Goal: Information Seeking & Learning: Learn about a topic

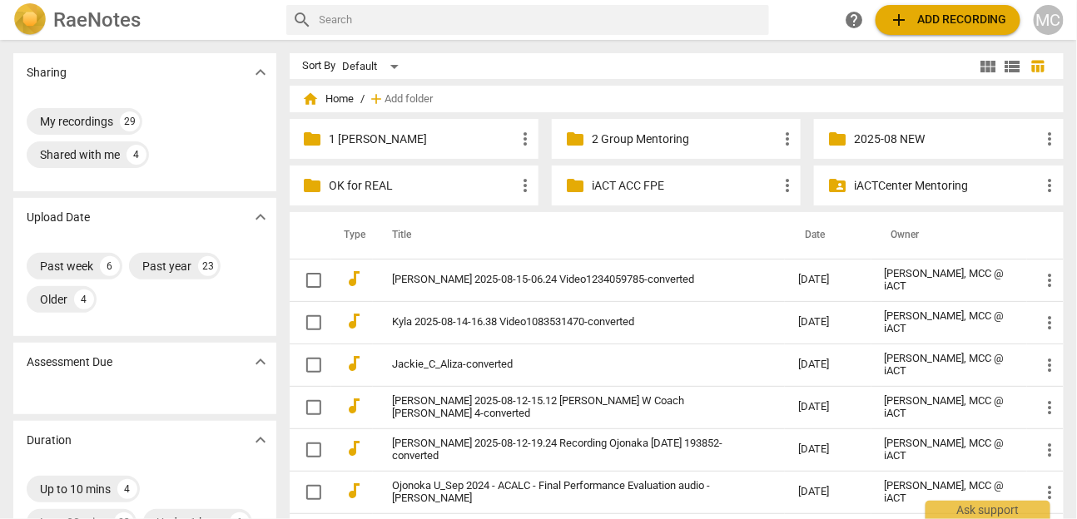
click at [320, 25] on input "text" at bounding box center [542, 20] width 444 height 27
type input "ani"
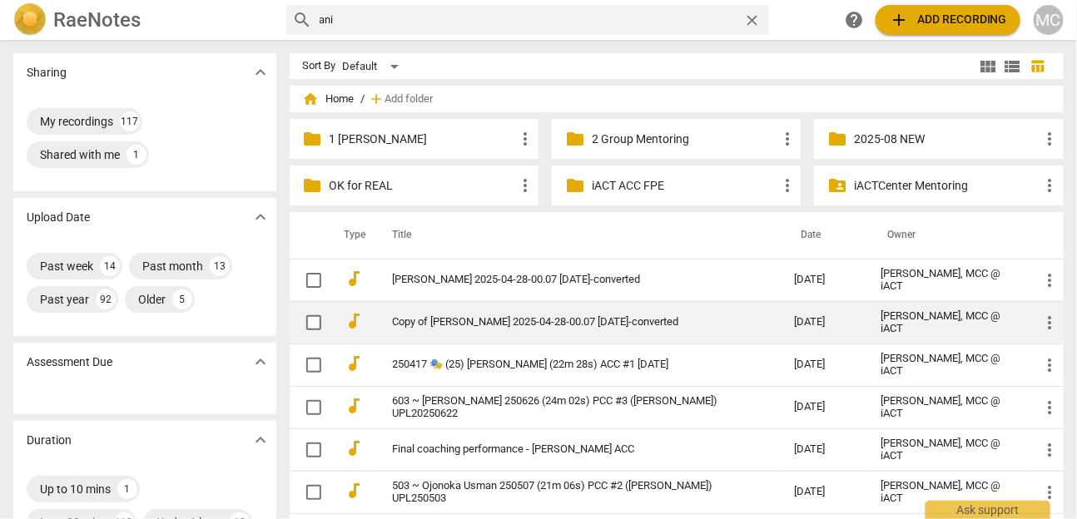
click at [504, 326] on link "Copy of [PERSON_NAME] 2025-04-28-00.07 [DATE]-converted" at bounding box center [564, 322] width 342 height 12
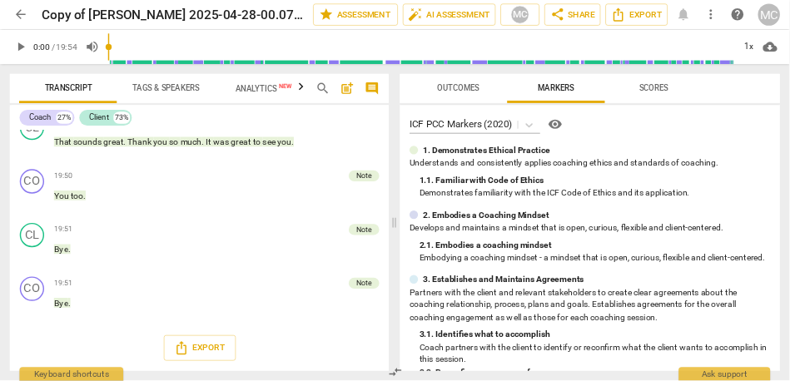
scroll to position [6350, 0]
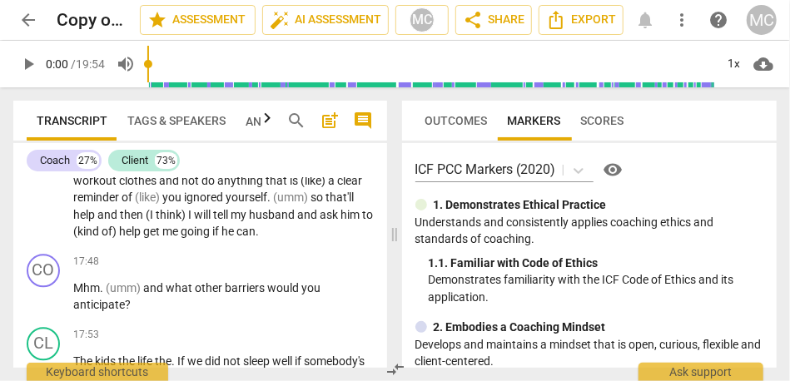
click at [360, 123] on span "comment" at bounding box center [364, 121] width 20 height 20
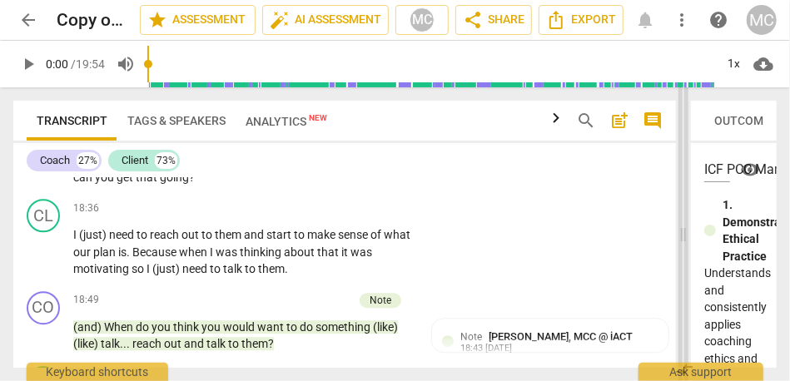
scroll to position [5990, 0]
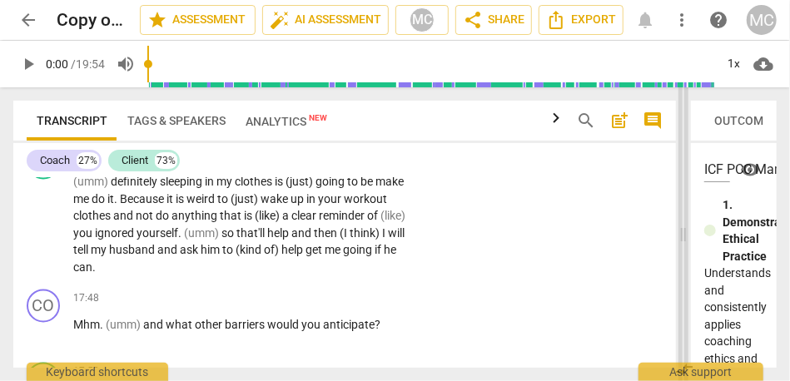
drag, startPoint x: 365, startPoint y: 231, endPoint x: 691, endPoint y: 232, distance: 326.2
click at [688, 232] on span at bounding box center [683, 234] width 10 height 294
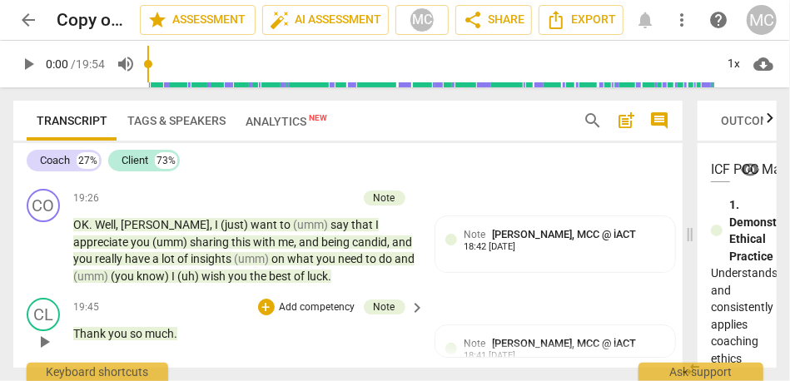
scroll to position [6904, 0]
click at [181, 174] on span "(like)" at bounding box center [167, 167] width 27 height 13
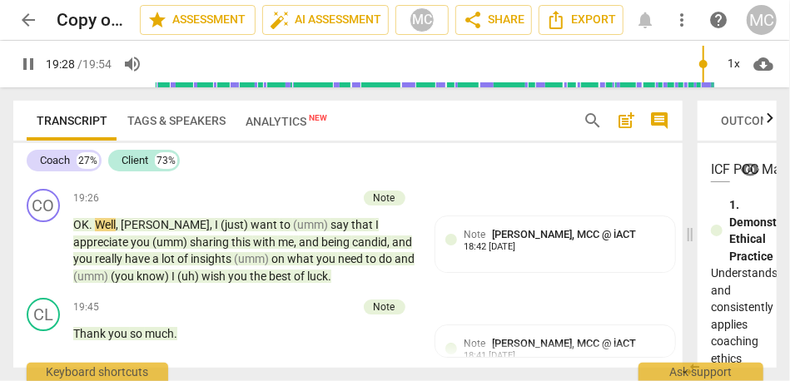
click at [29, 71] on span "pause" at bounding box center [28, 64] width 20 height 20
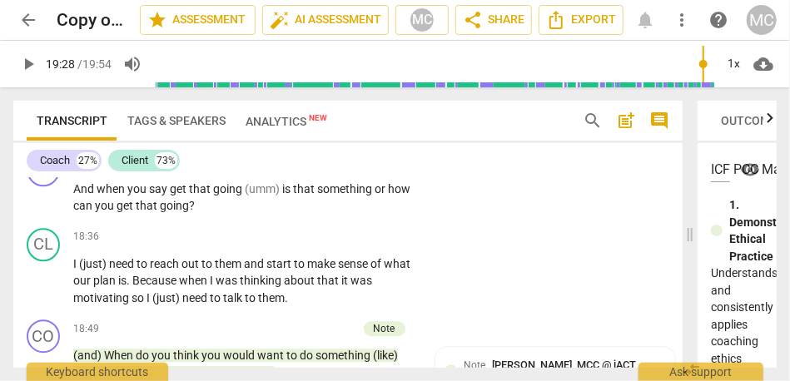
scroll to position [6408, 0]
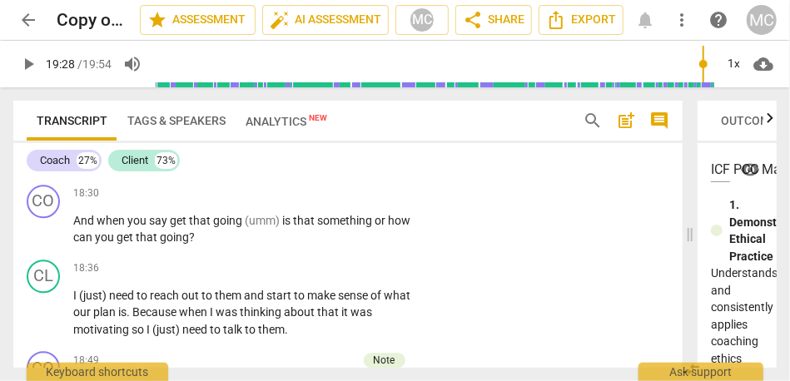
click at [230, 169] on span "(just)" at bounding box center [221, 162] width 30 height 13
click at [251, 169] on span "need" at bounding box center [249, 162] width 27 height 13
click at [345, 169] on span "going" at bounding box center [334, 162] width 29 height 13
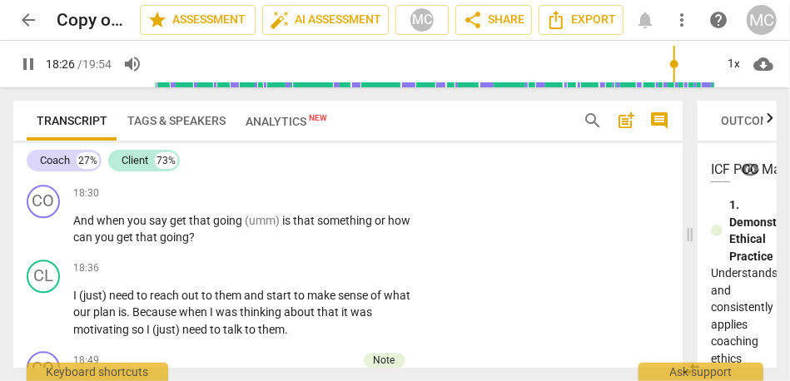
type input "1107"
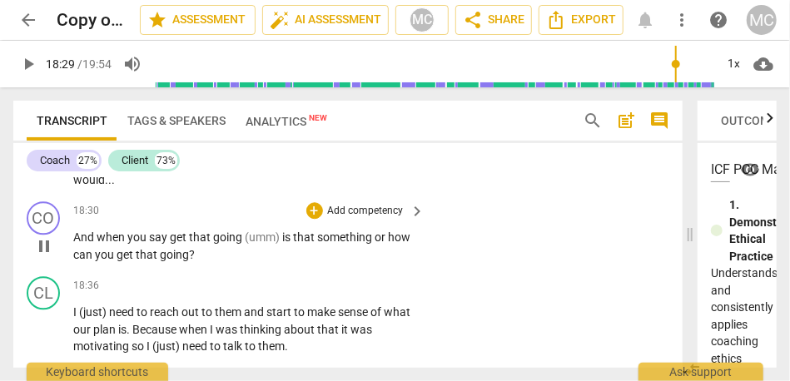
click at [80, 244] on span "And" at bounding box center [84, 237] width 23 height 13
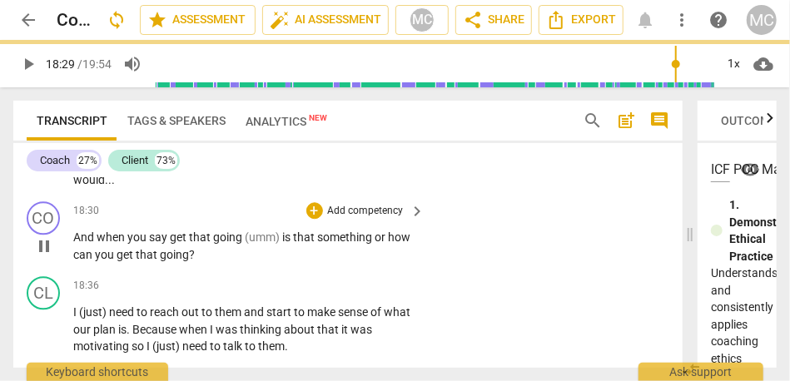
type input "1109"
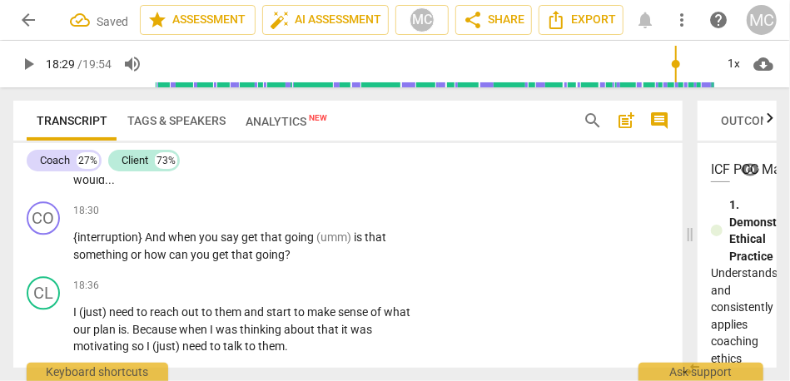
click at [135, 169] on span "this" at bounding box center [129, 162] width 22 height 13
click at [146, 244] on span "And" at bounding box center [156, 237] width 23 height 13
click at [87, 186] on span "would" at bounding box center [89, 179] width 32 height 13
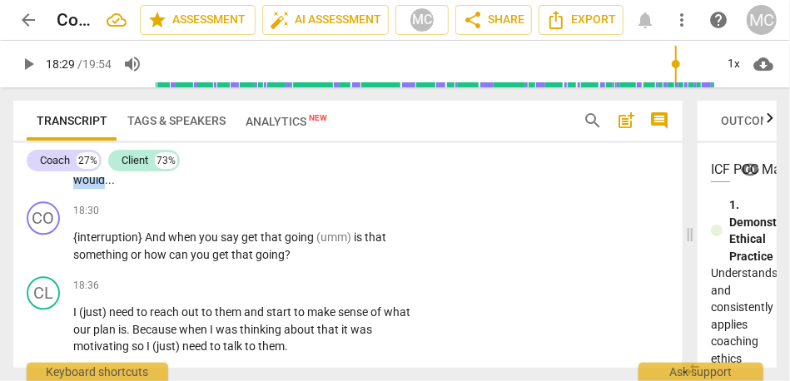
click at [87, 186] on span "would" at bounding box center [89, 179] width 32 height 13
type input "1109"
click at [77, 244] on span "{interruption}" at bounding box center [109, 237] width 72 height 13
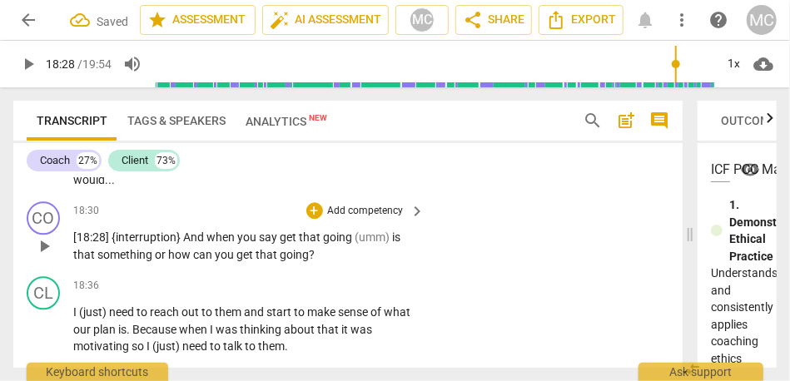
click at [181, 244] on span "[18:28] {interruption}" at bounding box center [128, 237] width 110 height 13
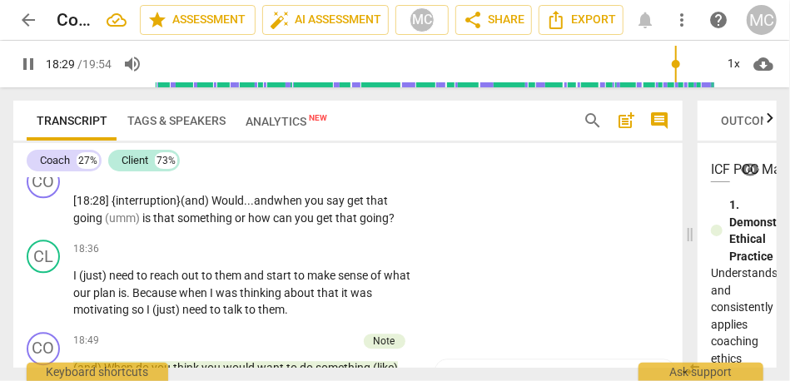
scroll to position [6447, 0]
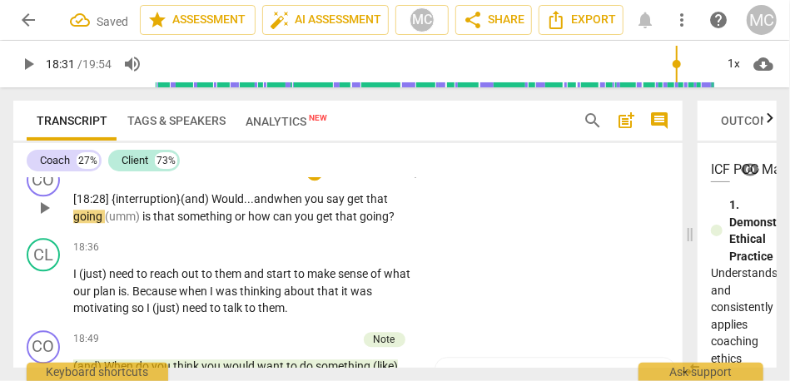
click at [336, 206] on span "say" at bounding box center [336, 198] width 21 height 13
click at [107, 223] on span "(umm)" at bounding box center [123, 216] width 37 height 13
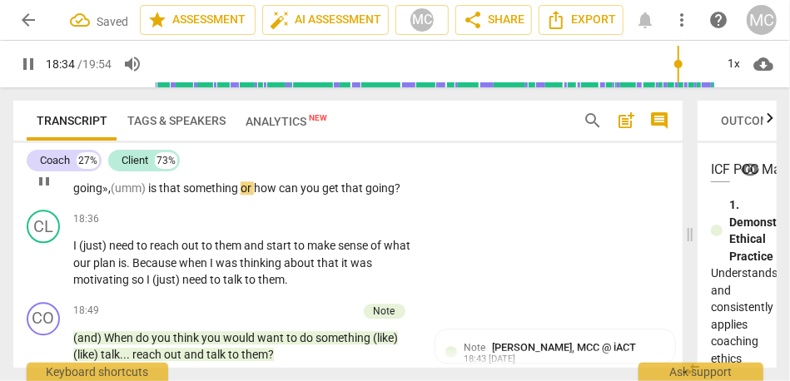
click at [245, 195] on span "or" at bounding box center [247, 187] width 13 height 13
click at [358, 152] on p "Add competency" at bounding box center [365, 144] width 79 height 15
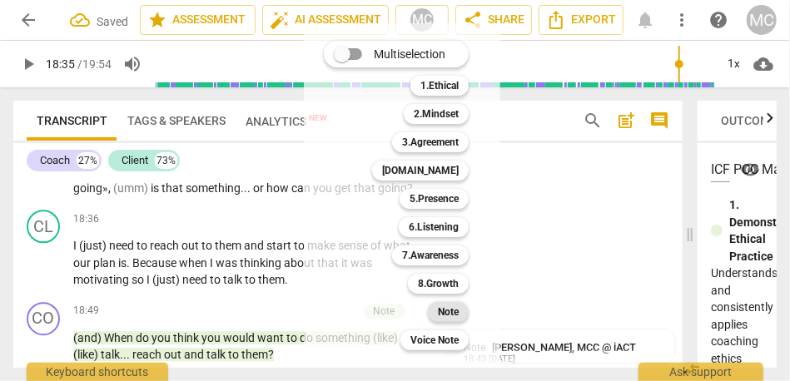
click at [440, 308] on b "Note" at bounding box center [448, 312] width 21 height 20
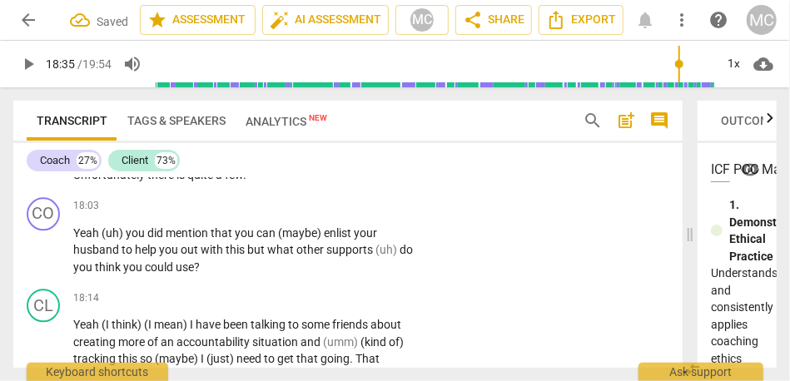
scroll to position [6212, 0]
click at [216, 181] on span "quite" at bounding box center [201, 174] width 28 height 13
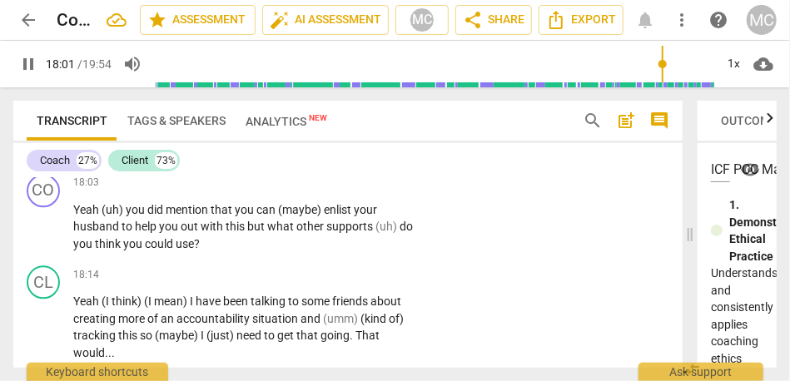
scroll to position [6248, 0]
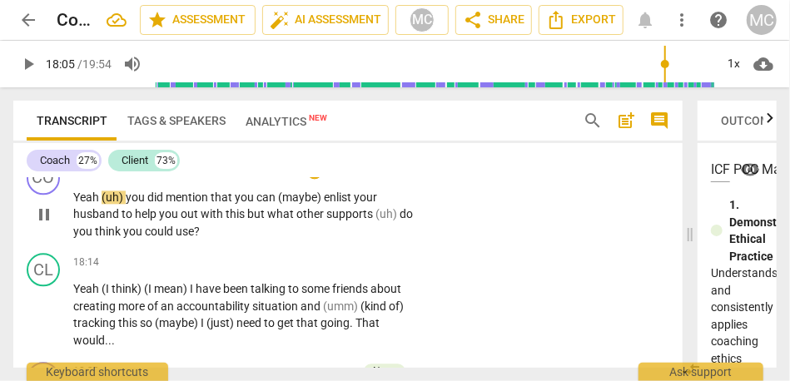
click at [74, 204] on span "Yeah" at bounding box center [87, 197] width 28 height 13
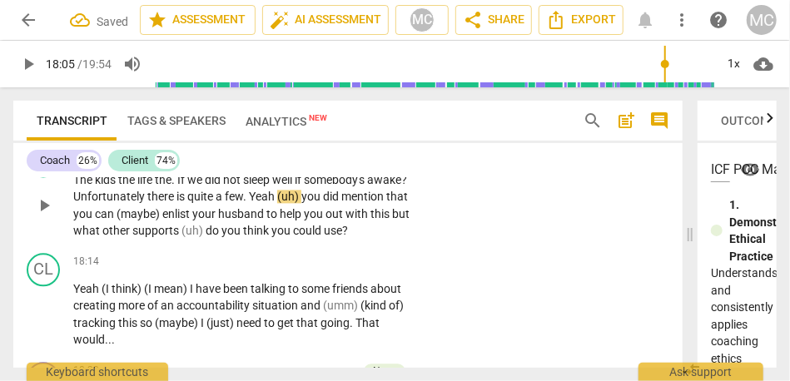
click at [176, 203] on span "there" at bounding box center [161, 196] width 29 height 13
type input "1084"
click at [277, 203] on span "Yeah" at bounding box center [263, 196] width 28 height 13
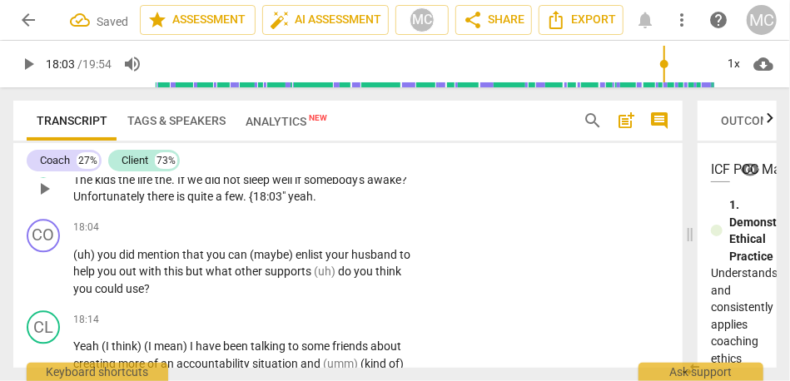
click at [288, 203] on span """ at bounding box center [285, 196] width 6 height 13
click at [374, 206] on p "The kids the life the . If we did not sleep well if somebody's awake ? Unfortun…" at bounding box center [245, 188] width 344 height 34
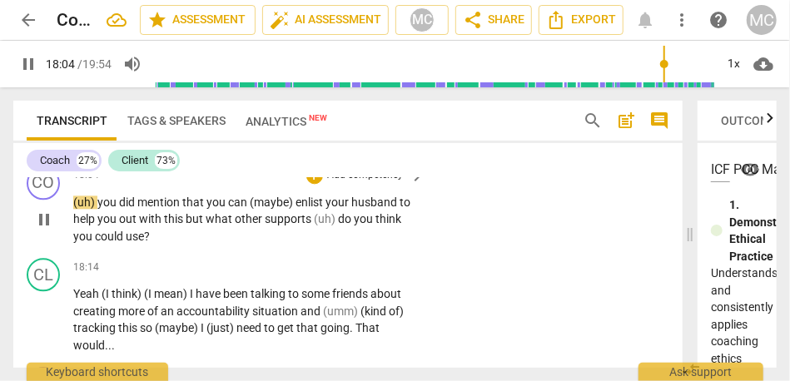
scroll to position [6250, 0]
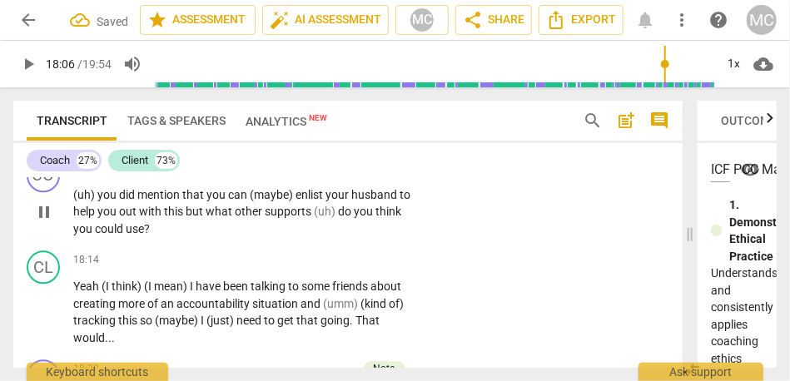
type input "1087"
click at [101, 201] on span "you" at bounding box center [108, 194] width 22 height 13
click at [86, 201] on span "(uh)Y" at bounding box center [87, 194] width 28 height 13
click at [94, 201] on span "(uh)Y" at bounding box center [87, 194] width 28 height 13
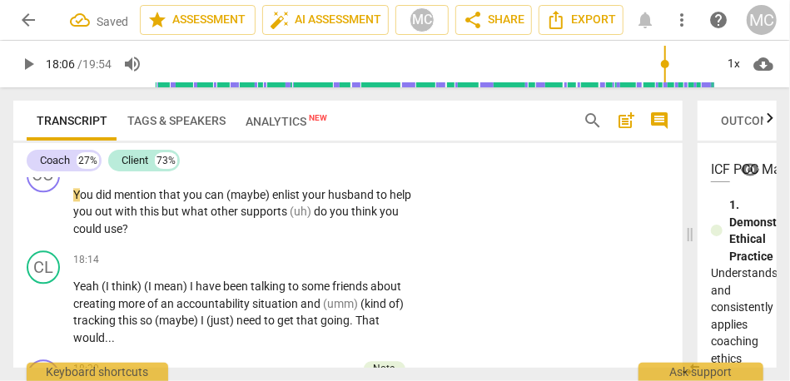
click at [120, 146] on p "The kids the life the . If we did not sleep well if somebody's awake ? Unfortun…" at bounding box center [245, 129] width 344 height 34
click at [367, 127] on span "awake" at bounding box center [384, 119] width 34 height 13
click at [83, 201] on span "You" at bounding box center [84, 194] width 22 height 13
click at [103, 201] on span "did" at bounding box center [105, 194] width 18 height 13
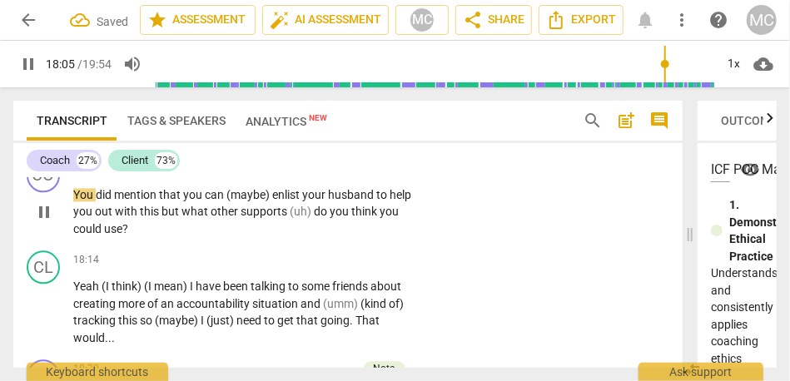
click at [103, 201] on span "did" at bounding box center [105, 194] width 18 height 13
type input "1087"
click at [98, 201] on span "did" at bounding box center [105, 194] width 18 height 13
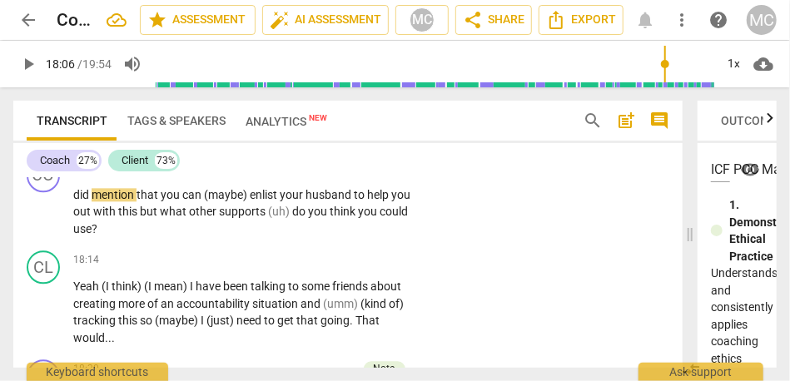
click at [140, 143] on span "Unfortunately" at bounding box center [110, 136] width 74 height 13
click at [78, 201] on span "did" at bounding box center [82, 194] width 18 height 13
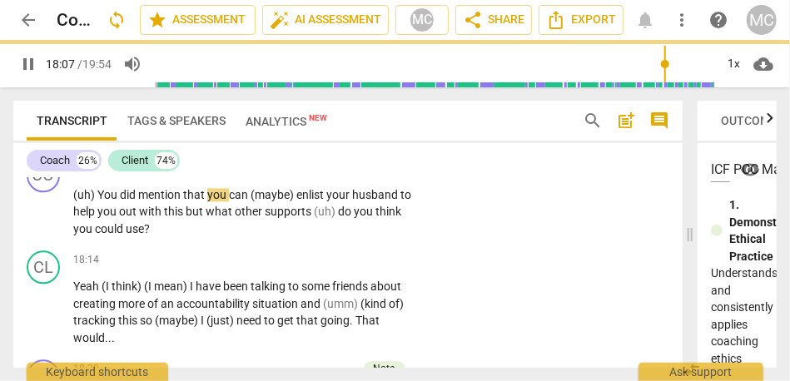
click at [147, 143] on span "Unfortunately" at bounding box center [110, 136] width 74 height 13
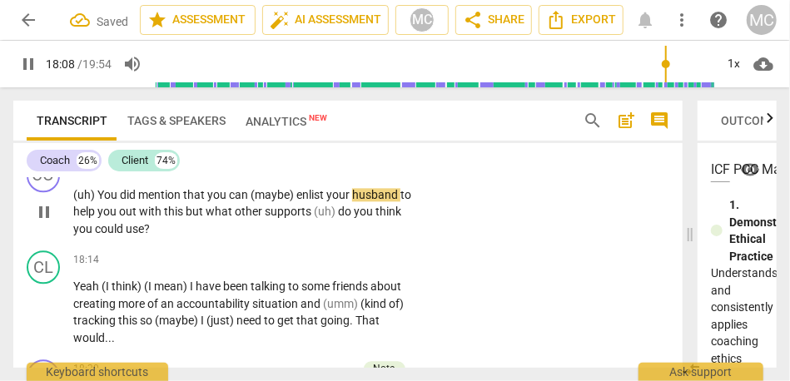
click at [196, 201] on span "that" at bounding box center [195, 194] width 24 height 13
type input "1088"
click at [252, 201] on span "(maybe)" at bounding box center [274, 194] width 46 height 13
click at [304, 201] on span "enlist" at bounding box center [314, 194] width 30 height 13
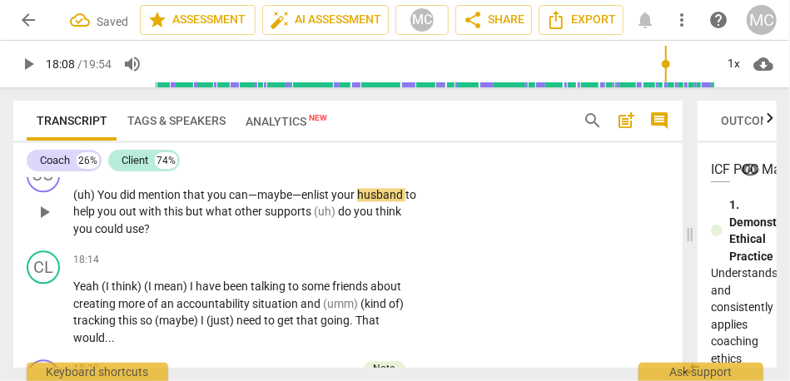
click at [304, 201] on span "enlist" at bounding box center [316, 194] width 30 height 13
click at [316, 201] on span "enlist" at bounding box center [316, 194] width 30 height 13
click at [199, 218] on span "but" at bounding box center [196, 211] width 20 height 13
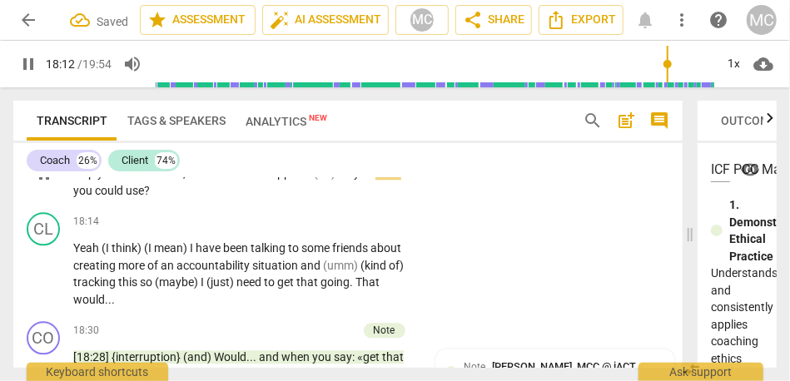
scroll to position [6288, 0]
click at [365, 138] on p "Add competency" at bounding box center [365, 130] width 79 height 15
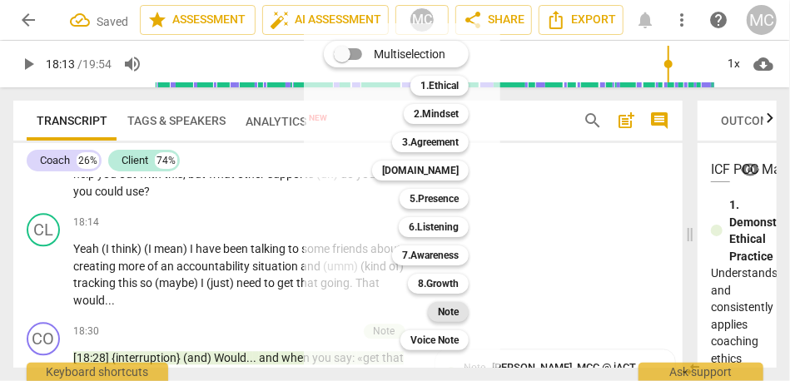
click at [445, 315] on b "Note" at bounding box center [448, 312] width 21 height 20
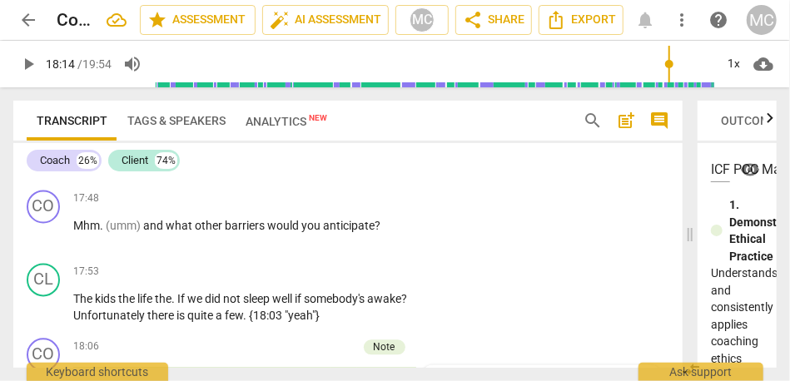
scroll to position [6068, 0]
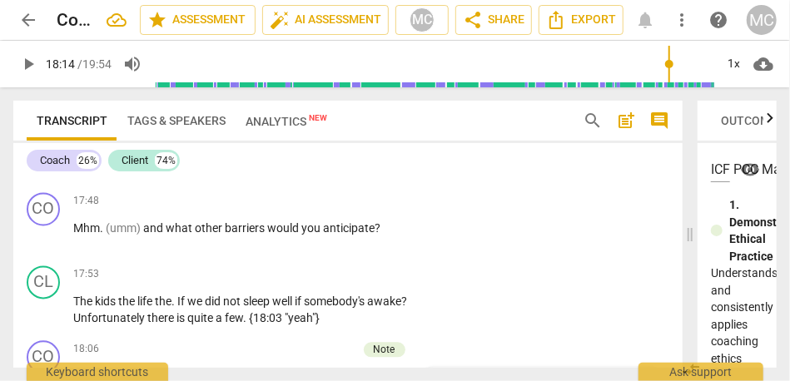
click at [310, 161] on span "get" at bounding box center [314, 153] width 19 height 13
type input "1069"
click at [85, 177] on span "can" at bounding box center [82, 170] width 19 height 13
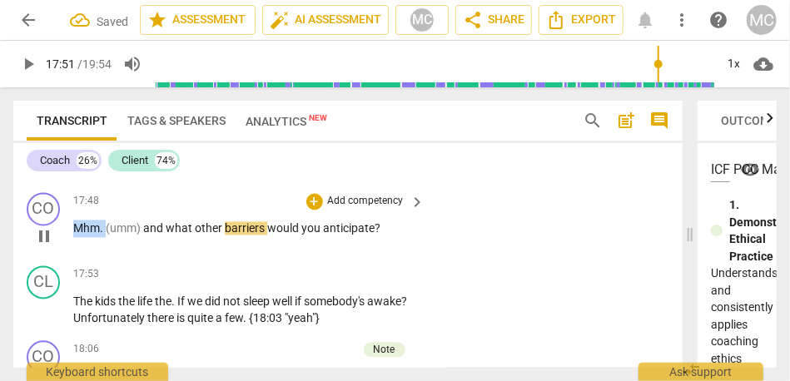
type input "1071"
drag, startPoint x: 107, startPoint y: 299, endPoint x: 38, endPoint y: 300, distance: 68.2
click at [38, 260] on div "CO play_arrow pause 17:48 + Add competency keyboard_arrow_right Mhm . (umm) and…" at bounding box center [347, 222] width 669 height 73
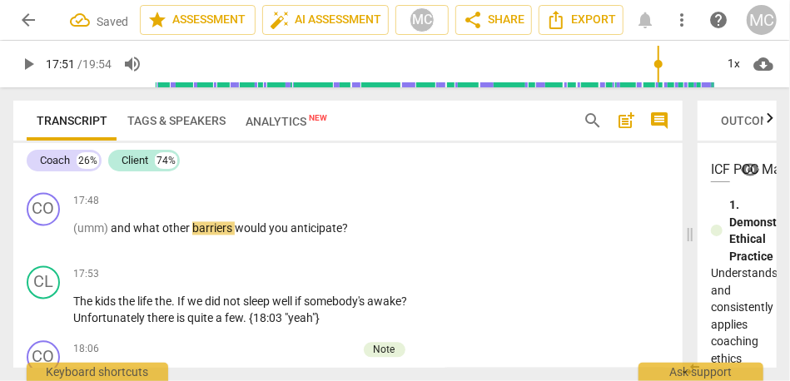
click at [142, 143] on span "yourself" at bounding box center [157, 136] width 42 height 13
click at [116, 236] on span "and" at bounding box center [122, 228] width 22 height 13
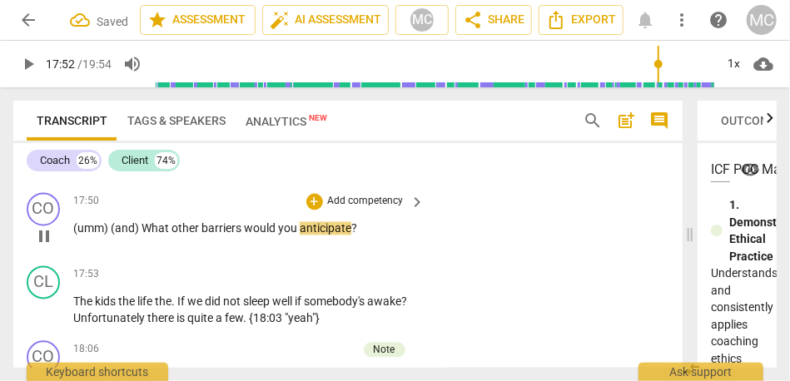
click at [370, 210] on p "Add competency" at bounding box center [365, 202] width 79 height 15
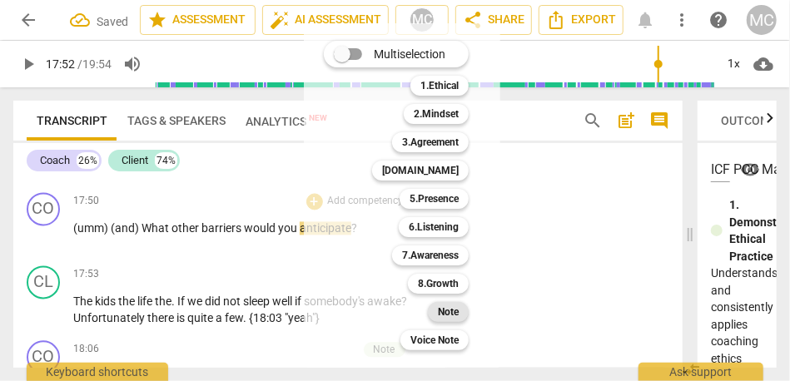
click at [434, 315] on div "Note" at bounding box center [448, 312] width 41 height 20
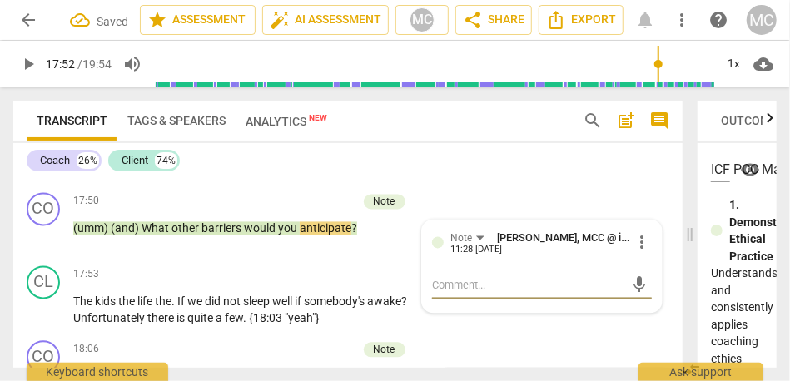
click at [208, 143] on span "(umm)" at bounding box center [202, 136] width 37 height 13
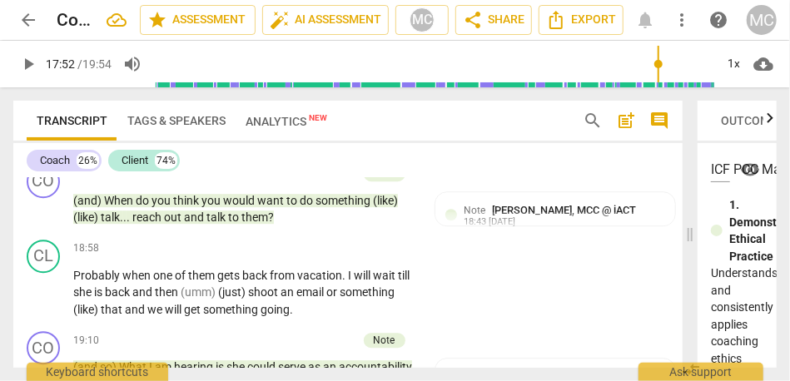
scroll to position [6613, 0]
click at [230, 148] on span "talk" at bounding box center [234, 141] width 22 height 13
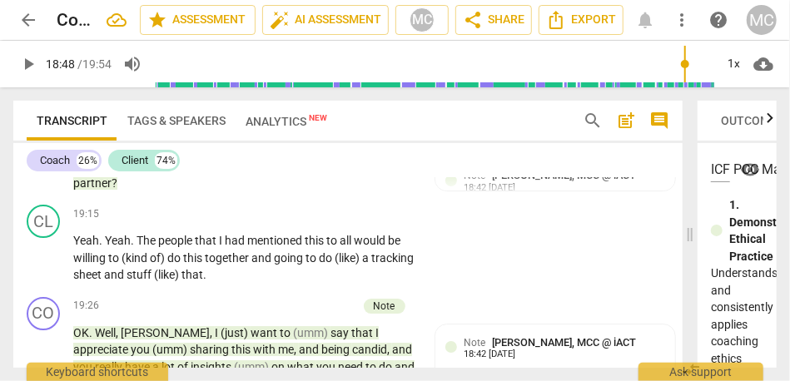
scroll to position [6828, 0]
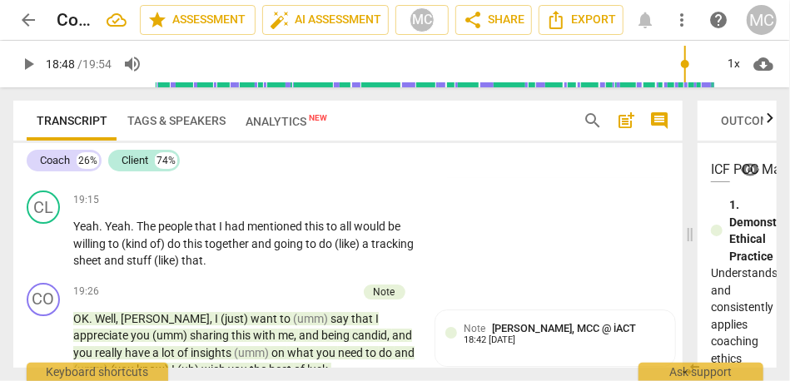
click at [112, 176] on span "partner" at bounding box center [92, 168] width 38 height 13
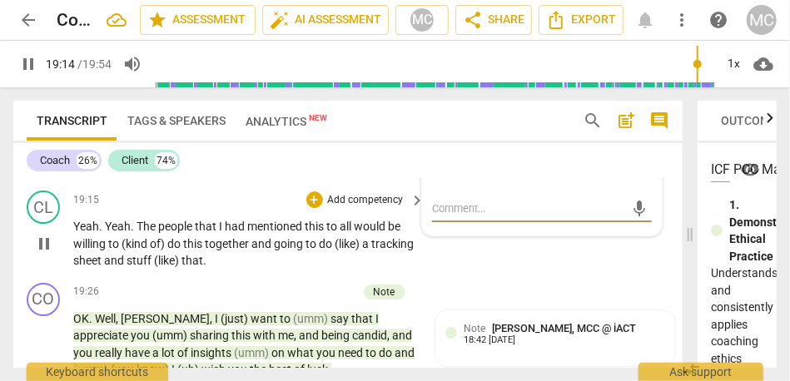
scroll to position [6884, 0]
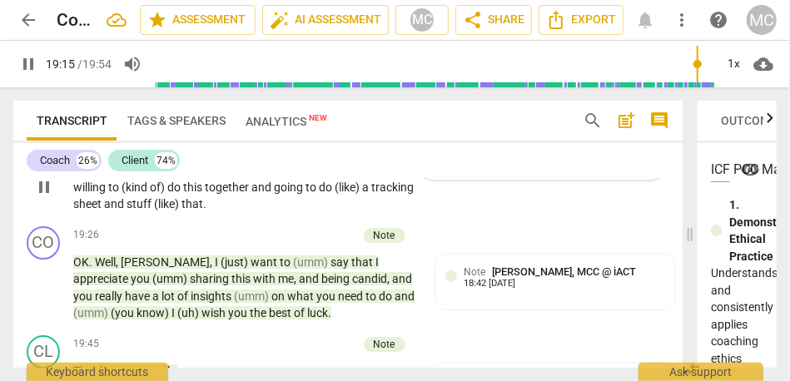
click at [127, 211] on span "and" at bounding box center [115, 203] width 22 height 13
click at [181, 213] on p "Yeah . Yeah . The people that I had mentioned this to all would be willing to (…" at bounding box center [245, 187] width 344 height 52
type input "1168"
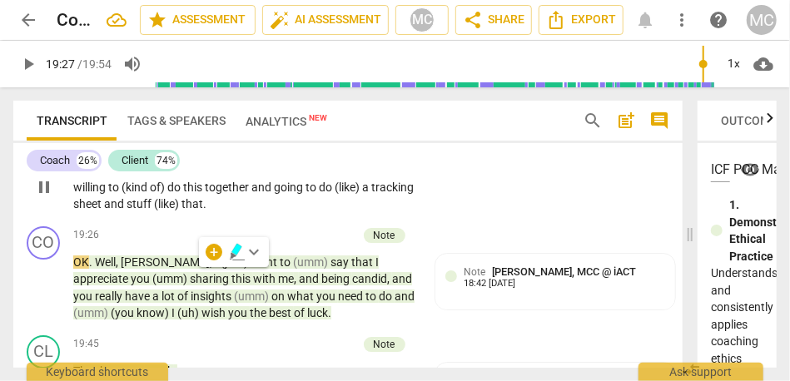
click at [181, 211] on span "(like)" at bounding box center [167, 203] width 27 height 13
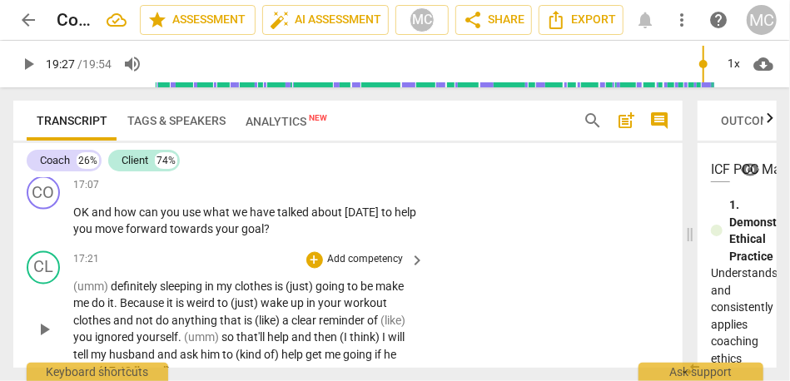
scroll to position [5861, 0]
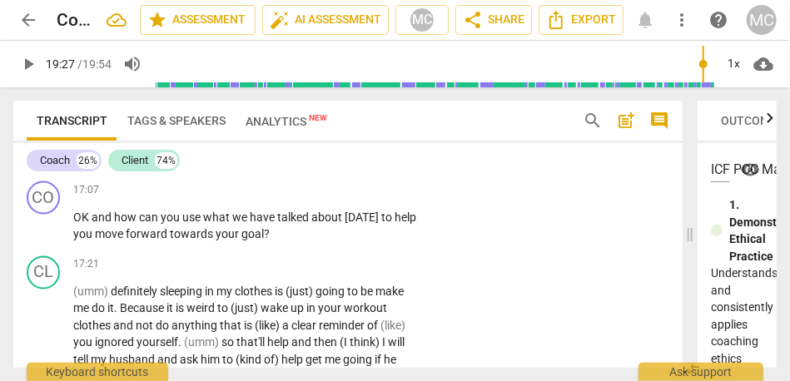
click at [353, 149] on span "track" at bounding box center [367, 142] width 29 height 13
click at [100, 166] on span "week" at bounding box center [86, 158] width 27 height 13
type input "1028"
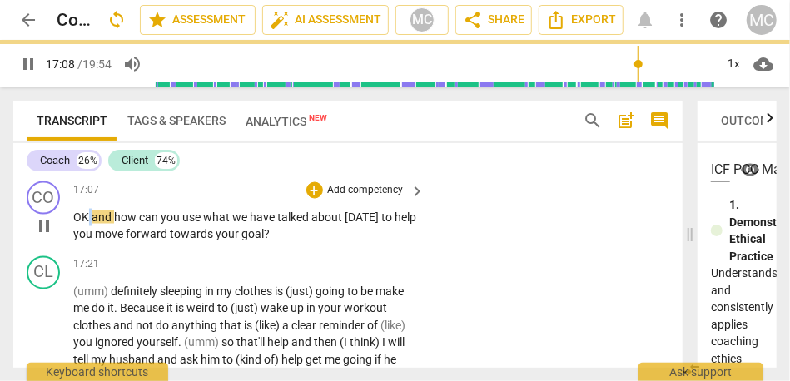
type input "1029"
drag, startPoint x: 90, startPoint y: 288, endPoint x: 56, endPoint y: 288, distance: 34.1
click at [56, 250] on div "CO play_arrow pause 17:07 + Add competency keyboard_arrow_right OK and how can …" at bounding box center [347, 212] width 669 height 75
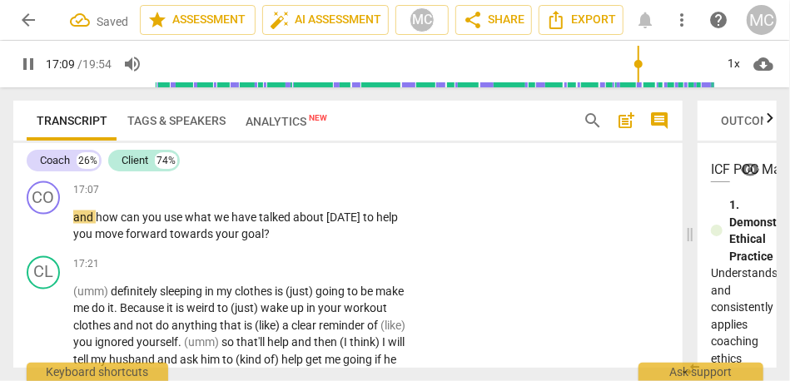
click at [74, 175] on div "CL play_arrow pause 16:33 + Add competency keyboard_arrow_right Our session tha…" at bounding box center [347, 86] width 669 height 177
click at [75, 224] on span "and" at bounding box center [84, 217] width 22 height 13
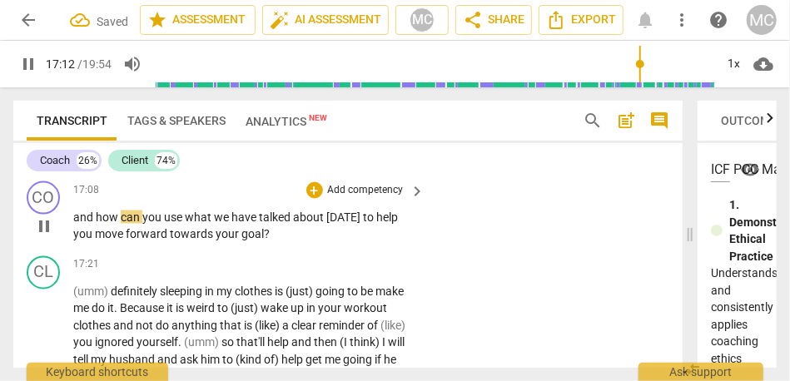
type input "1033"
click at [358, 198] on p "Add competency" at bounding box center [365, 190] width 79 height 15
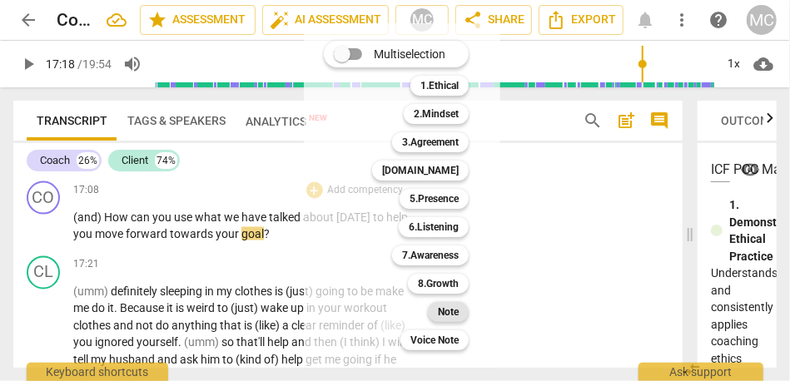
click at [451, 316] on b "Note" at bounding box center [448, 312] width 21 height 20
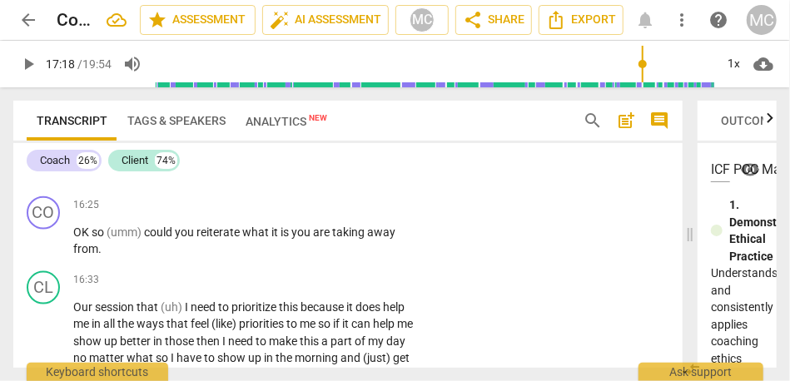
scroll to position [5583, 0]
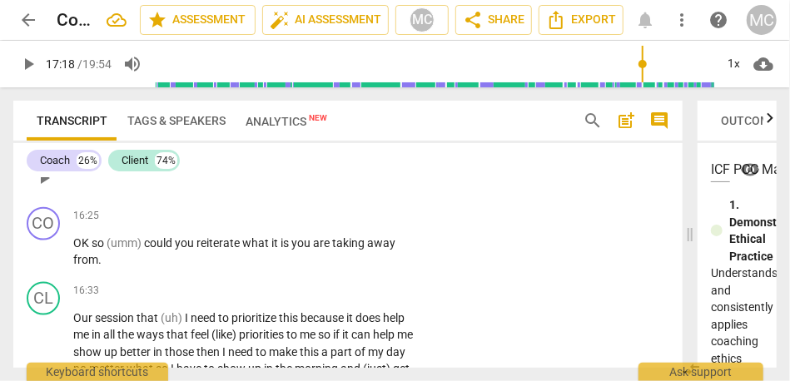
click at [223, 176] on span "really" at bounding box center [229, 169] width 30 height 13
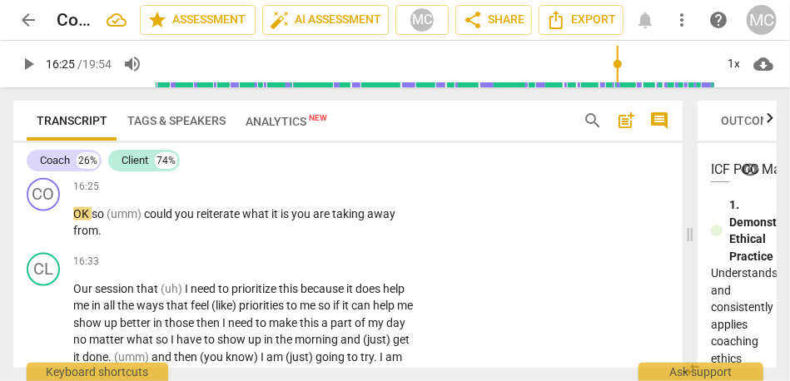
click at [246, 147] on span "helpful" at bounding box center [261, 140] width 35 height 13
click at [279, 147] on span "helpful" at bounding box center [261, 140] width 35 height 13
type input "984"
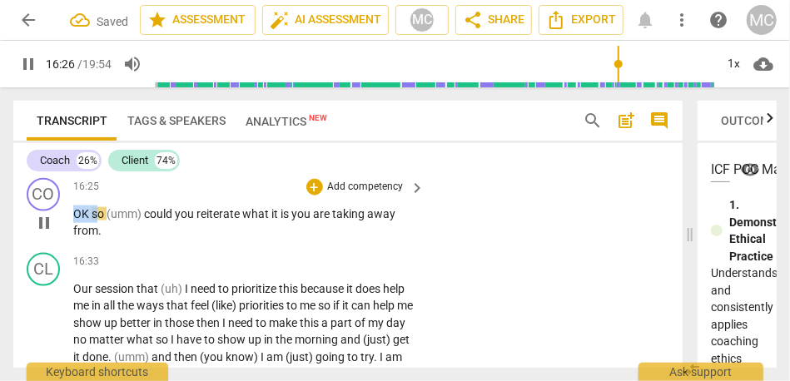
drag, startPoint x: 95, startPoint y: 282, endPoint x: 62, endPoint y: 282, distance: 32.5
click at [62, 246] on div "CO play_arrow pause 16:25 + Add competency keyboard_arrow_right OK so (umm) cou…" at bounding box center [347, 208] width 669 height 75
type input "987"
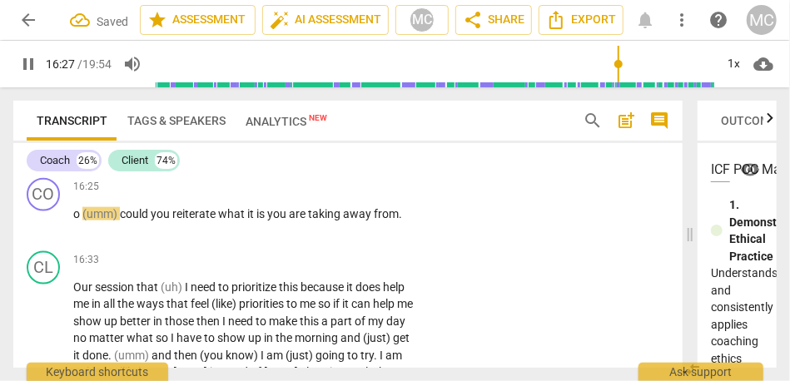
click at [106, 150] on p "No I do not think so . This is really helpful . {16:25 "OK"}" at bounding box center [245, 140] width 344 height 17
click at [72, 233] on div "play_arrow pause" at bounding box center [52, 222] width 42 height 22
click at [74, 221] on span "o" at bounding box center [77, 213] width 9 height 13
type input "989"
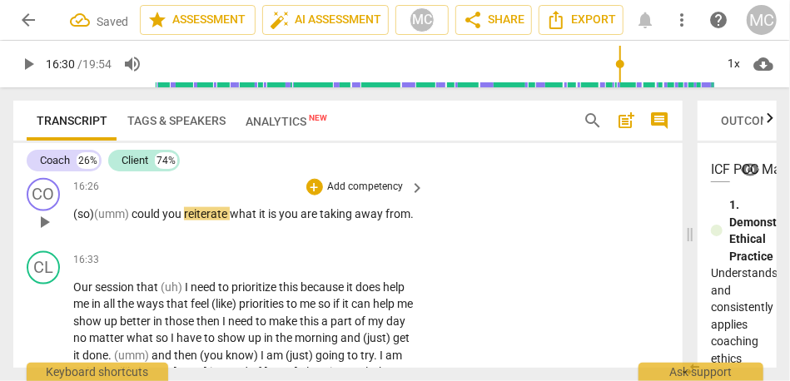
click at [137, 221] on span "could" at bounding box center [146, 213] width 31 height 13
click at [84, 221] on span "(so)" at bounding box center [83, 213] width 21 height 13
click at [183, 221] on span "you" at bounding box center [172, 213] width 22 height 13
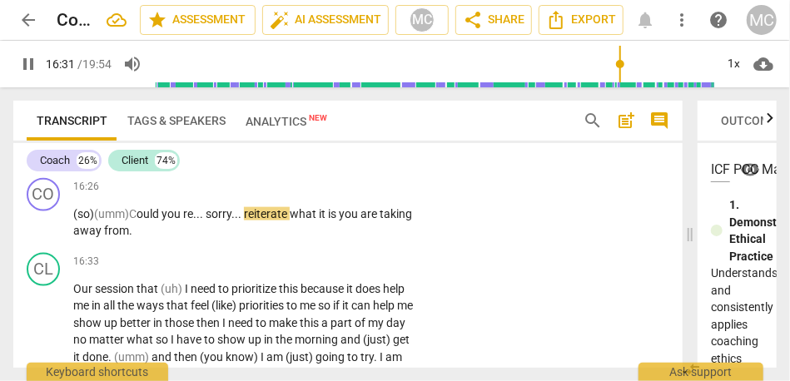
click at [259, 165] on div "16:22 + Add competency keyboard_arrow_right No I do not think so . This is real…" at bounding box center [250, 135] width 354 height 60
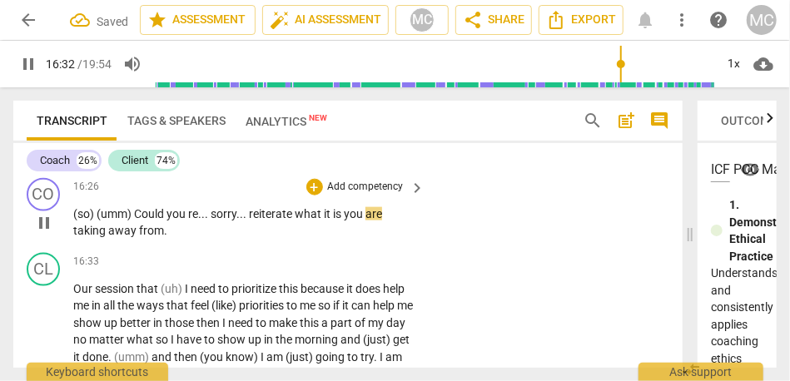
click at [185, 240] on p "(so) (umm) Could you re . . . sorry . . . reiterate what it is you are taking a…" at bounding box center [245, 223] width 344 height 34
type input "993"
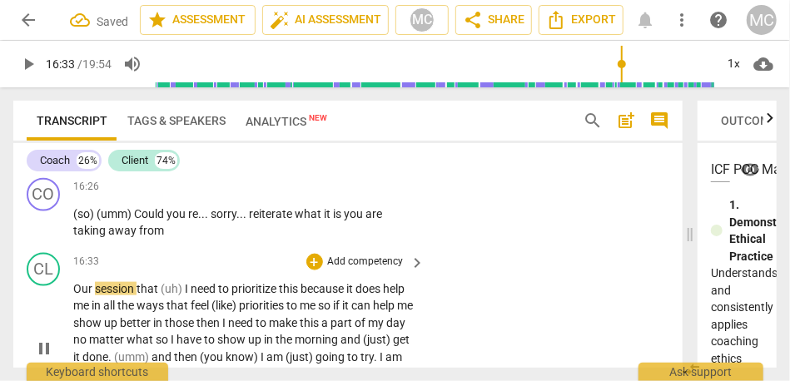
type input "994"
click at [76, 295] on span "Our" at bounding box center [84, 288] width 22 height 13
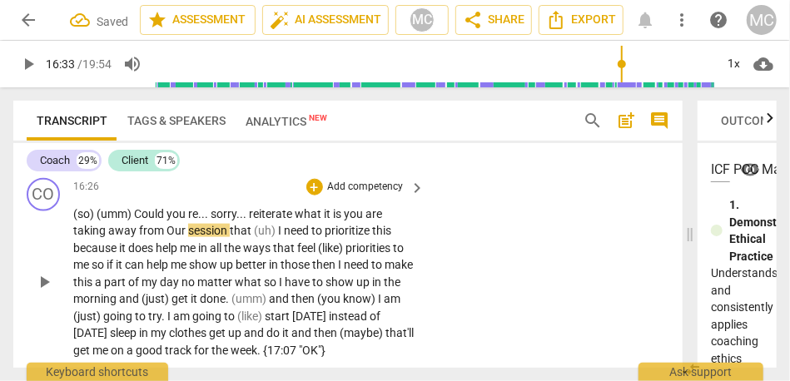
click at [166, 237] on span "Our" at bounding box center [177, 230] width 22 height 13
click at [229, 306] on p "(so) (umm) Could you re . . . sorry . . . reiterate what it is you are taking a…" at bounding box center [245, 283] width 344 height 154
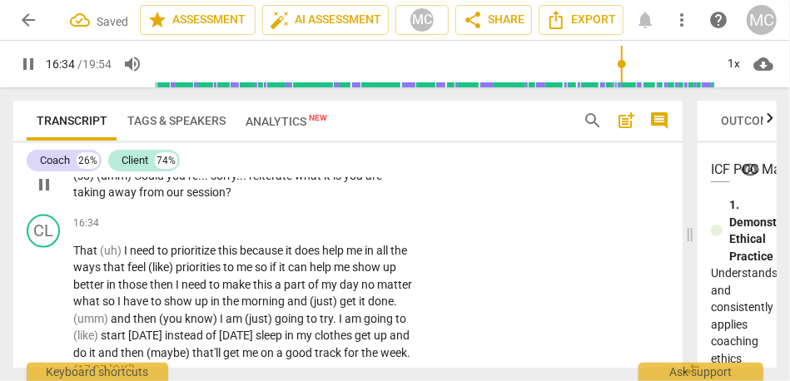
scroll to position [5651, 0]
click at [206, 199] on span "session" at bounding box center [205, 192] width 39 height 13
click at [365, 156] on p "Add competency" at bounding box center [365, 148] width 79 height 15
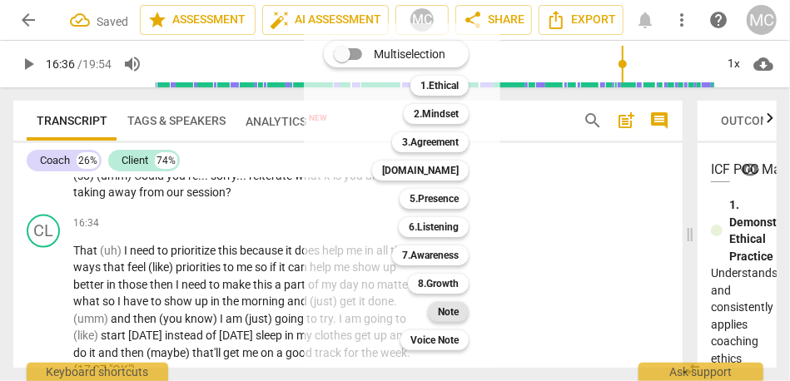
click at [445, 315] on b "Note" at bounding box center [448, 312] width 21 height 20
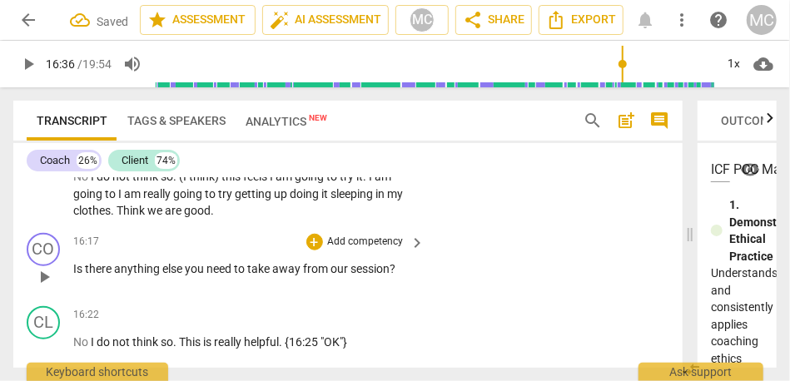
scroll to position [5410, 0]
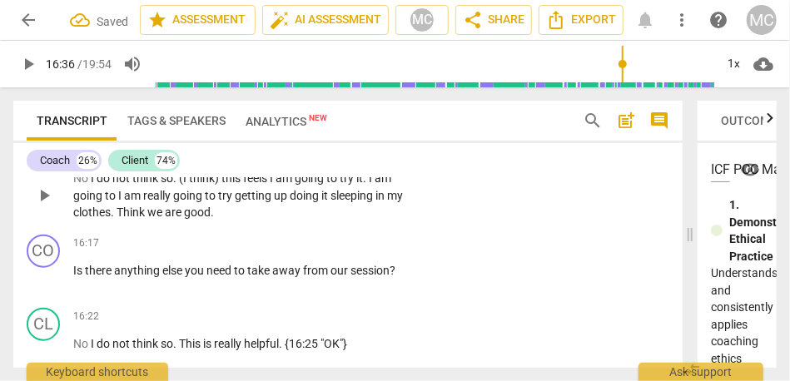
click at [137, 219] on span "Think" at bounding box center [132, 212] width 31 height 13
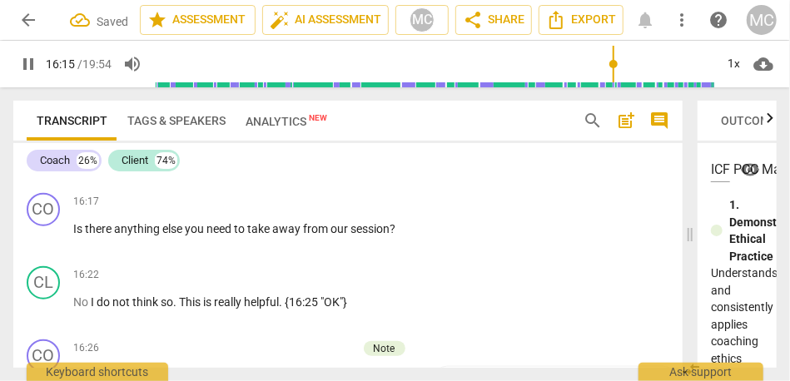
scroll to position [5464, 0]
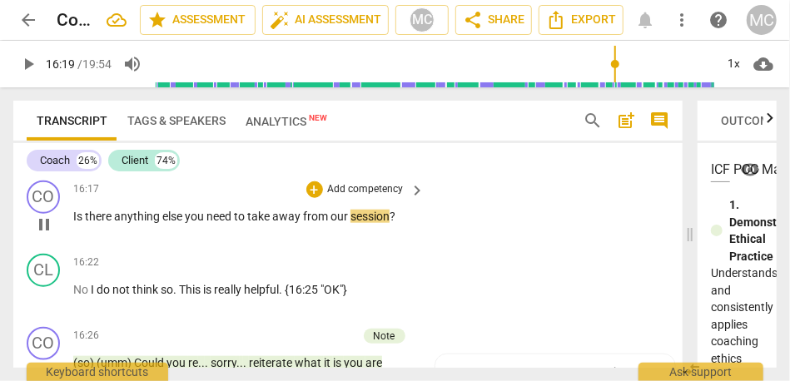
click at [361, 197] on p "Add competency" at bounding box center [365, 189] width 79 height 15
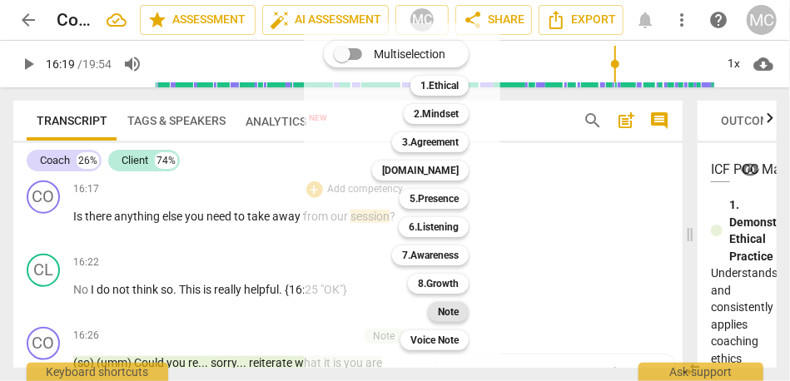
click at [446, 310] on b "Note" at bounding box center [448, 312] width 21 height 20
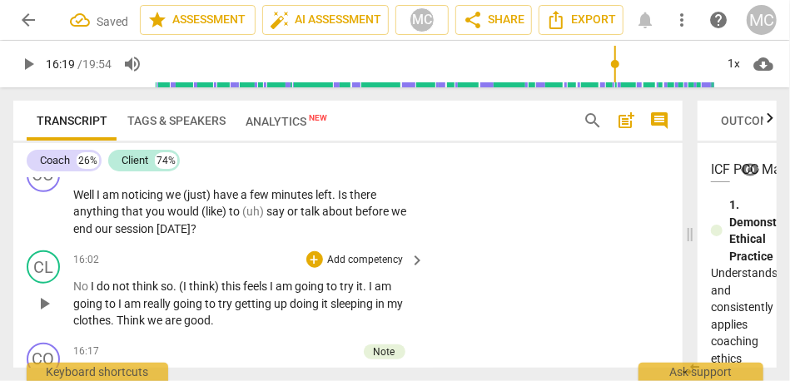
scroll to position [5298, 0]
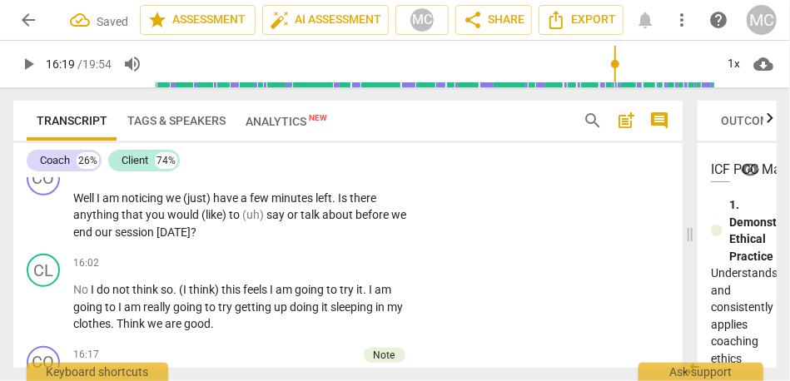
click at [179, 146] on span "started" at bounding box center [159, 139] width 37 height 13
click at [99, 205] on span "I" at bounding box center [100, 197] width 6 height 13
type input "947"
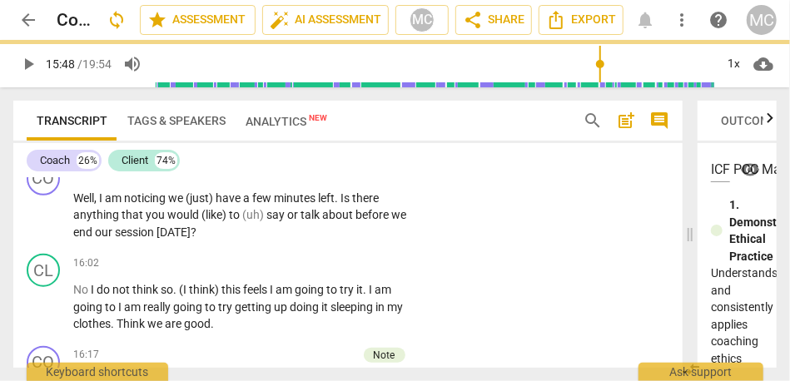
click at [179, 146] on span "started" at bounding box center [159, 139] width 37 height 13
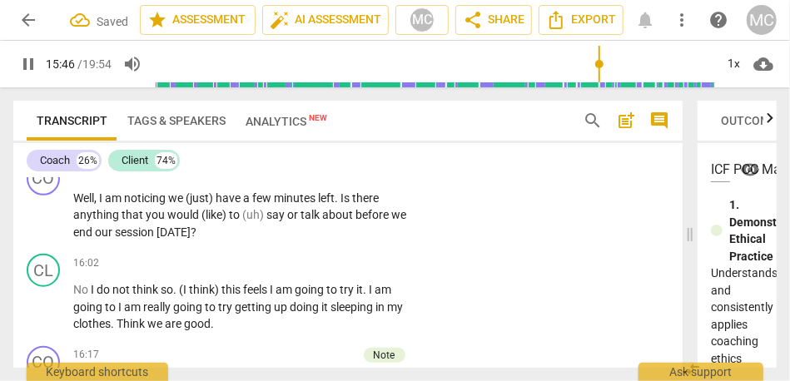
type input "946"
click at [179, 146] on span "started" at bounding box center [159, 139] width 37 height 13
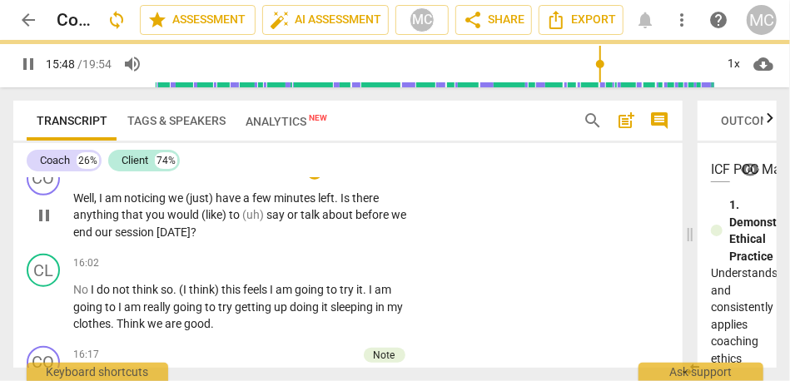
click at [187, 241] on p "Well , I am noticing we (just) have a few minutes left . Is there anything that…" at bounding box center [245, 216] width 344 height 52
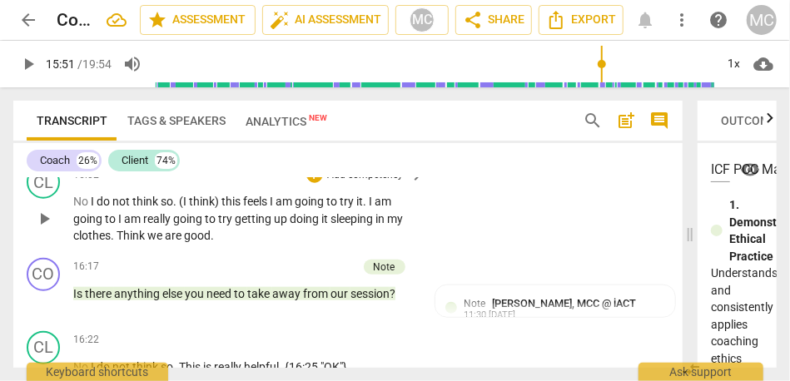
scroll to position [5323, 0]
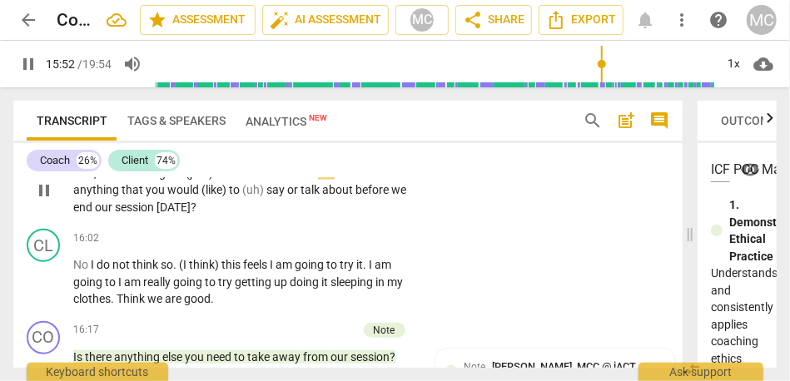
click at [85, 180] on span "Well" at bounding box center [83, 172] width 21 height 13
click at [161, 180] on span "noticing" at bounding box center [146, 172] width 44 height 13
type input "952"
click at [167, 180] on span "noticing" at bounding box center [146, 172] width 44 height 13
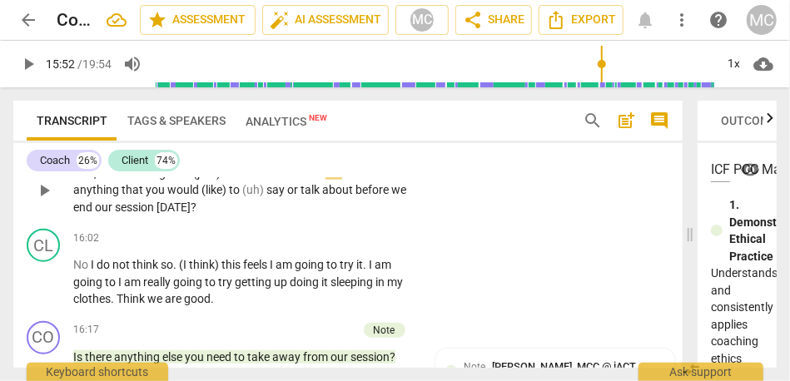
click at [208, 180] on span "(just)" at bounding box center [208, 172] width 30 height 13
click at [201, 196] on span "(like)" at bounding box center [214, 189] width 27 height 13
click at [221, 196] on span "like)" at bounding box center [212, 189] width 23 height 13
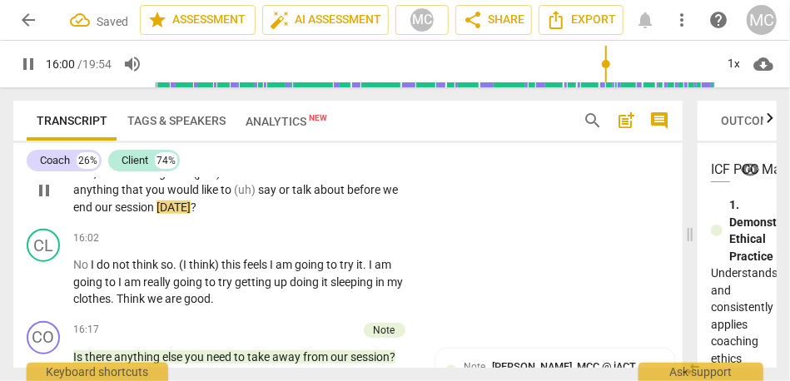
click at [344, 154] on p "Add competency" at bounding box center [365, 146] width 79 height 15
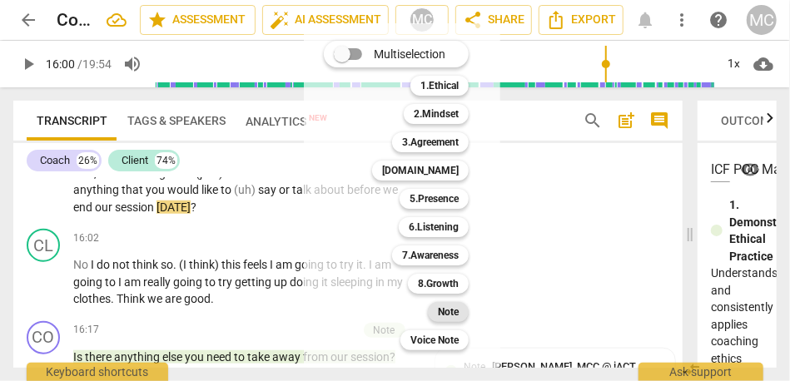
click at [447, 312] on b "Note" at bounding box center [448, 312] width 21 height 20
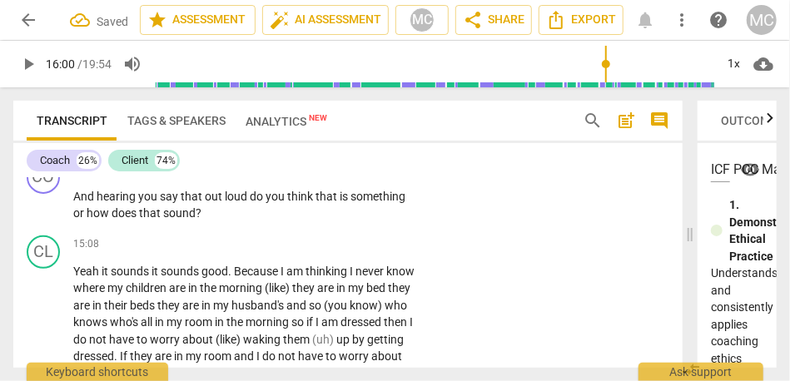
scroll to position [4976, 0]
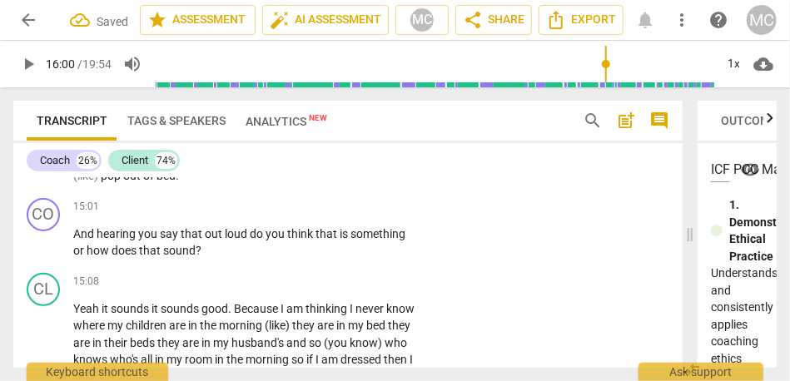
click at [129, 182] on span "out" at bounding box center [133, 175] width 20 height 13
click at [77, 241] on span "And" at bounding box center [84, 233] width 23 height 13
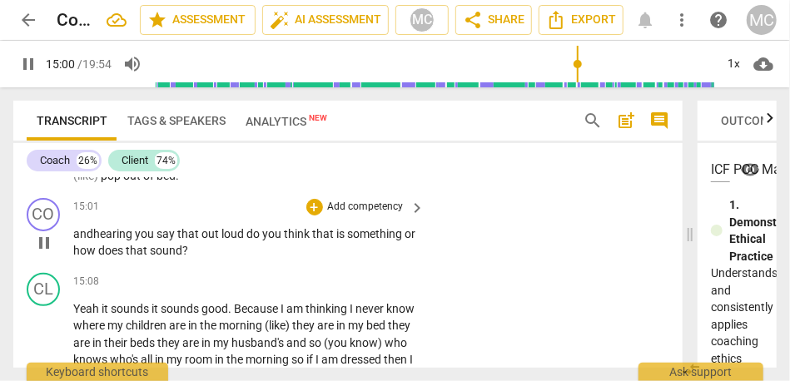
type input "900"
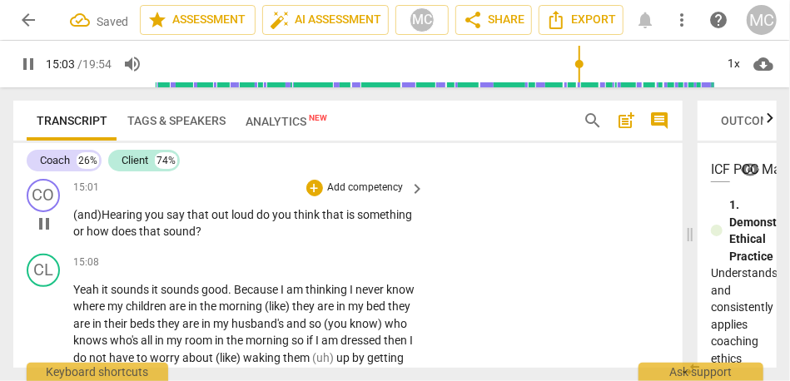
click at [259, 221] on span "do" at bounding box center [264, 214] width 16 height 13
click at [87, 238] on span "or" at bounding box center [79, 231] width 13 height 13
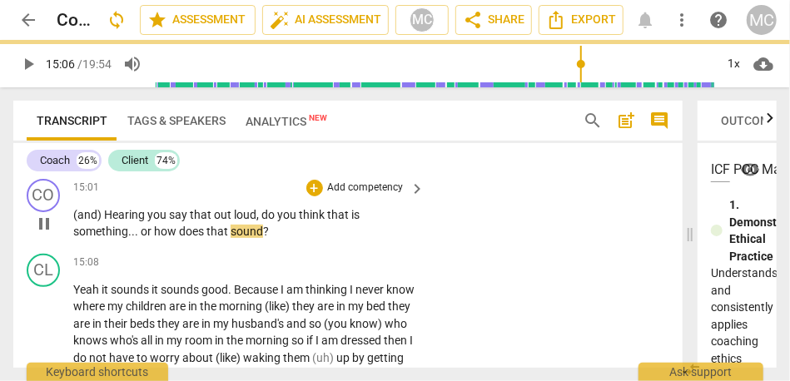
click at [350, 196] on p "Add competency" at bounding box center [365, 188] width 79 height 15
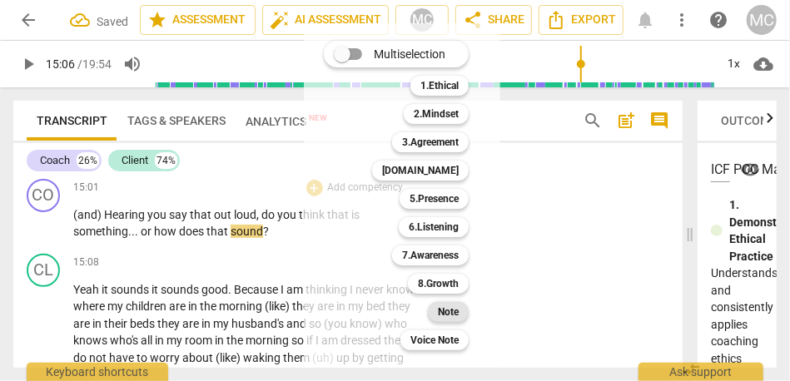
click at [449, 308] on b "Note" at bounding box center [448, 312] width 21 height 20
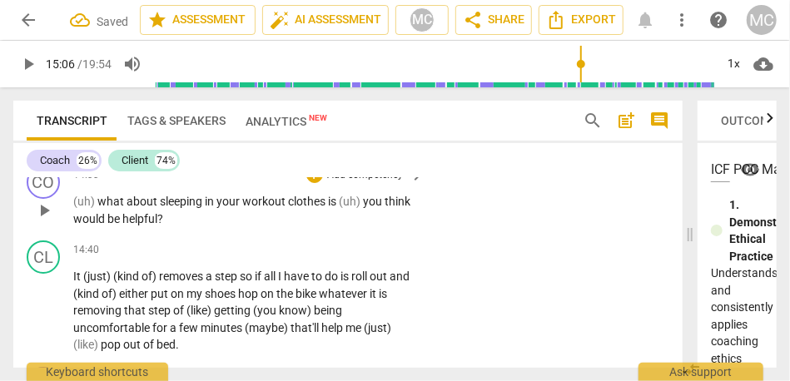
scroll to position [4769, 0]
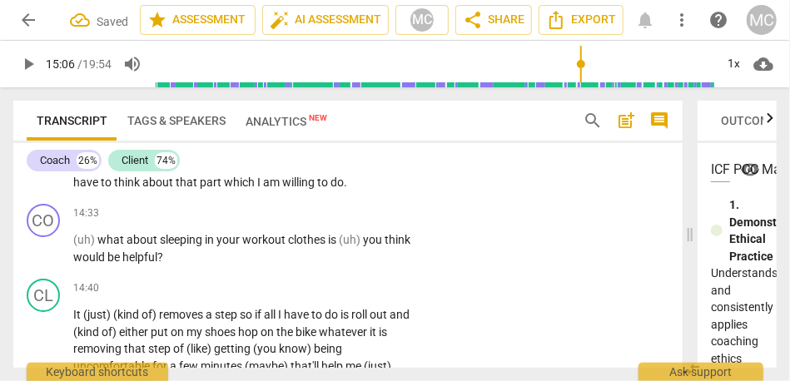
click at [257, 189] on span "which" at bounding box center [240, 182] width 33 height 13
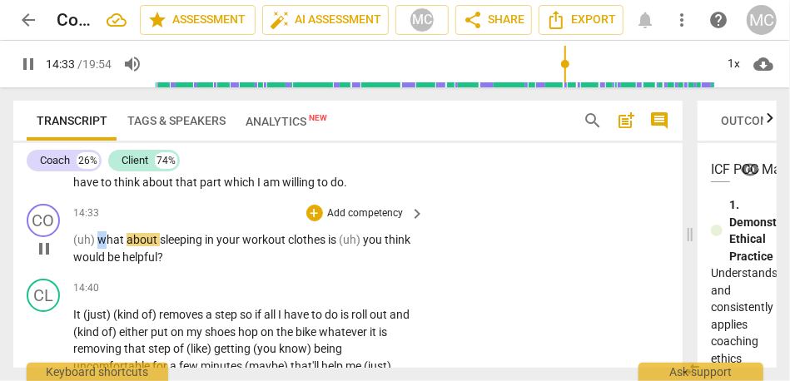
click at [99, 246] on span "what" at bounding box center [111, 239] width 29 height 13
type input "874"
click at [340, 246] on span "is" at bounding box center [334, 239] width 11 height 13
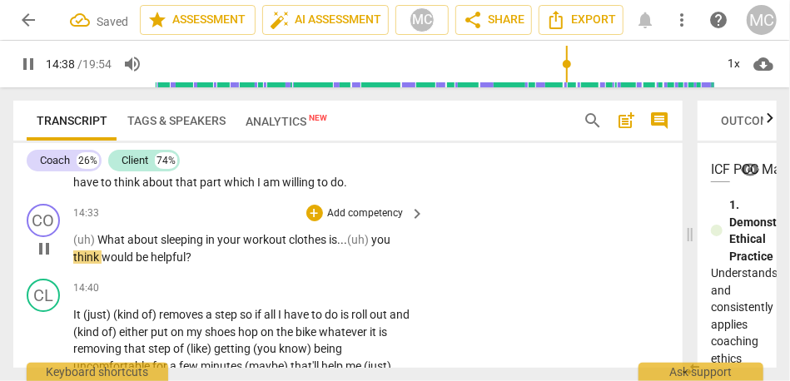
click at [371, 246] on span "(uh)" at bounding box center [359, 239] width 24 height 13
click at [375, 221] on p "Add competency" at bounding box center [365, 213] width 79 height 15
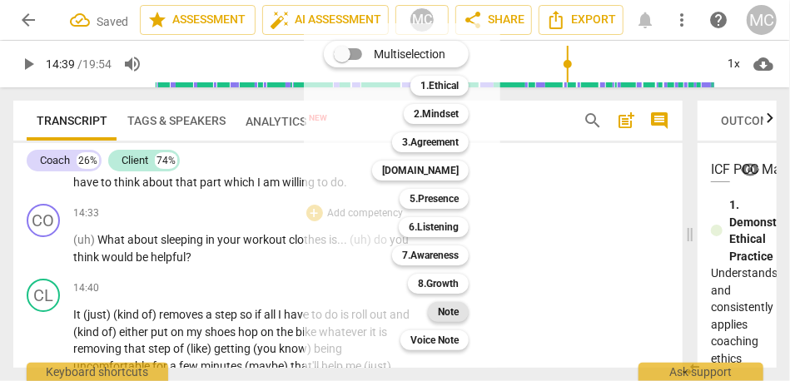
click at [447, 314] on b "Note" at bounding box center [448, 312] width 21 height 20
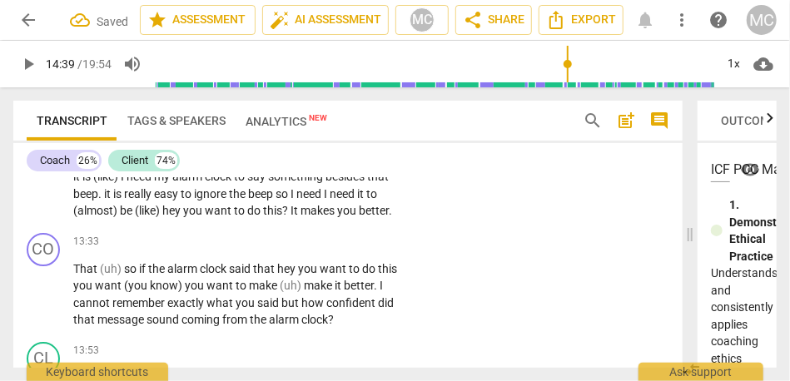
scroll to position [4503, 0]
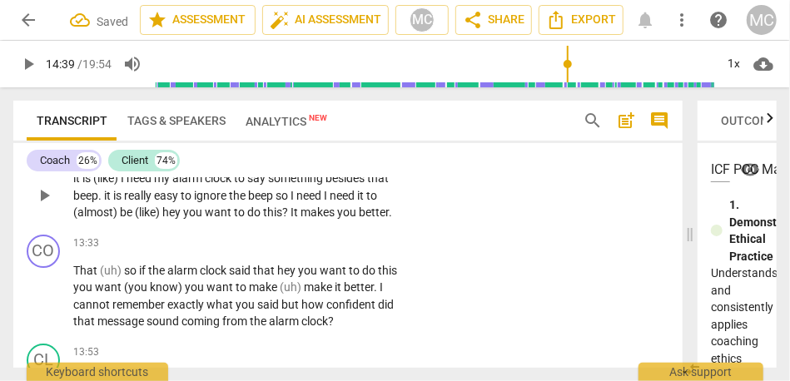
click at [226, 219] on span "want" at bounding box center [219, 212] width 29 height 13
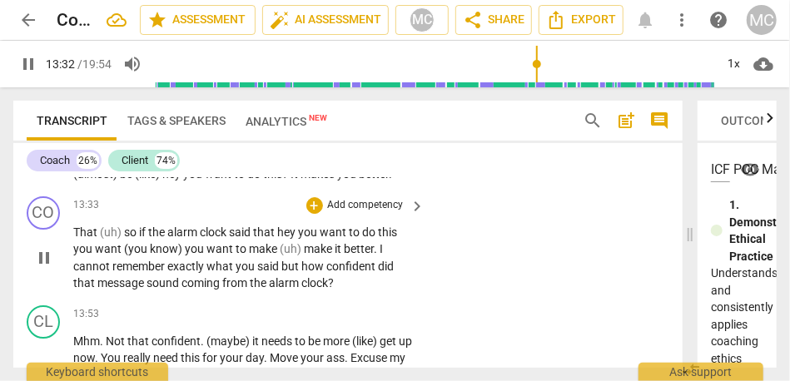
scroll to position [4553, 0]
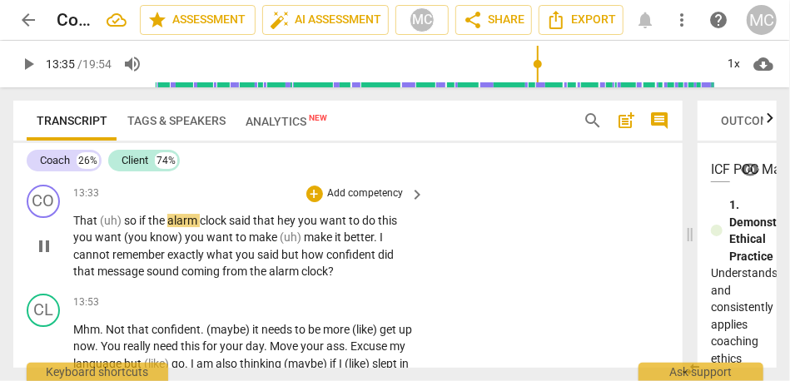
click at [81, 227] on span "That" at bounding box center [86, 220] width 27 height 13
click at [102, 227] on span "(uh)" at bounding box center [112, 220] width 24 height 13
type input "815"
click at [113, 227] on span "(uh)" at bounding box center [119, 220] width 24 height 13
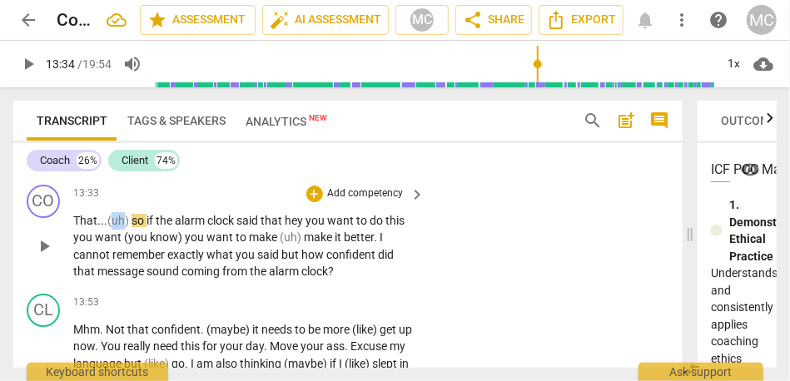
click at [113, 227] on span "(uh)" at bounding box center [119, 220] width 24 height 13
click at [292, 227] on span "hey" at bounding box center [295, 220] width 21 height 13
click at [320, 227] on span "you" at bounding box center [326, 220] width 22 height 13
click at [315, 227] on span "Hey." at bounding box center [304, 220] width 22 height 13
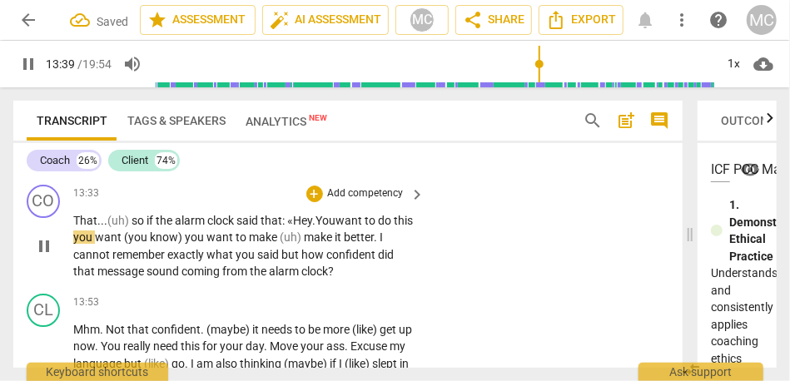
click at [394, 227] on span "this" at bounding box center [403, 220] width 19 height 13
click at [115, 244] on span "You" at bounding box center [106, 237] width 20 height 13
click at [150, 244] on span "(you" at bounding box center [158, 237] width 26 height 13
click at [221, 244] on span "you" at bounding box center [220, 237] width 22 height 13
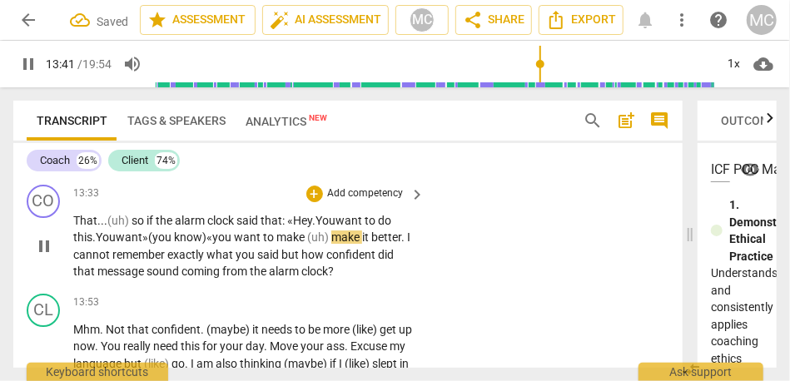
click at [224, 244] on span "you" at bounding box center [223, 237] width 22 height 13
click at [307, 244] on span "make" at bounding box center [291, 237] width 31 height 13
click at [346, 244] on span "make" at bounding box center [350, 237] width 31 height 13
click at [79, 261] on span "I" at bounding box center [76, 254] width 6 height 13
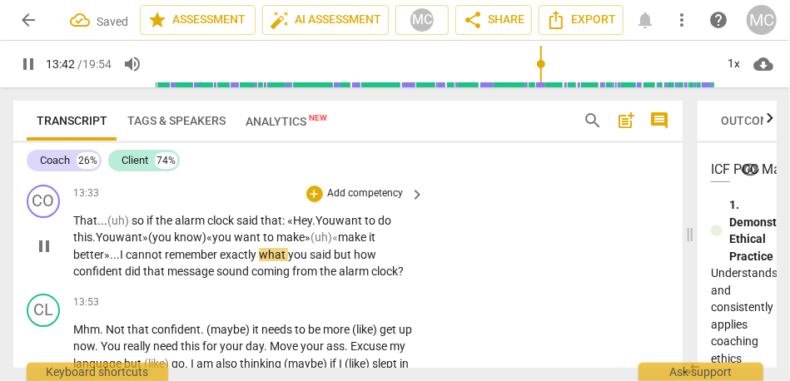
click at [137, 280] on p "That... (uh) so if the alarm clock said that: « Hey. You want to do this. You w…" at bounding box center [245, 246] width 344 height 68
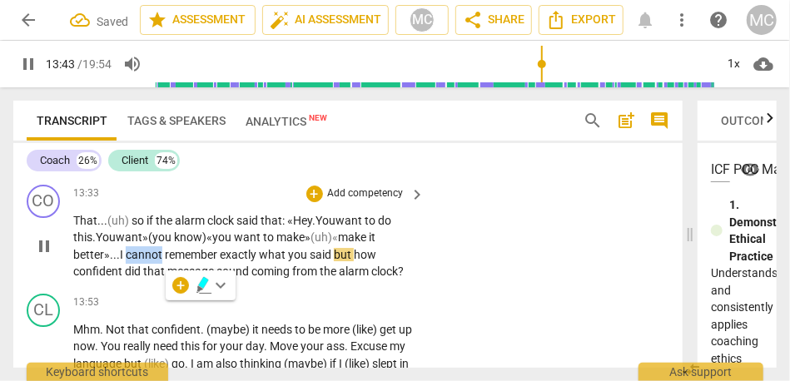
click at [150, 261] on span "cannot" at bounding box center [145, 254] width 39 height 13
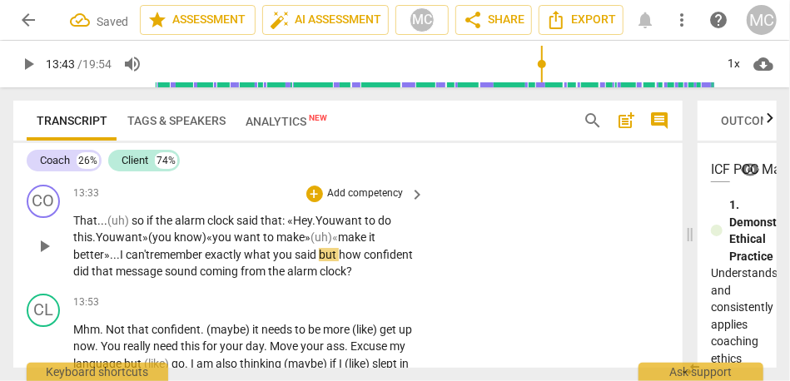
click at [150, 261] on span "can't" at bounding box center [138, 254] width 24 height 13
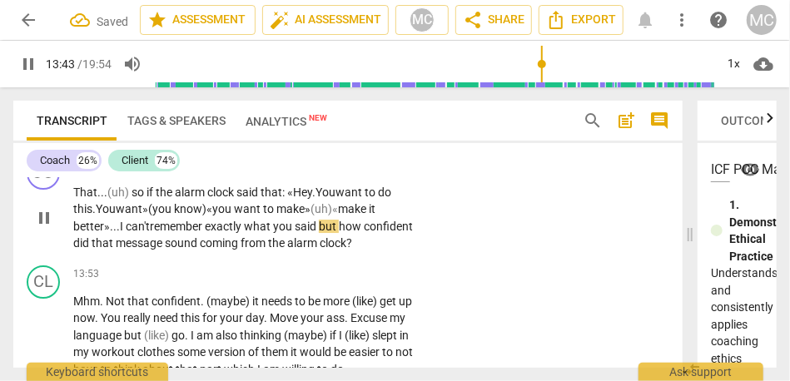
click at [327, 233] on span "but" at bounding box center [329, 226] width 20 height 13
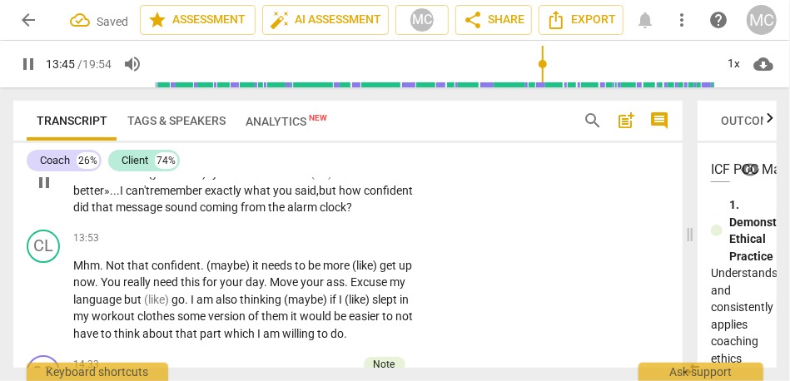
scroll to position [4621, 0]
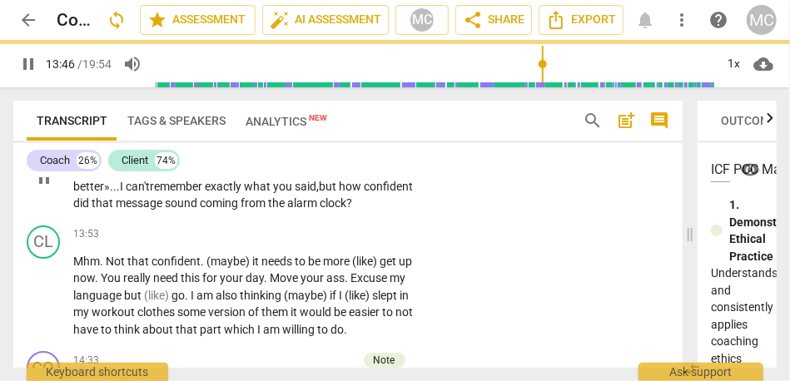
click at [347, 193] on span "how" at bounding box center [351, 186] width 25 height 13
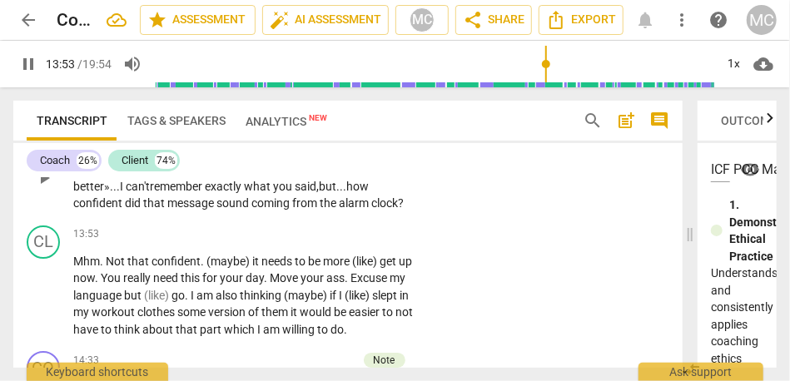
click at [343, 133] on p "Add competency" at bounding box center [365, 125] width 79 height 15
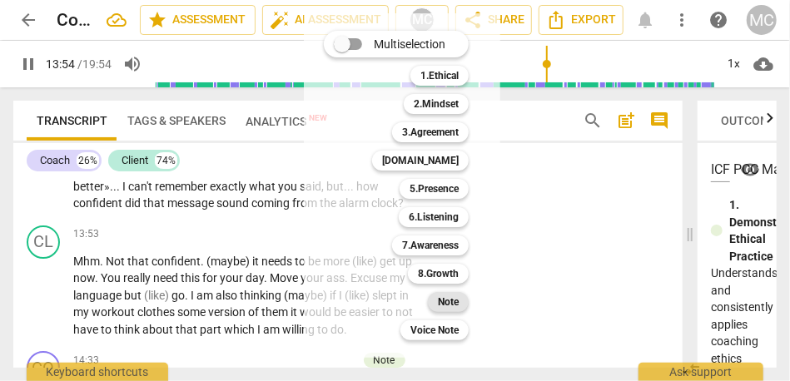
click at [438, 296] on div "Note" at bounding box center [448, 302] width 41 height 20
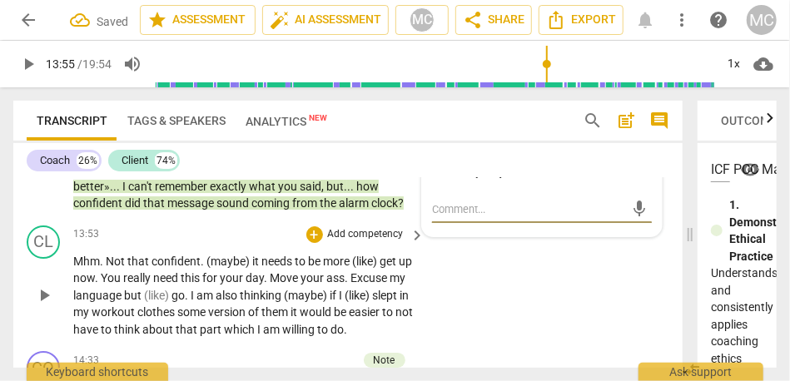
click at [235, 268] on span "(maybe)" at bounding box center [229, 261] width 46 height 13
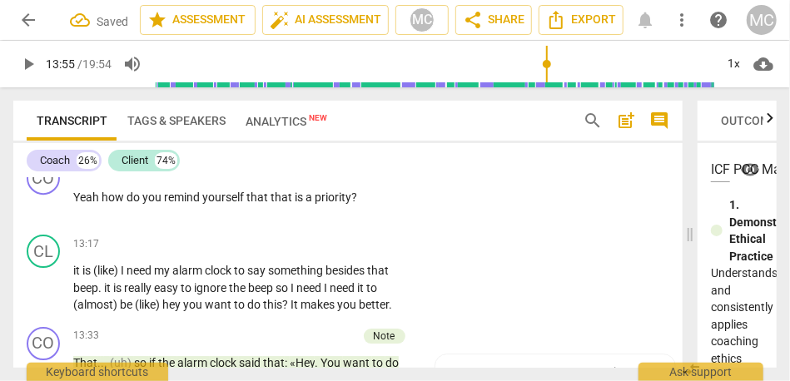
scroll to position [4314, 0]
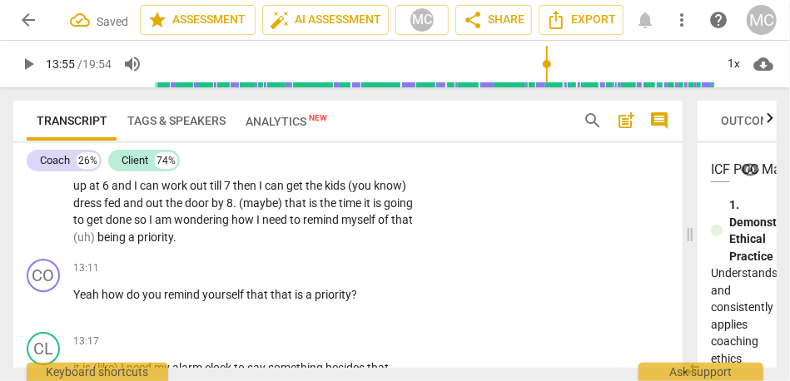
click at [128, 244] on span "being" at bounding box center [112, 237] width 31 height 13
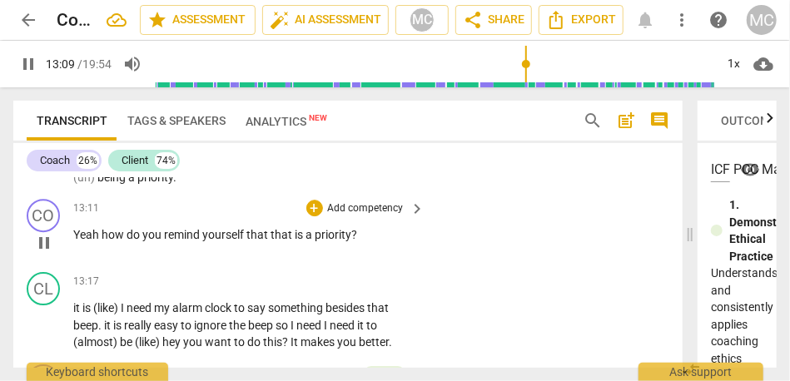
scroll to position [4381, 0]
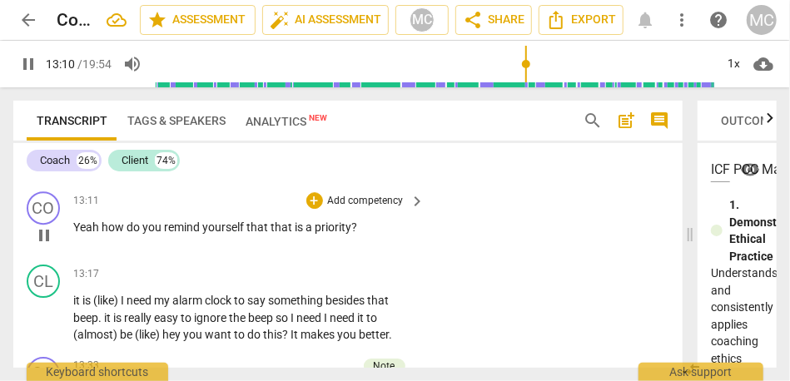
click at [99, 234] on span "Yeah" at bounding box center [87, 227] width 28 height 13
type input "792"
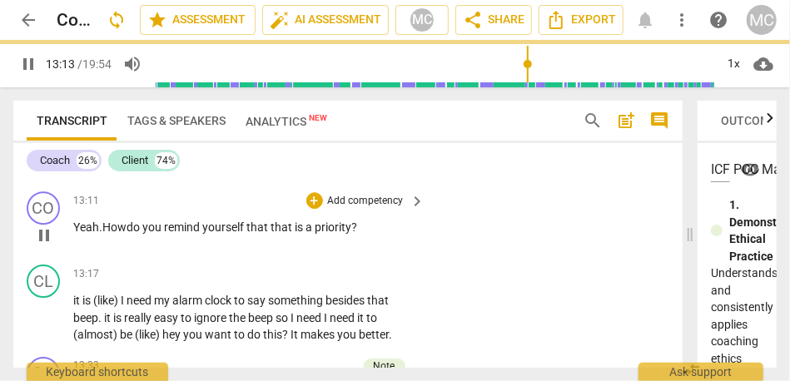
click at [275, 234] on span "that" at bounding box center [282, 227] width 24 height 13
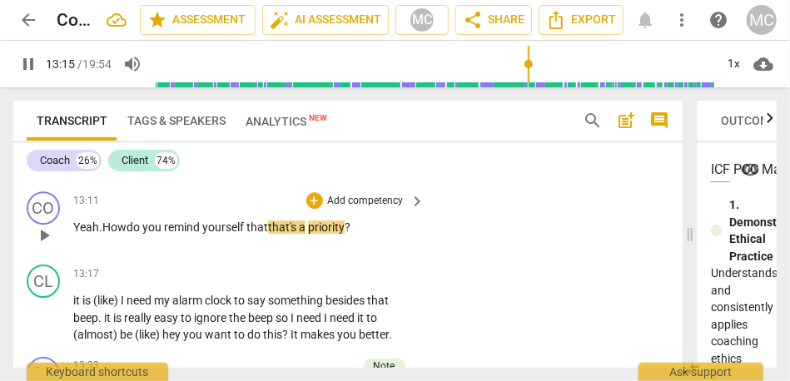
click at [518, 245] on div "CO play_arrow pause 13:11 + Add competency keyboard_arrow_right Yeah. How do yo…" at bounding box center [347, 221] width 669 height 73
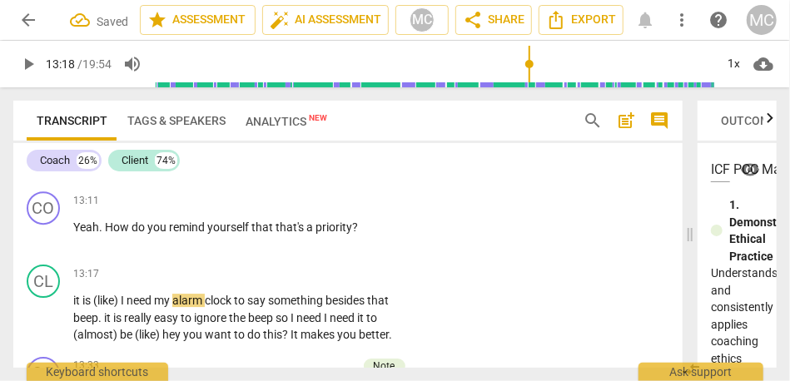
click at [353, 209] on p "Add competency" at bounding box center [365, 201] width 79 height 15
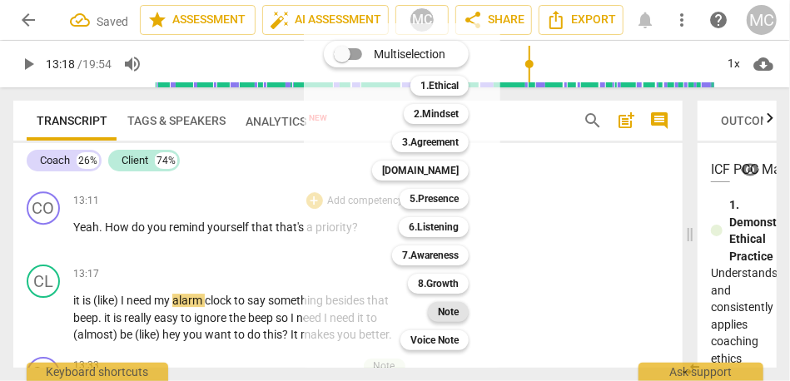
click at [442, 308] on b "Note" at bounding box center [448, 312] width 21 height 20
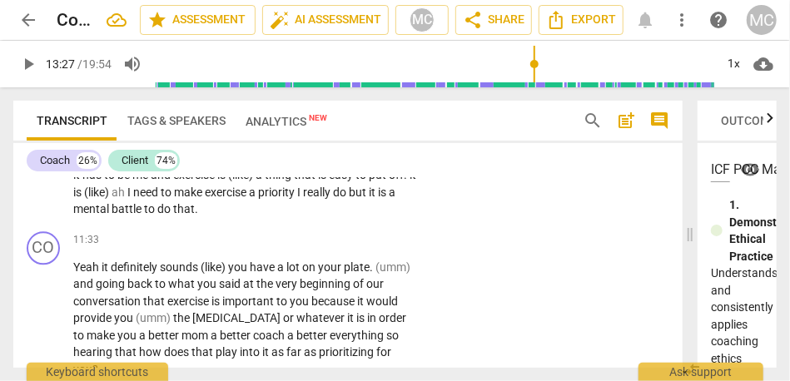
scroll to position [3959, 0]
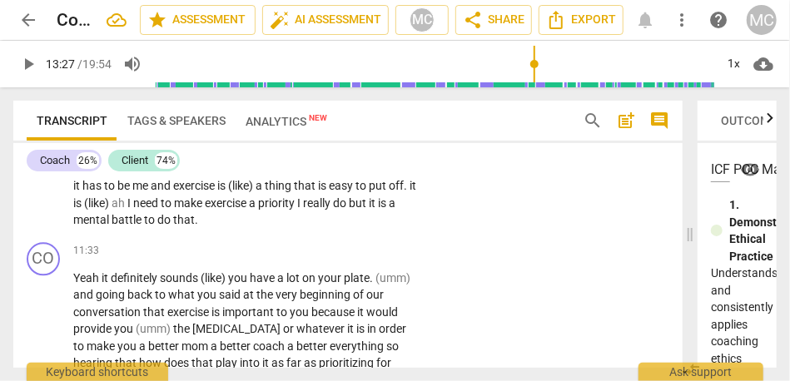
click at [389, 210] on span "a" at bounding box center [392, 202] width 7 height 13
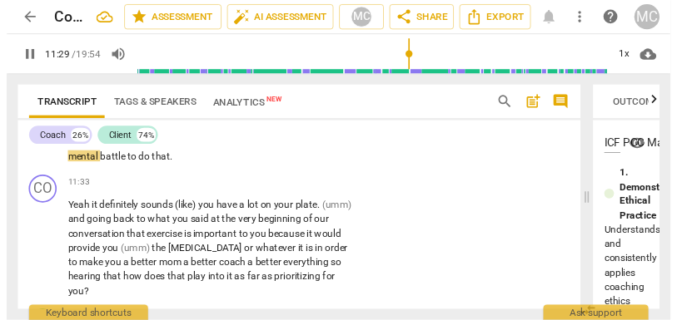
scroll to position [3996, 0]
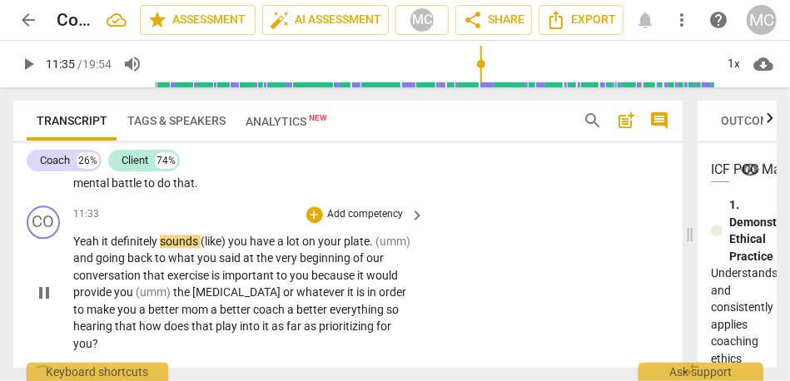
type input "695"
click at [103, 248] on span "it" at bounding box center [106, 241] width 9 height 13
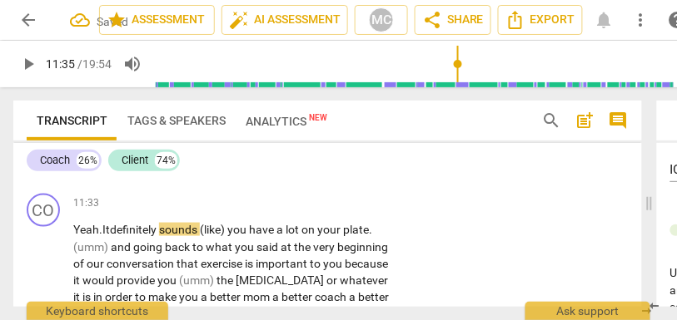
scroll to position [4169, 0]
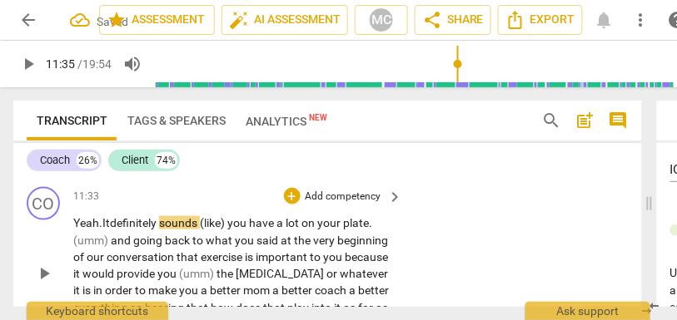
click at [116, 230] on span "definitely" at bounding box center [134, 222] width 49 height 13
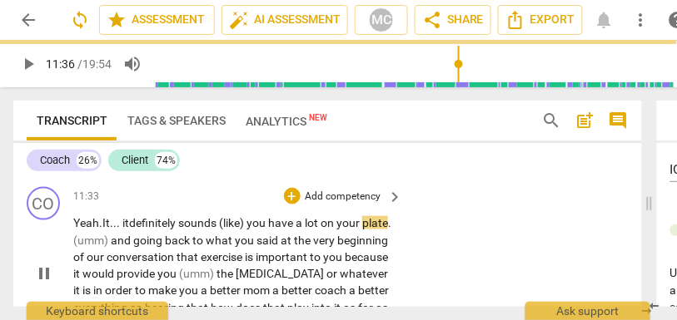
click at [178, 230] on span "definitely" at bounding box center [153, 222] width 49 height 13
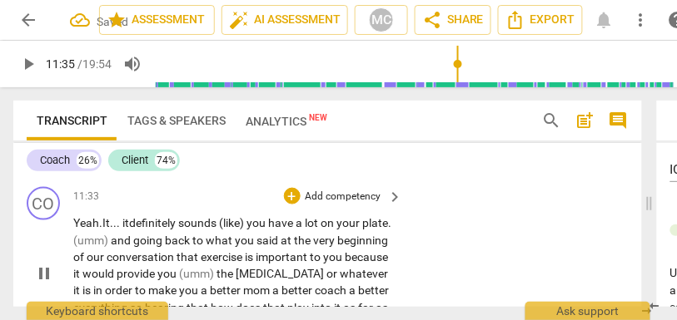
click at [217, 230] on span "sounds" at bounding box center [198, 222] width 41 height 13
click at [260, 230] on span "you" at bounding box center [253, 222] width 22 height 13
click at [227, 230] on span "like" at bounding box center [227, 222] width 17 height 13
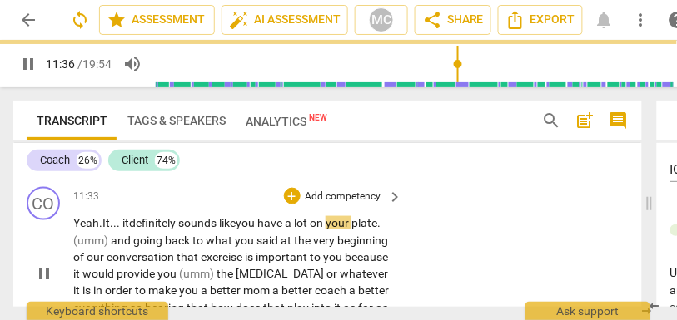
scroll to position [4176, 0]
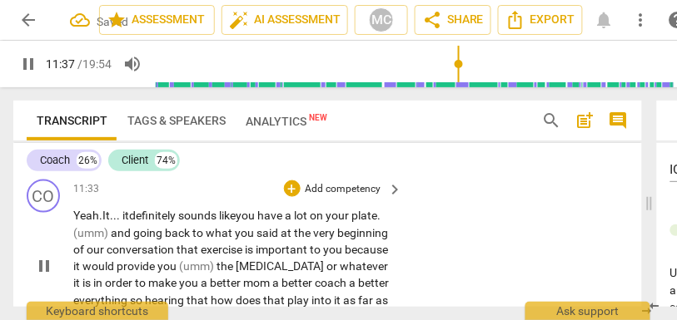
click at [392, 231] on div "Yeah. It... it definitely sounds like you have a lot on your plate . (umm) and …" at bounding box center [238, 267] width 331 height 120
click at [389, 233] on p "Yeah . It . . . it definitely sounds like you have a lot on your plate . (umm) …" at bounding box center [233, 267] width 321 height 120
type input "698"
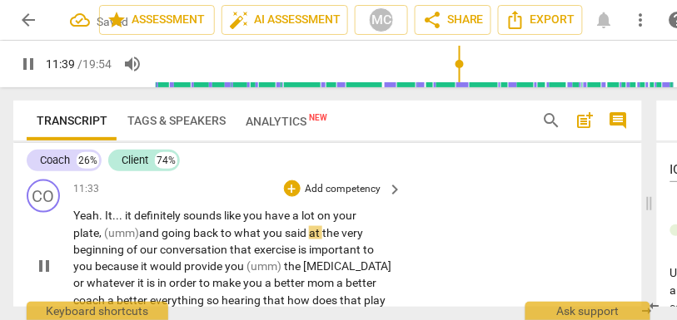
click at [311, 240] on span "at" at bounding box center [315, 232] width 13 height 13
click at [232, 256] on span "that" at bounding box center [242, 249] width 24 height 13
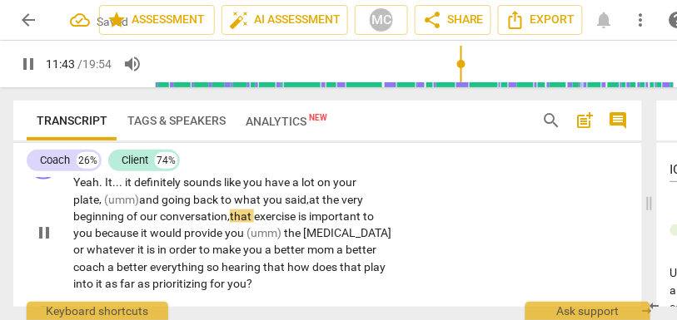
scroll to position [4214, 0]
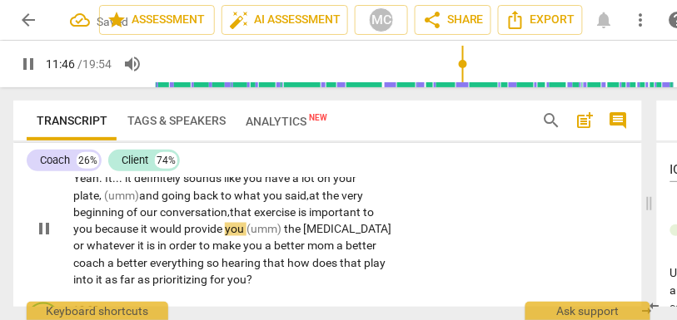
click at [250, 236] on span "(umm)" at bounding box center [264, 229] width 37 height 13
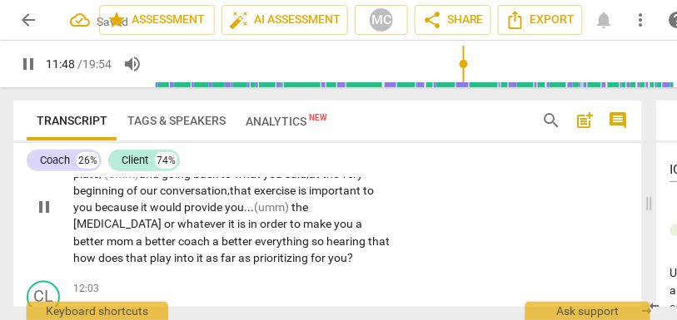
scroll to position [4243, 0]
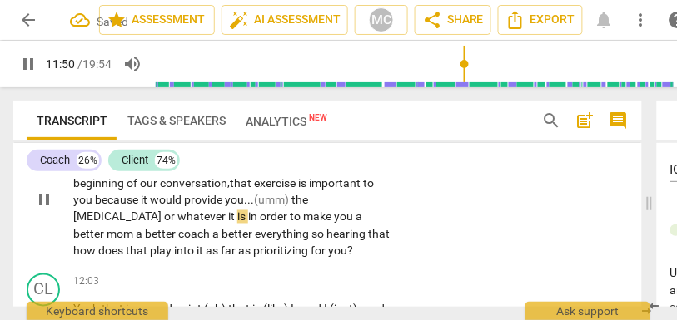
click at [319, 209] on p "Yeah . It . . . it definitely sounds like you have a lot on your plate, (umm) a…" at bounding box center [233, 201] width 321 height 120
click at [164, 213] on span "[MEDICAL_DATA]" at bounding box center [118, 217] width 91 height 13
click at [164, 218] on span "[MEDICAL_DATA]" at bounding box center [118, 217] width 91 height 13
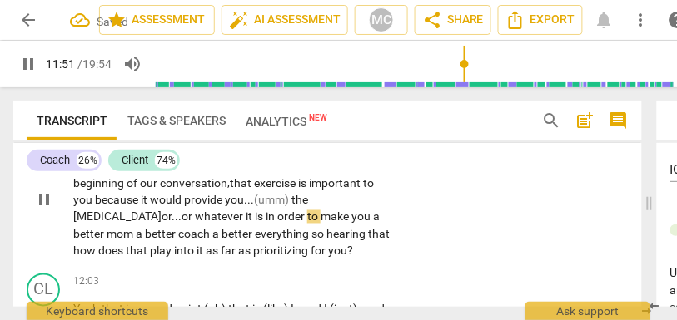
click at [265, 224] on span "in" at bounding box center [271, 217] width 12 height 13
click at [246, 224] on span "it" at bounding box center [250, 217] width 9 height 13
click at [140, 241] on span "a" at bounding box center [140, 234] width 9 height 13
click at [212, 241] on span "coach" at bounding box center [195, 234] width 34 height 13
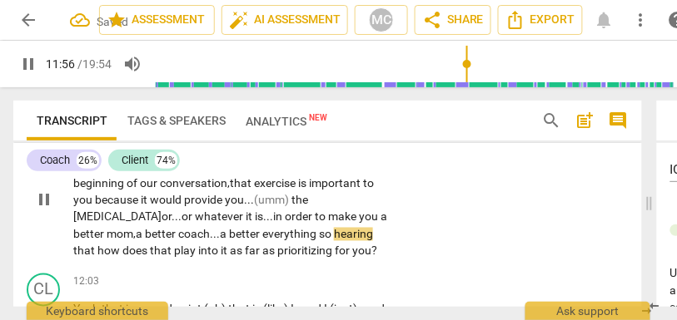
click at [126, 241] on span "mom," at bounding box center [121, 234] width 29 height 13
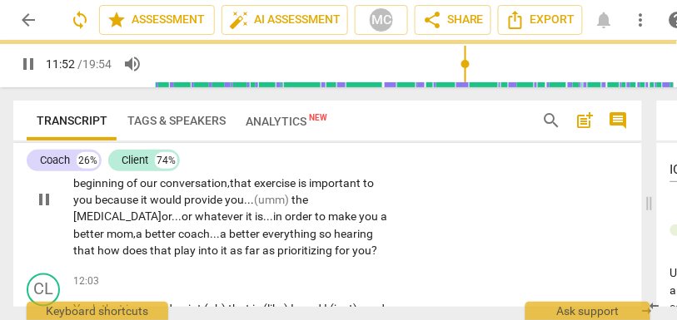
click at [220, 241] on span "coach..." at bounding box center [199, 234] width 42 height 13
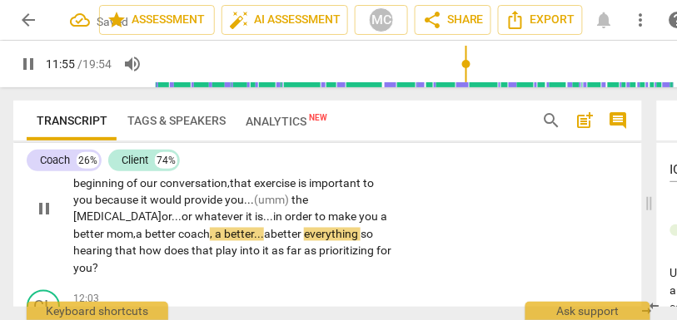
click at [400, 235] on div "Yeah . It . . . it definitely sounds like you have a lot on your plate, (umm) a…" at bounding box center [238, 209] width 331 height 136
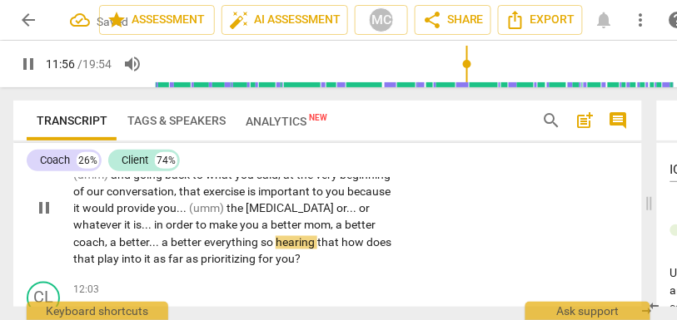
click at [260, 250] on span "so" at bounding box center [267, 242] width 15 height 13
type input "717"
click at [340, 250] on span "that" at bounding box center [329, 242] width 24 height 13
click at [471, 265] on div "CO play_arrow pause 11:33 + Add competency keyboard_arrow_right Yeah . It . . .…" at bounding box center [327, 195] width 628 height 161
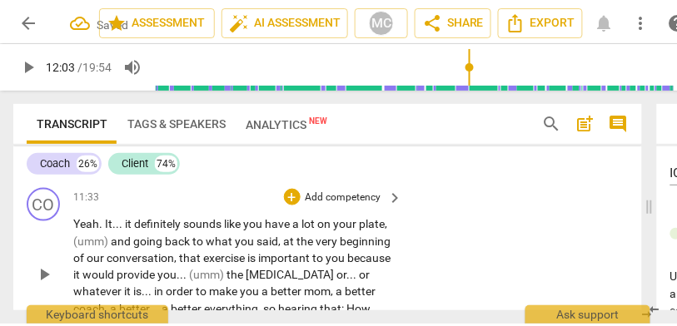
scroll to position [4171, 0]
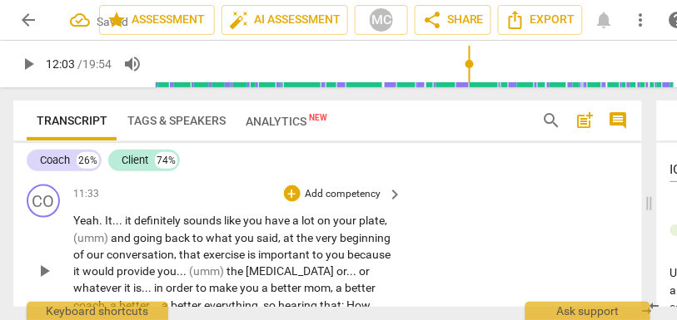
click at [335, 202] on p "Add competency" at bounding box center [343, 194] width 79 height 15
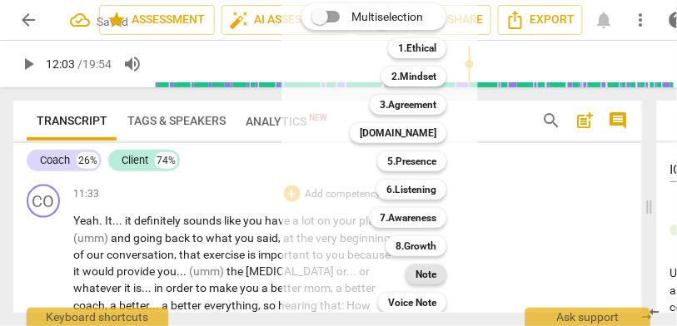
click at [424, 275] on b "Note" at bounding box center [425, 275] width 21 height 20
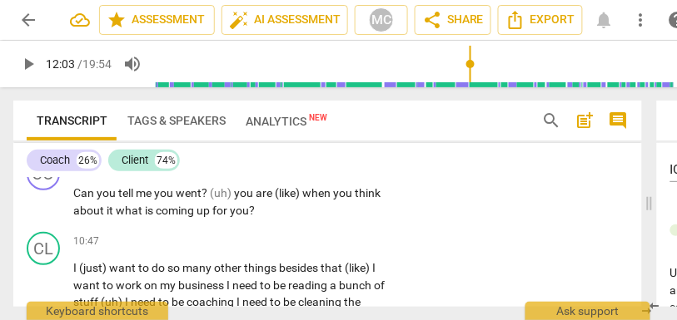
scroll to position [3832, 0]
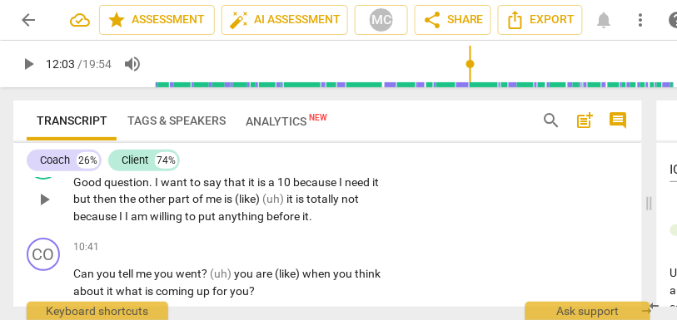
click at [241, 223] on span "anything" at bounding box center [242, 216] width 48 height 13
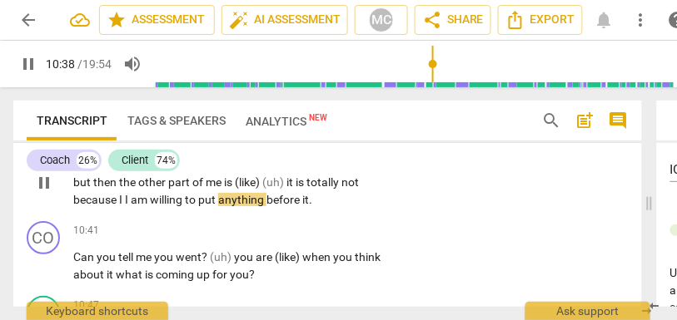
scroll to position [3862, 0]
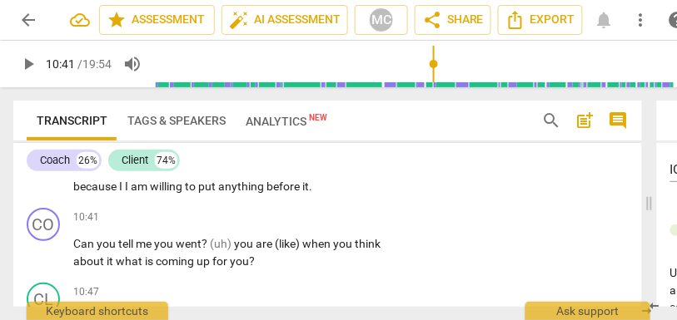
click at [236, 193] on span "anything" at bounding box center [242, 186] width 48 height 13
click at [307, 193] on span "it" at bounding box center [305, 186] width 7 height 13
type input "640"
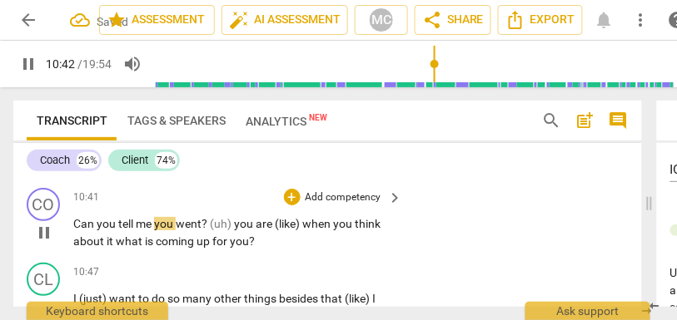
scroll to position [3897, 0]
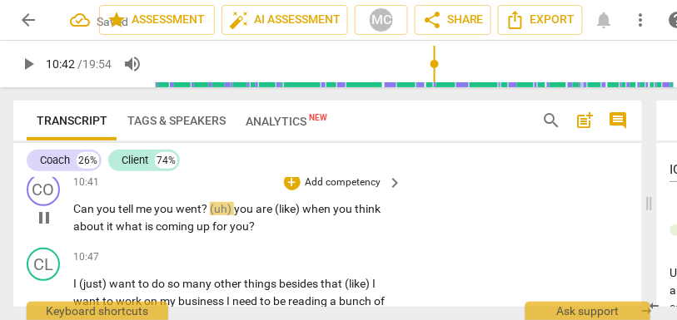
click at [139, 216] on span "me" at bounding box center [145, 208] width 18 height 13
click at [151, 216] on span "me" at bounding box center [145, 208] width 18 height 13
type input "642"
click at [220, 216] on span "(uh)" at bounding box center [229, 208] width 24 height 13
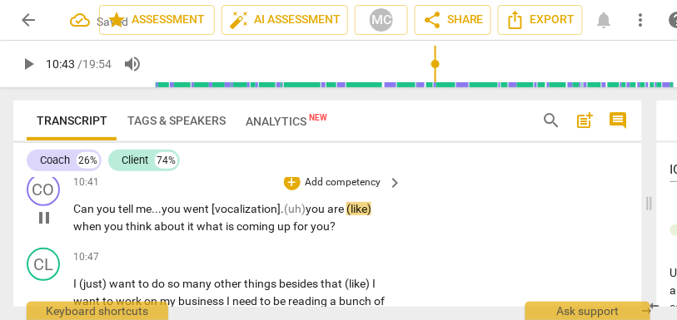
click at [316, 216] on span "you" at bounding box center [316, 208] width 22 height 13
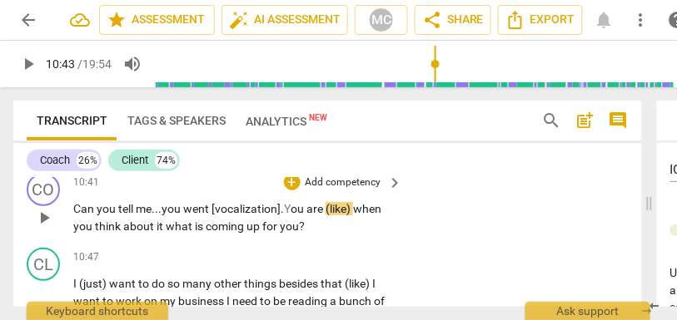
click at [258, 216] on span "went [vocalization]. Y" at bounding box center [236, 208] width 107 height 13
click at [315, 216] on span "are" at bounding box center [315, 208] width 19 height 13
click at [298, 216] on span "ou" at bounding box center [298, 208] width 16 height 13
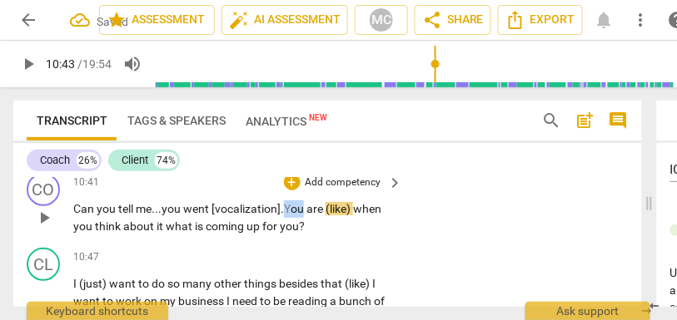
click at [298, 216] on span "ou" at bounding box center [298, 208] width 16 height 13
click at [333, 216] on span "(like)" at bounding box center [338, 208] width 27 height 13
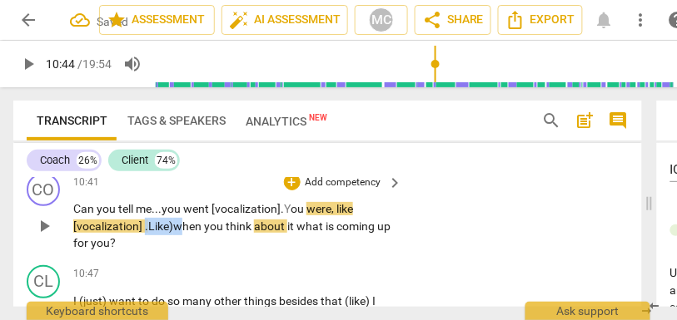
drag, startPoint x: 182, startPoint y: 243, endPoint x: 146, endPoint y: 243, distance: 36.6
click at [146, 243] on p "Can you tell me... you went [vocalization]. Y ou were, like [vocalization] . Li…" at bounding box center [233, 227] width 321 height 52
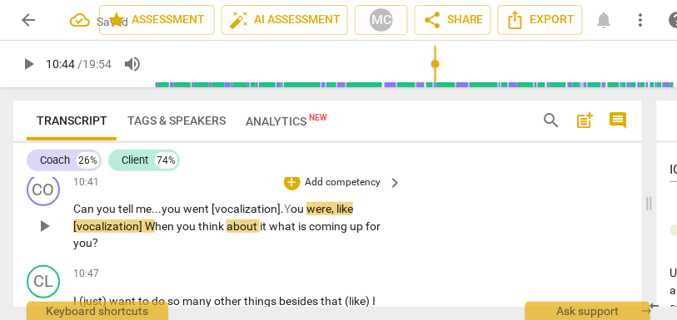
click at [155, 233] on span "hen" at bounding box center [166, 226] width 22 height 13
click at [149, 233] on span "were, like [vocalization] W" at bounding box center [213, 217] width 280 height 31
click at [161, 233] on span "hen" at bounding box center [166, 226] width 22 height 13
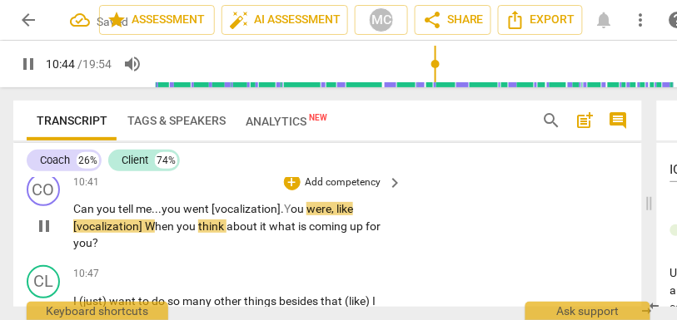
click at [270, 233] on span "what" at bounding box center [283, 226] width 29 height 13
click at [157, 233] on span "hen" at bounding box center [166, 226] width 22 height 13
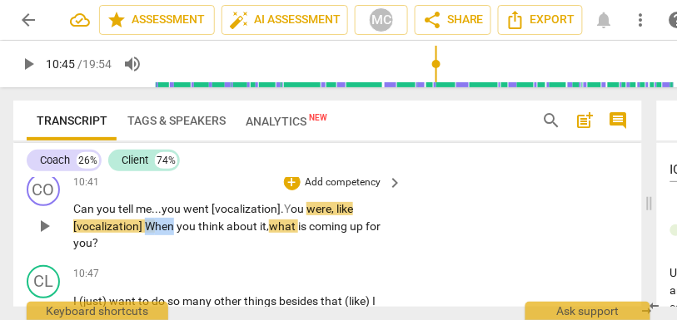
click at [157, 233] on span "hen" at bounding box center [166, 226] width 22 height 13
click at [193, 233] on span "you" at bounding box center [187, 226] width 22 height 13
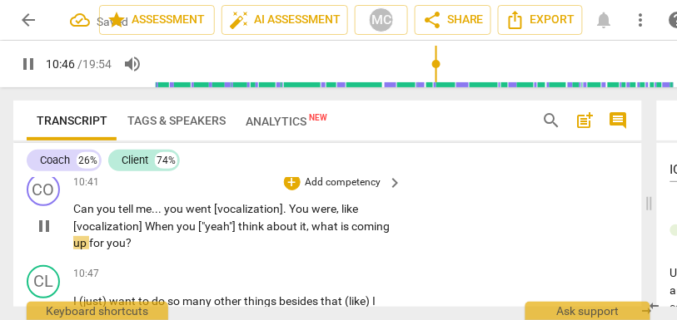
click at [459, 215] on div "CO play_arrow pause 10:41 + Add competency keyboard_arrow_right Can you tell me…" at bounding box center [327, 212] width 628 height 92
click at [346, 191] on p "Add competency" at bounding box center [343, 183] width 79 height 15
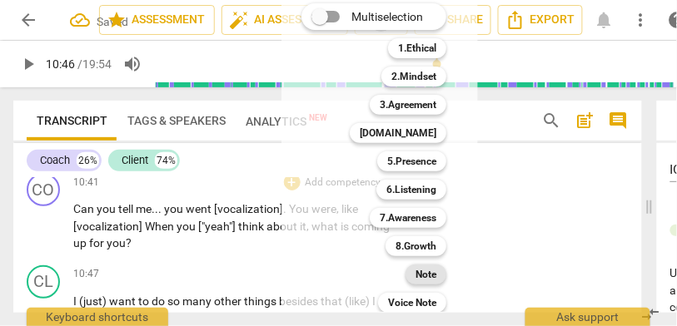
click at [426, 273] on b "Note" at bounding box center [425, 275] width 21 height 20
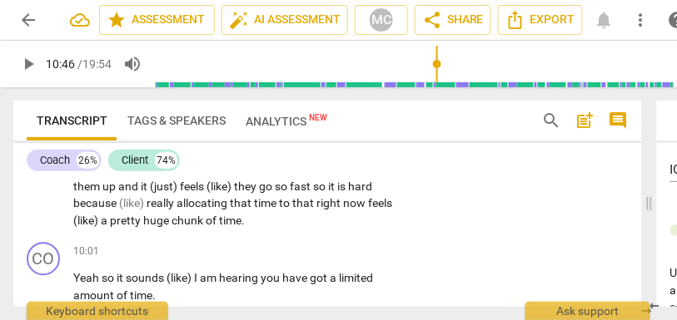
scroll to position [3491, 0]
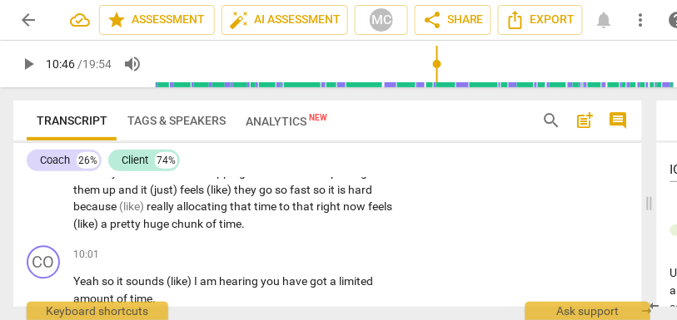
click at [143, 231] on span "pretty" at bounding box center [126, 224] width 33 height 13
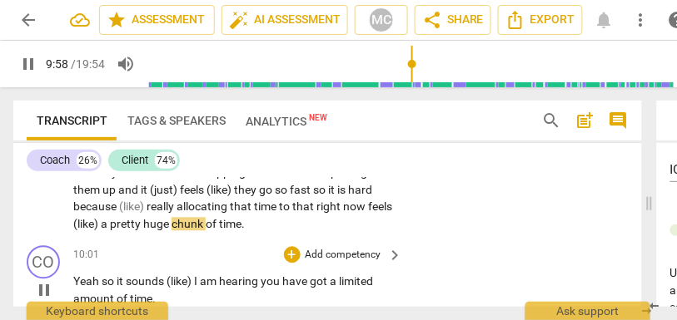
scroll to position [3529, 0]
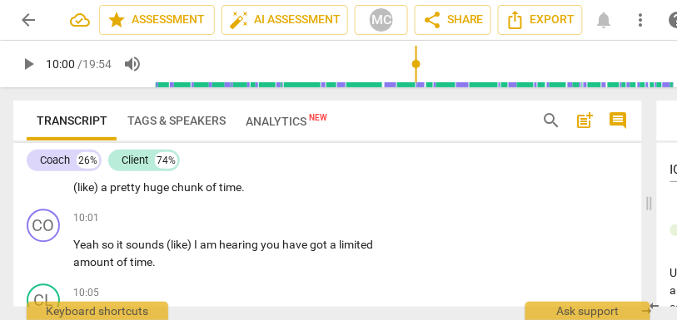
click at [206, 194] on span "chunk" at bounding box center [188, 187] width 34 height 13
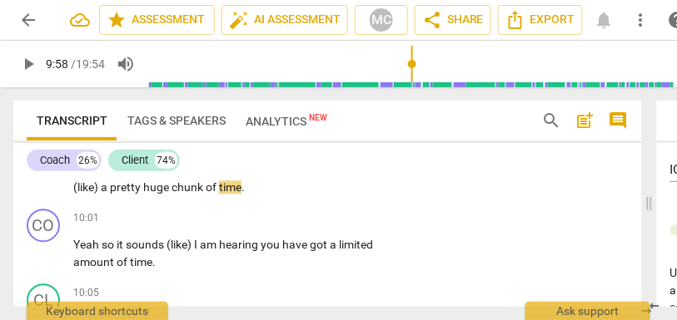
click at [241, 194] on span "time" at bounding box center [230, 187] width 22 height 13
type input "599"
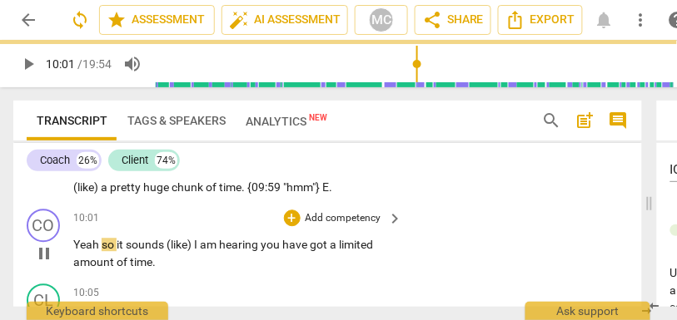
type input "602"
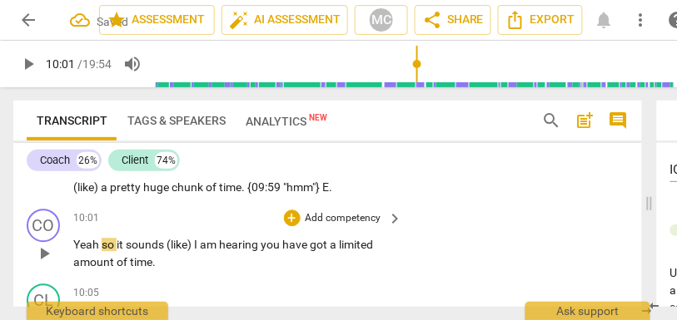
click at [77, 251] on span "Yeah" at bounding box center [87, 244] width 28 height 13
click at [178, 251] on span "(like)" at bounding box center [183, 244] width 27 height 13
click at [193, 251] on span "like)" at bounding box center [181, 244] width 23 height 13
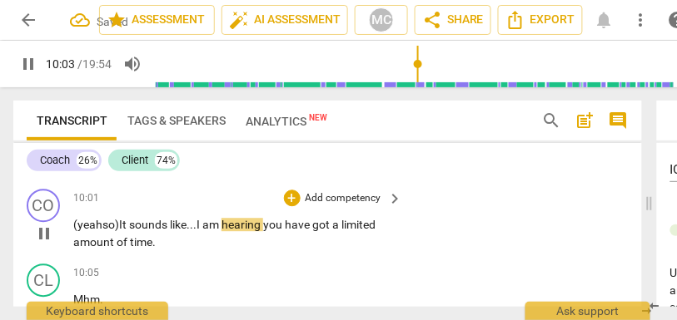
scroll to position [3550, 0]
click at [261, 231] on span "hearing" at bounding box center [242, 223] width 42 height 13
click at [274, 231] on span "you" at bounding box center [274, 223] width 22 height 13
click at [302, 231] on span "have" at bounding box center [305, 223] width 27 height 13
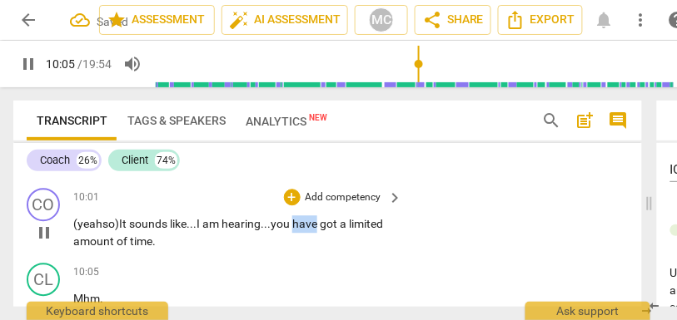
click at [302, 231] on span "have" at bounding box center [305, 223] width 27 height 13
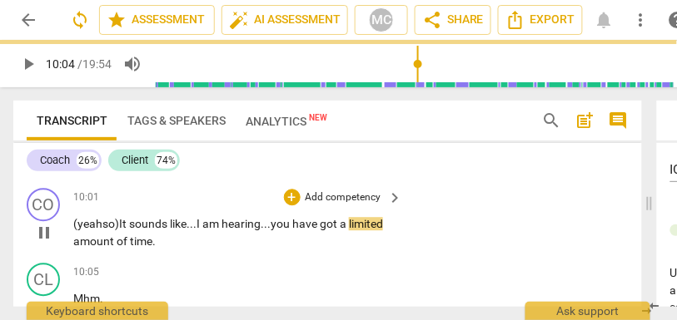
click at [340, 231] on span "got" at bounding box center [330, 223] width 20 height 13
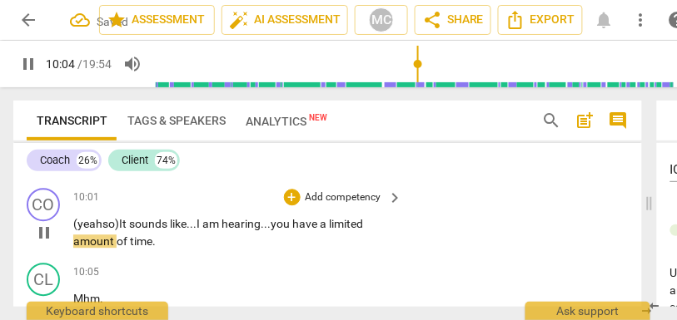
scroll to position [3593, 0]
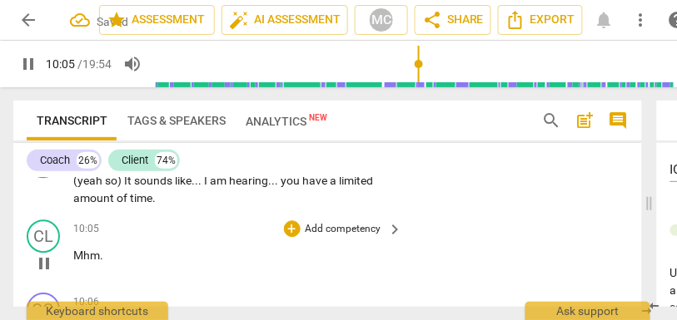
click at [75, 262] on span "Mhm" at bounding box center [86, 255] width 27 height 13
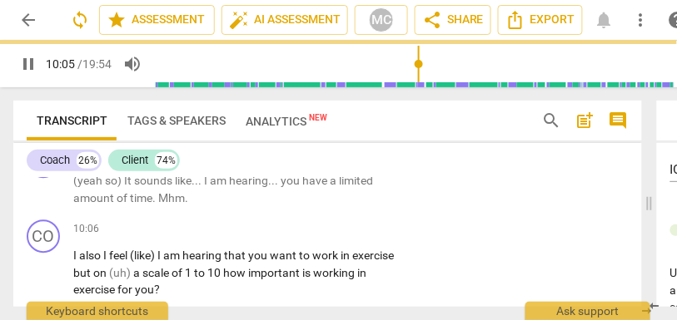
scroll to position [3520, 0]
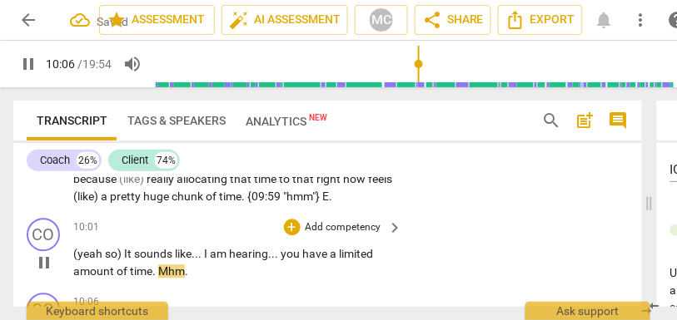
click at [160, 278] on span "Mhm" at bounding box center [171, 271] width 27 height 13
type input "607"
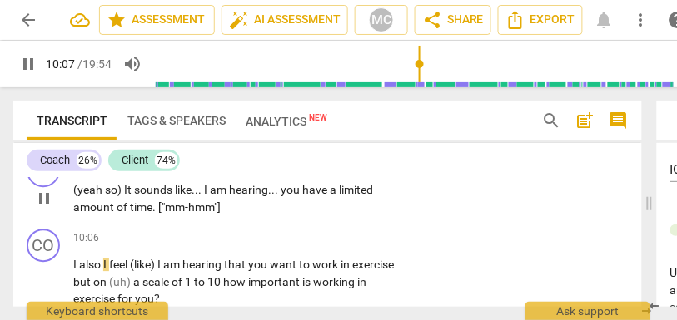
scroll to position [3596, 0]
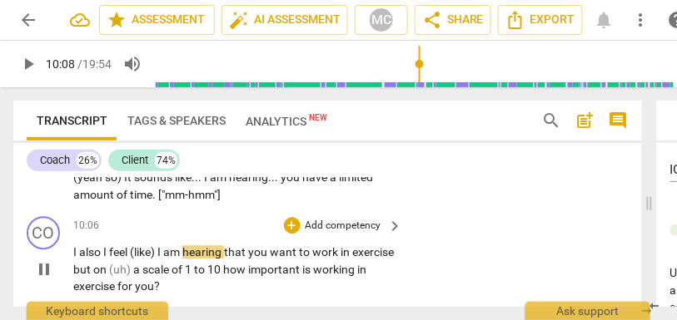
click at [75, 259] on span "I" at bounding box center [76, 252] width 6 height 13
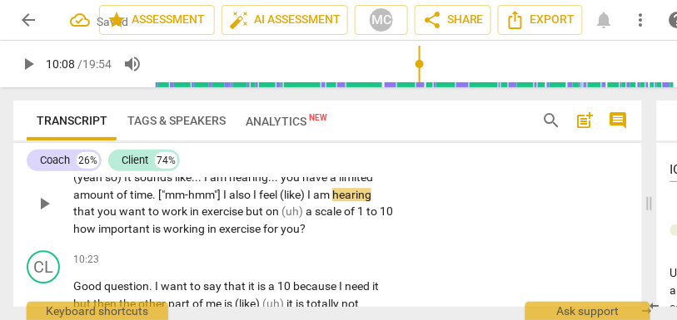
click at [120, 201] on span "of" at bounding box center [123, 194] width 13 height 13
click at [256, 201] on span "I" at bounding box center [256, 194] width 6 height 13
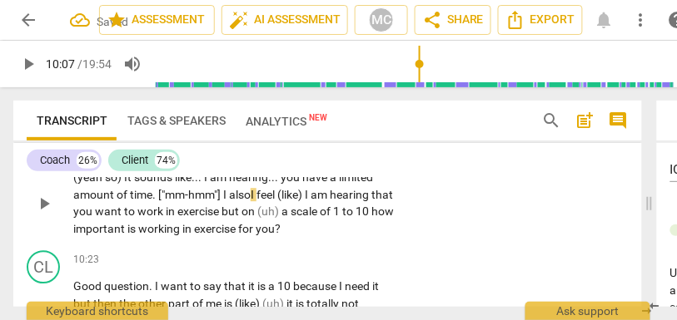
type input "608"
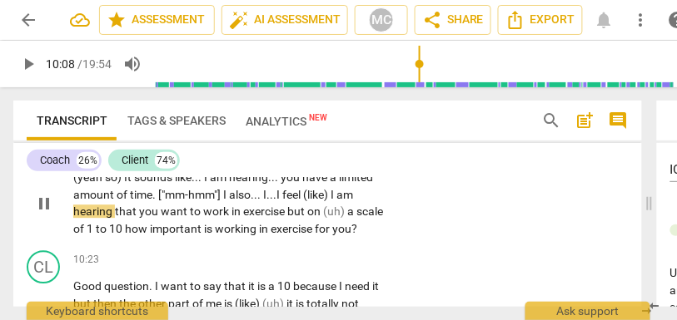
click at [313, 201] on span "(like)" at bounding box center [316, 194] width 27 height 13
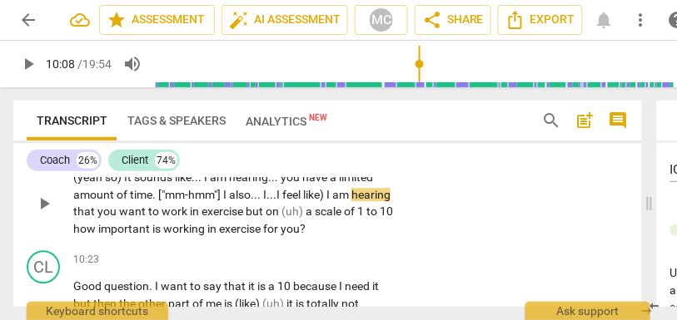
click at [325, 201] on span "like)" at bounding box center [314, 194] width 23 height 13
click at [295, 201] on span "feel" at bounding box center [292, 194] width 21 height 13
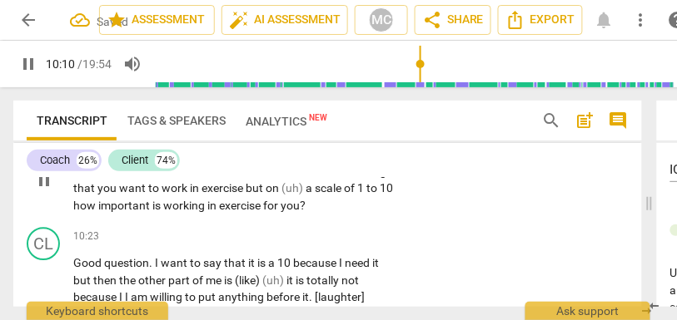
scroll to position [3625, 0]
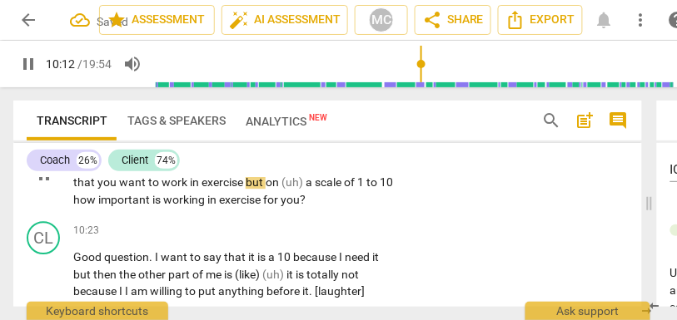
click at [265, 189] on span "but" at bounding box center [256, 182] width 20 height 13
drag, startPoint x: 347, startPoint y: 198, endPoint x: 327, endPoint y: 198, distance: 20.0
click at [305, 189] on span "(uh)" at bounding box center [293, 182] width 24 height 13
click at [281, 189] on span "on" at bounding box center [273, 182] width 16 height 13
click at [289, 189] on span "on" at bounding box center [281, 182] width 16 height 13
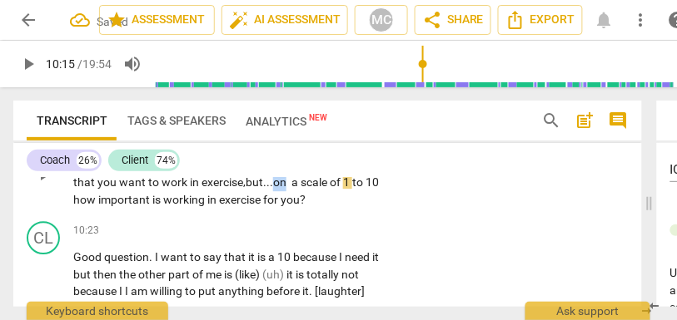
click at [289, 189] on span "on" at bounding box center [281, 182] width 16 height 13
click at [343, 189] on span "1" at bounding box center [347, 182] width 9 height 13
click at [375, 189] on span "10" at bounding box center [381, 182] width 13 height 13
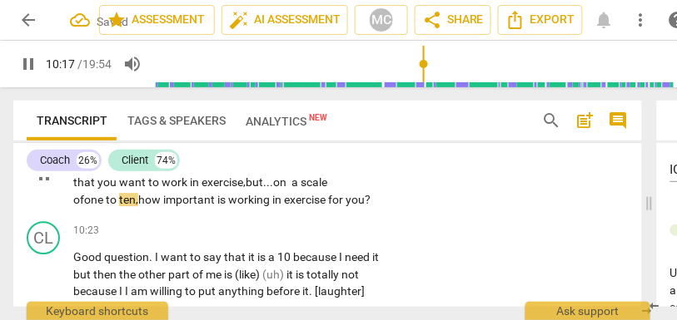
click at [436, 210] on div "CO play_arrow pause 10:01 + Add competency keyboard_arrow_right (yeah so) It so…" at bounding box center [327, 160] width 628 height 109
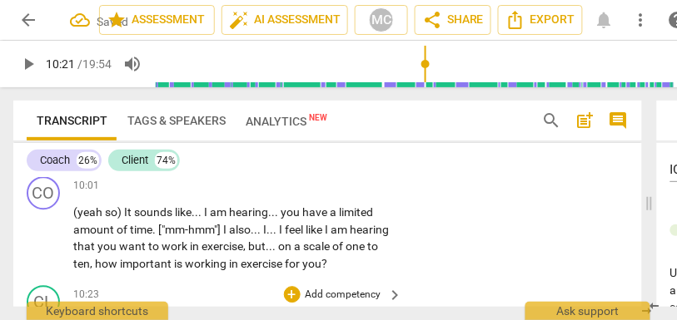
type input "621"
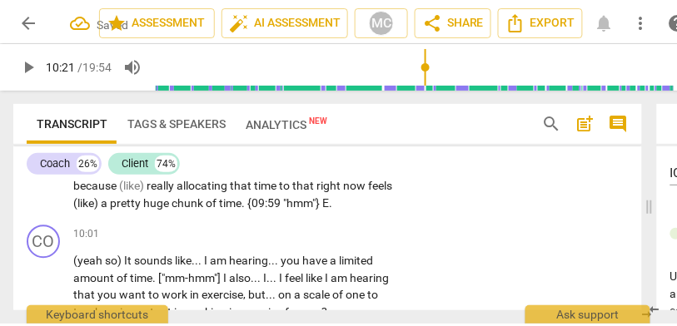
scroll to position [3515, 0]
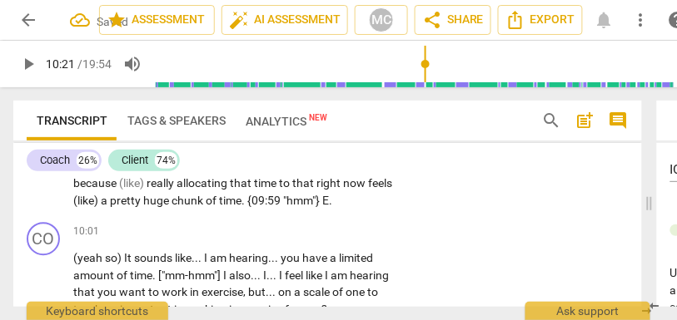
click at [350, 240] on p "Add competency" at bounding box center [343, 232] width 79 height 15
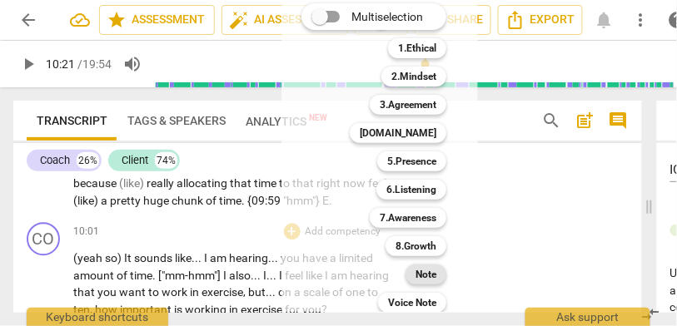
click at [423, 276] on b "Note" at bounding box center [425, 275] width 21 height 20
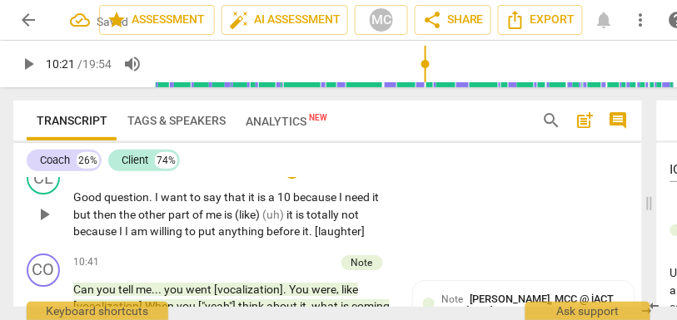
scroll to position [3686, 0]
click at [214, 221] on span "me" at bounding box center [215, 213] width 18 height 13
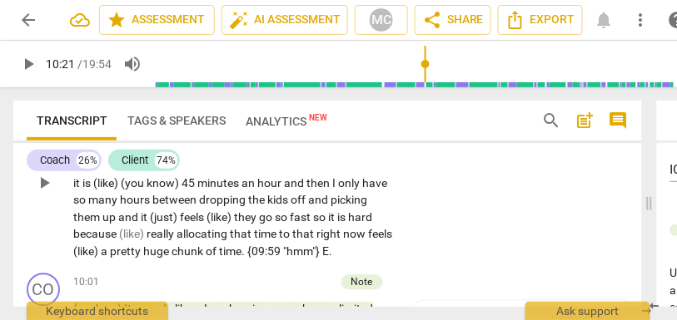
scroll to position [3462, 0]
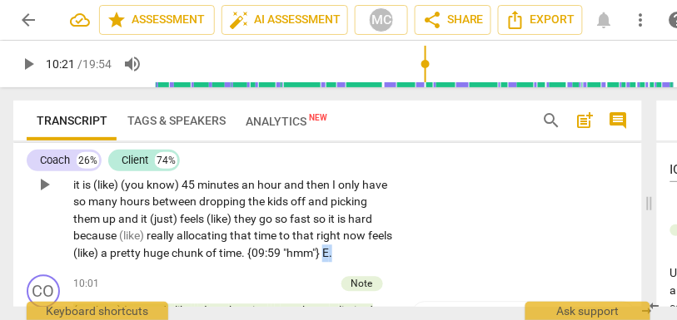
drag, startPoint x: 380, startPoint y: 273, endPoint x: 421, endPoint y: 273, distance: 40.8
click at [421, 270] on div "CL play_arrow pause 09:18 + Add competency keyboard_arrow_right Is the time . i…" at bounding box center [327, 172] width 628 height 195
click at [316, 245] on p "Is the time . it is it is (like) doing the walk for me to feel (like) I am gett…" at bounding box center [233, 186] width 321 height 154
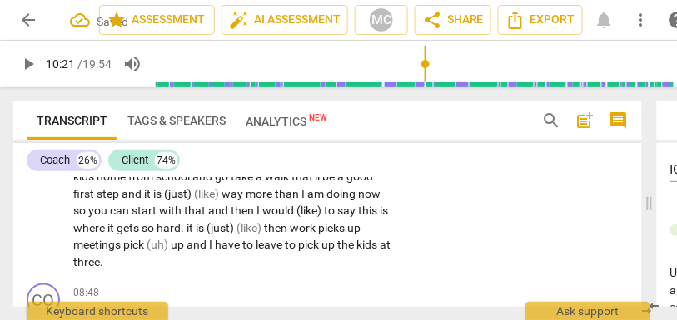
scroll to position [3131, 0]
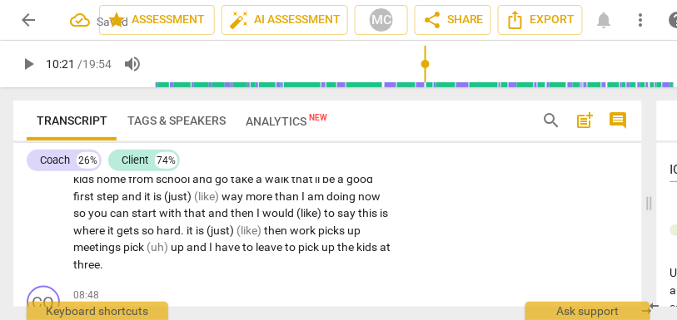
click at [356, 254] on span "kids" at bounding box center [367, 247] width 23 height 13
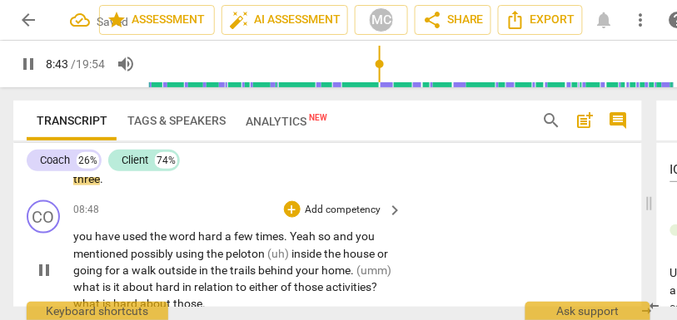
scroll to position [3217, 0]
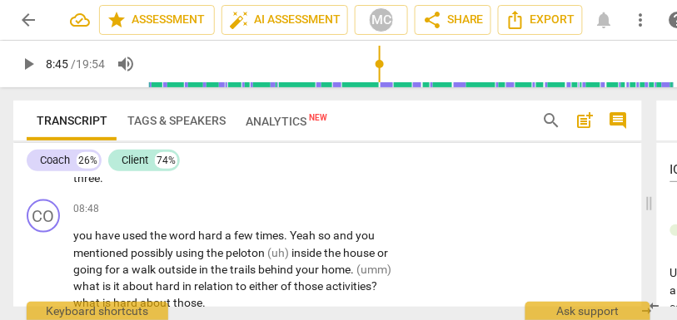
click at [321, 167] on span "up" at bounding box center [329, 160] width 16 height 13
type input "524"
click at [100, 185] on span "three" at bounding box center [86, 177] width 27 height 13
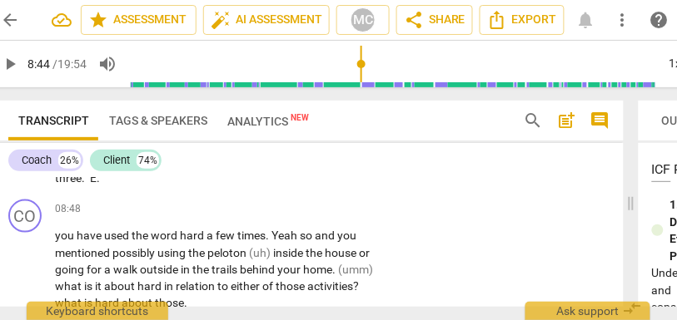
scroll to position [0, 72]
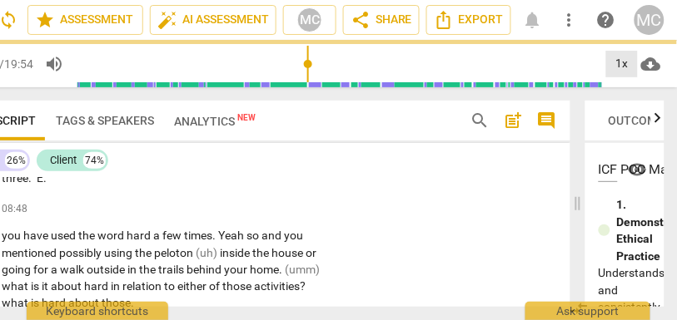
click at [618, 61] on div "1x" at bounding box center [622, 64] width 32 height 27
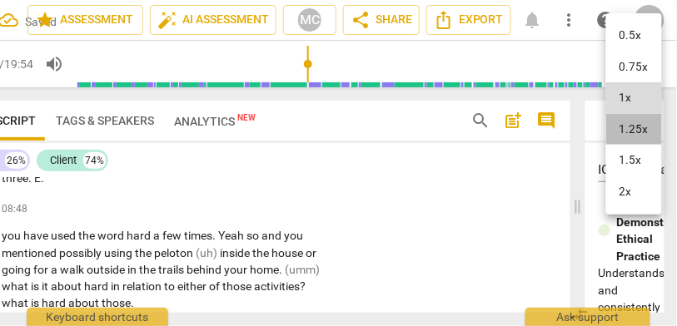
click at [626, 127] on li "1.25x" at bounding box center [634, 130] width 56 height 32
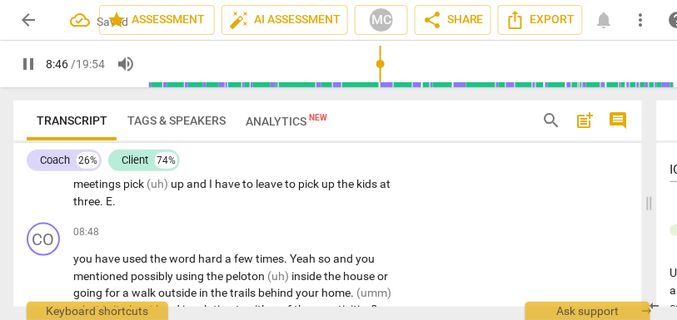
scroll to position [3193, 0]
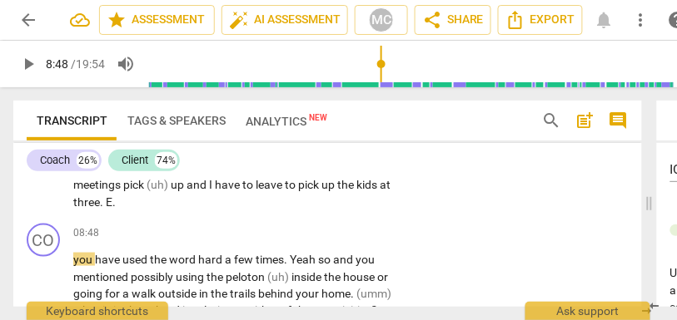
click at [100, 209] on span "three" at bounding box center [86, 202] width 27 height 13
click at [106, 209] on span "." at bounding box center [103, 202] width 6 height 13
type input "525"
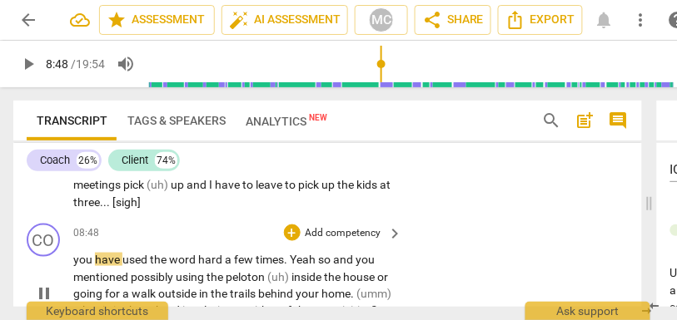
click at [76, 266] on span "you" at bounding box center [84, 259] width 22 height 13
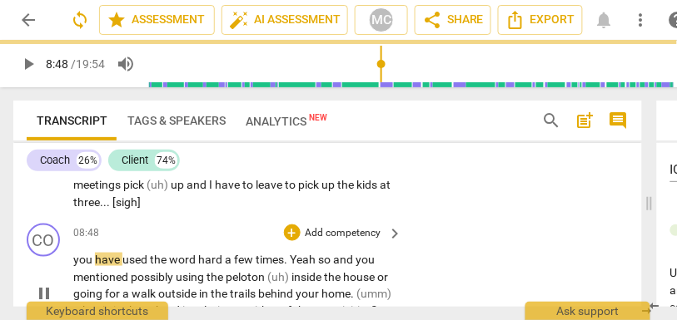
type input "529"
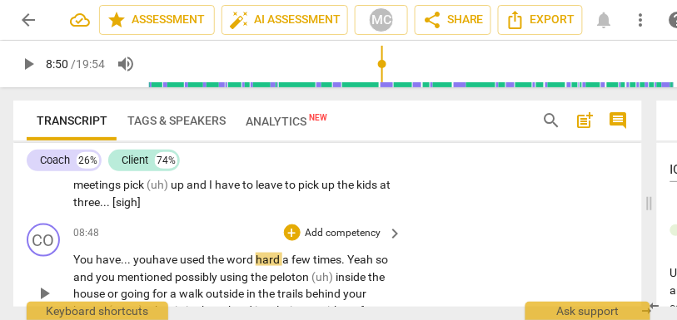
click at [90, 266] on span "You have... you" at bounding box center [112, 259] width 79 height 13
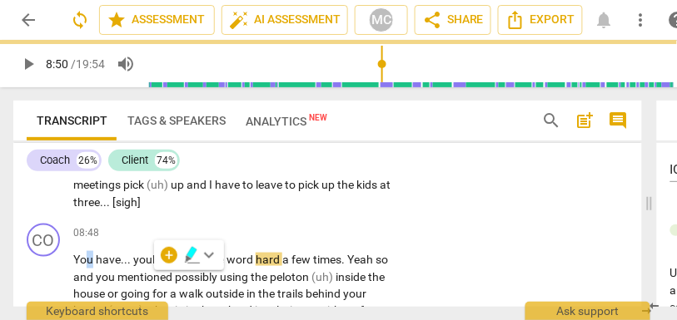
click at [100, 209] on span "three" at bounding box center [86, 202] width 27 height 13
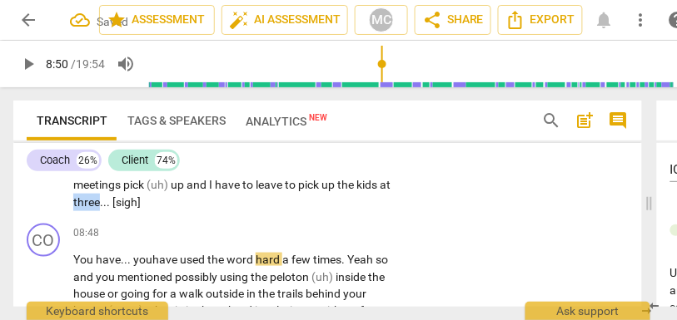
click at [100, 209] on span "three" at bounding box center [86, 202] width 27 height 13
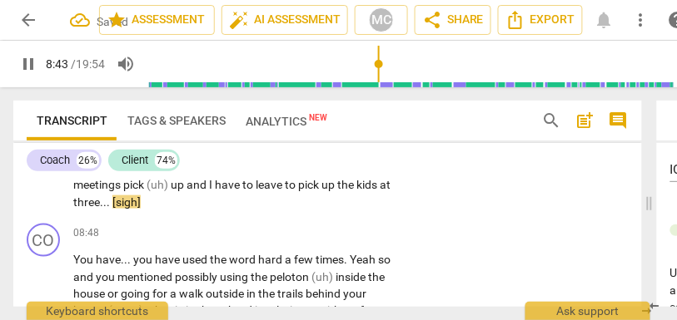
scroll to position [3220, 0]
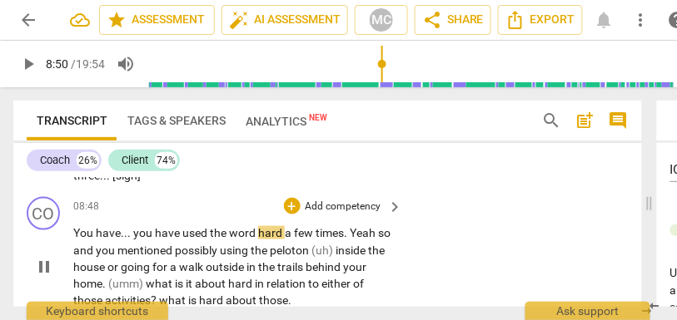
click at [200, 240] on span "used" at bounding box center [195, 232] width 27 height 13
click at [255, 240] on span "word" at bounding box center [243, 232] width 29 height 13
type input "530"
click at [289, 240] on span "a" at bounding box center [292, 232] width 9 height 13
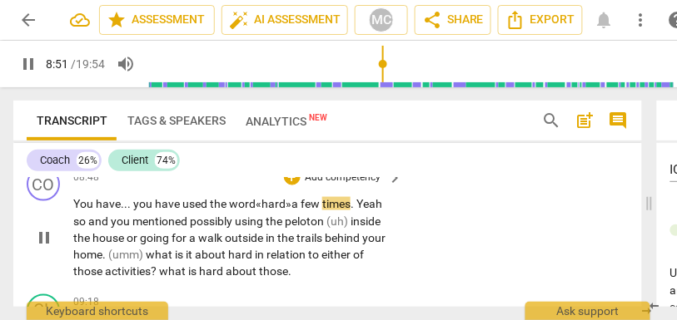
scroll to position [3250, 0]
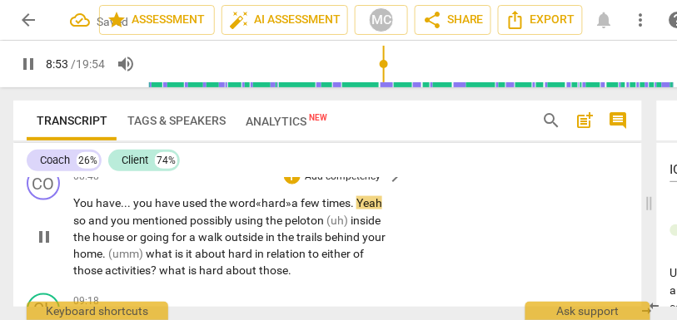
click at [361, 210] on span "Yeah" at bounding box center [369, 202] width 26 height 13
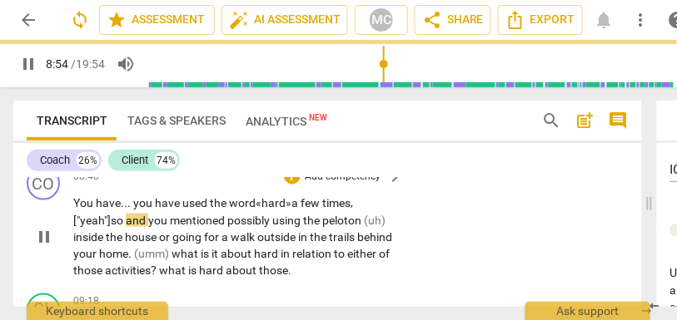
click at [128, 227] on span "and" at bounding box center [137, 220] width 22 height 13
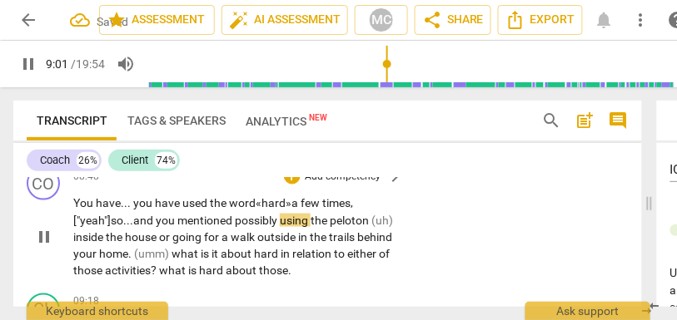
click at [241, 227] on span "possibly" at bounding box center [257, 220] width 45 height 13
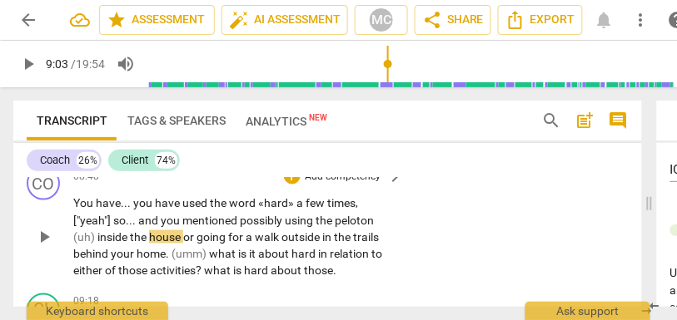
click at [190, 227] on span "mentioned" at bounding box center [210, 220] width 57 height 13
click at [254, 227] on span "possibly" at bounding box center [262, 220] width 45 height 13
click at [234, 227] on span "mentioned" at bounding box center [210, 220] width 57 height 13
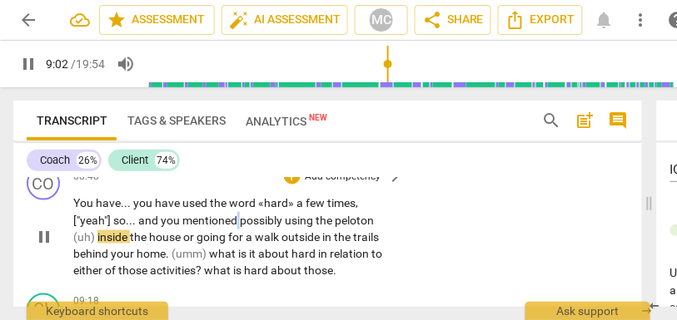
click at [234, 227] on span "mentioned" at bounding box center [210, 220] width 57 height 13
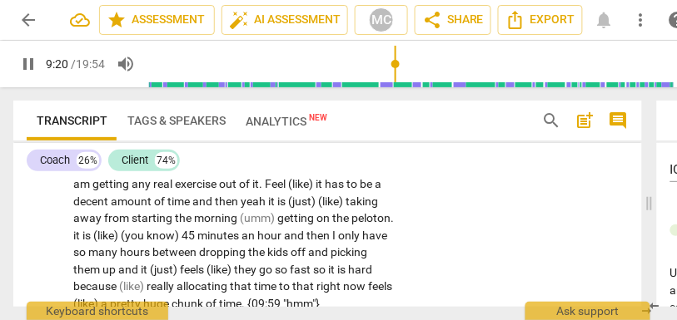
click at [30, 67] on span "pause" at bounding box center [28, 64] width 20 height 20
click at [249, 191] on span "of" at bounding box center [245, 184] width 13 height 13
click at [282, 245] on p "Is the time . it is it is (like) doing the walk for me to feel (like) I am gett…" at bounding box center [233, 237] width 321 height 154
click at [226, 226] on span "morning" at bounding box center [217, 218] width 46 height 13
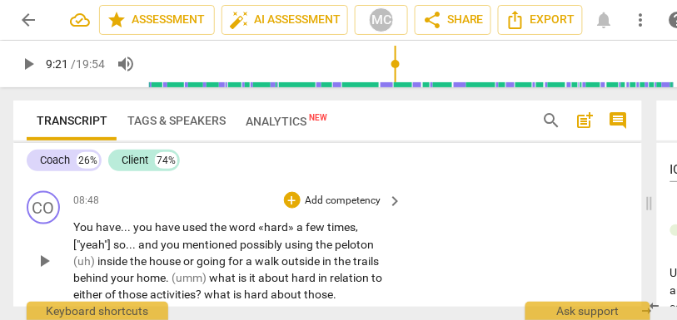
scroll to position [3219, 0]
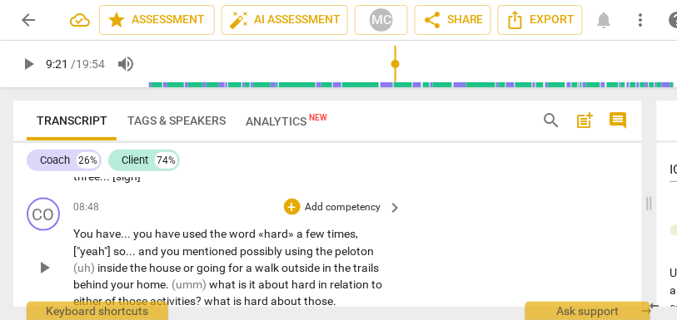
click at [151, 258] on span "and" at bounding box center [149, 251] width 22 height 13
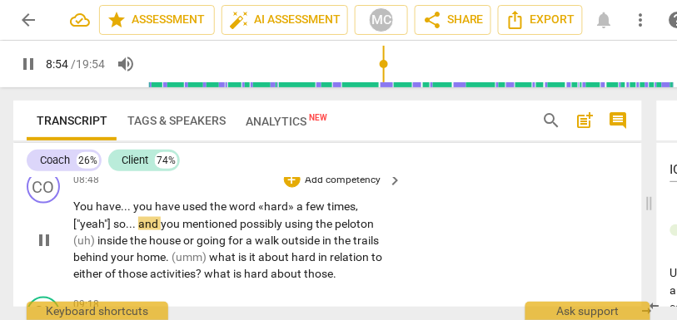
scroll to position [3246, 0]
click at [201, 231] on span "mentioned" at bounding box center [210, 224] width 57 height 13
click at [219, 265] on span "what" at bounding box center [223, 258] width 29 height 13
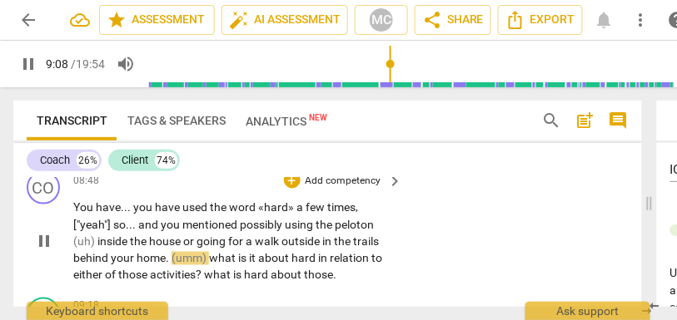
type input "549"
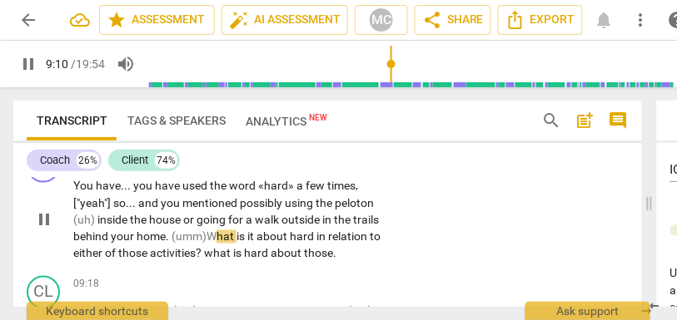
scroll to position [3280, 0]
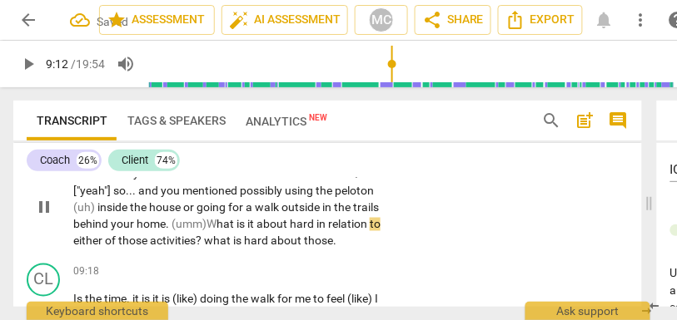
click at [295, 231] on span "hard" at bounding box center [303, 224] width 27 height 13
click at [320, 231] on span "hard" at bounding box center [306, 224] width 27 height 13
click at [224, 248] on span "what" at bounding box center [218, 241] width 29 height 13
click at [358, 251] on p "You have . . . you have used the word «hard» a few times , ["yeah"] so . . . an…" at bounding box center [233, 208] width 321 height 86
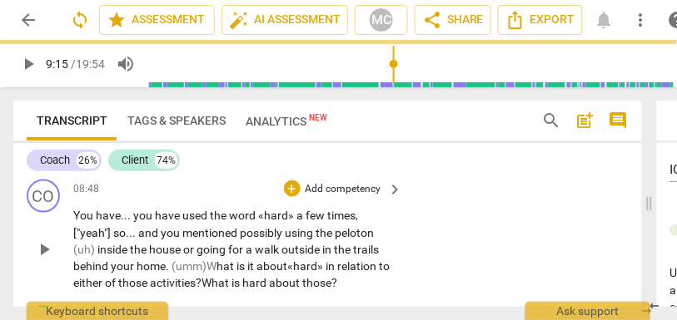
scroll to position [3237, 0]
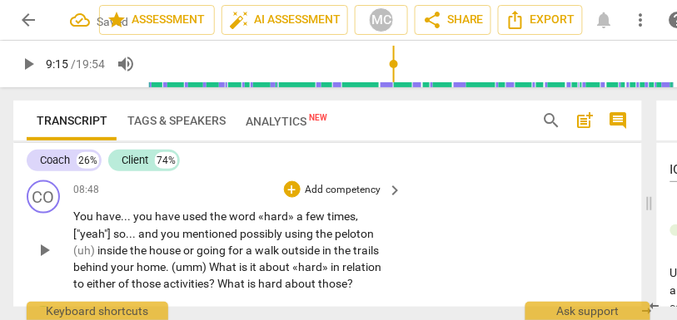
click at [338, 198] on p "Add competency" at bounding box center [343, 190] width 79 height 15
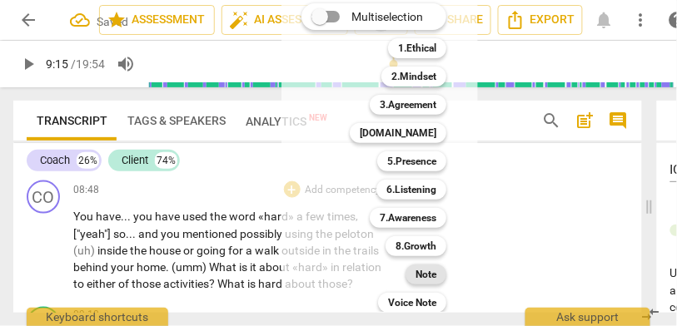
click at [428, 270] on b "Note" at bounding box center [425, 275] width 21 height 20
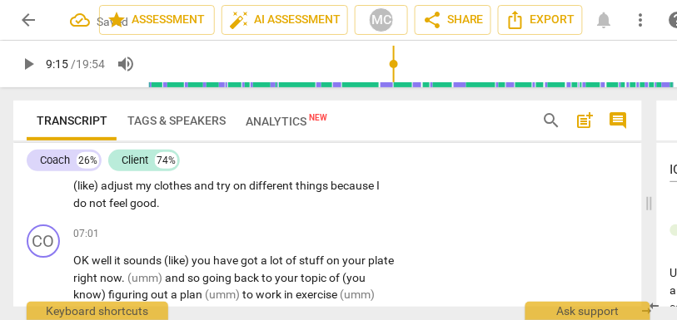
scroll to position [2735, 0]
click at [123, 204] on span "feel" at bounding box center [119, 203] width 21 height 13
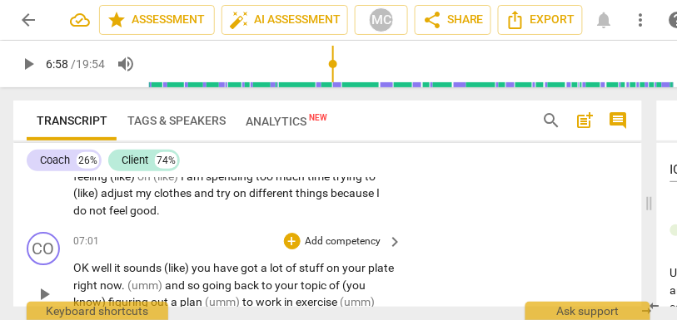
scroll to position [2725, 0]
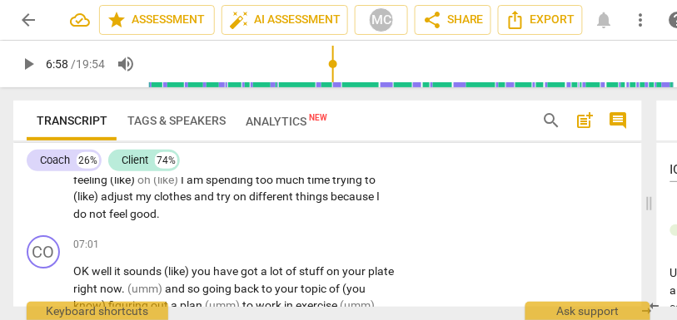
click at [144, 213] on span "good" at bounding box center [143, 213] width 27 height 13
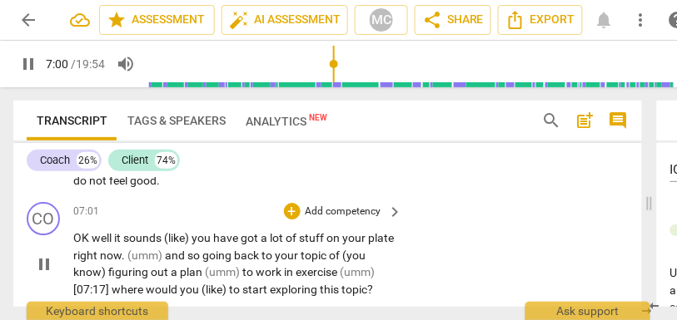
click at [92, 238] on span "well" at bounding box center [103, 237] width 22 height 13
type input "422"
click at [106, 241] on span "well" at bounding box center [103, 237] width 22 height 13
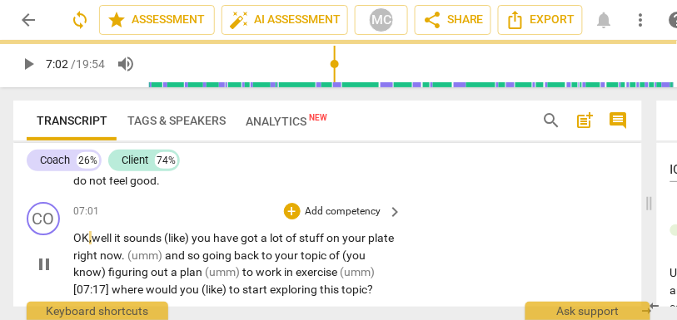
click at [118, 243] on span "it" at bounding box center [118, 237] width 9 height 13
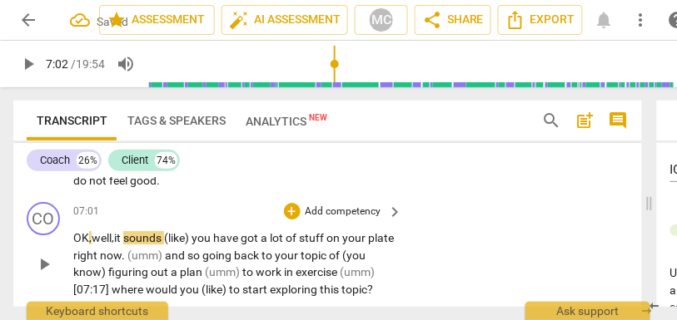
click at [174, 245] on p "OK , well, it sounds (like) you have got a lot of stuff on your plate right now…" at bounding box center [233, 264] width 321 height 68
click at [187, 238] on span "like)" at bounding box center [175, 237] width 23 height 13
click at [259, 237] on span "a" at bounding box center [254, 237] width 9 height 13
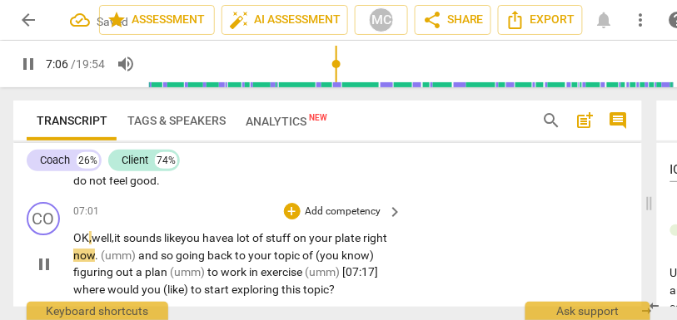
click at [131, 255] on span "(umm)" at bounding box center [119, 255] width 37 height 13
click at [201, 255] on span "going" at bounding box center [186, 255] width 32 height 13
click at [201, 260] on span "going" at bounding box center [186, 255] width 32 height 13
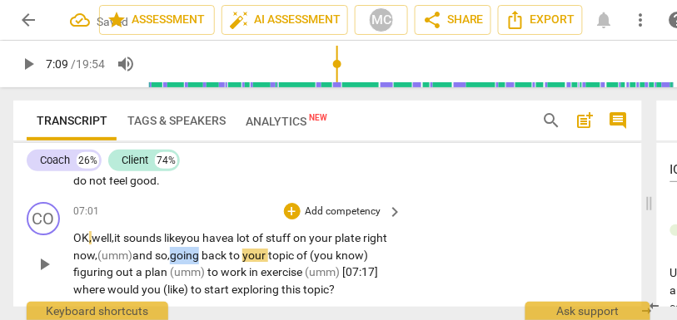
click at [201, 260] on span "going" at bounding box center [186, 255] width 32 height 13
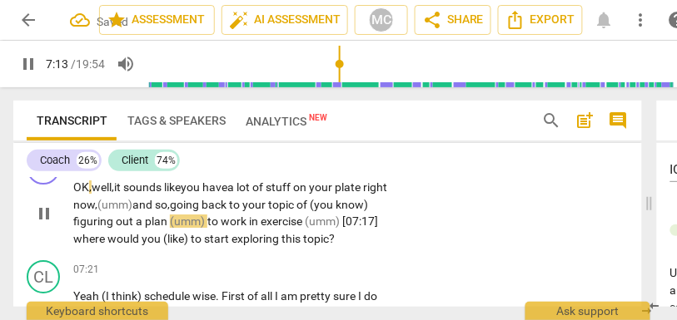
scroll to position [2810, 0]
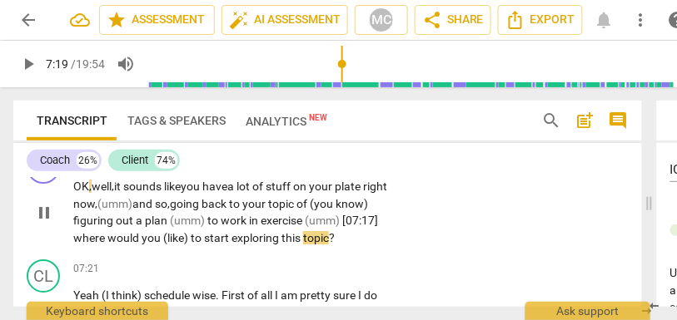
click at [191, 236] on span "(like)" at bounding box center [176, 237] width 27 height 13
click at [197, 236] on span "to" at bounding box center [190, 237] width 13 height 13
type input "440"
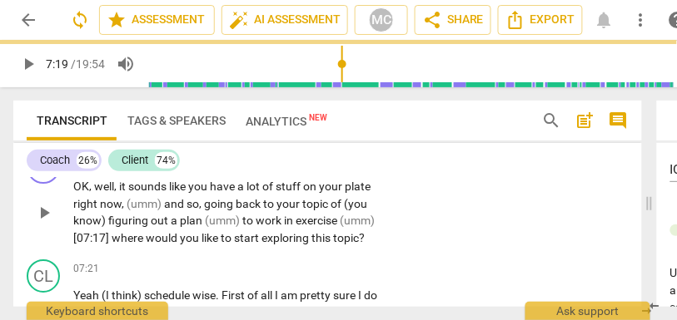
click at [416, 223] on div "CO play_arrow pause 07:01 + Add competency keyboard_arrow_right OK , well , it …" at bounding box center [327, 198] width 628 height 109
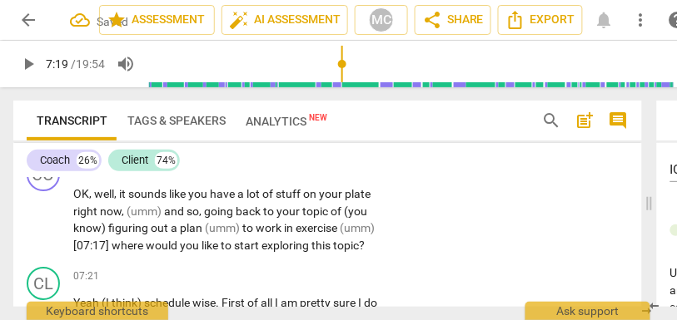
scroll to position [2798, 0]
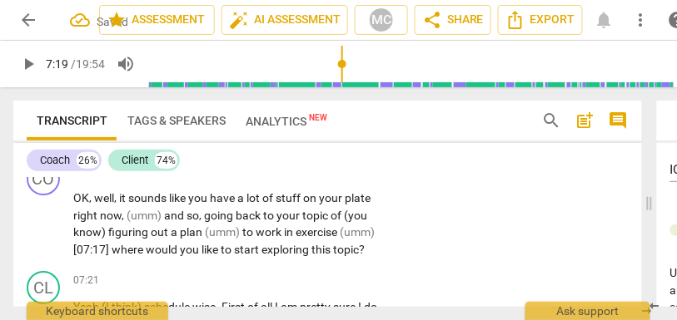
click at [343, 236] on span "(umm)" at bounding box center [357, 232] width 35 height 13
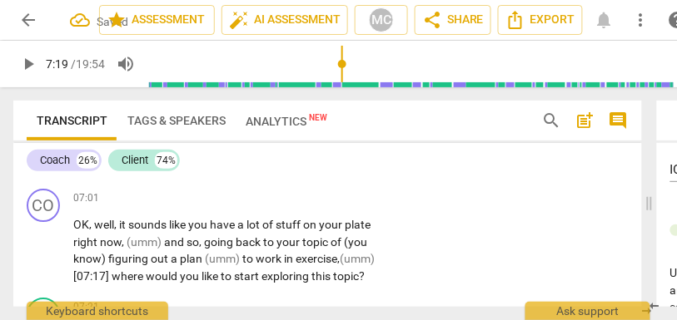
scroll to position [2760, 0]
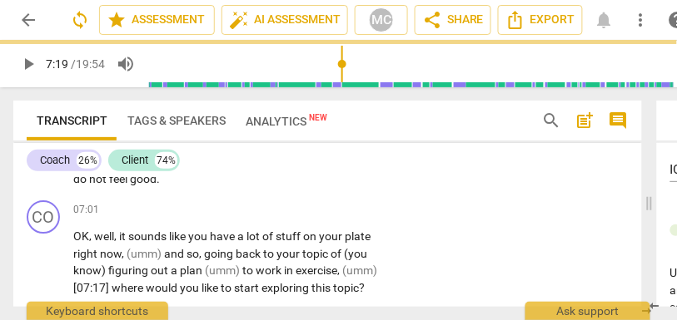
click at [360, 214] on p "Add competency" at bounding box center [343, 210] width 79 height 15
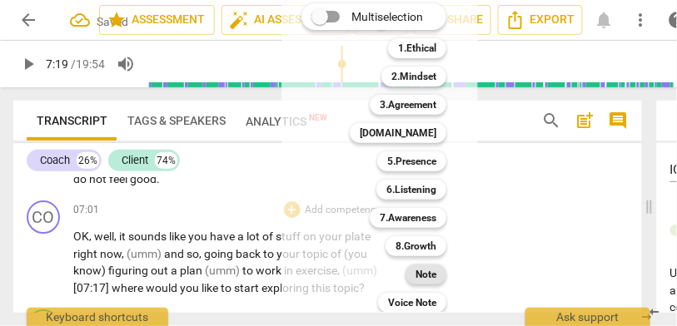
click at [426, 277] on b "Note" at bounding box center [425, 275] width 21 height 20
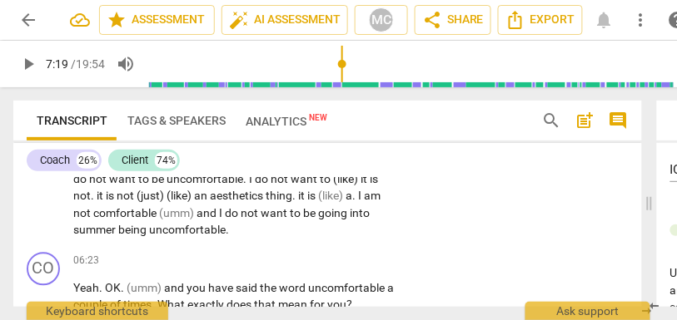
scroll to position [2468, 0]
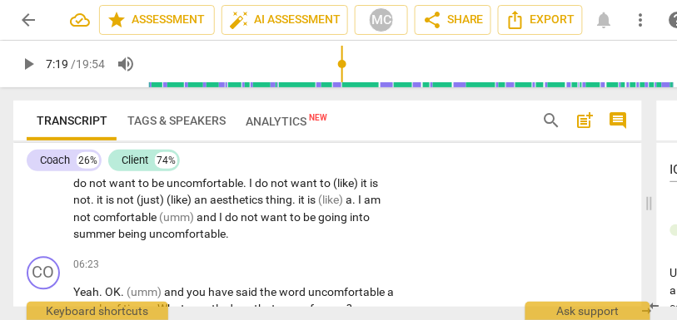
click at [225, 234] on span "uncomfortable" at bounding box center [187, 234] width 77 height 13
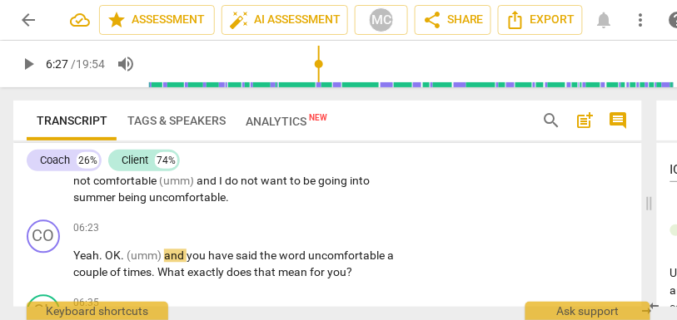
click at [226, 196] on span "uncomfortable" at bounding box center [187, 197] width 77 height 13
click at [226, 199] on span "uncomfortable" at bounding box center [187, 197] width 77 height 13
type input "382"
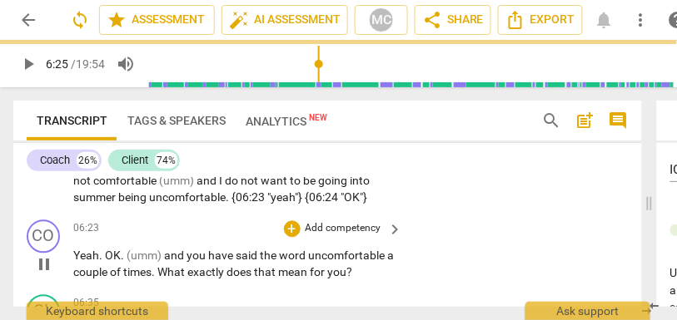
type input "386"
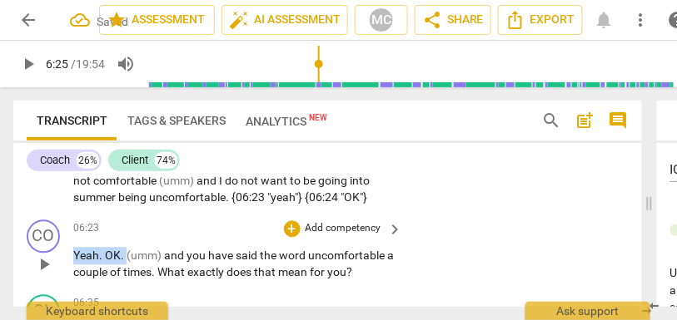
drag, startPoint x: 127, startPoint y: 275, endPoint x: 58, endPoint y: 275, distance: 68.2
click at [58, 275] on div "CO play_arrow pause 06:23 + Add competency keyboard_arrow_right Yeah . OK . (um…" at bounding box center [327, 251] width 628 height 75
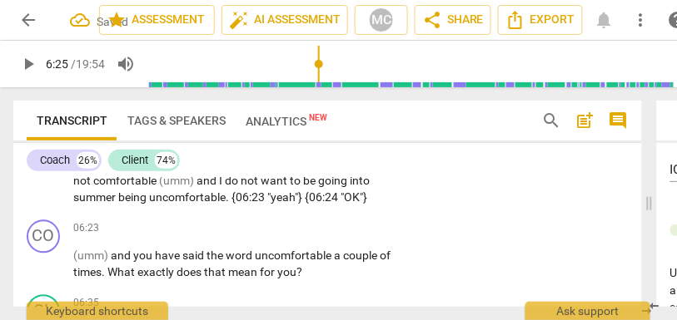
click at [350, 188] on span "into" at bounding box center [360, 181] width 20 height 13
click at [112, 263] on span "and" at bounding box center [122, 256] width 22 height 13
type input "388"
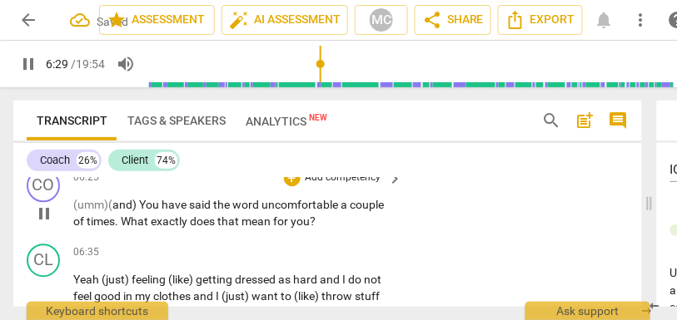
scroll to position [2558, 0]
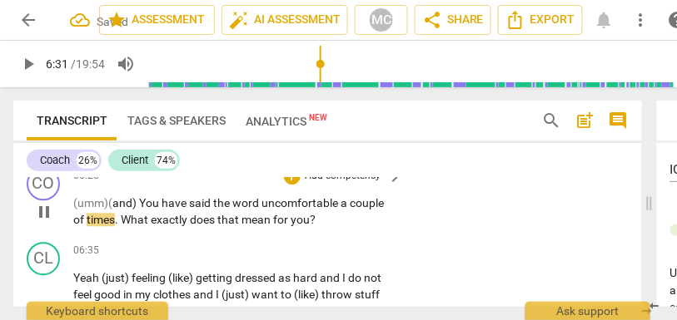
click at [267, 210] on span "uncomfortable" at bounding box center [300, 202] width 79 height 13
click at [341, 210] on span "uncomfortable" at bounding box center [304, 202] width 79 height 13
click at [340, 210] on span "uncomfortable»" at bounding box center [307, 202] width 85 height 13
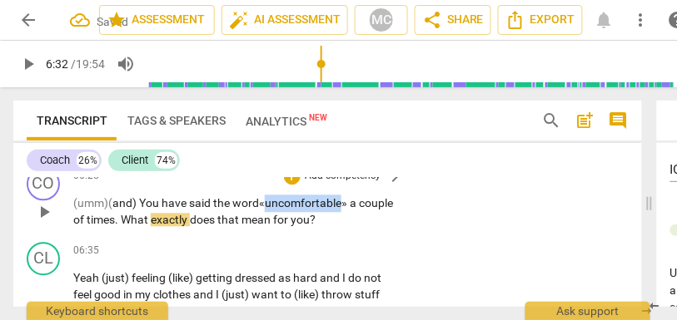
click at [340, 210] on span "uncomfortable»" at bounding box center [307, 202] width 85 height 13
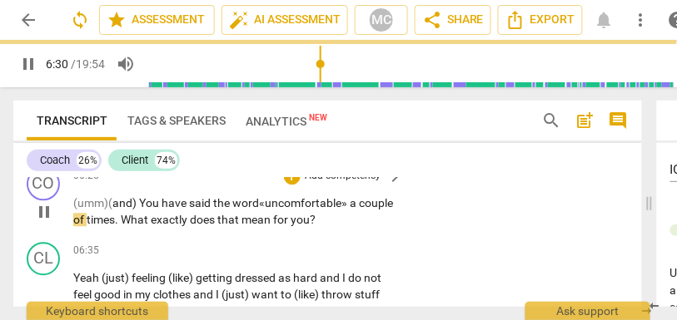
click at [440, 236] on div "CO play_arrow pause 06:25 + Add competency keyboard_arrow_right (umm) ( and) Y …" at bounding box center [327, 198] width 628 height 75
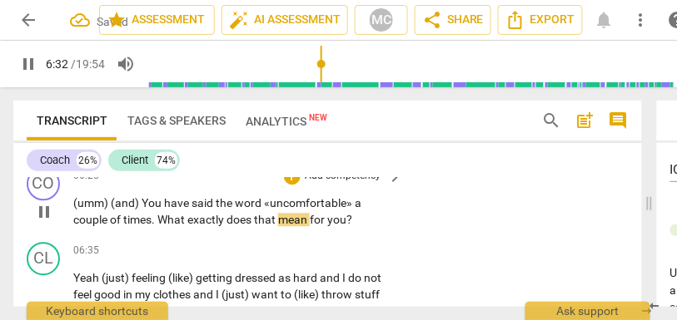
scroll to position [2587, 0]
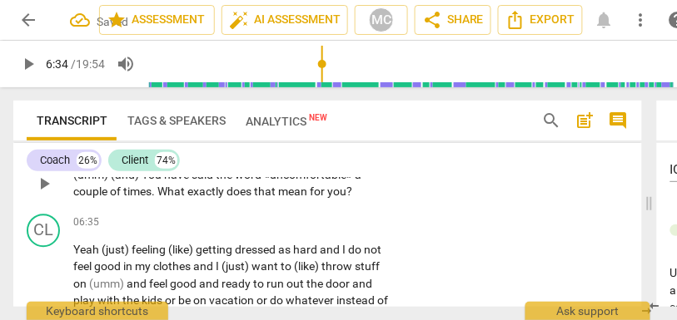
click at [461, 207] on div "CO play_arrow pause 06:25 + Add competency keyboard_arrow_right (umm) (and) You…" at bounding box center [327, 169] width 628 height 75
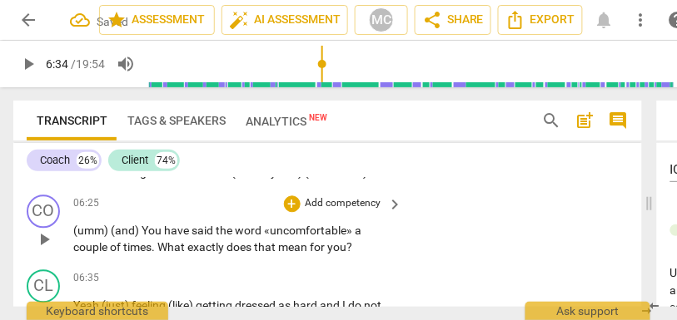
scroll to position [2530, 0]
click at [340, 210] on div "CO play_arrow pause 06:25 + Add competency keyboard_arrow_right (umm) (and) You…" at bounding box center [327, 226] width 628 height 75
click at [330, 212] on p "Add competency" at bounding box center [343, 204] width 79 height 15
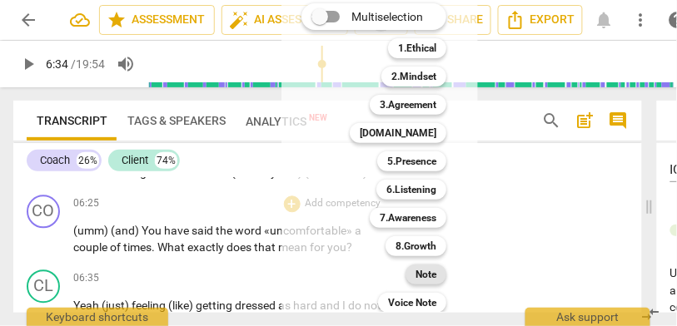
click at [432, 277] on b "Note" at bounding box center [425, 275] width 21 height 20
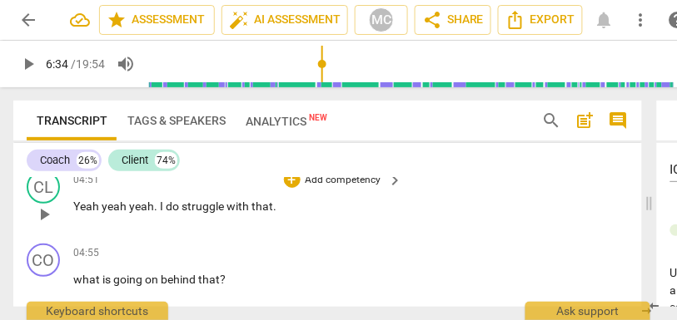
scroll to position [2002, 0]
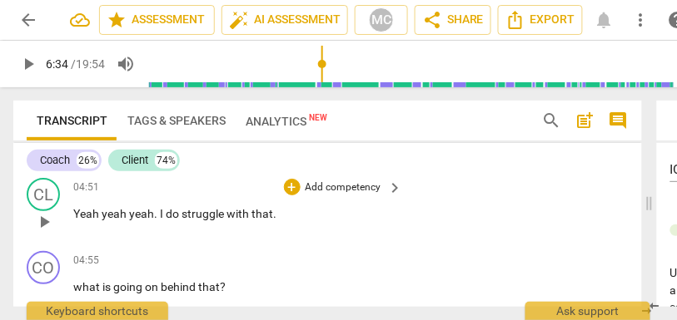
click at [182, 211] on span "struggle" at bounding box center [203, 213] width 45 height 13
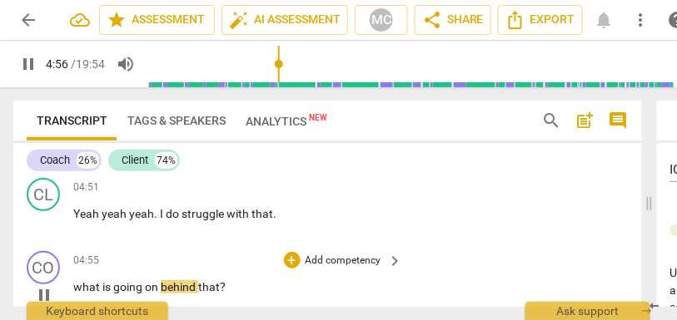
click at [81, 290] on span "what" at bounding box center [87, 286] width 29 height 13
type input "296"
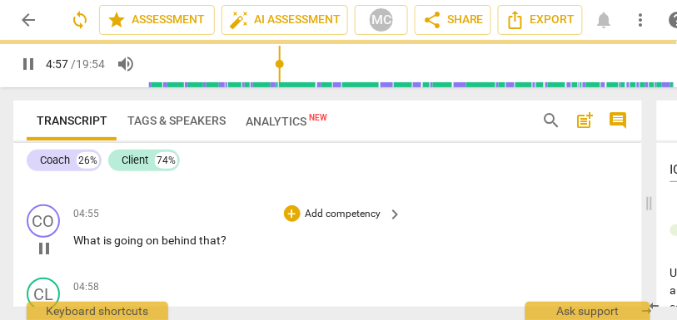
scroll to position [2067, 0]
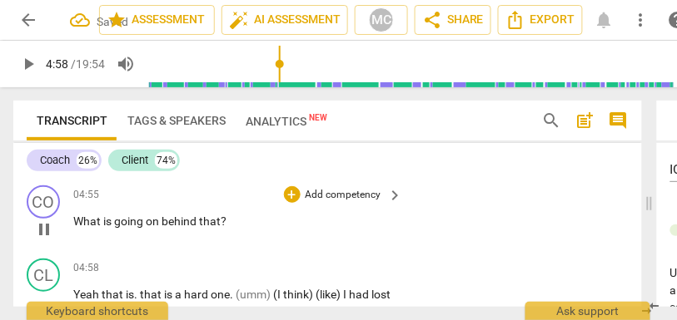
click at [311, 198] on p "Add competency" at bounding box center [343, 195] width 79 height 15
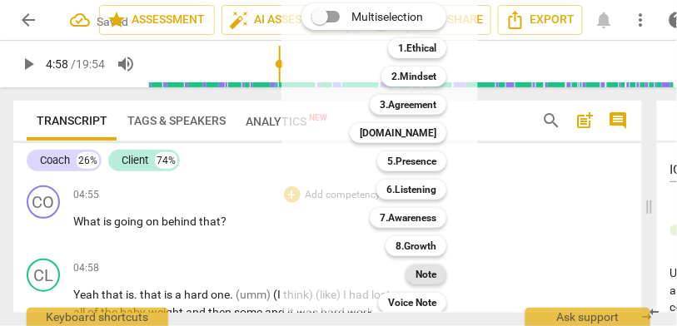
click at [425, 271] on b "Note" at bounding box center [425, 275] width 21 height 20
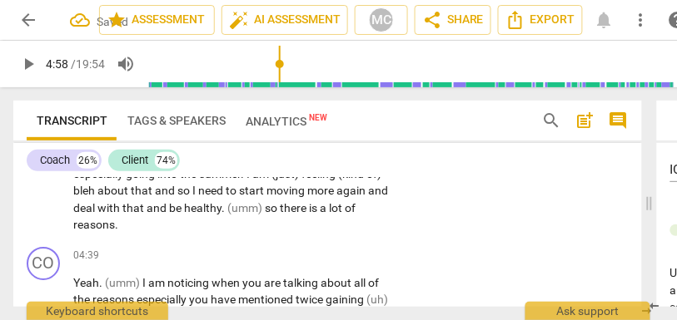
scroll to position [1839, 0]
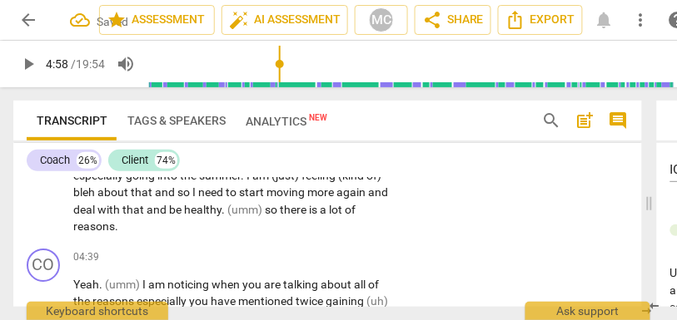
click at [280, 216] on span "there" at bounding box center [294, 209] width 29 height 13
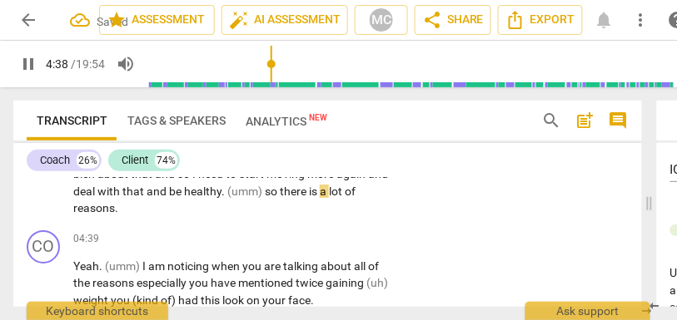
scroll to position [1866, 0]
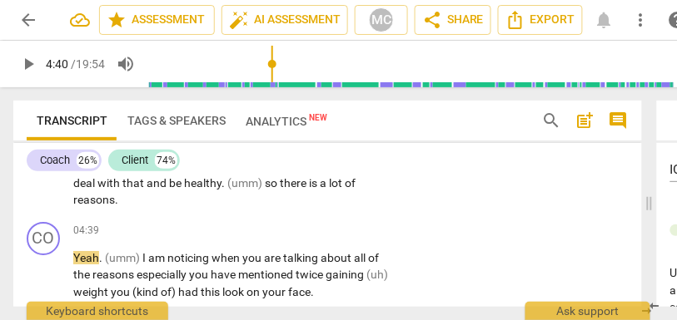
click at [115, 198] on span "reasons" at bounding box center [94, 199] width 42 height 13
type input "279"
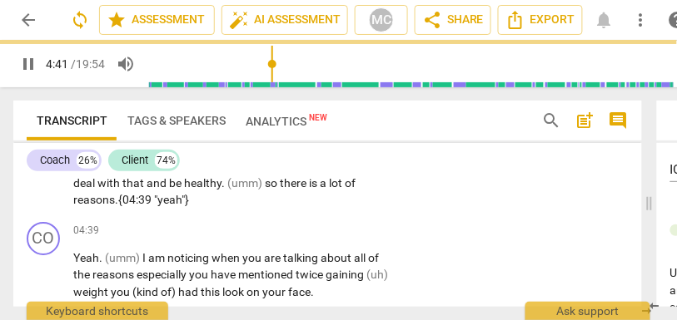
click at [189, 201] on span "reasons.{04:39 "yeah"}" at bounding box center [131, 199] width 116 height 13
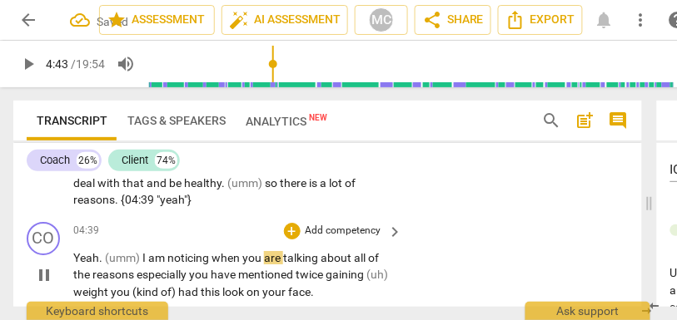
type input "284"
drag, startPoint x: 105, startPoint y: 273, endPoint x: 59, endPoint y: 271, distance: 45.8
click at [59, 271] on div "CO play_arrow pause 04:39 + Add competency keyboard_arrow_right Yeah . (umm) I …" at bounding box center [327, 262] width 628 height 92
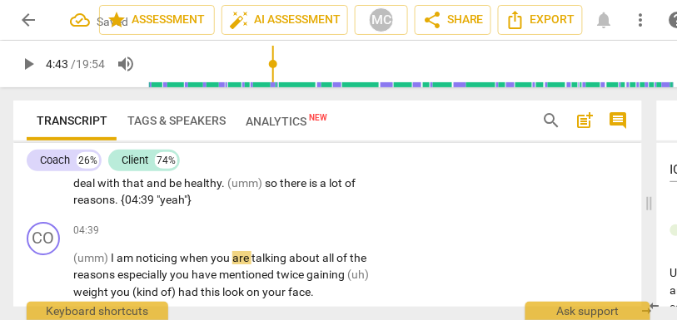
click at [118, 209] on p "A couple things . One it is important for my mental health . I know (just) with…" at bounding box center [233, 123] width 321 height 171
click at [92, 265] on span "(umm)" at bounding box center [91, 257] width 37 height 13
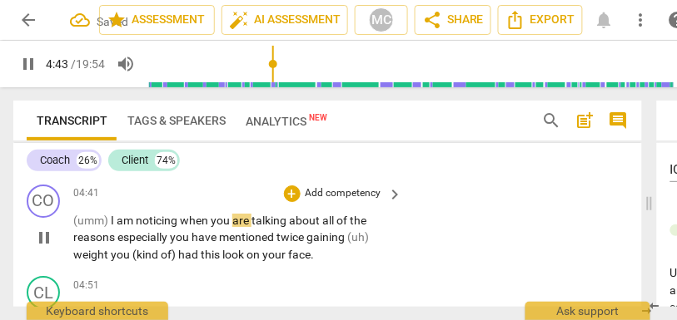
click at [181, 227] on span "when" at bounding box center [195, 220] width 31 height 13
type input "284"
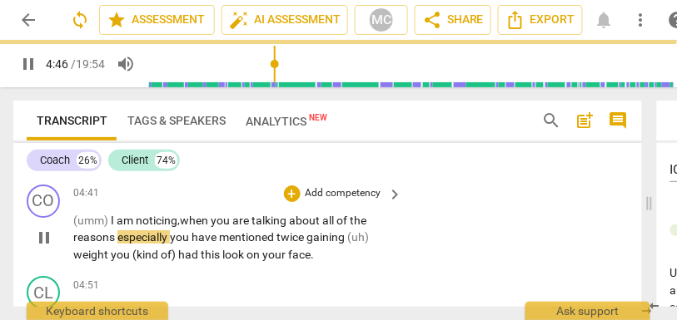
click at [117, 244] on span "especially" at bounding box center [143, 237] width 52 height 13
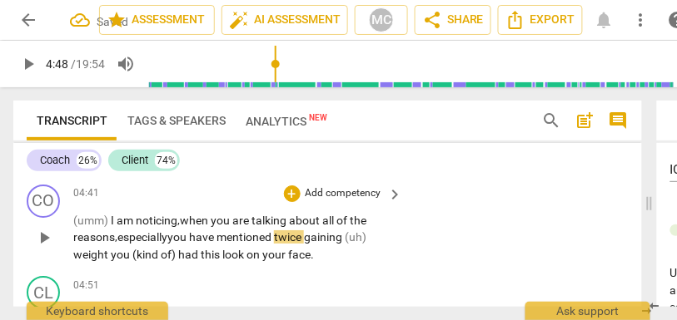
click at [177, 244] on span "you" at bounding box center [178, 237] width 22 height 13
click at [321, 244] on span "gaining" at bounding box center [333, 237] width 41 height 13
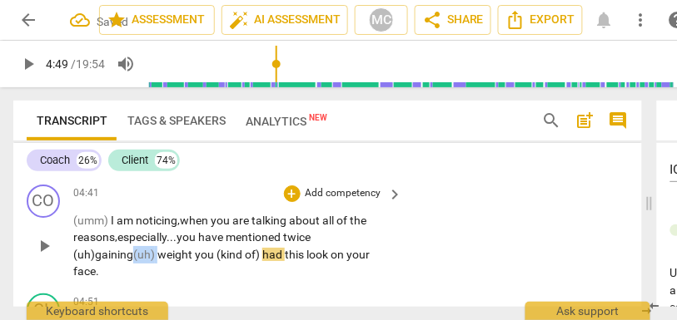
drag, startPoint x: 97, startPoint y: 271, endPoint x: 54, endPoint y: 271, distance: 43.3
click at [54, 271] on div "CO play_arrow pause 04:41 + Add competency keyboard_arrow_right (umm) I am noti…" at bounding box center [327, 232] width 628 height 109
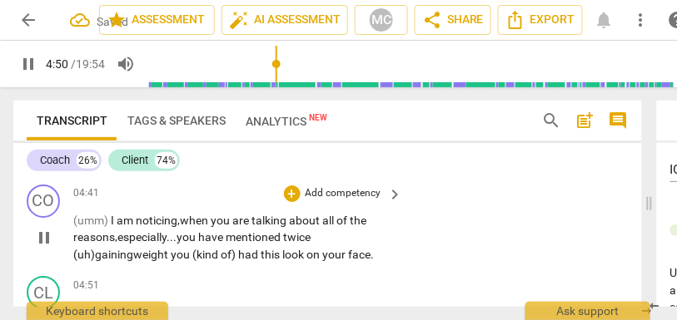
click at [132, 261] on span "gaining" at bounding box center [114, 254] width 38 height 13
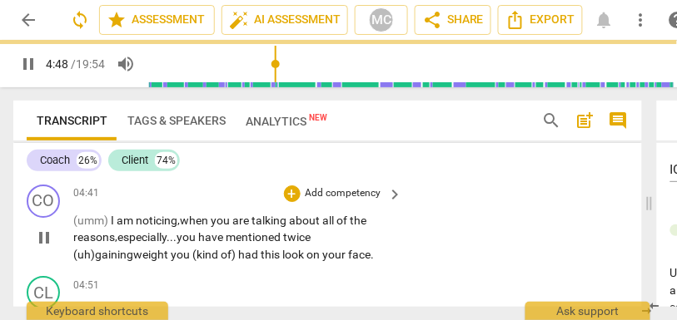
scroll to position [1949, 0]
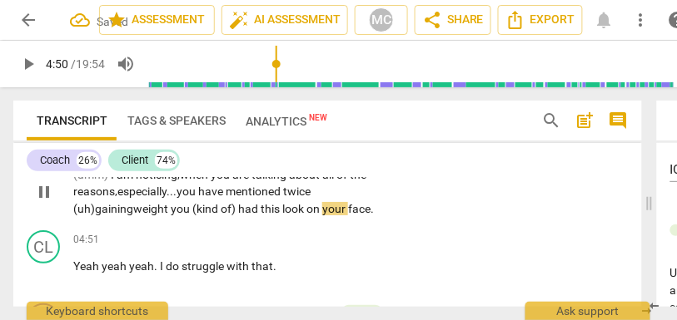
click at [253, 198] on span "mentioned" at bounding box center [254, 191] width 57 height 13
click at [177, 216] on span "you" at bounding box center [182, 208] width 22 height 13
click at [207, 216] on span "(kind" at bounding box center [206, 208] width 28 height 13
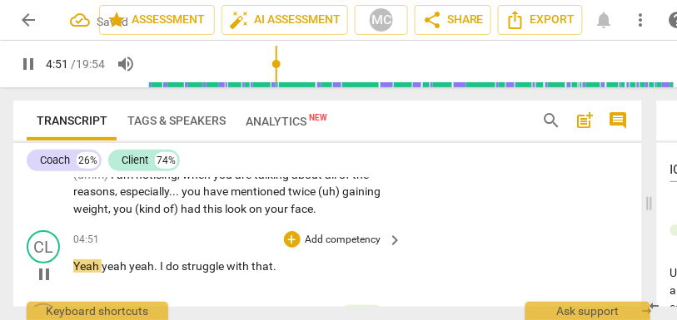
click at [103, 273] on span "yeah" at bounding box center [115, 266] width 27 height 13
type input "292"
click at [86, 273] on span "Yeah ." at bounding box center [87, 266] width 29 height 13
click at [107, 273] on span "Yeah" at bounding box center [115, 266] width 26 height 13
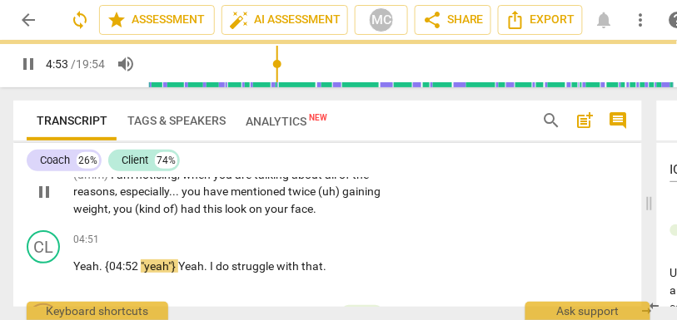
click at [141, 216] on span "(kind" at bounding box center [149, 208] width 28 height 13
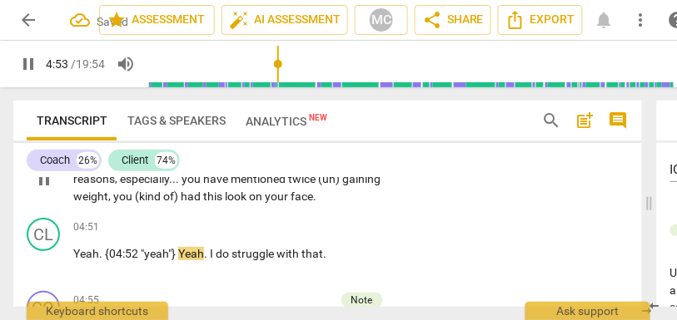
scroll to position [1988, 0]
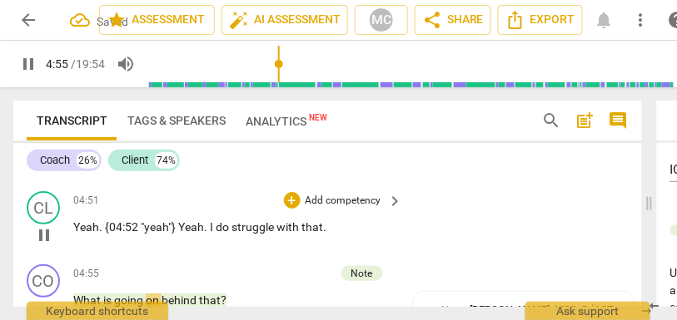
click at [335, 209] on p "Add competency" at bounding box center [343, 201] width 79 height 15
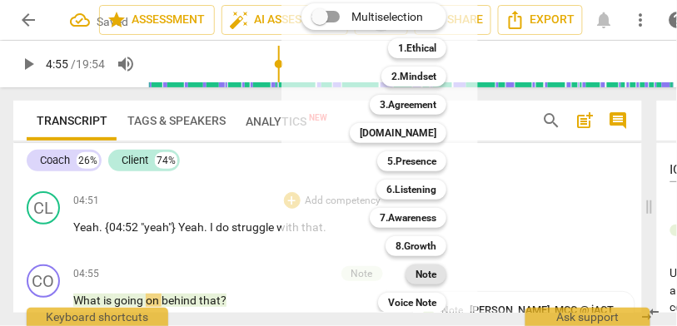
click at [419, 266] on b "Note" at bounding box center [425, 275] width 21 height 20
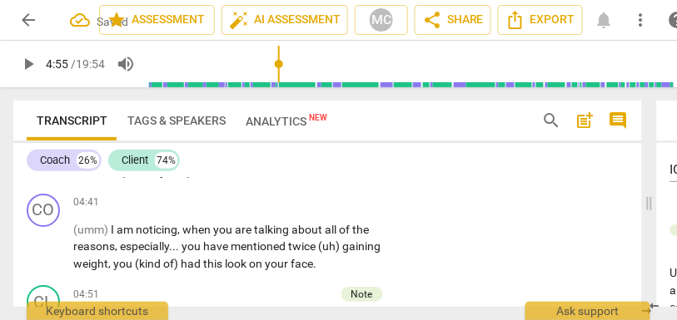
scroll to position [1887, 0]
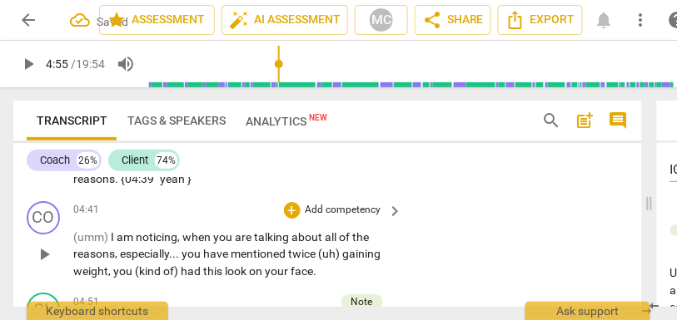
click at [313, 218] on p "Add competency" at bounding box center [343, 210] width 79 height 15
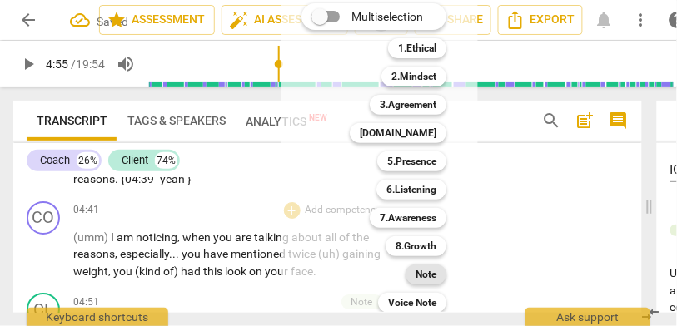
click at [419, 272] on b "Note" at bounding box center [425, 275] width 21 height 20
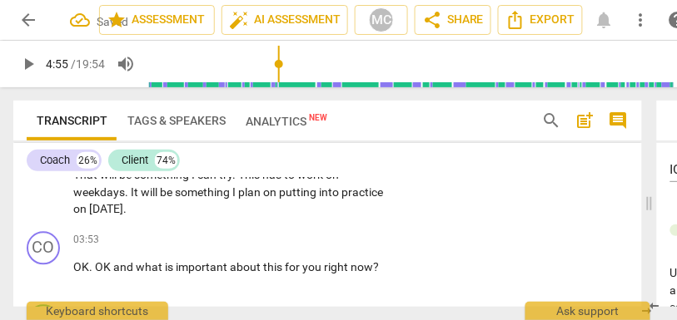
scroll to position [1570, 0]
click at [107, 217] on span "[DATE]" at bounding box center [106, 210] width 34 height 13
click at [123, 217] on span "[DATE]" at bounding box center [106, 210] width 34 height 13
type input "232"
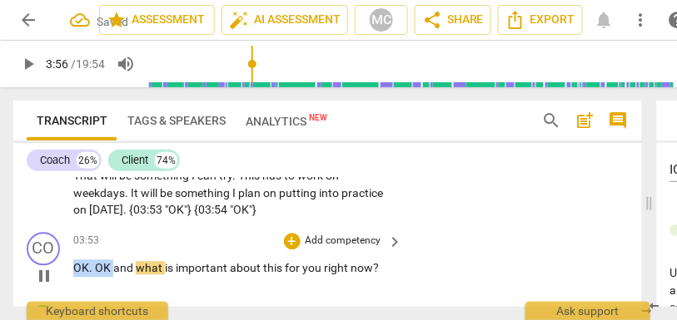
drag, startPoint x: 114, startPoint y: 288, endPoint x: 56, endPoint y: 288, distance: 58.3
click at [56, 288] on div "CO play_arrow pause 03:53 + Add competency keyboard_arrow_right OK . OK and wha…" at bounding box center [327, 262] width 628 height 73
type input "237"
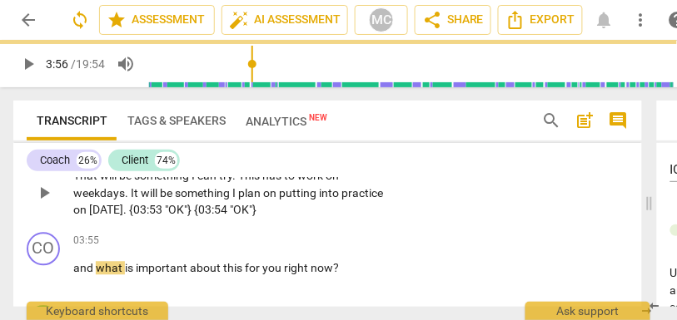
click at [131, 183] on span "be" at bounding box center [126, 176] width 15 height 13
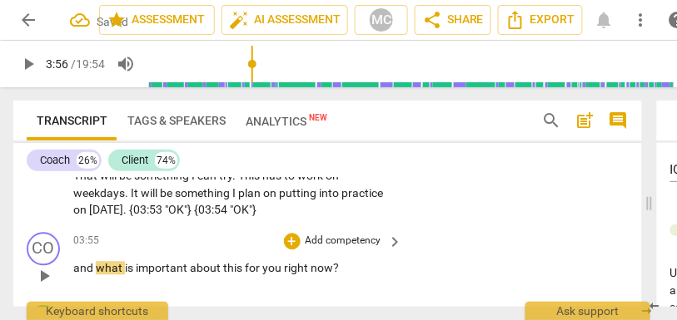
click at [73, 275] on span "and" at bounding box center [84, 268] width 22 height 13
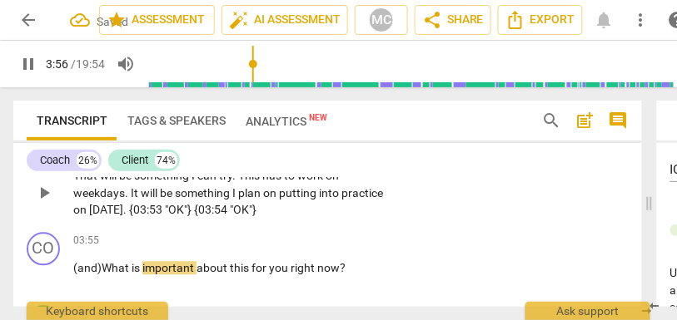
click at [161, 217] on span "{03:53" at bounding box center [147, 210] width 36 height 13
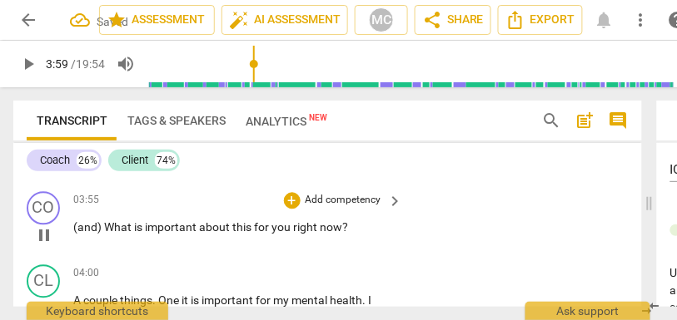
click at [349, 208] on p "Add competency" at bounding box center [343, 200] width 79 height 15
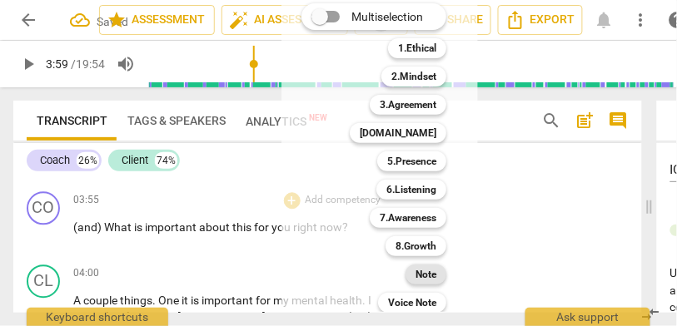
click at [411, 272] on div "Note" at bounding box center [425, 275] width 41 height 20
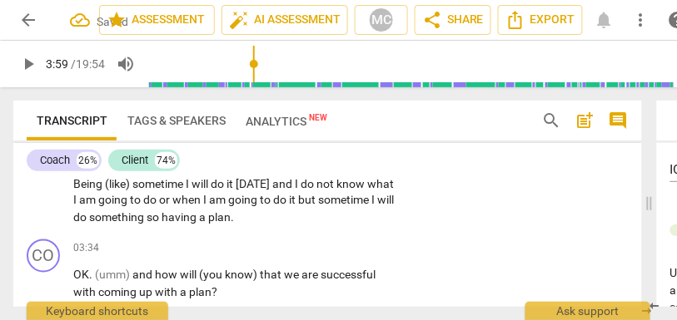
scroll to position [1396, 0]
click at [199, 226] on span "having" at bounding box center [179, 218] width 37 height 13
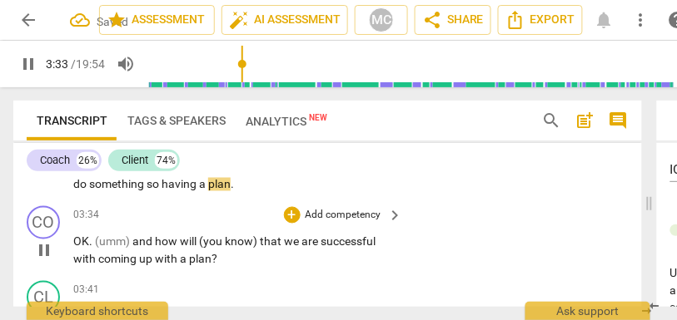
scroll to position [1443, 0]
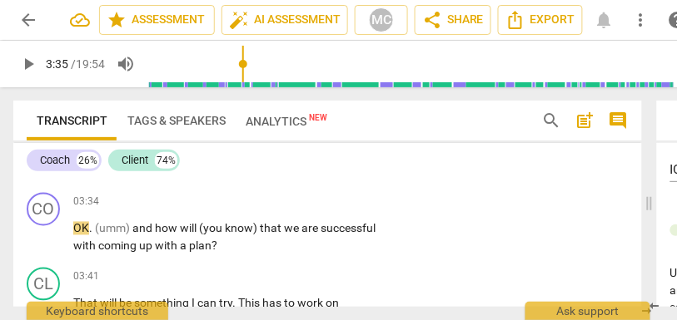
click at [161, 178] on span "so" at bounding box center [153, 171] width 15 height 13
click at [231, 178] on span "plan" at bounding box center [219, 171] width 22 height 13
type input "213"
drag, startPoint x: 96, startPoint y: 247, endPoint x: 53, endPoint y: 247, distance: 42.4
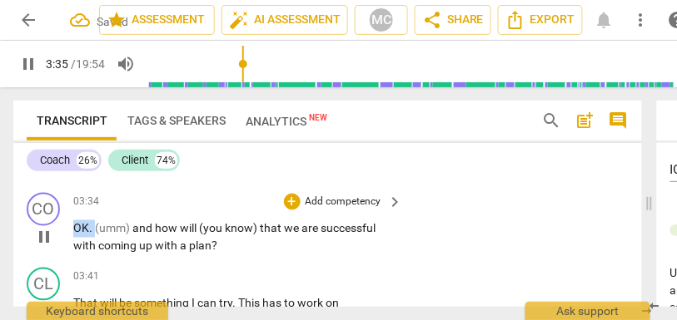
click at [53, 247] on div "CO play_arrow pause 03:34 + Add competency keyboard_arrow_right OK . (umm) and …" at bounding box center [327, 223] width 628 height 75
type input "217"
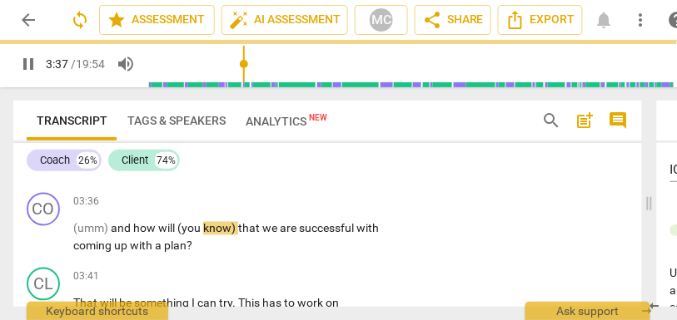
click at [110, 187] on div "CL play_arrow pause 03:02 + Add competency keyboard_arrow_right (I think) (just…" at bounding box center [327, 107] width 628 height 161
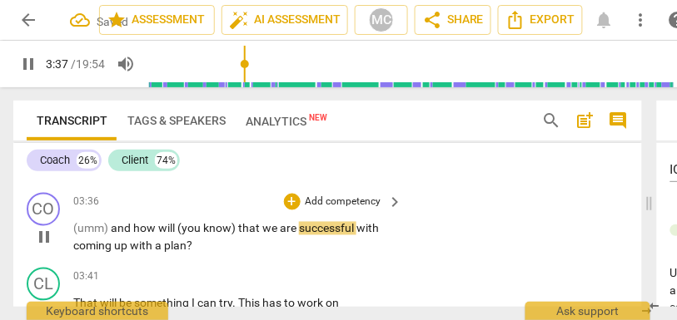
click at [93, 236] on span "(umm)" at bounding box center [91, 228] width 37 height 13
type input "217"
click at [181, 236] on span "(you" at bounding box center [190, 228] width 26 height 13
click at [231, 236] on span "know)" at bounding box center [216, 228] width 35 height 13
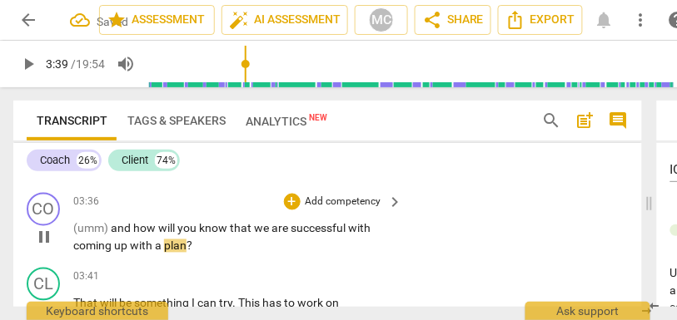
click at [339, 211] on p "Add competency" at bounding box center [343, 203] width 79 height 15
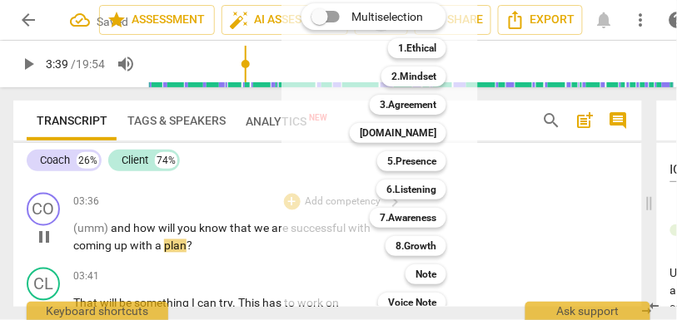
type input "220"
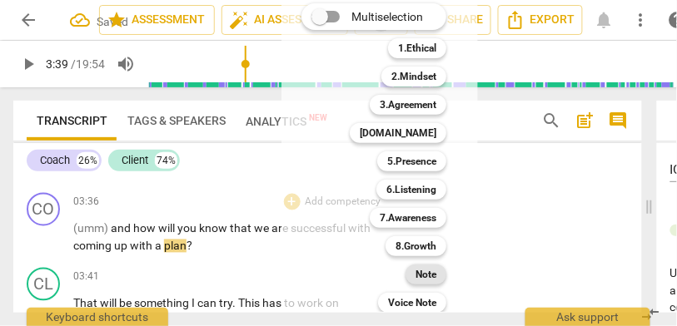
click at [417, 274] on b "Note" at bounding box center [425, 275] width 21 height 20
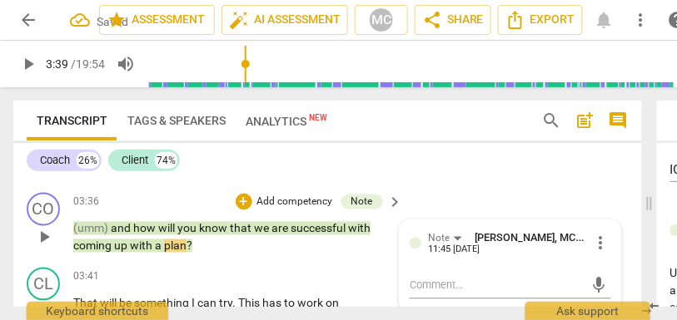
scroll to position [1445, 0]
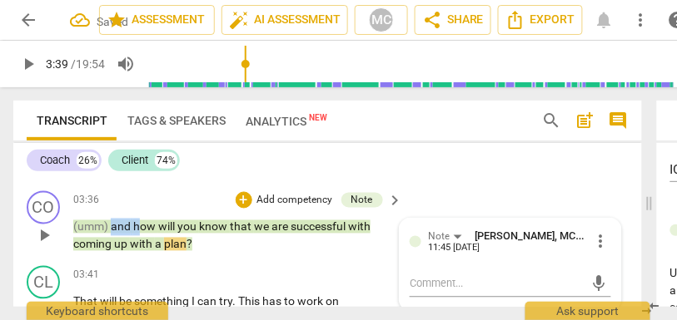
drag, startPoint x: 137, startPoint y: 249, endPoint x: 111, endPoint y: 247, distance: 26.7
click at [111, 247] on p "(umm) and how will you know that we are successful with coming up with a plan ?" at bounding box center [233, 236] width 321 height 34
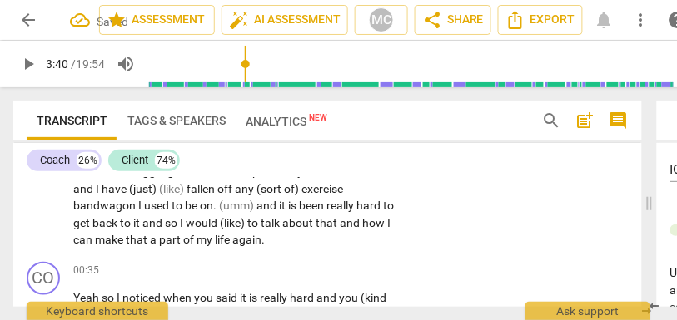
scroll to position [0, 0]
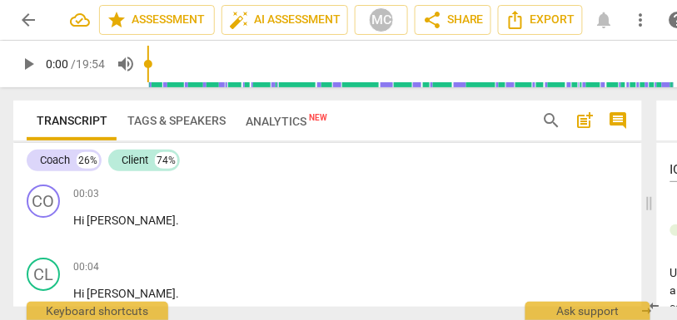
drag, startPoint x: 176, startPoint y: 63, endPoint x: 96, endPoint y: 64, distance: 80.7
click at [96, 64] on div "play_arrow 0:00 / 19:54 volume_up 1.25x cloud_download" at bounding box center [374, 64] width 722 height 47
click at [21, 66] on span "play_arrow" at bounding box center [28, 64] width 20 height 20
click at [91, 219] on span "[PERSON_NAME]" at bounding box center [131, 220] width 89 height 13
type input "3"
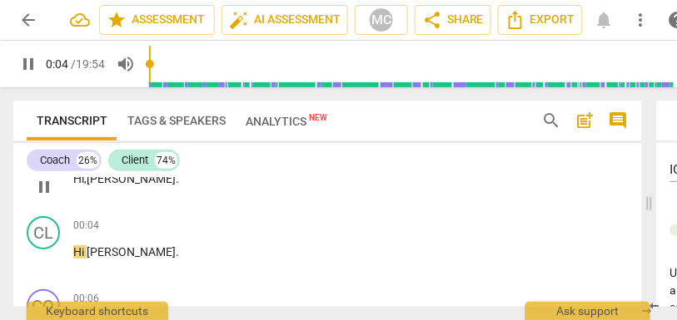
scroll to position [49, 0]
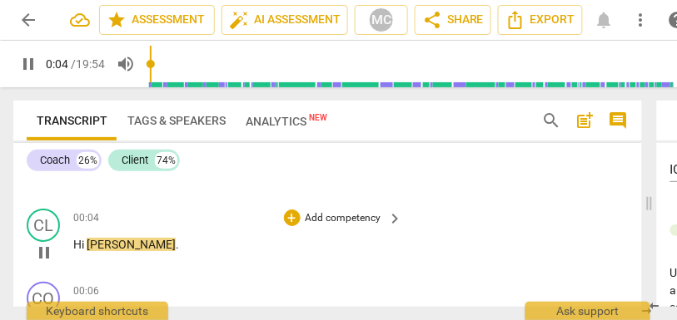
type input "5"
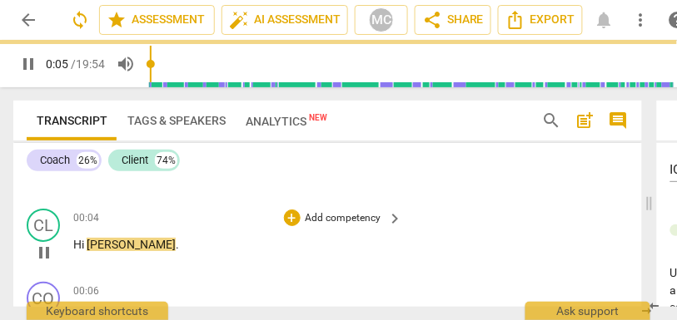
click at [88, 246] on span "[PERSON_NAME]" at bounding box center [131, 244] width 89 height 13
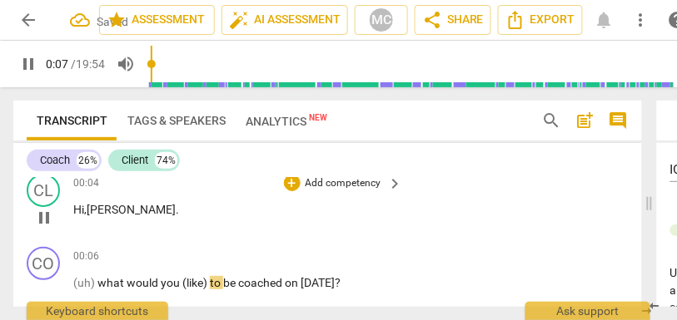
scroll to position [93, 0]
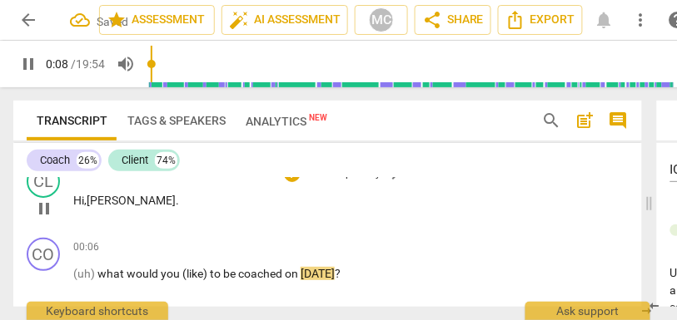
click at [94, 205] on span "[PERSON_NAME]" at bounding box center [131, 200] width 89 height 13
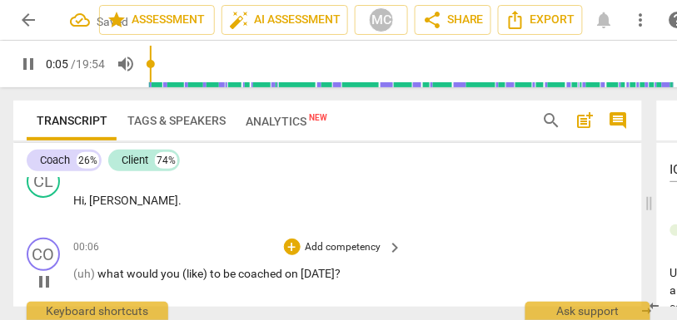
click at [103, 276] on span "what" at bounding box center [111, 273] width 29 height 13
type input "6"
click at [191, 274] on span "(like)" at bounding box center [194, 273] width 27 height 13
click at [201, 275] on span "like)" at bounding box center [192, 273] width 23 height 13
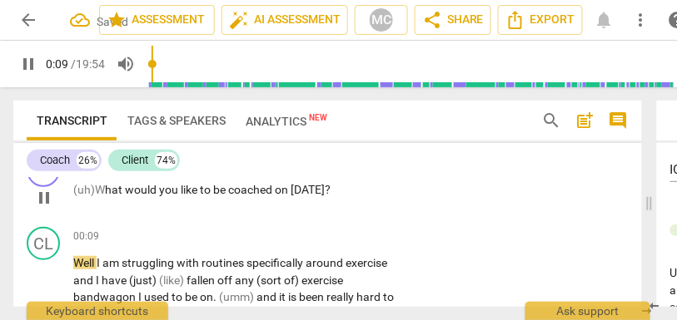
scroll to position [190, 0]
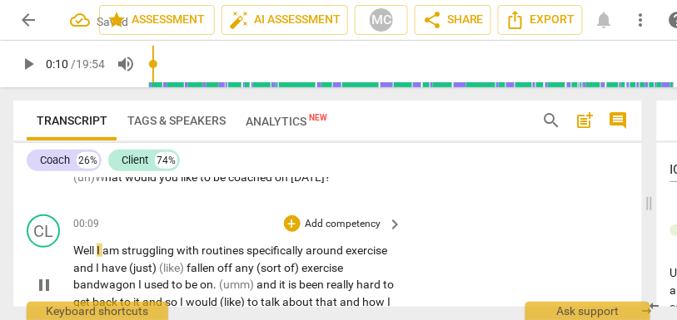
click at [97, 254] on span "I" at bounding box center [100, 250] width 6 height 13
type input "11"
click at [95, 244] on span "Well," at bounding box center [84, 250] width 23 height 13
click at [87, 251] on span "Well," at bounding box center [84, 250] width 23 height 13
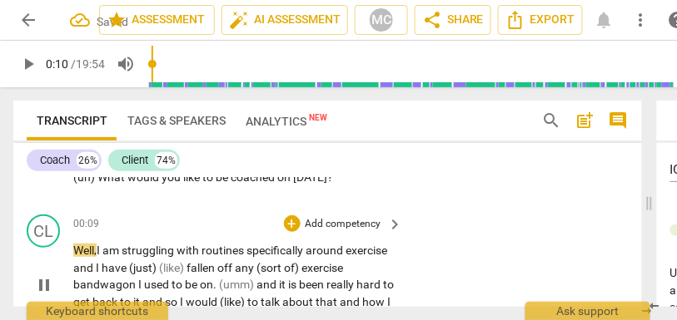
click at [97, 252] on span "Well," at bounding box center [84, 250] width 23 height 13
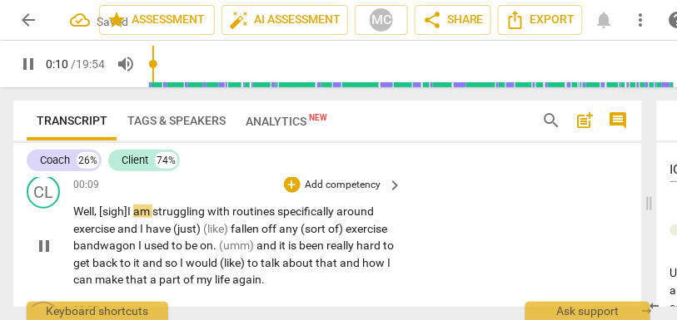
scroll to position [229, 0]
click at [216, 217] on span "with" at bounding box center [219, 211] width 25 height 13
click at [169, 211] on span "struggling" at bounding box center [179, 211] width 55 height 13
click at [275, 214] on span "routines" at bounding box center [254, 211] width 45 height 13
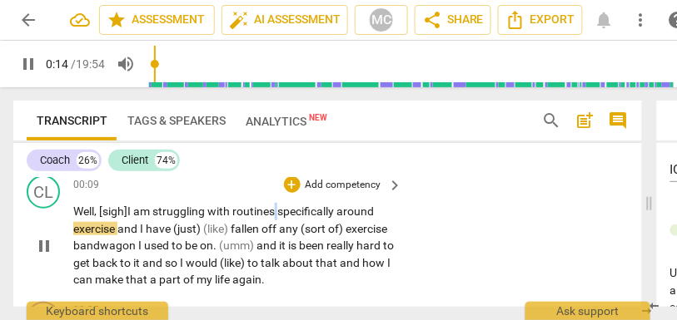
click at [275, 214] on span "routines" at bounding box center [254, 211] width 45 height 13
click at [282, 210] on span "specifically" at bounding box center [306, 211] width 59 height 13
click at [284, 210] on span "specifically" at bounding box center [306, 211] width 59 height 13
click at [122, 226] on span "and" at bounding box center [128, 228] width 22 height 13
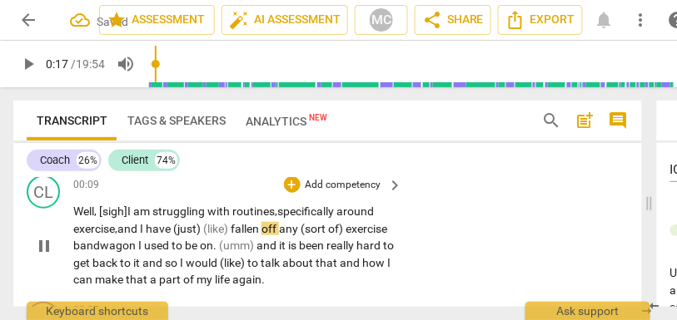
click at [140, 215] on span "am" at bounding box center [142, 211] width 19 height 13
click at [140, 212] on span "am" at bounding box center [142, 211] width 19 height 13
click at [146, 225] on span "I" at bounding box center [143, 228] width 6 height 13
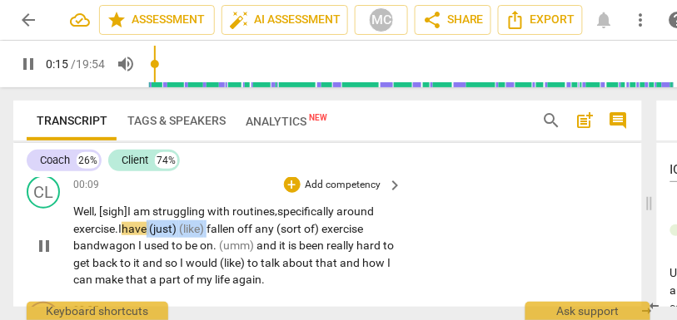
drag, startPoint x: 215, startPoint y: 228, endPoint x: 153, endPoint y: 227, distance: 61.6
click at [153, 227] on p "Well, [sigh] I am struggling with routines, specifically around exercise. I hav…" at bounding box center [233, 246] width 321 height 86
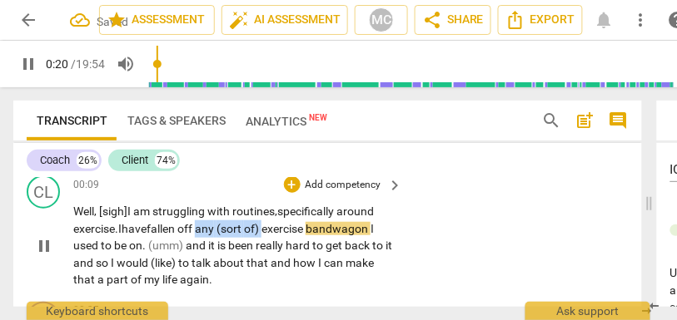
drag, startPoint x: 270, startPoint y: 228, endPoint x: 207, endPoint y: 228, distance: 63.3
click at [207, 228] on p "Well, [sigh] I am struggling with routines, specifically around exercise. I hav…" at bounding box center [233, 246] width 321 height 86
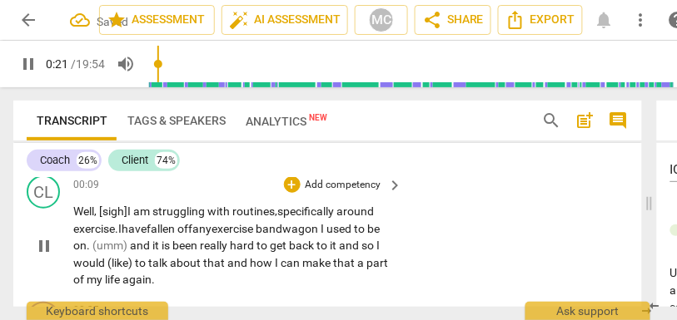
click at [253, 227] on span "exercise" at bounding box center [233, 228] width 44 height 13
click at [320, 228] on span "bandwagon" at bounding box center [287, 228] width 65 height 13
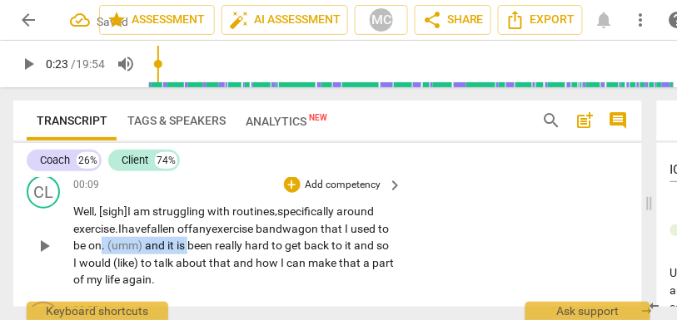
drag, startPoint x: 202, startPoint y: 245, endPoint x: 114, endPoint y: 244, distance: 88.2
click at [114, 244] on p "Well, [sigh] I am struggling with routines, specifically around exercise. I hav…" at bounding box center [233, 246] width 321 height 86
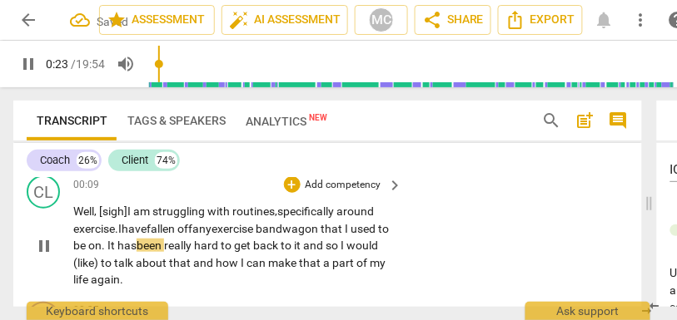
click at [202, 216] on span "struggling" at bounding box center [179, 211] width 55 height 13
drag, startPoint x: 359, startPoint y: 246, endPoint x: 318, endPoint y: 246, distance: 40.8
click at [318, 246] on p "Well, [sigh] I am struggling with routines, specifically around exercise. I hav…" at bounding box center [233, 246] width 321 height 86
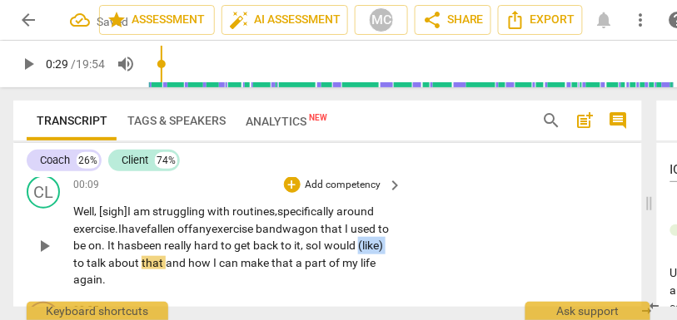
drag, startPoint x: 102, startPoint y: 260, endPoint x: 47, endPoint y: 255, distance: 54.3
click at [47, 255] on div "CL play_arrow pause 00:09 + Add competency keyboard_arrow_right Well, [sigh] I …" at bounding box center [327, 232] width 628 height 127
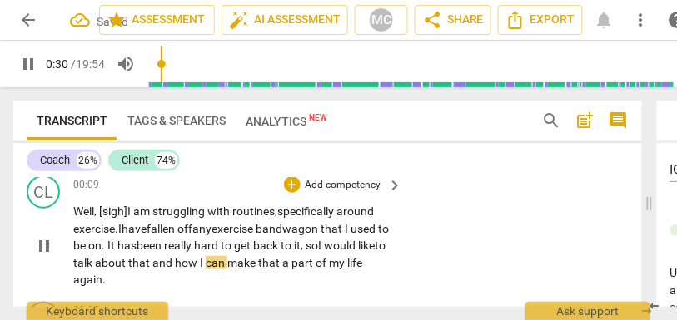
click at [375, 252] on span "to" at bounding box center [380, 245] width 11 height 13
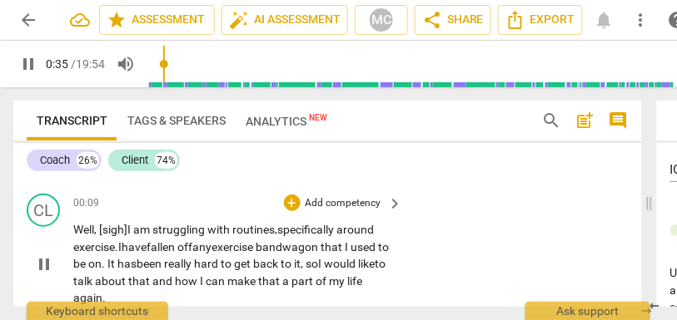
scroll to position [230, 0]
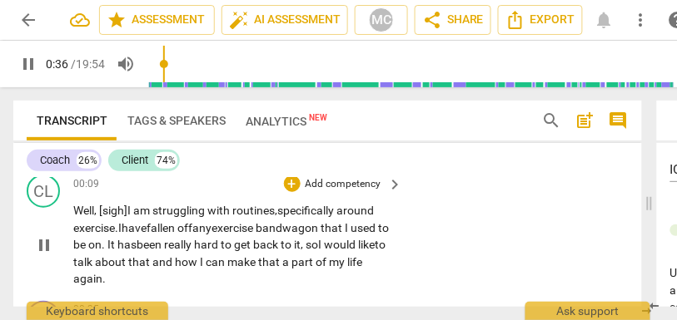
click at [141, 225] on span "have" at bounding box center [134, 227] width 25 height 13
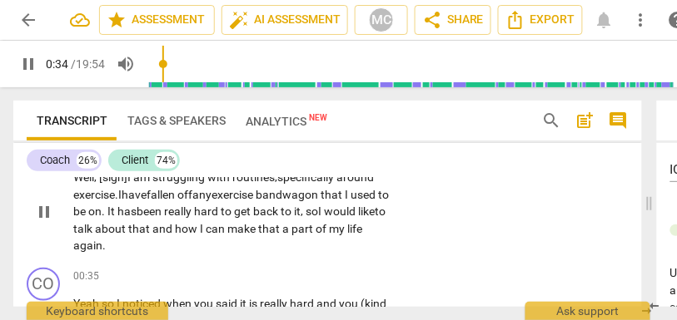
scroll to position [288, 0]
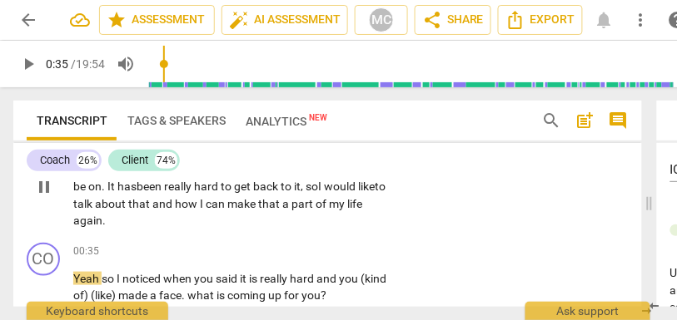
click at [102, 224] on span "again" at bounding box center [87, 220] width 29 height 13
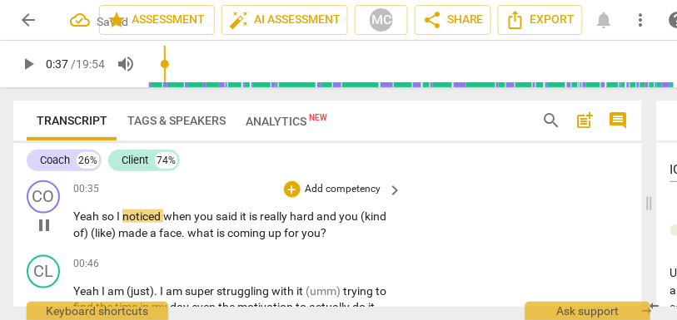
type input "38"
drag, startPoint x: 102, startPoint y: 214, endPoint x: 73, endPoint y: 214, distance: 29.1
click at [73, 214] on p "Yeah so I noticed when you said it is really hard and you (kind of) (like) made…" at bounding box center [233, 225] width 321 height 34
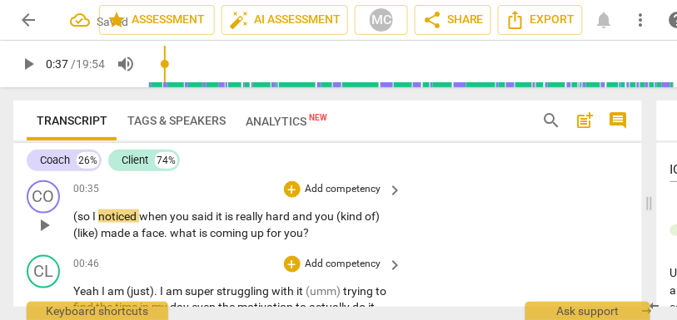
click at [121, 257] on div "00:46 + Add competency keyboard_arrow_right" at bounding box center [238, 264] width 331 height 18
click at [87, 216] on span "(so" at bounding box center [82, 216] width 19 height 13
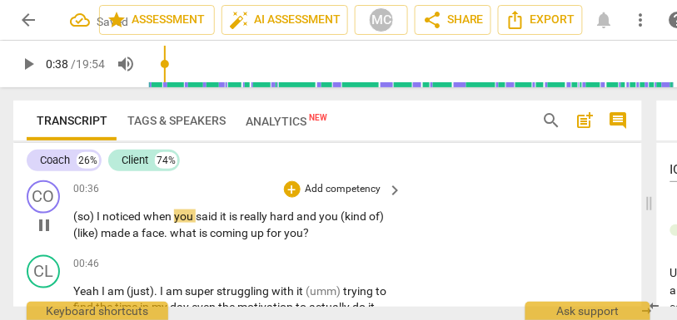
click at [146, 214] on span "when" at bounding box center [158, 216] width 31 height 13
click at [224, 218] on span "it" at bounding box center [224, 216] width 9 height 13
click at [240, 218] on span "is" at bounding box center [234, 216] width 11 height 13
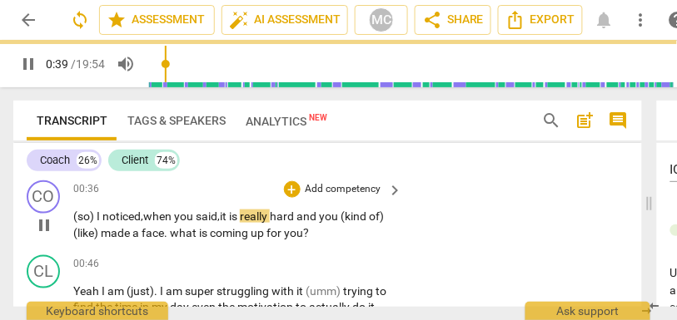
click at [248, 221] on span "really" at bounding box center [255, 216] width 30 height 13
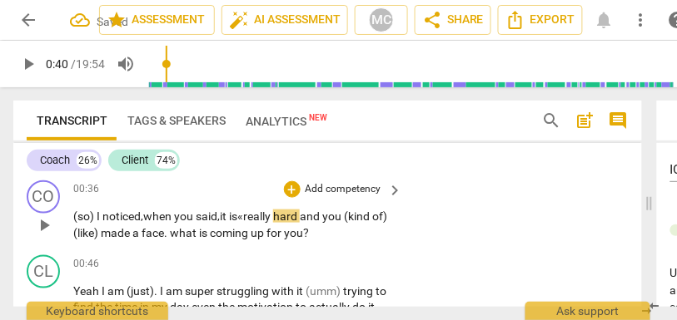
click at [273, 220] on span "really" at bounding box center [258, 216] width 30 height 13
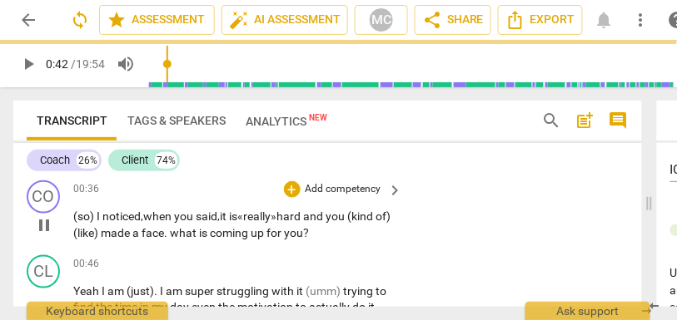
click at [243, 221] on span "is «" at bounding box center [236, 216] width 14 height 13
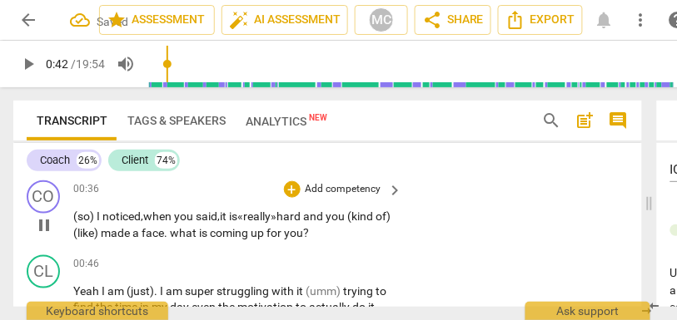
click at [243, 221] on span "is «" at bounding box center [236, 216] width 14 height 13
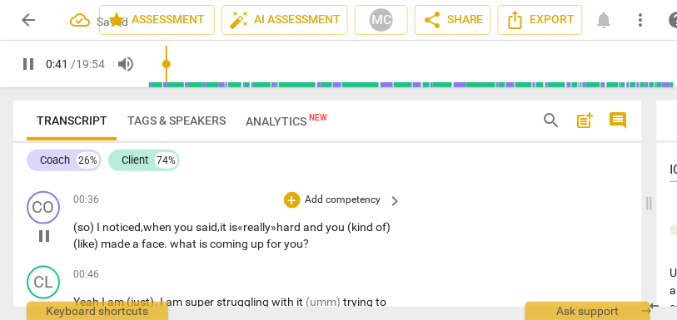
scroll to position [335, 0]
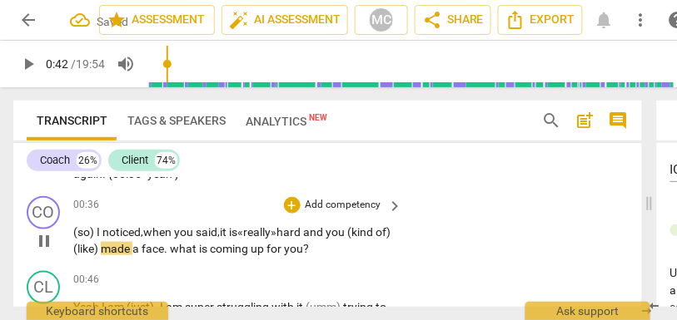
click at [325, 233] on span "and" at bounding box center [314, 232] width 22 height 13
click at [342, 232] on span "you" at bounding box center [336, 232] width 22 height 13
click at [191, 250] on span "what" at bounding box center [184, 248] width 29 height 13
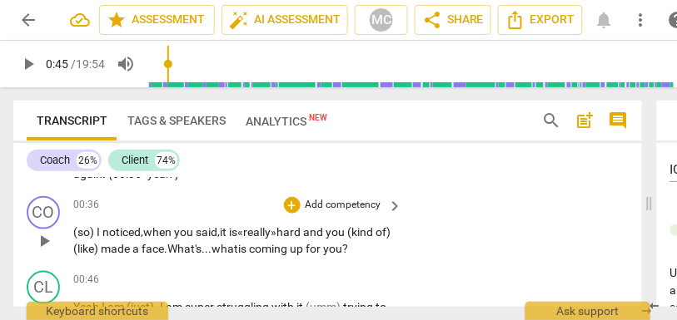
click at [156, 217] on div "00:36 + Add competency keyboard_arrow_right (so) I noticed, when you said, it i…" at bounding box center [238, 227] width 331 height 62
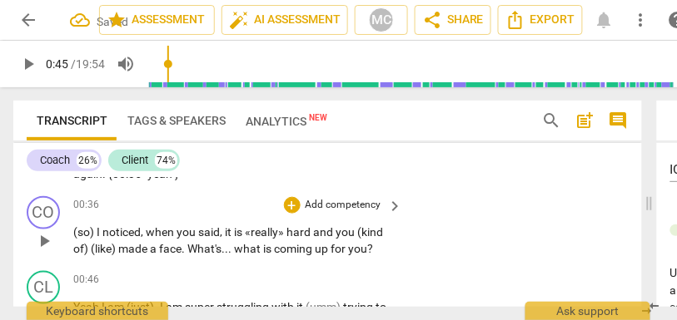
click at [141, 243] on span "made" at bounding box center [134, 248] width 32 height 13
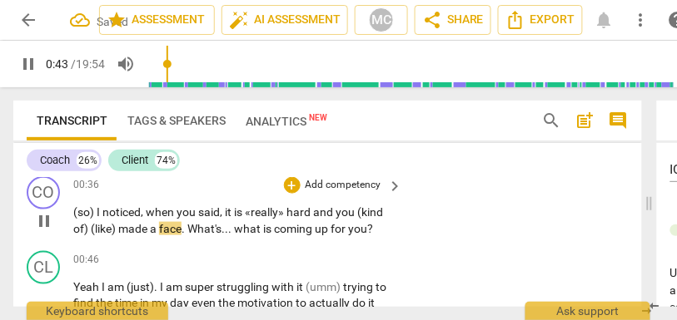
scroll to position [355, 0]
click at [328, 189] on p "Add competency" at bounding box center [343, 185] width 79 height 15
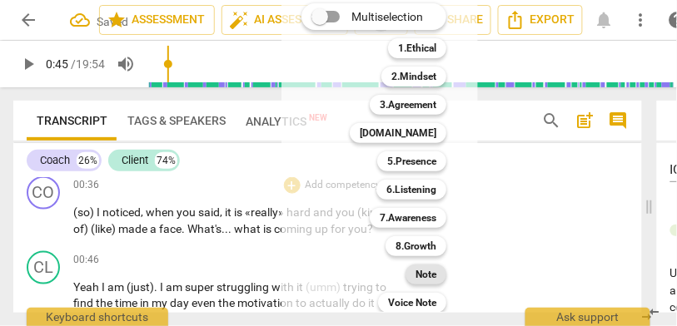
click at [413, 268] on div "Note" at bounding box center [425, 275] width 41 height 20
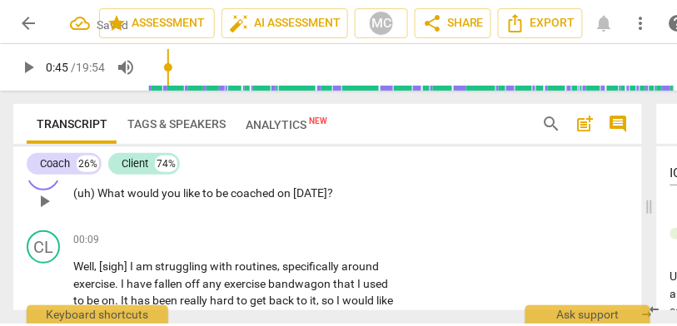
scroll to position [174, 0]
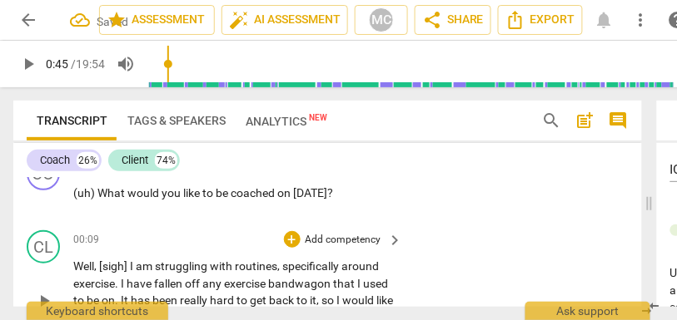
click at [336, 239] on p "Add competency" at bounding box center [343, 240] width 79 height 15
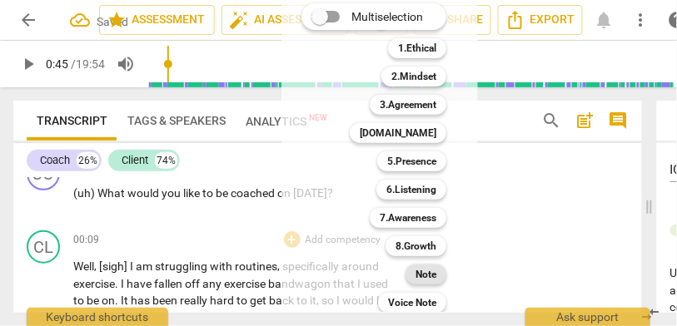
click at [423, 276] on b "Note" at bounding box center [425, 275] width 21 height 20
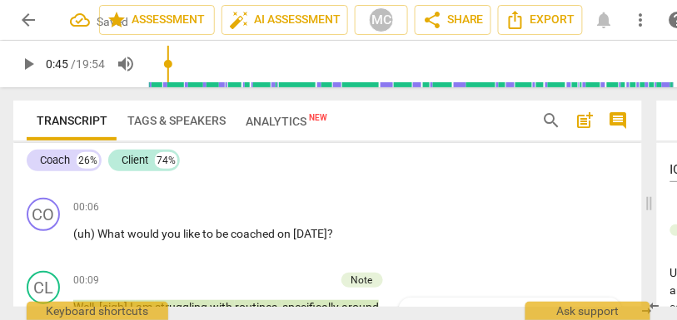
scroll to position [130, 0]
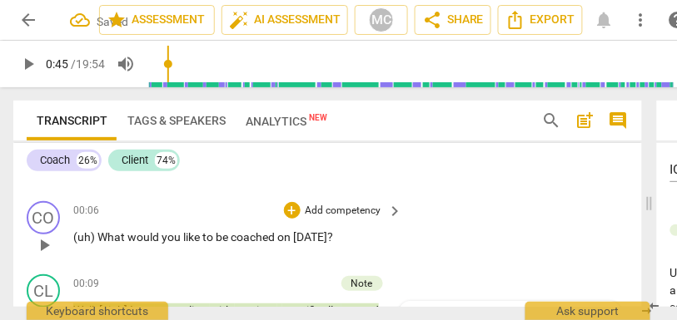
click at [337, 211] on p "Add competency" at bounding box center [343, 211] width 79 height 15
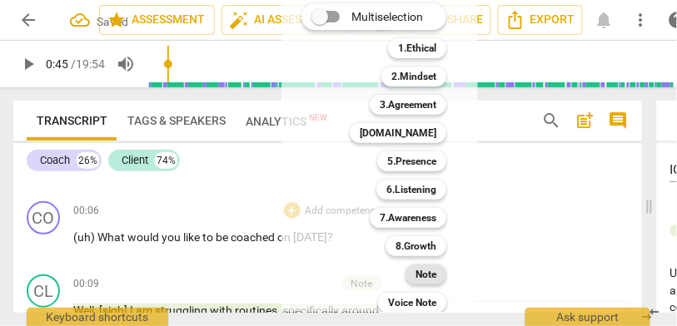
click at [417, 274] on b "Note" at bounding box center [425, 275] width 21 height 20
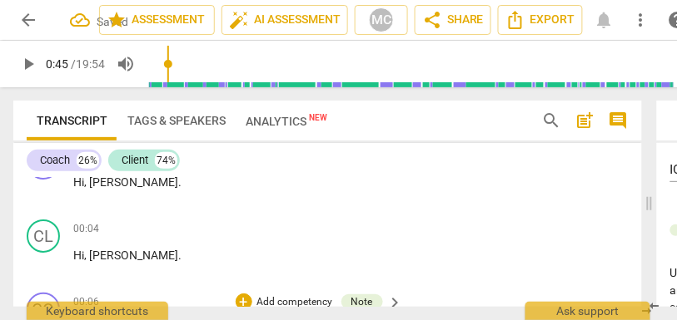
scroll to position [37, 0]
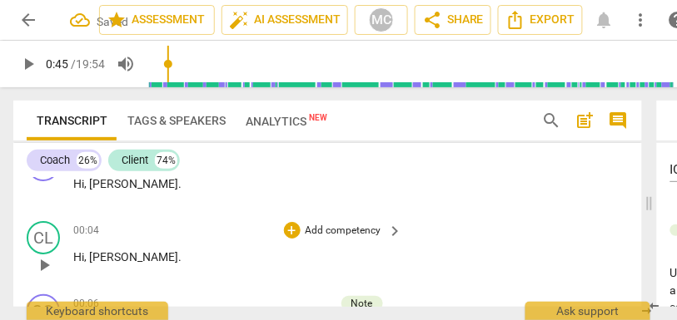
click at [323, 233] on p "Add competency" at bounding box center [343, 231] width 79 height 15
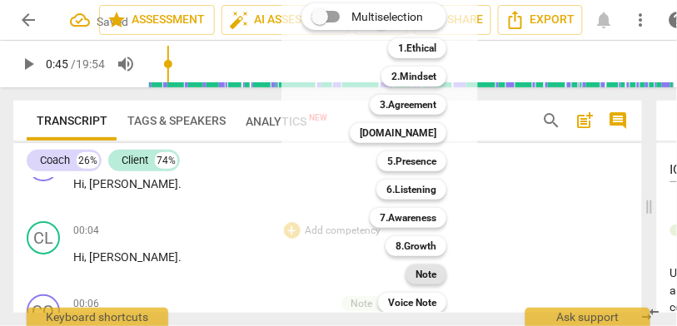
click at [419, 271] on b "Note" at bounding box center [425, 275] width 21 height 20
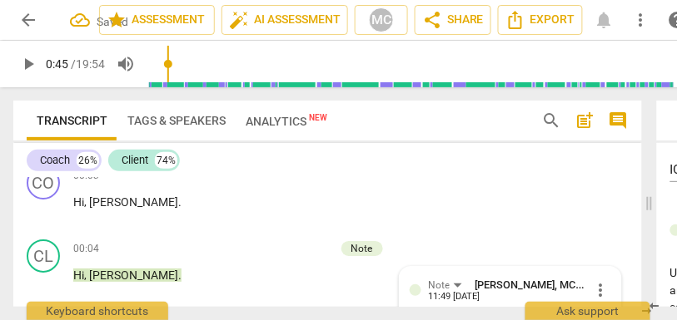
scroll to position [0, 0]
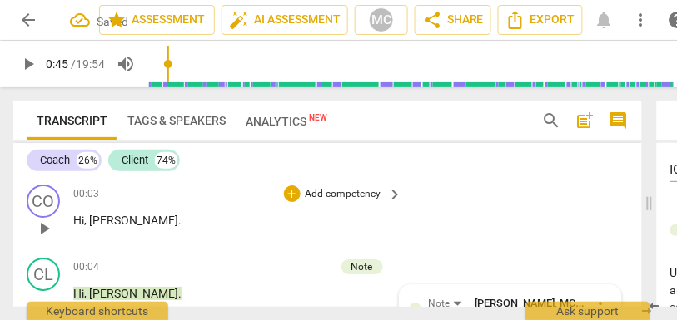
click at [333, 200] on p "Add competency" at bounding box center [343, 194] width 79 height 15
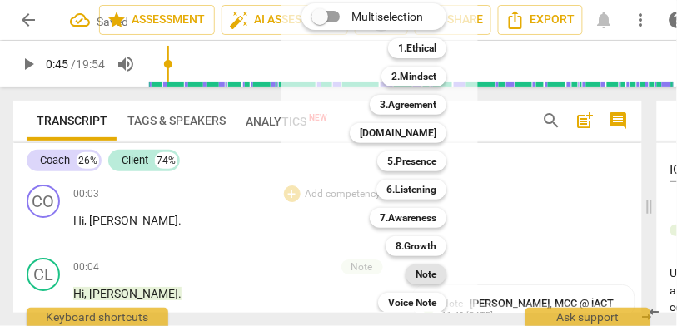
click at [433, 280] on b "Note" at bounding box center [425, 275] width 21 height 20
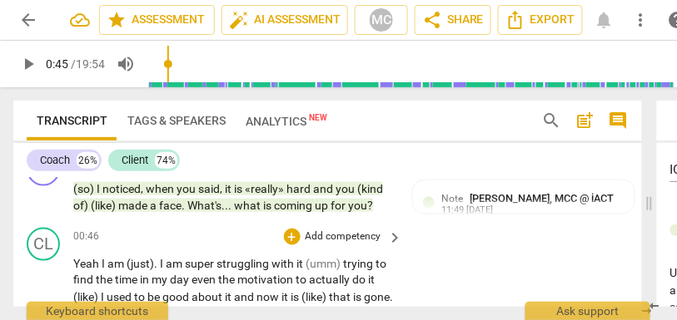
scroll to position [376, 0]
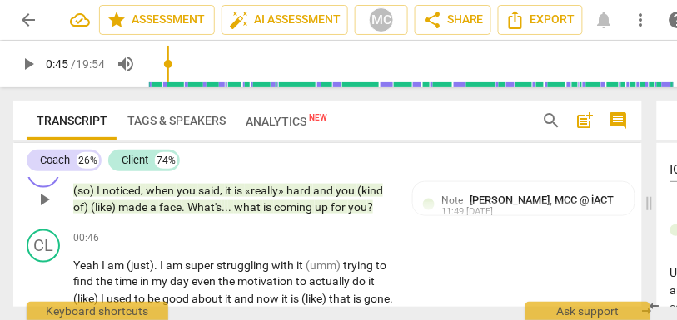
click at [285, 206] on span "coming" at bounding box center [294, 207] width 41 height 13
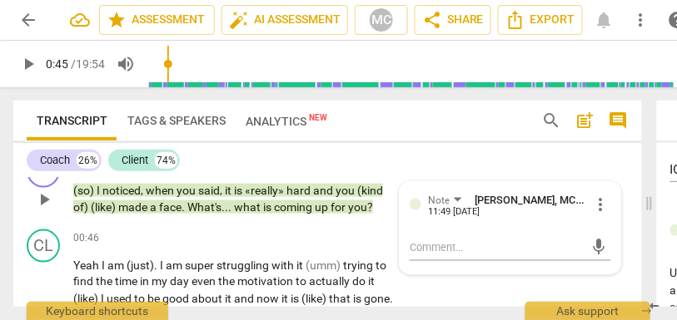
click at [285, 206] on span "coming" at bounding box center [294, 207] width 41 height 13
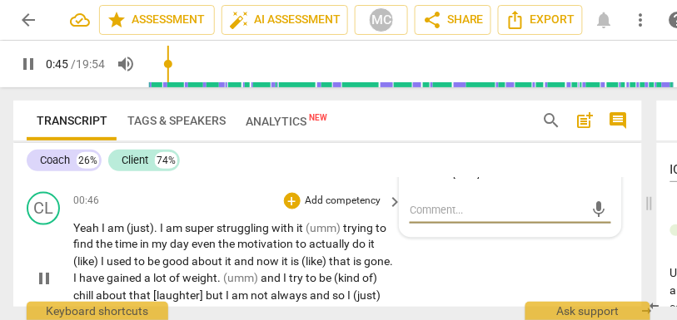
scroll to position [414, 0]
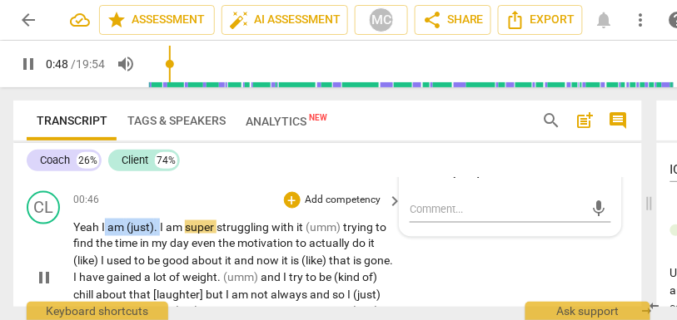
drag, startPoint x: 160, startPoint y: 224, endPoint x: 106, endPoint y: 229, distance: 54.3
click at [106, 229] on p "Yeah I am (just) . I am super struggling with it (umm) trying to find the time …" at bounding box center [233, 279] width 321 height 120
type input "49"
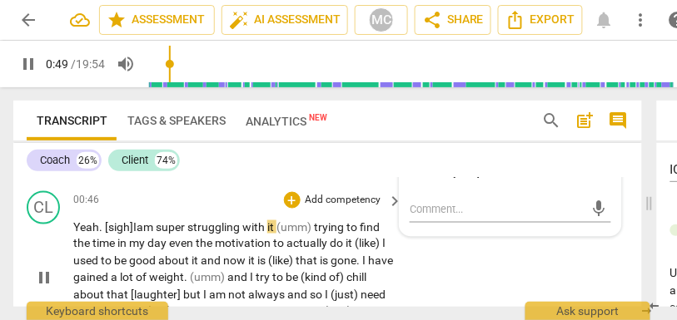
click at [320, 227] on span "trying" at bounding box center [330, 227] width 32 height 13
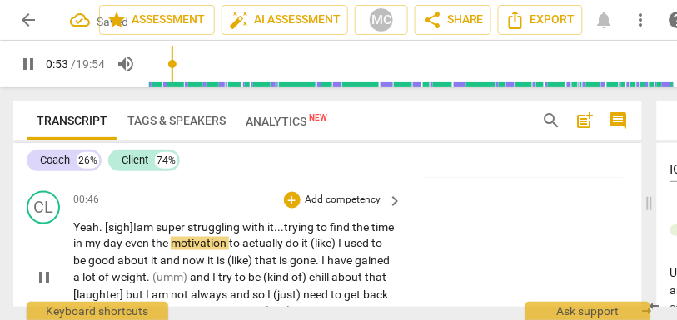
click at [311, 226] on span "trying" at bounding box center [300, 227] width 32 height 13
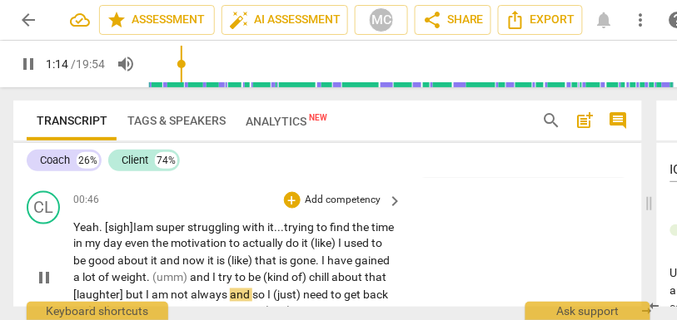
click at [143, 234] on p "Yeah. [sigh] I am super struggling with it... trying to find the time in my day…" at bounding box center [233, 279] width 321 height 120
click at [147, 228] on span "am" at bounding box center [145, 227] width 19 height 13
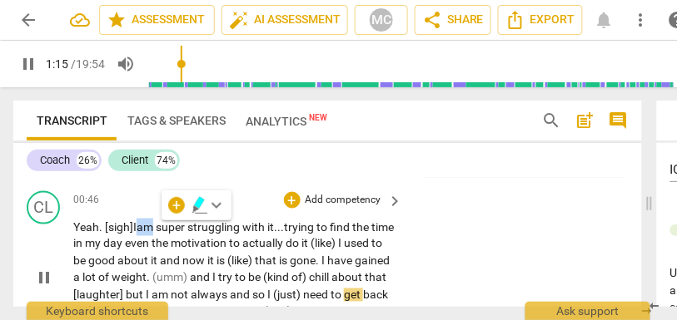
click at [147, 228] on span "am" at bounding box center [145, 227] width 19 height 13
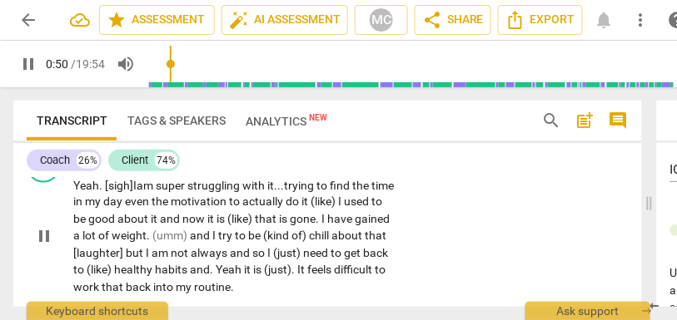
scroll to position [457, 0]
click at [125, 202] on span "day" at bounding box center [114, 201] width 22 height 13
click at [228, 202] on span "motivation" at bounding box center [199, 201] width 58 height 13
click at [241, 202] on span "to" at bounding box center [234, 201] width 13 height 13
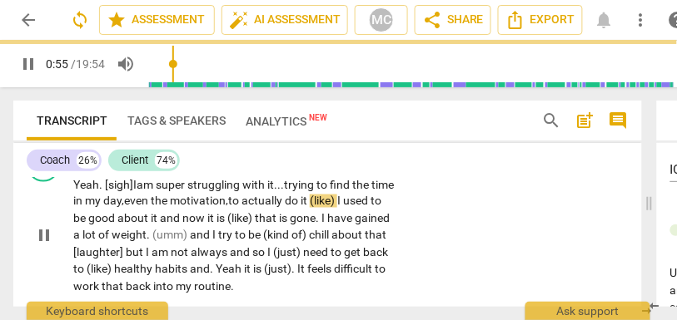
click at [337, 202] on span "(like)" at bounding box center [323, 201] width 27 height 13
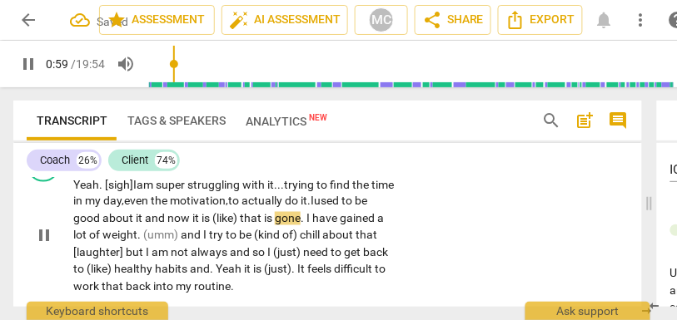
click at [300, 200] on span "do" at bounding box center [293, 201] width 16 height 13
click at [285, 199] on span "actually" at bounding box center [262, 201] width 43 height 13
click at [185, 219] on span "now" at bounding box center [179, 218] width 25 height 13
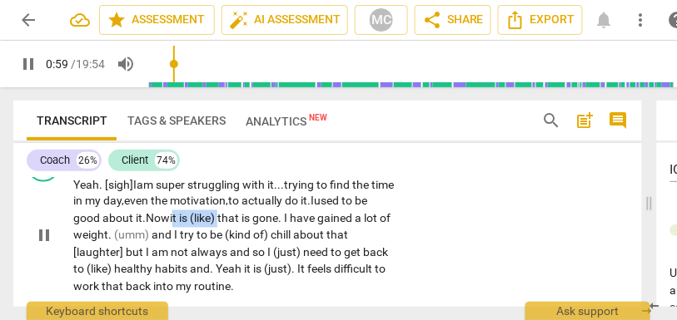
drag, startPoint x: 241, startPoint y: 217, endPoint x: 189, endPoint y: 217, distance: 51.6
click at [189, 217] on p "Yeah. [sigh] I am super struggling with it... trying to find the time in my day…" at bounding box center [233, 236] width 321 height 120
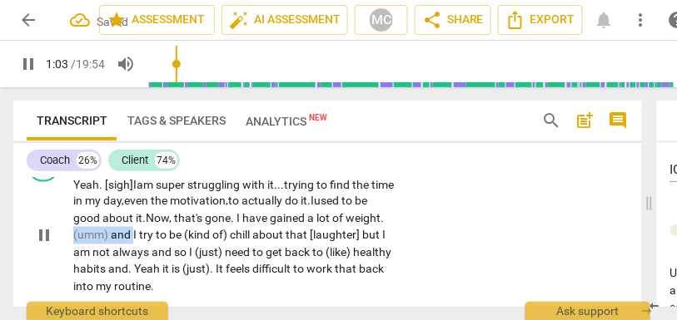
drag, startPoint x: 174, startPoint y: 234, endPoint x: 112, endPoint y: 232, distance: 62.4
click at [112, 232] on p "Yeah. [sigh] I am super struggling with it... trying to find the time in my day…" at bounding box center [233, 236] width 321 height 120
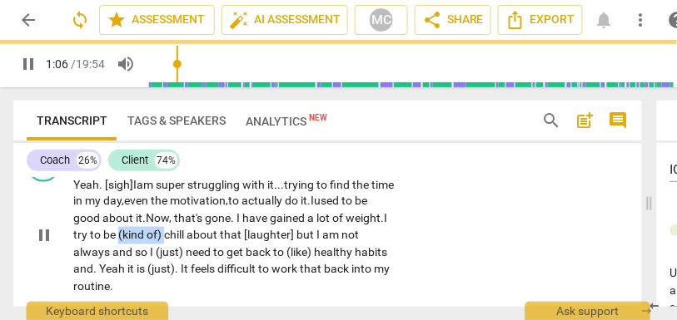
drag, startPoint x: 213, startPoint y: 236, endPoint x: 165, endPoint y: 236, distance: 48.3
click at [165, 236] on p "Yeah. [sigh] I am super struggling with it... trying to find the time in my day…" at bounding box center [233, 236] width 321 height 120
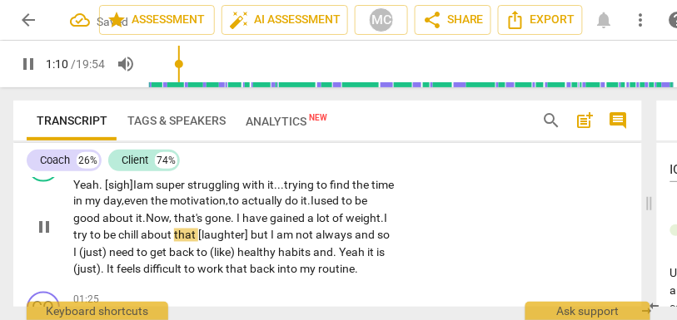
click at [245, 235] on span "[laughter]" at bounding box center [224, 235] width 52 height 13
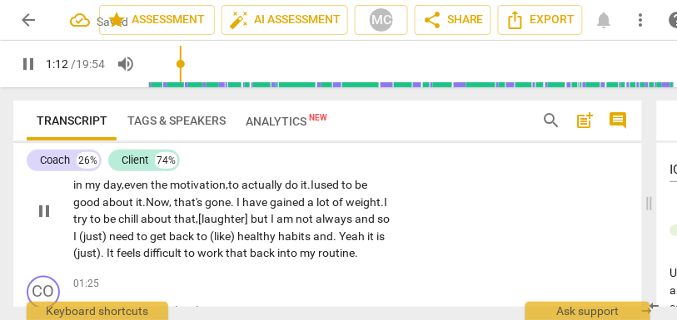
scroll to position [475, 0]
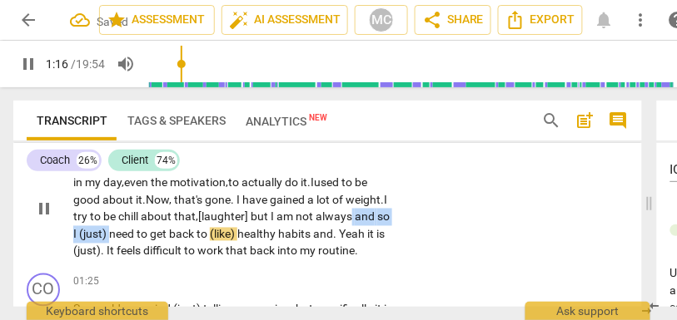
drag, startPoint x: 185, startPoint y: 233, endPoint x: 109, endPoint y: 233, distance: 75.7
click at [109, 233] on p "Yeah. [sigh] I am super struggling with it... trying to find the time in my day…" at bounding box center [233, 209] width 321 height 102
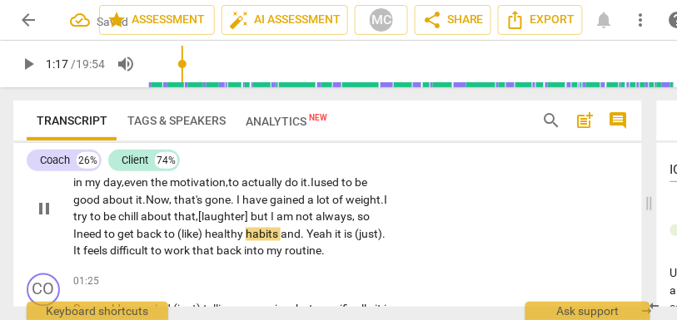
click at [246, 236] on span "healthy" at bounding box center [225, 234] width 41 height 13
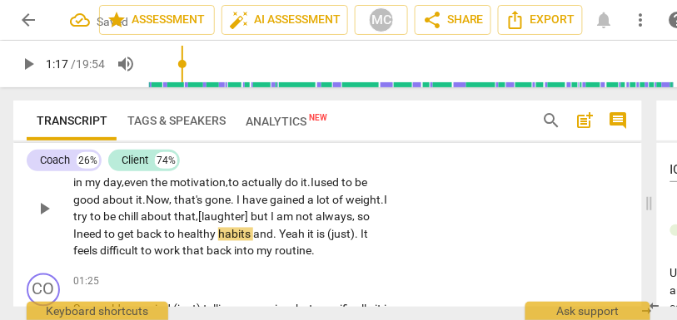
click at [218, 231] on span "healthy" at bounding box center [197, 234] width 41 height 13
click at [177, 232] on span "to" at bounding box center [170, 234] width 13 height 13
drag, startPoint x: 340, startPoint y: 234, endPoint x: 311, endPoint y: 233, distance: 29.1
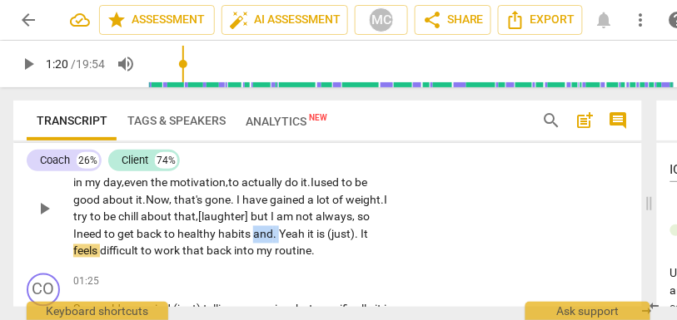
click at [311, 233] on p "Yeah. [sigh] I am super struggling with it... trying to find the time in my day…" at bounding box center [233, 209] width 321 height 102
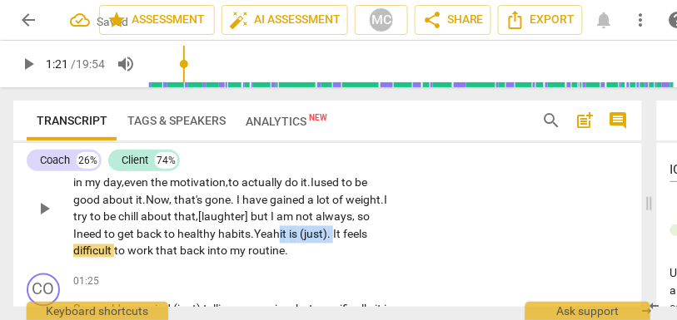
drag, startPoint x: 106, startPoint y: 253, endPoint x: 340, endPoint y: 230, distance: 235.0
click at [340, 230] on p "Yeah. [sigh] I am super struggling with it... trying to find the time in my day…" at bounding box center [233, 209] width 321 height 102
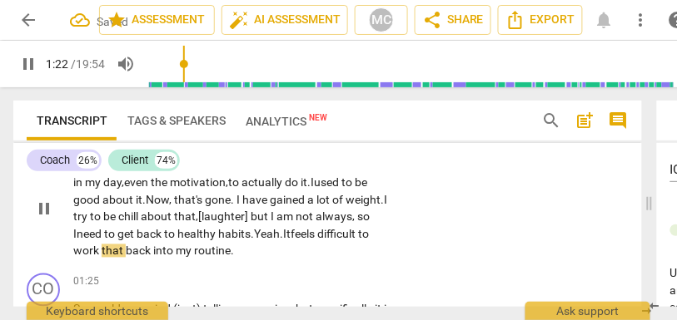
click at [394, 252] on div "Yeah. [sigh] I am super struggling with it... trying to find the time in my day…" at bounding box center [238, 209] width 331 height 102
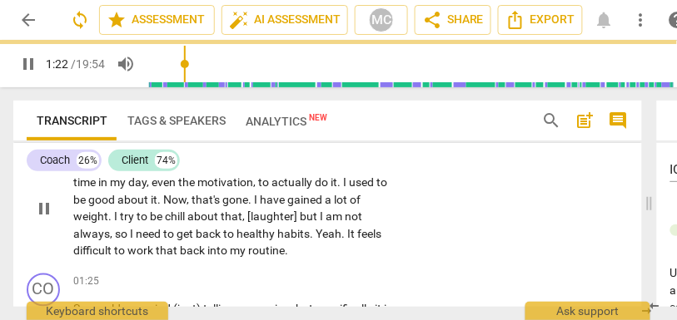
click at [456, 223] on div "CL play_arrow pause 00:46 + Add competency keyboard_arrow_right Yeah . [sigh] I…" at bounding box center [327, 195] width 628 height 143
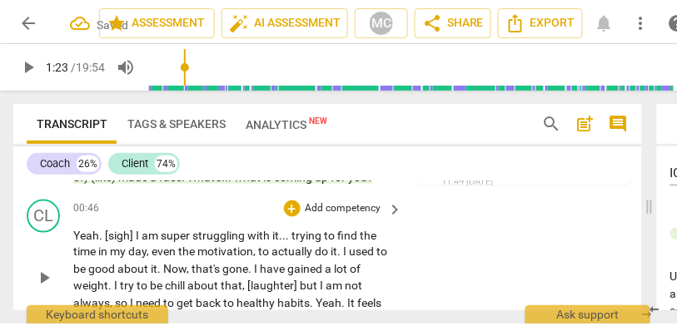
scroll to position [407, 0]
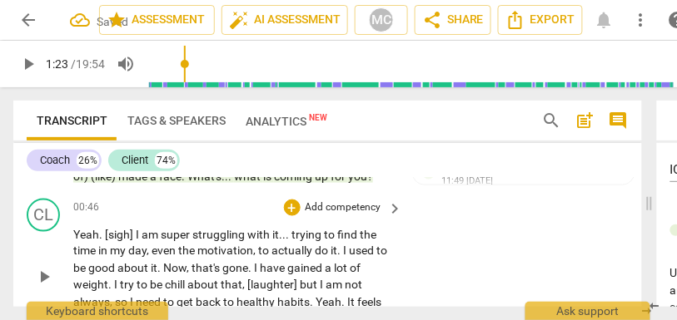
click at [344, 201] on p "Add competency" at bounding box center [343, 208] width 79 height 15
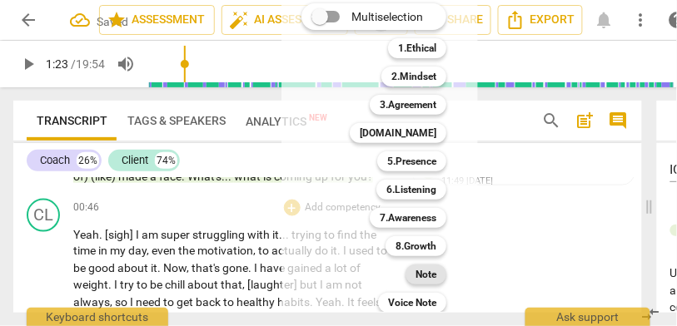
click at [430, 275] on b "Note" at bounding box center [425, 275] width 21 height 20
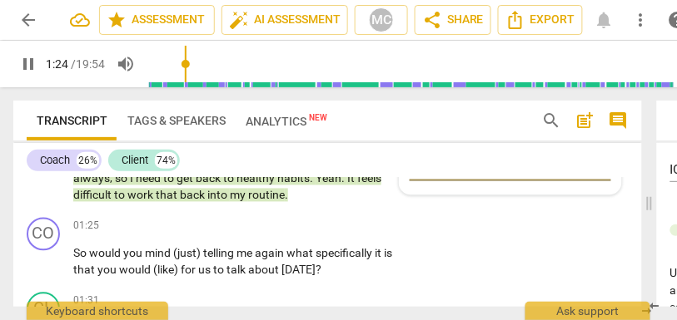
scroll to position [551, 0]
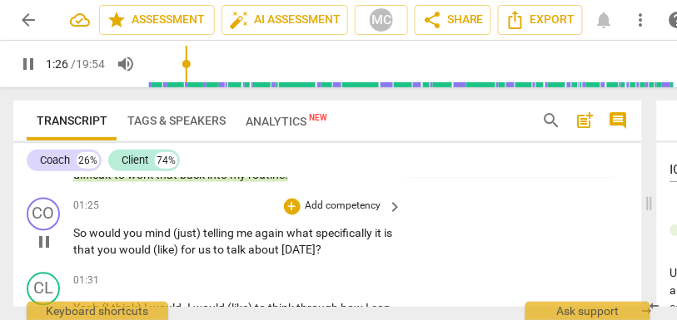
click at [75, 233] on span "So" at bounding box center [81, 233] width 16 height 13
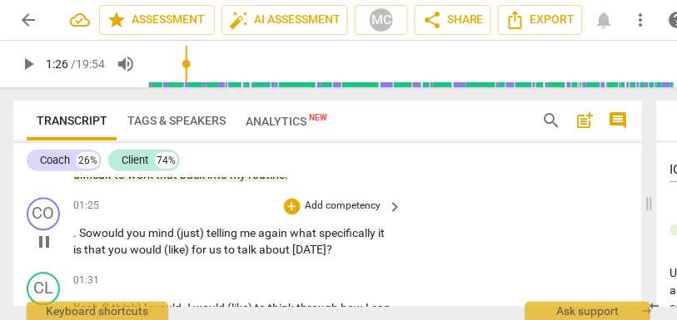
type input "87"
click at [156, 235] on span "mind" at bounding box center [165, 233] width 28 height 13
click at [301, 236] on span "what" at bounding box center [306, 233] width 29 height 13
click at [176, 259] on div "CO play_arrow pause 01:25 + Add competency keyboard_arrow_right (so) Would you …" at bounding box center [327, 228] width 628 height 75
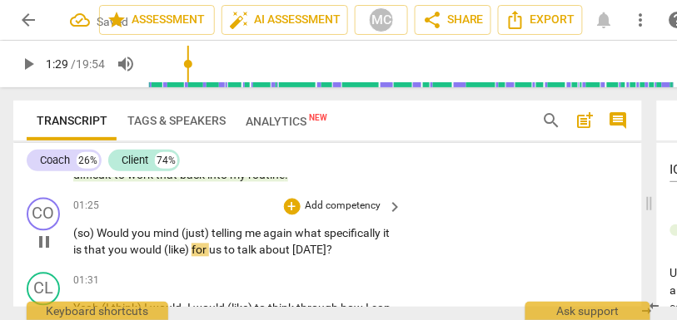
type input "90"
click at [176, 256] on span "(like)" at bounding box center [177, 250] width 27 height 13
click at [187, 249] on span "like)" at bounding box center [175, 250] width 23 height 13
click at [338, 206] on p "Add competency" at bounding box center [343, 207] width 79 height 15
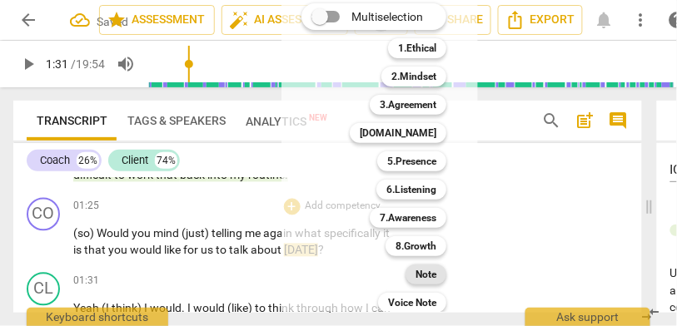
click at [427, 273] on b "Note" at bounding box center [425, 275] width 21 height 20
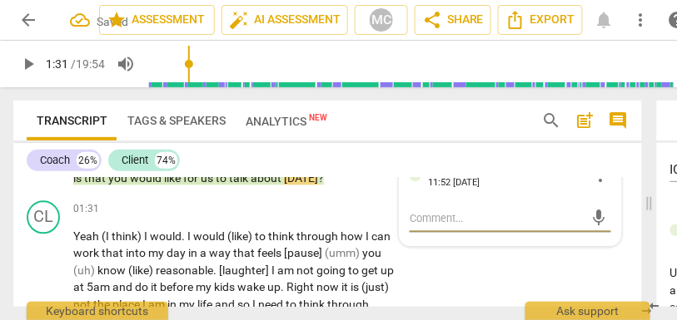
scroll to position [636, 0]
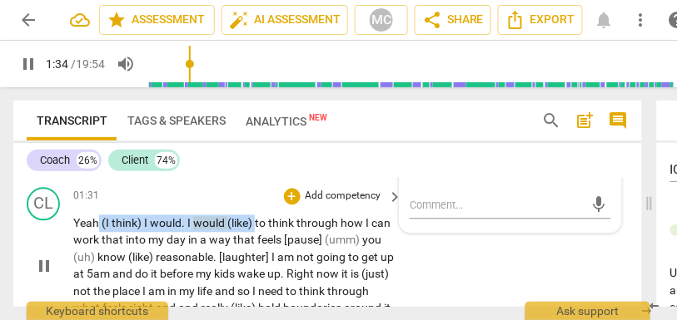
drag, startPoint x: 255, startPoint y: 225, endPoint x: 100, endPoint y: 224, distance: 155.6
click at [100, 224] on p "Yeah (I think) I would . I would (like) to think through how I can work that in…" at bounding box center [233, 267] width 321 height 102
type input "96"
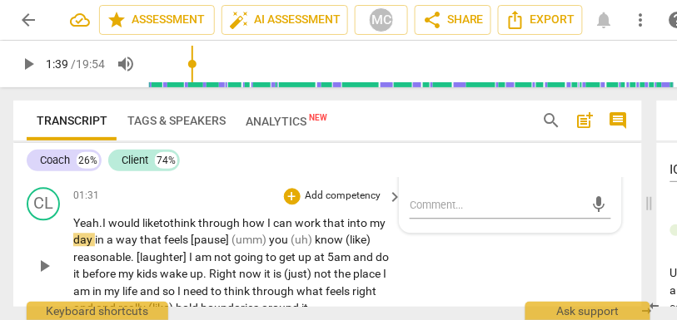
click at [102, 223] on span "Yeah.I would like" at bounding box center [116, 223] width 86 height 13
click at [166, 226] on span "to" at bounding box center [166, 223] width 11 height 13
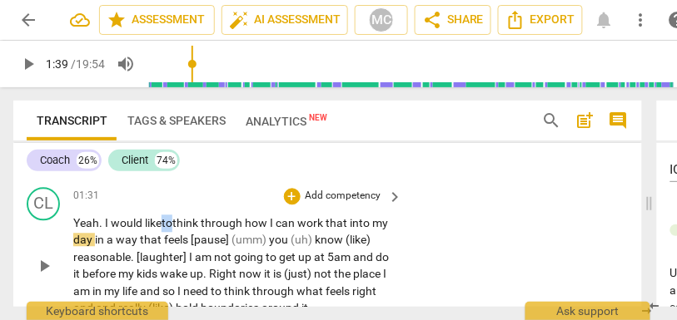
click at [166, 226] on span "to" at bounding box center [166, 223] width 11 height 13
click at [187, 243] on span "feels" at bounding box center [177, 240] width 27 height 13
click at [267, 238] on span "(umm)" at bounding box center [249, 240] width 37 height 13
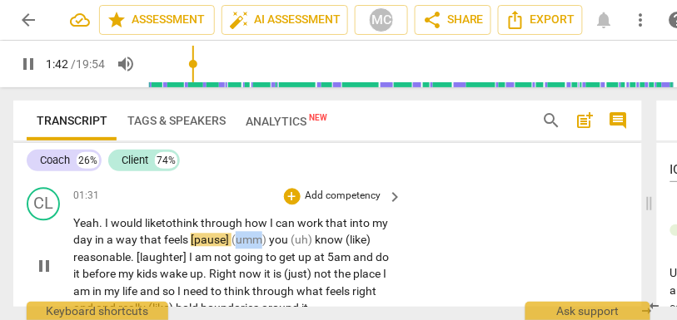
click at [267, 238] on span "(umm)" at bounding box center [249, 240] width 37 height 13
click at [290, 241] on span "you" at bounding box center [280, 240] width 22 height 13
click at [107, 238] on span "in" at bounding box center [101, 240] width 12 height 13
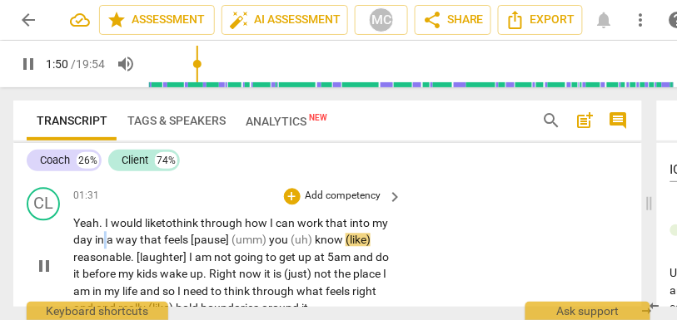
click at [107, 238] on span "in" at bounding box center [101, 240] width 12 height 13
click at [191, 243] on span "feels" at bounding box center [177, 240] width 27 height 13
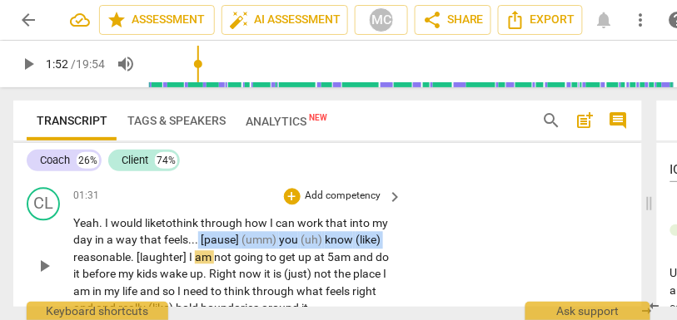
drag, startPoint x: 101, startPoint y: 258, endPoint x: 220, endPoint y: 239, distance: 120.5
click at [220, 239] on p "Yeah. I would like to think through how I can work that into my day in a way th…" at bounding box center [233, 267] width 321 height 102
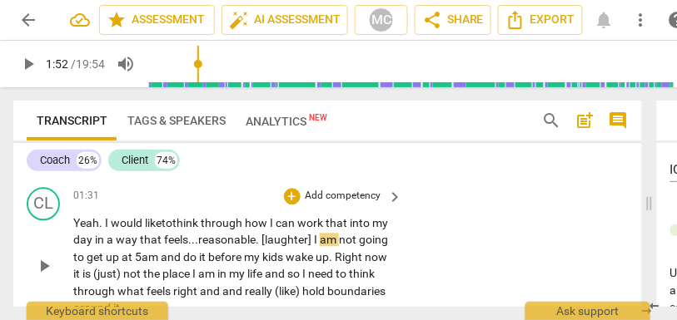
click at [419, 241] on div "CL play_arrow pause 01:31 + Add competency keyboard_arrow_right Yeah. I would l…" at bounding box center [327, 252] width 628 height 143
click at [258, 243] on span "reasonable" at bounding box center [229, 240] width 57 height 13
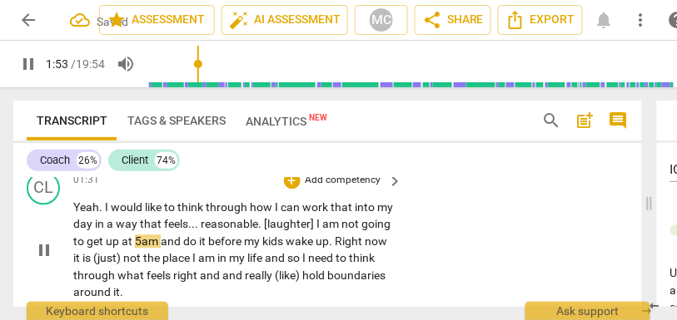
type input "114"
click at [161, 240] on span "5am" at bounding box center [148, 241] width 26 height 13
click at [122, 241] on span "up" at bounding box center [114, 241] width 16 height 13
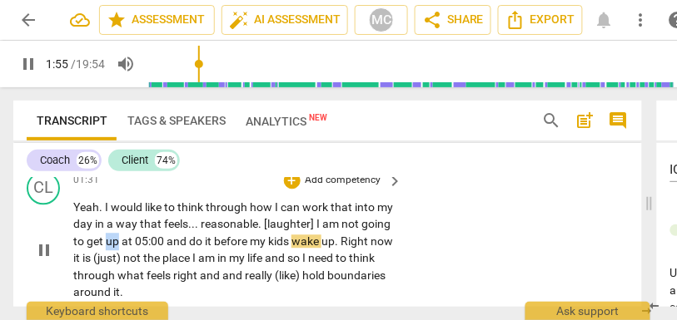
click at [122, 241] on span "up" at bounding box center [114, 241] width 16 height 13
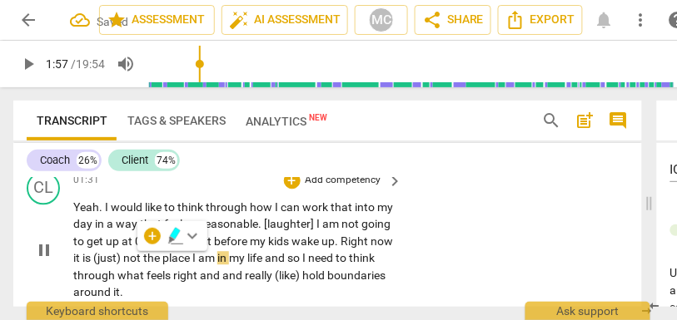
click at [82, 255] on span "it" at bounding box center [77, 257] width 9 height 13
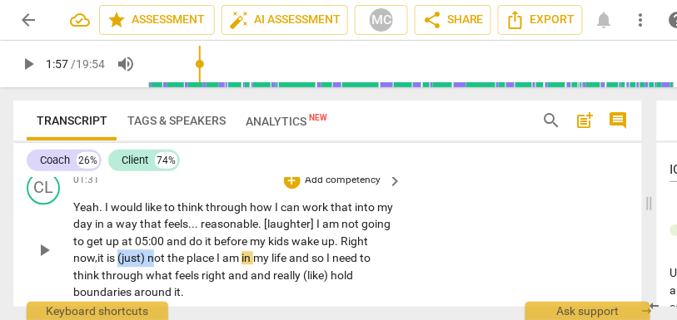
drag, startPoint x: 183, startPoint y: 260, endPoint x: 149, endPoint y: 259, distance: 34.1
click at [149, 259] on p "Yeah . I would like to think through how I can work that into my day in a way t…" at bounding box center [233, 250] width 321 height 102
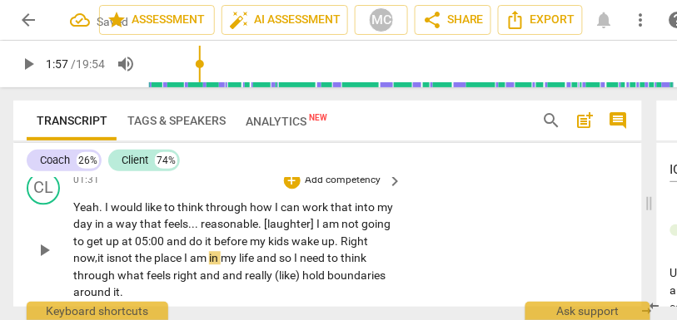
click at [135, 259] on span "ot" at bounding box center [128, 257] width 13 height 13
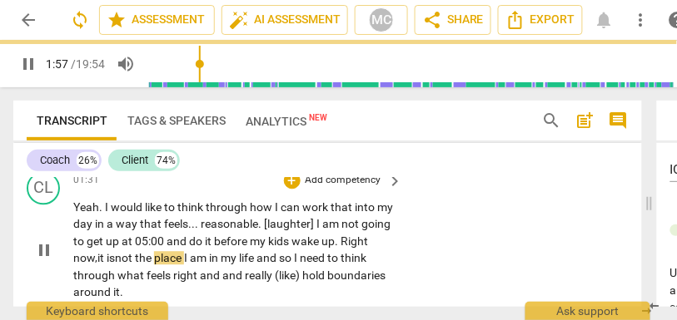
scroll to position [667, 0]
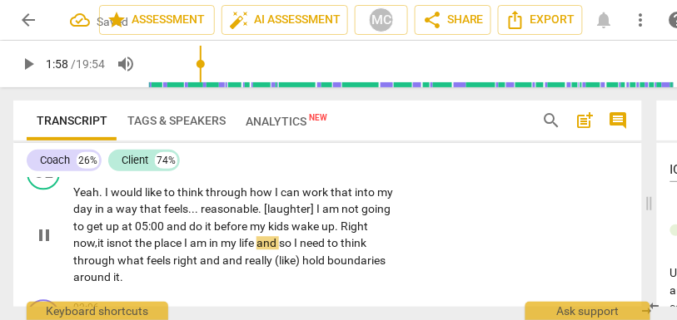
click at [184, 243] on span "place" at bounding box center [169, 242] width 30 height 13
click at [97, 240] on span "now," at bounding box center [85, 242] width 24 height 13
click at [97, 241] on span "now," at bounding box center [85, 242] width 24 height 13
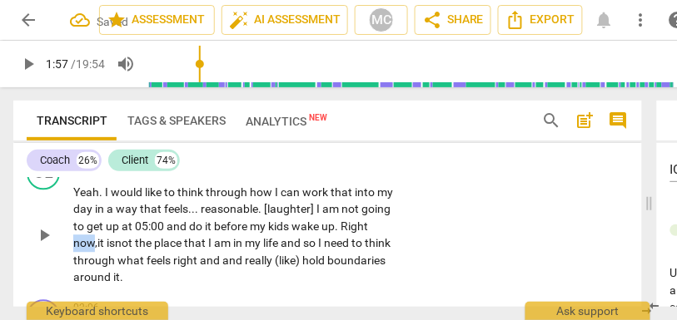
click at [97, 241] on span "now," at bounding box center [85, 242] width 24 height 13
click at [318, 242] on span "so" at bounding box center [310, 242] width 15 height 13
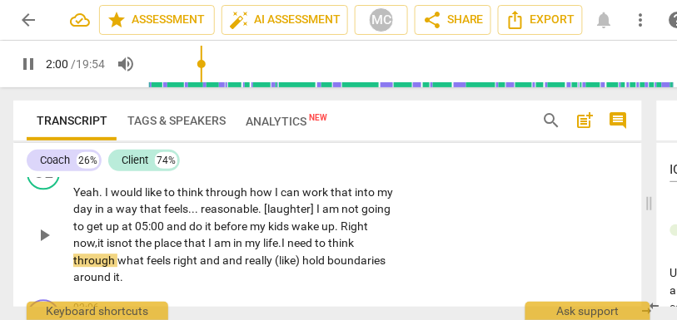
click at [315, 246] on span "need" at bounding box center [300, 242] width 27 height 13
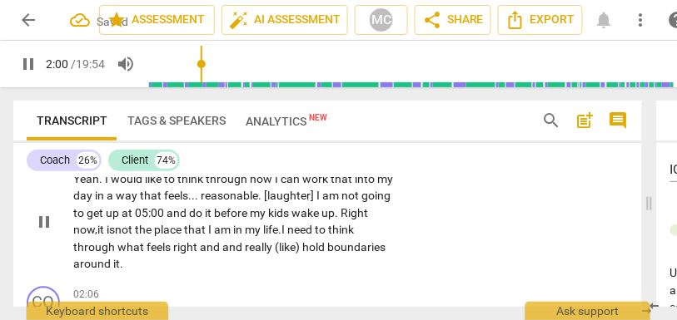
scroll to position [687, 0]
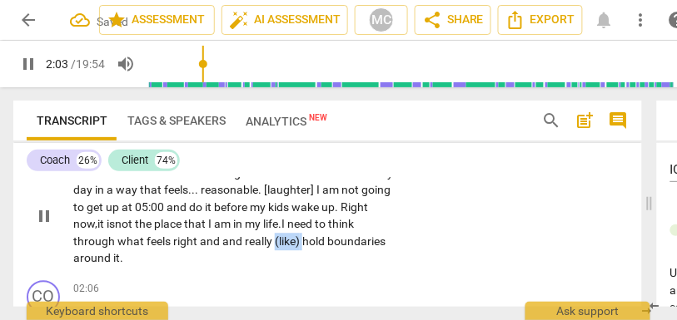
drag, startPoint x: 330, startPoint y: 238, endPoint x: 303, endPoint y: 240, distance: 26.7
click at [302, 240] on span "(like)" at bounding box center [288, 241] width 27 height 13
click at [388, 220] on p "Yeah . I would like to think through how I can work that into my day in a way t…" at bounding box center [233, 216] width 321 height 102
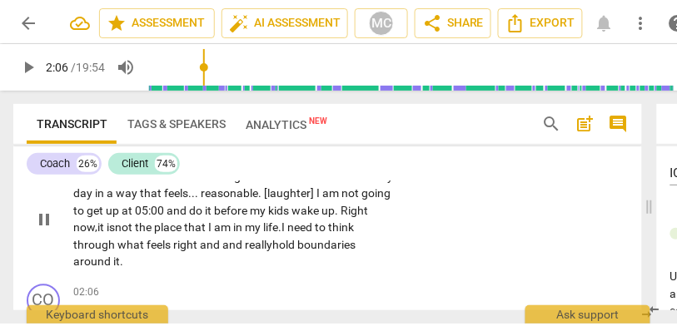
scroll to position [628, 0]
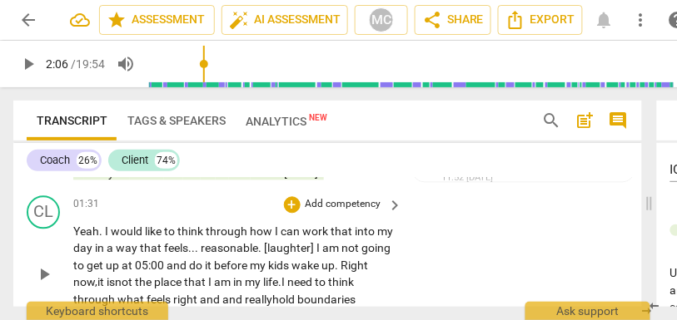
click at [353, 201] on p "Add competency" at bounding box center [343, 205] width 79 height 15
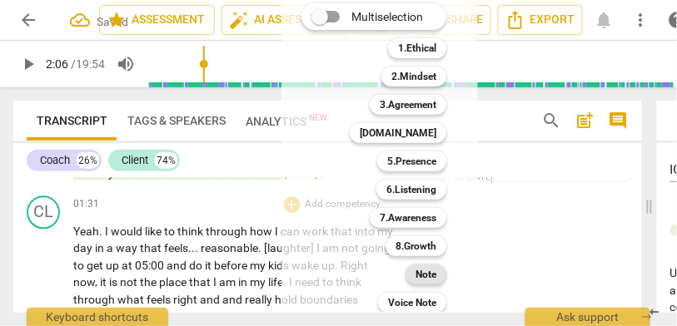
click at [439, 278] on div "Note" at bounding box center [425, 275] width 41 height 20
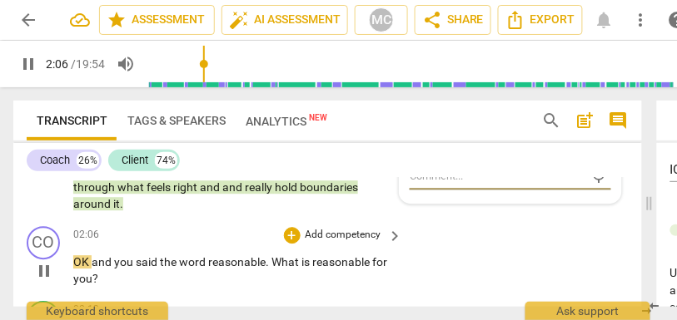
scroll to position [739, 0]
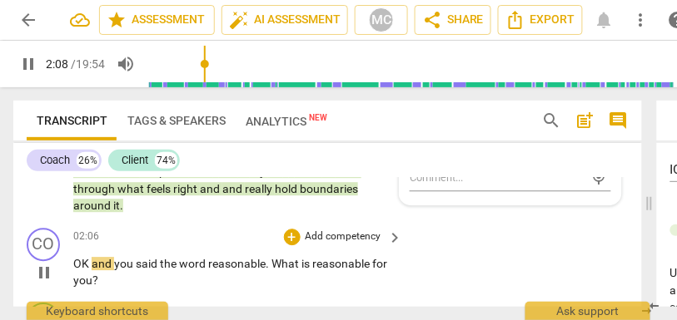
click at [91, 263] on span "OK" at bounding box center [82, 263] width 18 height 13
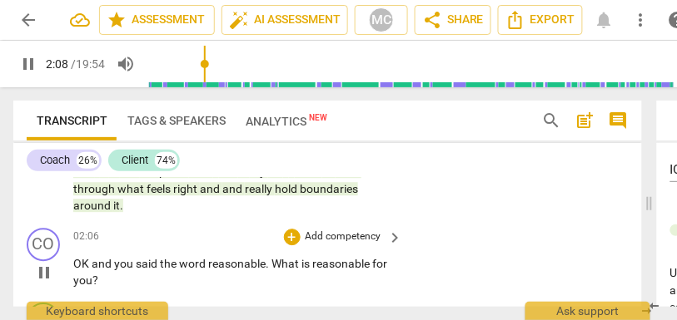
type input "129"
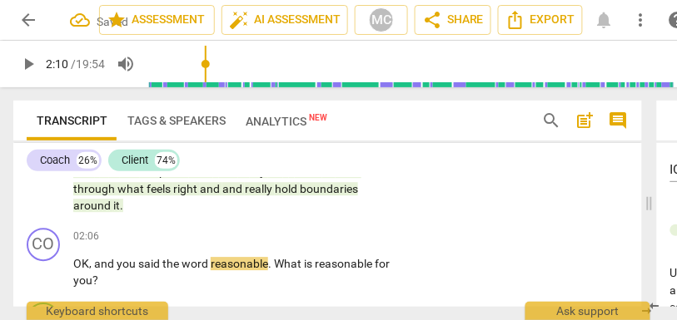
click at [108, 204] on span "around" at bounding box center [93, 205] width 40 height 13
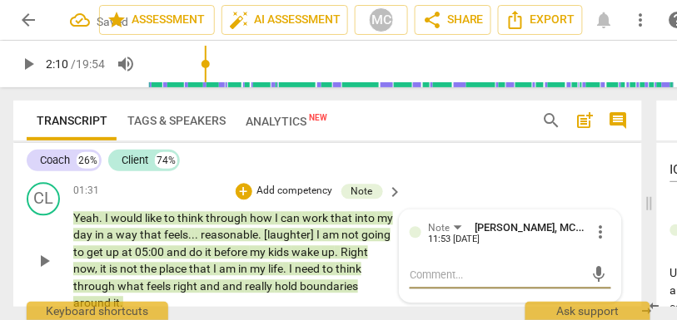
scroll to position [639, 0]
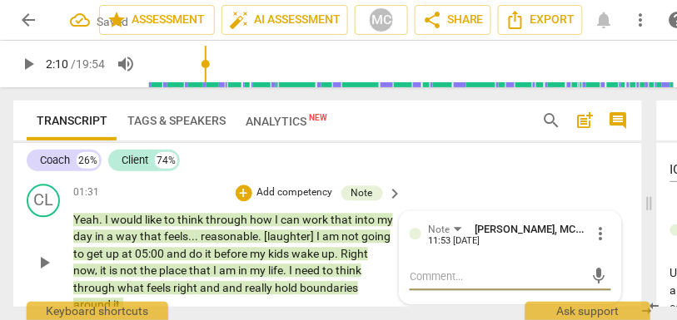
click at [598, 235] on span "more_vert" at bounding box center [601, 235] width 20 height 20
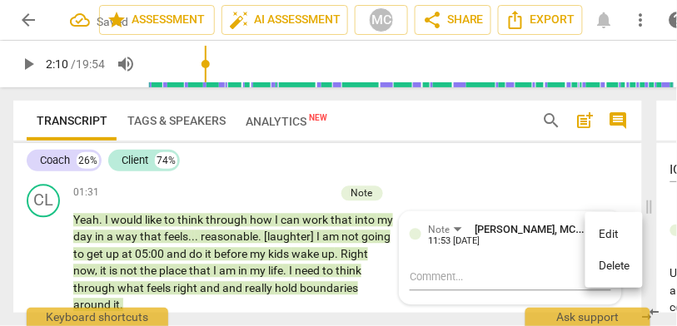
click at [613, 272] on li "Delete" at bounding box center [613, 267] width 57 height 32
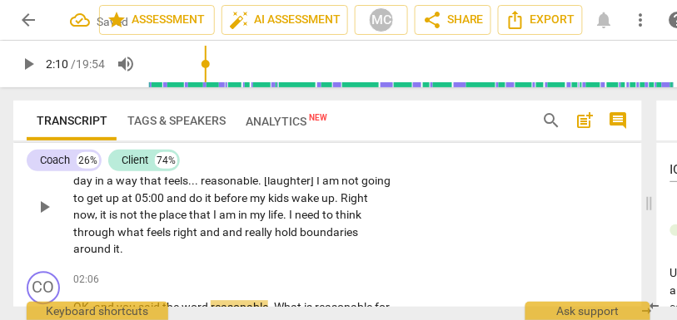
scroll to position [697, 0]
click at [99, 249] on span "around" at bounding box center [93, 247] width 40 height 13
click at [115, 248] on span "it" at bounding box center [116, 247] width 7 height 13
type input "125"
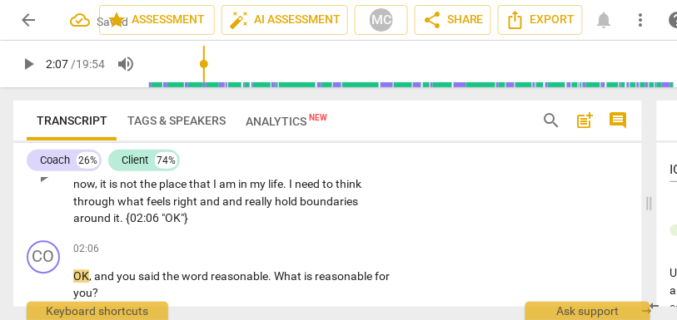
scroll to position [732, 0]
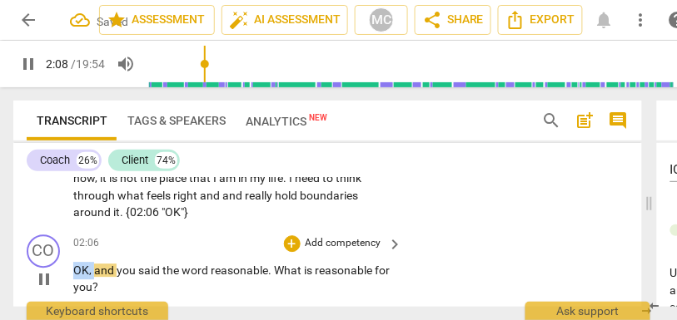
drag, startPoint x: 94, startPoint y: 270, endPoint x: 49, endPoint y: 270, distance: 44.9
click at [49, 270] on div "CO play_arrow pause 02:06 + Add competency keyboard_arrow_right OK , and you sa…" at bounding box center [327, 265] width 628 height 75
type input "129"
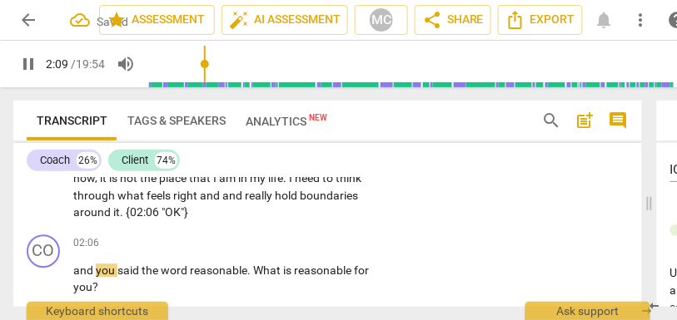
click at [109, 221] on p "Yeah . I would like to think through how I can work that into my day in a way t…" at bounding box center [233, 170] width 321 height 102
click at [73, 270] on span "and" at bounding box center [84, 270] width 22 height 13
type input "130"
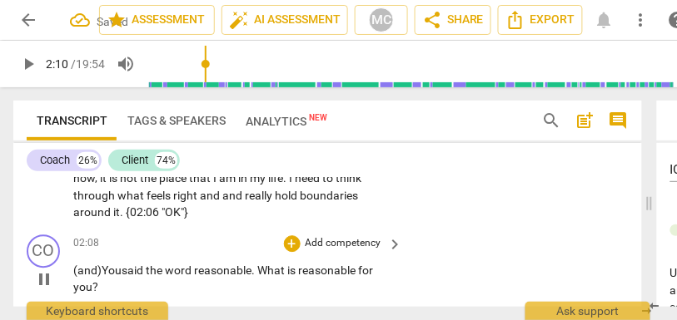
click at [201, 275] on span "reasonable" at bounding box center [222, 270] width 57 height 13
click at [255, 275] on span "reasonable" at bounding box center [225, 270] width 57 height 13
click at [258, 241] on div "02:08 + Add competency keyboard_arrow_right" at bounding box center [238, 244] width 331 height 18
click at [314, 274] on span "is" at bounding box center [309, 270] width 11 height 13
type input "133"
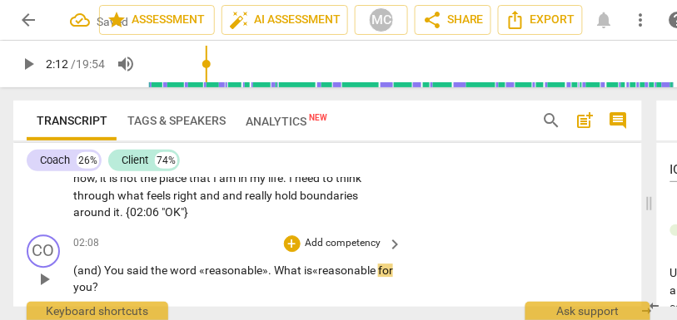
click at [375, 273] on span "reasonable" at bounding box center [348, 270] width 60 height 13
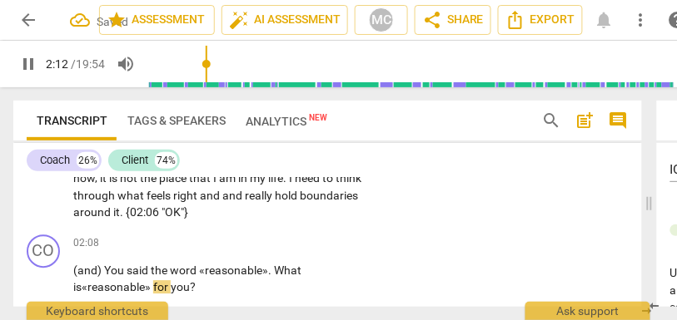
click at [512, 184] on div "CL play_arrow pause 01:31 + Add competency keyboard_arrow_right Yeah . I would …" at bounding box center [327, 156] width 628 height 143
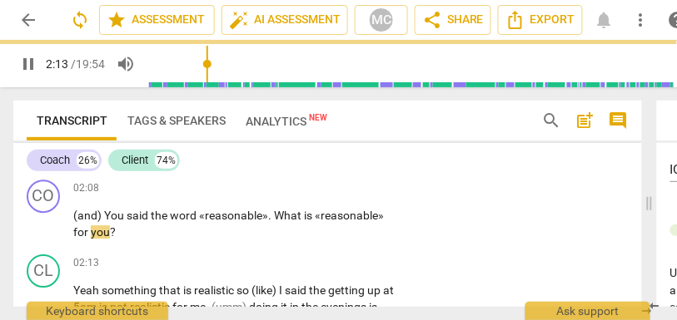
scroll to position [795, 0]
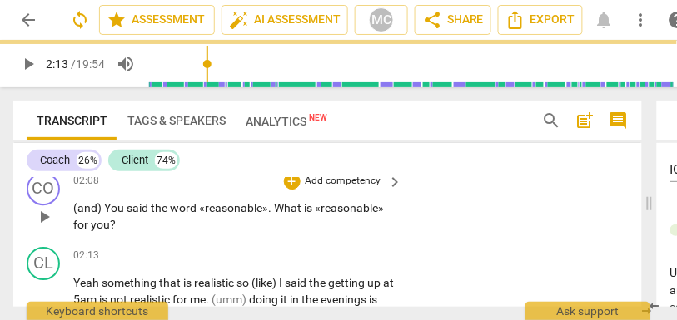
click at [360, 178] on p "Add competency" at bounding box center [343, 181] width 79 height 15
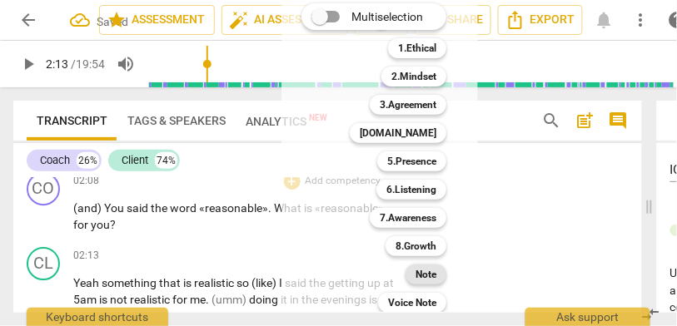
click at [424, 272] on b "Note" at bounding box center [425, 275] width 21 height 20
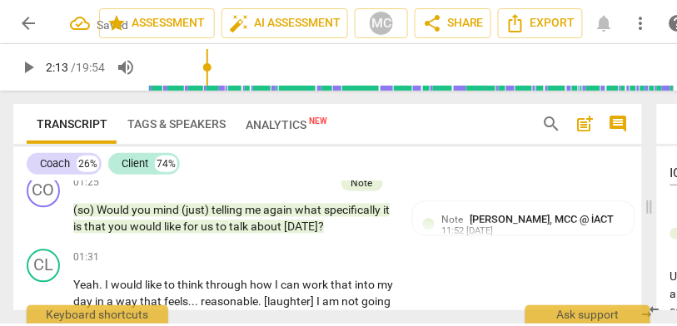
scroll to position [578, 0]
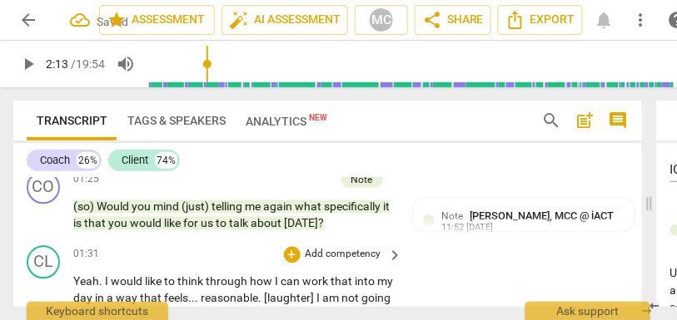
click at [334, 255] on p "Add competency" at bounding box center [343, 255] width 79 height 15
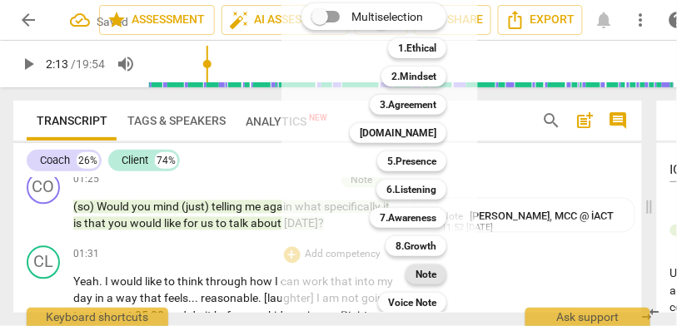
click at [425, 272] on b "Note" at bounding box center [425, 275] width 21 height 20
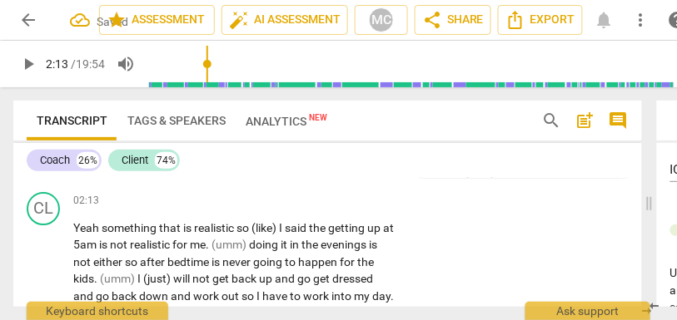
scroll to position [872, 0]
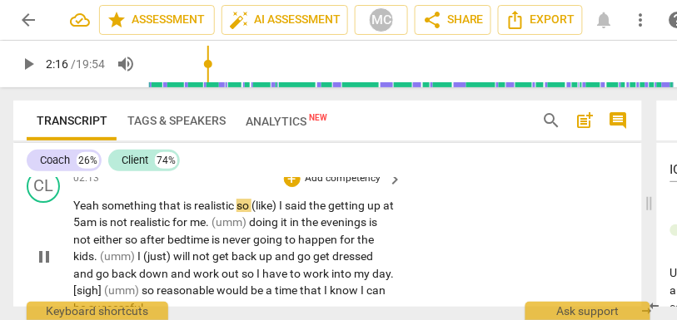
click at [102, 209] on span "something" at bounding box center [130, 205] width 57 height 13
type input "136"
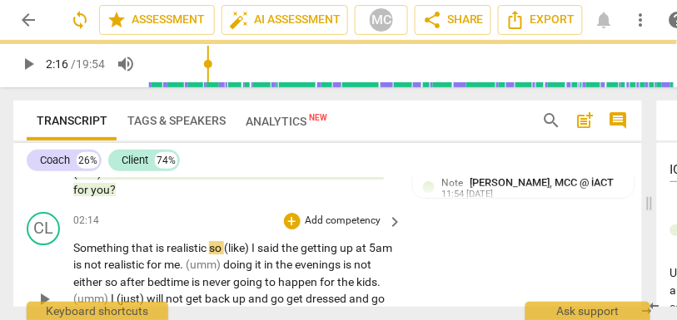
click at [156, 212] on div "02:14 + Add competency keyboard_arrow_right" at bounding box center [238, 221] width 331 height 18
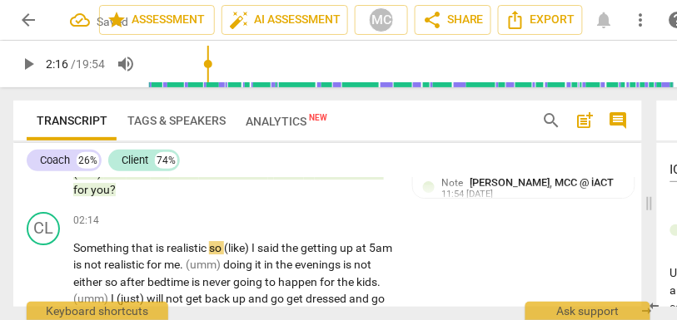
click at [94, 250] on span "Something" at bounding box center [102, 247] width 58 height 13
type input "136"
drag, startPoint x: 255, startPoint y: 247, endPoint x: 209, endPoint y: 246, distance: 46.6
click at [209, 246] on p "Something that is realistic so (like) I said the getting up at 5am is not reali…" at bounding box center [233, 300] width 321 height 120
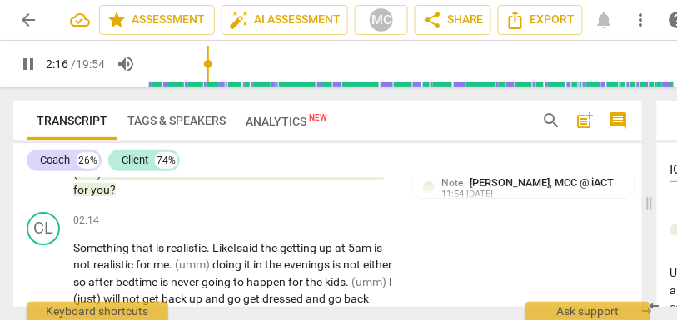
click at [260, 244] on span "said" at bounding box center [248, 247] width 24 height 13
click at [260, 251] on span "said" at bounding box center [248, 247] width 24 height 13
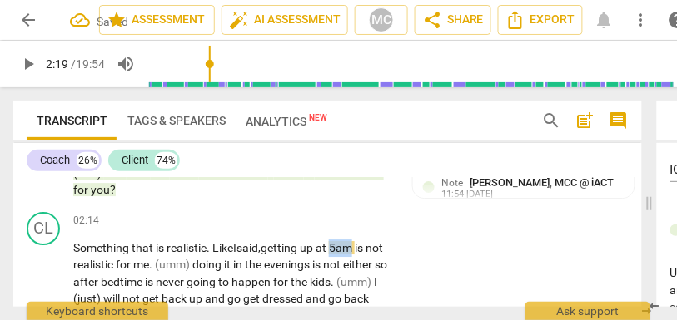
drag, startPoint x: 338, startPoint y: 246, endPoint x: 361, endPoint y: 247, distance: 23.3
click at [361, 247] on p "Something that is realistic. Like I said, getting up at 5am is not realistic fo…" at bounding box center [233, 300] width 321 height 120
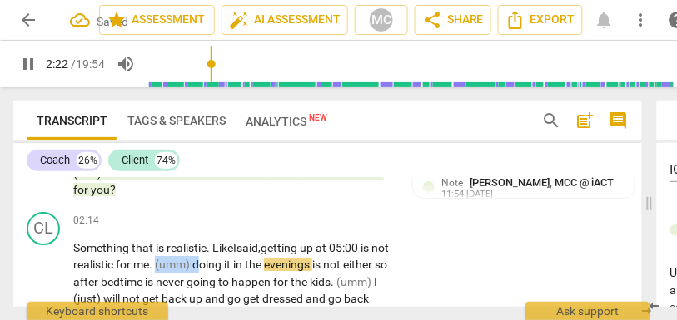
drag, startPoint x: 220, startPoint y: 264, endPoint x: 176, endPoint y: 265, distance: 43.3
click at [176, 265] on p "Something that is realistic. Like I said, getting up at 05:00 is not realistic …" at bounding box center [233, 300] width 321 height 120
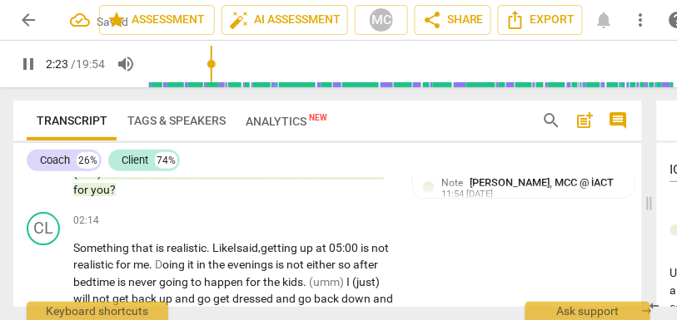
click at [187, 264] on span "oing" at bounding box center [174, 264] width 25 height 13
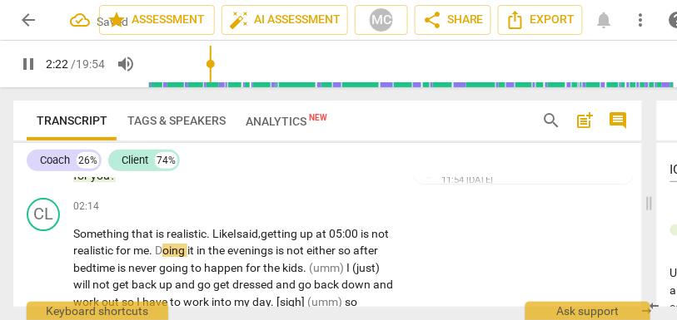
scroll to position [853, 0]
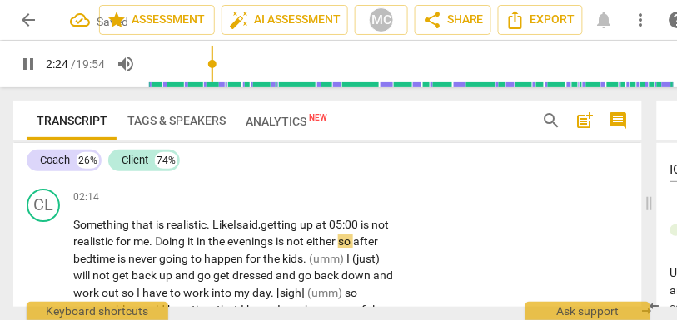
click at [353, 242] on span "so" at bounding box center [345, 241] width 15 height 13
click at [109, 259] on span "bedtime" at bounding box center [95, 258] width 44 height 13
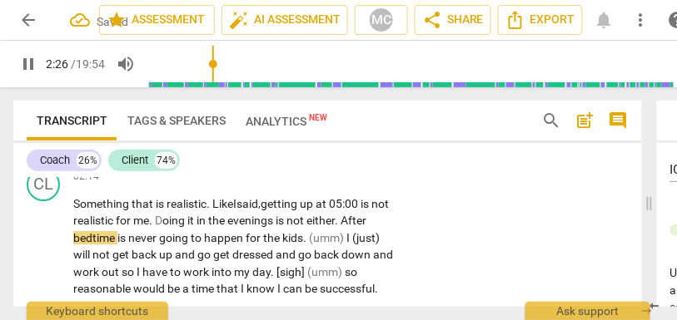
scroll to position [879, 0]
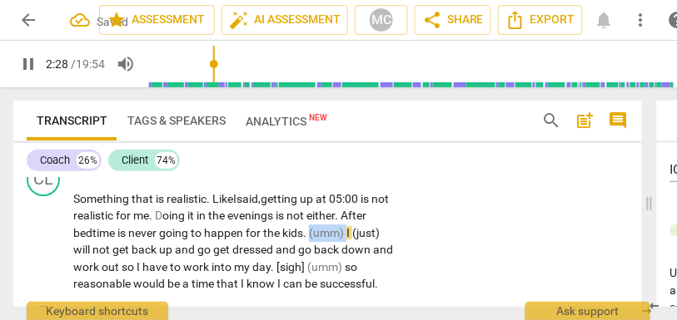
drag, startPoint x: 379, startPoint y: 232, endPoint x: 340, endPoint y: 231, distance: 38.3
click at [340, 231] on p "Something that is realistic. Like I said, getting up at 05:00 is not realistic …" at bounding box center [233, 242] width 321 height 102
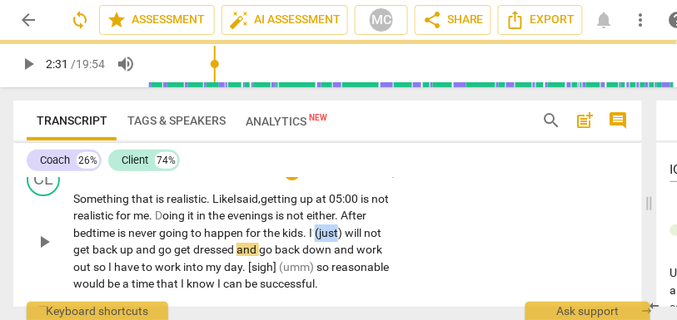
drag, startPoint x: 345, startPoint y: 231, endPoint x: 401, endPoint y: 231, distance: 55.8
click at [401, 231] on div "CL play_arrow pause 02:14 + Add competency keyboard_arrow_right Something that …" at bounding box center [327, 227] width 628 height 143
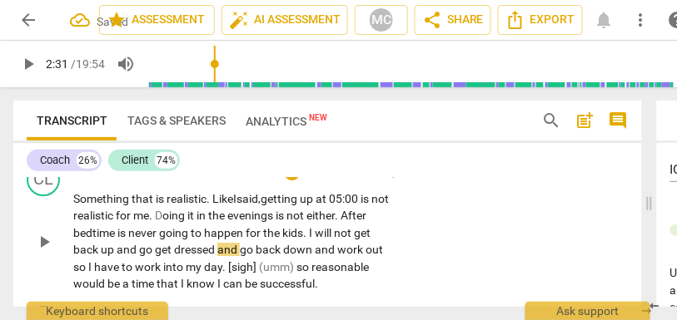
click at [413, 220] on div "CL play_arrow pause 02:14 + Add competency keyboard_arrow_right Something that …" at bounding box center [327, 227] width 628 height 143
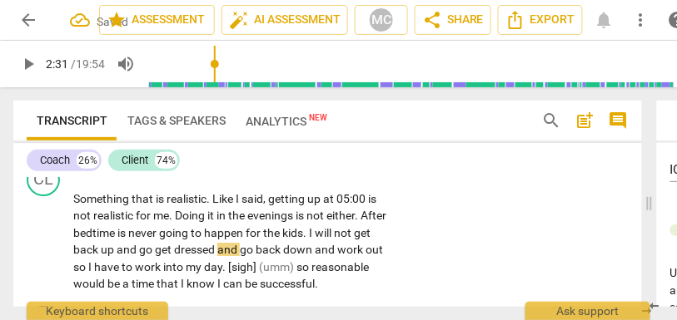
click at [334, 231] on span "will" at bounding box center [324, 232] width 19 height 13
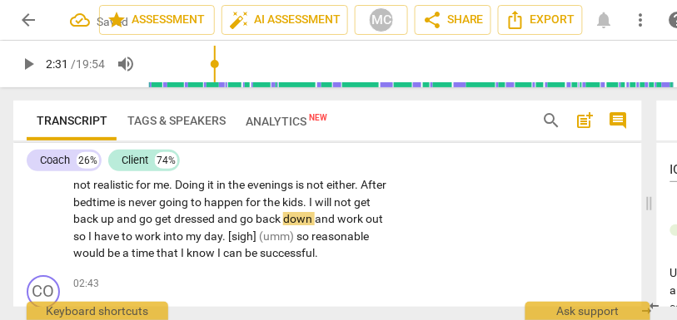
type input "151"
drag, startPoint x: 175, startPoint y: 219, endPoint x: 135, endPoint y: 219, distance: 39.9
click at [135, 219] on p "Something that is realistic . Like I said , getting up at 05:00 is not realisti…" at bounding box center [233, 211] width 321 height 102
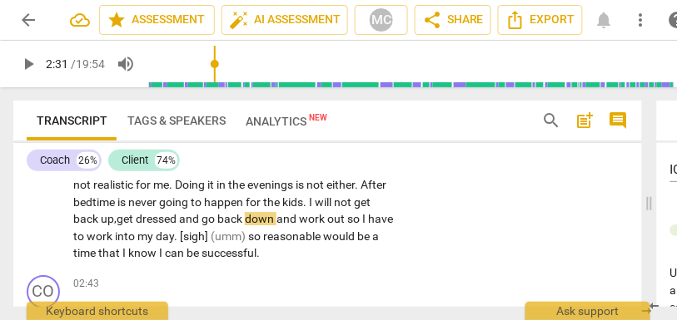
click at [201, 222] on span "and" at bounding box center [190, 218] width 22 height 13
click at [201, 220] on span "and" at bounding box center [190, 218] width 22 height 13
drag, startPoint x: 228, startPoint y: 221, endPoint x: 206, endPoint y: 221, distance: 22.5
click at [206, 221] on p "Something that is realistic . Like I said , getting up at 05:00 is not realisti…" at bounding box center [233, 211] width 321 height 102
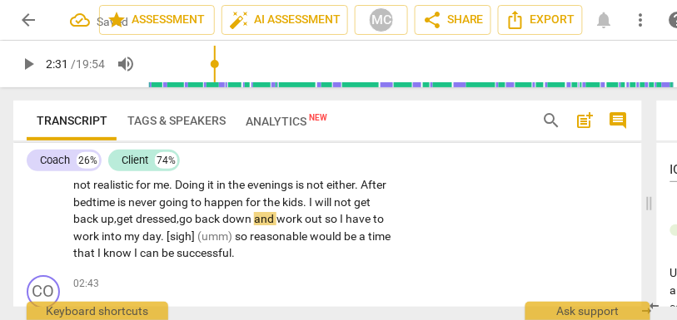
click at [221, 219] on span "back" at bounding box center [208, 218] width 27 height 13
click at [276, 218] on span "and" at bounding box center [265, 218] width 22 height 13
drag, startPoint x: 367, startPoint y: 220, endPoint x: 349, endPoint y: 220, distance: 18.3
click at [349, 220] on p "Something that is realistic . Like I said , getting up at 05:00 is not realisti…" at bounding box center [233, 211] width 321 height 102
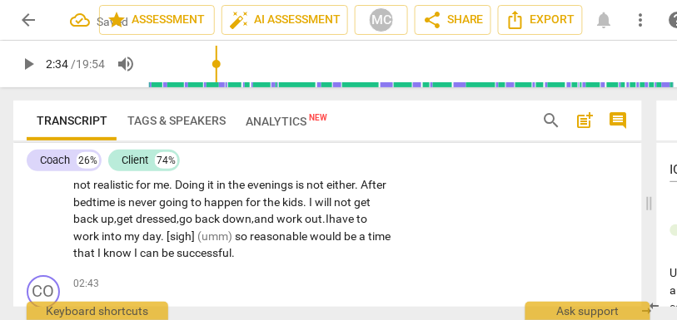
click at [356, 220] on span "have" at bounding box center [342, 218] width 27 height 13
drag, startPoint x: 249, startPoint y: 236, endPoint x: 211, endPoint y: 236, distance: 38.3
click at [211, 236] on p "Something that is realistic . Like I said , getting up at 05:00 is not realisti…" at bounding box center [233, 211] width 321 height 102
click at [181, 237] on span "[sigh]" at bounding box center [181, 236] width 31 height 13
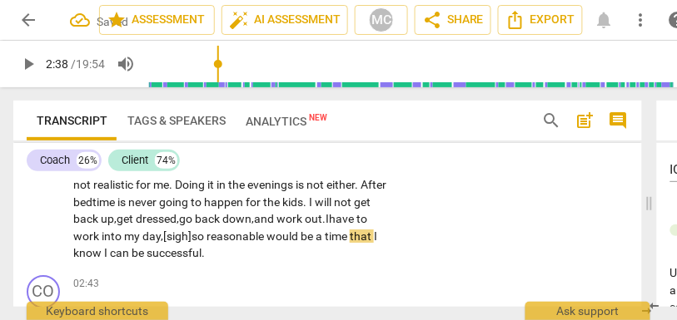
click at [225, 236] on span "reasonable" at bounding box center [236, 236] width 60 height 13
click at [441, 235] on div "CL play_arrow pause 02:14 + Add competency keyboard_arrow_right Something that …" at bounding box center [327, 197] width 628 height 143
click at [104, 250] on span "know" at bounding box center [88, 252] width 31 height 13
type input "160"
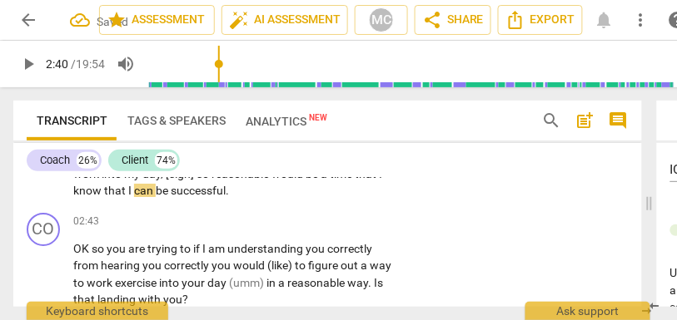
scroll to position [972, 0]
click at [226, 192] on span "successful" at bounding box center [198, 190] width 55 height 13
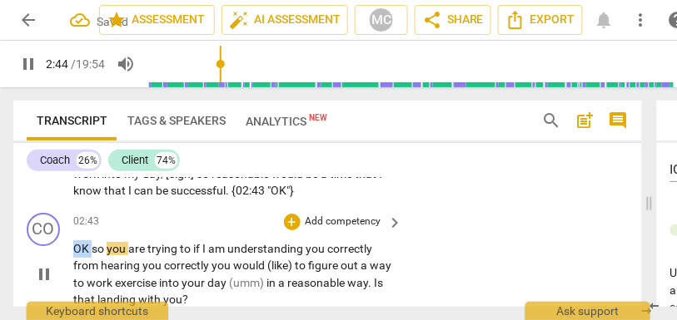
drag, startPoint x: 92, startPoint y: 246, endPoint x: 52, endPoint y: 246, distance: 40.8
click at [52, 246] on div "CO play_arrow pause 02:43 + Add competency keyboard_arrow_right OK so you are t…" at bounding box center [327, 260] width 628 height 109
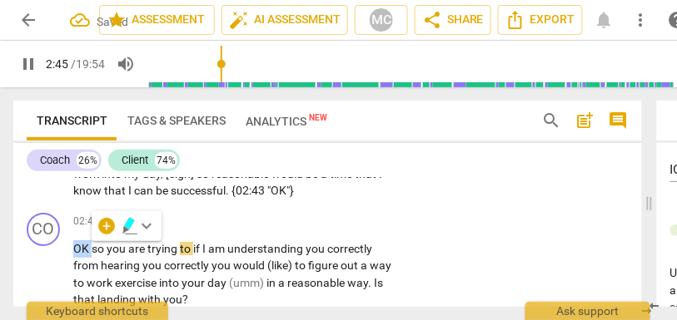
type input "165"
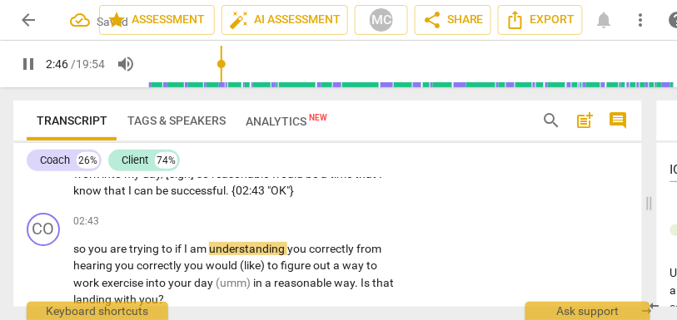
click at [112, 186] on span "that" at bounding box center [116, 190] width 24 height 13
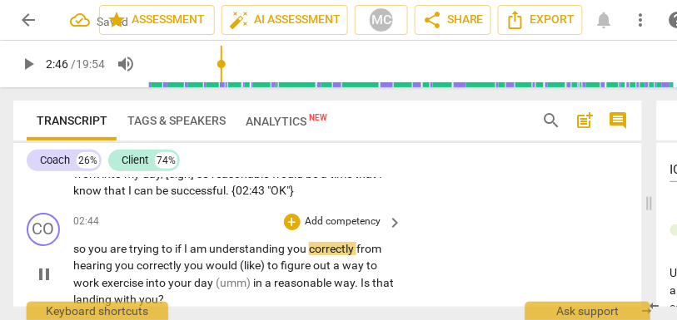
click at [78, 246] on span "so" at bounding box center [80, 248] width 15 height 13
type input "167"
click at [108, 248] on span "You" at bounding box center [105, 248] width 22 height 13
click at [167, 249] on span "trying" at bounding box center [152, 248] width 32 height 13
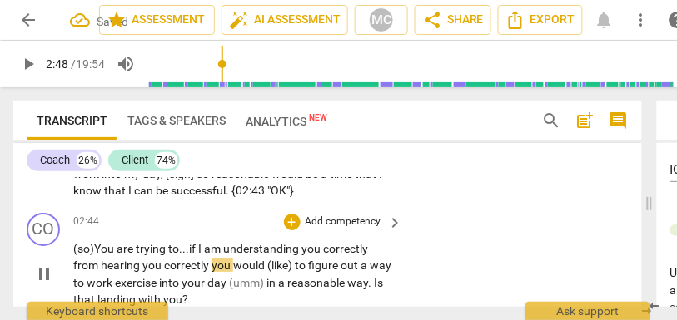
click at [79, 265] on span "from" at bounding box center [86, 265] width 27 height 13
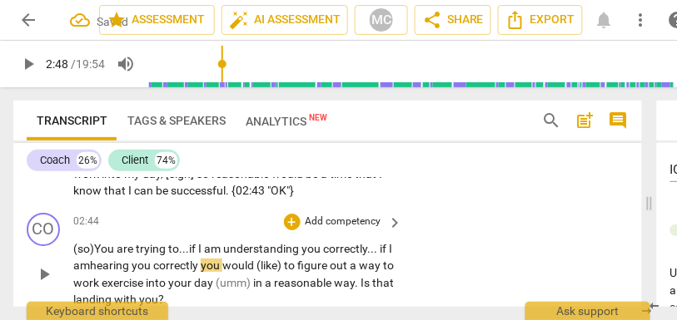
click at [91, 264] on span "correctly... if I am" at bounding box center [232, 257] width 319 height 31
click at [201, 267] on span "correctly" at bounding box center [176, 265] width 47 height 13
click at [266, 265] on span "(like)" at bounding box center [266, 265] width 27 height 13
click at [197, 265] on span "correctl," at bounding box center [175, 265] width 44 height 13
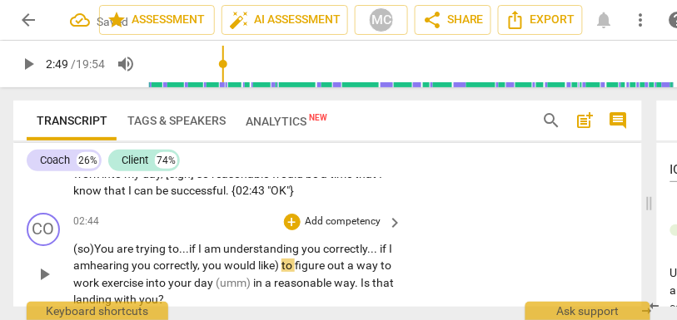
click at [224, 260] on span "you" at bounding box center [213, 265] width 22 height 13
click at [281, 264] on span "like)" at bounding box center [269, 265] width 23 height 13
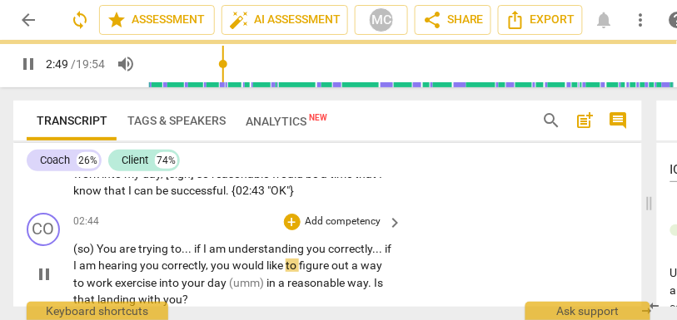
click at [489, 233] on div "CO play_arrow pause 02:44 + Add competency keyboard_arrow_right (so) You are tr…" at bounding box center [327, 260] width 628 height 109
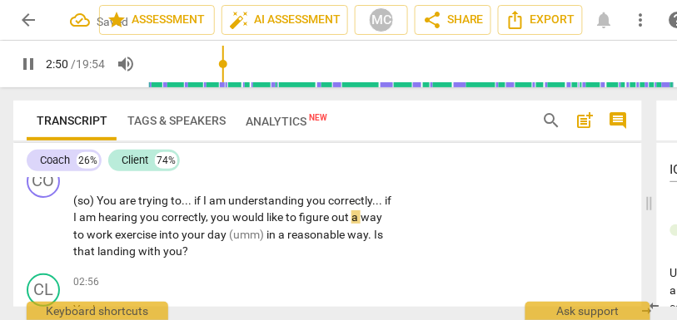
scroll to position [1021, 0]
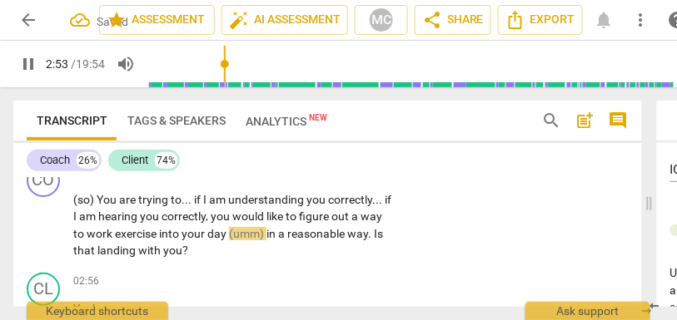
click at [263, 232] on span "(umm)" at bounding box center [247, 233] width 37 height 13
click at [438, 221] on div "CO play_arrow pause 02:44 + Add competency keyboard_arrow_right (so) You are tr…" at bounding box center [327, 211] width 628 height 109
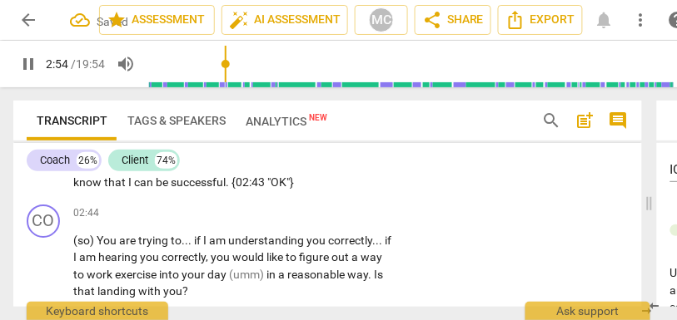
scroll to position [971, 0]
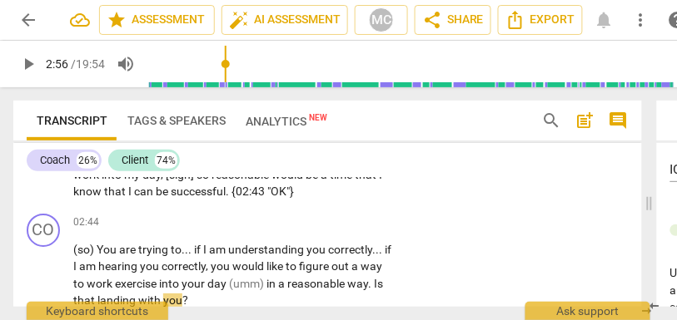
click at [336, 223] on p "Add competency" at bounding box center [343, 223] width 79 height 15
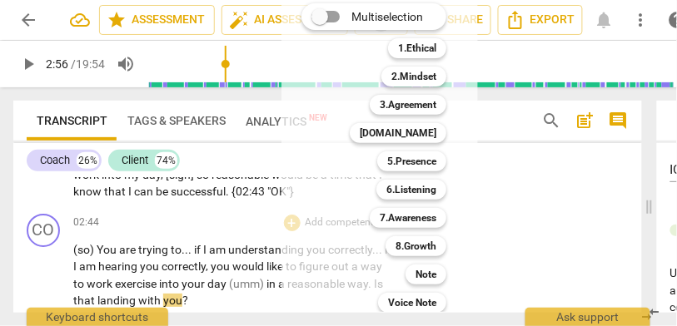
click at [286, 287] on div "Multiselection m 1.Ethical 1 2.Mindset 2 3.Agreement 3 [DOMAIN_NAME] 4 5.Presen…" at bounding box center [379, 149] width 196 height 326
click at [252, 281] on div at bounding box center [338, 163] width 677 height 326
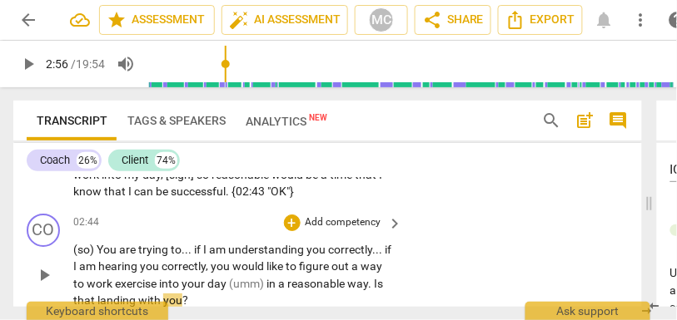
click at [277, 283] on span "in" at bounding box center [272, 283] width 12 height 13
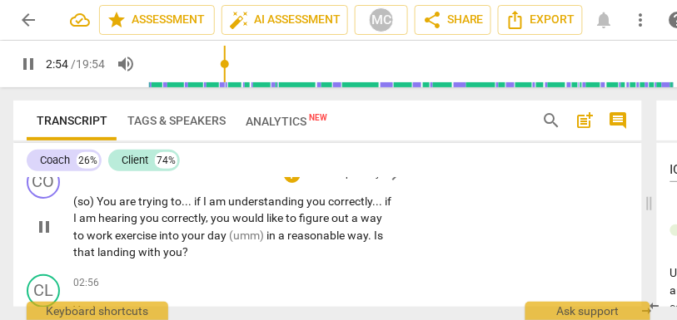
scroll to position [1019, 0]
click at [135, 250] on span "landing" at bounding box center [117, 252] width 41 height 13
type input "176"
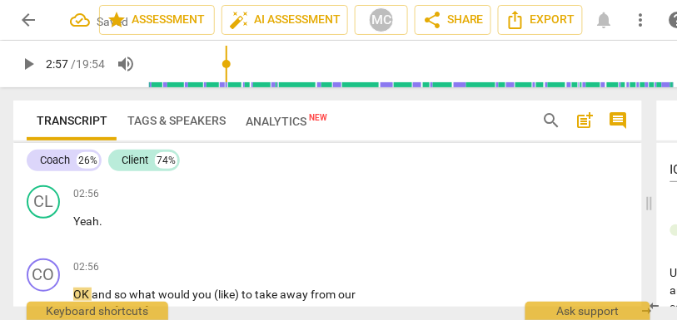
scroll to position [1029, 0]
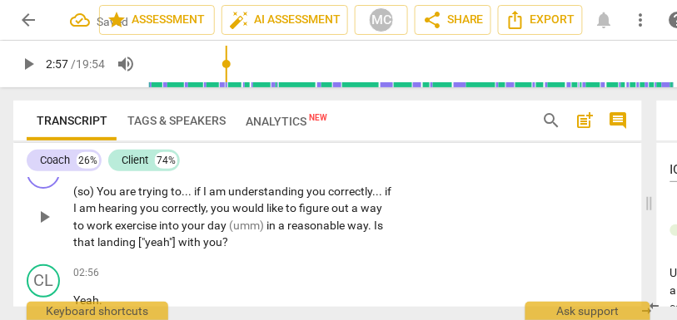
click at [183, 237] on span "with" at bounding box center [190, 242] width 25 height 13
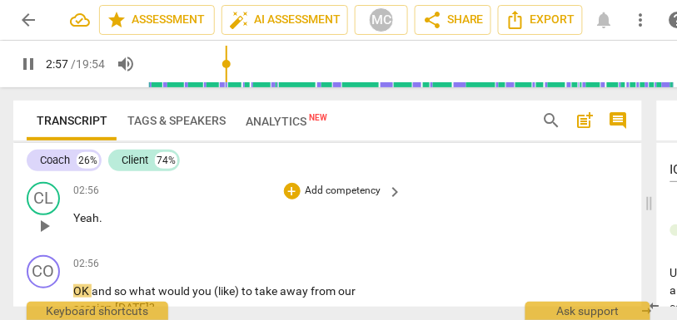
scroll to position [1142, 0]
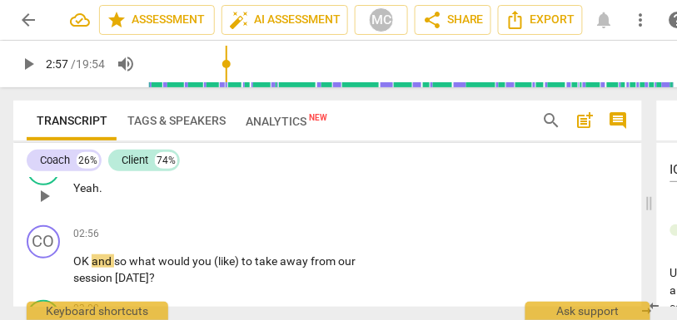
click at [87, 187] on span "Yeah" at bounding box center [86, 187] width 26 height 13
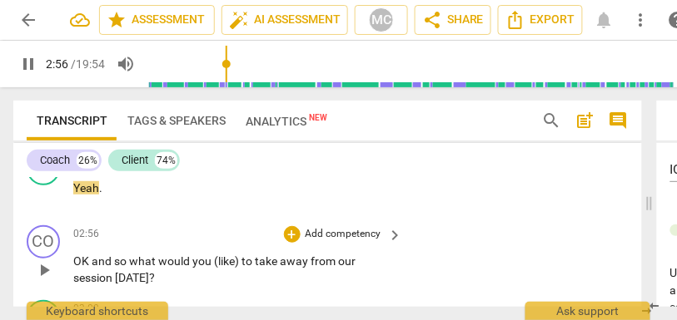
type input "177"
click at [91, 191] on span "Yeah" at bounding box center [86, 187] width 26 height 13
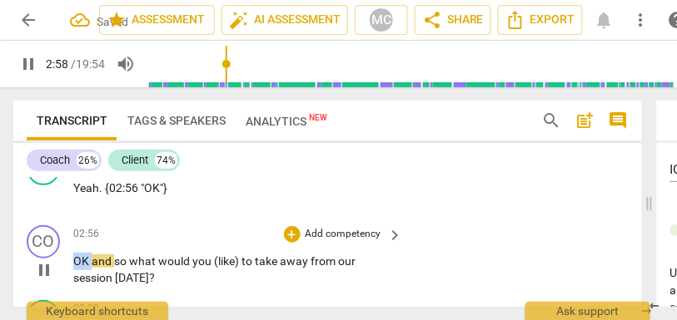
drag, startPoint x: 92, startPoint y: 262, endPoint x: 53, endPoint y: 262, distance: 38.3
click at [53, 262] on div "CO play_arrow pause 02:56 + Add competency keyboard_arrow_right OK and so what …" at bounding box center [327, 256] width 628 height 75
type input "179"
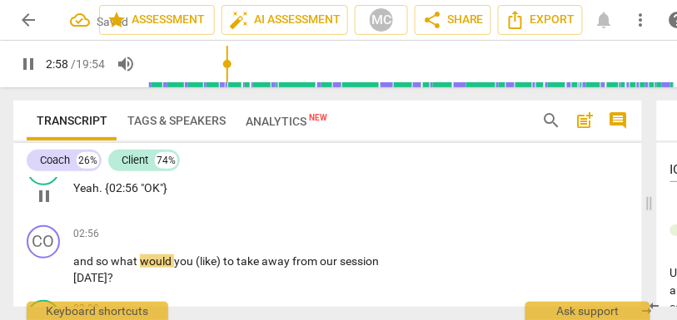
click at [242, 197] on div "02:56 + Add competency keyboard_arrow_right Yeah . {02:56 "OK"}" at bounding box center [238, 182] width 331 height 60
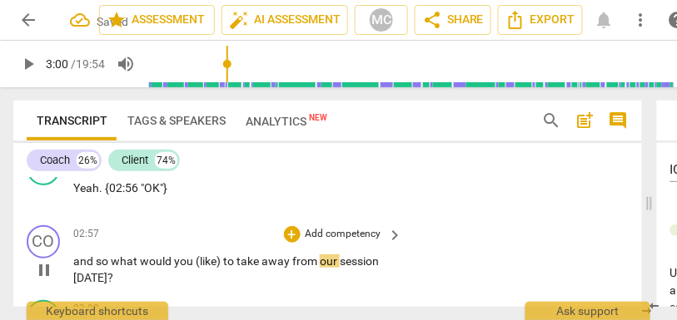
click at [81, 260] on span "and" at bounding box center [84, 261] width 22 height 13
type input "180"
click at [200, 265] on span "you" at bounding box center [189, 261] width 22 height 13
click at [231, 262] on span "to" at bounding box center [229, 261] width 13 height 13
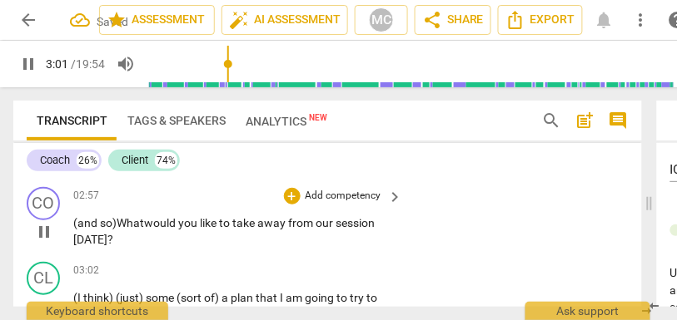
scroll to position [1185, 0]
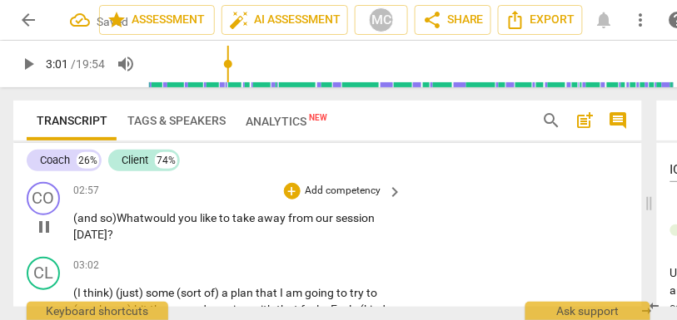
click at [331, 186] on p "Add competency" at bounding box center [343, 191] width 79 height 15
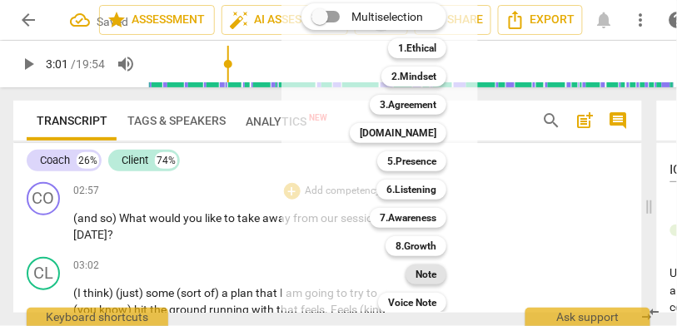
click at [421, 269] on b "Note" at bounding box center [425, 275] width 21 height 20
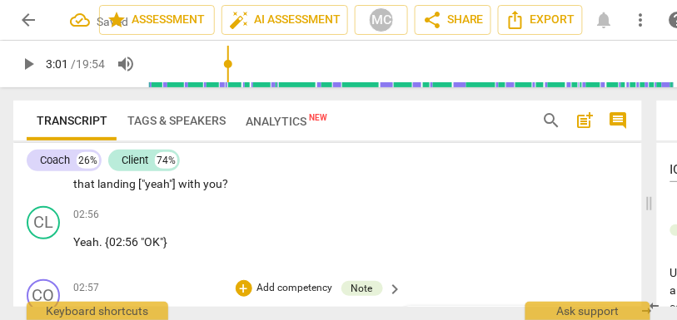
scroll to position [1087, 0]
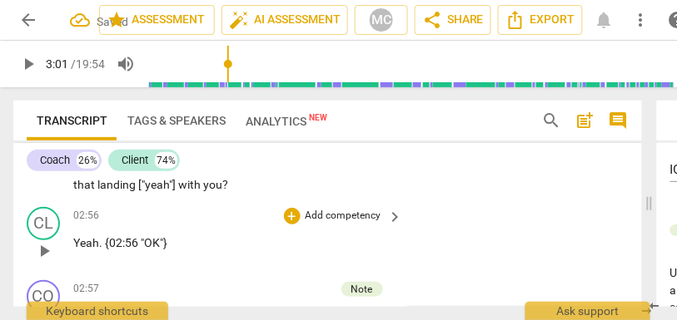
click at [342, 214] on p "Add competency" at bounding box center [343, 216] width 79 height 15
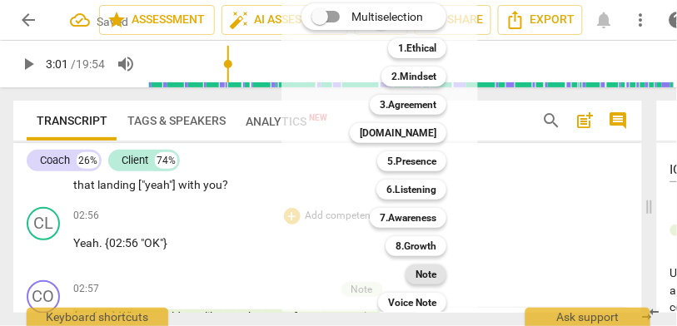
click at [417, 278] on b "Note" at bounding box center [425, 275] width 21 height 20
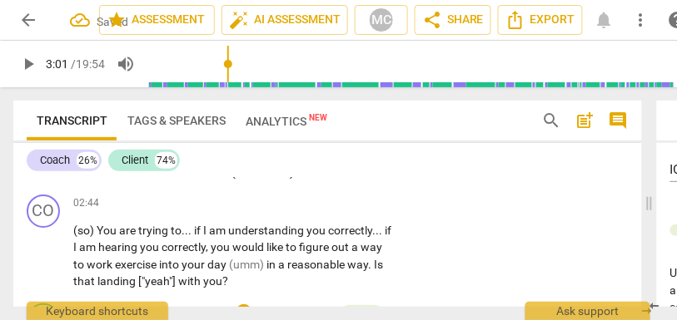
scroll to position [988, 0]
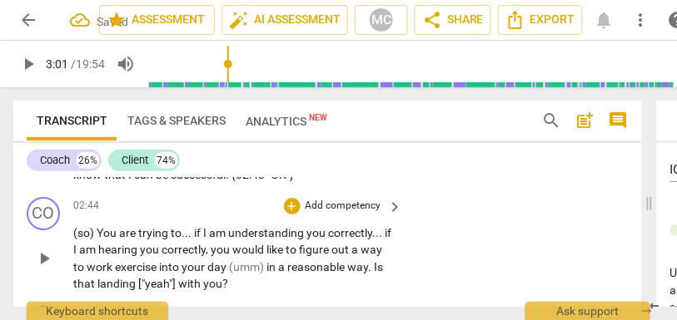
click at [340, 207] on p "Add competency" at bounding box center [343, 206] width 79 height 15
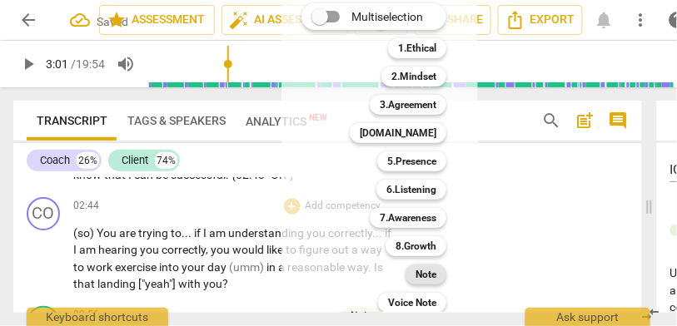
click at [422, 276] on b "Note" at bounding box center [425, 275] width 21 height 20
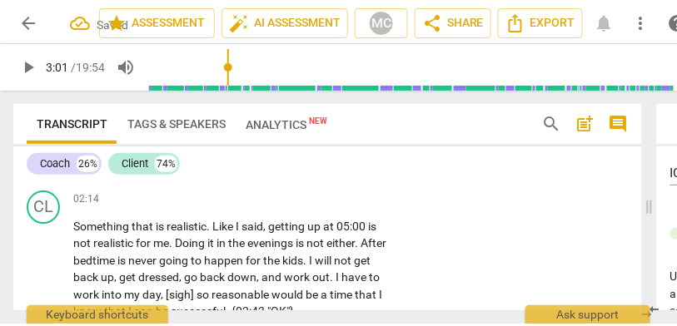
scroll to position [846, 0]
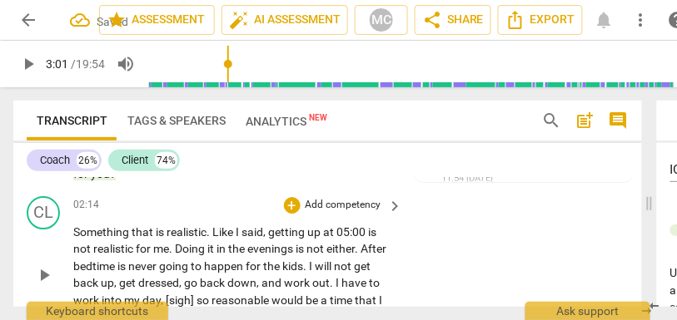
click at [324, 206] on p "Add competency" at bounding box center [343, 205] width 79 height 15
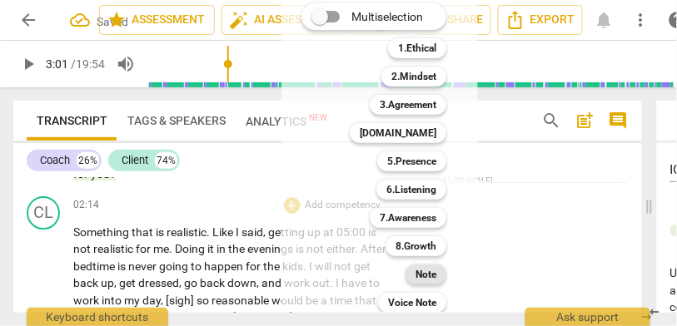
click at [417, 273] on b "Note" at bounding box center [425, 275] width 21 height 20
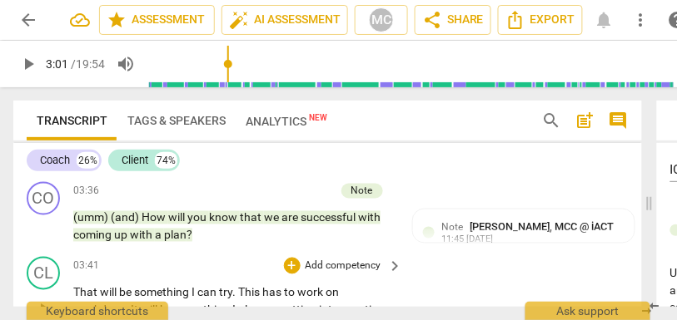
scroll to position [1419, 0]
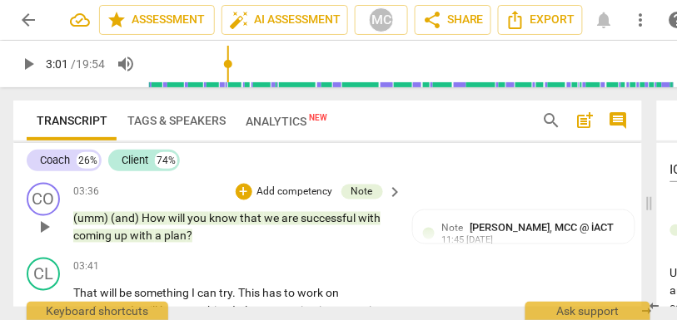
click at [166, 236] on span "plan" at bounding box center [175, 236] width 22 height 13
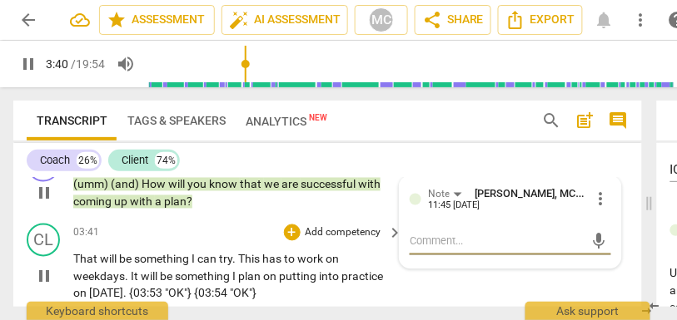
scroll to position [1460, 0]
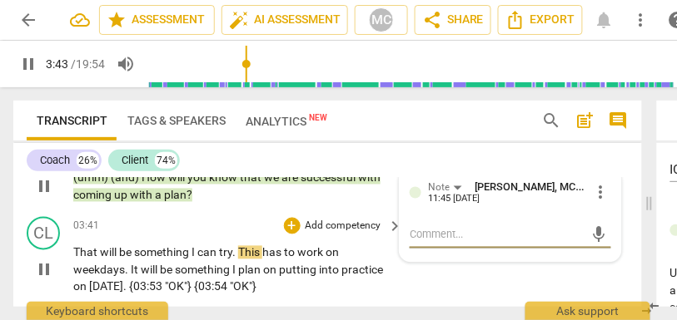
click at [83, 249] on span "That" at bounding box center [86, 252] width 27 height 13
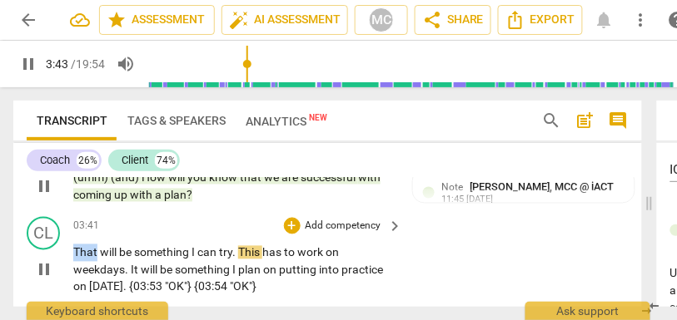
click at [83, 249] on span "That" at bounding box center [86, 252] width 27 height 13
click at [76, 252] on span "That" at bounding box center [86, 252] width 27 height 13
type input "222"
drag, startPoint x: 100, startPoint y: 255, endPoint x: 69, endPoint y: 255, distance: 30.8
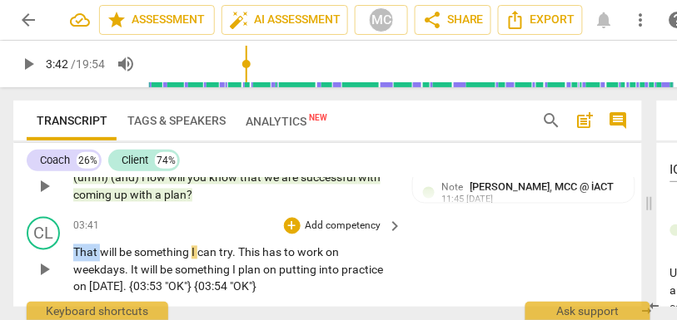
click at [69, 255] on div "CL play_arrow pause 03:41 + Add competency keyboard_arrow_right That will be so…" at bounding box center [327, 257] width 628 height 92
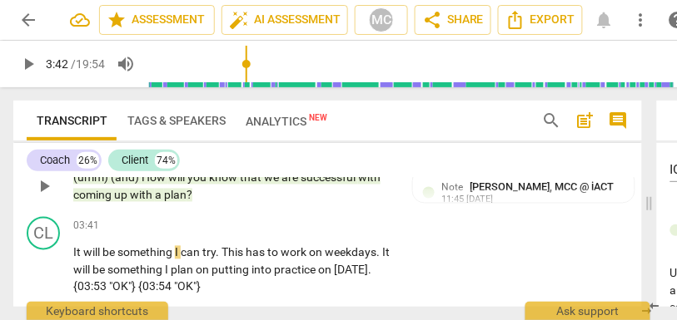
click at [42, 203] on div "CO play_arrow pause 03:36 + Add competency Note keyboard_arrow_right (umm) (and…" at bounding box center [327, 173] width 628 height 75
click at [74, 246] on span "It" at bounding box center [78, 252] width 10 height 13
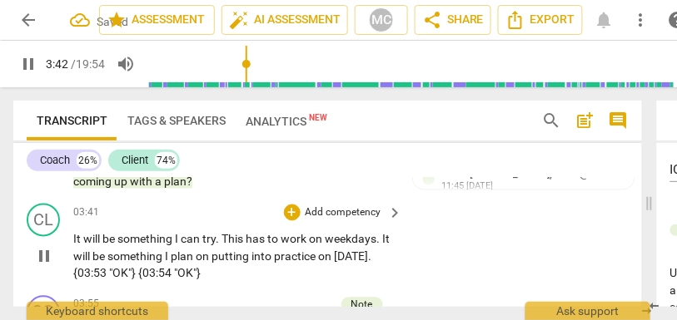
scroll to position [1478, 0]
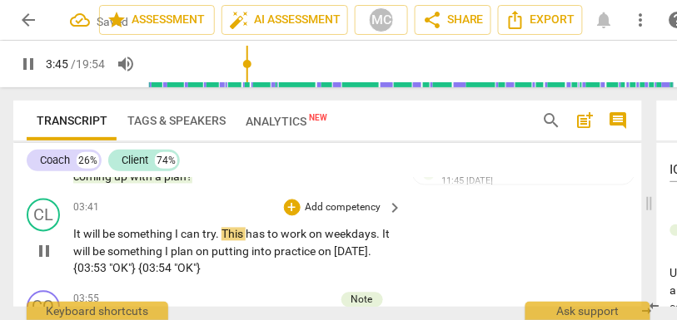
click at [335, 206] on p "Add competency" at bounding box center [343, 208] width 79 height 15
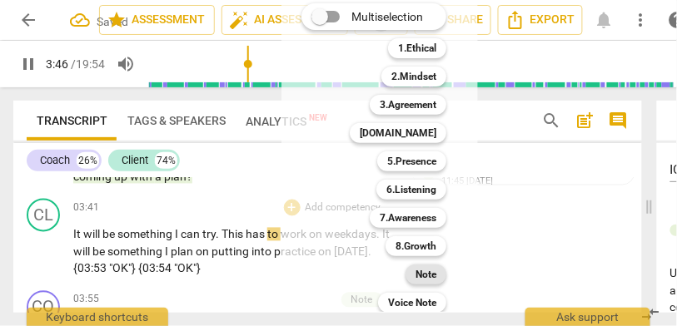
click at [431, 273] on b "Note" at bounding box center [425, 275] width 21 height 20
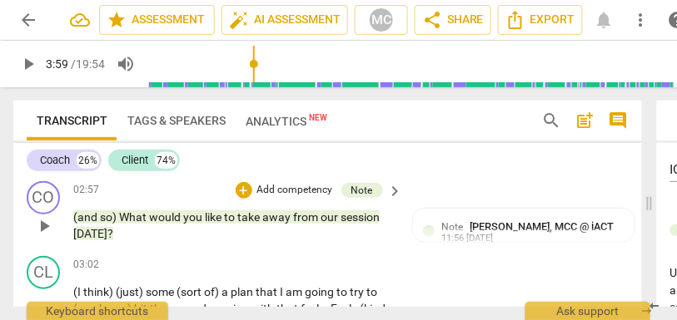
scroll to position [1186, 0]
click at [261, 219] on span "take" at bounding box center [249, 217] width 25 height 13
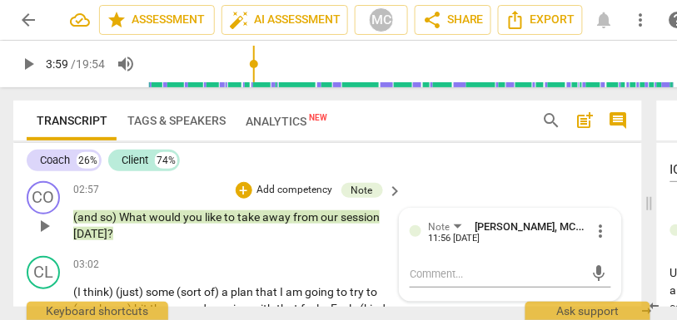
click at [261, 219] on span "take" at bounding box center [249, 217] width 25 height 13
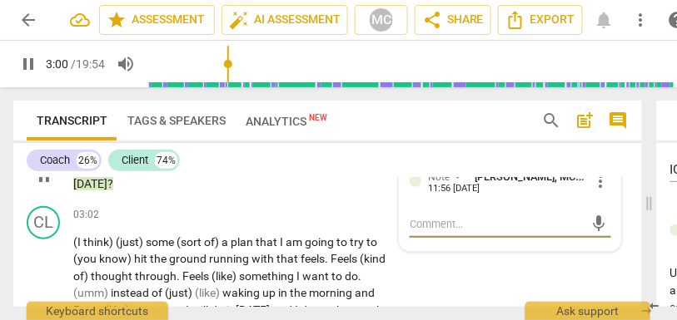
scroll to position [1237, 0]
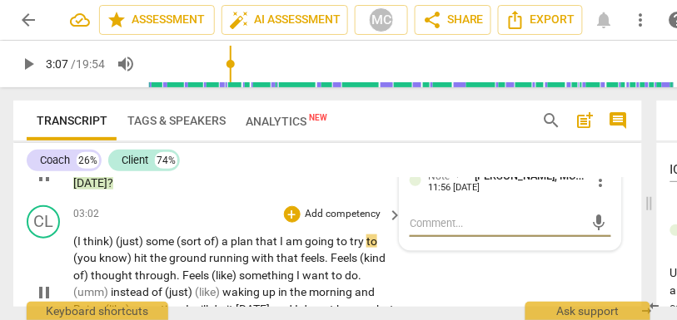
type input "187"
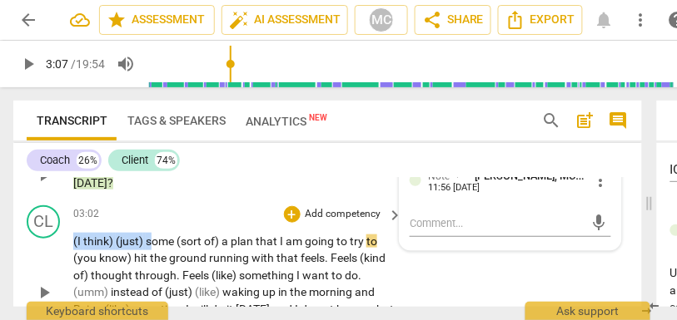
drag, startPoint x: 150, startPoint y: 240, endPoint x: 53, endPoint y: 240, distance: 96.5
click at [53, 240] on div "CL play_arrow pause 03:02 + Add competency keyboard_arrow_right (I think) (just…" at bounding box center [327, 279] width 628 height 161
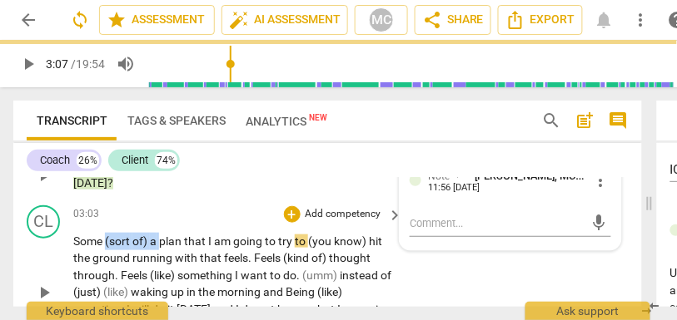
drag, startPoint x: 161, startPoint y: 241, endPoint x: 107, endPoint y: 242, distance: 54.1
click at [107, 242] on p "Some (sort of) a plan that I am going to try to (you know) hit the ground runni…" at bounding box center [233, 293] width 321 height 120
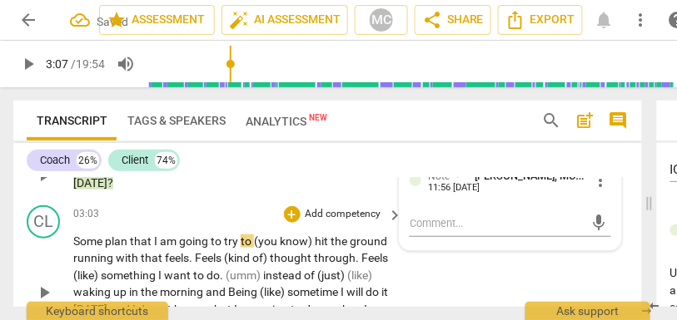
click at [111, 243] on span "plan" at bounding box center [117, 241] width 25 height 13
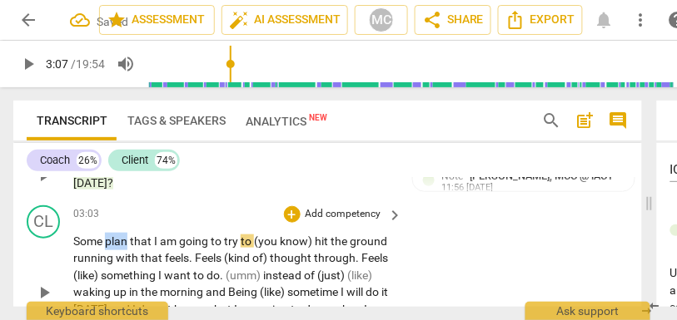
click at [111, 243] on span "plan" at bounding box center [117, 241] width 25 height 13
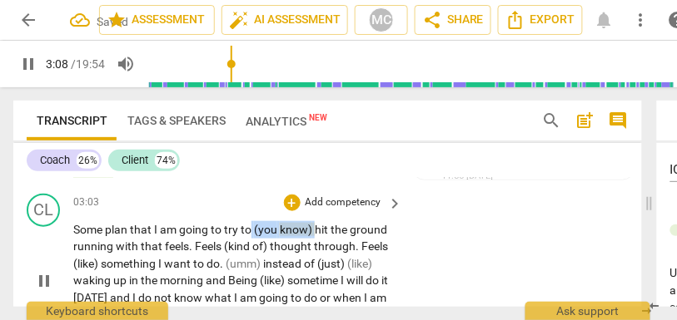
drag, startPoint x: 314, startPoint y: 228, endPoint x: 251, endPoint y: 229, distance: 62.4
click at [251, 229] on p "Some plan that I am going to try to (you know) hit the ground running with that…" at bounding box center [233, 281] width 321 height 120
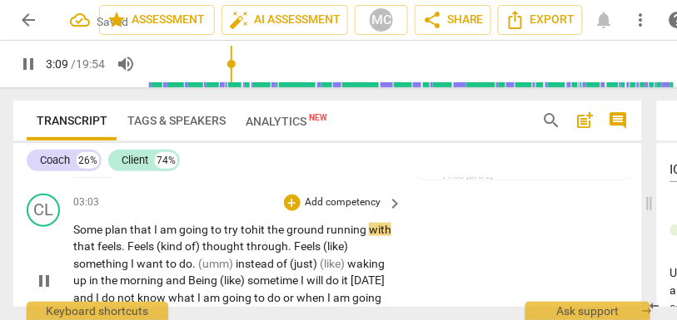
click at [261, 229] on span "hit" at bounding box center [259, 229] width 16 height 13
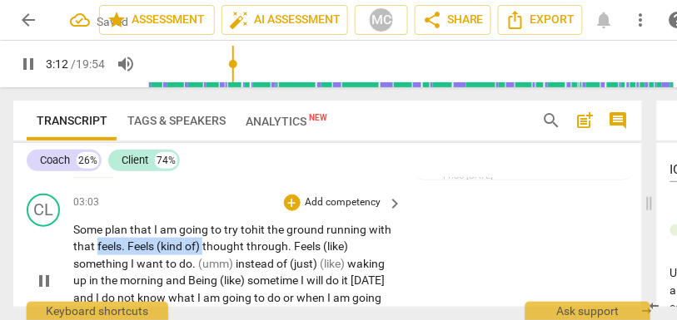
drag, startPoint x: 230, startPoint y: 248, endPoint x: 122, endPoint y: 250, distance: 108.2
click at [122, 250] on p "Some plan that I am going to try to hit the ground running with that feels . Fe…" at bounding box center [233, 281] width 321 height 120
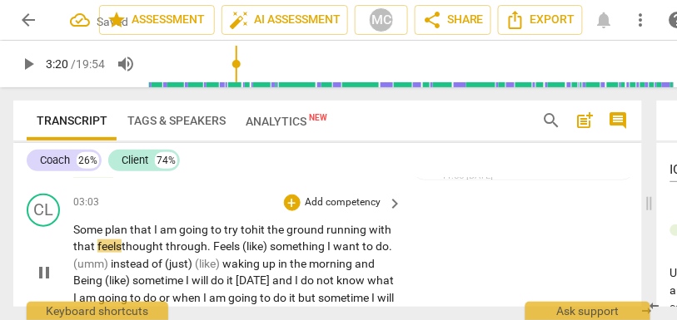
click at [193, 247] on span "through" at bounding box center [187, 246] width 42 height 13
click at [122, 241] on span "feels" at bounding box center [109, 246] width 24 height 13
click at [166, 247] on span "thought-" at bounding box center [144, 246] width 45 height 13
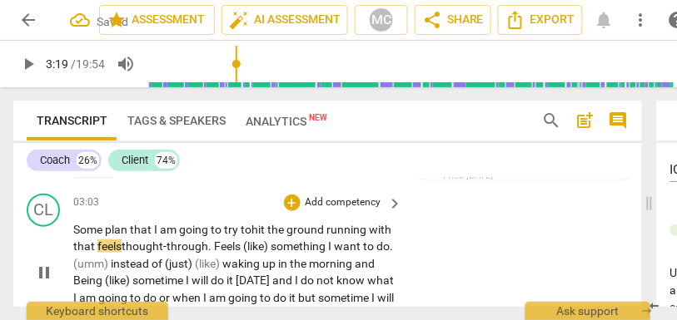
click at [369, 236] on span "with" at bounding box center [380, 229] width 22 height 13
click at [182, 234] on span "going" at bounding box center [195, 229] width 32 height 13
click at [186, 211] on div "03:03 + Add competency keyboard_arrow_right Some plan that I am going to try to…" at bounding box center [238, 259] width 331 height 130
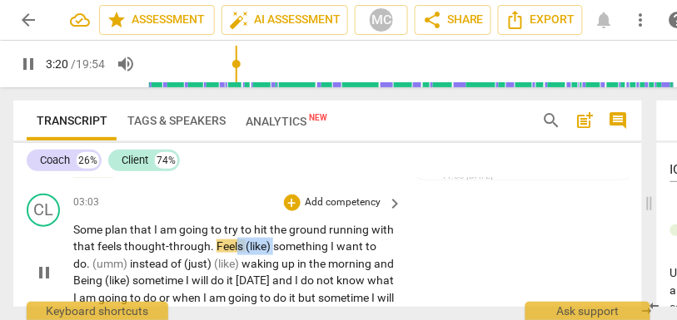
drag, startPoint x: 300, startPoint y: 246, endPoint x: 260, endPoint y: 251, distance: 39.5
click at [260, 251] on p "Some plan that I am going to try to hit the ground running with that feels thou…" at bounding box center [233, 272] width 321 height 102
click at [295, 270] on p "Some plan that I am going to try to hit the ground running with that feels thou…" at bounding box center [233, 272] width 321 height 102
type input "201"
drag, startPoint x: 298, startPoint y: 247, endPoint x: 233, endPoint y: 246, distance: 64.9
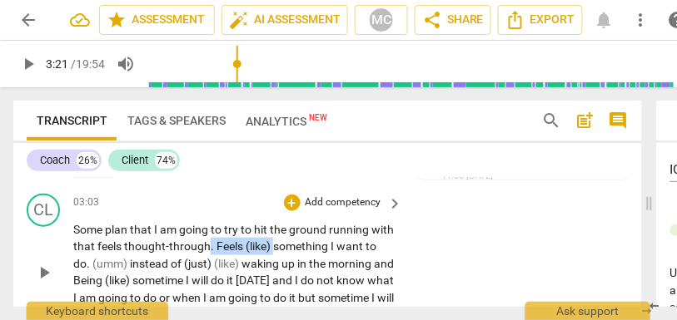
click at [233, 246] on p "Some plan that I am going to try to hit the ground running with that feels thou…" at bounding box center [233, 272] width 321 height 102
click at [409, 253] on div "CL play_arrow pause 03:03 + Add competency keyboard_arrow_right Some plan that …" at bounding box center [327, 258] width 628 height 143
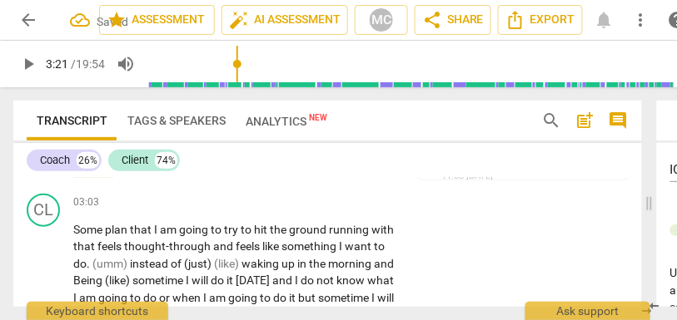
click at [305, 239] on p "Some plan that I am going to try to hit the ground running with that feels thou…" at bounding box center [233, 272] width 321 height 102
click at [236, 243] on span "and" at bounding box center [224, 246] width 22 height 13
click at [334, 245] on span "something" at bounding box center [309, 246] width 57 height 13
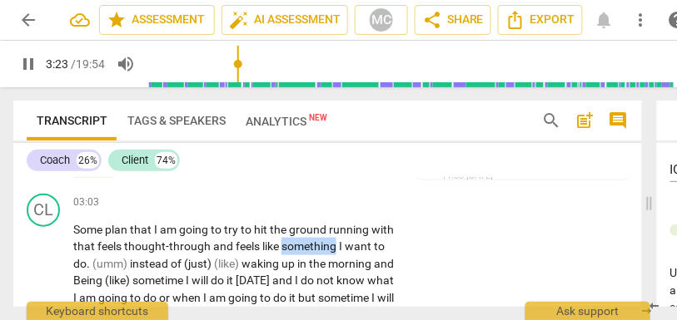
click at [334, 245] on span "something" at bounding box center [309, 246] width 57 height 13
click at [339, 241] on span "something" at bounding box center [309, 246] width 57 height 13
type input "202"
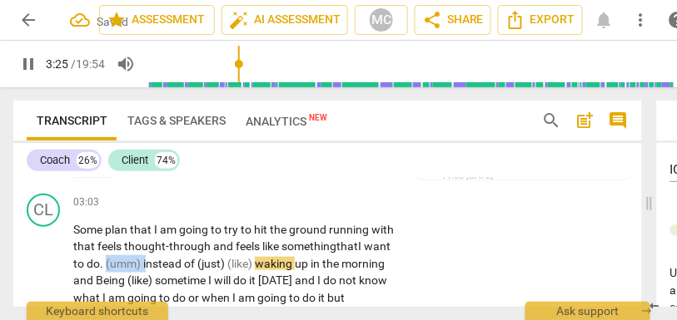
drag, startPoint x: 174, startPoint y: 263, endPoint x: 133, endPoint y: 264, distance: 40.8
click at [133, 264] on p "Some plan that I am going to try to hit the ground running with that feels thou…" at bounding box center [233, 272] width 321 height 102
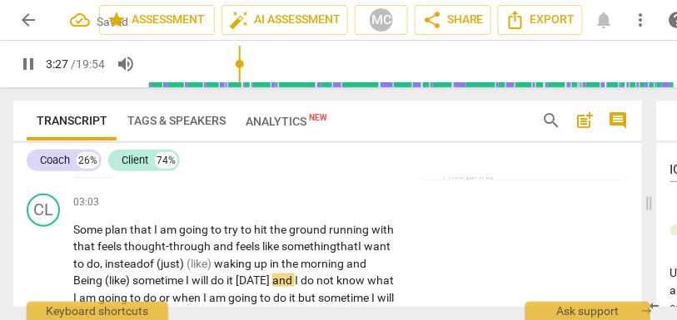
click at [143, 263] on span "nstead" at bounding box center [125, 263] width 36 height 13
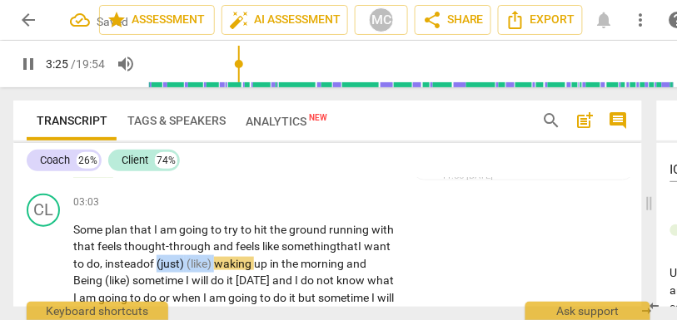
drag, startPoint x: 241, startPoint y: 264, endPoint x: 189, endPoint y: 265, distance: 52.4
click at [189, 265] on p "Some plan that I am going to try to hit the ground running with that feels thou…" at bounding box center [233, 272] width 321 height 102
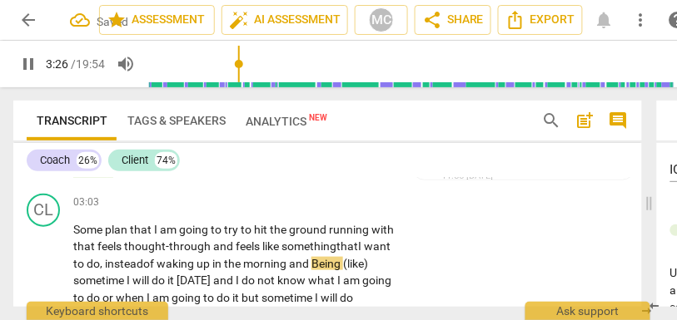
click at [196, 261] on span "waking" at bounding box center [176, 263] width 40 height 13
click at [275, 264] on span "morning" at bounding box center [266, 263] width 46 height 13
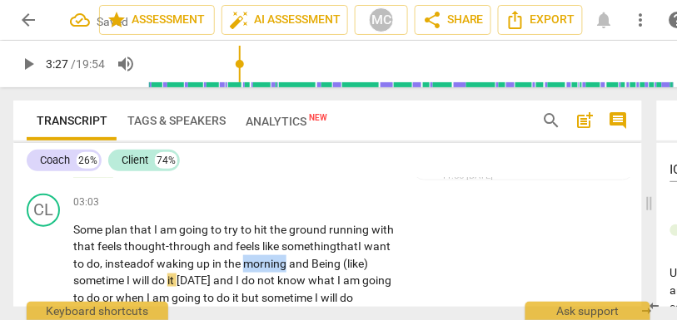
click at [275, 264] on span "morning" at bounding box center [266, 263] width 46 height 13
click at [311, 260] on span "and" at bounding box center [300, 263] width 22 height 13
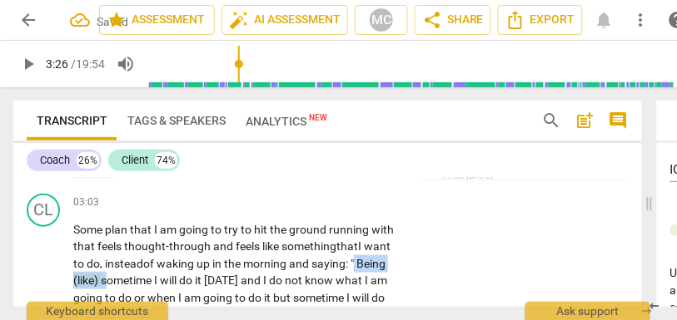
click at [137, 280] on span "sometime" at bounding box center [127, 280] width 53 height 13
click at [104, 284] on span "ometime" at bounding box center [106, 280] width 47 height 13
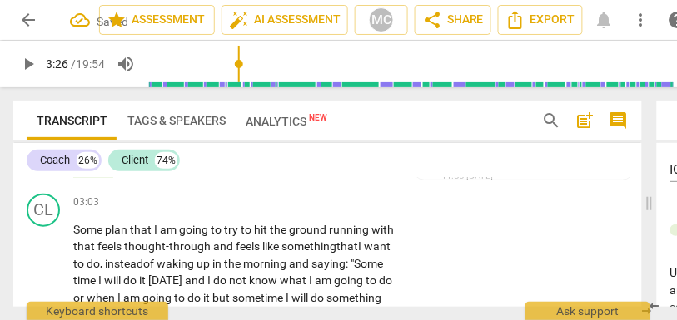
click at [104, 282] on span "I" at bounding box center [101, 280] width 6 height 13
click at [207, 282] on span "and" at bounding box center [196, 280] width 22 height 13
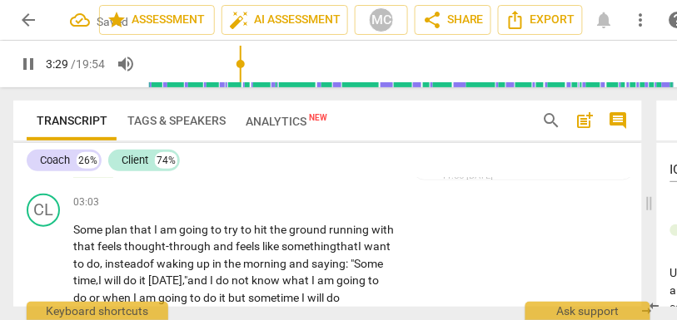
scroll to position [1300, 0]
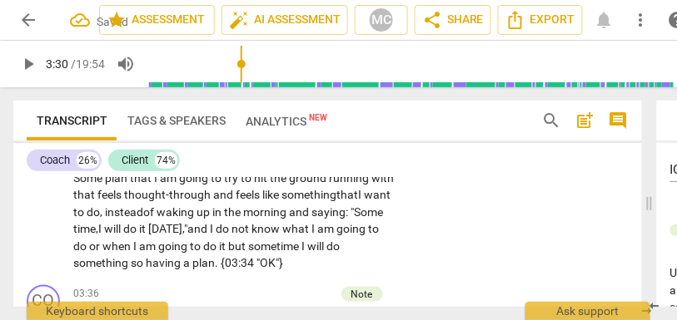
click at [148, 231] on span "it" at bounding box center [143, 228] width 9 height 13
click at [210, 229] on span "and" at bounding box center [198, 228] width 22 height 13
click at [257, 225] on span "not" at bounding box center [247, 228] width 20 height 13
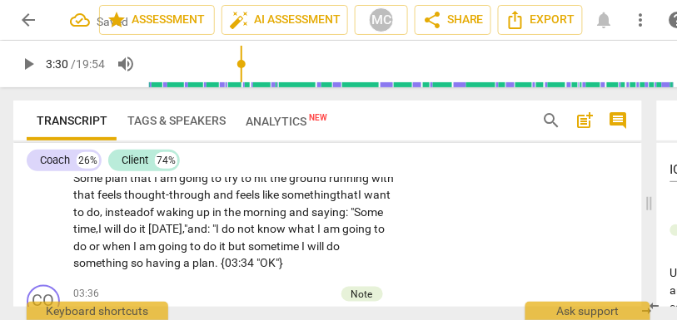
click at [228, 248] on span "it" at bounding box center [223, 246] width 9 height 13
click at [304, 250] on span "sometime" at bounding box center [277, 246] width 53 height 13
click at [343, 253] on p "Some plan that I am going to try to hit the ground running with that feels thou…" at bounding box center [233, 221] width 321 height 102
click at [306, 249] on span "some time" at bounding box center [279, 246] width 56 height 13
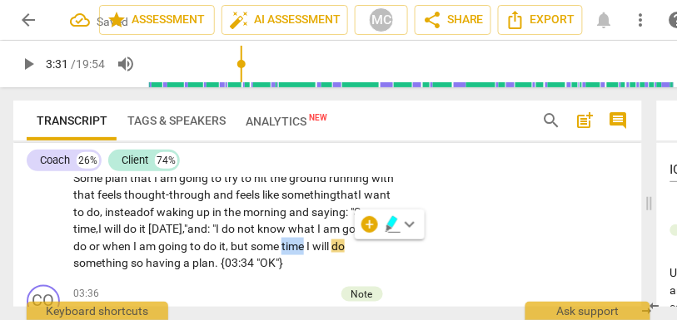
click at [306, 249] on span "some time" at bounding box center [279, 246] width 56 height 13
click at [306, 246] on span "some time" at bounding box center [279, 246] width 56 height 13
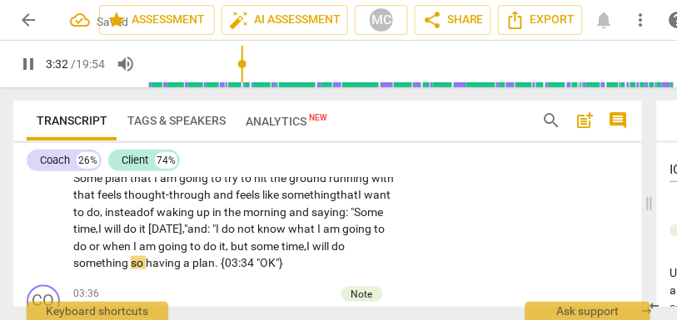
click at [306, 244] on span "some time," at bounding box center [279, 246] width 56 height 13
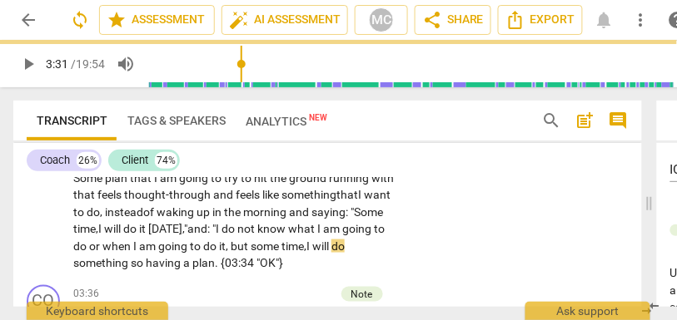
click at [331, 247] on span "will" at bounding box center [321, 246] width 19 height 13
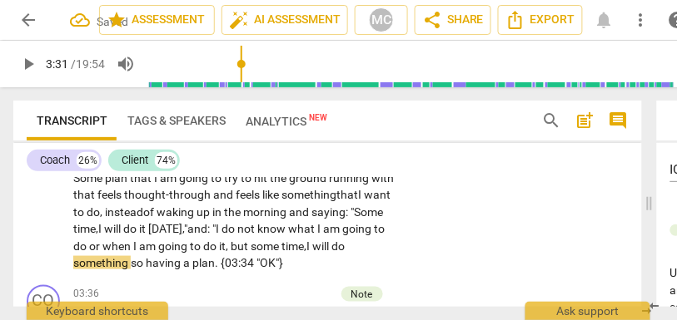
click at [331, 253] on span "do" at bounding box center [337, 246] width 13 height 13
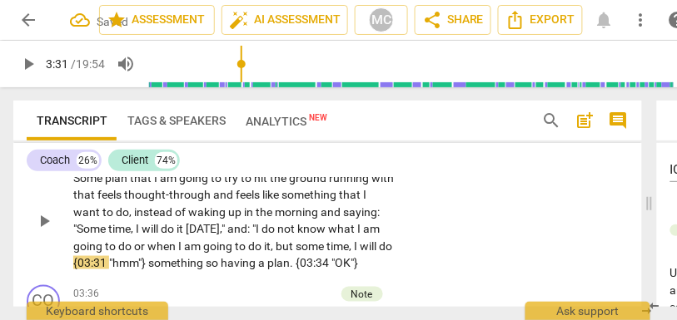
click at [403, 242] on div "CL play_arrow pause 03:03 + Add competency keyboard_arrow_right Some plan that …" at bounding box center [327, 207] width 628 height 143
click at [360, 246] on span "I" at bounding box center [357, 246] width 6 height 13
click at [206, 266] on span "something" at bounding box center [176, 262] width 57 height 13
type input "213"
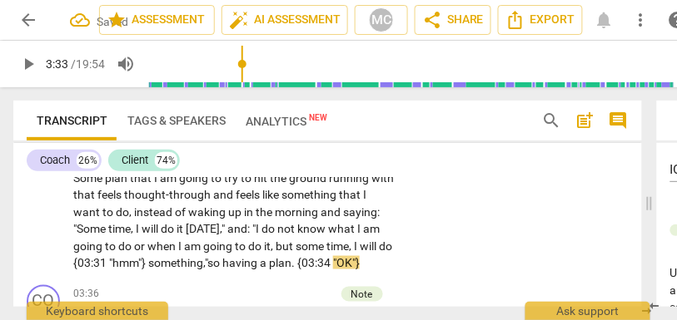
click at [379, 253] on span "do" at bounding box center [385, 246] width 13 height 13
click at [173, 262] on span "something,"" at bounding box center [193, 262] width 59 height 13
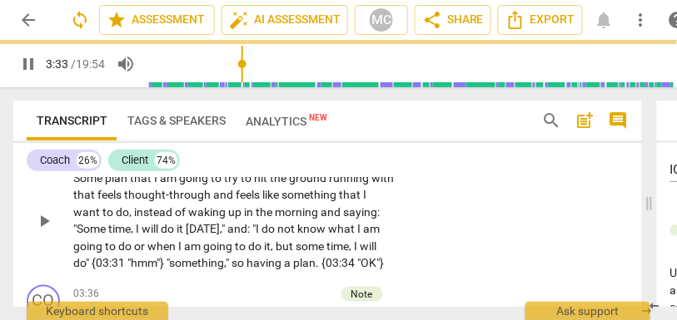
click at [444, 228] on div "CL play_arrow pause 03:03 + Add competency keyboard_arrow_right Some plan that …" at bounding box center [327, 207] width 628 height 143
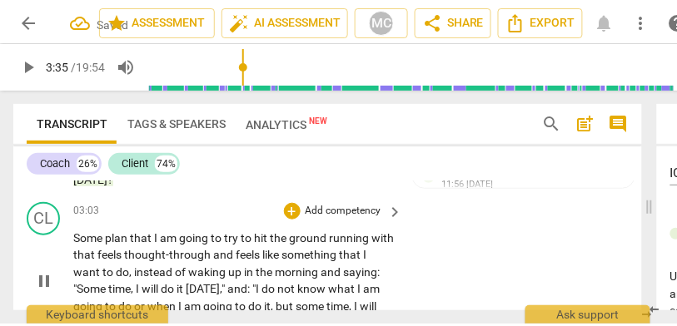
scroll to position [1242, 0]
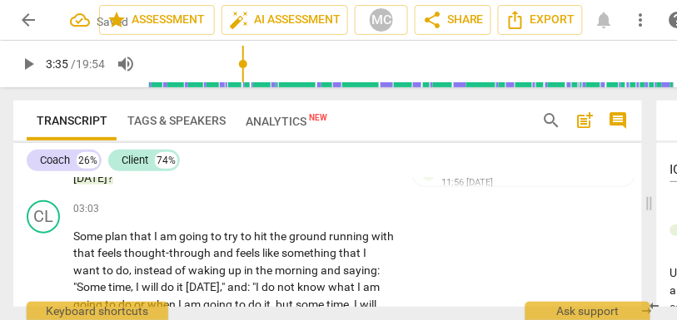
click at [343, 209] on p "Add competency" at bounding box center [343, 209] width 79 height 15
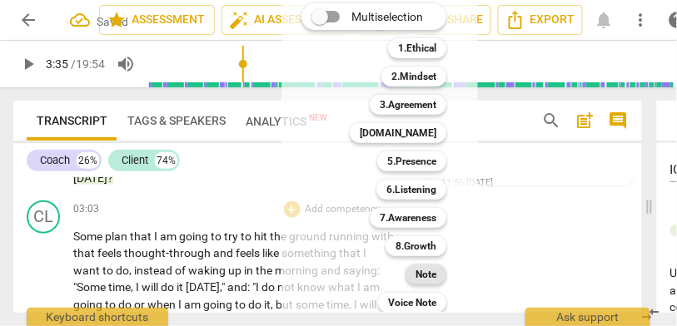
click at [423, 275] on b "Note" at bounding box center [425, 275] width 21 height 20
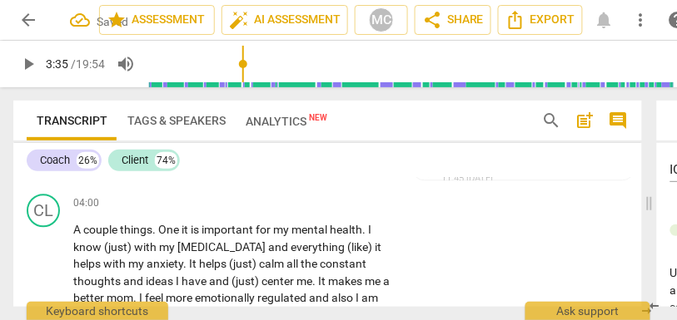
scroll to position [1553, 0]
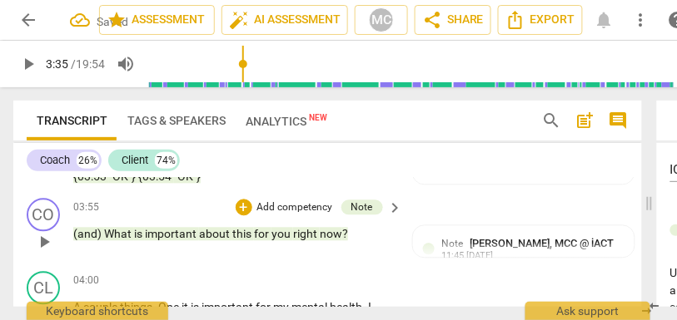
click at [37, 241] on span "play_arrow" at bounding box center [44, 243] width 20 height 20
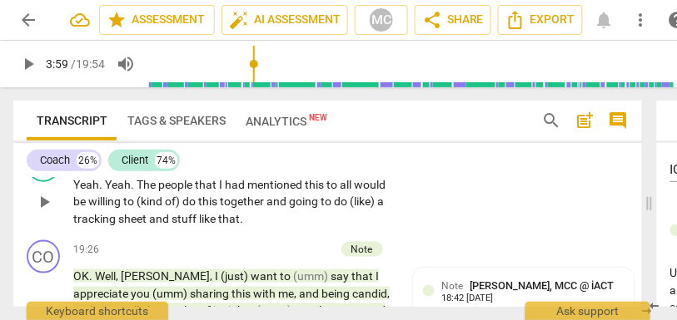
scroll to position [6948, 0]
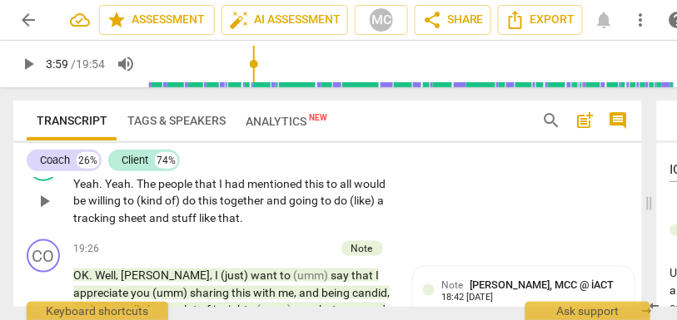
click at [47, 211] on span "play_arrow" at bounding box center [44, 201] width 20 height 20
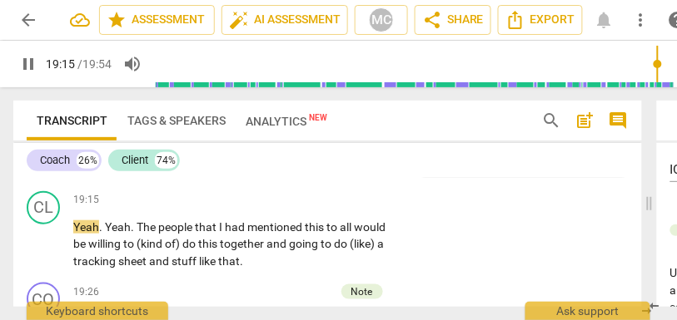
scroll to position [6903, 0]
click at [175, 176] on span "partner" at bounding box center [168, 169] width 38 height 13
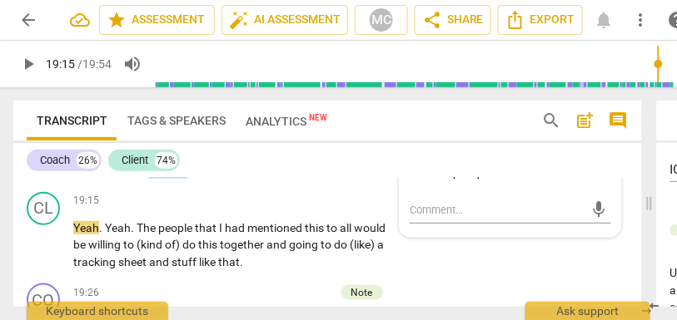
click at [175, 176] on span "partner" at bounding box center [168, 169] width 38 height 13
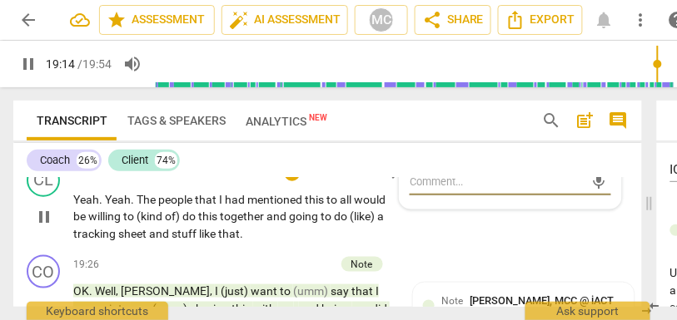
scroll to position [6941, 0]
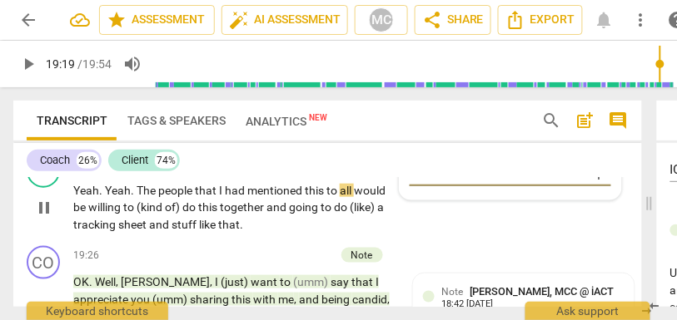
click at [141, 197] on span "The" at bounding box center [147, 190] width 22 height 13
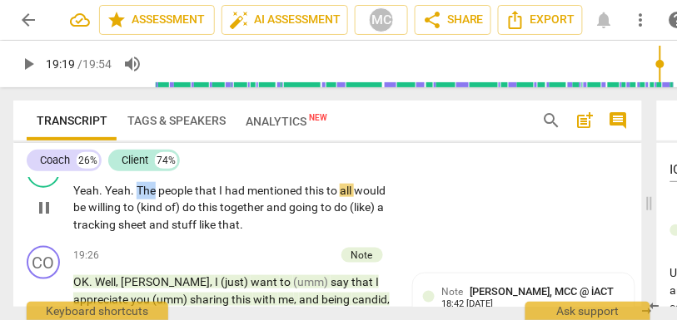
click at [141, 197] on span "The" at bounding box center [147, 190] width 22 height 13
click at [340, 197] on span "to" at bounding box center [332, 190] width 13 height 13
type input "1160"
click at [350, 234] on p "Yeah . Yeah . The people that I had mentioned this to... all would be willing t…" at bounding box center [233, 208] width 321 height 52
click at [350, 197] on span "all" at bounding box center [354, 190] width 14 height 13
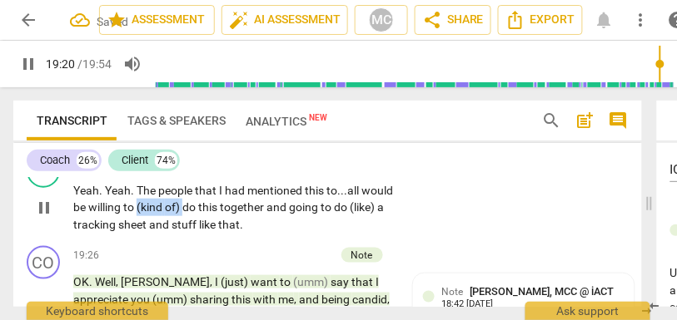
drag, startPoint x: 221, startPoint y: 259, endPoint x: 171, endPoint y: 259, distance: 49.1
click at [171, 234] on p "Yeah . Yeah . The people that I had mentioned this to... all would be willing t…" at bounding box center [233, 208] width 321 height 52
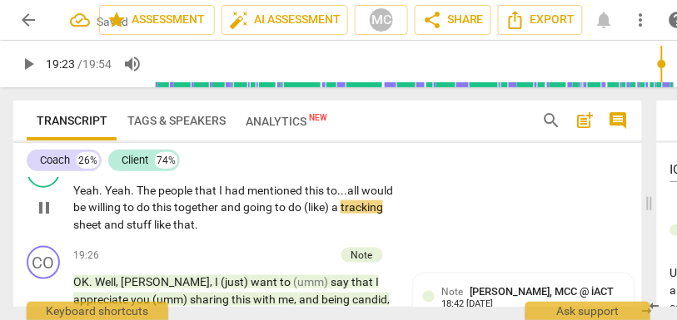
click at [221, 214] on span "together" at bounding box center [197, 207] width 47 height 13
click at [275, 214] on span "going" at bounding box center [259, 207] width 32 height 13
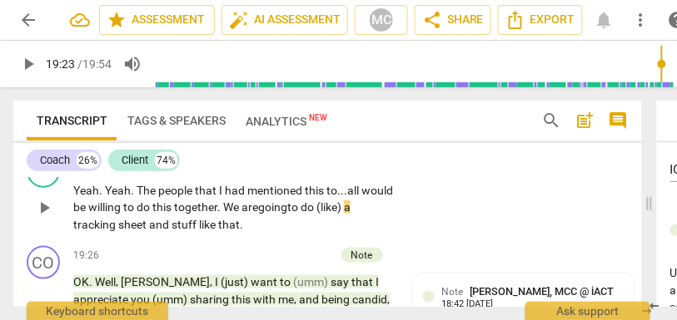
click at [287, 214] on span "going" at bounding box center [272, 207] width 29 height 13
drag, startPoint x: 357, startPoint y: 256, endPoint x: 406, endPoint y: 256, distance: 49.1
click at [406, 241] on div "CL play_arrow pause 19:15 + Add competency keyboard_arrow_right Yeah . Yeah . T…" at bounding box center [327, 194] width 628 height 92
click at [409, 241] on div "CL play_arrow pause 19:15 + Add competency keyboard_arrow_right Yeah . Yeah . T…" at bounding box center [327, 194] width 628 height 92
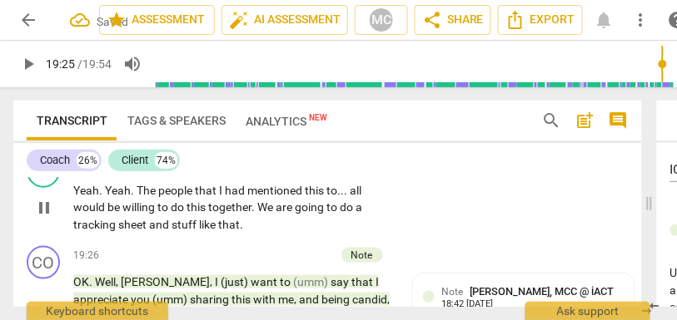
click at [323, 171] on p "Add competency" at bounding box center [343, 163] width 79 height 15
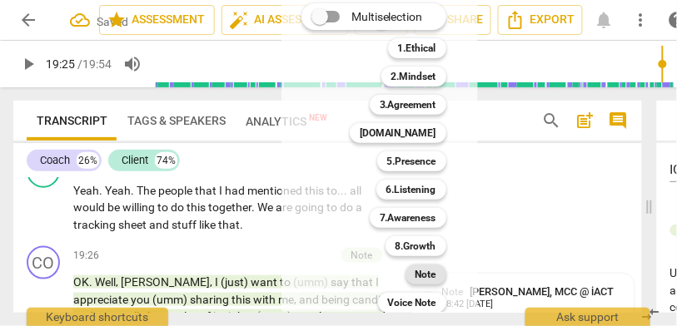
click at [421, 278] on b "Note" at bounding box center [425, 275] width 21 height 20
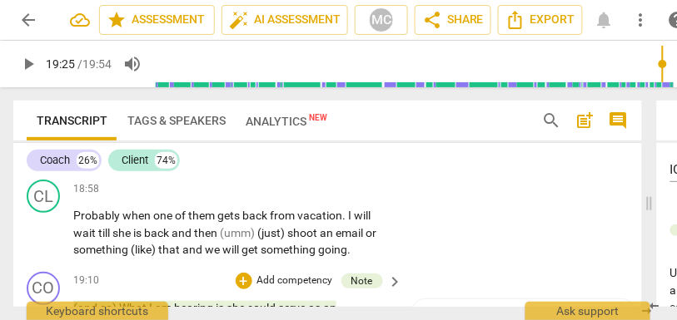
scroll to position [6744, 0]
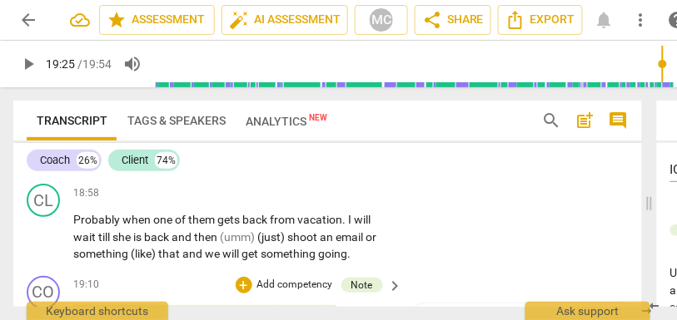
click at [279, 169] on span "them" at bounding box center [282, 162] width 27 height 13
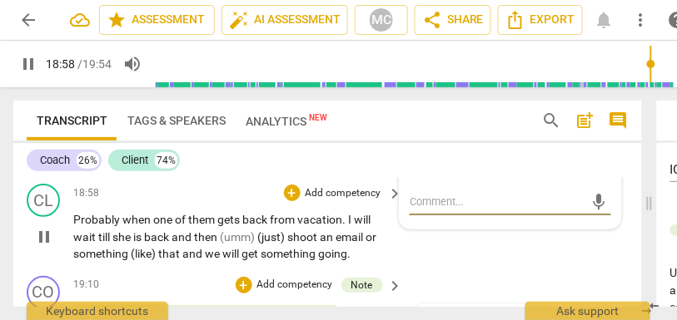
click at [122, 226] on span "when" at bounding box center [137, 219] width 31 height 13
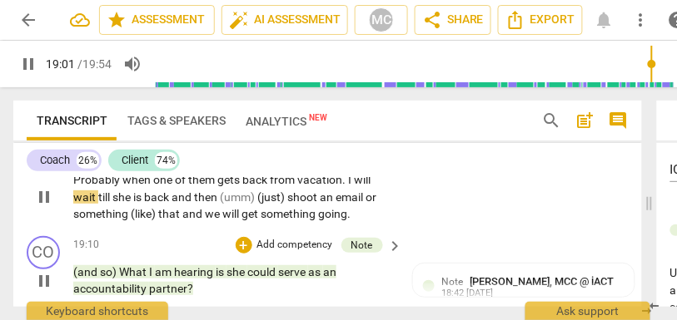
scroll to position [6784, 0]
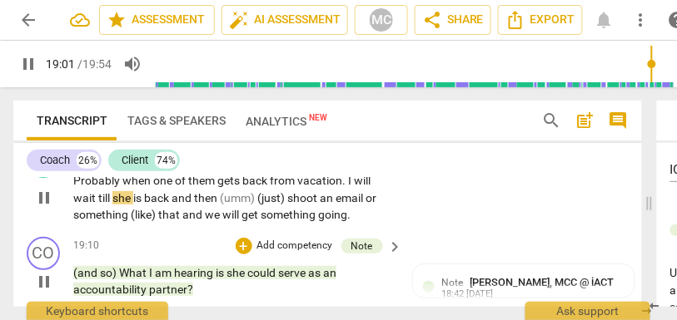
type input "1142"
click at [168, 187] on span "one" at bounding box center [163, 180] width 22 height 13
click at [112, 205] on span "till" at bounding box center [105, 197] width 14 height 13
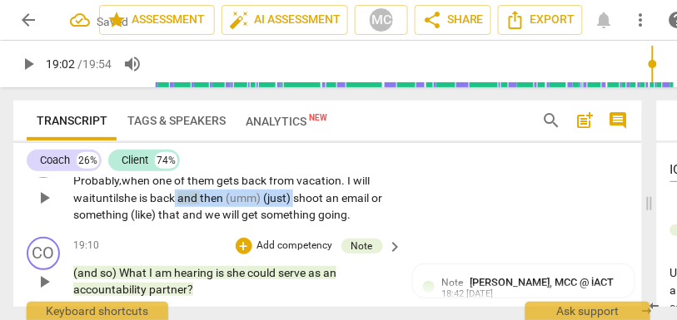
drag, startPoint x: 300, startPoint y: 247, endPoint x: 179, endPoint y: 247, distance: 121.5
click at [179, 224] on p "Probably, when one of them gets back from vacation . I will wait until she is b…" at bounding box center [233, 198] width 321 height 52
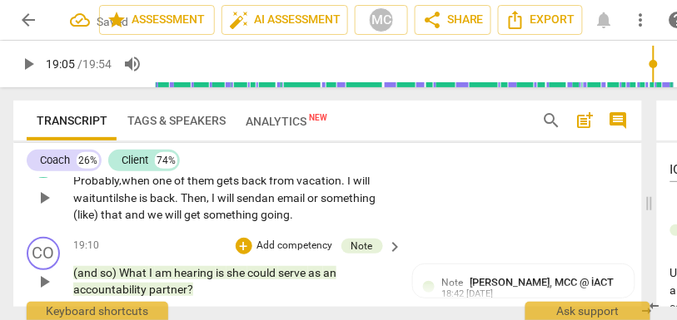
click at [261, 205] on span "back. Then, I will send" at bounding box center [206, 197] width 112 height 13
drag, startPoint x: 100, startPoint y: 264, endPoint x: 35, endPoint y: 264, distance: 64.9
click at [35, 231] on div "CL play_arrow pause 18:58 + Add competency keyboard_arrow_right Probably, when …" at bounding box center [327, 184] width 628 height 92
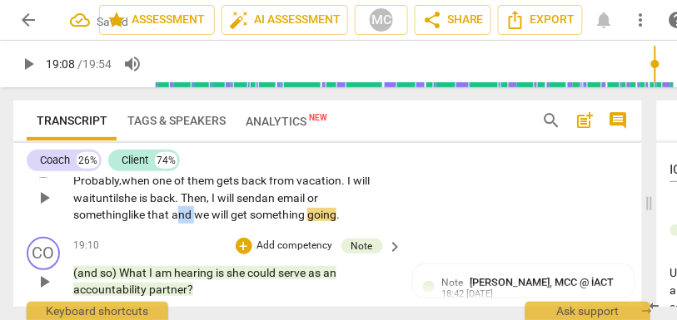
drag, startPoint x: 197, startPoint y: 265, endPoint x: 181, endPoint y: 265, distance: 15.8
click at [181, 224] on p "Probably, when one of them gets back from vacation . I will wait until she is b…" at bounding box center [233, 198] width 321 height 52
click at [207, 221] on span "will" at bounding box center [197, 214] width 19 height 13
click at [241, 221] on span "something" at bounding box center [254, 214] width 57 height 13
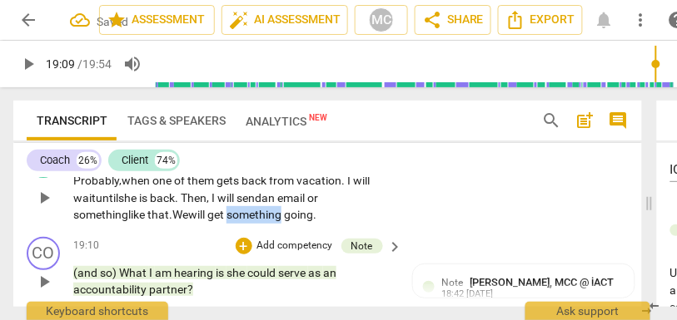
click at [241, 221] on span "something" at bounding box center [254, 214] width 57 height 13
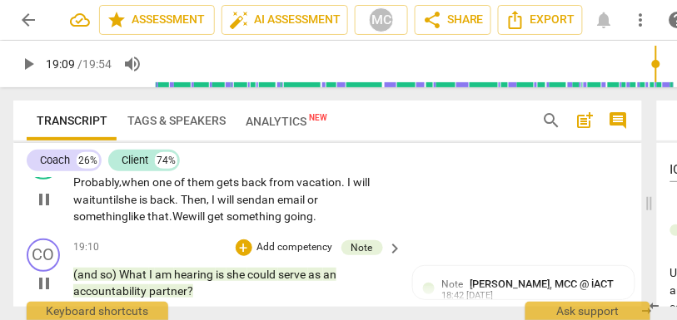
scroll to position [6778, 0]
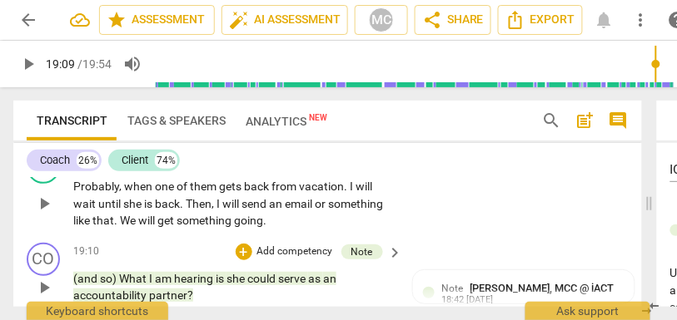
click at [325, 168] on p "Add competency" at bounding box center [343, 160] width 79 height 15
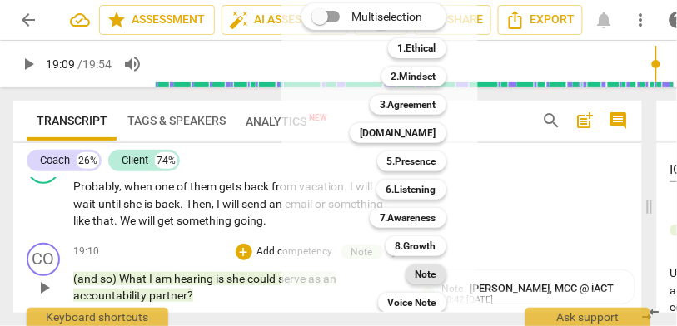
click at [412, 277] on div "Note" at bounding box center [425, 275] width 41 height 20
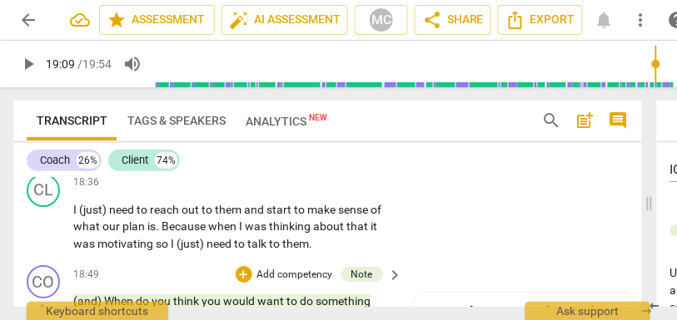
scroll to position [6576, 0]
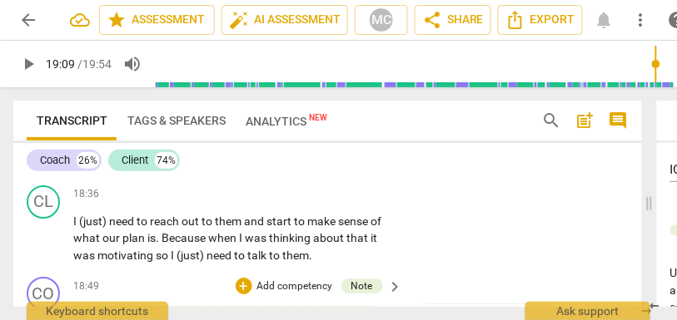
click at [112, 170] on span "going" at bounding box center [111, 162] width 29 height 13
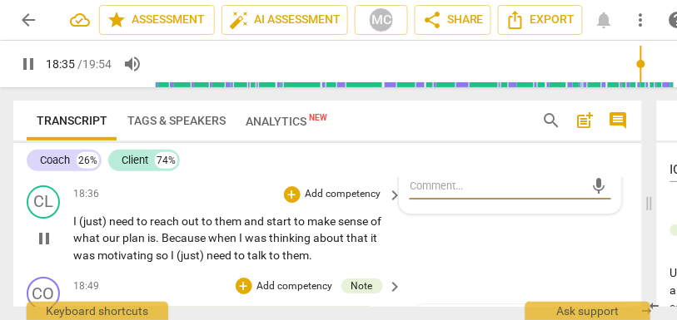
scroll to position [6591, 0]
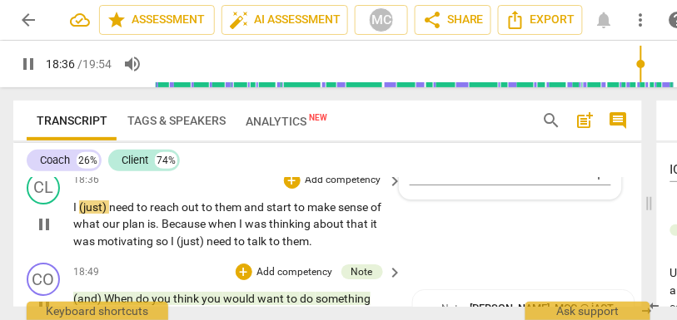
click at [110, 214] on span "need" at bounding box center [122, 207] width 27 height 13
type input "1117"
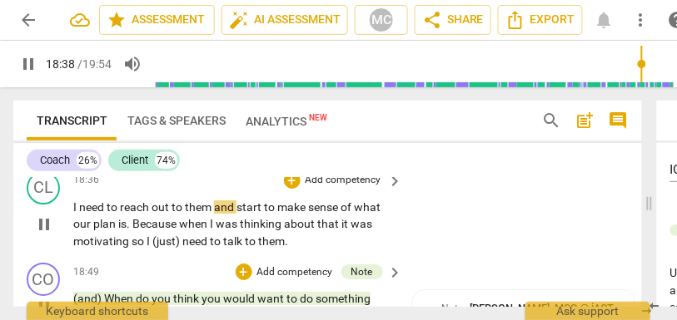
click at [93, 214] on span "need" at bounding box center [92, 207] width 27 height 13
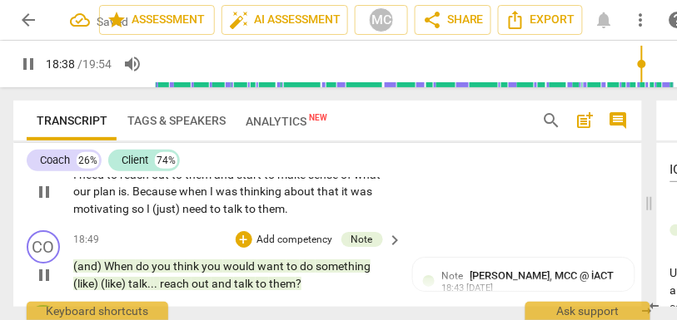
scroll to position [6623, 0]
drag, startPoint x: 179, startPoint y: 242, endPoint x: 135, endPoint y: 242, distance: 44.1
click at [135, 198] on span "Because" at bounding box center [155, 191] width 47 height 13
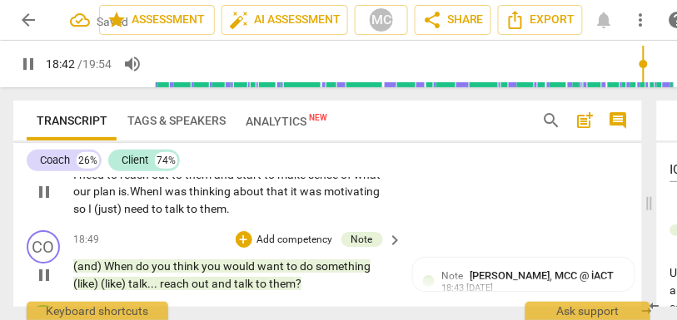
click at [149, 198] on span "When" at bounding box center [144, 191] width 29 height 13
click at [290, 198] on span "that" at bounding box center [278, 191] width 24 height 13
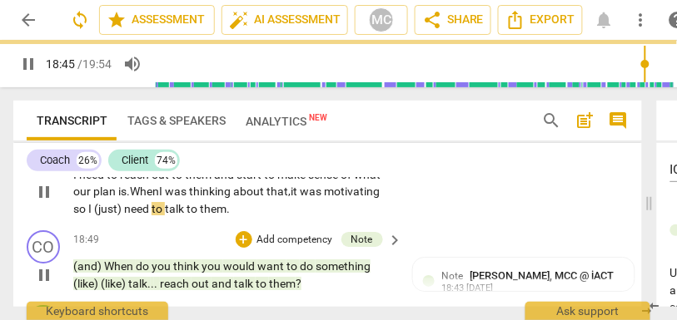
click at [365, 198] on span "motivating" at bounding box center [352, 191] width 56 height 13
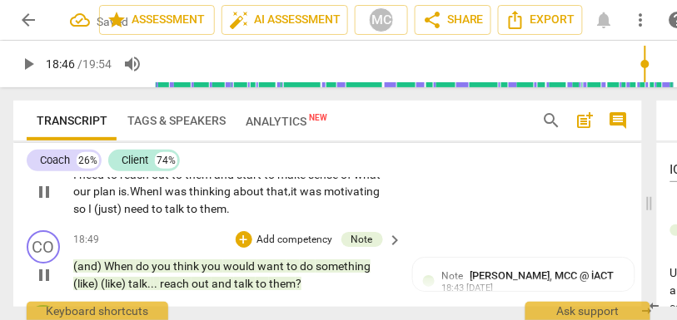
click at [380, 198] on span "motivating" at bounding box center [352, 191] width 56 height 13
click at [324, 198] on span "motivating." at bounding box center [353, 191] width 59 height 13
click at [87, 216] on span "So" at bounding box center [79, 208] width 13 height 13
click at [115, 216] on span "motivating," at bounding box center [102, 208] width 58 height 13
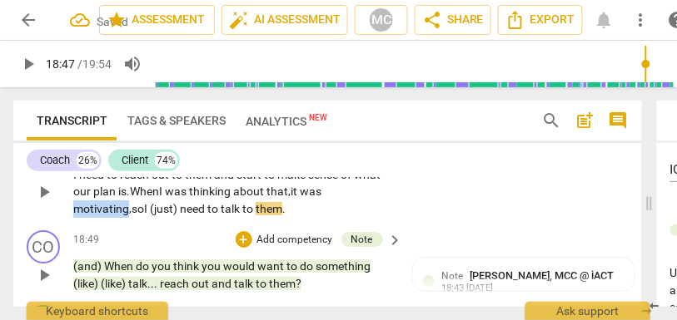
click at [115, 216] on span "motivating," at bounding box center [102, 208] width 58 height 13
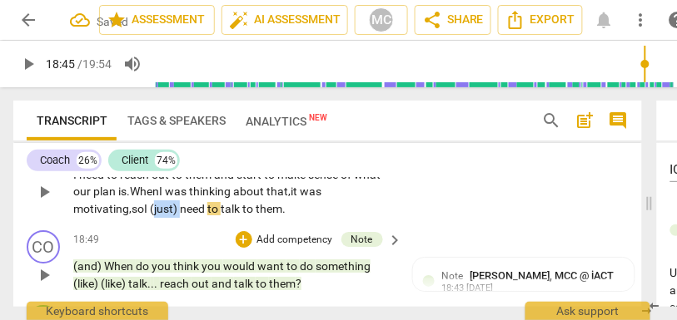
drag, startPoint x: 185, startPoint y: 261, endPoint x: 158, endPoint y: 260, distance: 26.7
click at [158, 218] on p "I need to reach out to them and start to make sense of what our plan is. When I…" at bounding box center [233, 192] width 321 height 52
click at [134, 216] on span "so" at bounding box center [137, 208] width 12 height 13
click at [155, 216] on span "need" at bounding box center [163, 208] width 27 height 13
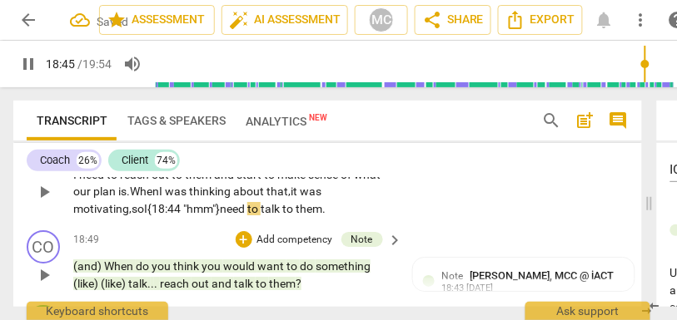
click at [374, 218] on p "I need to reach out to them and start to make sense of what our plan is. When I…" at bounding box center [233, 192] width 321 height 52
click at [337, 156] on p "Add competency" at bounding box center [343, 148] width 79 height 15
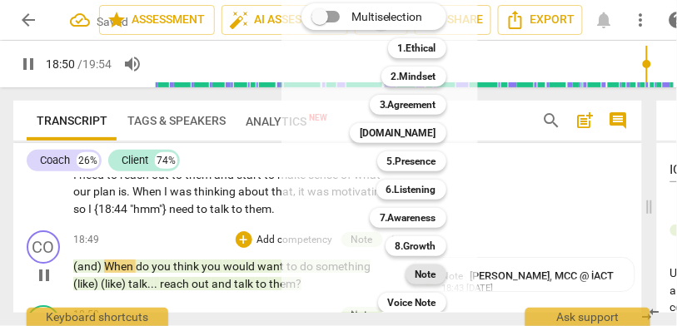
click at [425, 274] on b "Note" at bounding box center [425, 275] width 21 height 20
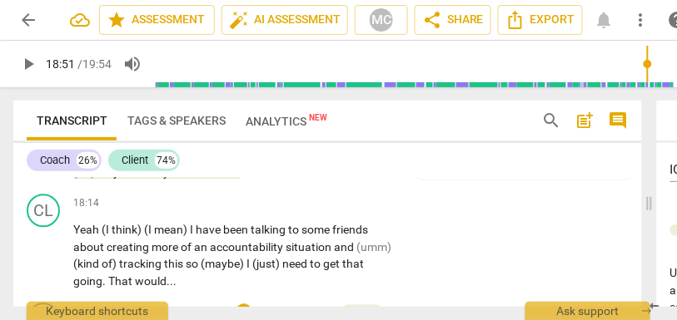
scroll to position [6357, 0]
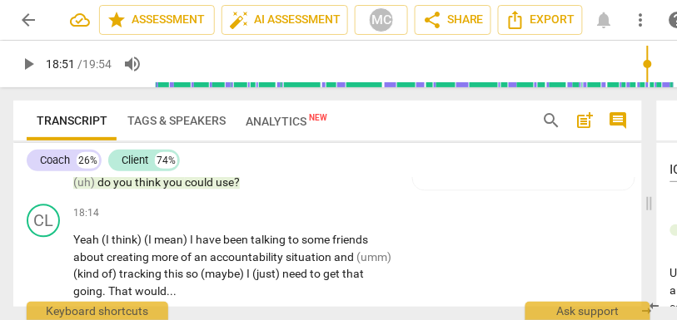
click at [220, 189] on span "use" at bounding box center [225, 182] width 18 height 13
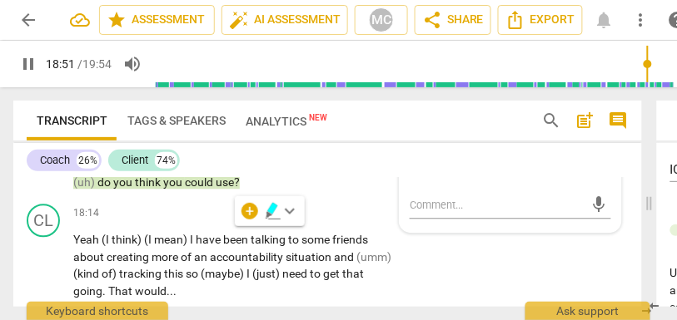
click at [220, 189] on span "use" at bounding box center [225, 182] width 18 height 13
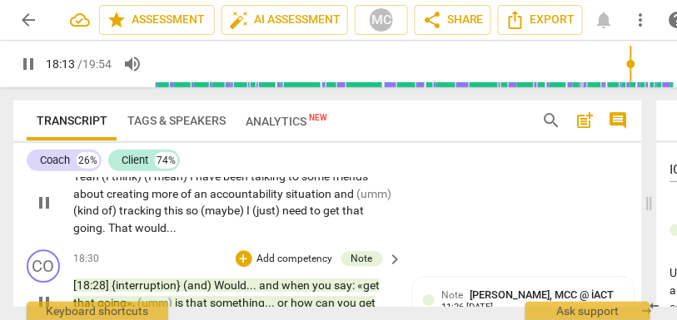
scroll to position [6419, 0]
drag, startPoint x: 189, startPoint y: 227, endPoint x: 100, endPoint y: 226, distance: 89.1
click at [100, 226] on p "Yeah (I think) (I mean) I have been talking to some friends about creating more…" at bounding box center [233, 203] width 321 height 68
type input "1097"
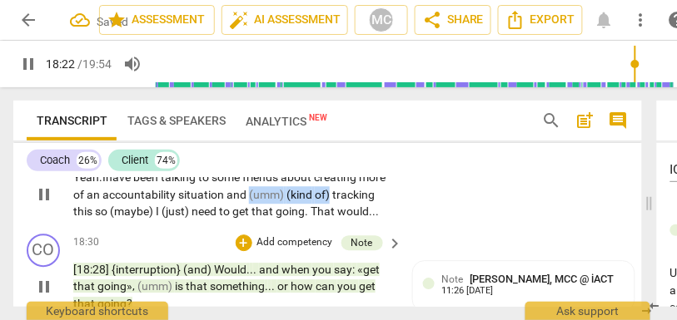
drag, startPoint x: 276, startPoint y: 246, endPoint x: 384, endPoint y: 245, distance: 107.4
click at [384, 221] on p "Yeah. I have been talking to some friends about creating more of an accountabil…" at bounding box center [233, 195] width 321 height 52
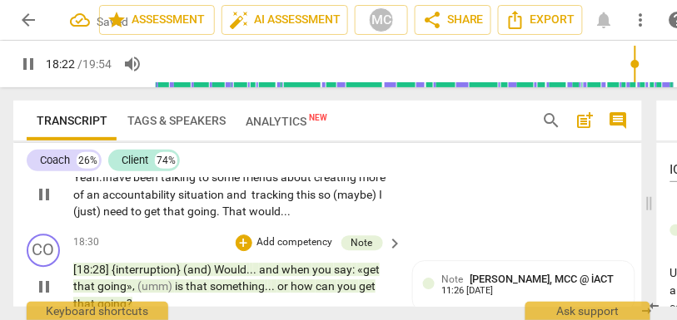
click at [430, 227] on div "CL play_arrow pause 18:14 + Add competency keyboard_arrow_right Yeah. I have be…" at bounding box center [327, 181] width 628 height 92
click at [315, 201] on span "this" at bounding box center [305, 194] width 22 height 13
type input "1106"
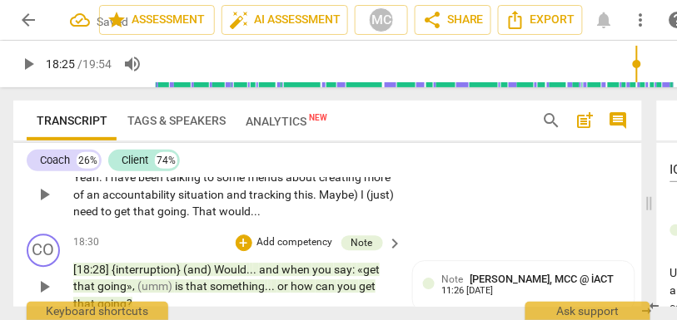
click at [387, 221] on p "Yeah . I have been talking to some friends about creating more of an accountabi…" at bounding box center [233, 195] width 321 height 52
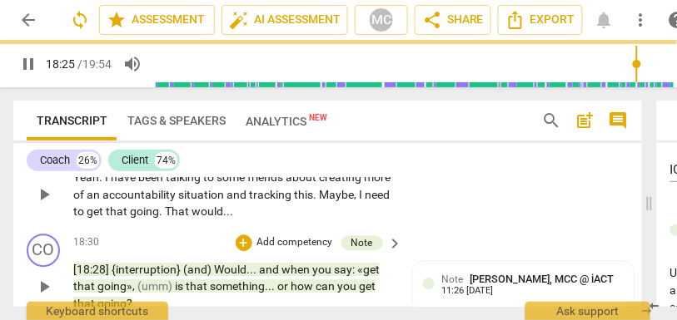
click at [493, 227] on div "CL play_arrow pause 18:14 + Add competency keyboard_arrow_right Yeah . I have b…" at bounding box center [327, 181] width 628 height 92
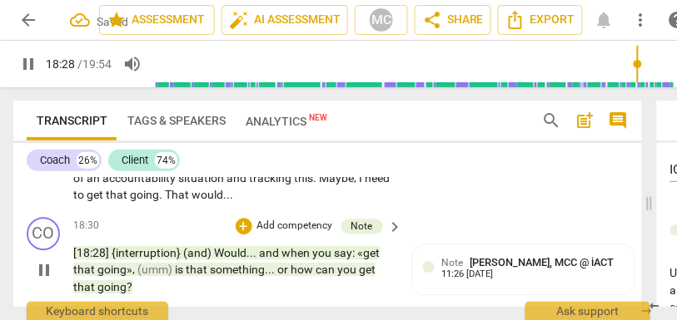
scroll to position [6420, 0]
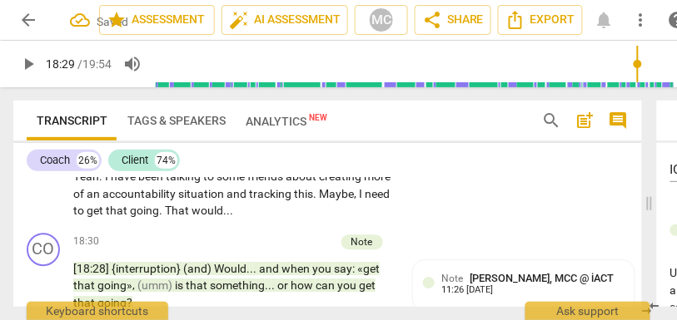
click at [340, 158] on p "Add competency" at bounding box center [343, 150] width 79 height 15
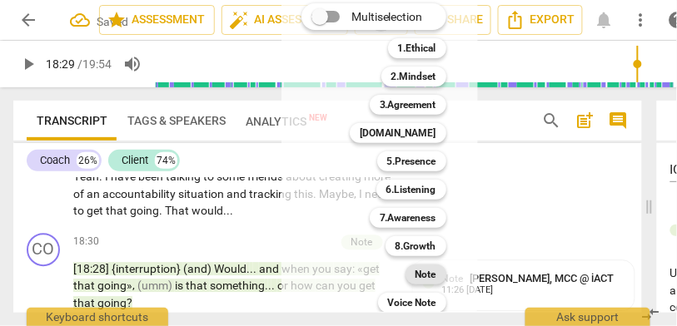
click at [411, 269] on div "Note" at bounding box center [425, 275] width 41 height 20
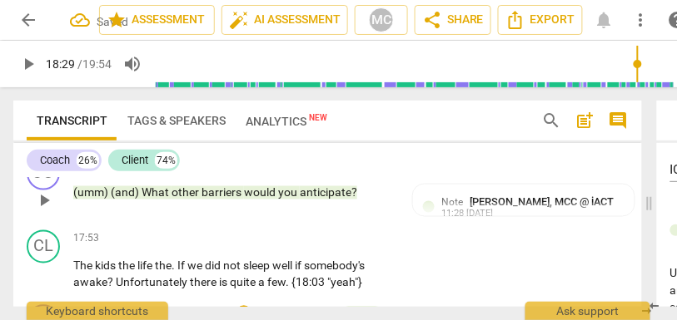
click at [230, 200] on span "barriers" at bounding box center [222, 192] width 42 height 13
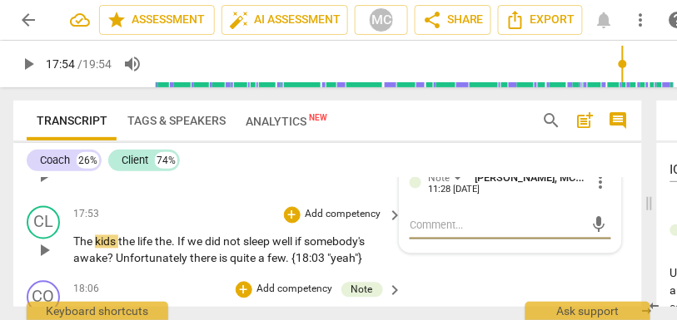
scroll to position [6188, 0]
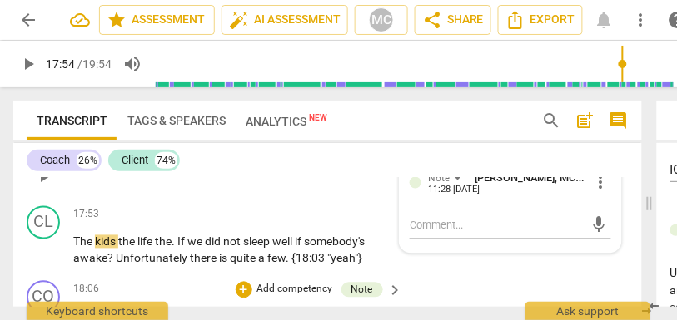
click at [260, 176] on span "would" at bounding box center [261, 168] width 34 height 13
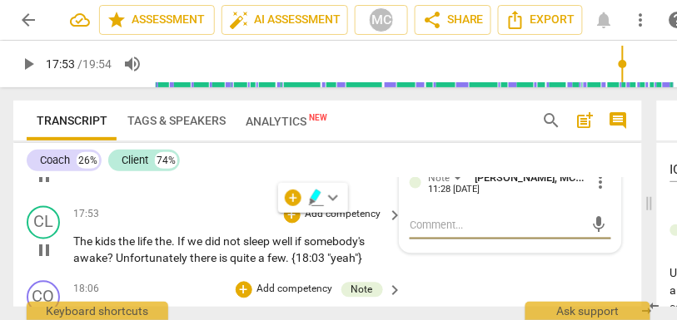
click at [76, 249] on span "The" at bounding box center [84, 242] width 22 height 13
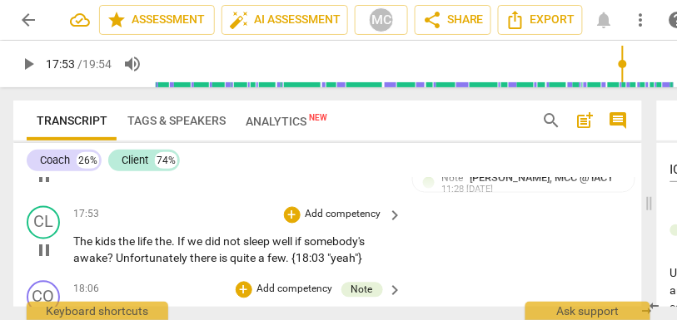
type input "1073"
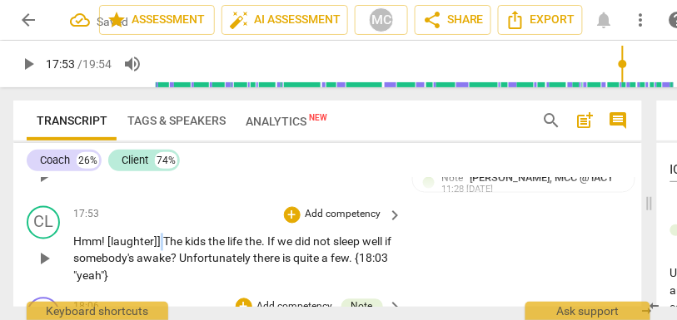
click at [160, 249] on span "Hmm! [laughter]] The" at bounding box center [129, 242] width 112 height 13
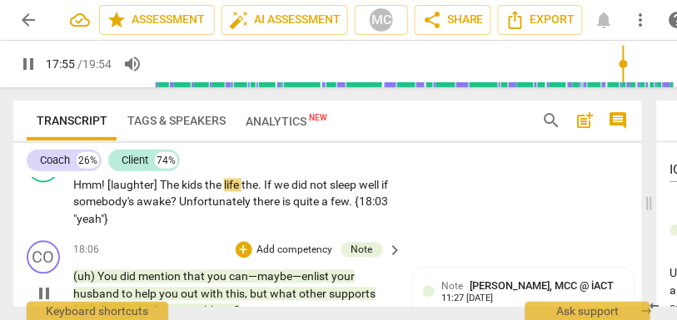
scroll to position [6247, 0]
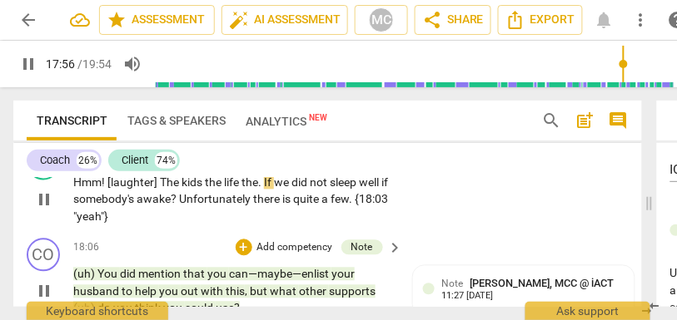
click at [169, 190] on span "Hmm! [laughter] The" at bounding box center [127, 182] width 108 height 13
click at [205, 190] on span "kids" at bounding box center [192, 182] width 23 height 13
click at [183, 190] on span "kids" at bounding box center [192, 182] width 23 height 13
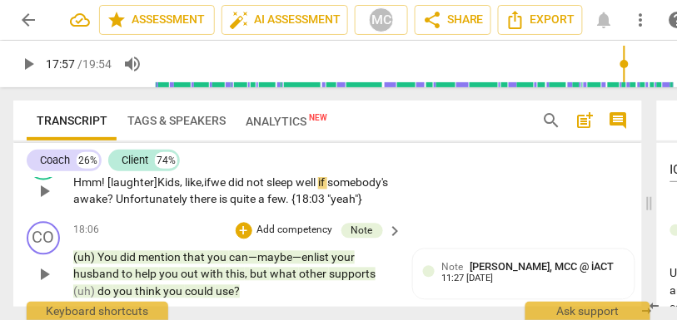
click at [194, 190] on span "Kids, like," at bounding box center [180, 182] width 47 height 13
click at [201, 190] on span "Kids, like," at bounding box center [180, 182] width 47 height 13
click at [209, 190] on span "if" at bounding box center [205, 182] width 7 height 13
click at [325, 190] on span "if" at bounding box center [320, 182] width 9 height 13
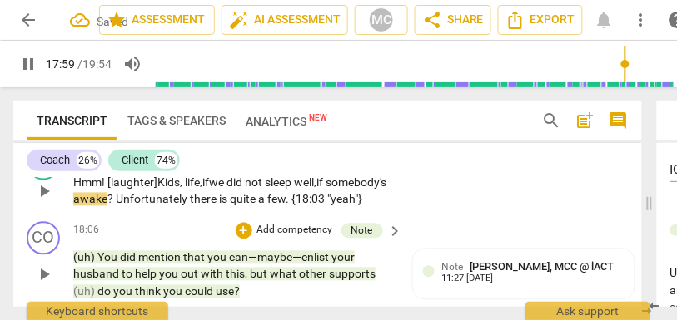
click at [325, 190] on span "somebody's" at bounding box center [355, 182] width 61 height 13
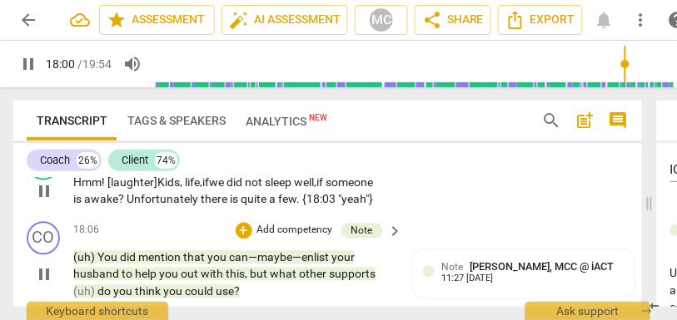
click at [123, 206] on span "?" at bounding box center [122, 199] width 8 height 13
click at [102, 206] on span "awake..." at bounding box center [106, 199] width 44 height 13
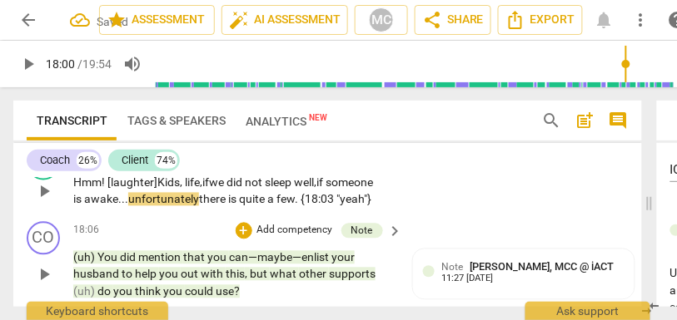
click at [199, 206] on span "unfortunately" at bounding box center [163, 199] width 71 height 13
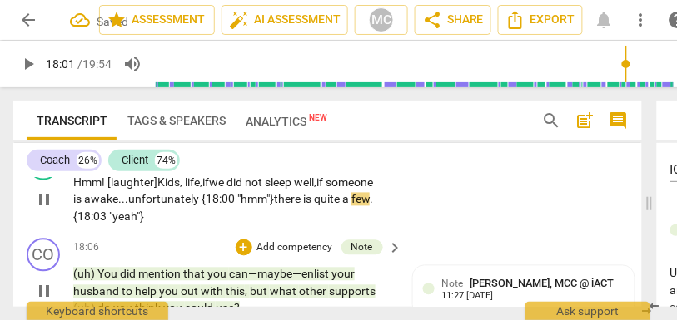
click at [320, 206] on span "quite" at bounding box center [328, 199] width 28 height 13
click at [445, 233] on div "CL play_arrow pause 17:53 + Add competency keyboard_arrow_right Hmm! [laughter]…" at bounding box center [327, 187] width 628 height 92
click at [355, 164] on p "Add competency" at bounding box center [343, 156] width 79 height 15
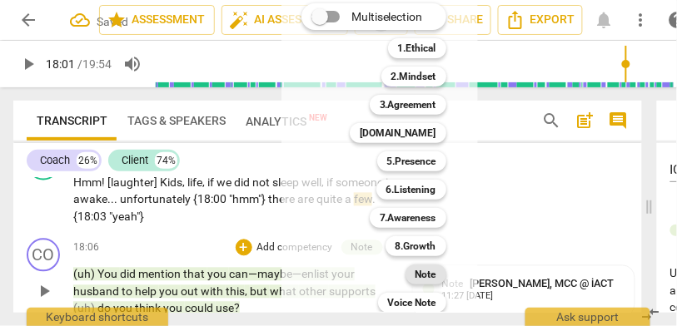
click at [429, 278] on b "Note" at bounding box center [425, 275] width 21 height 20
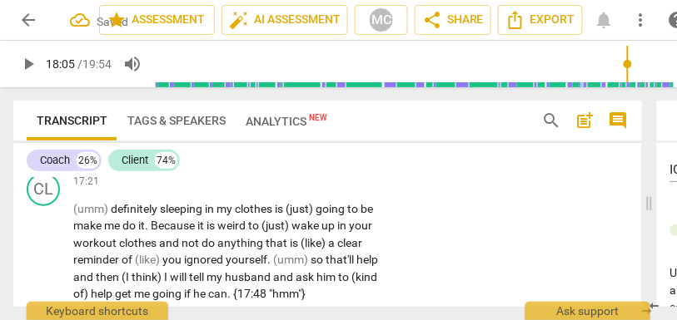
scroll to position [6002, 0]
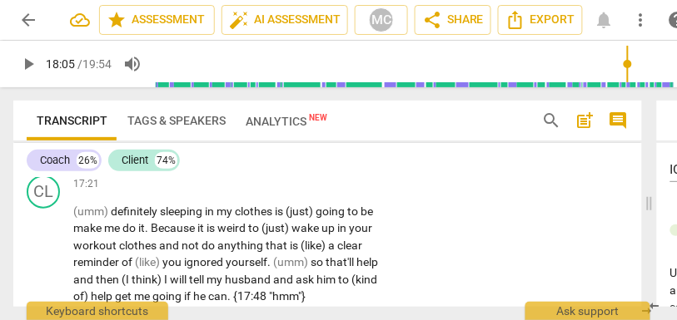
click at [272, 160] on span "goal" at bounding box center [276, 152] width 22 height 13
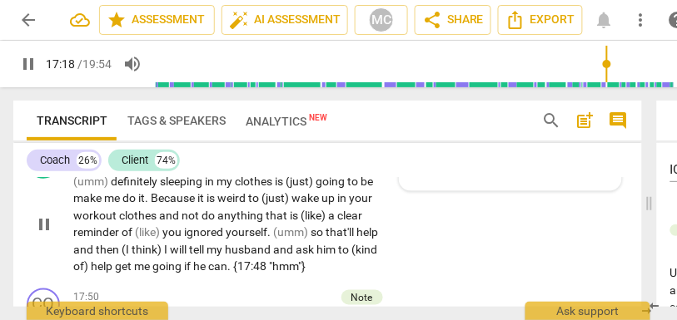
scroll to position [6035, 0]
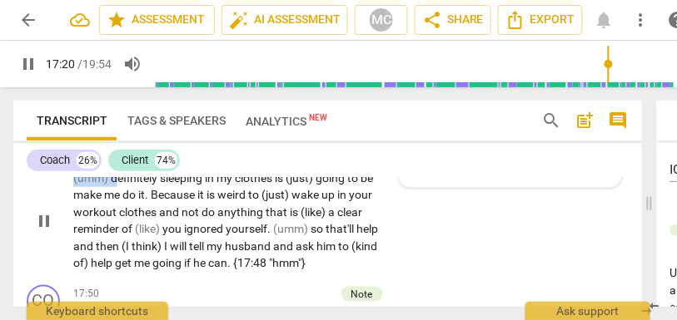
drag, startPoint x: 117, startPoint y: 229, endPoint x: 42, endPoint y: 229, distance: 75.7
click at [42, 229] on div "CL play_arrow pause 17:21 + Add competency keyboard_arrow_right (umm) definitel…" at bounding box center [327, 207] width 628 height 143
type input "1042"
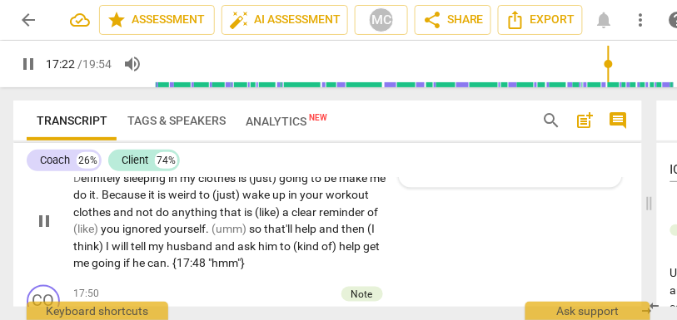
click at [440, 279] on div "CL play_arrow pause 17:21 + Add competency keyboard_arrow_right D efinitely sle…" at bounding box center [327, 207] width 628 height 143
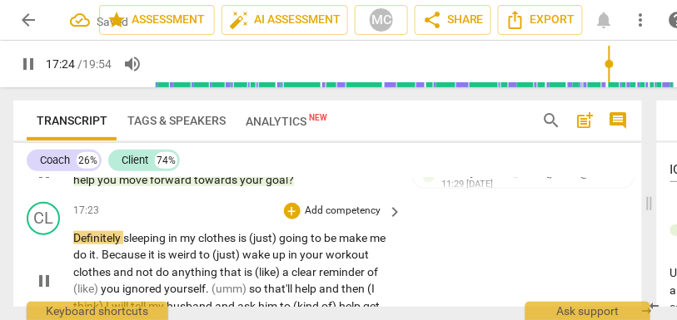
scroll to position [6015, 0]
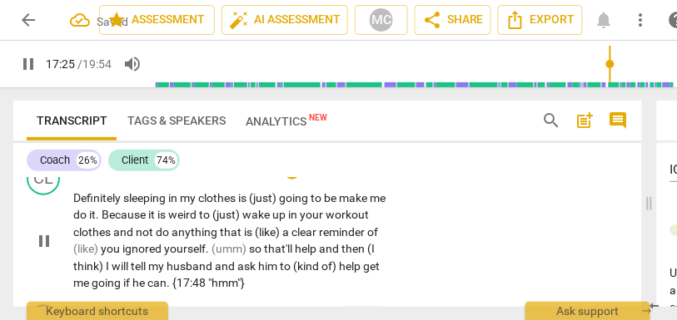
click at [126, 205] on span "sleeping" at bounding box center [145, 197] width 45 height 13
type input "1047"
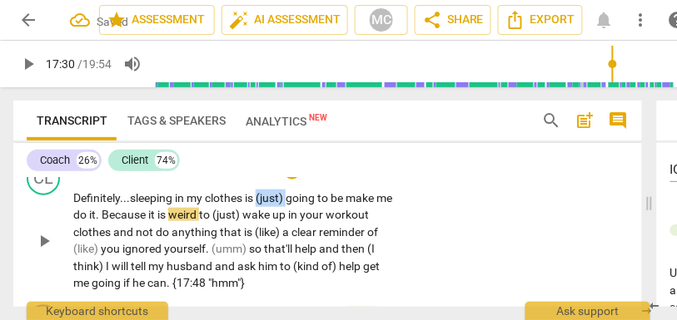
drag, startPoint x: 291, startPoint y: 250, endPoint x: 262, endPoint y: 250, distance: 29.1
click at [262, 205] on span "(just)" at bounding box center [270, 197] width 30 height 13
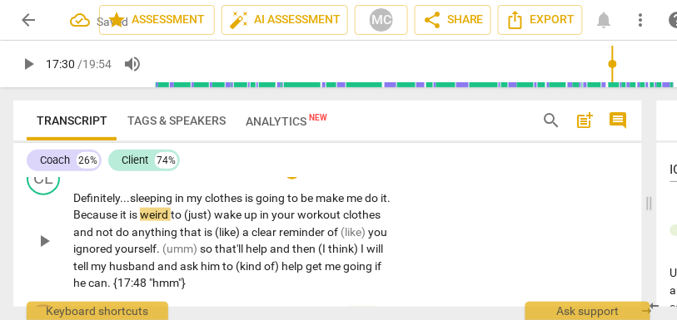
click at [186, 205] on span "in" at bounding box center [181, 197] width 12 height 13
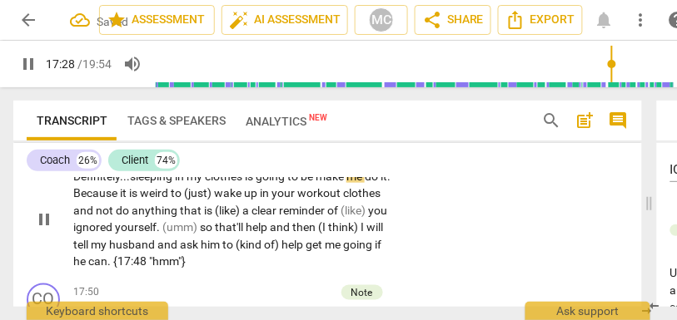
scroll to position [6039, 0]
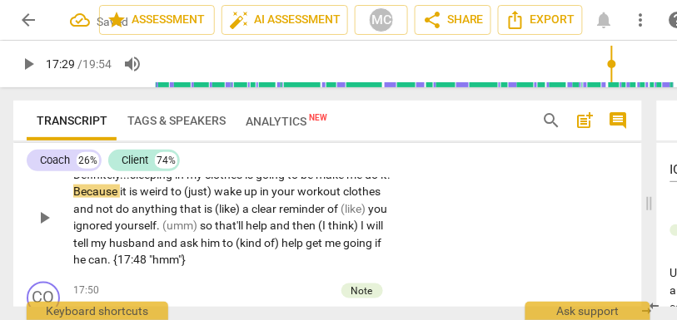
click at [285, 181] on span "going" at bounding box center [271, 174] width 32 height 13
drag, startPoint x: 324, startPoint y: 226, endPoint x: 294, endPoint y: 227, distance: 30.0
click at [294, 227] on p "Definitely... sleeping in my clothes is going to be make me do it . Because it …" at bounding box center [233, 217] width 321 height 102
click at [270, 181] on span "going" at bounding box center [271, 174] width 32 height 13
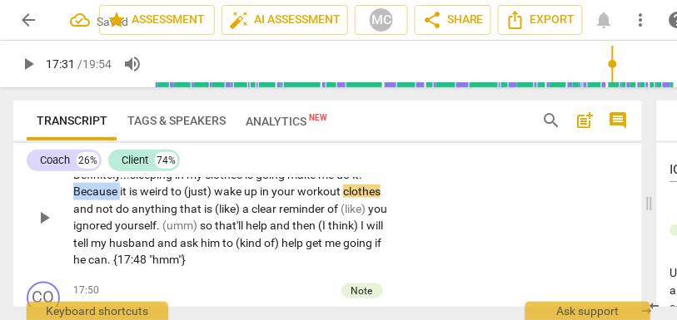
drag, startPoint x: 119, startPoint y: 244, endPoint x: 37, endPoint y: 238, distance: 81.8
click at [37, 238] on div "CL play_arrow pause 17:23 + Add competency keyboard_arrow_right Definitely... s…" at bounding box center [327, 203] width 628 height 143
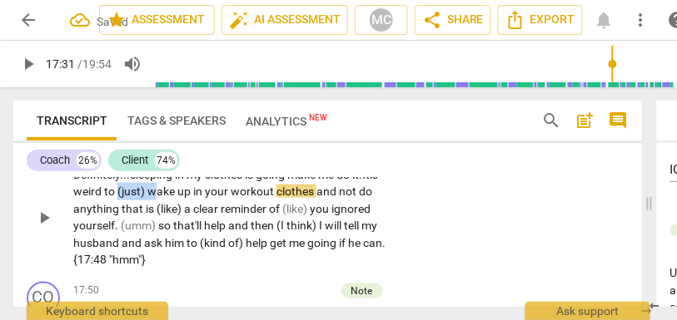
drag, startPoint x: 163, startPoint y: 242, endPoint x: 129, endPoint y: 245, distance: 34.2
click at [129, 245] on p "Definitely... sleeping in my clothes is going make me do it. It is weird to (ju…" at bounding box center [233, 217] width 321 height 102
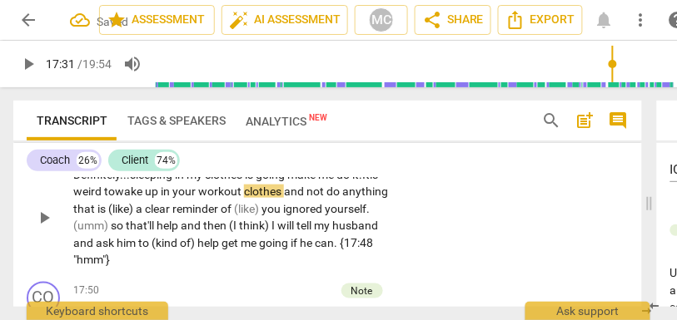
click at [124, 198] on span "to w" at bounding box center [114, 191] width 20 height 13
click at [270, 198] on span "clothes" at bounding box center [264, 191] width 40 height 13
click at [306, 198] on span "and" at bounding box center [295, 191] width 22 height 13
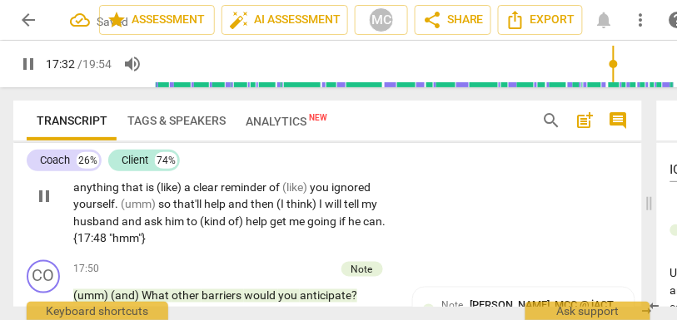
scroll to position [6062, 0]
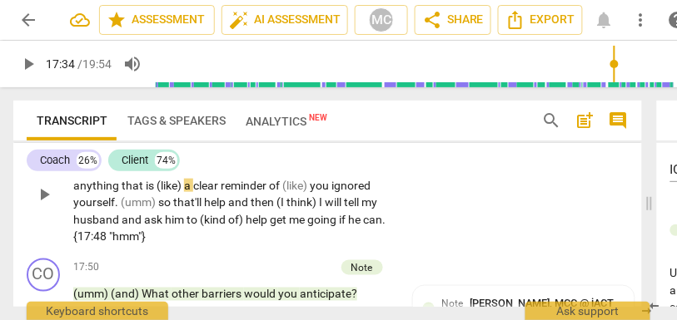
click at [302, 175] on span "and [laughter]" at bounding box center [321, 167] width 75 height 13
click at [308, 175] on span "and [laughter]" at bounding box center [321, 167] width 75 height 13
click at [122, 192] on span "anything" at bounding box center [97, 185] width 48 height 13
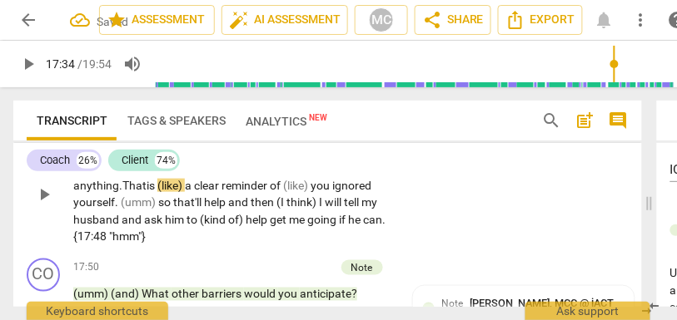
click at [185, 192] on span "(like)" at bounding box center [170, 185] width 27 height 13
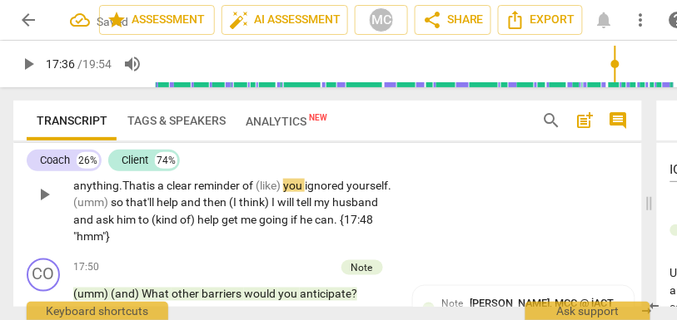
click at [255, 192] on span "of" at bounding box center [248, 185] width 13 height 13
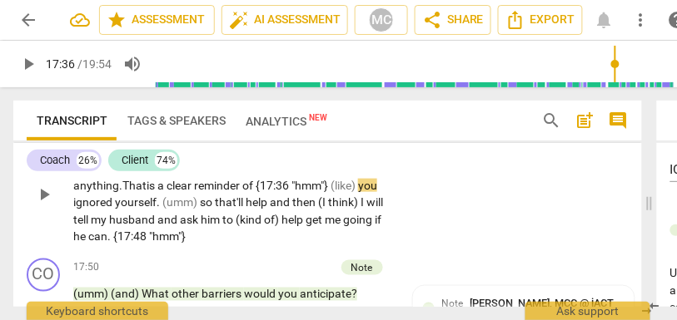
click at [280, 192] on span "of {17:36 "hmm"}" at bounding box center [286, 185] width 88 height 13
click at [75, 246] on p "Definitely... sleeping in my clothes is going make me do it. It is weird to w a…" at bounding box center [233, 194] width 321 height 102
click at [281, 226] on span "of)" at bounding box center [272, 219] width 17 height 13
click at [267, 192] on span "of: {17:36 "hmm"}" at bounding box center [287, 185] width 91 height 13
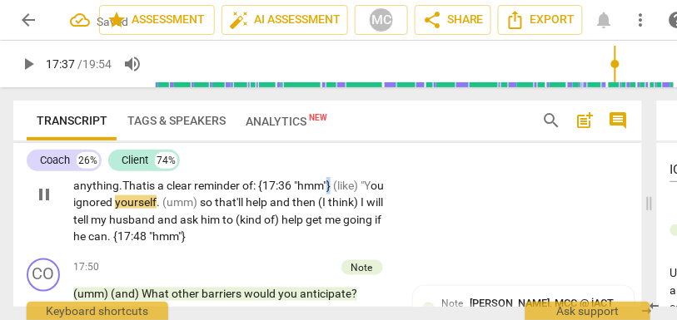
click at [333, 192] on span "of: {17:36 "hmm"}" at bounding box center [287, 185] width 91 height 13
drag, startPoint x: 356, startPoint y: 236, endPoint x: 416, endPoint y: 236, distance: 59.9
click at [416, 236] on div "CL play_arrow pause 17:23 + Add competency keyboard_arrow_right Definitely... s…" at bounding box center [327, 180] width 628 height 143
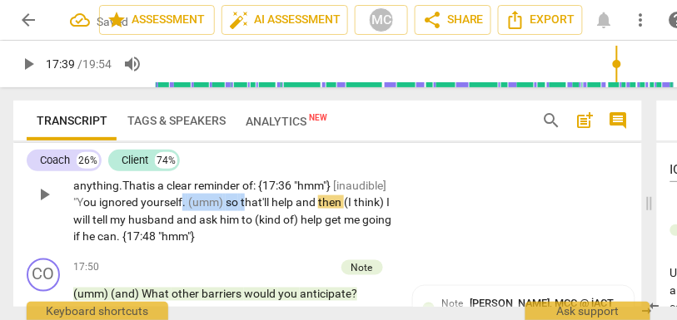
drag, startPoint x: 301, startPoint y: 255, endPoint x: 240, endPoint y: 256, distance: 61.6
click at [240, 246] on p "Definitely... sleeping in my clothes is going make me do it. It is weird to w a…" at bounding box center [233, 194] width 321 height 102
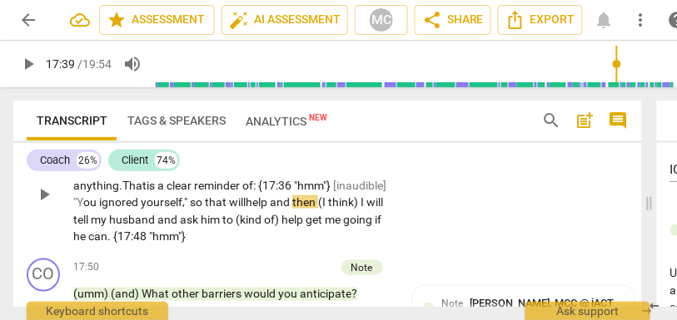
click at [216, 209] on span "yourself," so th" at bounding box center [178, 202] width 75 height 13
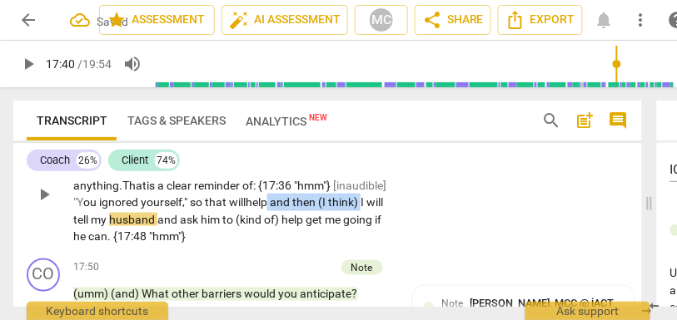
drag, startPoint x: 105, startPoint y: 270, endPoint x: 325, endPoint y: 255, distance: 221.1
click at [325, 246] on p "Definitely... sleeping in my clothes is going make me do it. It is weird to w a…" at bounding box center [233, 194] width 321 height 102
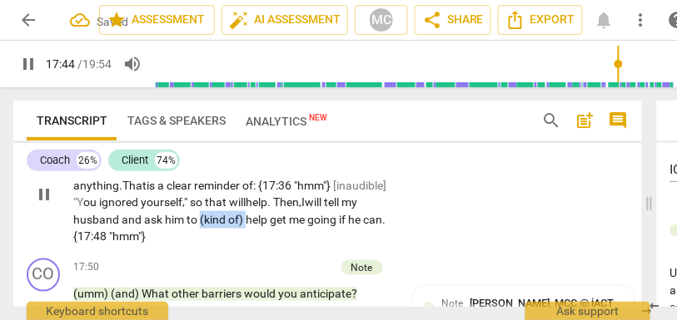
drag, startPoint x: 285, startPoint y: 273, endPoint x: 236, endPoint y: 273, distance: 49.9
click at [236, 246] on p "Definitely... sleeping in my clothes is going make me do it. It is weird to w a…" at bounding box center [233, 194] width 321 height 102
click at [498, 239] on div "CL play_arrow pause 17:23 + Add competency keyboard_arrow_right Definitely... s…" at bounding box center [327, 180] width 628 height 143
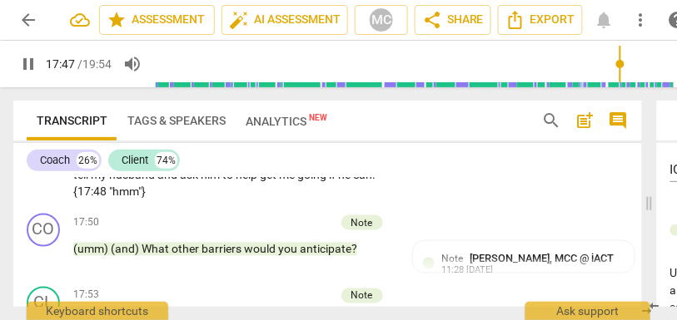
scroll to position [6117, 0]
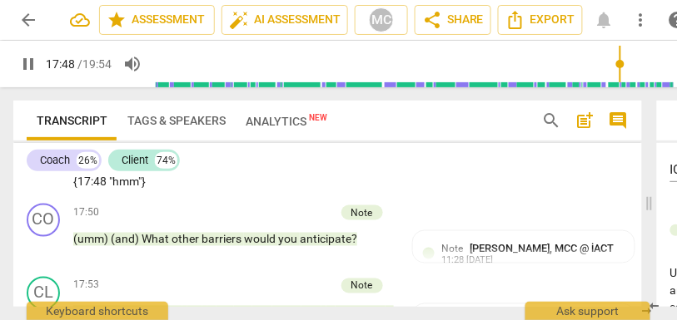
click at [490, 197] on div "CL play_arrow pause 17:23 + Add competency keyboard_arrow_right Definitely . . …" at bounding box center [327, 125] width 628 height 143
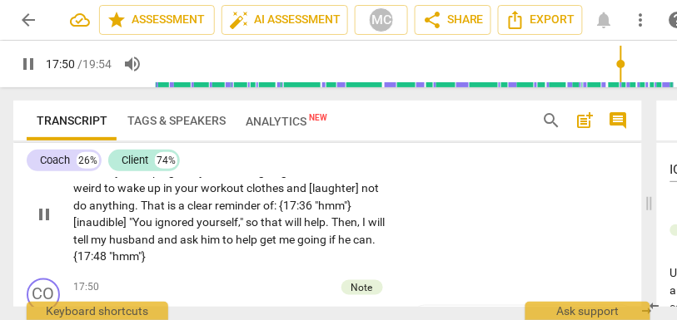
scroll to position [6042, 0]
click at [343, 152] on p "Add competency" at bounding box center [343, 144] width 79 height 15
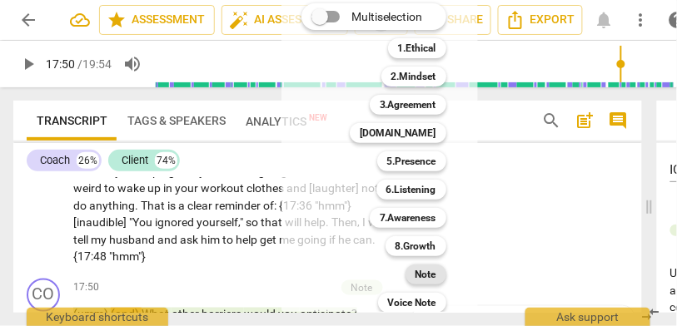
click at [423, 284] on b "Note" at bounding box center [425, 275] width 21 height 20
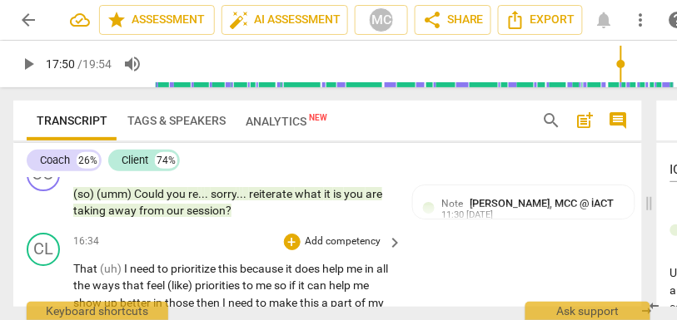
scroll to position [5693, 0]
click at [204, 217] on span "session" at bounding box center [205, 210] width 39 height 13
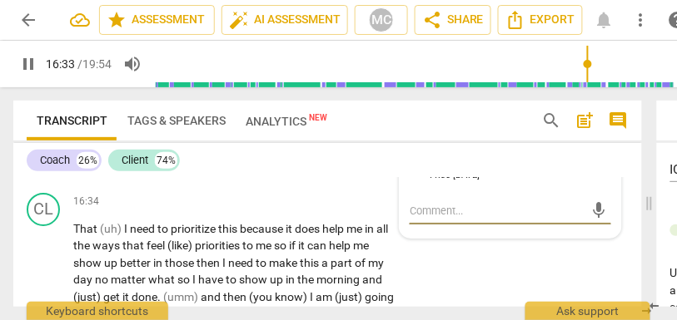
scroll to position [5754, 0]
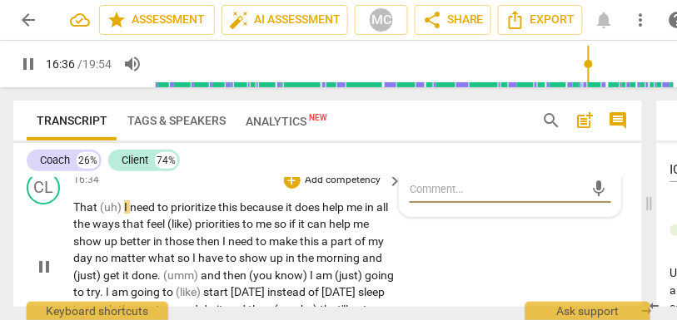
click at [121, 214] on span "(uh)" at bounding box center [112, 207] width 24 height 13
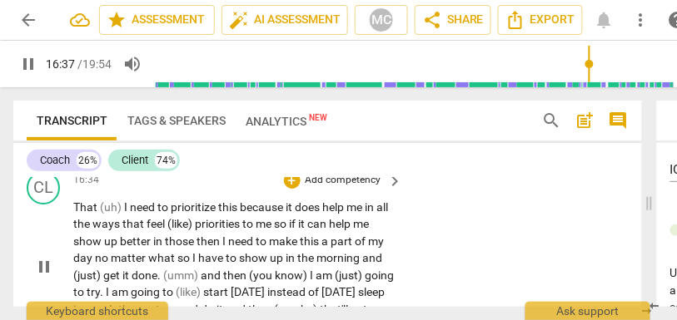
type input "998"
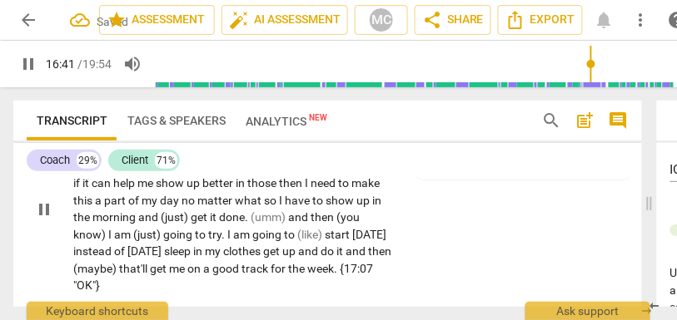
click at [236, 156] on span "I" at bounding box center [237, 148] width 6 height 13
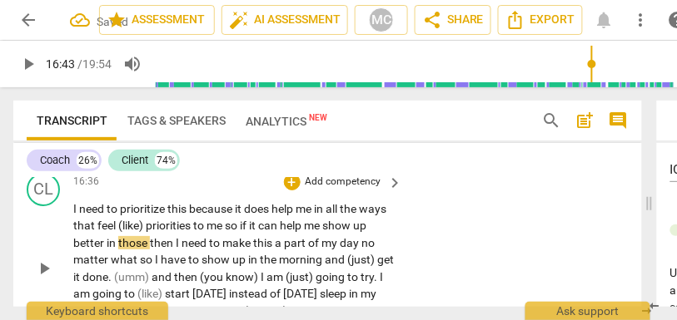
click at [76, 216] on span "I" at bounding box center [76, 208] width 6 height 13
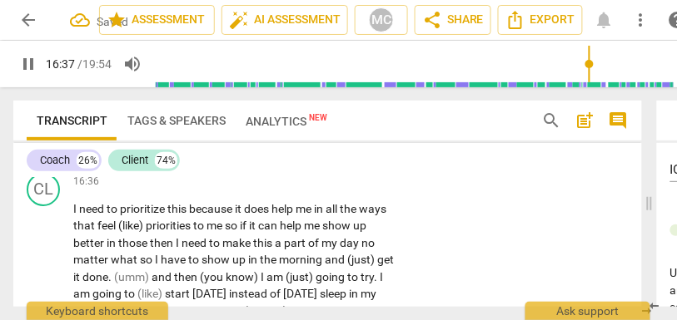
click at [202, 157] on span "session" at bounding box center [205, 150] width 39 height 13
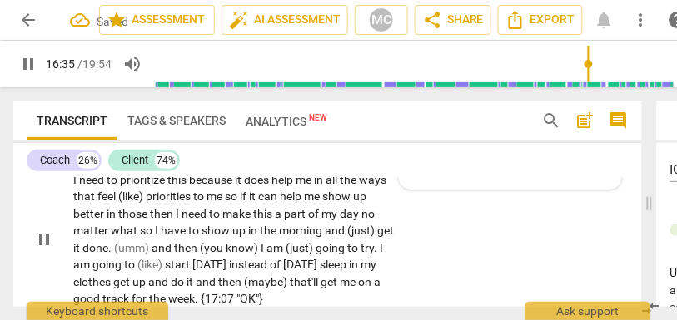
scroll to position [5787, 0]
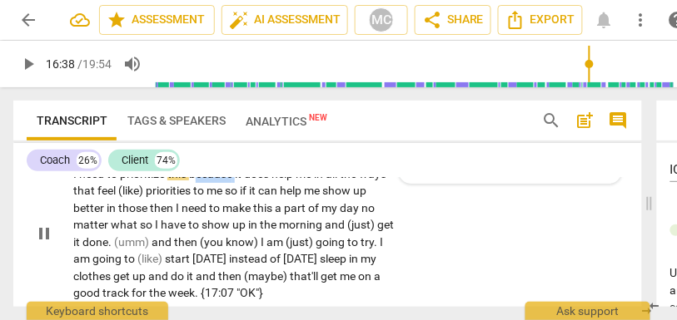
drag, startPoint x: 237, startPoint y: 209, endPoint x: 194, endPoint y: 209, distance: 43.3
click at [194, 209] on p "I need to prioritize this because it does help me in all the ways that feel (li…" at bounding box center [233, 234] width 321 height 136
type input "998"
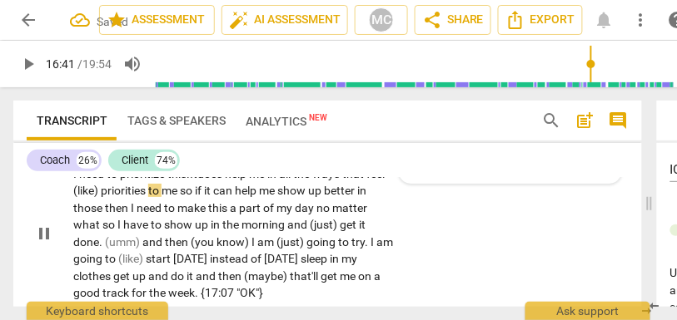
click at [101, 197] on span "(like)" at bounding box center [86, 190] width 27 height 13
click at [196, 197] on span "so" at bounding box center [194, 190] width 15 height 13
click at [166, 197] on span "to" at bounding box center [162, 190] width 13 height 13
click at [202, 197] on span "so" at bounding box center [194, 190] width 15 height 13
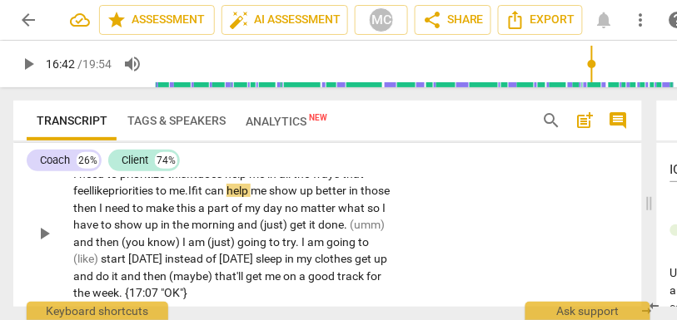
click at [205, 197] on span "it" at bounding box center [201, 190] width 7 height 13
click at [99, 215] on span "then" at bounding box center [86, 207] width 26 height 13
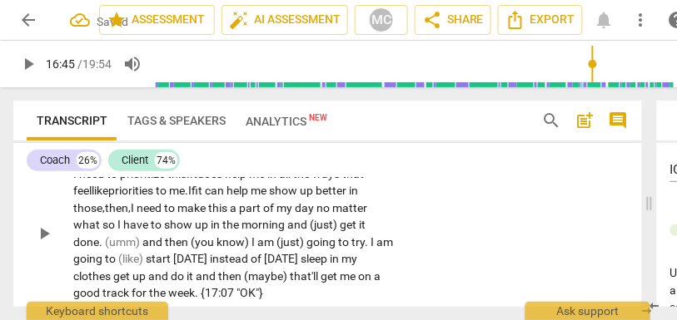
click at [121, 215] on span "then," at bounding box center [118, 207] width 26 height 13
click at [124, 215] on span "then," at bounding box center [118, 207] width 26 height 13
click at [324, 215] on span "no" at bounding box center [324, 207] width 16 height 13
click at [114, 231] on span "so" at bounding box center [109, 224] width 15 height 13
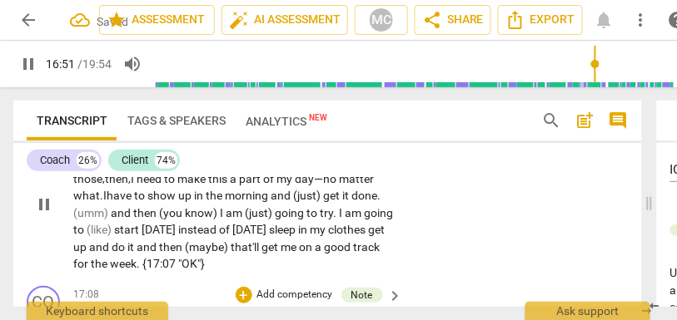
scroll to position [5829, 0]
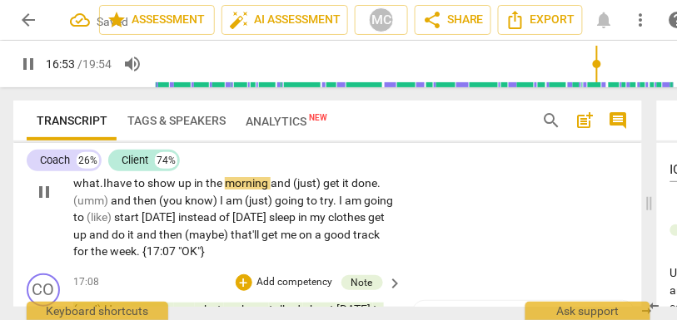
click at [327, 190] on span "get" at bounding box center [332, 182] width 19 height 13
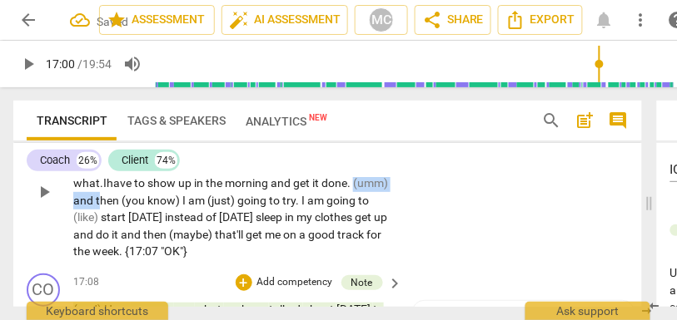
drag, startPoint x: 136, startPoint y: 233, endPoint x: 45, endPoint y: 234, distance: 91.6
click at [45, 234] on div "CL play_arrow pause 16:36 + Add competency keyboard_arrow_right I need to prior…" at bounding box center [327, 178] width 628 height 177
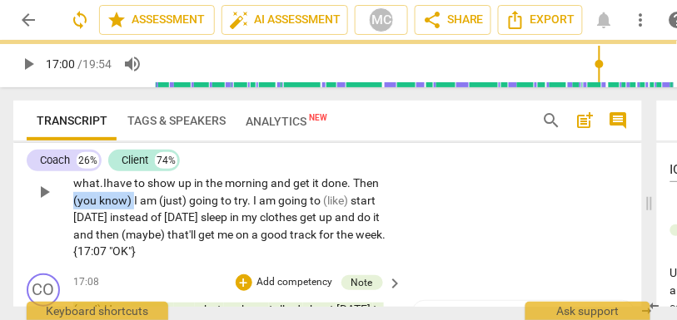
drag, startPoint x: 133, startPoint y: 231, endPoint x: 37, endPoint y: 230, distance: 96.6
click at [37, 230] on div "CL play_arrow pause 16:36 + Add competency keyboard_arrow_right I need to prior…" at bounding box center [327, 178] width 628 height 177
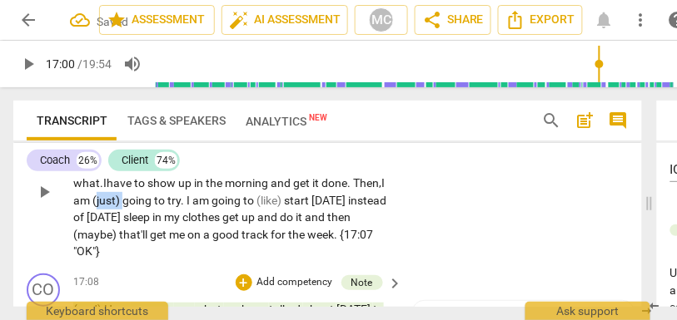
drag, startPoint x: 161, startPoint y: 235, endPoint x: 131, endPoint y: 236, distance: 29.1
click at [131, 236] on p "I need to prioritize this. It does help me in all the ways that feel like prior…" at bounding box center [233, 192] width 321 height 136
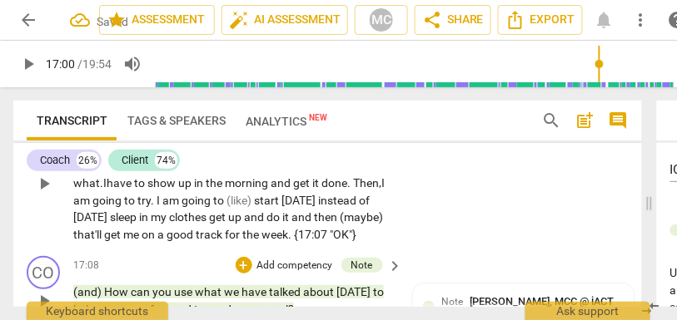
click at [92, 207] on span "am" at bounding box center [82, 200] width 19 height 13
click at [162, 207] on span "I" at bounding box center [159, 200] width 6 height 13
drag, startPoint x: 300, startPoint y: 235, endPoint x: 270, endPoint y: 234, distance: 30.0
click at [270, 234] on p "I need to prioritize this. It does help me in all the ways that feel like prior…" at bounding box center [233, 184] width 321 height 120
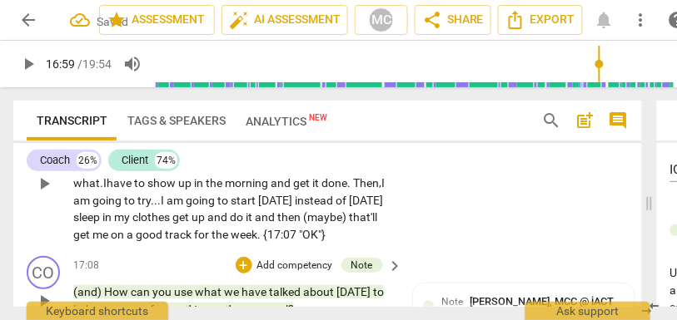
click at [231, 207] on span "to" at bounding box center [223, 200] width 13 height 13
click at [349, 207] on span "[DATE]" at bounding box center [366, 200] width 34 height 13
click at [94, 225] on span "Monday. I will" at bounding box center [232, 209] width 319 height 31
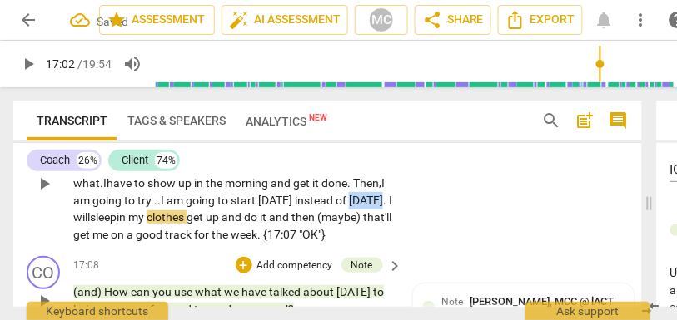
click at [94, 225] on span "Monday. I will" at bounding box center [232, 209] width 319 height 31
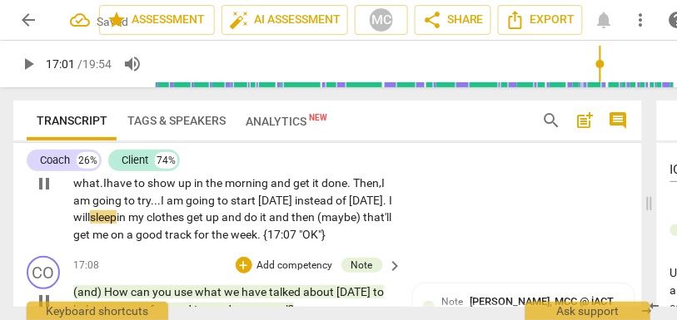
click at [134, 225] on span "Monday. I will" at bounding box center [232, 209] width 319 height 31
click at [117, 224] on span "sleep" at bounding box center [103, 217] width 27 height 13
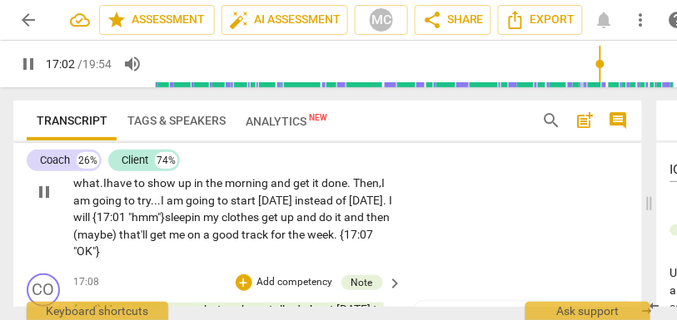
click at [280, 224] on span "get" at bounding box center [270, 217] width 19 height 13
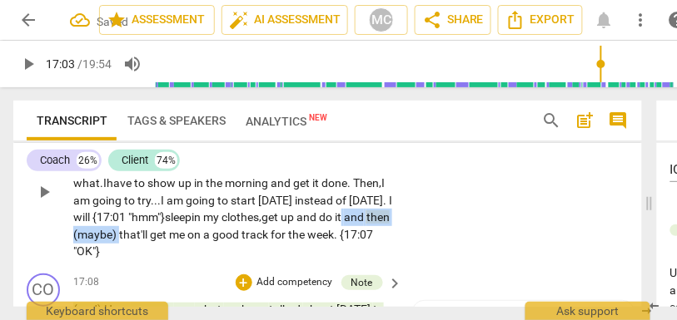
drag, startPoint x: 214, startPoint y: 269, endPoint x: 118, endPoint y: 266, distance: 95.7
click at [118, 260] on p "I need to prioritize this. It does help me in all the ways that feel like prior…" at bounding box center [233, 192] width 321 height 136
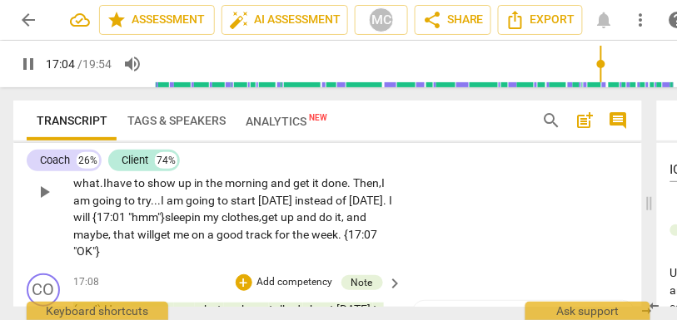
click at [280, 224] on span "get" at bounding box center [270, 217] width 19 height 13
click at [457, 235] on div "CL play_arrow pause 16:36 + Add competency keyboard_arrow_right I need to prior…" at bounding box center [327, 178] width 628 height 177
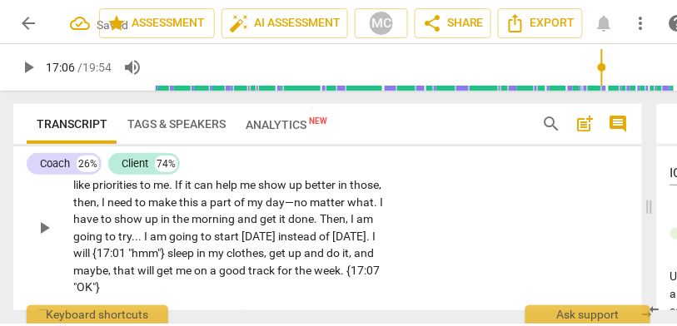
scroll to position [5784, 0]
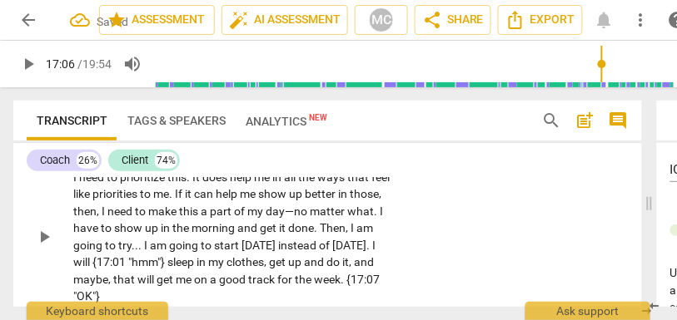
click at [365, 158] on p "Add competency" at bounding box center [343, 150] width 79 height 15
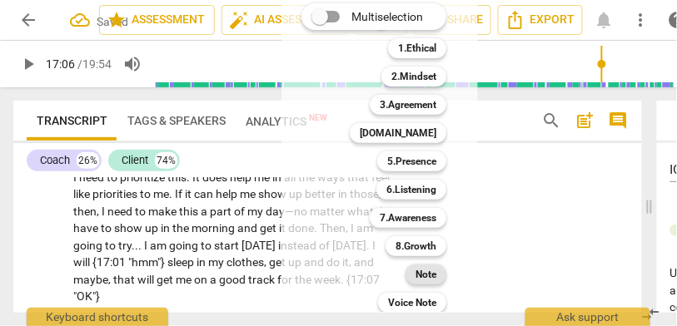
click at [440, 280] on div "Note" at bounding box center [425, 275] width 41 height 20
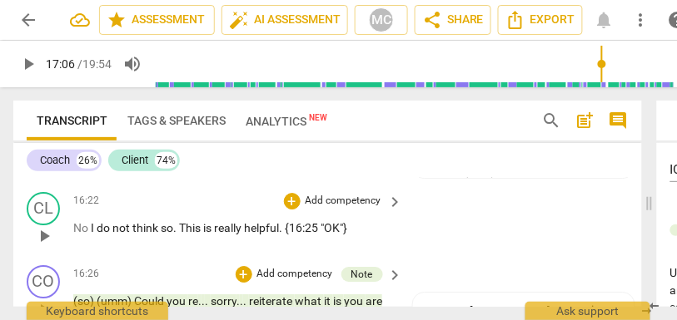
scroll to position [0, 0]
click at [104, 176] on span "session" at bounding box center [92, 169] width 39 height 13
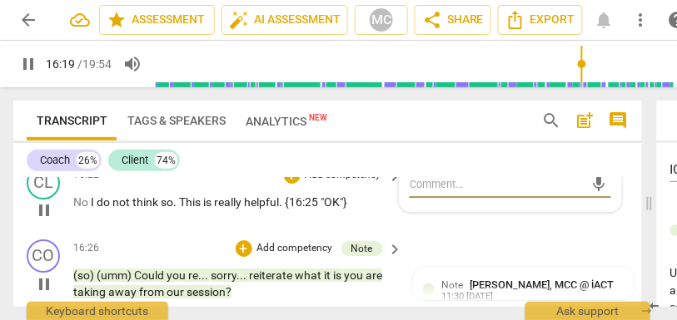
scroll to position [5612, 0]
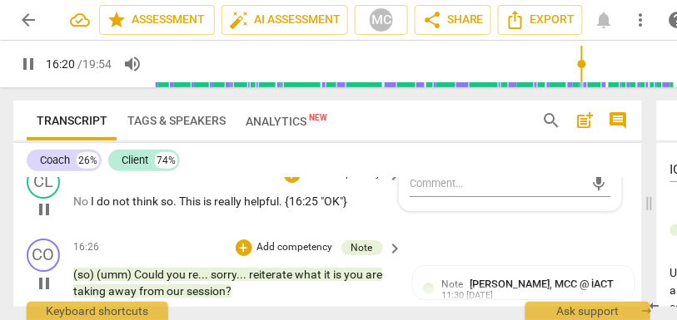
click at [91, 208] on span "I" at bounding box center [94, 201] width 6 height 13
type input "981"
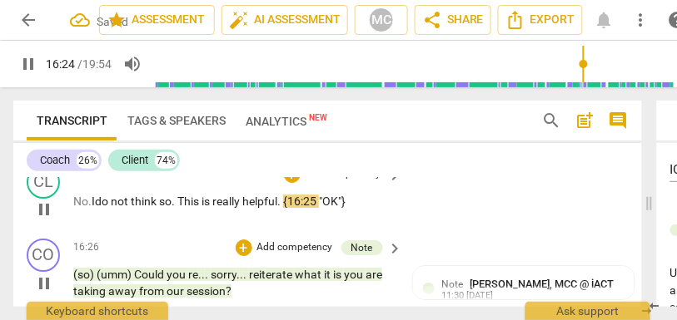
click at [320, 182] on p "Add competency" at bounding box center [343, 174] width 79 height 15
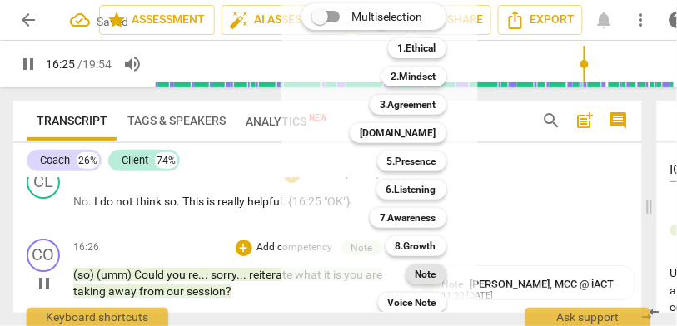
click at [434, 275] on b "Note" at bounding box center [425, 275] width 21 height 20
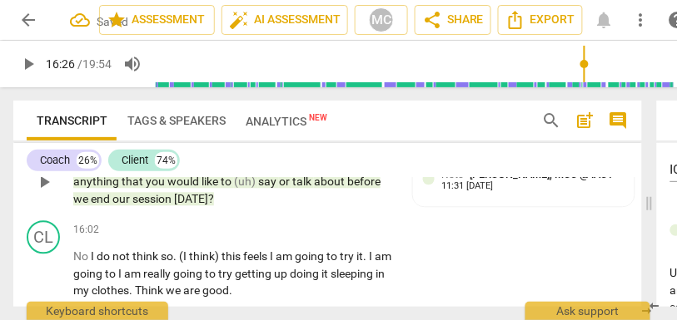
click at [208, 206] on span "[DATE]" at bounding box center [191, 199] width 34 height 13
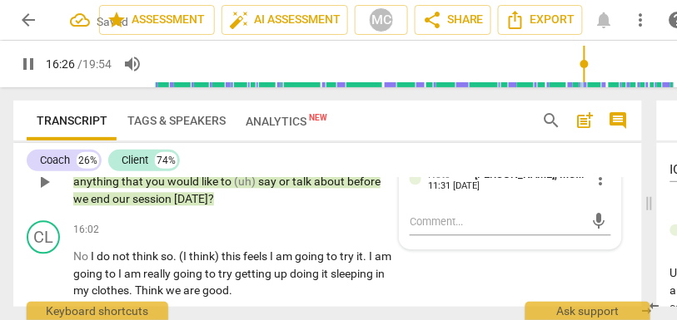
scroll to position [5445, 0]
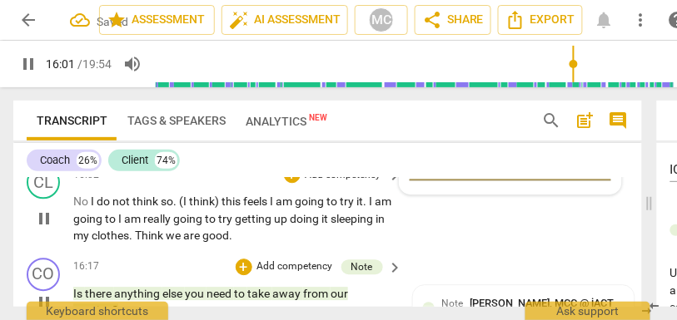
click at [92, 208] on span "I" at bounding box center [94, 201] width 6 height 13
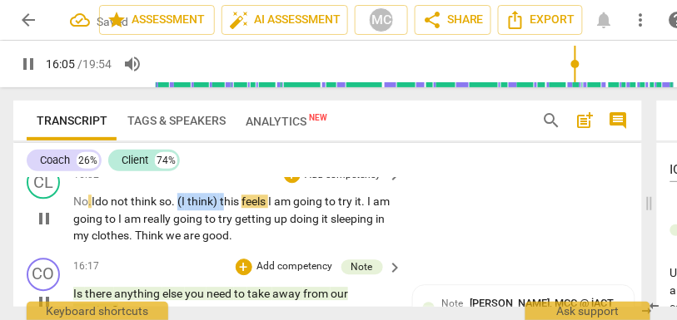
drag, startPoint x: 228, startPoint y: 230, endPoint x: 183, endPoint y: 231, distance: 44.9
click at [183, 231] on p "No . I do not think so . (I think) this feels I am going to try it . I am going…" at bounding box center [233, 219] width 321 height 52
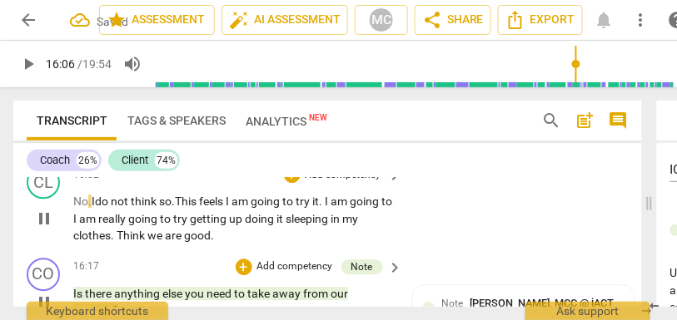
click at [122, 208] on span "not" at bounding box center [121, 201] width 20 height 13
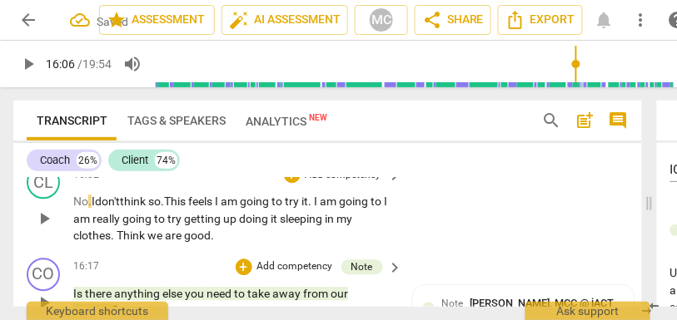
click at [120, 208] on span "don't" at bounding box center [107, 201] width 25 height 13
click at [159, 208] on span "so" at bounding box center [154, 201] width 12 height 13
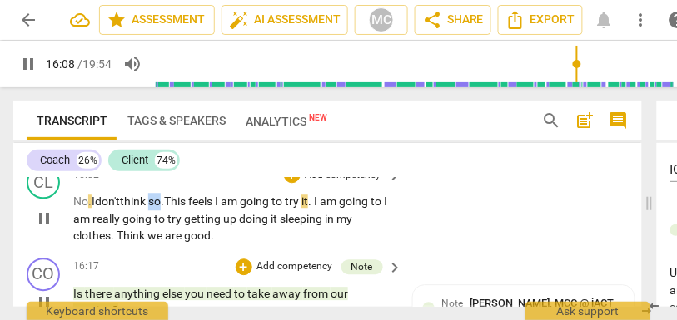
click at [159, 208] on span "so" at bounding box center [154, 201] width 12 height 13
click at [221, 208] on span "I" at bounding box center [218, 201] width 6 height 13
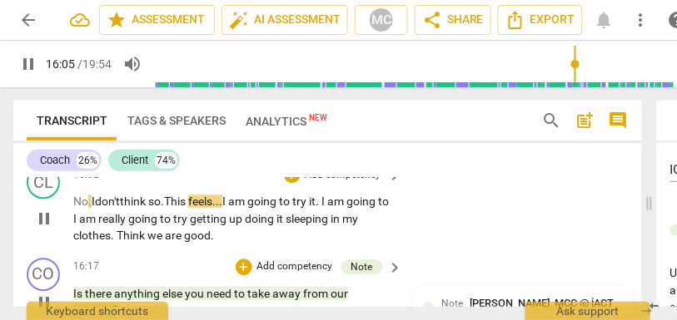
click at [453, 248] on div "CL play_arrow pause 16:02 + Add competency keyboard_arrow_right No . I don't th…" at bounding box center [327, 205] width 628 height 92
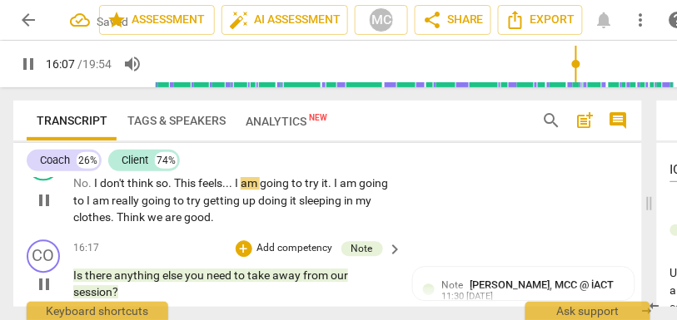
scroll to position [5473, 0]
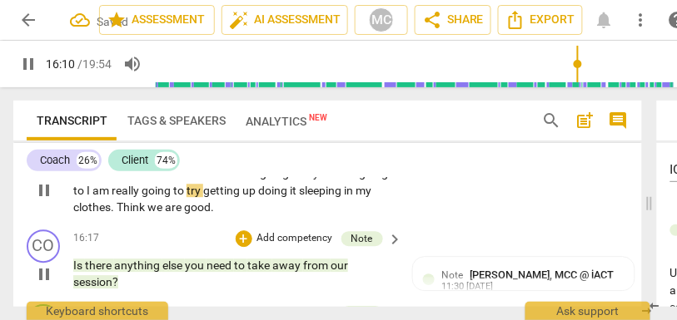
click at [340, 180] on span "I" at bounding box center [337, 172] width 6 height 13
drag, startPoint x: 336, startPoint y: 207, endPoint x: 117, endPoint y: 221, distance: 219.3
click at [117, 216] on p "No . I don't think so . This feels . . . I am going to try it . I am going to I…" at bounding box center [233, 191] width 321 height 52
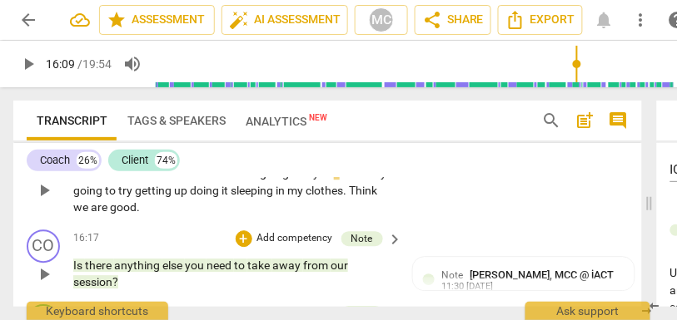
click at [350, 180] on span "am" at bounding box center [349, 172] width 19 height 13
click at [188, 197] on span "up" at bounding box center [182, 190] width 16 height 13
click at [201, 197] on span "doing" at bounding box center [206, 190] width 32 height 13
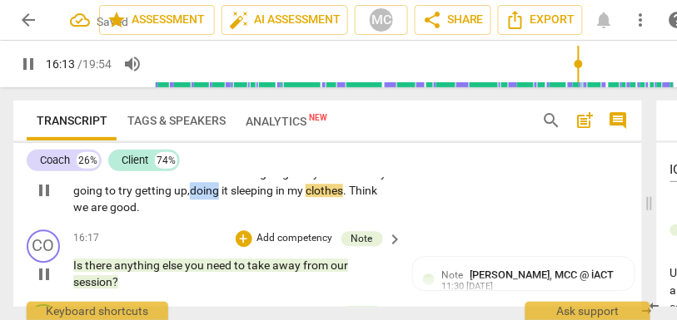
click at [201, 197] on span "doing" at bounding box center [206, 190] width 32 height 13
click at [230, 197] on span "it" at bounding box center [225, 190] width 9 height 13
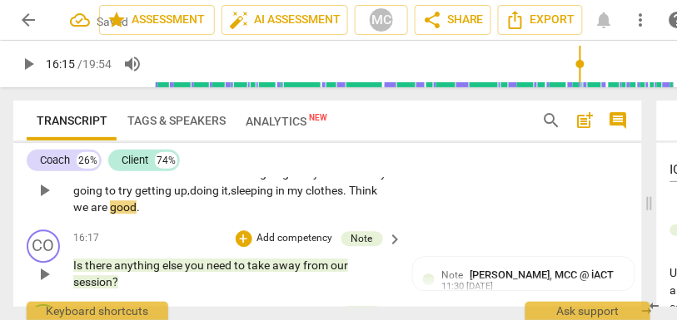
click at [358, 197] on span "Think" at bounding box center [363, 190] width 28 height 13
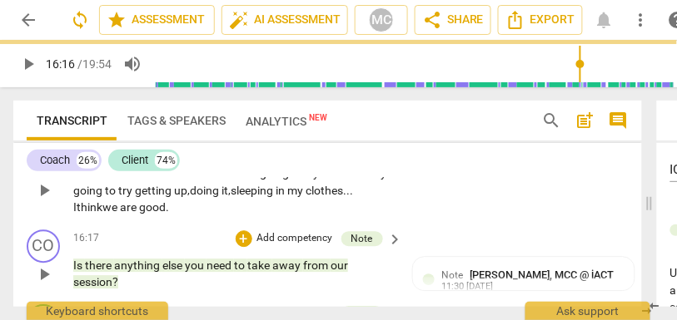
click at [347, 155] on p "Add competency" at bounding box center [343, 147] width 79 height 15
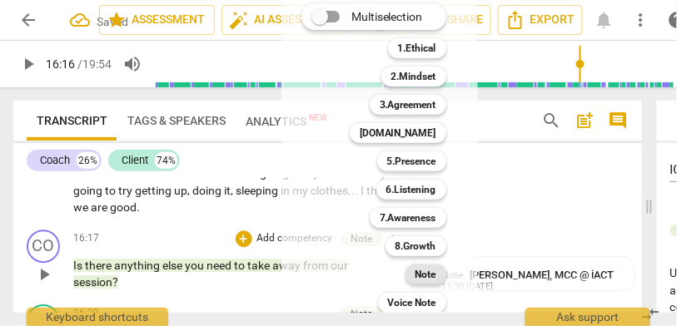
click at [428, 272] on b "Note" at bounding box center [425, 275] width 21 height 20
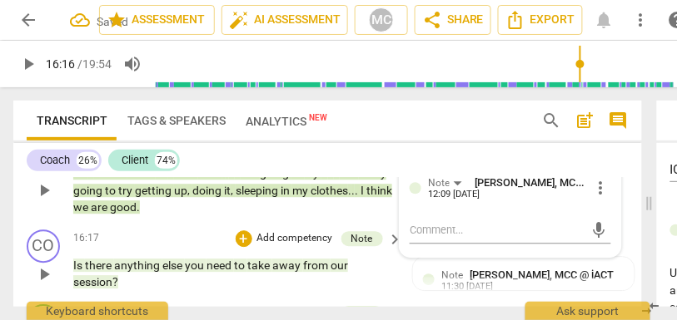
click at [471, 207] on div "Note Matthew Cintron-Quinones, MCC @ iACT 12:09 08-16-2025 more_vert mic" at bounding box center [509, 211] width 221 height 92
click at [2, 238] on div "Transcript Tags & Speakers Analytics New search post_add comment Coach 26% Clie…" at bounding box center [324, 203] width 648 height 233
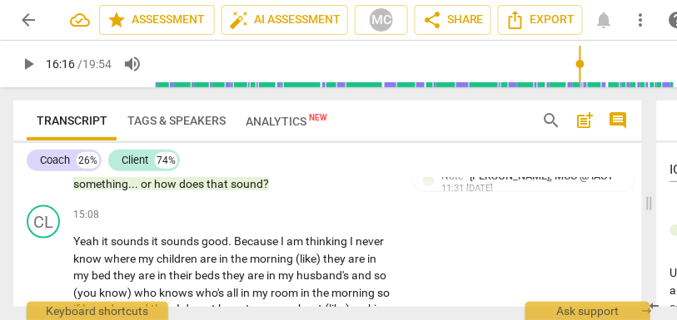
scroll to position [5091, 0]
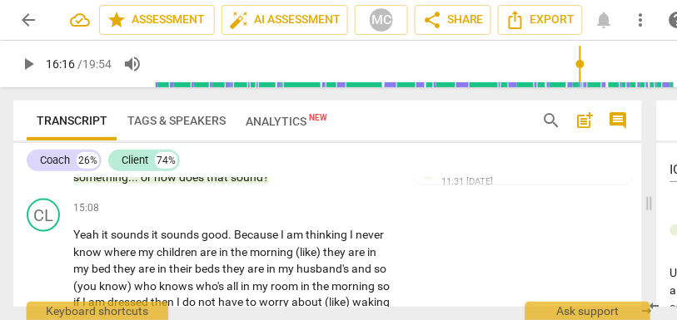
click at [235, 184] on span "sound" at bounding box center [247, 177] width 32 height 13
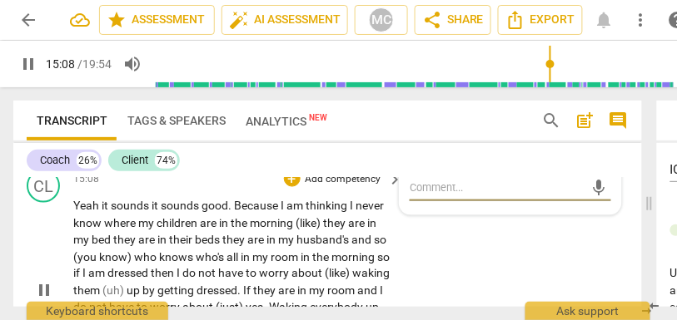
scroll to position [5122, 0]
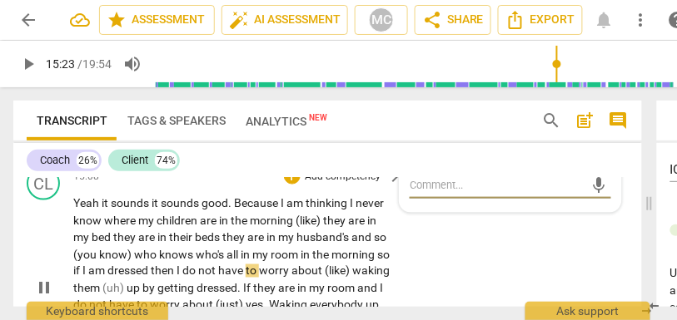
click at [82, 210] on span "Yeah" at bounding box center [87, 202] width 28 height 13
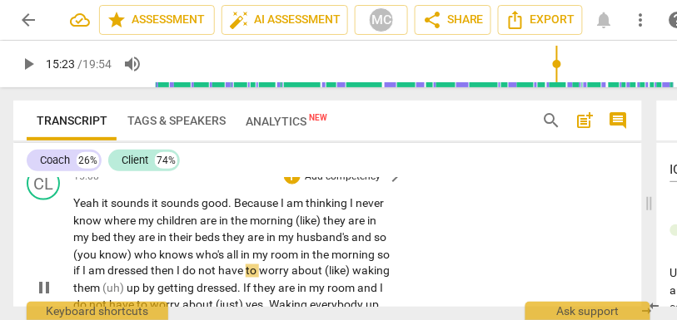
click at [82, 210] on span "Yeah" at bounding box center [87, 202] width 28 height 13
click at [102, 210] on span "it" at bounding box center [106, 202] width 9 height 13
drag, startPoint x: 206, startPoint y: 239, endPoint x: 158, endPoint y: 236, distance: 48.3
click at [158, 236] on p "Yeah. It sounds it sounds good . Because I am thinking I never know where my ch…" at bounding box center [233, 289] width 321 height 188
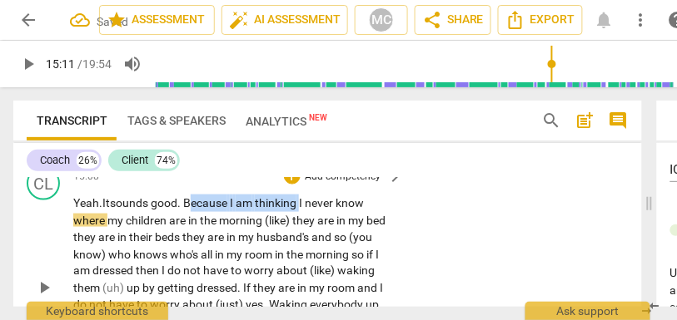
drag, startPoint x: 304, startPoint y: 237, endPoint x: 192, endPoint y: 235, distance: 111.5
click at [192, 235] on p "Yeah. It sounds good . Because I am thinking I never know where my children are…" at bounding box center [233, 289] width 321 height 188
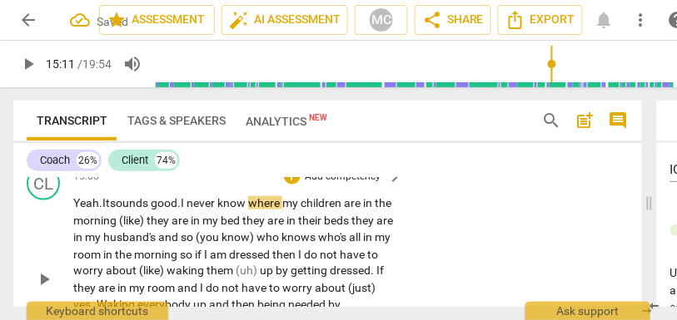
click at [213, 210] on span "never" at bounding box center [201, 202] width 31 height 13
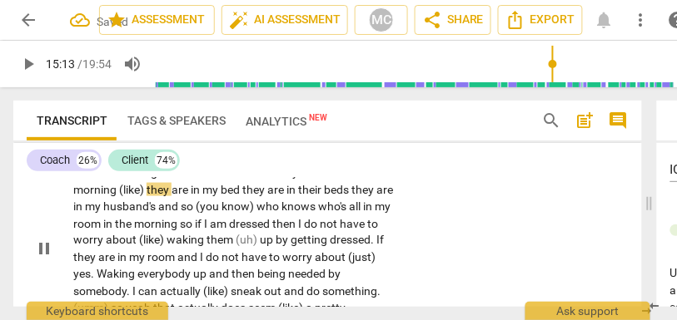
click at [146, 196] on span "(like)" at bounding box center [132, 189] width 27 height 13
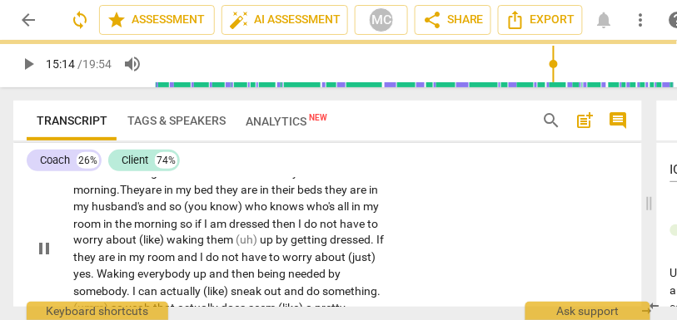
click at [241, 196] on span "they" at bounding box center [228, 189] width 25 height 13
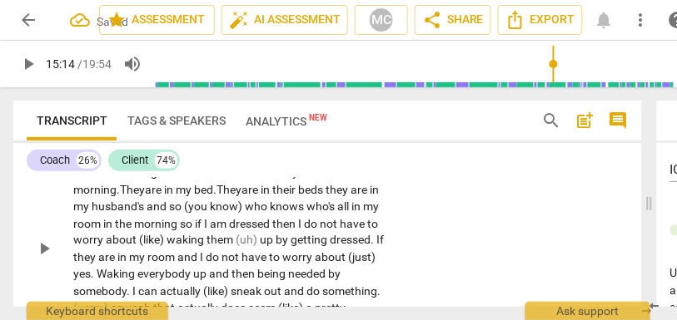
click at [241, 196] on span "They" at bounding box center [228, 189] width 25 height 13
click at [325, 196] on span "beds" at bounding box center [311, 189] width 27 height 13
click at [122, 213] on span "husband's" at bounding box center [119, 206] width 55 height 13
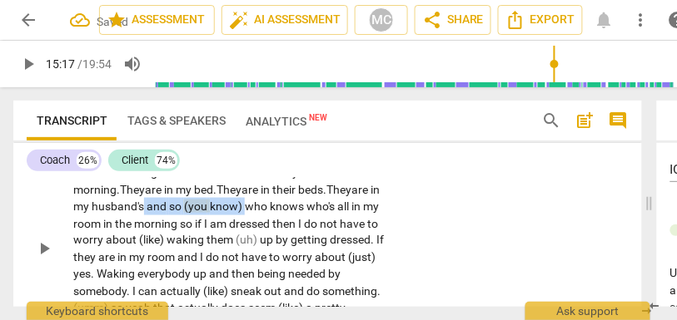
drag, startPoint x: 276, startPoint y: 240, endPoint x: 173, endPoint y: 239, distance: 103.2
click at [173, 239] on p "Yeah. It sounds good . I never know where my children are in the morning. They …" at bounding box center [233, 249] width 321 height 171
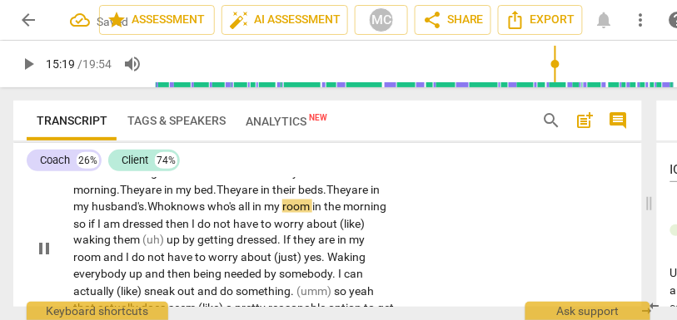
click at [171, 213] on span "Who" at bounding box center [158, 206] width 23 height 13
click at [238, 213] on span "who's" at bounding box center [222, 206] width 31 height 13
click at [88, 231] on span "so" at bounding box center [80, 223] width 15 height 13
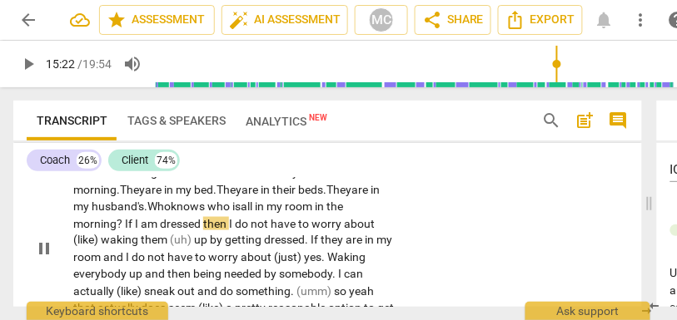
click at [204, 231] on span "then" at bounding box center [216, 223] width 26 height 13
click at [233, 231] on span "I" at bounding box center [232, 223] width 6 height 13
click at [251, 231] on span "do" at bounding box center [243, 223] width 16 height 13
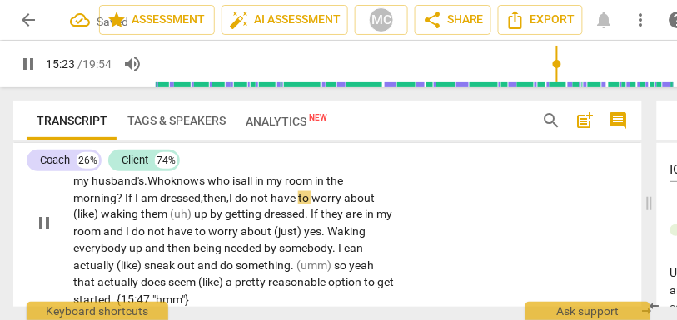
scroll to position [5186, 0]
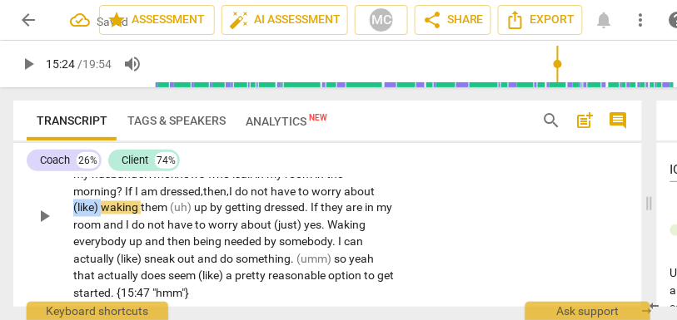
drag, startPoint x: 103, startPoint y: 244, endPoint x: 61, endPoint y: 244, distance: 42.4
click at [61, 244] on div "CL play_arrow pause 15:08 + Add competency keyboard_arrow_right Yeah. It sounds…" at bounding box center [327, 202] width 628 height 211
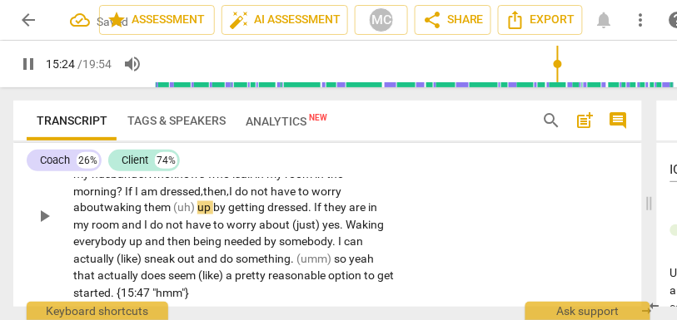
click at [197, 215] on span "(uh)" at bounding box center [185, 207] width 24 height 13
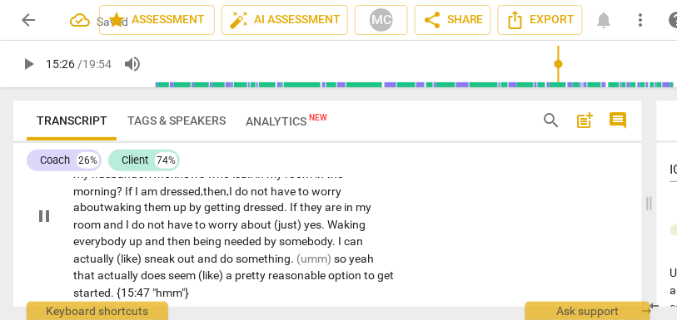
click at [175, 215] on span "up" at bounding box center [181, 207] width 16 height 13
click at [291, 215] on span "If" at bounding box center [295, 207] width 10 height 13
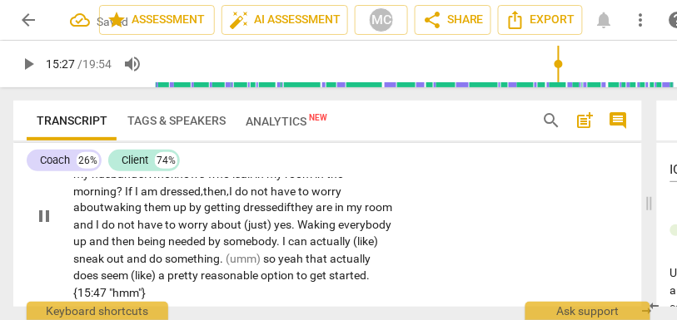
click at [102, 232] on span "I" at bounding box center [99, 225] width 6 height 13
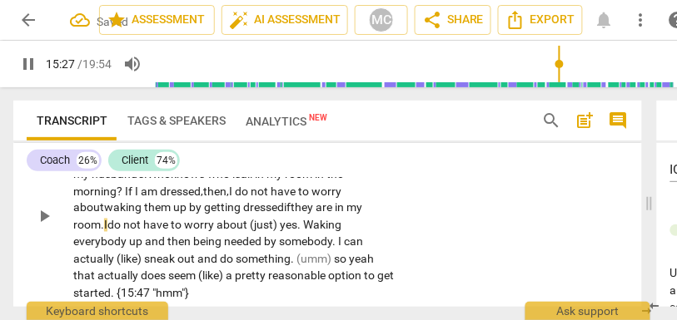
click at [80, 232] on span "room." at bounding box center [88, 225] width 31 height 13
click at [107, 232] on span "I" at bounding box center [105, 225] width 3 height 13
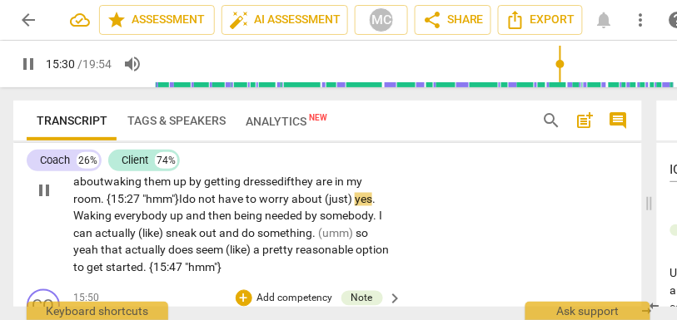
scroll to position [5203, 0]
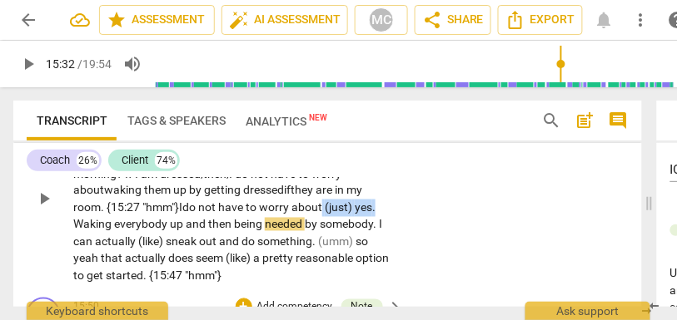
drag, startPoint x: 327, startPoint y: 240, endPoint x: 409, endPoint y: 240, distance: 81.6
click at [409, 240] on div "CL play_arrow pause 15:08 + Add competency keyboard_arrow_right Yeah. It sounds…" at bounding box center [327, 185] width 628 height 211
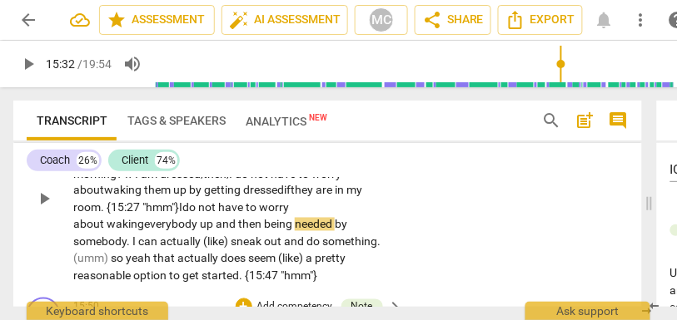
click at [144, 231] on span "waking" at bounding box center [125, 224] width 37 height 13
drag, startPoint x: 192, startPoint y: 258, endPoint x: 169, endPoint y: 258, distance: 23.3
click at [169, 258] on p "Yeah. It sounds good . I never know where my children are in the morning. They …" at bounding box center [233, 199] width 321 height 171
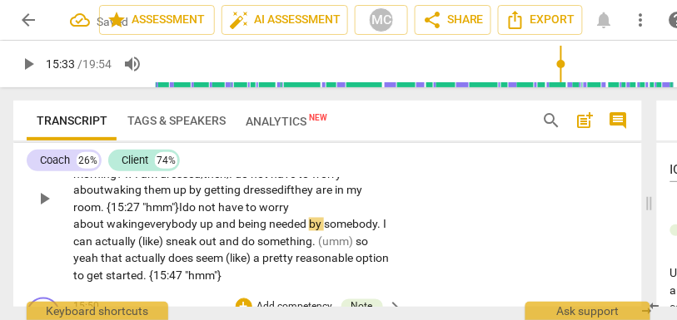
click at [238, 231] on span "being" at bounding box center [253, 224] width 31 height 13
drag, startPoint x: 102, startPoint y: 275, endPoint x: 37, endPoint y: 275, distance: 64.9
click at [37, 275] on div "CL play_arrow pause 15:08 + Add competency keyboard_arrow_right Yeah. It sounds…" at bounding box center [327, 185] width 628 height 211
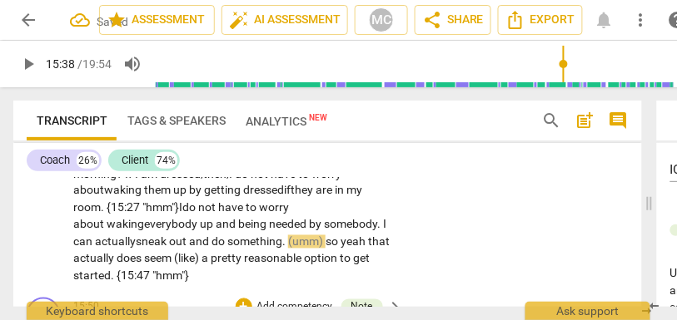
click at [346, 249] on span "yeah" at bounding box center [353, 242] width 27 height 13
click at [230, 249] on span "something" at bounding box center [254, 242] width 55 height 13
click at [282, 249] on span "." at bounding box center [285, 242] width 6 height 13
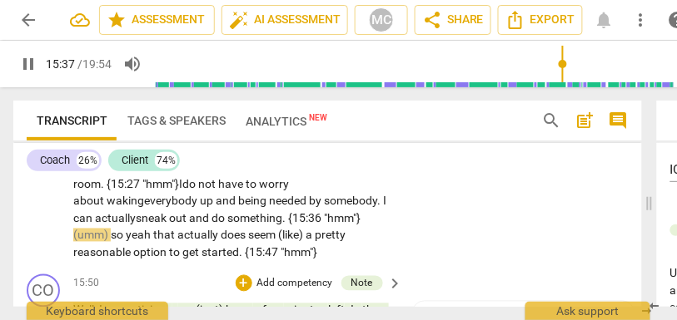
scroll to position [5228, 0]
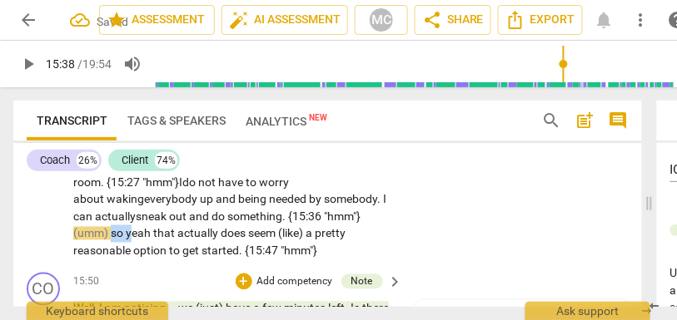
drag, startPoint x: 93, startPoint y: 267, endPoint x: 48, endPoint y: 267, distance: 44.9
click at [48, 266] on div "CL play_arrow pause 15:08 + Add competency keyboard_arrow_right Yeah. It sounds…" at bounding box center [327, 160] width 628 height 211
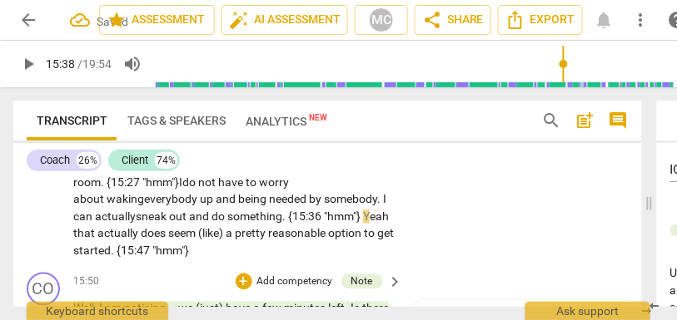
click at [78, 241] on span "that" at bounding box center [85, 233] width 24 height 13
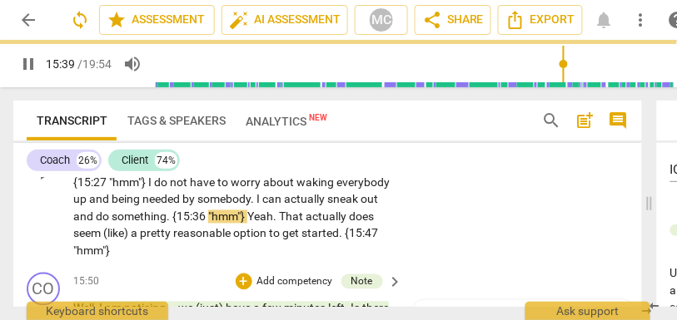
click at [425, 236] on div "CL play_arrow pause 15:08 + Add competency keyboard_arrow_right Yeah . It sound…" at bounding box center [327, 160] width 628 height 211
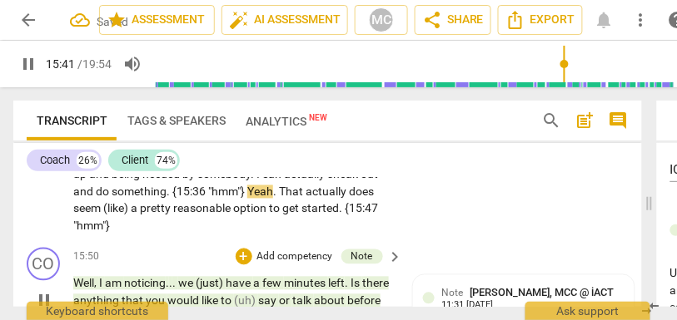
scroll to position [5252, 0]
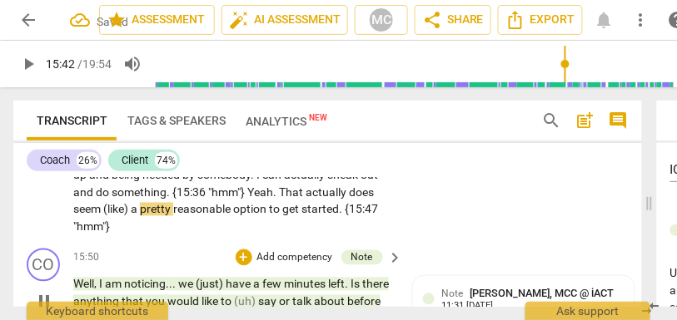
click at [131, 216] on span "(like)" at bounding box center [116, 209] width 27 height 13
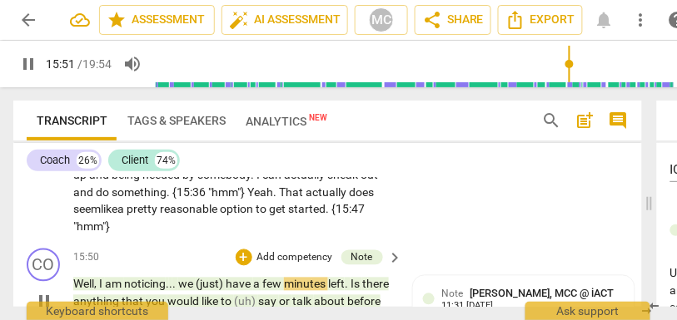
click at [463, 242] on div "CL play_arrow pause 15:08 + Add competency keyboard_arrow_right Yeah . It sound…" at bounding box center [327, 136] width 628 height 211
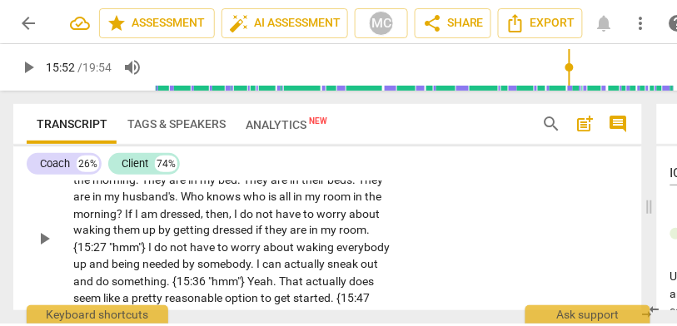
scroll to position [5112, 0]
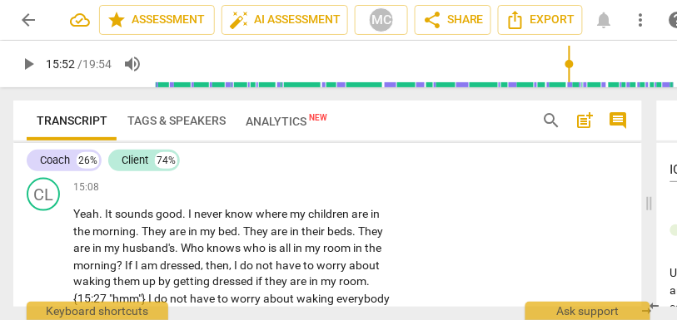
click at [350, 196] on p "Add competency" at bounding box center [343, 188] width 79 height 15
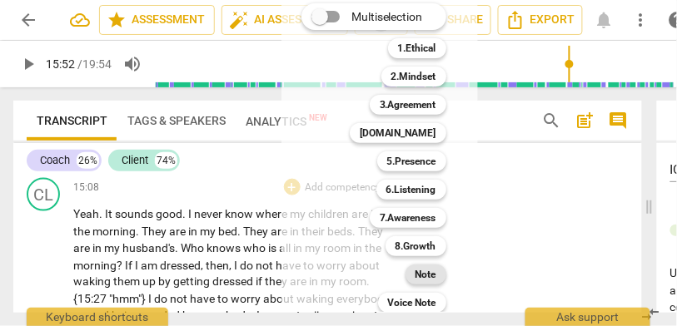
click at [415, 269] on div "Note" at bounding box center [425, 275] width 41 height 20
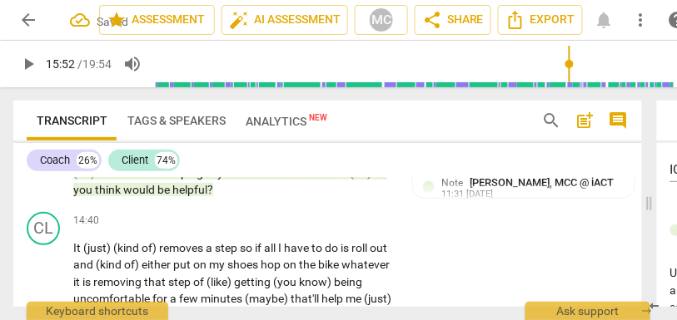
scroll to position [4876, 0]
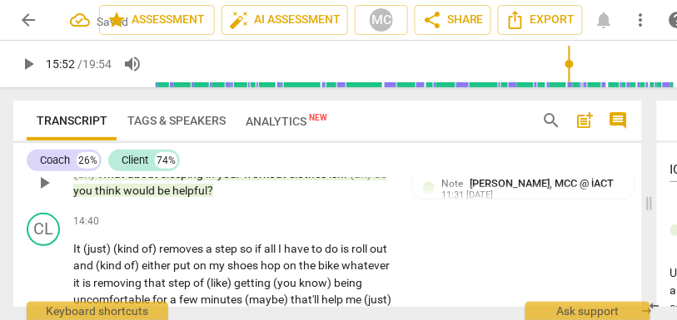
click at [183, 197] on span "helpful" at bounding box center [189, 190] width 35 height 13
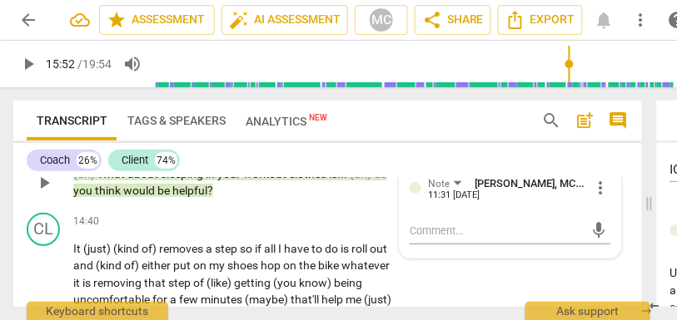
click at [183, 197] on span "helpful" at bounding box center [189, 190] width 35 height 13
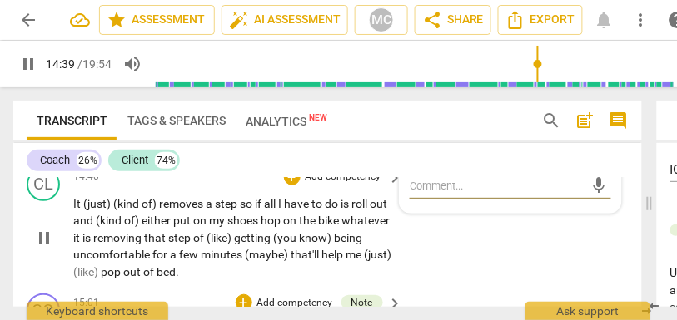
scroll to position [4922, 0]
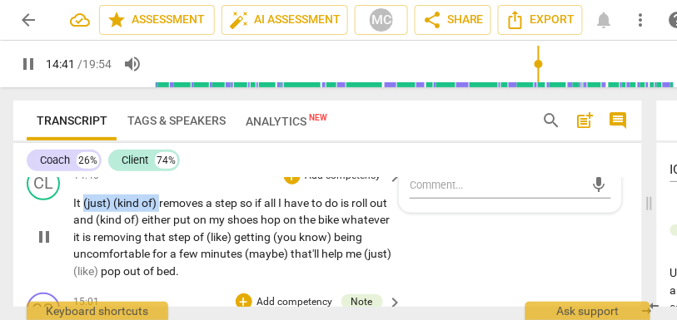
drag, startPoint x: 160, startPoint y: 236, endPoint x: 82, endPoint y: 236, distance: 77.4
click at [82, 236] on p "It (just) (kind of) removes a step so if all I have to do is roll out and (kind…" at bounding box center [233, 238] width 321 height 86
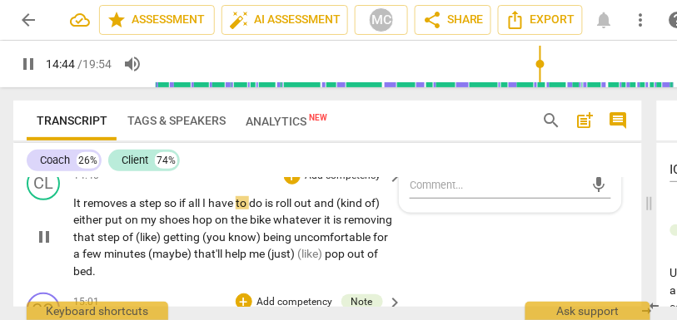
click at [109, 210] on span "removes" at bounding box center [106, 202] width 47 height 13
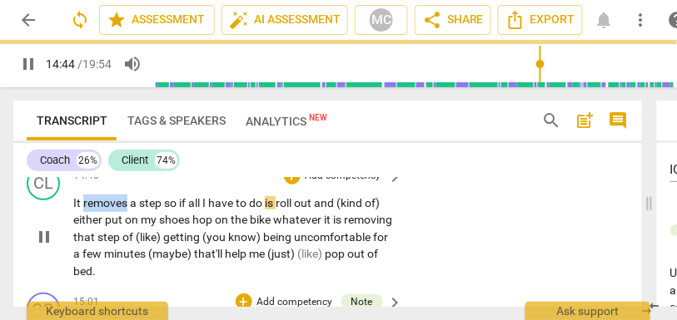
click at [109, 210] on span "removes" at bounding box center [106, 202] width 47 height 13
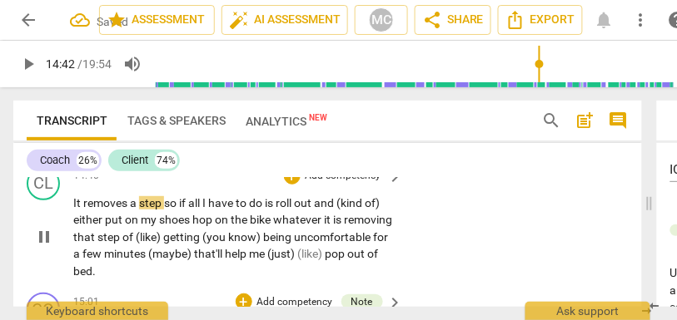
click at [188, 210] on span "if" at bounding box center [183, 202] width 9 height 13
drag, startPoint x: 325, startPoint y: 237, endPoint x: 401, endPoint y: 237, distance: 75.7
click at [401, 237] on div "CL play_arrow pause 14:40 + Add competency keyboard_arrow_right It removes a st…" at bounding box center [327, 224] width 628 height 127
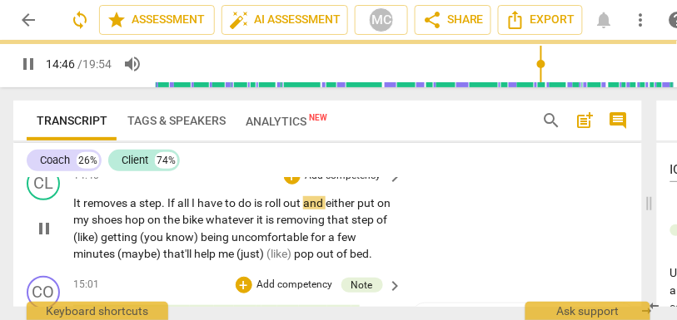
click at [403, 249] on div "CL play_arrow pause 14:40 + Add competency keyboard_arrow_right It removes a st…" at bounding box center [327, 215] width 628 height 109
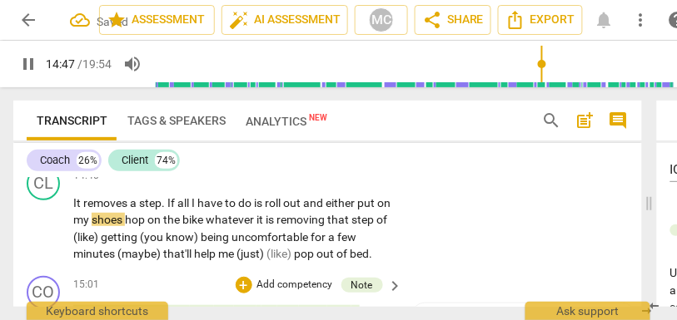
click at [303, 210] on span "out" at bounding box center [293, 202] width 20 height 13
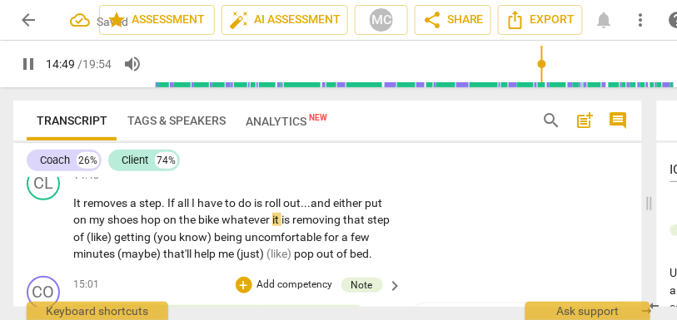
click at [347, 210] on span "either" at bounding box center [349, 202] width 32 height 13
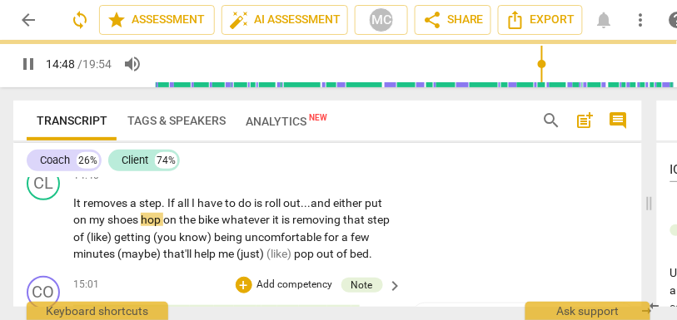
click at [141, 226] on span "shoes" at bounding box center [123, 219] width 33 height 13
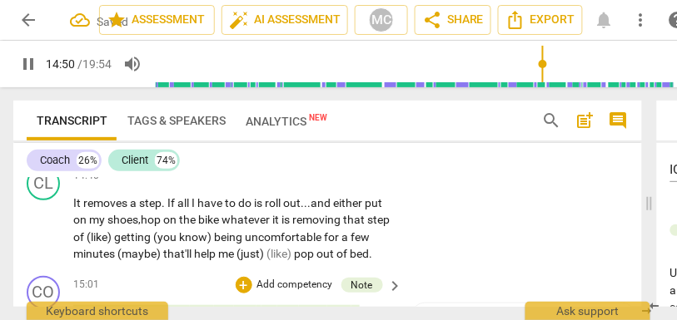
click at [227, 226] on span "whatever" at bounding box center [246, 219] width 51 height 13
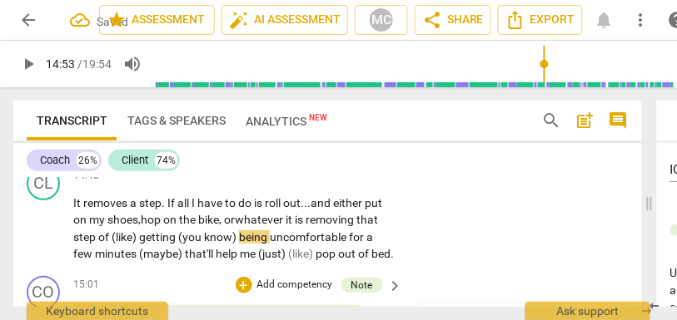
click at [262, 226] on span "whatever" at bounding box center [260, 219] width 51 height 13
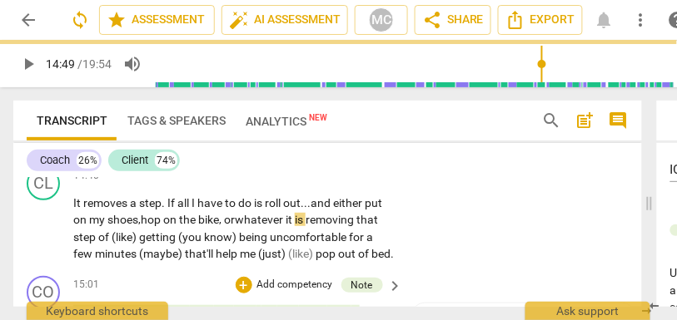
click at [305, 226] on span "is" at bounding box center [300, 219] width 11 height 13
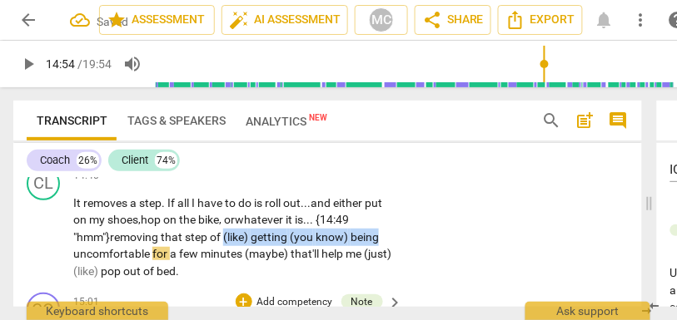
drag, startPoint x: 226, startPoint y: 272, endPoint x: 428, endPoint y: 273, distance: 201.4
click at [428, 273] on div "CL play_arrow pause 14:40 + Add competency keyboard_arrow_right It removes a st…" at bounding box center [327, 224] width 628 height 127
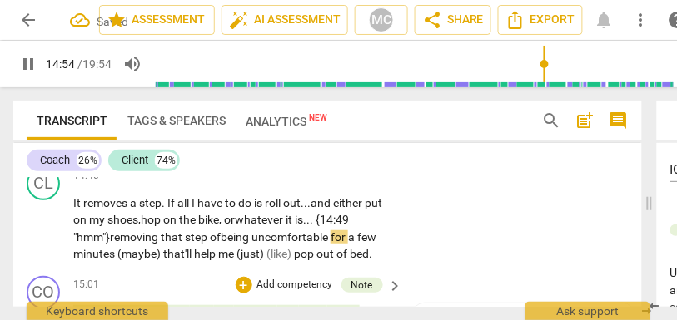
click at [447, 265] on div "CL play_arrow pause 14:40 + Add competency keyboard_arrow_right It removes a st…" at bounding box center [327, 215] width 628 height 109
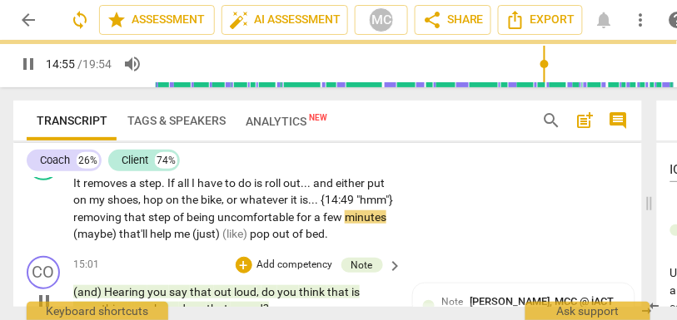
scroll to position [4949, 0]
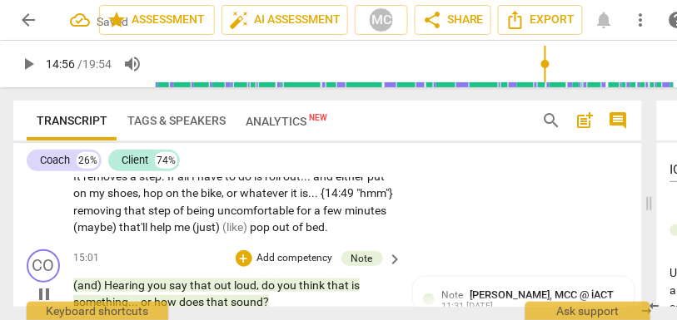
click at [117, 234] on span "(maybe)" at bounding box center [96, 227] width 46 height 13
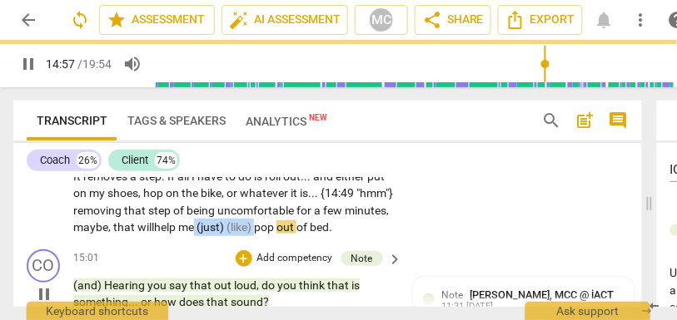
drag, startPoint x: 306, startPoint y: 262, endPoint x: 242, endPoint y: 262, distance: 64.1
click at [242, 236] on p "It removes a step . If all I have to do is roll out . . . and either put on my …" at bounding box center [233, 202] width 321 height 68
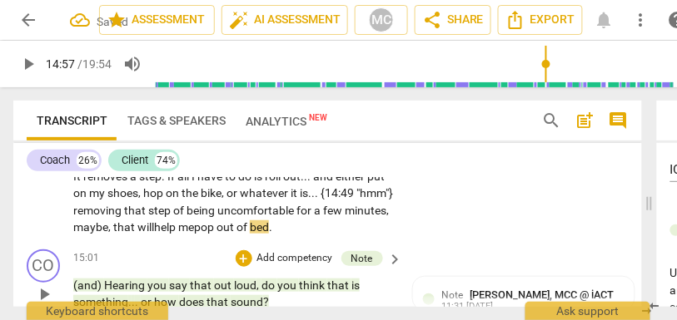
click at [429, 243] on div "CL play_arrow pause 14:40 + Add competency keyboard_arrow_right It removes a st…" at bounding box center [327, 188] width 628 height 109
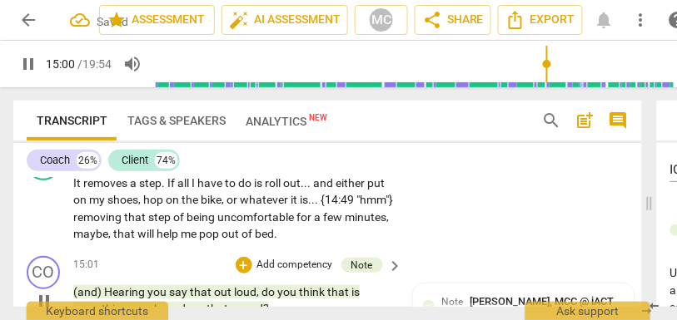
scroll to position [4936, 0]
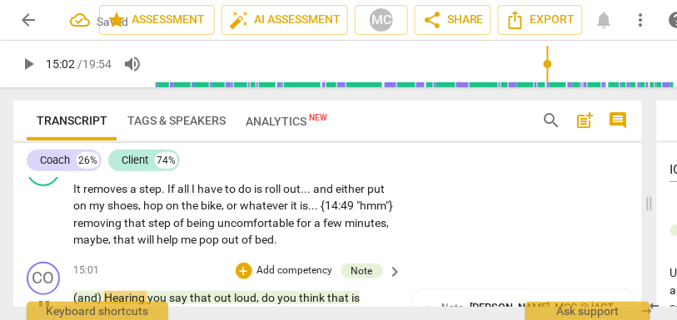
click at [342, 170] on p "Add competency" at bounding box center [343, 162] width 79 height 15
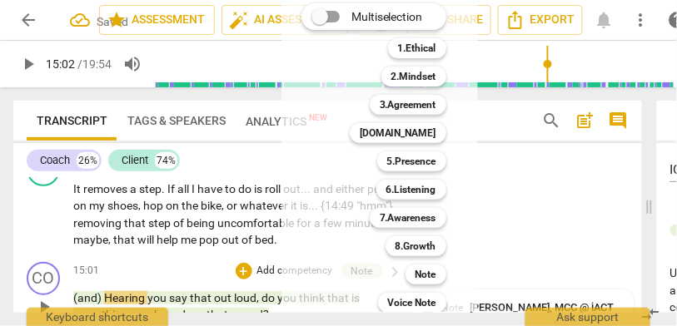
click at [251, 265] on div at bounding box center [338, 163] width 677 height 326
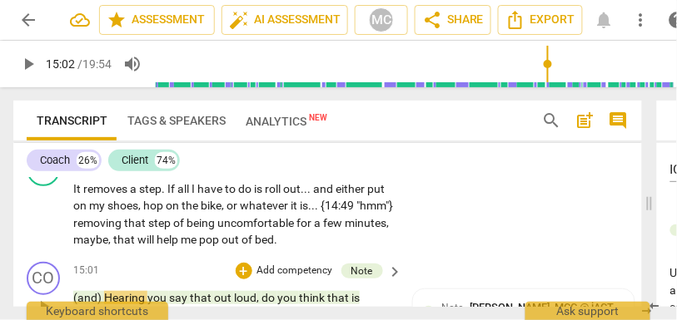
click at [241, 246] on span "out" at bounding box center [231, 239] width 20 height 13
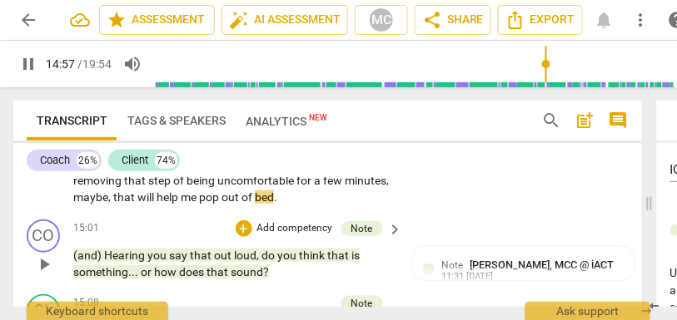
scroll to position [4993, 0]
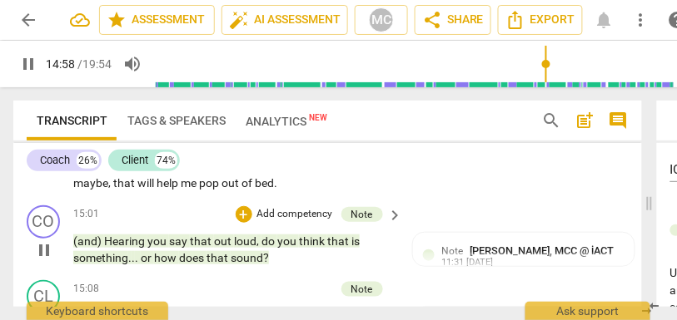
click at [274, 190] on span "bed" at bounding box center [264, 182] width 19 height 13
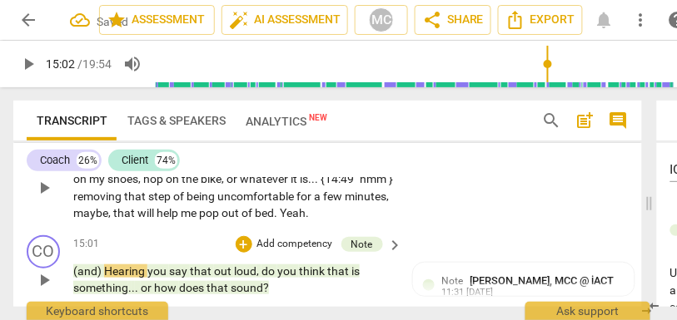
scroll to position [4952, 0]
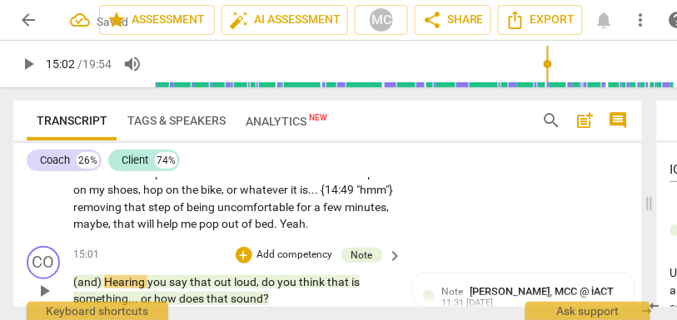
click at [331, 176] on div "Coach 26% Client 74% CO play_arrow pause 00:03 + Add competency Note keyboard_a…" at bounding box center [327, 225] width 628 height 164
click at [320, 154] on p "Add competency" at bounding box center [343, 146] width 79 height 15
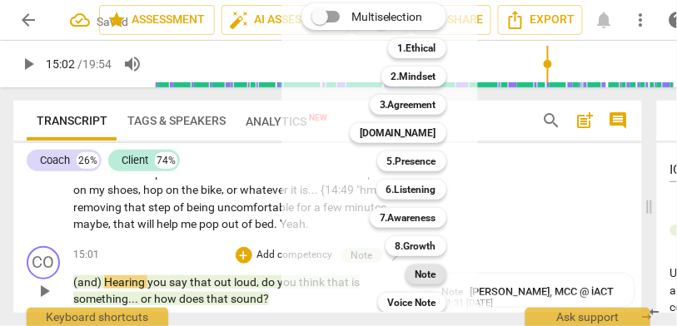
click at [414, 270] on div "Note" at bounding box center [425, 275] width 41 height 20
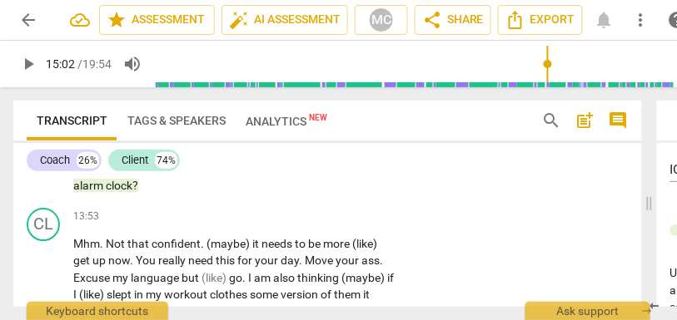
scroll to position [4660, 0]
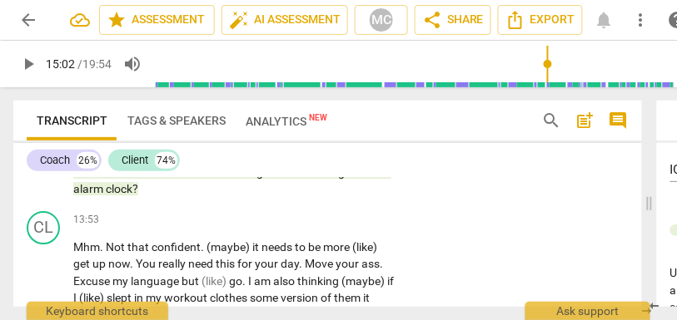
click at [132, 196] on span "clock" at bounding box center [119, 188] width 27 height 13
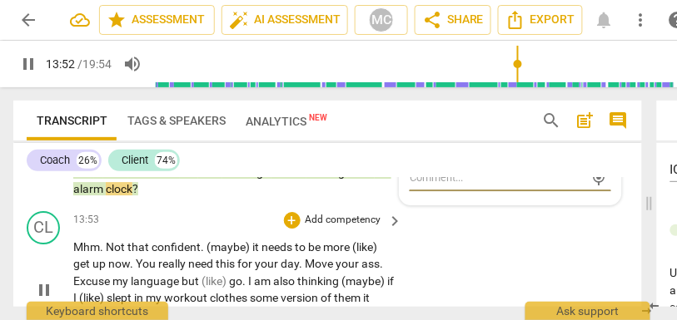
scroll to position [4695, 0]
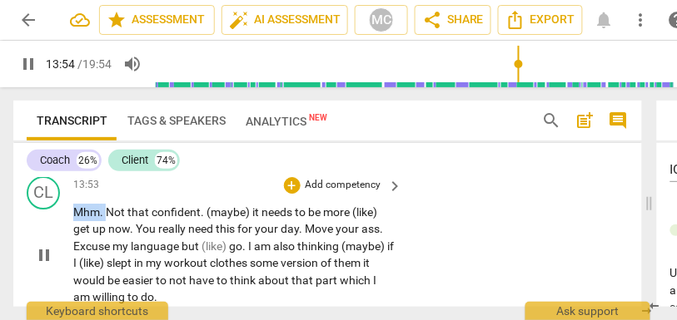
drag, startPoint x: 107, startPoint y: 246, endPoint x: 62, endPoint y: 246, distance: 44.9
click at [62, 246] on div "CL play_arrow pause 13:53 + Add competency keyboard_arrow_right Mhm . Not that …" at bounding box center [327, 241] width 628 height 143
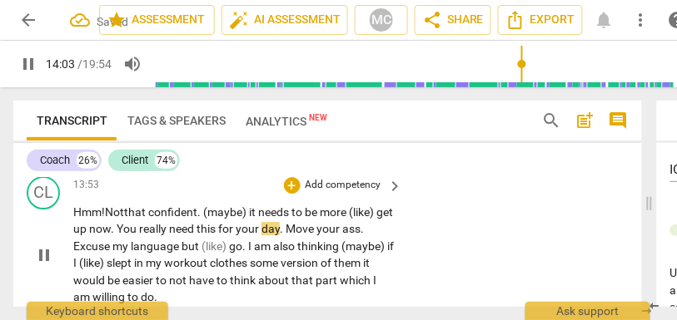
click at [139, 219] on span "that" at bounding box center [136, 212] width 24 height 13
drag, startPoint x: 253, startPoint y: 246, endPoint x: 206, endPoint y: 246, distance: 46.6
click at [206, 246] on p "Hmm ! N ot that confident . (maybe) it needs to be more (like) get up now . You…" at bounding box center [233, 255] width 321 height 102
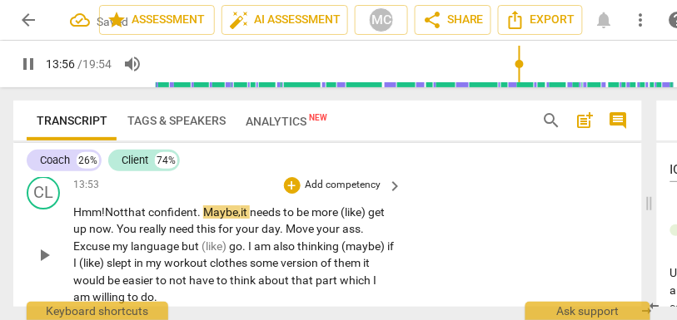
click at [472, 246] on div "CL play_arrow pause 13:53 + Add competency keyboard_arrow_right Hmm ! N ot that…" at bounding box center [327, 241] width 628 height 143
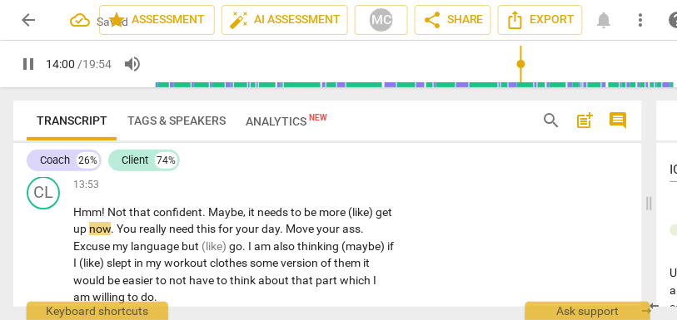
click at [194, 219] on span "confident" at bounding box center [177, 212] width 49 height 13
click at [27, 62] on span "pause" at bounding box center [28, 64] width 20 height 20
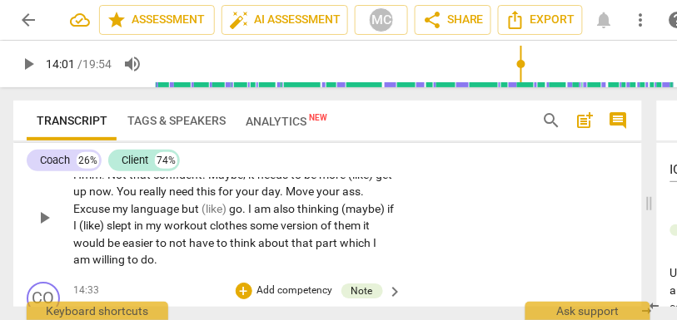
scroll to position [4732, 0]
click at [344, 181] on span "more" at bounding box center [333, 174] width 29 height 13
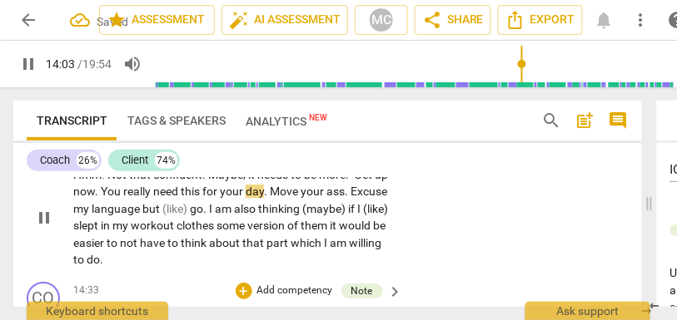
click at [372, 181] on span "et" at bounding box center [368, 174] width 12 height 13
click at [349, 198] on span "." at bounding box center [348, 191] width 6 height 13
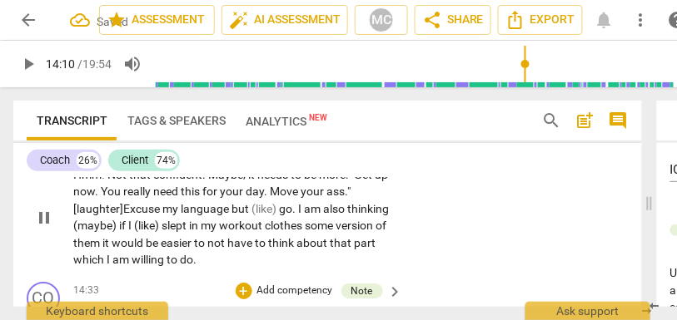
click at [233, 216] on span "but" at bounding box center [241, 208] width 20 height 13
click at [255, 216] on span "(like)" at bounding box center [264, 208] width 27 height 13
click at [424, 216] on div "CL play_arrow pause 13:53 + Add competency keyboard_arrow_right Hmm ! Not that …" at bounding box center [327, 203] width 628 height 143
click at [285, 216] on span """ at bounding box center [283, 208] width 6 height 13
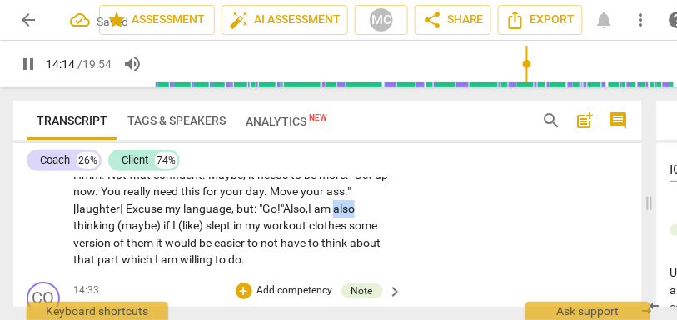
drag, startPoint x: 343, startPoint y: 241, endPoint x: 393, endPoint y: 241, distance: 49.9
click at [393, 241] on div "Hmm ! Not that confident . Maybe , it needs to be more : "Get up now . You real…" at bounding box center [238, 217] width 331 height 102
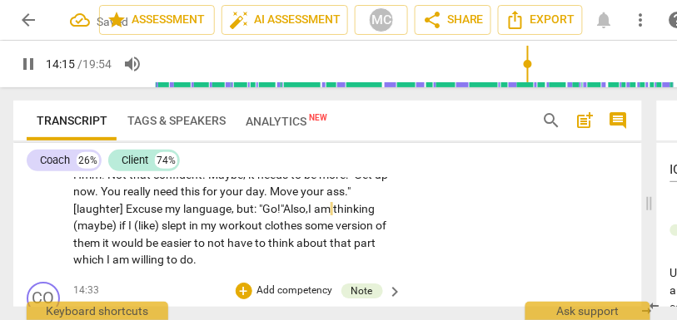
click at [433, 226] on div "CL play_arrow pause 13:53 + Add competency keyboard_arrow_right Hmm ! Not that …" at bounding box center [327, 203] width 628 height 143
click at [349, 216] on span "thinking" at bounding box center [360, 208] width 42 height 13
click at [382, 242] on p "Hmm ! Not that confident . Maybe , it needs to be more : "Get up now . You real…" at bounding box center [233, 217] width 321 height 102
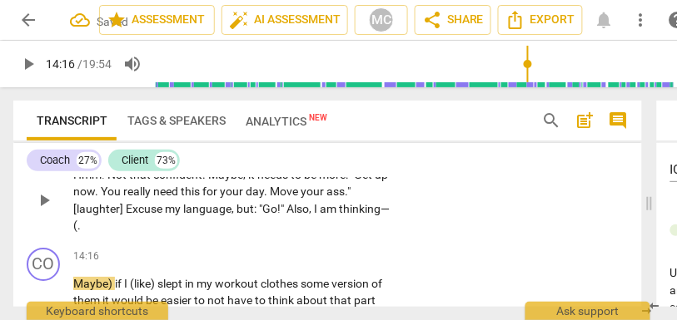
scroll to position [4781, 0]
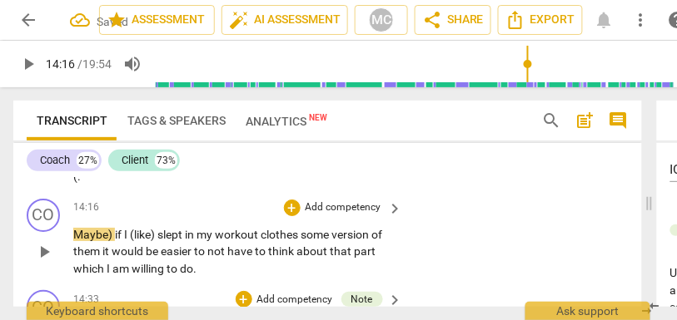
click at [72, 270] on div "play_arrow pause" at bounding box center [52, 252] width 42 height 41
click at [73, 241] on span "Maybe)" at bounding box center [94, 234] width 42 height 13
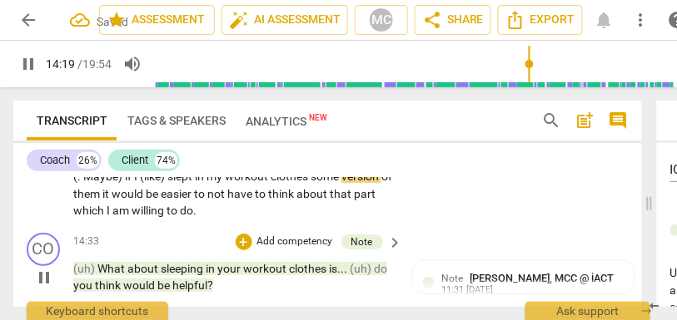
click at [354, 166] on span "thinking—" at bounding box center [364, 159] width 51 height 13
click at [85, 183] on span "Maybe)" at bounding box center [104, 176] width 42 height 13
drag, startPoint x: 160, startPoint y: 211, endPoint x: 107, endPoint y: 211, distance: 52.4
click at [107, 211] on p "Hmm ! Not that confident . Maybe , it needs to be more : "Get up now . You real…" at bounding box center [233, 168] width 321 height 102
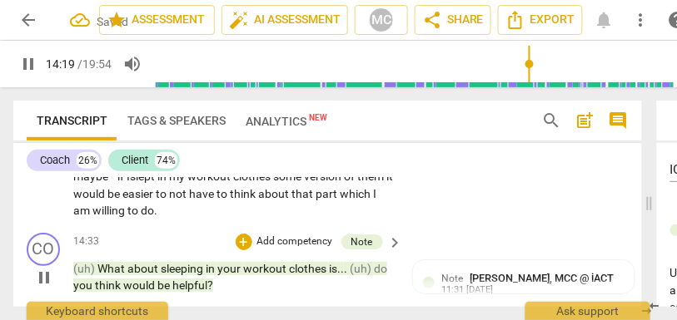
click at [279, 183] on span "some" at bounding box center [288, 176] width 31 height 13
click at [82, 201] on span "it" at bounding box center [77, 193] width 9 height 13
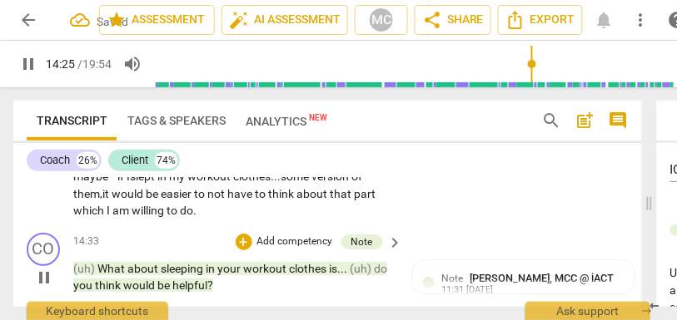
click at [73, 217] on span "which" at bounding box center [89, 210] width 33 height 13
click at [81, 217] on span "part," at bounding box center [85, 210] width 24 height 13
click at [113, 217] on span "which" at bounding box center [113, 210] width 33 height 13
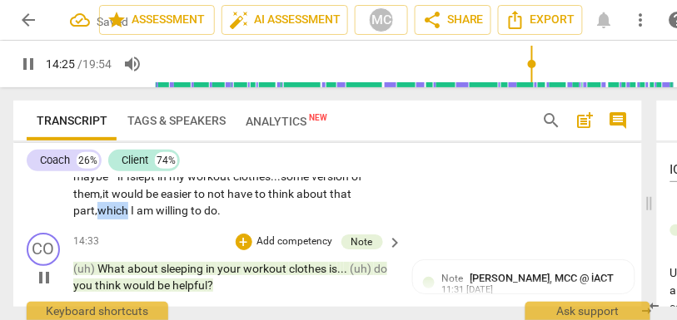
click at [113, 217] on span "which" at bounding box center [113, 210] width 33 height 13
click at [81, 217] on span "part," at bounding box center [85, 210] width 24 height 13
click at [94, 217] on span "part," at bounding box center [85, 210] width 24 height 13
click at [523, 226] on div "CL play_arrow pause 13:53 + Add competency keyboard_arrow_right Hmm ! Not that …" at bounding box center [327, 154] width 628 height 143
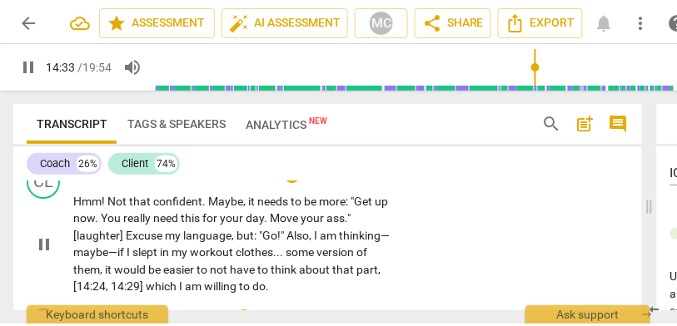
scroll to position [4700, 0]
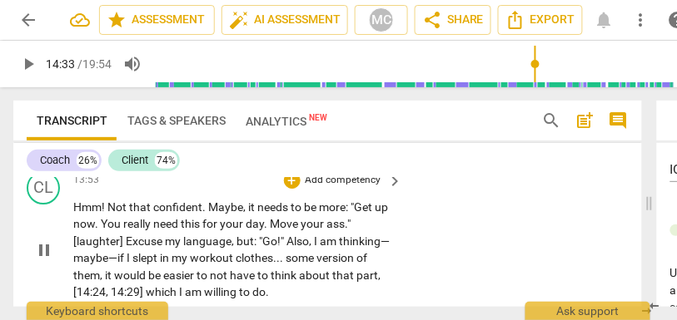
click at [338, 188] on p "Add competency" at bounding box center [343, 180] width 79 height 15
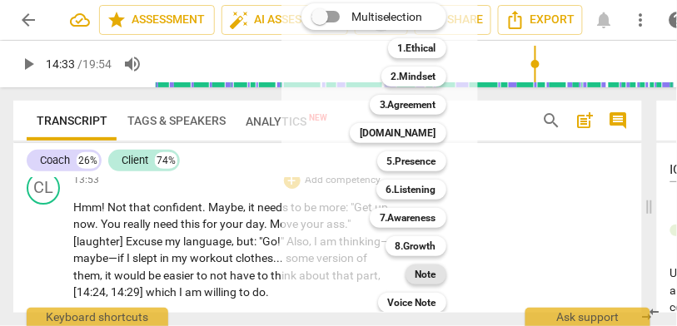
click at [424, 270] on b "Note" at bounding box center [425, 275] width 21 height 20
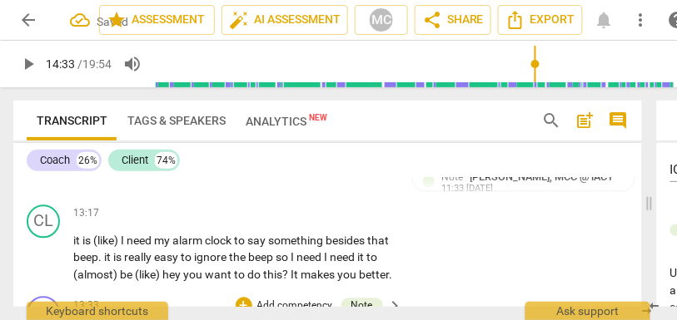
scroll to position [4441, 0]
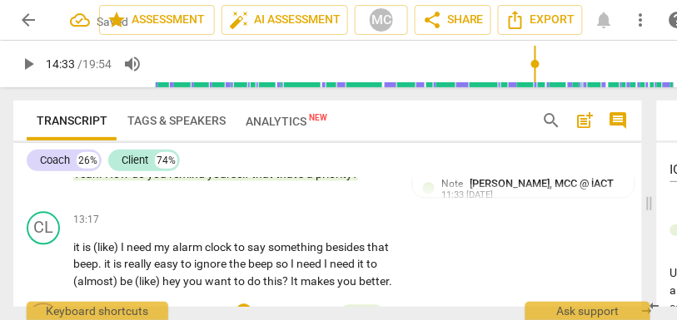
click at [334, 181] on span "priority" at bounding box center [333, 174] width 37 height 13
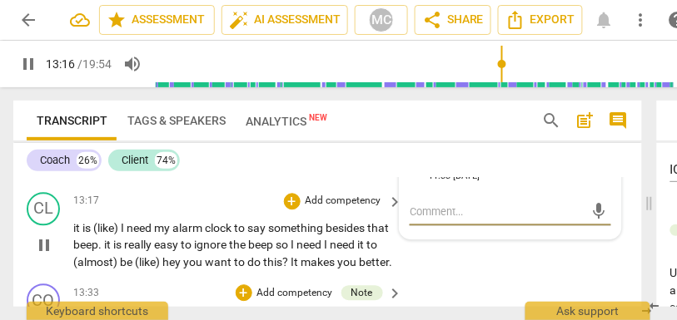
scroll to position [4462, 0]
click at [121, 234] on span "(like)" at bounding box center [106, 227] width 27 height 13
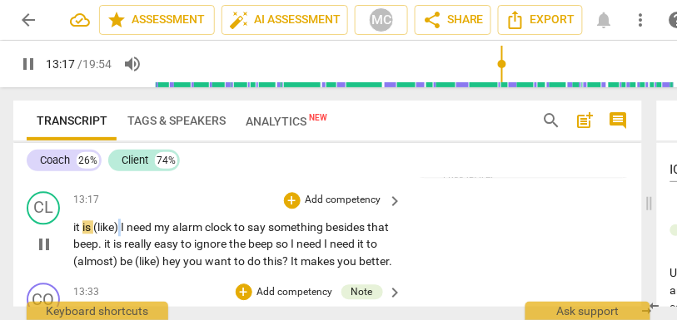
click at [121, 234] on span "(like)" at bounding box center [106, 227] width 27 height 13
click at [125, 234] on span "I" at bounding box center [124, 227] width 6 height 13
drag, startPoint x: 123, startPoint y: 244, endPoint x: 52, endPoint y: 242, distance: 71.6
click at [52, 242] on div "CL play_arrow pause 13:17 + Add competency keyboard_arrow_right it is (like) I …" at bounding box center [327, 231] width 628 height 92
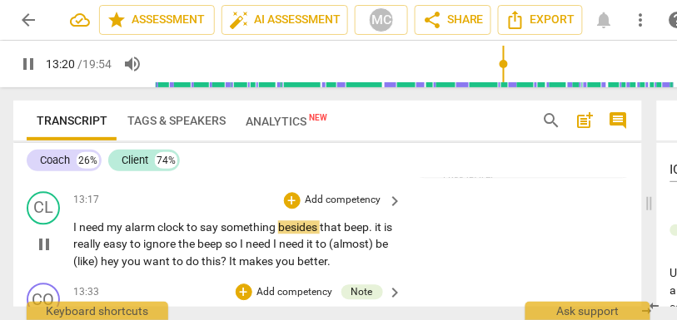
click at [92, 204] on div "CL play_arrow pause 13:17 + Add competency keyboard_arrow_right I need my alarm…" at bounding box center [327, 231] width 628 height 92
click at [74, 234] on span "I" at bounding box center [76, 227] width 6 height 13
click at [375, 234] on span "." at bounding box center [372, 227] width 6 height 13
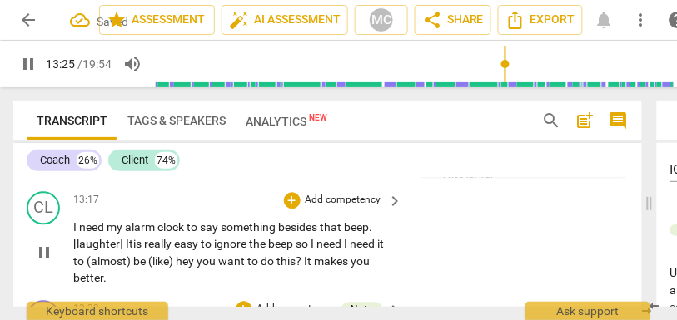
click at [165, 251] on span "really" at bounding box center [159, 243] width 30 height 13
click at [299, 251] on span "so" at bounding box center [302, 243] width 15 height 13
drag, startPoint x: 347, startPoint y: 260, endPoint x: 295, endPoint y: 260, distance: 52.4
click at [295, 260] on p "I need my alarm clock to say something besides that beep . [laughter] It is rea…" at bounding box center [233, 253] width 321 height 68
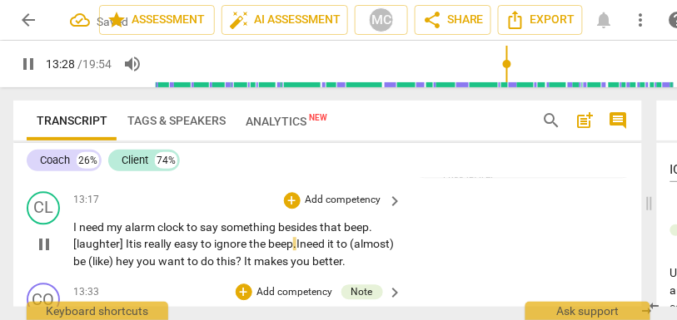
click at [321, 251] on span "need" at bounding box center [313, 243] width 27 height 13
click at [350, 251] on span "to" at bounding box center [342, 243] width 13 height 13
click at [356, 264] on p "I need my alarm clock to say something besides that beep . [laughter] It is rea…" at bounding box center [233, 245] width 321 height 52
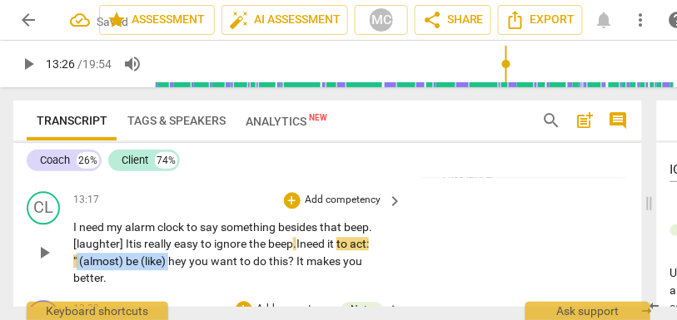
click at [172, 268] on span "hey" at bounding box center [178, 261] width 21 height 13
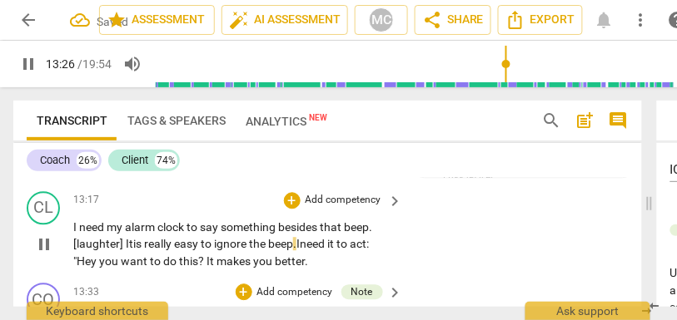
click at [99, 268] on span "you" at bounding box center [110, 261] width 22 height 13
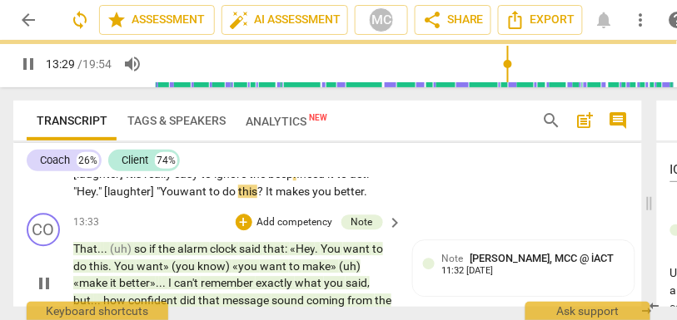
scroll to position [4542, 0]
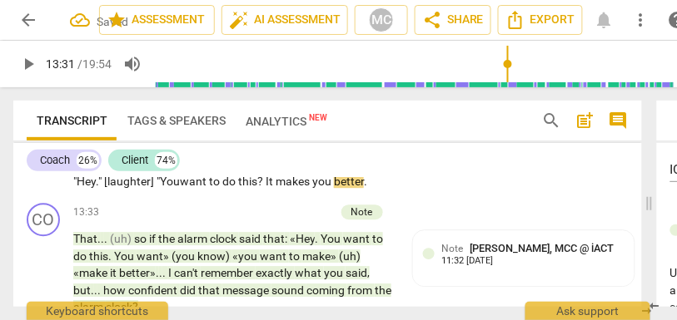
click at [265, 188] on span "?" at bounding box center [261, 181] width 8 height 13
click at [356, 188] on span "better" at bounding box center [341, 181] width 30 height 13
click at [494, 193] on div "CL play_arrow pause 13:17 + Add competency keyboard_arrow_right I need my alarm…" at bounding box center [327, 151] width 628 height 92
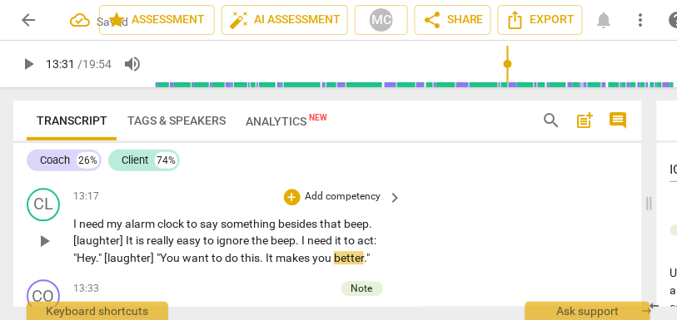
click at [340, 205] on p "Add competency" at bounding box center [343, 197] width 79 height 15
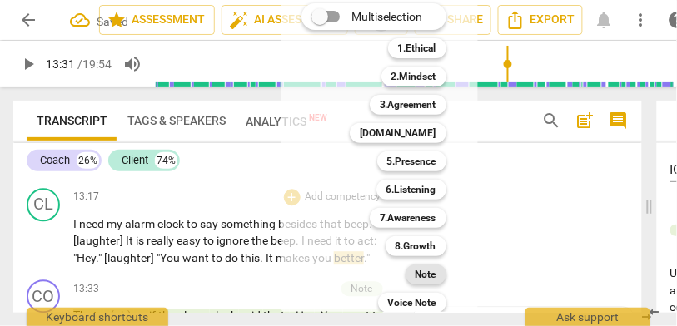
click at [420, 272] on b "Note" at bounding box center [425, 275] width 21 height 20
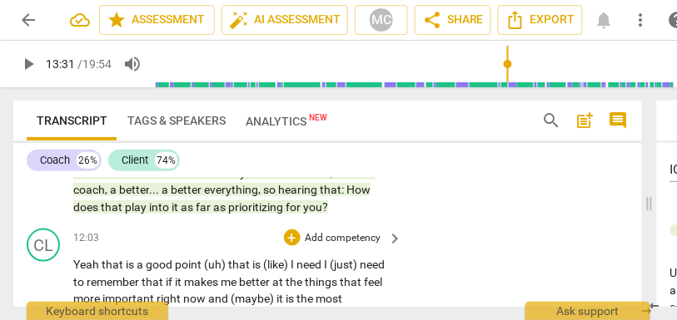
scroll to position [4110, 0]
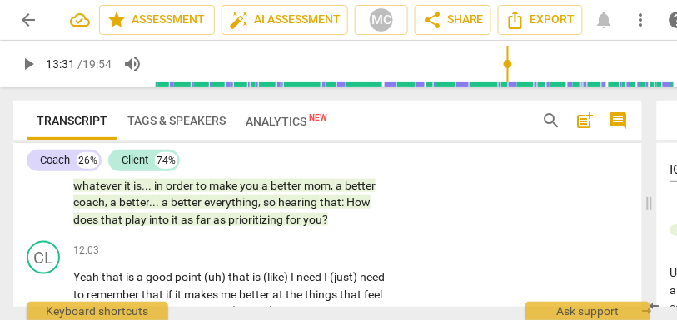
click at [270, 226] on span "prioritizing" at bounding box center [256, 219] width 57 height 13
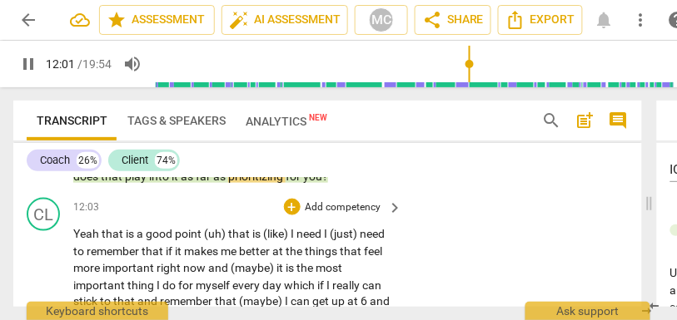
scroll to position [4158, 0]
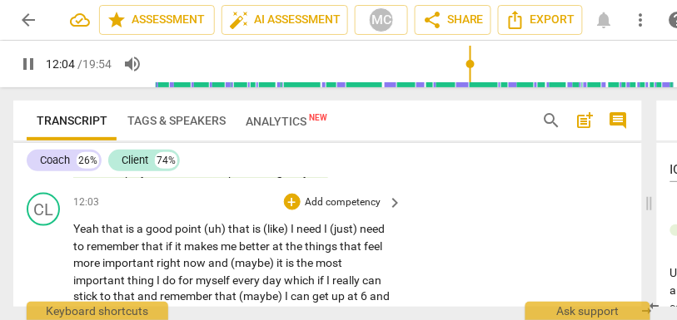
click at [102, 236] on span "that" at bounding box center [114, 228] width 24 height 13
type input "726"
click at [131, 236] on span "is" at bounding box center [132, 228] width 11 height 13
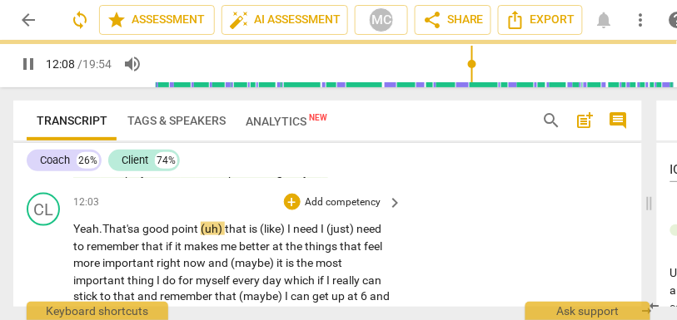
scroll to position [4189, 0]
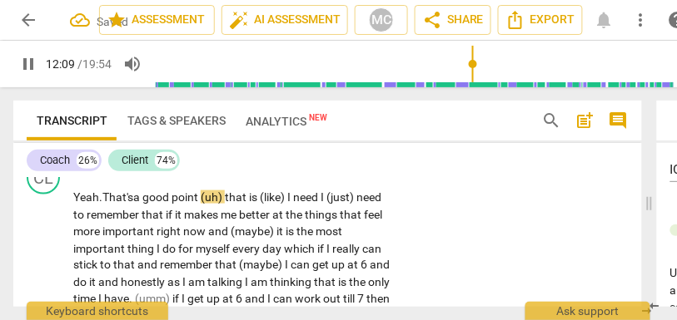
click at [201, 204] on span "point" at bounding box center [185, 197] width 29 height 13
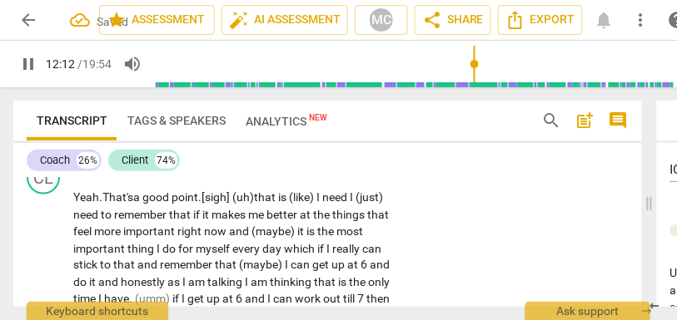
click at [206, 204] on span "point.[sigh]" at bounding box center [201, 197] width 61 height 13
click at [266, 204] on span "that" at bounding box center [268, 197] width 24 height 13
drag, startPoint x: 327, startPoint y: 213, endPoint x: 239, endPoint y: 216, distance: 88.3
click at [239, 216] on p "Yeah. That's a good point. [sigh] (uh) that is (like) I need I (just) need to r…" at bounding box center [233, 283] width 321 height 188
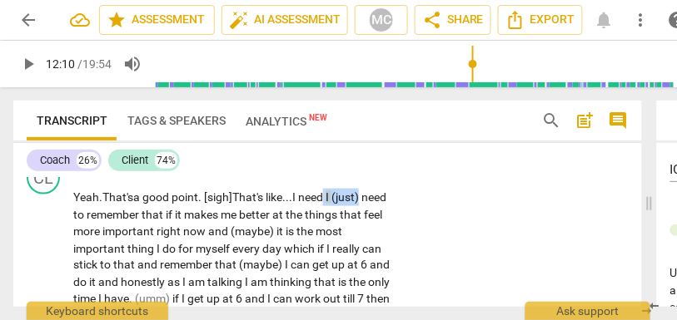
drag, startPoint x: 333, startPoint y: 214, endPoint x: 388, endPoint y: 213, distance: 54.9
click at [388, 213] on p "Yeah. That's a good point. [sigh] That's like... I need I (just) need to rememb…" at bounding box center [233, 283] width 321 height 188
click at [449, 221] on div "CL play_arrow pause 12:03 + Add competency keyboard_arrow_right Yeah. That's a …" at bounding box center [327, 269] width 628 height 229
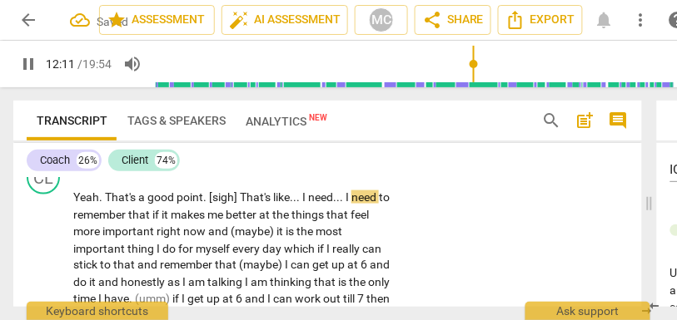
click at [359, 204] on span "need" at bounding box center [364, 197] width 27 height 13
click at [152, 221] on span "that" at bounding box center [140, 214] width 24 height 13
type input "736"
click at [208, 238] on span "now" at bounding box center [195, 231] width 25 height 13
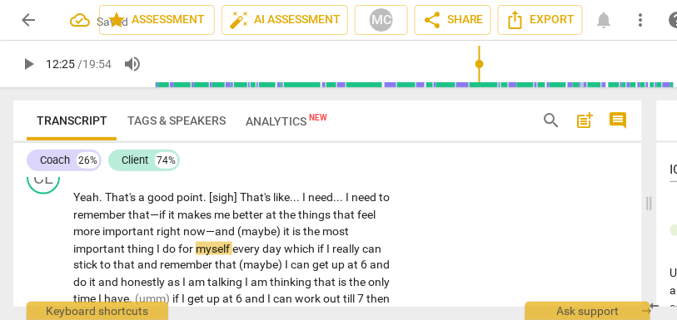
click at [272, 238] on span "(maybe)" at bounding box center [260, 231] width 46 height 13
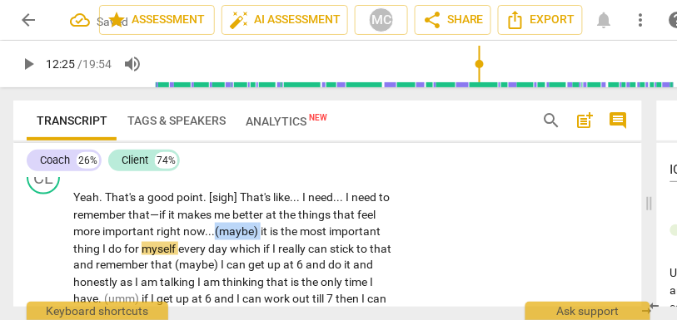
drag, startPoint x: 283, startPoint y: 248, endPoint x: 240, endPoint y: 251, distance: 43.3
click at [240, 251] on p "Yeah . That's a good point . [sigh] That's like . . . I need . . . I need to re…" at bounding box center [233, 283] width 321 height 188
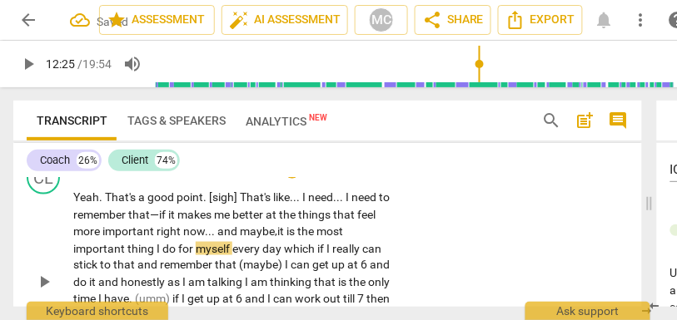
click at [425, 248] on div "CL play_arrow pause 12:03 + Add competency keyboard_arrow_right Yeah . That's a…" at bounding box center [327, 269] width 628 height 229
click at [185, 241] on p "Yeah . That's a good point . [sigh] That's like . . . I need . . . I need to re…" at bounding box center [233, 283] width 321 height 188
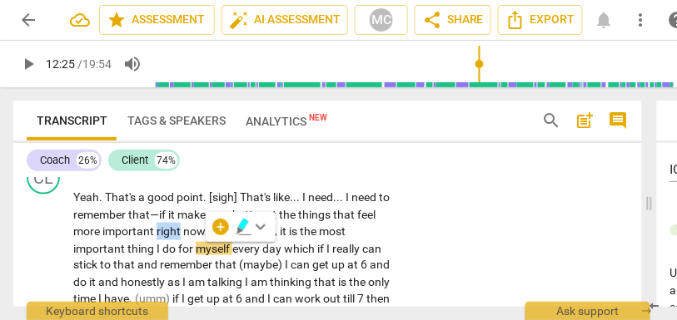
click at [183, 238] on span "right" at bounding box center [169, 231] width 27 height 13
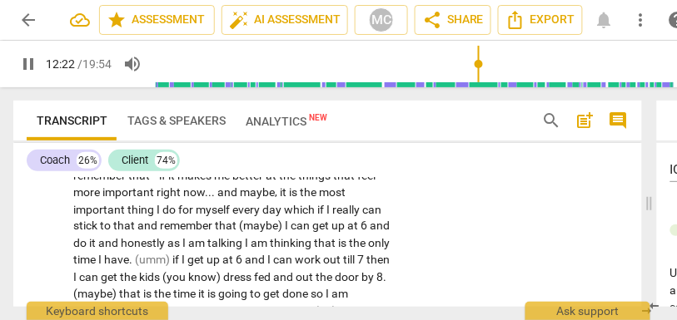
scroll to position [4224, 0]
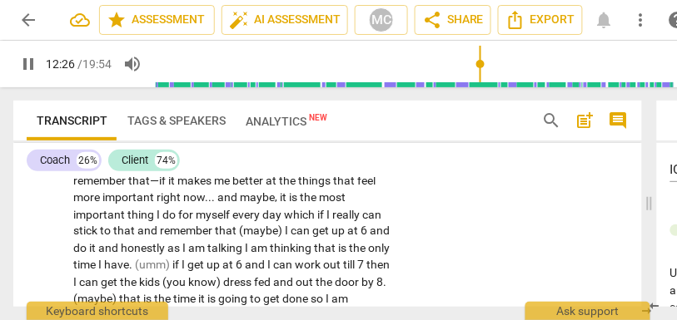
click at [275, 204] on span "maybe" at bounding box center [257, 197] width 35 height 13
click at [319, 204] on span "the" at bounding box center [309, 197] width 19 height 13
type input "743"
click at [285, 221] on span "which" at bounding box center [300, 214] width 33 height 13
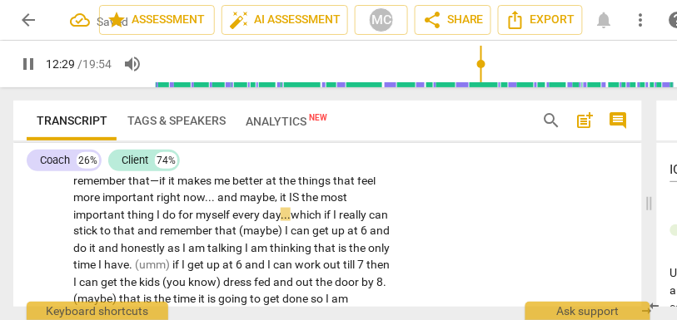
click at [324, 221] on span "which" at bounding box center [306, 214] width 33 height 13
click at [260, 238] on span "(maybe)" at bounding box center [262, 231] width 46 height 13
click at [287, 238] on span "maybe)" at bounding box center [267, 231] width 42 height 13
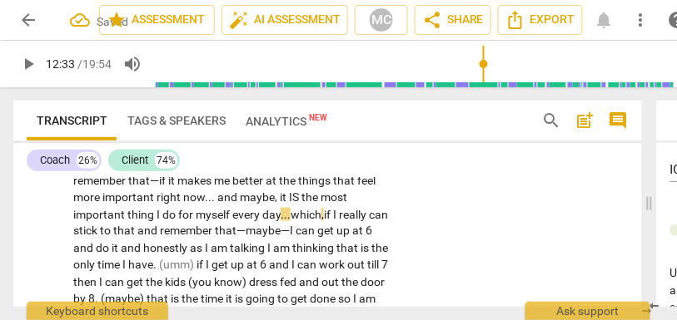
click at [215, 238] on span "remember" at bounding box center [187, 231] width 55 height 13
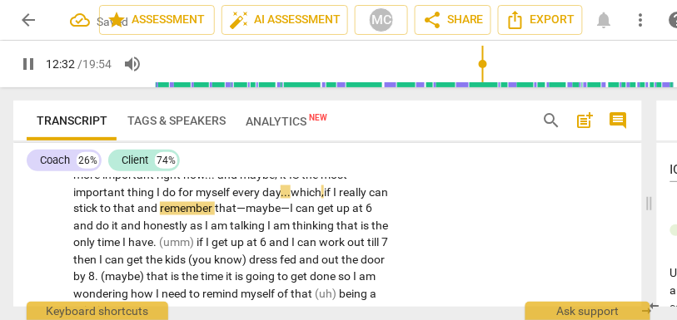
scroll to position [4259, 0]
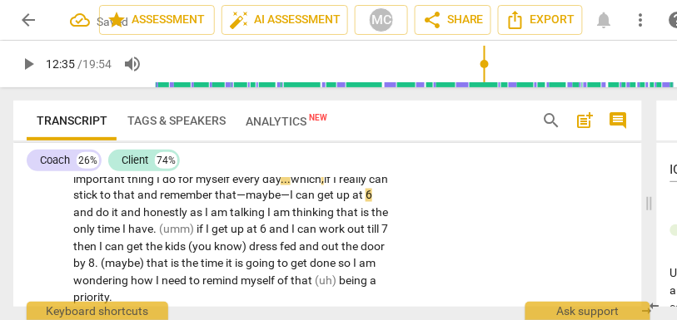
click at [365, 202] on span "6" at bounding box center [368, 195] width 7 height 13
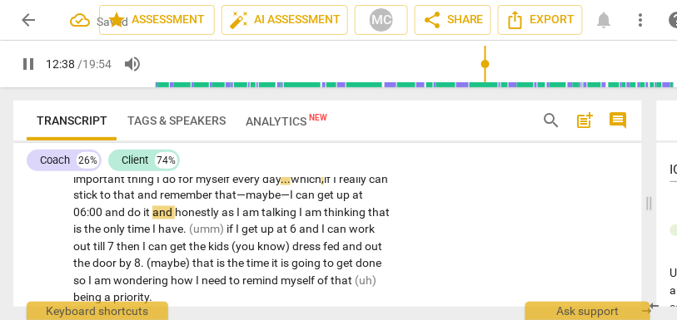
click at [178, 220] on span "honestly" at bounding box center [198, 212] width 47 height 13
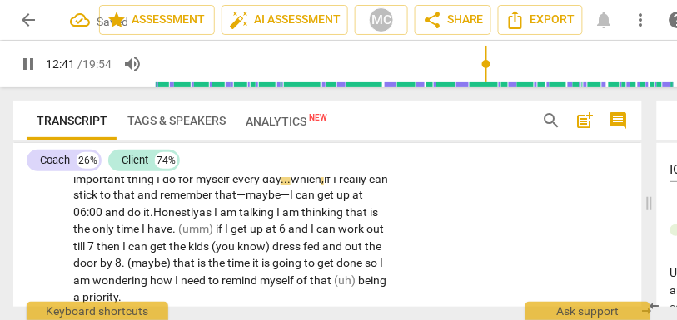
click at [206, 220] on span "as" at bounding box center [206, 212] width 15 height 13
click at [284, 220] on span "I" at bounding box center [281, 212] width 6 height 13
click at [347, 220] on span "thinking" at bounding box center [325, 212] width 44 height 13
click at [191, 236] on span "(umm)" at bounding box center [196, 229] width 37 height 13
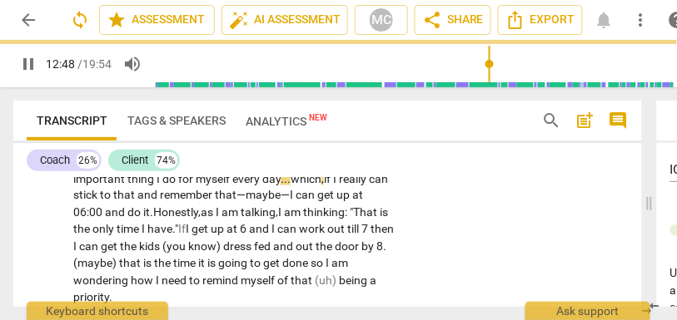
click at [186, 236] on span "." If" at bounding box center [178, 229] width 13 height 13
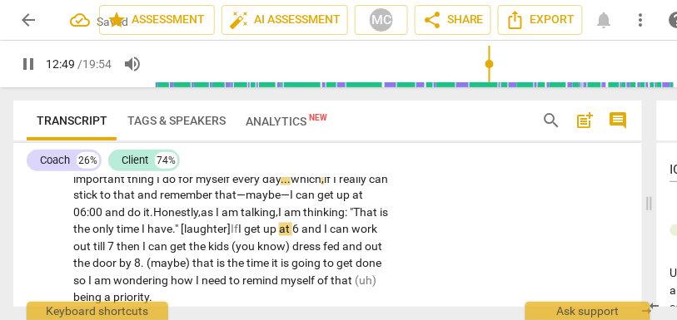
click at [301, 236] on span "6" at bounding box center [296, 229] width 9 height 13
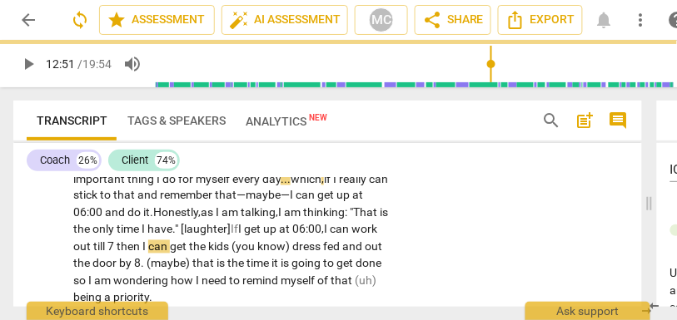
click at [117, 254] on span "7" at bounding box center [111, 247] width 9 height 13
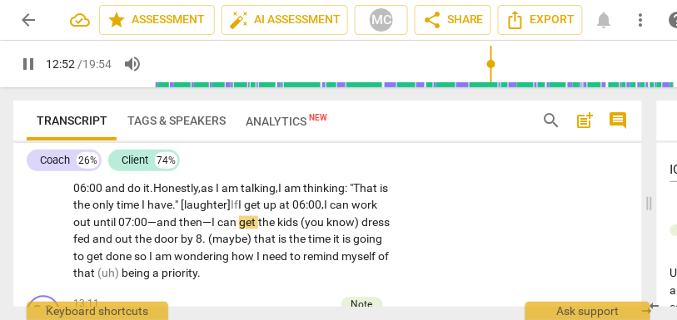
scroll to position [4296, 0]
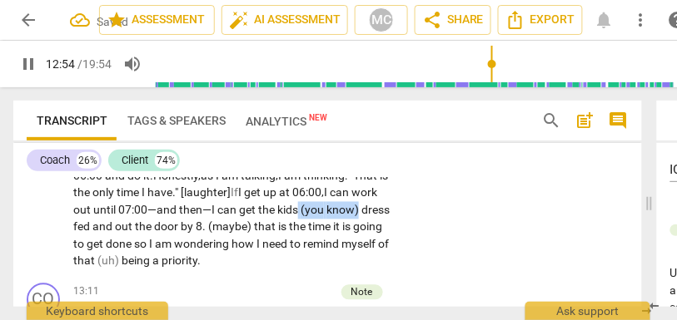
drag, startPoint x: 325, startPoint y: 226, endPoint x: 455, endPoint y: 221, distance: 130.7
click at [455, 221] on div "CL play_arrow pause 12:03 + Add competency keyboard_arrow_right Yeah . That's a…" at bounding box center [327, 162] width 628 height 229
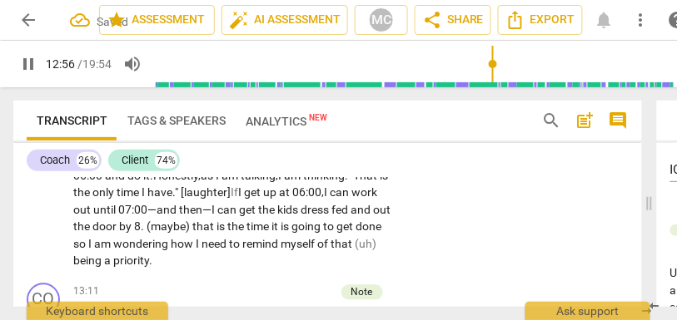
click at [350, 217] on span "fed" at bounding box center [340, 210] width 19 height 13
click at [298, 217] on span "kids" at bounding box center [287, 210] width 21 height 13
click at [189, 234] on span "(maybe)" at bounding box center [169, 227] width 46 height 13
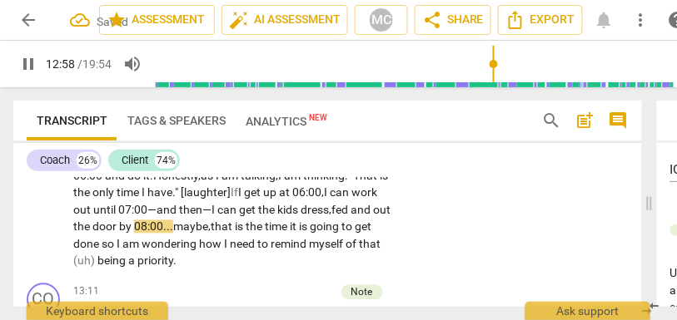
click at [404, 236] on div "CL play_arrow pause 12:03 + Add competency keyboard_arrow_right Yeah . That's a…" at bounding box center [327, 162] width 628 height 229
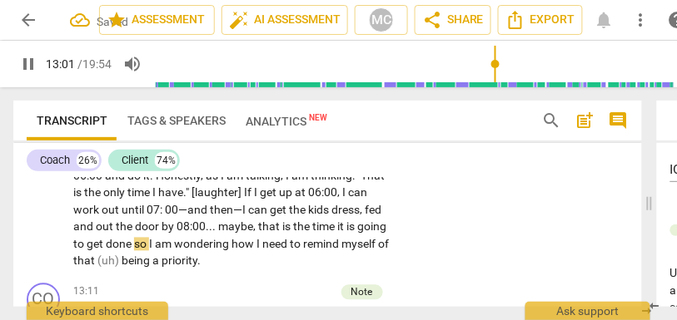
click at [232, 234] on span "maybe" at bounding box center [235, 227] width 35 height 13
click at [310, 234] on span "the" at bounding box center [302, 227] width 19 height 13
click at [275, 234] on span "that" at bounding box center [270, 227] width 24 height 13
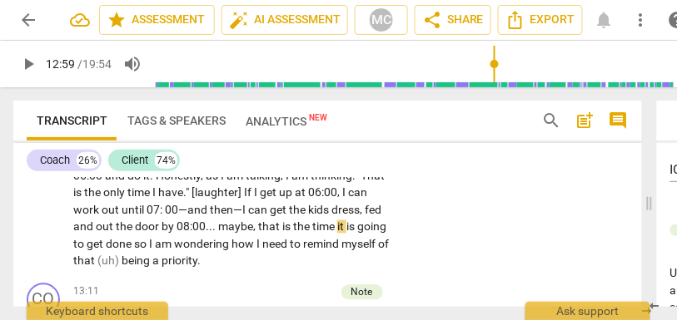
type input "780"
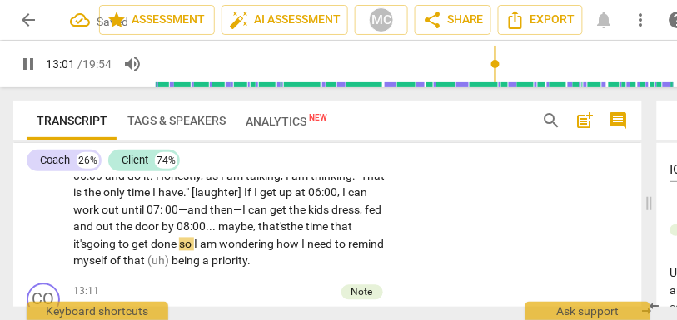
click at [200, 251] on span "I" at bounding box center [197, 244] width 6 height 13
click at [241, 251] on span "wondering" at bounding box center [247, 244] width 57 height 13
click at [171, 268] on span "(uh)" at bounding box center [159, 261] width 24 height 13
click at [355, 258] on p "Yeah . That's a good point . [sigh] That's like . . . I need . . . I need to re…" at bounding box center [233, 176] width 321 height 188
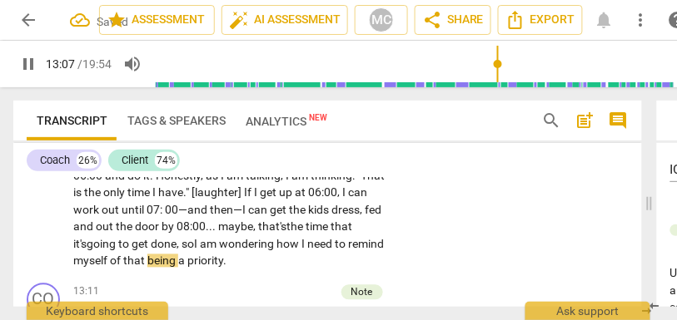
click at [463, 251] on div "CL play_arrow pause 12:03 + Add competency keyboard_arrow_right Yeah . That's a…" at bounding box center [327, 162] width 628 height 229
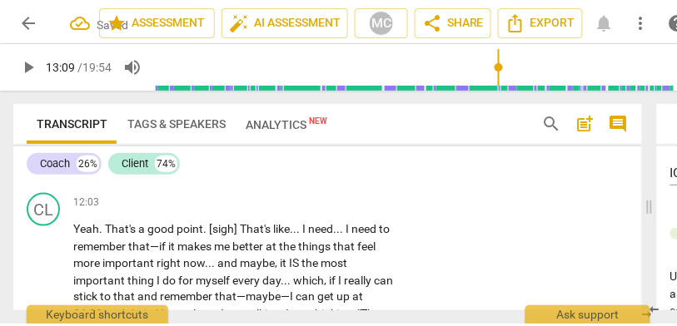
scroll to position [4160, 0]
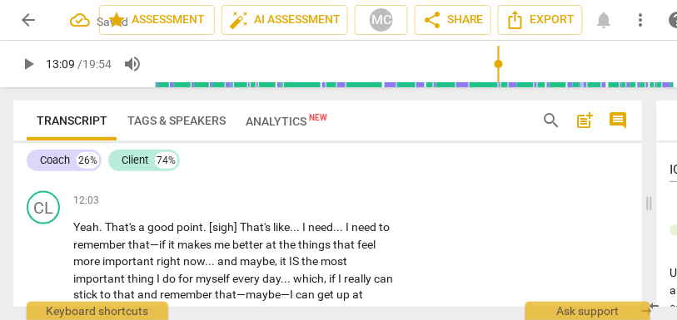
click at [360, 209] on p "Add competency" at bounding box center [343, 201] width 79 height 15
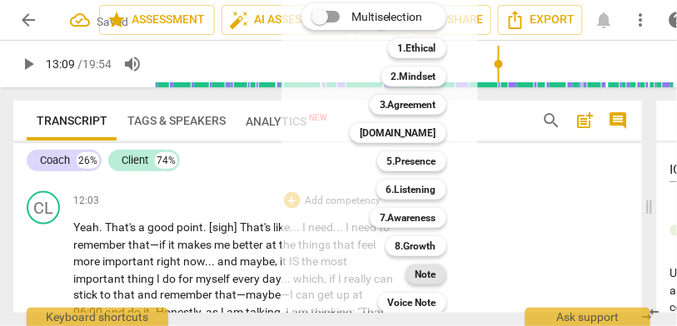
click at [430, 276] on b "Note" at bounding box center [425, 275] width 21 height 20
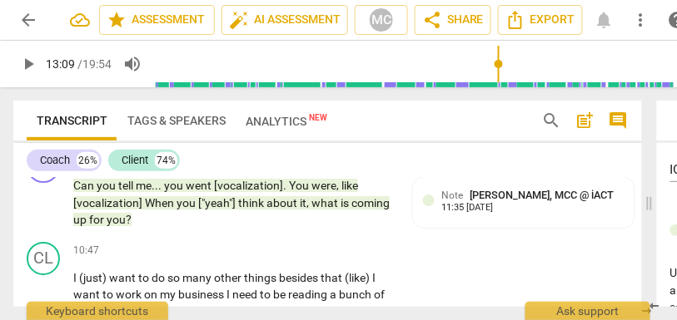
scroll to position [3737, 0]
click at [100, 227] on span "for" at bounding box center [97, 220] width 17 height 13
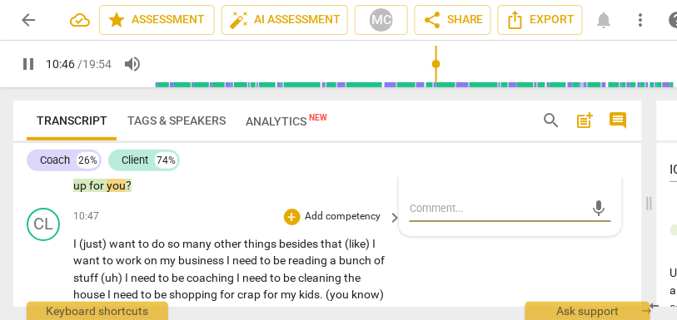
scroll to position [3799, 0]
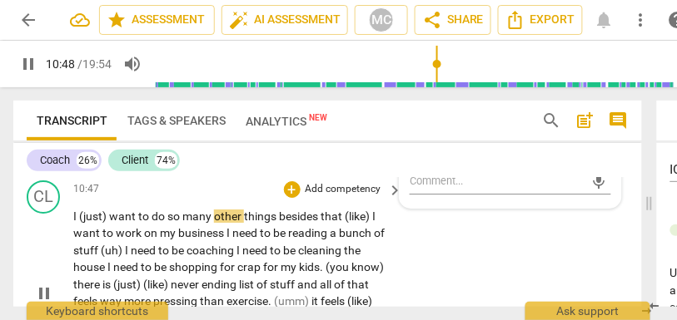
click at [107, 223] on span "(just)" at bounding box center [94, 216] width 30 height 13
type input "649"
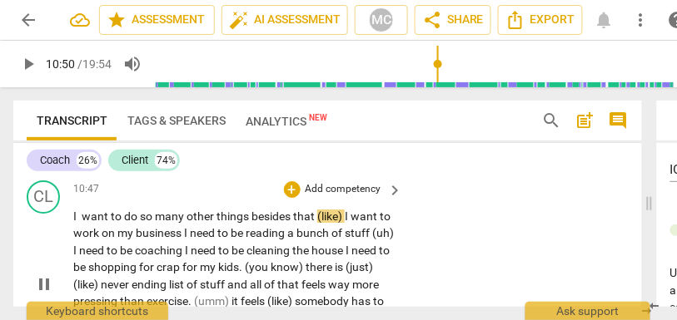
click at [93, 223] on span "want" at bounding box center [96, 216] width 29 height 13
click at [315, 223] on span "that" at bounding box center [305, 216] width 24 height 13
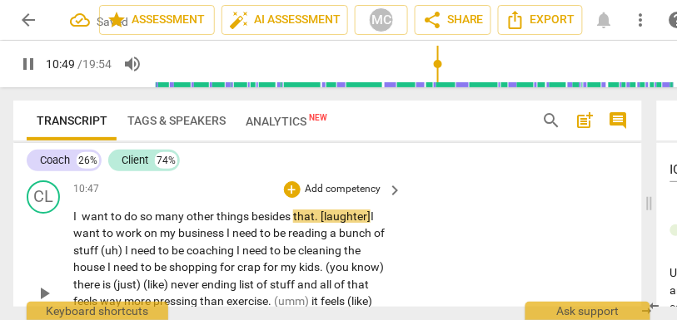
click at [594, 226] on div "CL play_arrow pause 10:47 + Add competency keyboard_arrow_right I want to do so…" at bounding box center [327, 279] width 628 height 211
click at [223, 240] on span "business" at bounding box center [202, 232] width 48 height 13
type input "654"
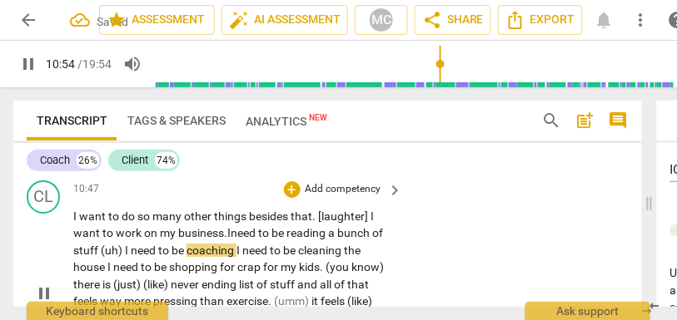
click at [298, 240] on span "reading" at bounding box center [307, 232] width 42 height 13
click at [125, 257] on span "I" at bounding box center [128, 250] width 6 height 13
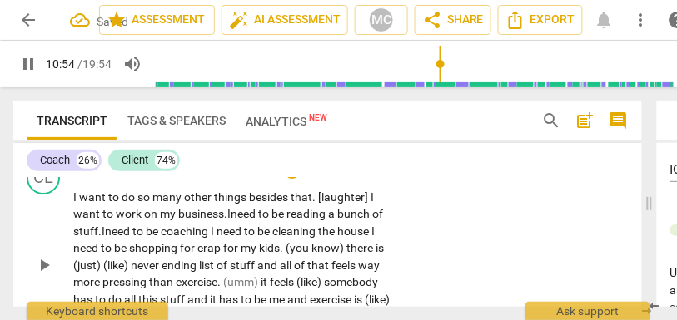
scroll to position [3818, 0]
click at [86, 238] on span "stuff." at bounding box center [87, 231] width 28 height 13
click at [211, 238] on span "coaching" at bounding box center [186, 231] width 50 height 13
click at [370, 238] on span "house" at bounding box center [352, 231] width 34 height 13
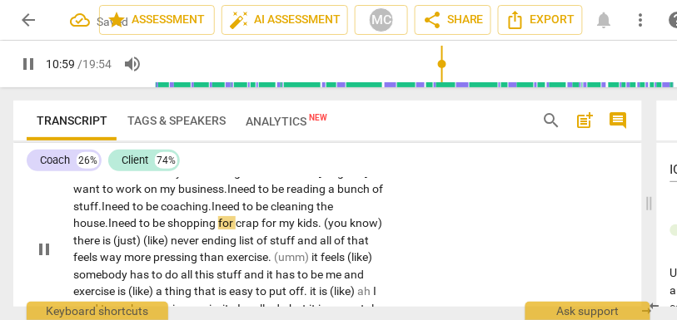
scroll to position [3857, 0]
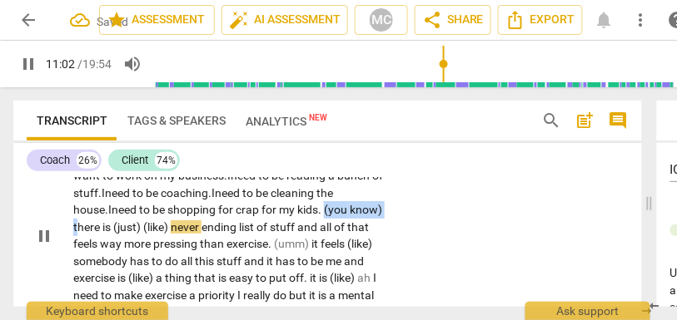
drag, startPoint x: 351, startPoint y: 223, endPoint x: 287, endPoint y: 224, distance: 64.1
click at [287, 224] on p "I want to do so many other things besides that . [laughter] I want to work on m…" at bounding box center [233, 236] width 321 height 171
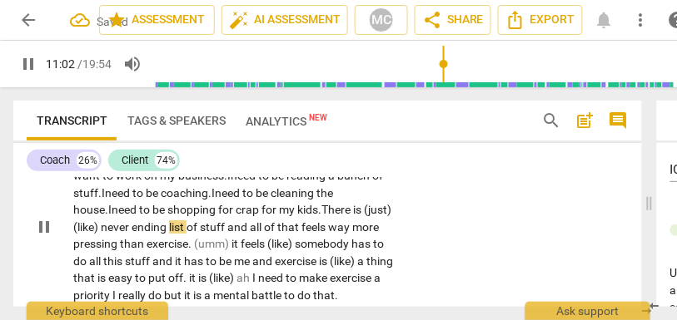
click at [328, 216] on span "here" at bounding box center [340, 209] width 25 height 13
drag, startPoint x: 331, startPoint y: 225, endPoint x: 398, endPoint y: 224, distance: 66.6
click at [398, 224] on div "I want to do so many other things besides that . [laughter] I want to work on m…" at bounding box center [238, 228] width 331 height 154
click at [370, 225] on p "I want to do so many other things besides that . [laughter] I want to work on m…" at bounding box center [233, 228] width 321 height 154
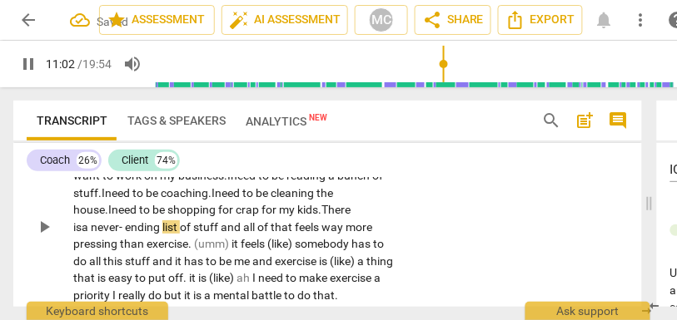
click at [429, 227] on div "CL play_arrow pause 10:47 + Add competency keyboard_arrow_right I want to do so…" at bounding box center [327, 214] width 628 height 195
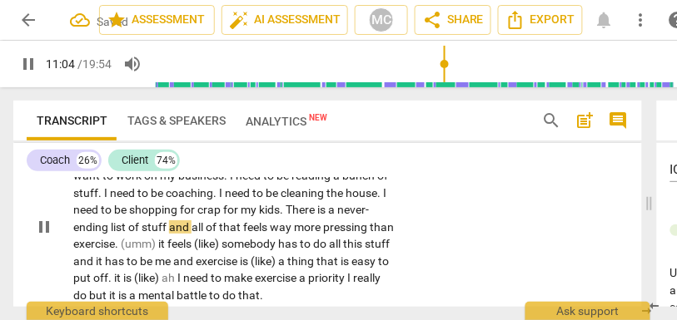
click at [193, 234] on span "all" at bounding box center [198, 227] width 14 height 13
type input "665"
click at [114, 234] on span "list" at bounding box center [119, 227] width 17 height 13
click at [172, 234] on span "All" at bounding box center [176, 227] width 12 height 13
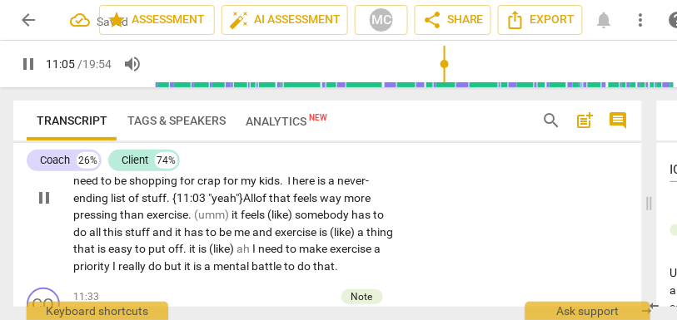
scroll to position [3885, 0]
click at [233, 222] on span "it" at bounding box center [235, 215] width 9 height 13
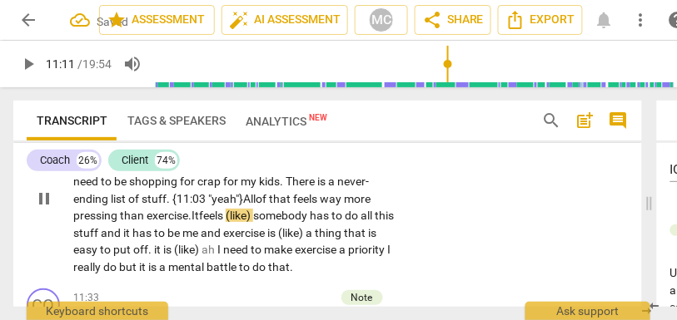
click at [265, 222] on span "somebody" at bounding box center [281, 215] width 57 height 13
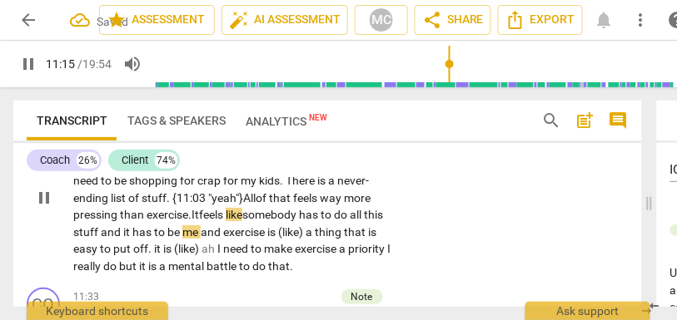
click at [242, 221] on span "like" at bounding box center [234, 214] width 17 height 13
click at [122, 239] on span "and" at bounding box center [112, 232] width 22 height 13
click at [201, 239] on span "me" at bounding box center [191, 232] width 18 height 13
click at [182, 239] on span "be" at bounding box center [174, 232] width 15 height 13
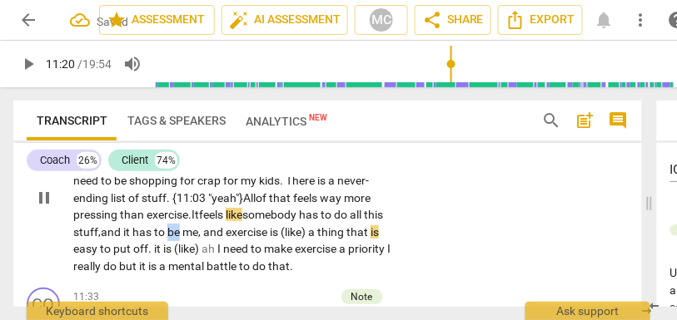
click at [182, 239] on span "be" at bounding box center [174, 232] width 15 height 13
click at [226, 239] on span "nd" at bounding box center [218, 232] width 16 height 13
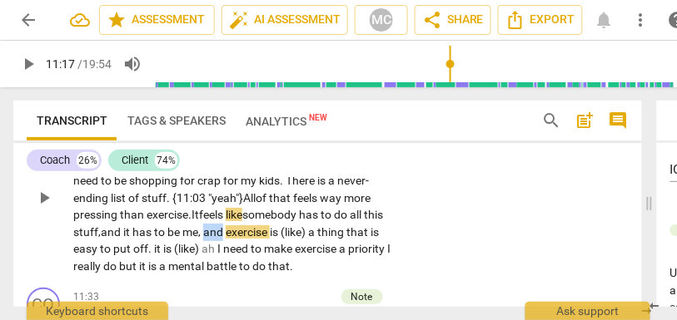
click at [226, 239] on span "nd" at bounding box center [218, 232] width 16 height 13
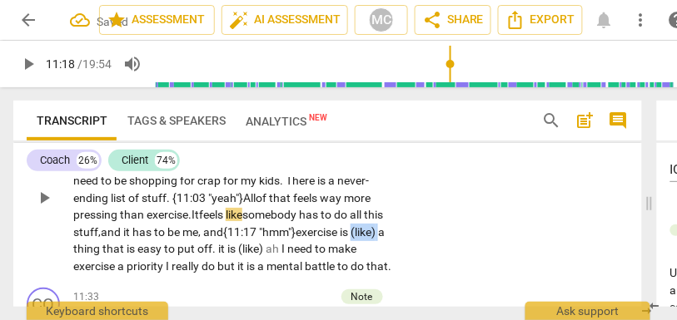
drag, startPoint x: 103, startPoint y: 265, endPoint x: 48, endPoint y: 265, distance: 54.9
click at [48, 265] on div "CL play_arrow pause 10:47 + Add competency keyboard_arrow_right I want to do so…" at bounding box center [327, 184] width 628 height 195
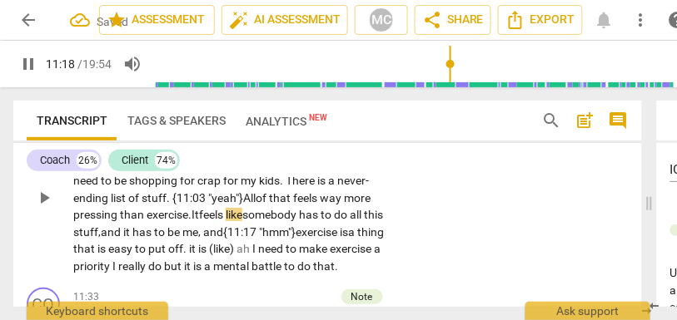
click at [410, 214] on div "CL play_arrow pause 10:47 + Add competency keyboard_arrow_right I want to do so…" at bounding box center [327, 184] width 628 height 195
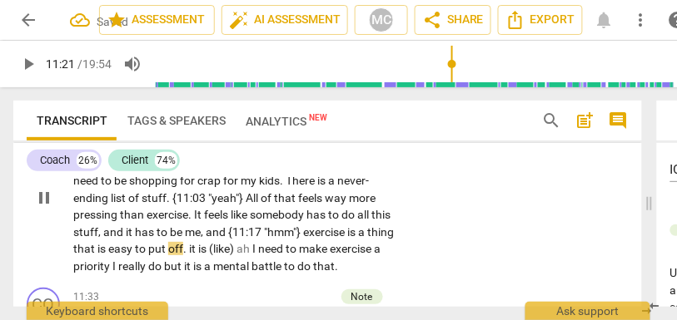
click at [168, 255] on span "put" at bounding box center [158, 248] width 20 height 13
drag, startPoint x: 291, startPoint y: 263, endPoint x: 221, endPoint y: 261, distance: 69.9
click at [221, 261] on p "I want to do so many other things besides that . [laughter] I want to work on m…" at bounding box center [233, 199] width 321 height 154
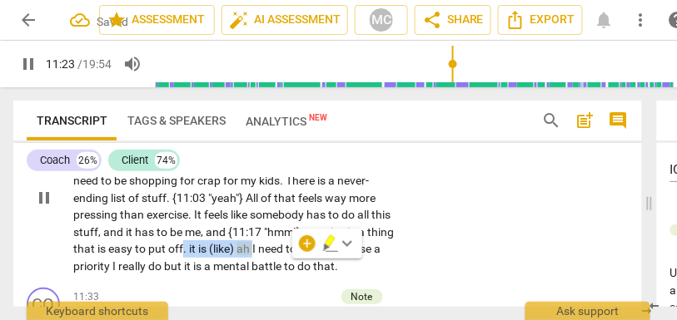
type input "684"
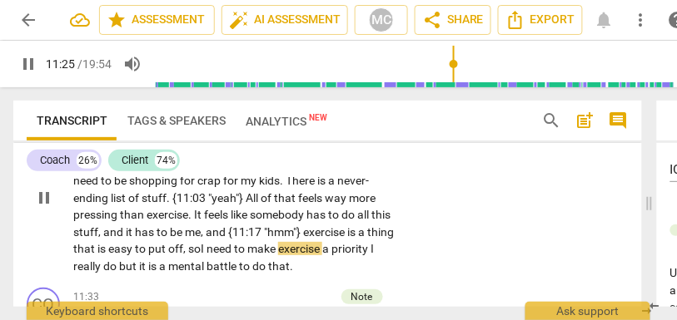
scroll to position [3911, 0]
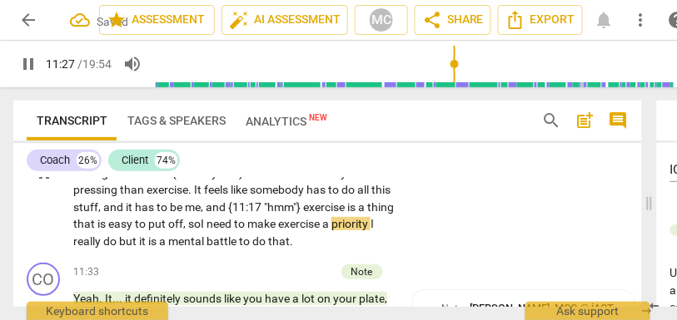
click at [370, 231] on span "I" at bounding box center [371, 223] width 3 height 13
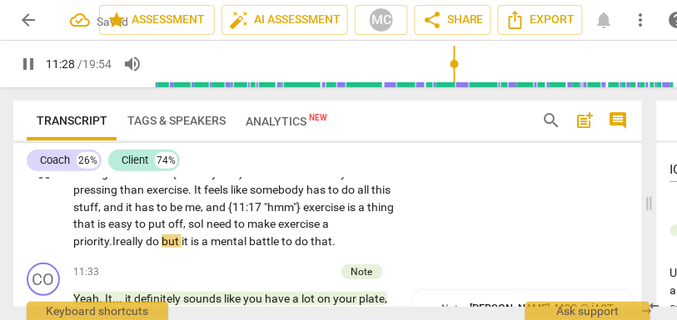
click at [166, 248] on span "but" at bounding box center [171, 241] width 20 height 13
click at [22, 69] on span "pause" at bounding box center [28, 64] width 20 height 20
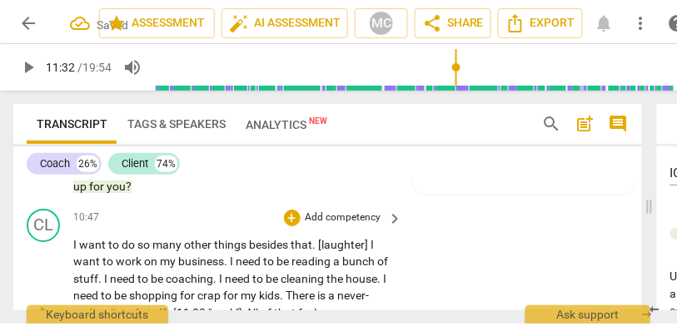
scroll to position [3771, 0]
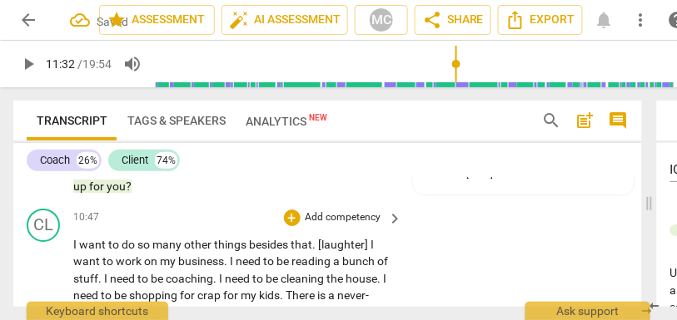
click at [339, 226] on p "Add competency" at bounding box center [343, 218] width 79 height 15
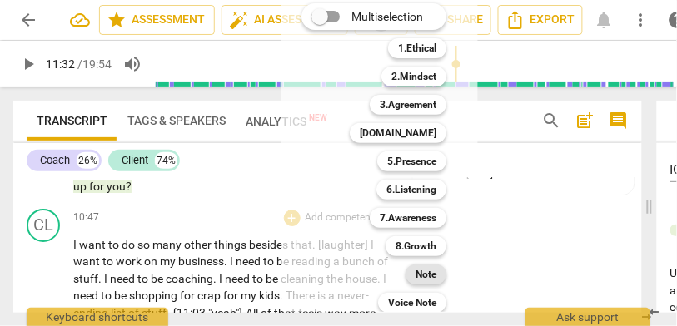
click at [423, 270] on b "Note" at bounding box center [425, 275] width 21 height 20
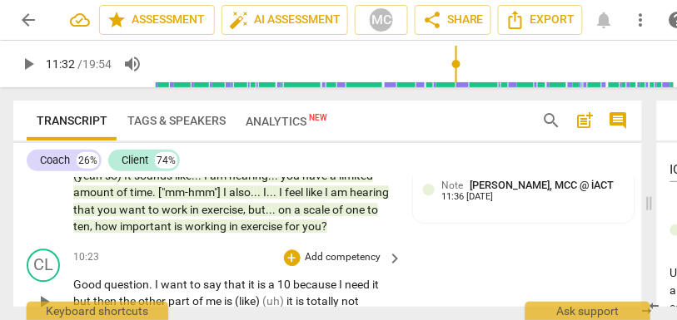
scroll to position [3546, 0]
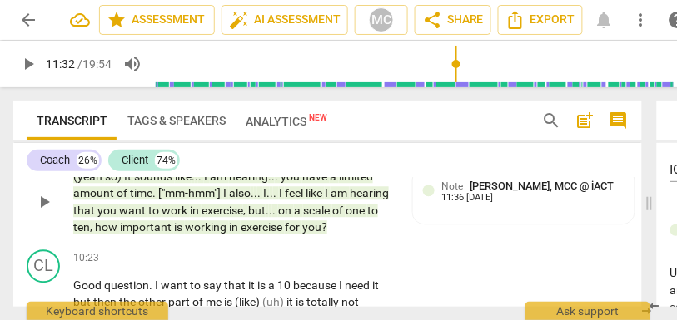
click at [302, 234] on span "for" at bounding box center [293, 227] width 17 height 13
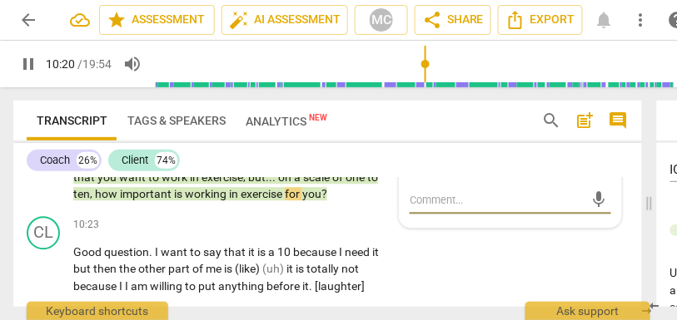
scroll to position [3607, 0]
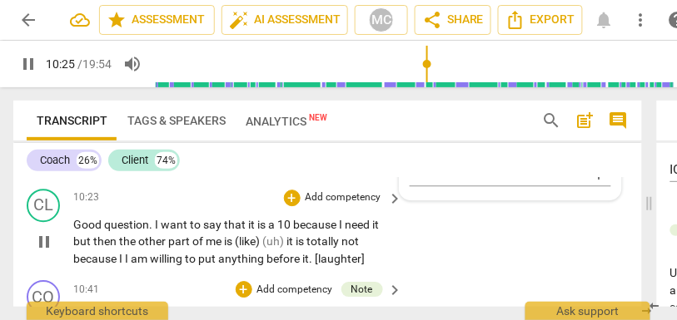
click at [81, 231] on span "Good" at bounding box center [88, 224] width 31 height 13
type input "626"
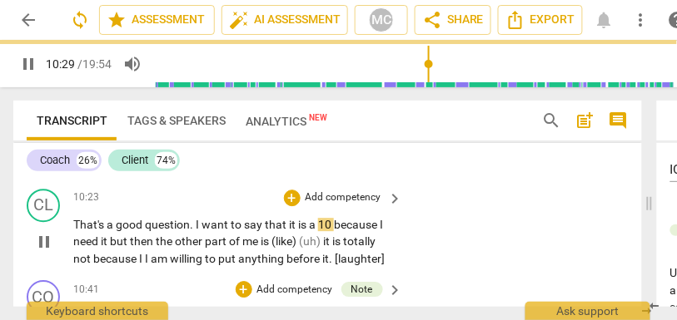
click at [337, 231] on span "because" at bounding box center [357, 224] width 46 height 13
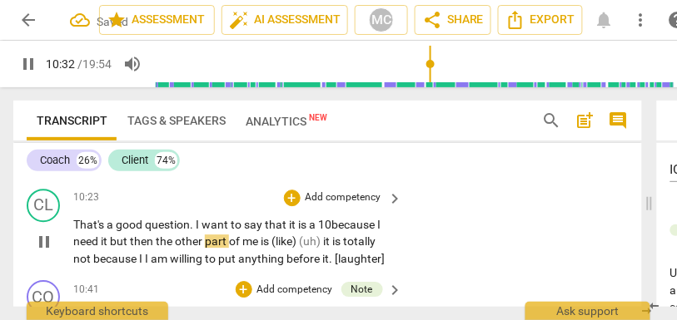
click at [111, 248] on span "but" at bounding box center [120, 241] width 20 height 13
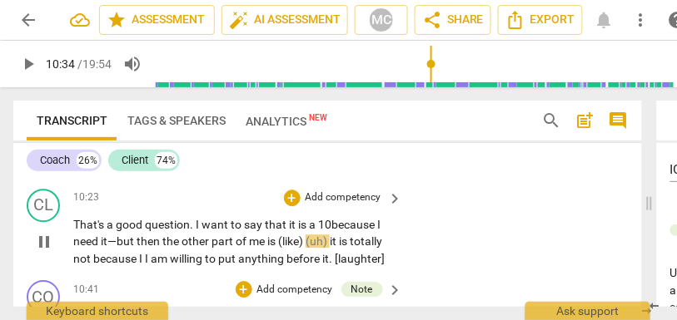
click at [164, 248] on span "the" at bounding box center [171, 241] width 19 height 13
click at [191, 248] on span "other" at bounding box center [203, 241] width 30 height 13
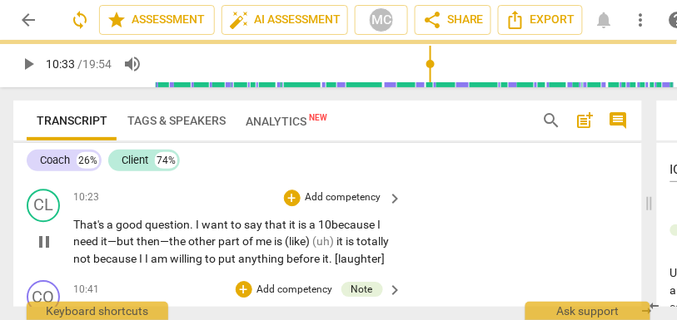
click at [282, 248] on span "is" at bounding box center [279, 241] width 11 height 13
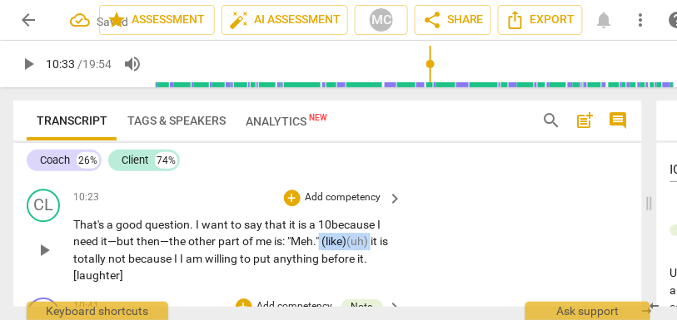
click at [370, 248] on span "(uh)" at bounding box center [358, 241] width 24 height 13
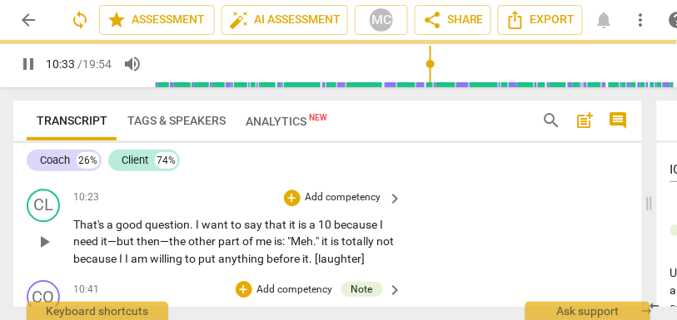
click at [427, 251] on div "CL play_arrow pause 10:23 + Add competency keyboard_arrow_right That's a good q…" at bounding box center [327, 228] width 628 height 92
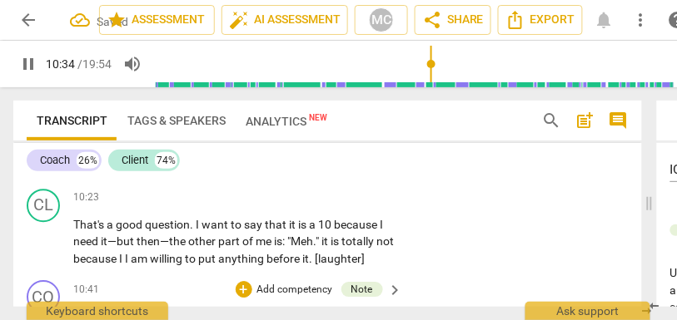
click at [330, 248] on span "it" at bounding box center [325, 241] width 9 height 13
type input "636"
click at [321, 248] on span """ at bounding box center [318, 241] width 6 height 13
click at [331, 248] on span "is" at bounding box center [331, 241] width 11 height 13
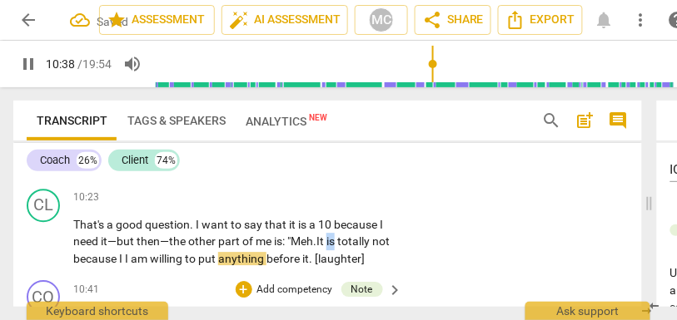
click at [331, 248] on span "is" at bounding box center [331, 241] width 11 height 13
click at [96, 265] on span "because" at bounding box center [96, 258] width 46 height 13
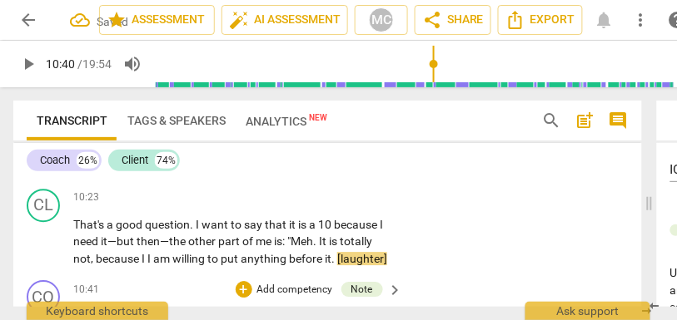
click at [324, 206] on p "Add competency" at bounding box center [343, 198] width 79 height 15
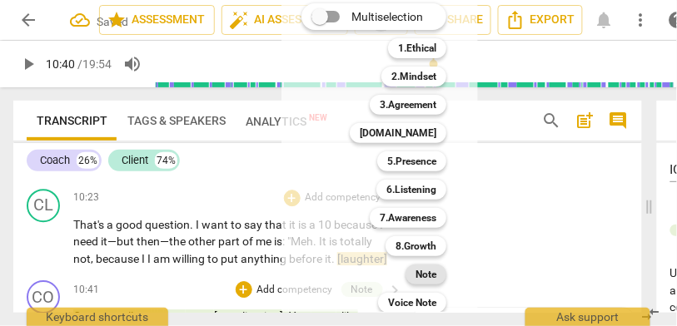
click at [419, 275] on b "Note" at bounding box center [425, 275] width 21 height 20
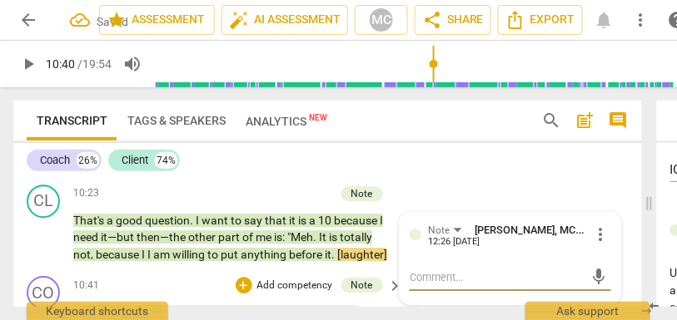
scroll to position [3687, 0]
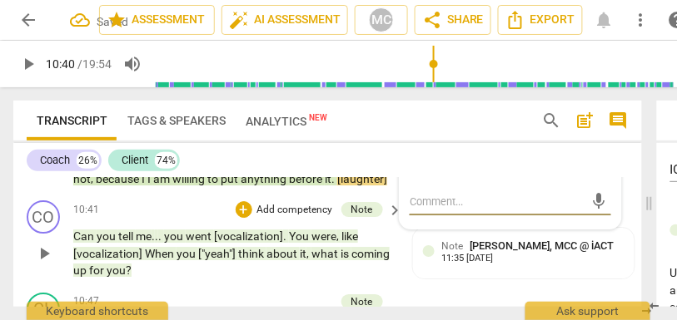
click at [200, 243] on span "went" at bounding box center [200, 236] width 28 height 13
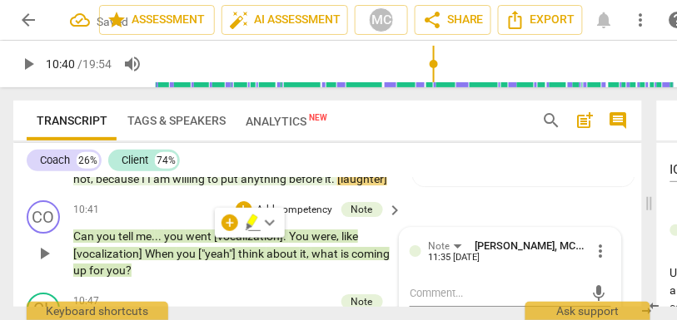
scroll to position [3696, 0]
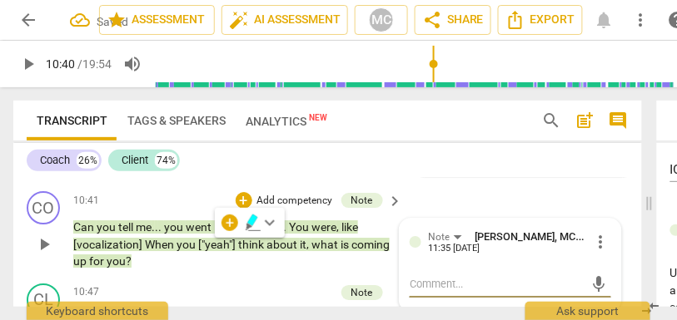
click at [196, 234] on span "went" at bounding box center [200, 227] width 28 height 13
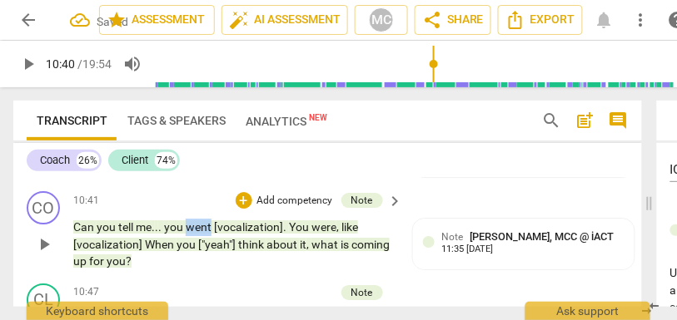
click at [196, 234] on span "went" at bounding box center [200, 227] width 28 height 13
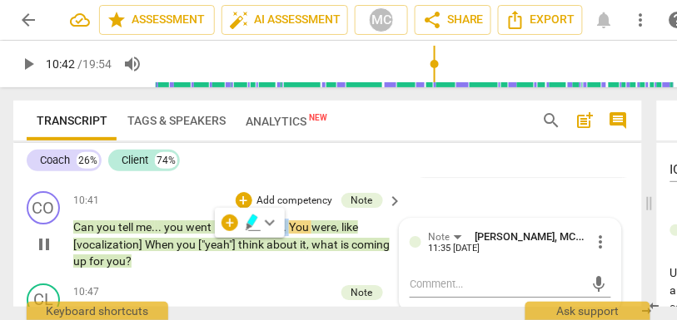
type input "643"
drag, startPoint x: 288, startPoint y: 245, endPoint x: 215, endPoint y: 246, distance: 73.2
click at [215, 246] on p "Can you tell me . . . you went [vocalization] . You were , like [vocalization] …" at bounding box center [233, 245] width 321 height 52
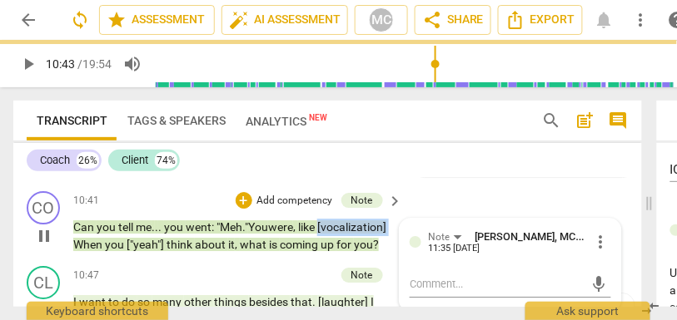
drag, startPoint x: 146, startPoint y: 260, endPoint x: 52, endPoint y: 261, distance: 94.1
click at [52, 260] on div "CO play_arrow pause 10:41 + Add competency Note keyboard_arrow_right Can you te…" at bounding box center [327, 222] width 628 height 75
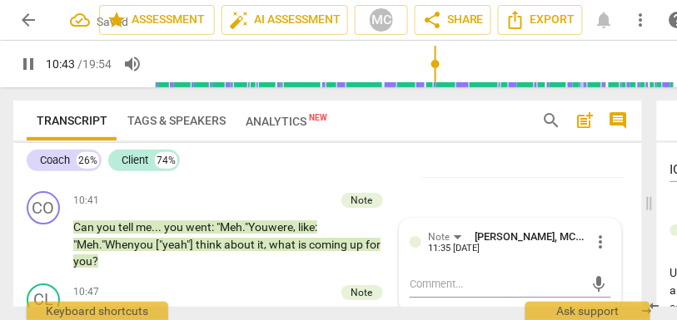
click at [459, 186] on div "CL play_arrow pause 10:23 + Add competency Note keyboard_arrow_right That's a g…" at bounding box center [327, 139] width 628 height 92
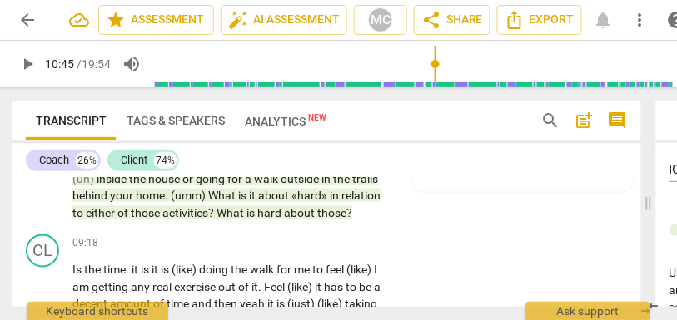
scroll to position [3272, 0]
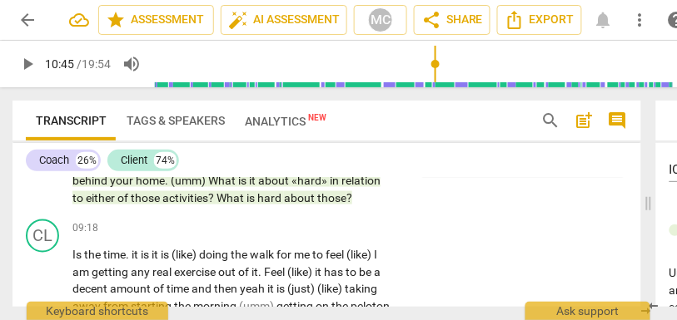
click at [325, 205] on span "those" at bounding box center [331, 197] width 29 height 13
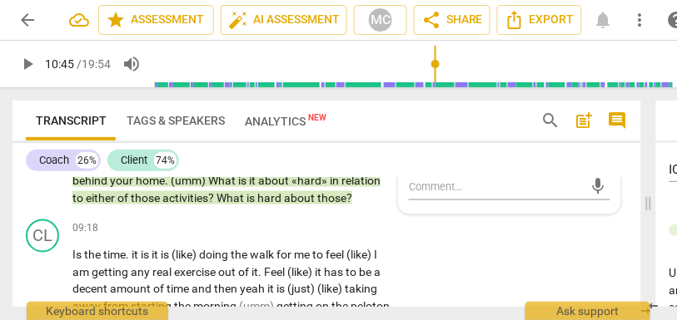
click at [325, 205] on span "those" at bounding box center [331, 197] width 29 height 13
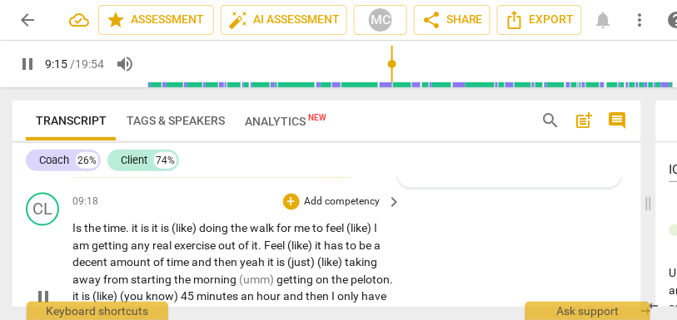
scroll to position [3313, 0]
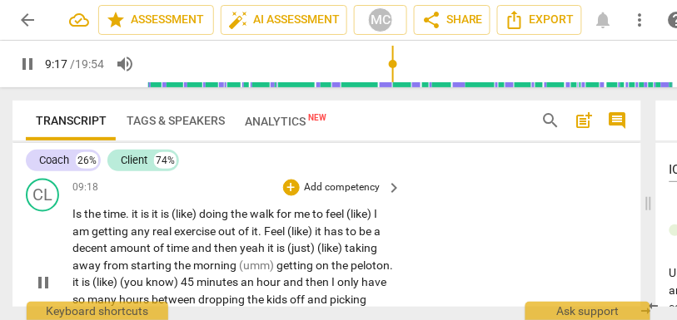
click at [78, 221] on span "Is" at bounding box center [78, 214] width 12 height 13
type input "560"
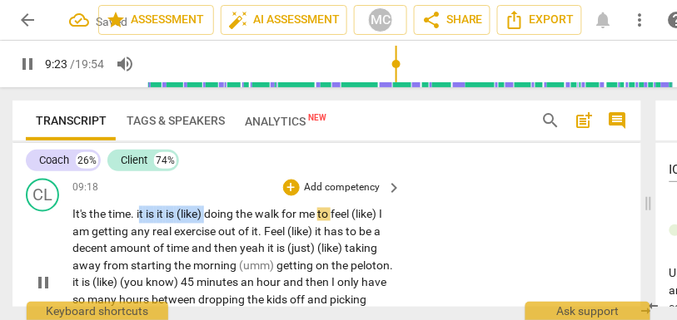
drag, startPoint x: 211, startPoint y: 229, endPoint x: 141, endPoint y: 229, distance: 70.7
click at [141, 229] on p "It's t he time . it is it is (like) doing the walk for me to feel (like) I am g…" at bounding box center [232, 283] width 321 height 154
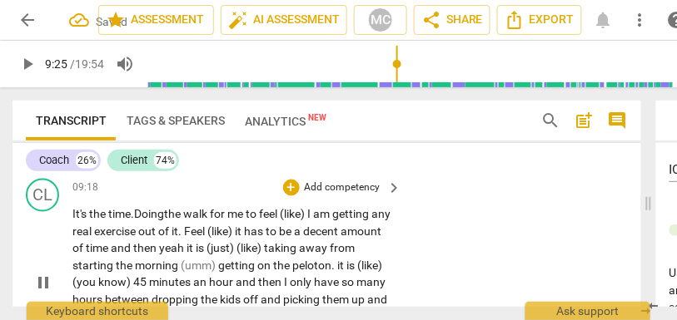
click at [218, 221] on span "for" at bounding box center [218, 214] width 17 height 13
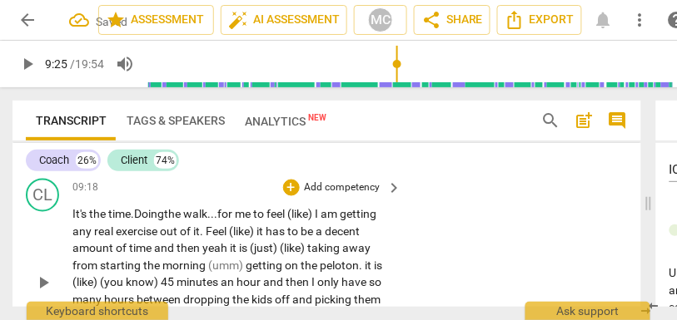
click at [265, 221] on span "to" at bounding box center [259, 214] width 13 height 13
click at [323, 221] on span "I" at bounding box center [320, 214] width 6 height 13
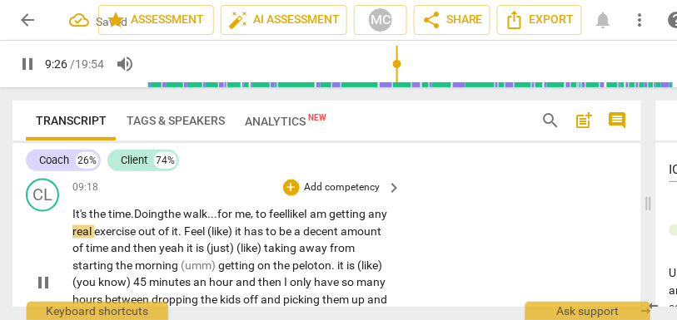
click at [269, 221] on span "o" at bounding box center [264, 214] width 9 height 13
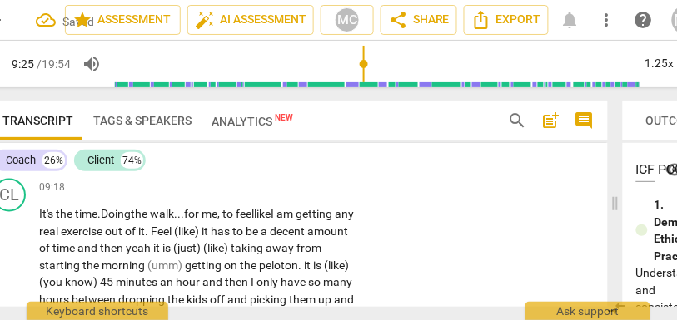
scroll to position [0, 2]
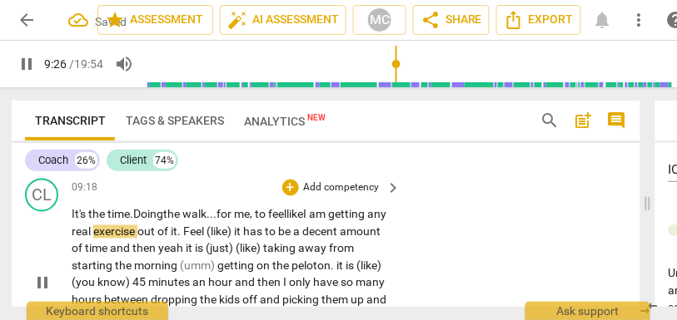
click at [300, 221] on span "feel like" at bounding box center [285, 214] width 35 height 13
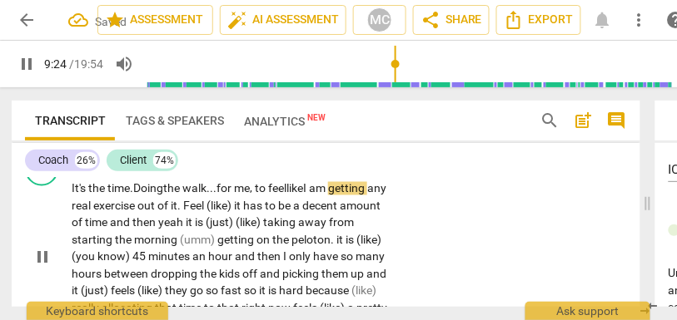
scroll to position [3341, 0]
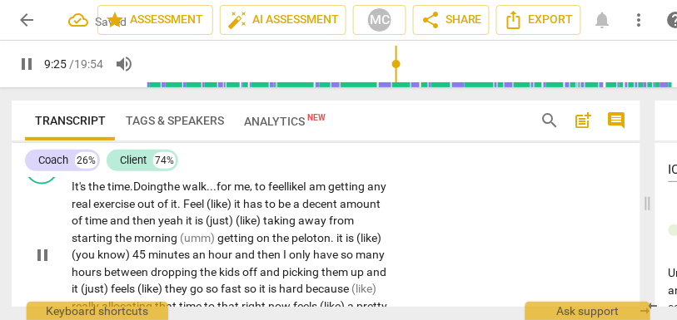
click at [206, 211] on span "Feel" at bounding box center [194, 204] width 23 height 13
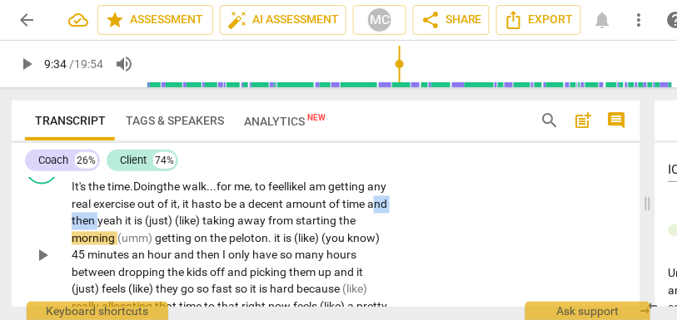
drag, startPoint x: 146, startPoint y: 238, endPoint x: 103, endPoint y: 237, distance: 42.5
click at [103, 237] on p "It's t he time. Doing the walk... for me, t o feel like I am getting any real e…" at bounding box center [232, 256] width 321 height 154
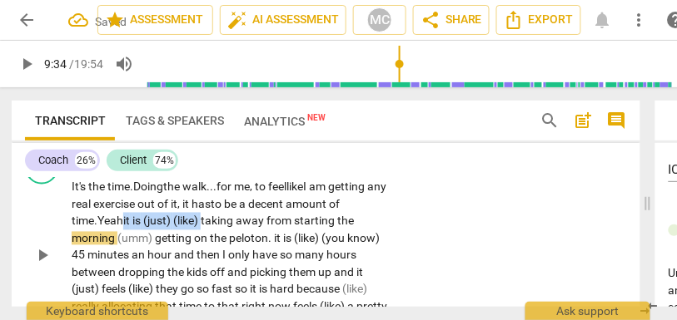
drag, startPoint x: 207, startPoint y: 240, endPoint x: 124, endPoint y: 236, distance: 83.3
click at [124, 236] on p "It's t he time. Doing the walk... for me, t o feel like I am getting any real e…" at bounding box center [232, 256] width 321 height 154
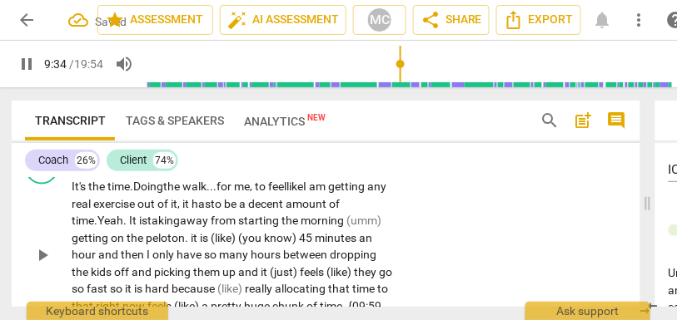
click at [168, 228] on span "taking" at bounding box center [163, 221] width 32 height 13
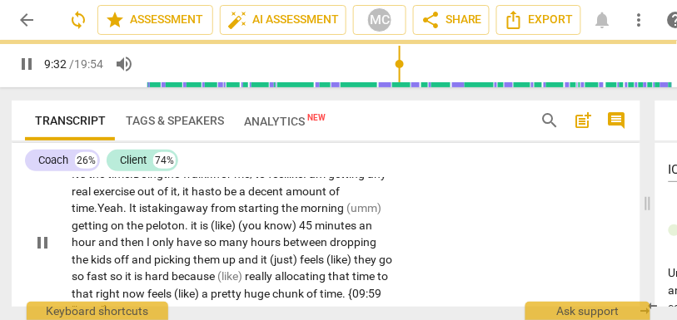
scroll to position [3361, 0]
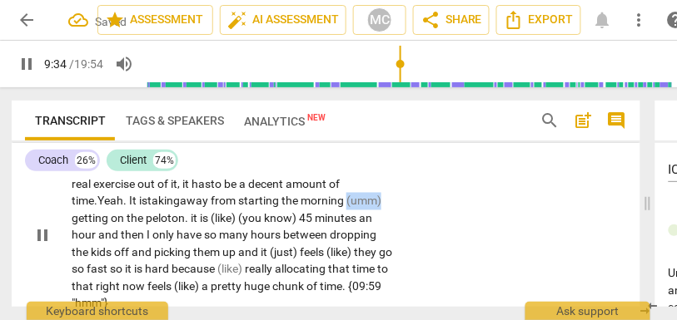
drag, startPoint x: 351, startPoint y: 217, endPoint x: 413, endPoint y: 217, distance: 61.6
click at [413, 217] on div "CL play_arrow pause 09:18 + Add competency keyboard_arrow_right It's t he time.…" at bounding box center [326, 222] width 628 height 195
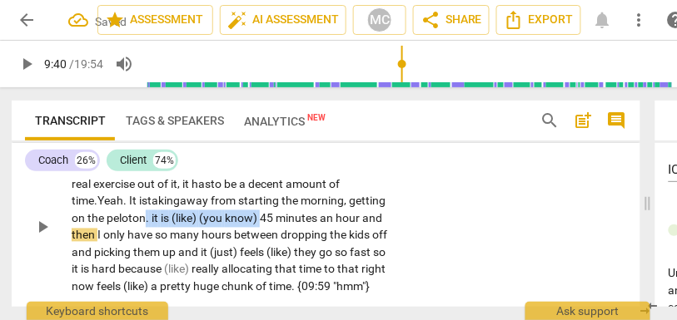
drag, startPoint x: 349, startPoint y: 235, endPoint x: 231, endPoint y: 234, distance: 117.3
click at [231, 234] on p "It's t he time. Doing the walk... for me, t o feel like I am getting any real e…" at bounding box center [232, 227] width 321 height 136
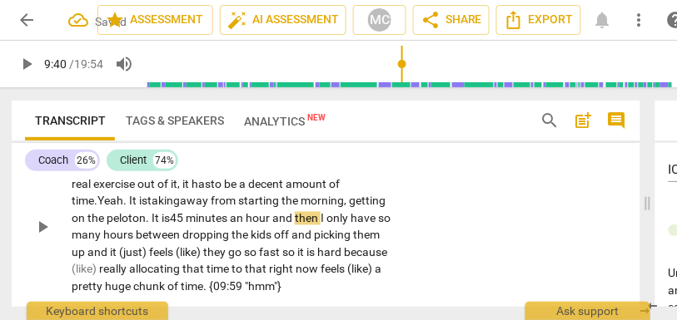
click at [170, 226] on span "peloton. It is" at bounding box center [138, 218] width 63 height 13
click at [230, 226] on span "minutes" at bounding box center [208, 218] width 44 height 13
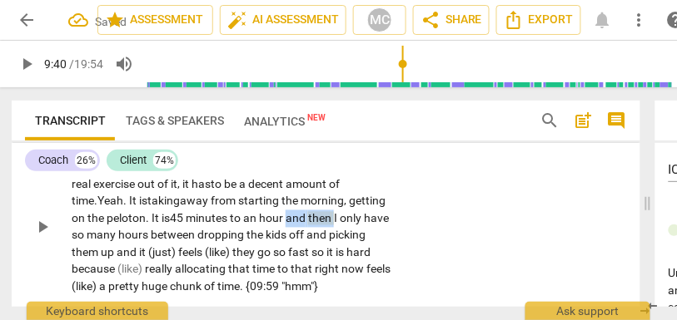
drag, startPoint x: 117, startPoint y: 252, endPoint x: 59, endPoint y: 251, distance: 58.3
click at [59, 251] on div "CL play_arrow pause 09:18 + Add competency keyboard_arrow_right It's t he time.…" at bounding box center [326, 213] width 628 height 177
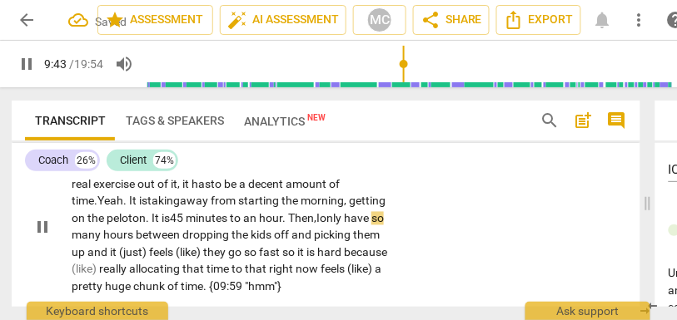
scroll to position [3394, 0]
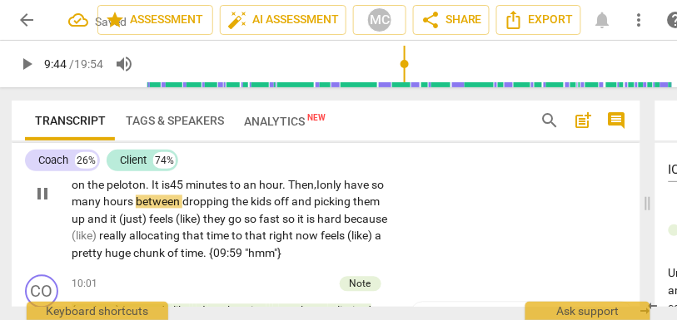
click at [103, 209] on span "many" at bounding box center [88, 202] width 32 height 13
click at [136, 209] on span "hours" at bounding box center [119, 202] width 32 height 13
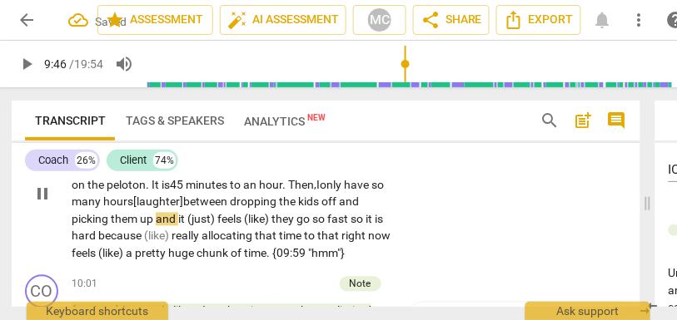
click at [339, 209] on span "and" at bounding box center [349, 202] width 20 height 13
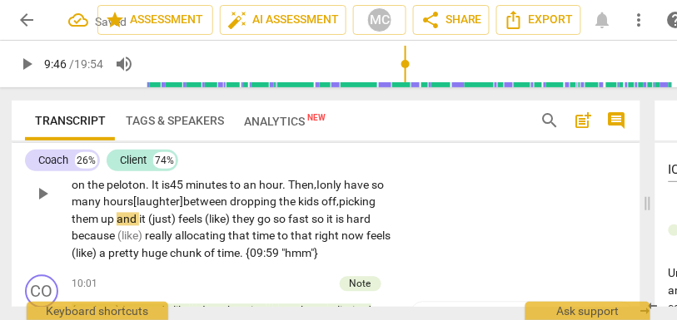
click at [339, 209] on span "picking" at bounding box center [357, 202] width 37 height 13
click at [139, 226] on span "and" at bounding box center [128, 219] width 22 height 13
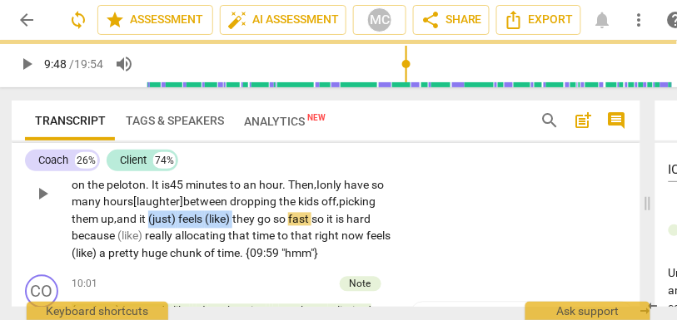
drag, startPoint x: 340, startPoint y: 234, endPoint x: 253, endPoint y: 233, distance: 87.4
click at [253, 233] on p "It's t he time. Doing the walk... for me, t o feel like I am getting any real e…" at bounding box center [232, 194] width 321 height 136
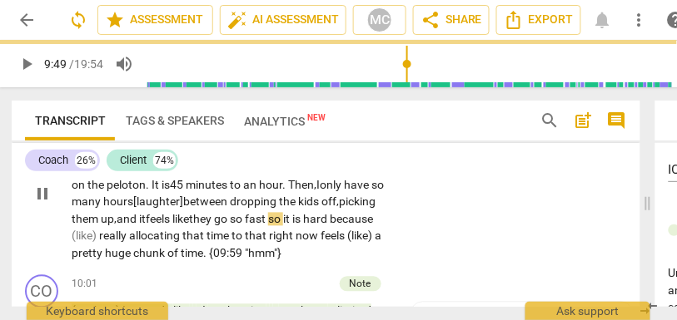
click at [268, 226] on span "so" at bounding box center [275, 219] width 15 height 13
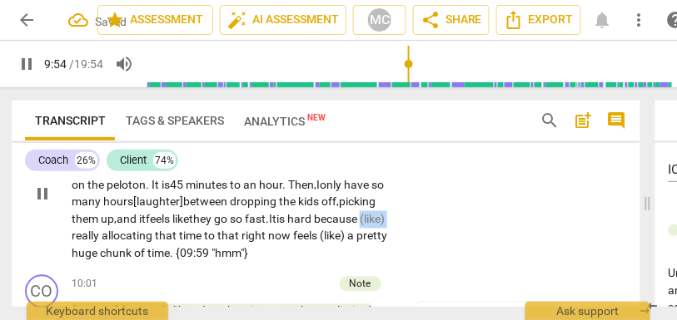
drag, startPoint x: 221, startPoint y: 253, endPoint x: 190, endPoint y: 254, distance: 30.8
click at [190, 254] on p "It's t he time. Doing the walk... for me, t o feel like I am getting any real e…" at bounding box center [232, 194] width 321 height 136
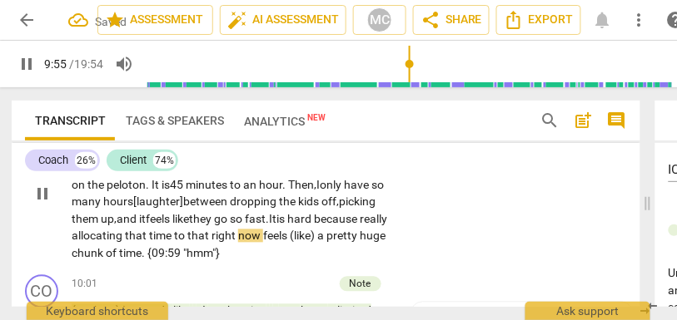
click at [314, 226] on span "because" at bounding box center [337, 219] width 46 height 13
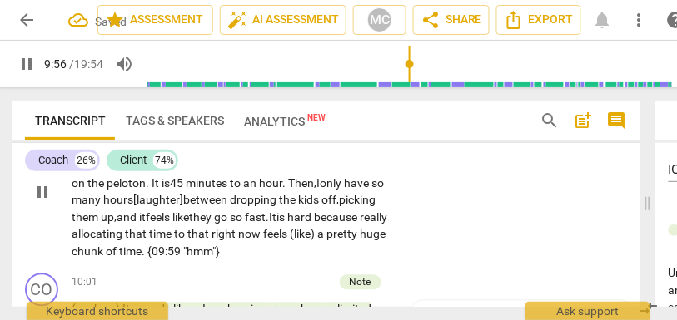
click at [290, 241] on span "(like)" at bounding box center [303, 234] width 27 height 13
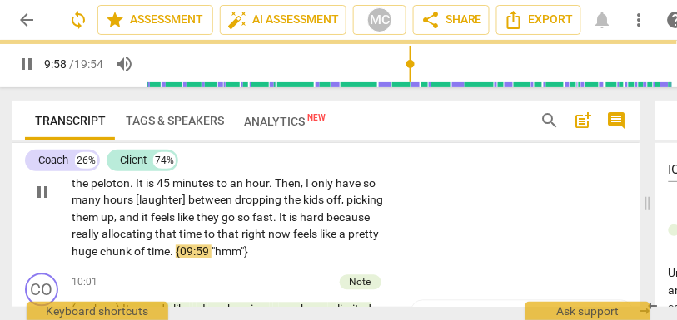
click at [434, 221] on div "CL play_arrow pause 09:18 + Add competency keyboard_arrow_right It's the time .…" at bounding box center [326, 178] width 628 height 177
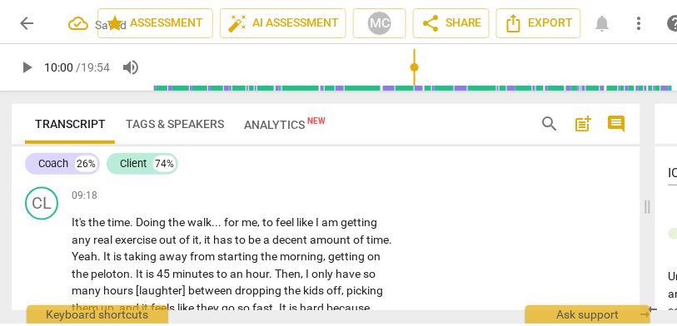
scroll to position [3306, 0]
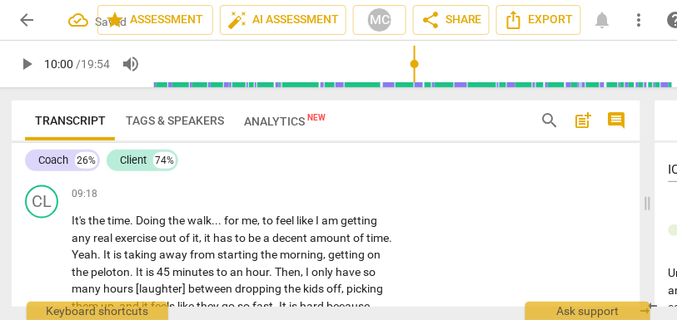
click at [340, 203] on p "Add competency" at bounding box center [341, 195] width 79 height 15
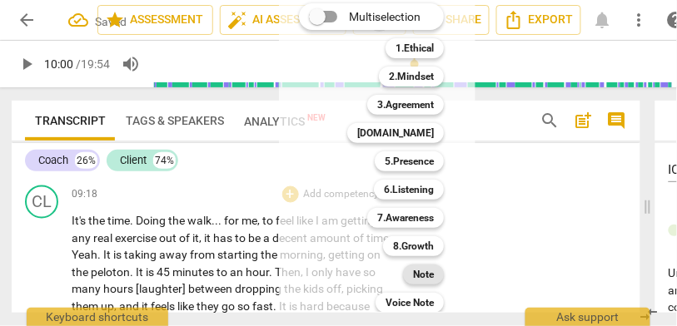
click at [420, 281] on b "Note" at bounding box center [423, 275] width 21 height 20
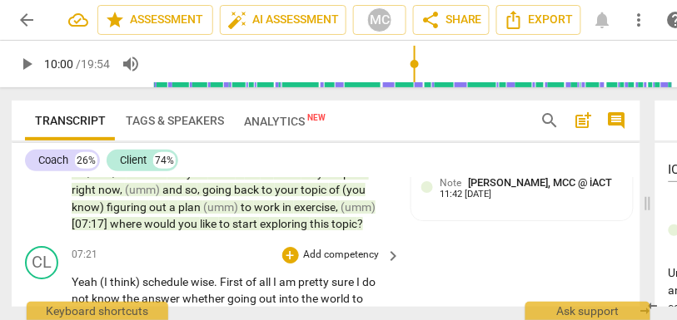
scroll to position [2770, 0]
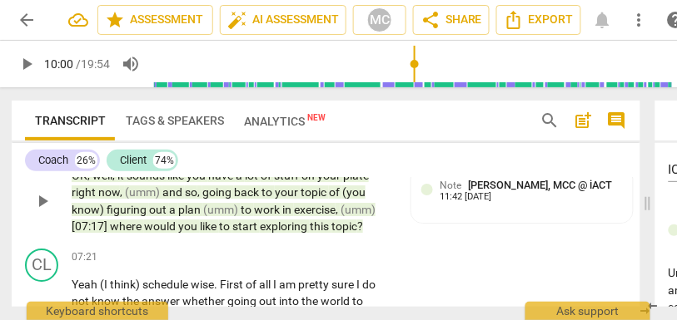
click at [300, 233] on span "exploring" at bounding box center [285, 226] width 50 height 13
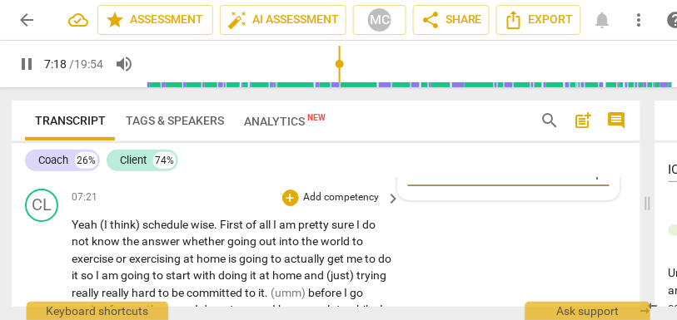
scroll to position [2831, 0]
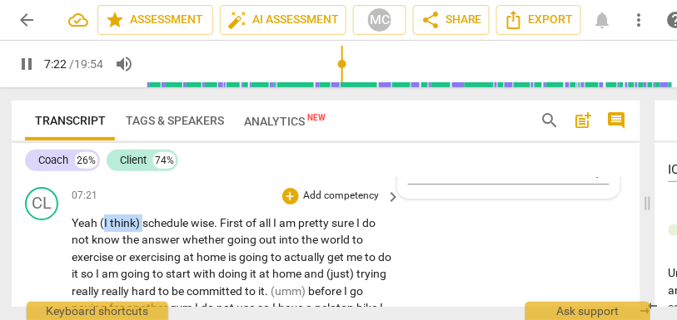
drag, startPoint x: 141, startPoint y: 240, endPoint x: 104, endPoint y: 240, distance: 37.5
type input "443"
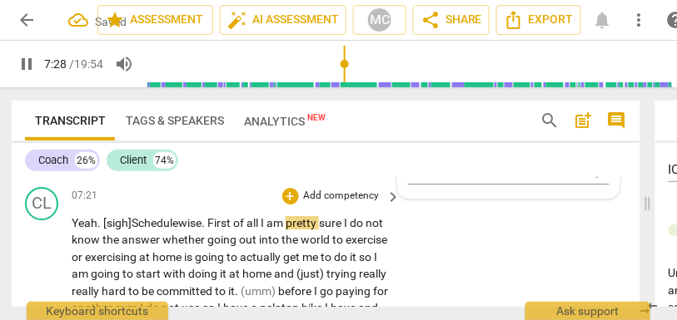
click at [213, 230] on span "First" at bounding box center [220, 222] width 26 height 13
click at [265, 230] on span "I" at bounding box center [263, 222] width 6 height 13
click at [316, 230] on span "pretty" at bounding box center [301, 222] width 33 height 13
click at [343, 230] on span "sure" at bounding box center [330, 222] width 25 height 13
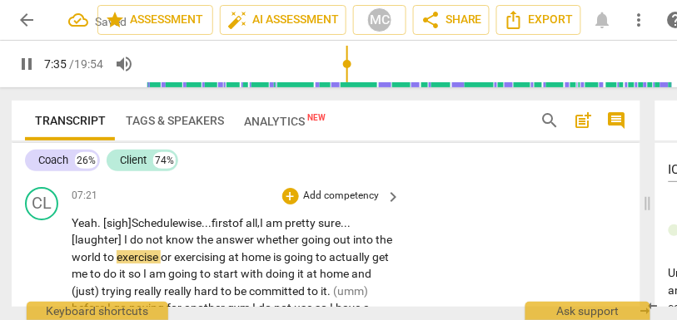
click at [253, 246] on span "answer" at bounding box center [236, 239] width 41 height 13
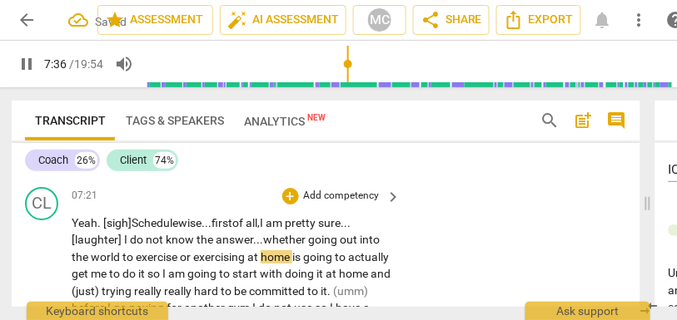
click at [278, 246] on span "whether" at bounding box center [285, 239] width 45 height 13
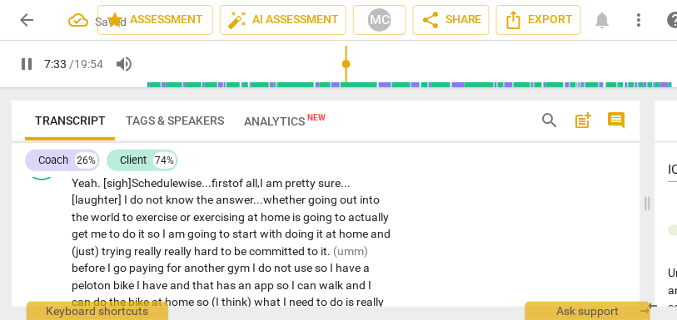
scroll to position [2865, 0]
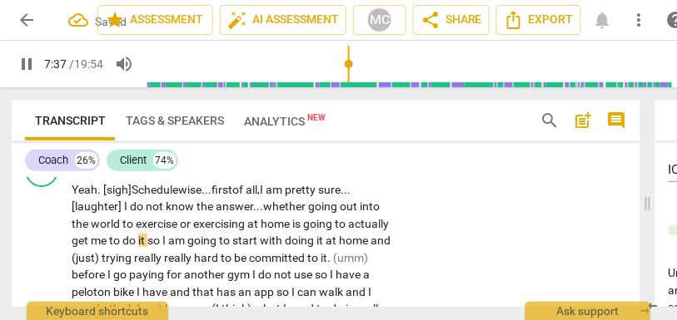
click at [168, 247] on span "I" at bounding box center [165, 240] width 6 height 13
click at [102, 265] on span "(just)" at bounding box center [87, 257] width 30 height 13
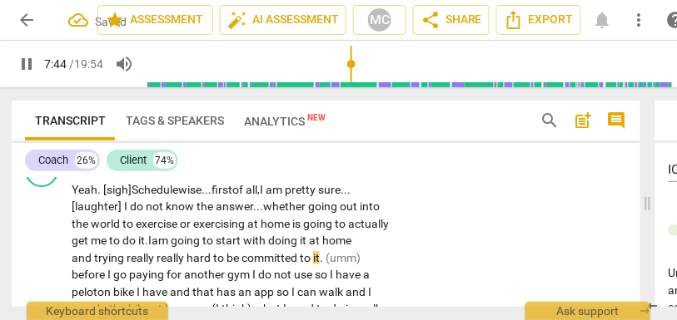
click at [156, 265] on span "really" at bounding box center [142, 257] width 30 height 13
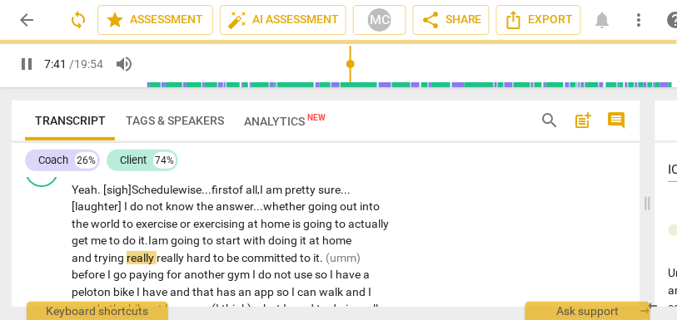
scroll to position [2892, 0]
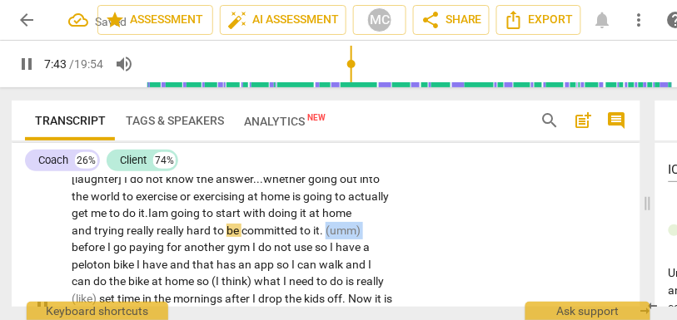
drag, startPoint x: 110, startPoint y: 263, endPoint x: 27, endPoint y: 264, distance: 83.2
click at [27, 264] on div "CL play_arrow pause 07:21 + Add competency keyboard_arrow_right Yeah. [sigh] Sc…" at bounding box center [326, 294] width 628 height 348
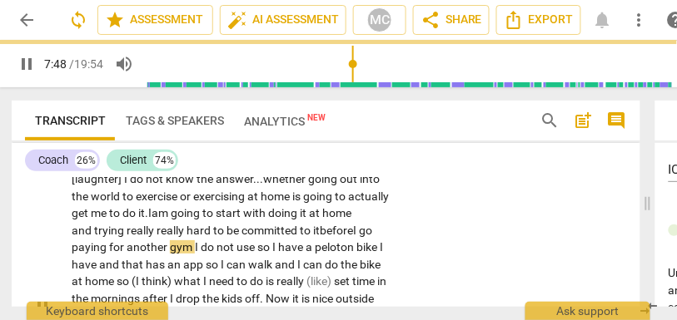
click at [195, 254] on span "gym" at bounding box center [182, 247] width 25 height 13
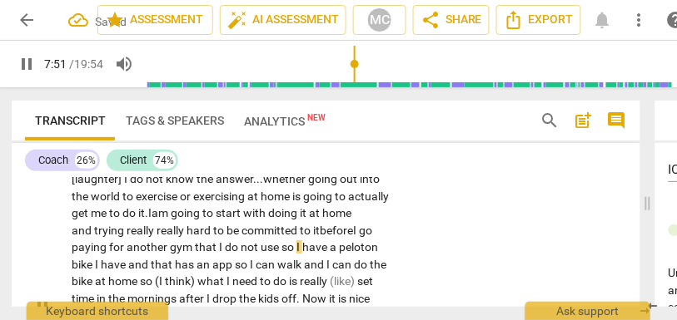
click at [296, 254] on span "so" at bounding box center [288, 247] width 15 height 13
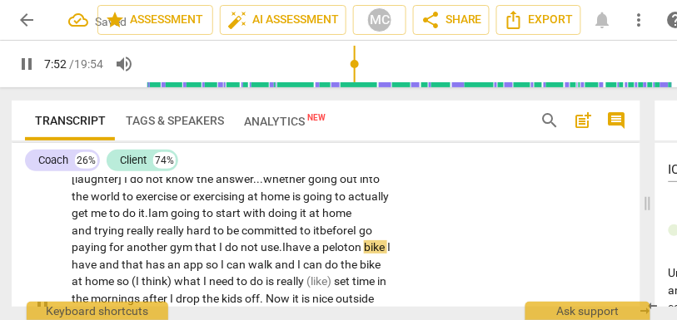
click at [313, 254] on span "have" at bounding box center [298, 247] width 27 height 13
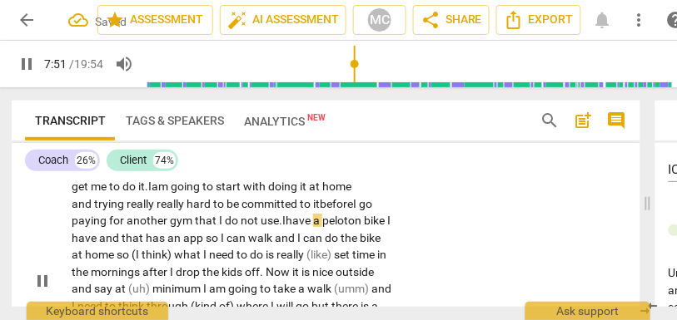
scroll to position [2924, 0]
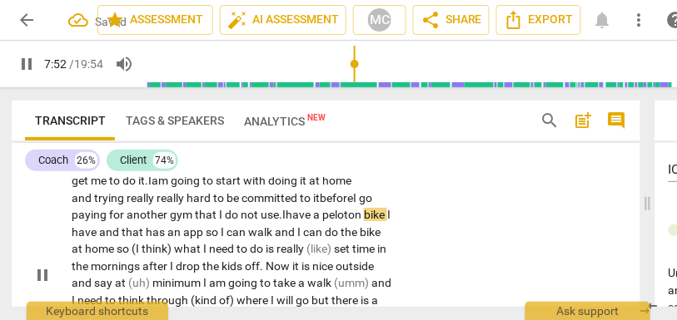
click at [145, 255] on p "Yeah. [sigh] Schedule wise... first of all, I am pretty sure... [laughter] I do…" at bounding box center [232, 275] width 321 height 307
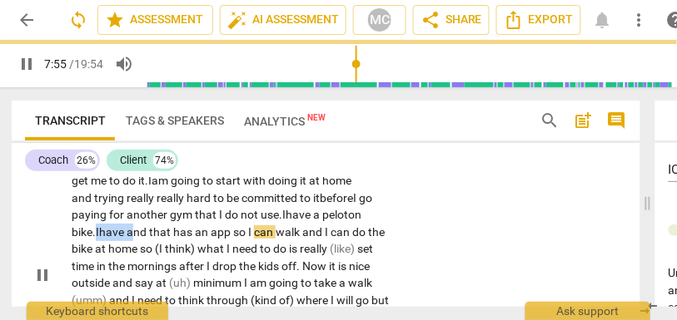
drag, startPoint x: 186, startPoint y: 249, endPoint x: 146, endPoint y: 248, distance: 40.0
click at [146, 248] on p "Yeah. [sigh] Schedule wise... first of all, I am pretty sure... [laughter] I do…" at bounding box center [232, 275] width 321 height 307
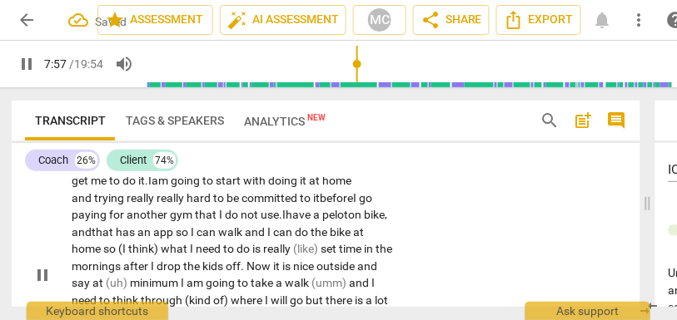
click at [92, 239] on span "nd" at bounding box center [84, 232] width 13 height 13
click at [273, 239] on span "I" at bounding box center [270, 232] width 6 height 13
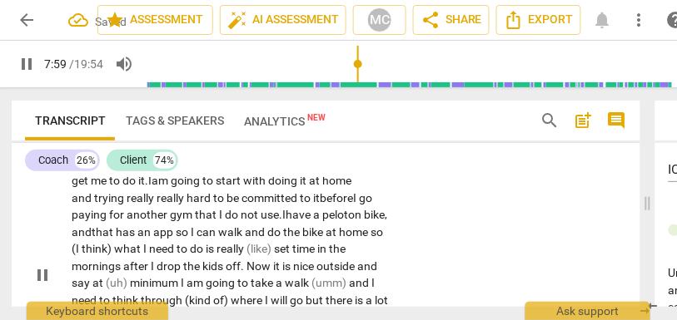
click at [245, 239] on span "walk" at bounding box center [231, 232] width 27 height 13
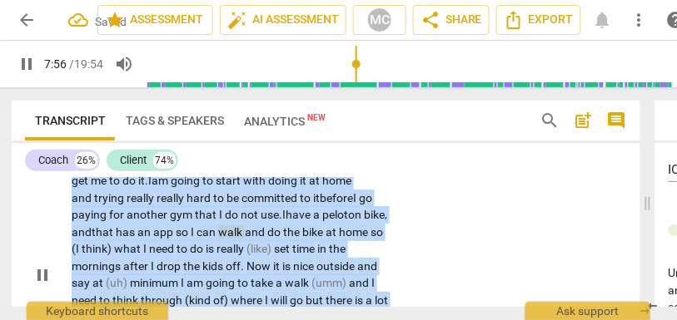
click at [245, 239] on span "walk" at bounding box center [231, 232] width 27 height 13
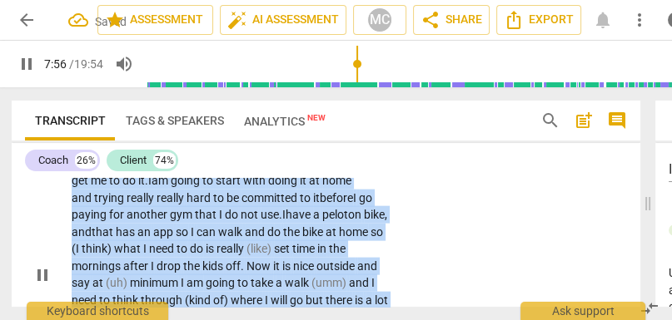
click at [153, 239] on span "an" at bounding box center [145, 232] width 16 height 13
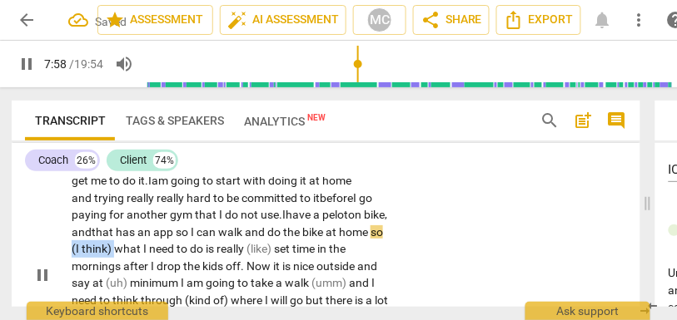
drag, startPoint x: 197, startPoint y: 264, endPoint x: 150, endPoint y: 265, distance: 47.4
click at [150, 265] on p "Yeah. [sigh] Schedule wise... first of all, I am pretty sure... [laughter] I do…" at bounding box center [232, 275] width 321 height 307
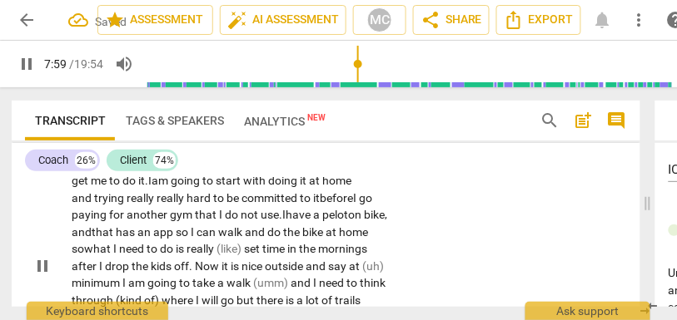
click at [339, 239] on span "home" at bounding box center [353, 232] width 29 height 13
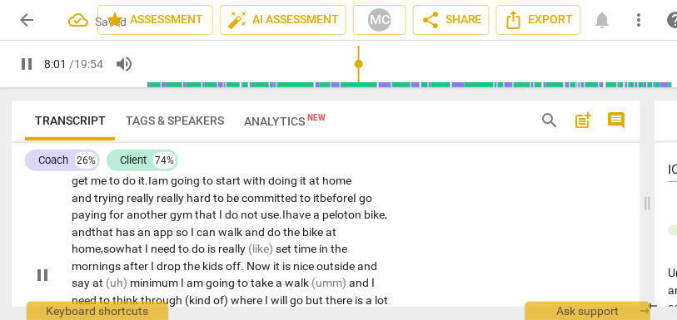
scroll to position [2959, 0]
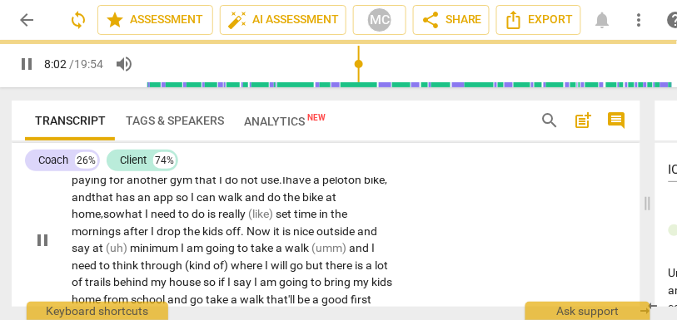
click at [275, 221] on span "(like)" at bounding box center [261, 213] width 27 height 13
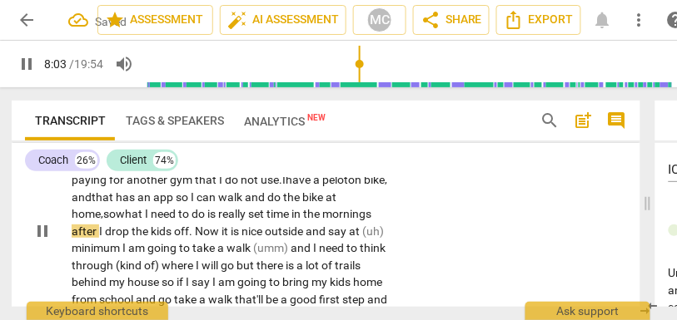
click at [266, 221] on span "set" at bounding box center [257, 213] width 18 height 13
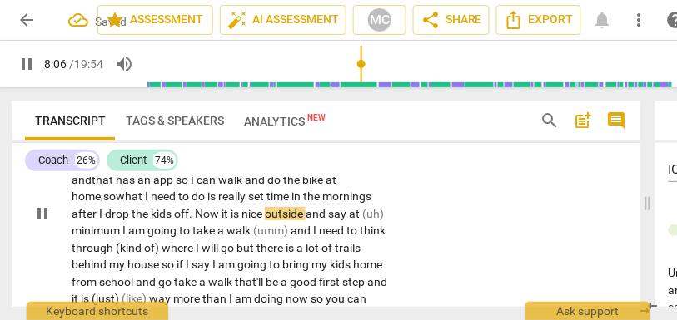
click at [174, 221] on span "kids" at bounding box center [162, 213] width 23 height 13
click at [231, 221] on span "it" at bounding box center [225, 213] width 9 height 13
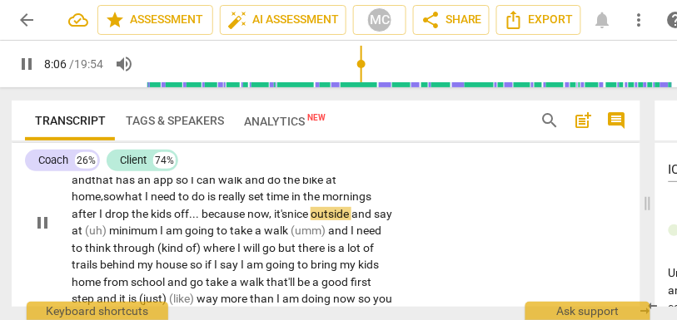
click at [407, 245] on div "CL play_arrow pause 07:21 + Add competency keyboard_arrow_right Yeah. [sigh] Sc…" at bounding box center [326, 209] width 628 height 348
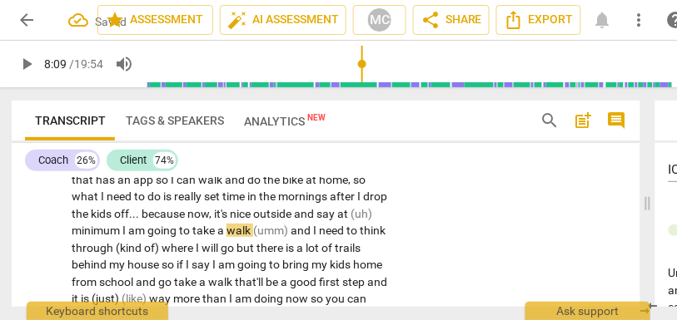
type input "489"
drag, startPoint x: 156, startPoint y: 247, endPoint x: 113, endPoint y: 246, distance: 42.5
click at [113, 246] on p "Yeah . [sigh] Schedule wise . . . first of all , I am pretty sure . . . [laught…" at bounding box center [232, 214] width 321 height 290
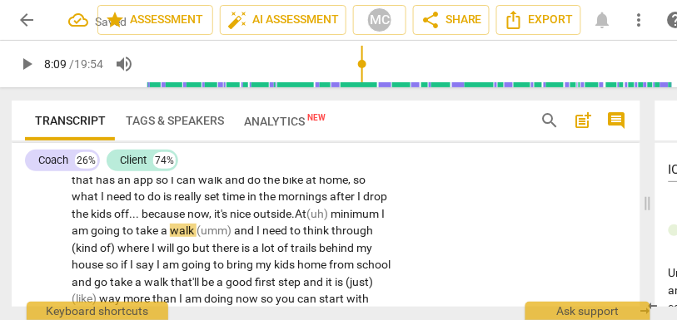
click at [330, 221] on span "minimum" at bounding box center [355, 213] width 51 height 13
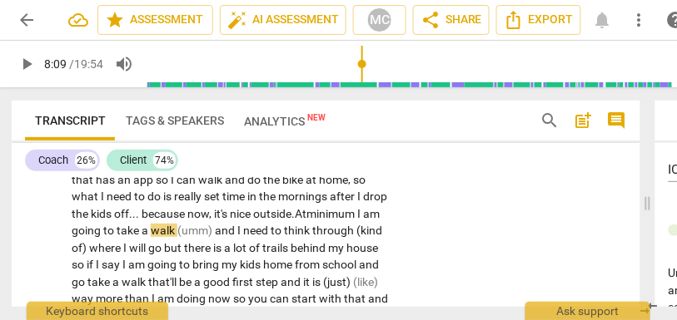
click at [253, 221] on span "outside." at bounding box center [274, 213] width 42 height 13
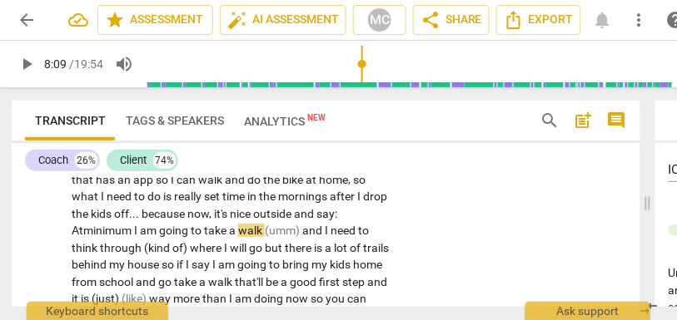
click at [134, 237] on span "minimum" at bounding box center [108, 230] width 51 height 13
click at [134, 237] on span "minimum," at bounding box center [108, 230] width 51 height 13
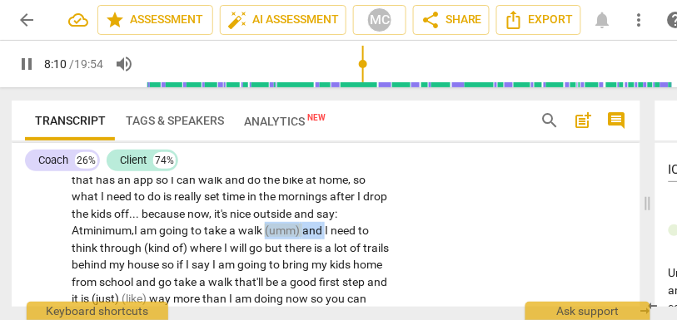
drag, startPoint x: 131, startPoint y: 264, endPoint x: 47, endPoint y: 263, distance: 84.1
click at [47, 263] on div "CL play_arrow pause 07:21 + Add competency keyboard_arrow_right Yeah . [sigh] S…" at bounding box center [326, 200] width 628 height 331
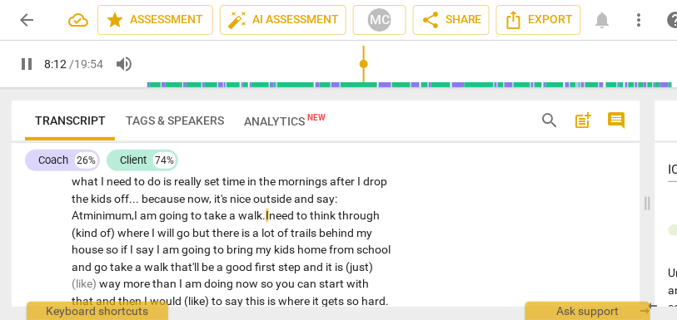
scroll to position [3002, 0]
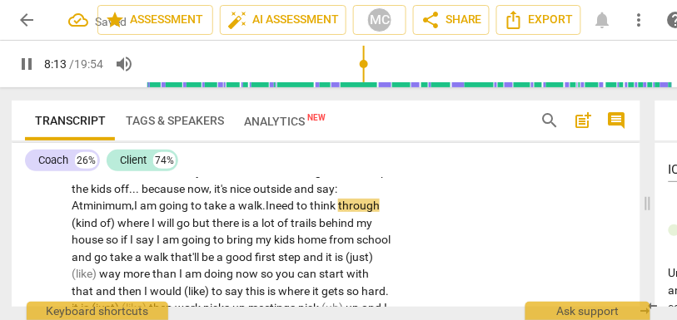
click at [235, 230] on p "Yeah . [sigh] Schedule wise . . . first of all , I am pretty sure . . . [laught…" at bounding box center [232, 189] width 321 height 290
click at [151, 230] on span "where" at bounding box center [134, 222] width 34 height 13
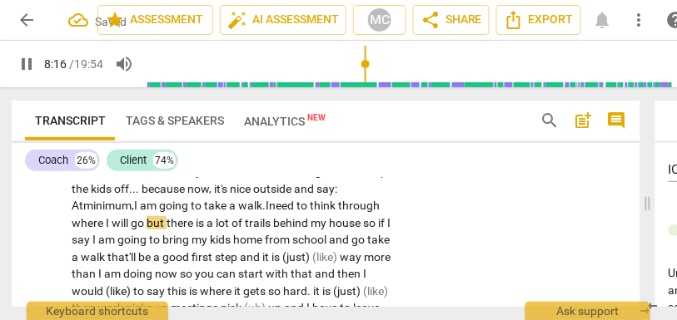
click at [166, 230] on span "but" at bounding box center [156, 222] width 20 height 13
click at [196, 230] on span "there" at bounding box center [180, 222] width 29 height 13
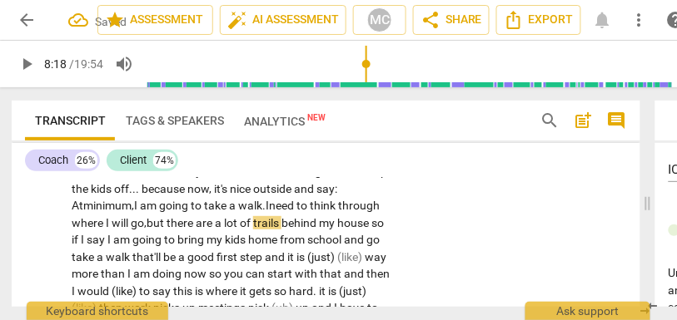
click at [240, 230] on span "lot" at bounding box center [232, 222] width 16 height 13
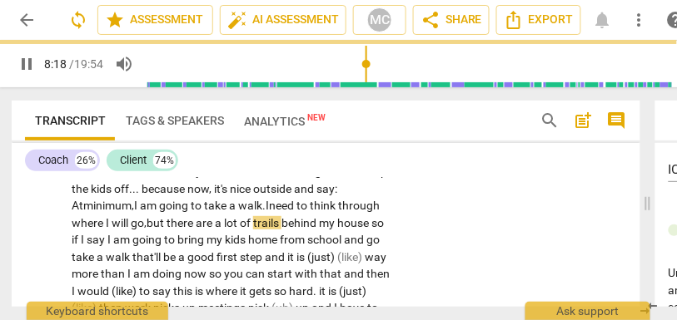
scroll to position [3013, 0]
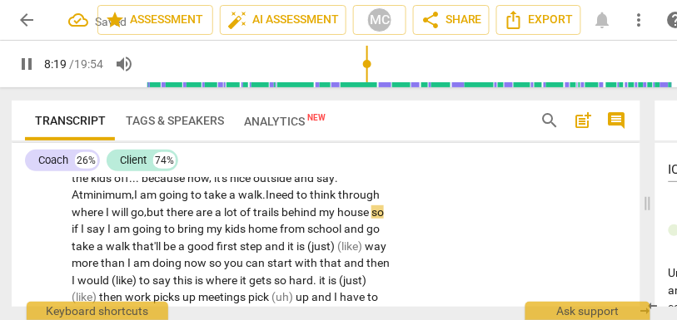
click at [371, 219] on span "so" at bounding box center [377, 212] width 12 height 13
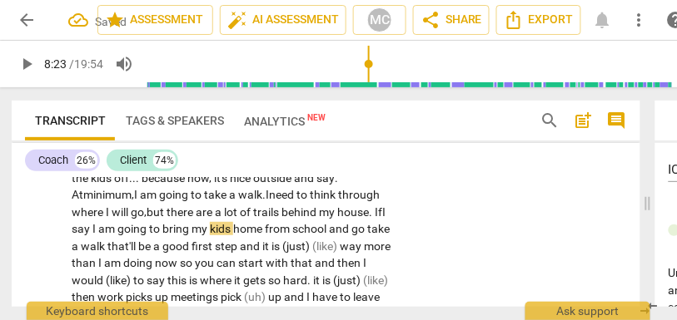
click at [98, 236] on span "I" at bounding box center [95, 228] width 6 height 13
click at [117, 236] on span "am" at bounding box center [107, 228] width 19 height 13
click at [138, 253] on span "that'll" at bounding box center [122, 246] width 31 height 13
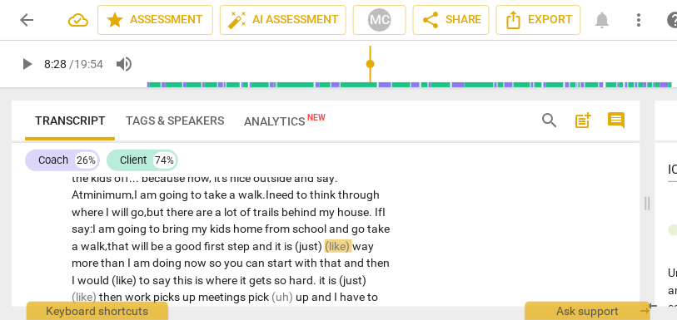
click at [151, 253] on span "that will" at bounding box center [128, 246] width 43 height 13
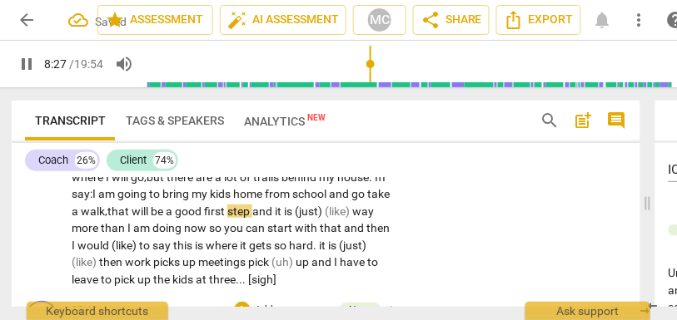
scroll to position [3048, 0]
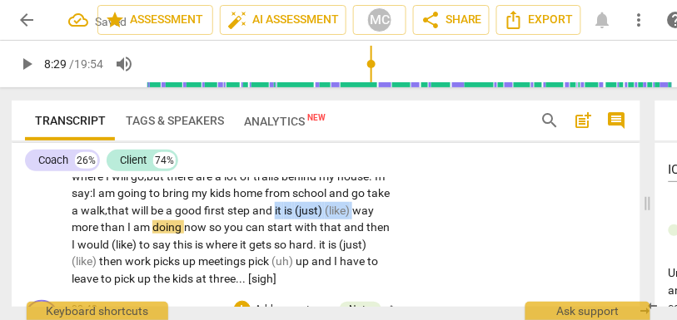
drag, startPoint x: 199, startPoint y: 245, endPoint x: 119, endPoint y: 242, distance: 79.9
click at [119, 242] on p "Yeah . [sigh] Schedule wise . . . first of all , I am pretty sure . . . [laught…" at bounding box center [232, 143] width 321 height 290
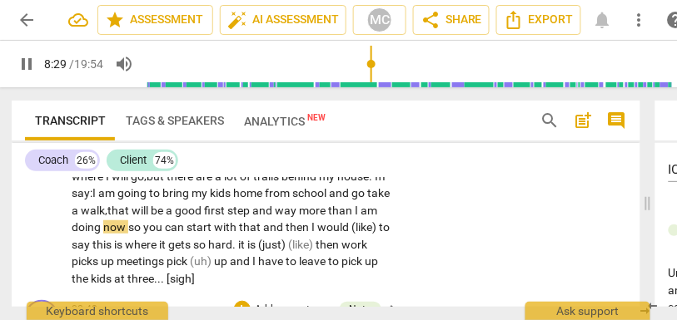
click at [275, 217] on span "way" at bounding box center [287, 210] width 24 height 13
click at [165, 234] on span "you" at bounding box center [154, 227] width 22 height 13
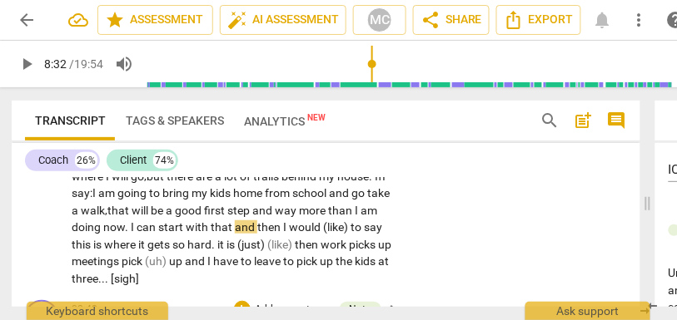
click at [186, 234] on span "start" at bounding box center [171, 227] width 27 height 13
click at [257, 234] on span "then" at bounding box center [270, 227] width 26 height 13
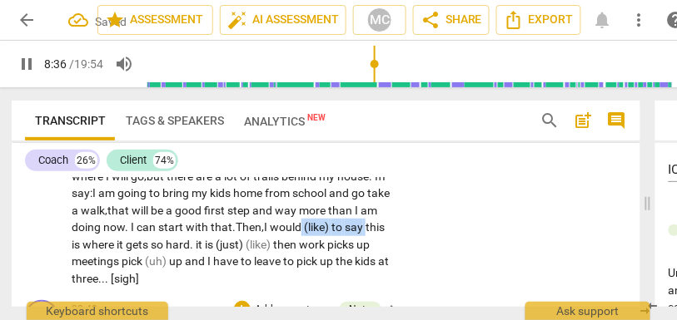
drag, startPoint x: 231, startPoint y: 264, endPoint x: 166, endPoint y: 265, distance: 64.1
click at [166, 265] on p "Yeah . [sigh] Schedule wise . . . first of all , I am pretty sure . . . [laught…" at bounding box center [232, 143] width 321 height 290
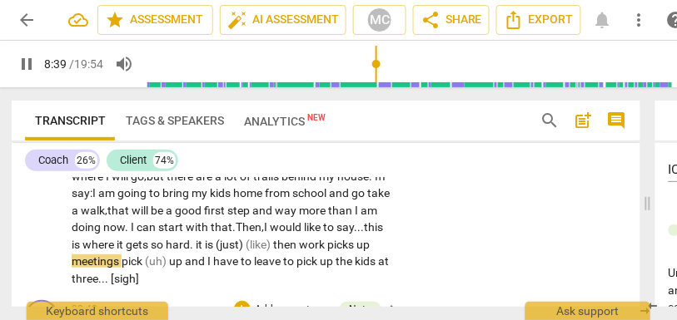
click at [364, 234] on span "this" at bounding box center [373, 227] width 19 height 13
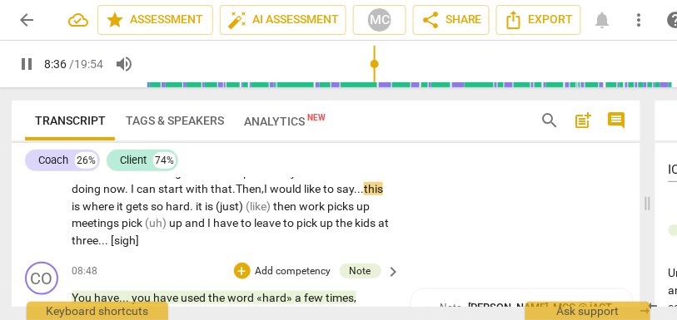
scroll to position [3090, 0]
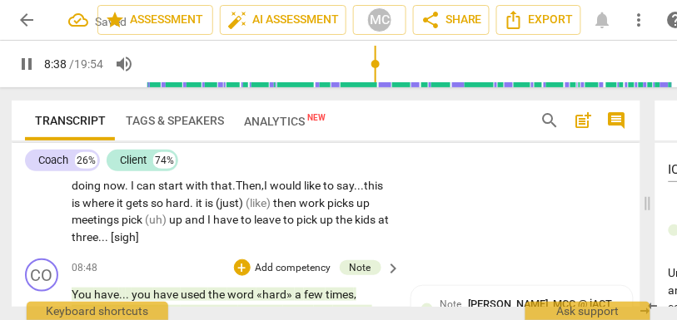
click at [196, 210] on span "." at bounding box center [193, 202] width 6 height 13
click at [203, 210] on span "It" at bounding box center [199, 202] width 7 height 13
click at [193, 210] on span "hard." at bounding box center [179, 202] width 27 height 13
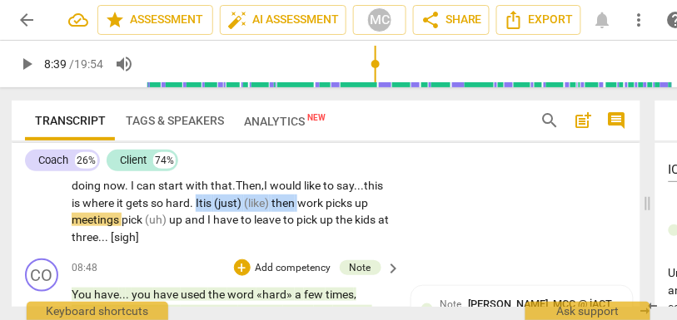
drag, startPoint x: 380, startPoint y: 219, endPoint x: 167, endPoint y: 234, distance: 213.6
click at [167, 234] on p "Yeah . [sigh] Schedule wise . . . first of all , I am pretty sure . . . [laught…" at bounding box center [232, 101] width 321 height 290
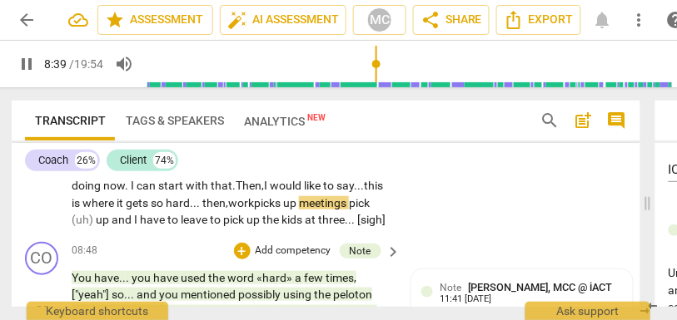
click at [254, 210] on span "picks" at bounding box center [268, 202] width 29 height 13
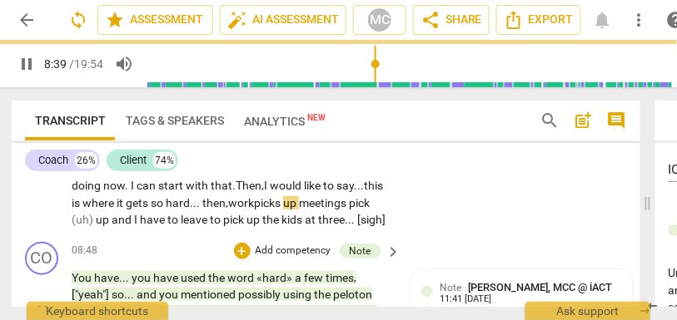
click at [283, 210] on span "up" at bounding box center [291, 202] width 16 height 13
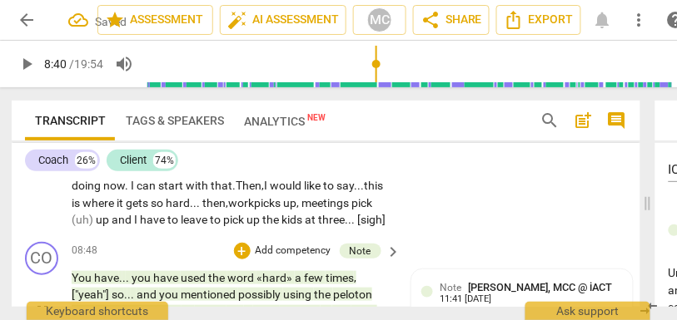
click at [112, 226] on span "up" at bounding box center [104, 219] width 16 height 13
click at [375, 210] on span "up" at bounding box center [381, 202] width 13 height 13
click at [405, 222] on div "CL play_arrow pause 07:21 + Add competency keyboard_arrow_right Yeah . [sigh] S…" at bounding box center [326, 79] width 628 height 314
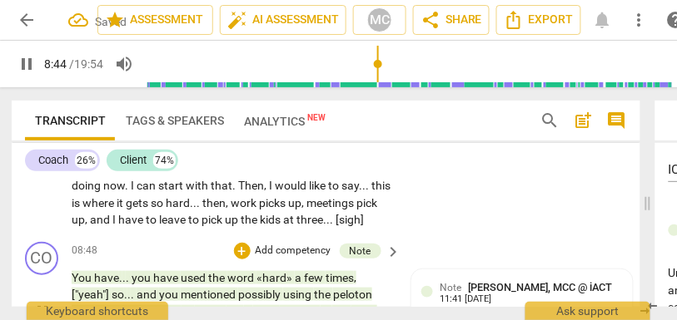
scroll to position [3187, 0]
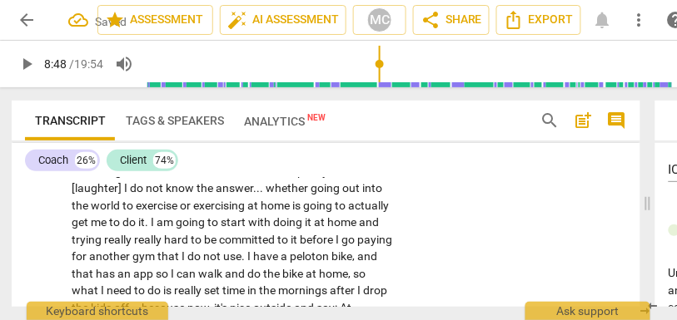
type input "528"
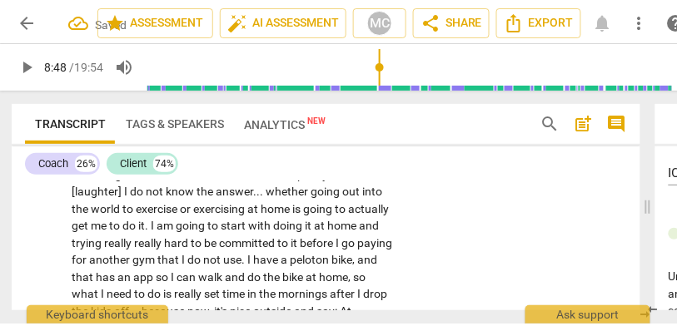
scroll to position [2865, 0]
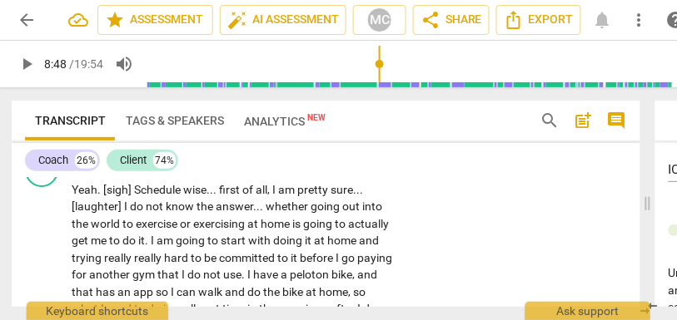
click at [329, 171] on p "Add competency" at bounding box center [341, 163] width 79 height 15
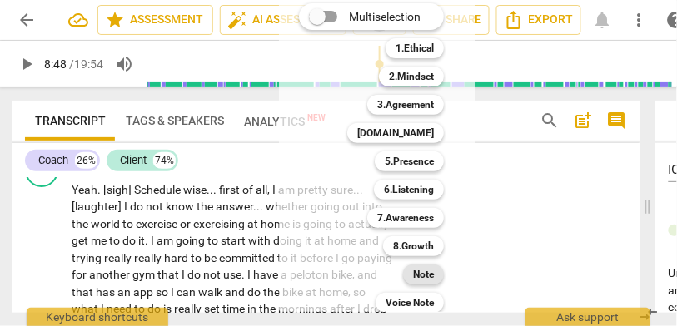
click at [416, 270] on b "Note" at bounding box center [423, 275] width 21 height 20
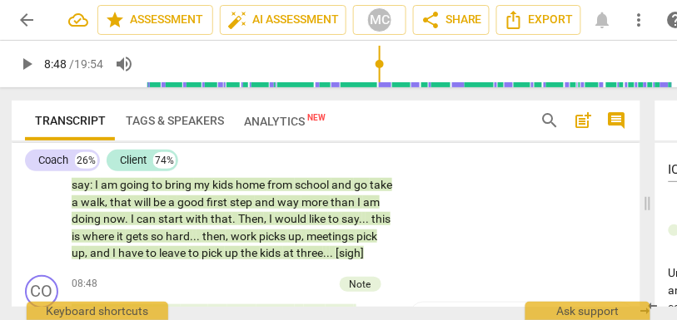
scroll to position [3058, 0]
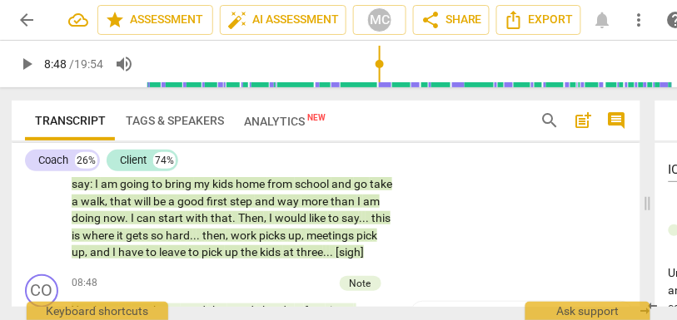
click at [213, 261] on p "Yeah . [sigh] Schedule wise . . . first of all , I am pretty sure . . . [laught…" at bounding box center [232, 124] width 321 height 273
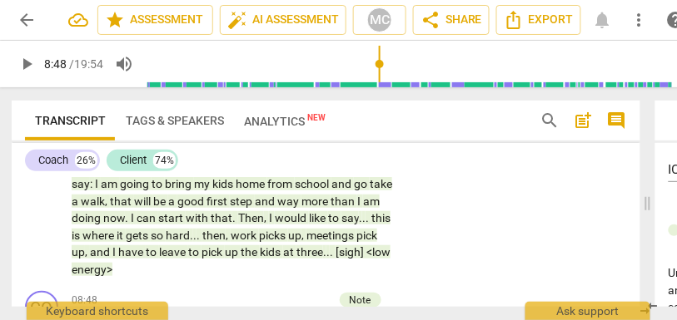
click at [464, 261] on div "CL play_arrow pause 07:21 + Add competency Note keyboard_arrow_right Yeah . [si…" at bounding box center [326, 119] width 628 height 331
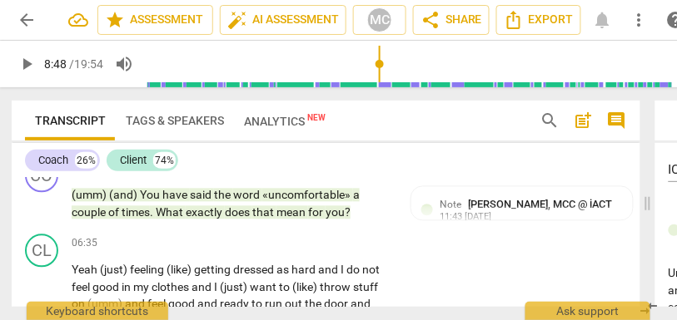
scroll to position [2529, 0]
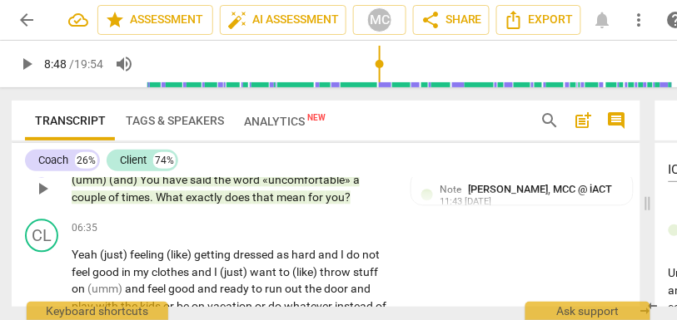
click at [291, 205] on span "mean" at bounding box center [292, 197] width 32 height 13
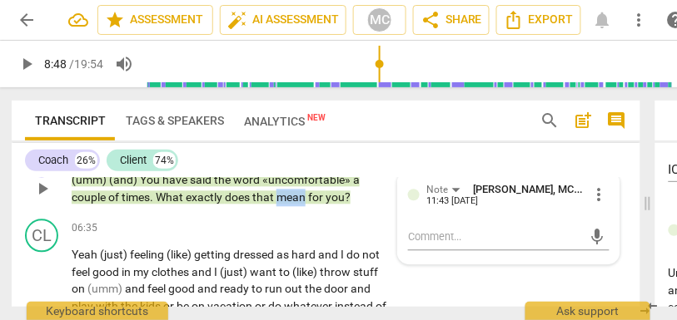
click at [291, 205] on span "mean" at bounding box center [292, 197] width 32 height 13
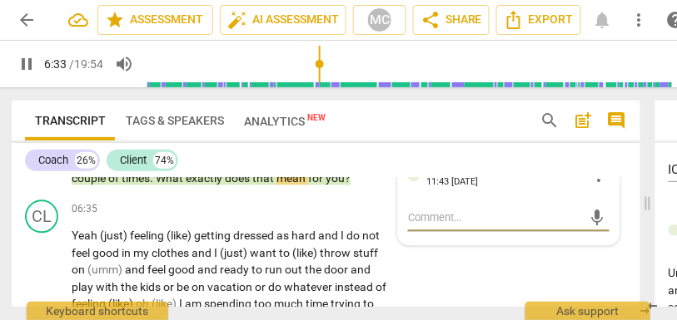
scroll to position [2553, 0]
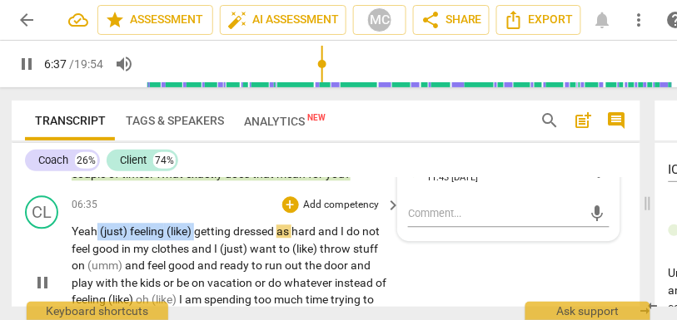
drag, startPoint x: 197, startPoint y: 246, endPoint x: 95, endPoint y: 241, distance: 102.5
click at [95, 241] on p "Yeah (just) feeling (like) getting dressed as hard and I do not feel good in my…" at bounding box center [232, 283] width 321 height 120
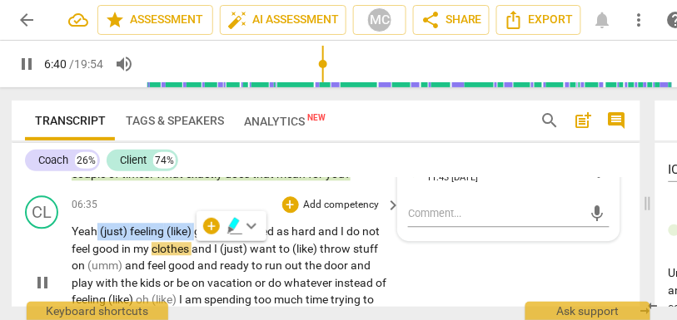
type input "401"
paste p
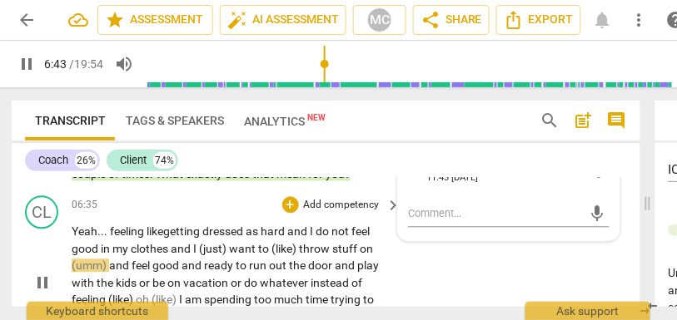
click at [185, 238] on span "getting" at bounding box center [182, 231] width 39 height 13
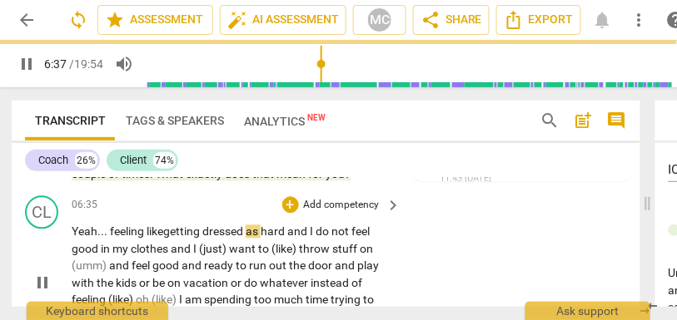
click at [310, 238] on span "and" at bounding box center [298, 231] width 22 height 13
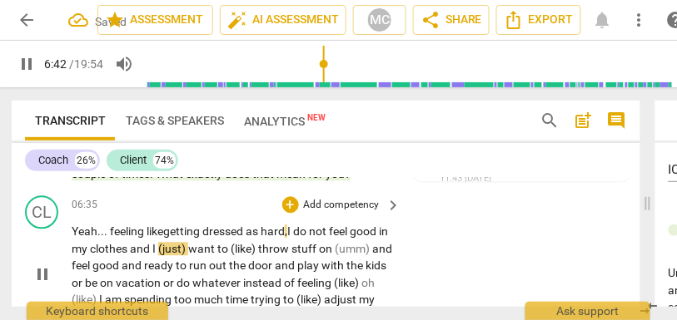
click at [343, 238] on span "feel" at bounding box center [339, 231] width 21 height 13
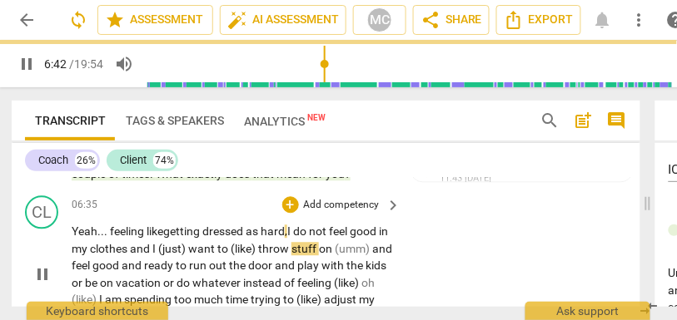
click at [309, 238] on span "do" at bounding box center [301, 231] width 16 height 13
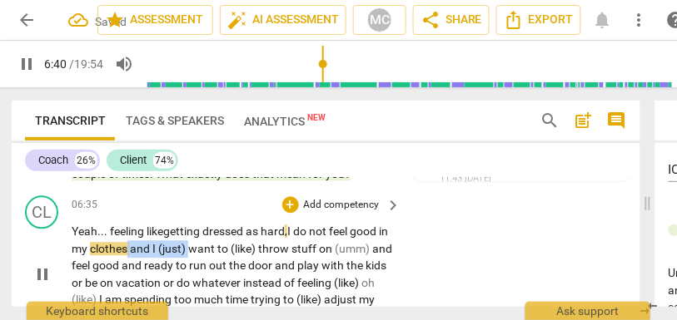
drag, startPoint x: 203, startPoint y: 266, endPoint x: 138, endPoint y: 265, distance: 64.9
click at [138, 265] on p "Yeah... feeling like getting dressed as hard , I do not feel good in my clothes…" at bounding box center [232, 274] width 321 height 102
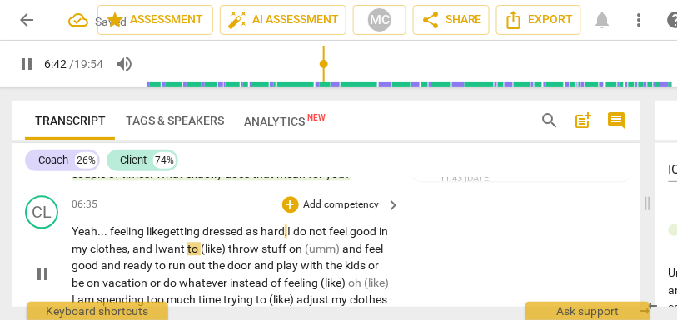
click at [244, 255] on span "throw" at bounding box center [244, 248] width 33 height 13
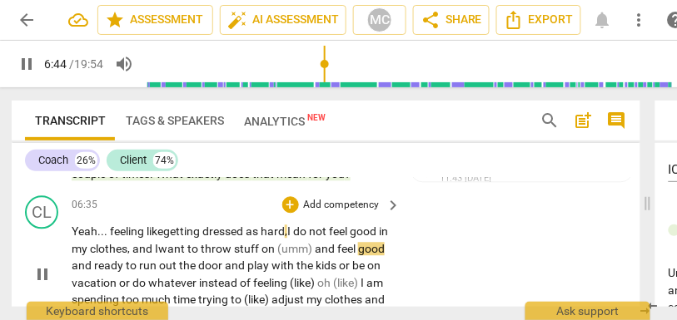
click at [248, 255] on span "stuff" at bounding box center [247, 248] width 27 height 13
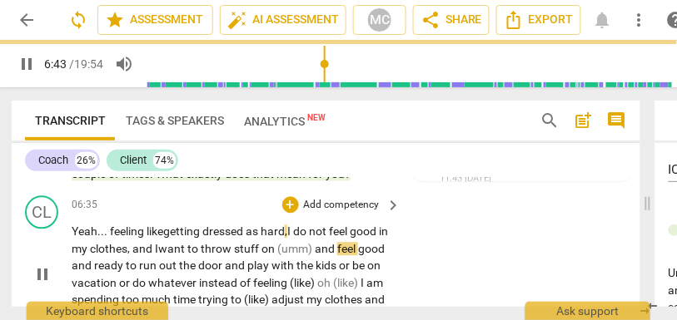
click at [332, 255] on span "and" at bounding box center [326, 248] width 22 height 13
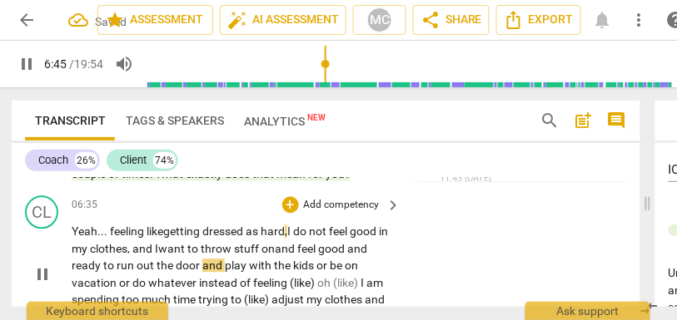
click at [312, 266] on p "Yeah... feeling like getting dressed as hard , I do not feel good in my clothes…" at bounding box center [232, 274] width 321 height 102
click at [297, 255] on span "and" at bounding box center [286, 248] width 22 height 13
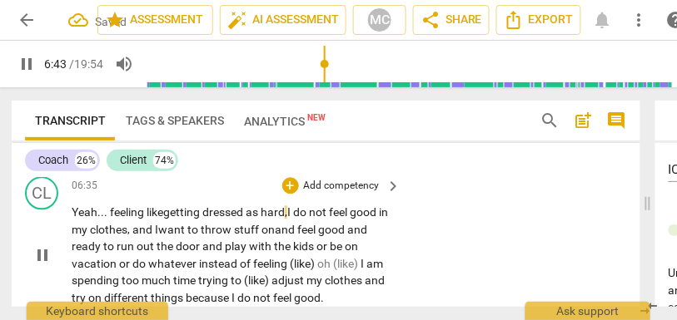
scroll to position [2576, 0]
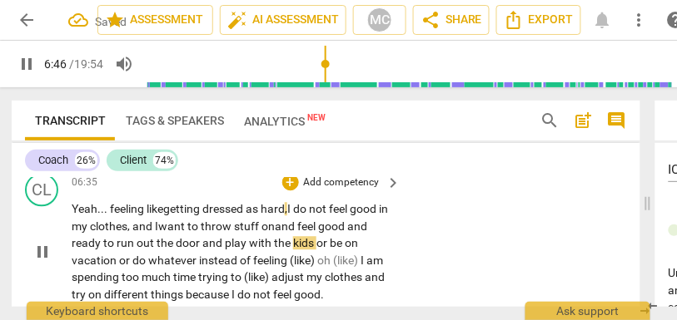
click at [316, 250] on span "or" at bounding box center [322, 242] width 13 height 13
click at [120, 267] on span "or" at bounding box center [125, 260] width 13 height 13
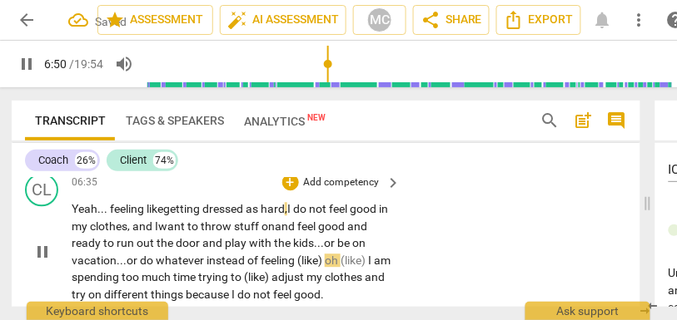
click at [204, 267] on span "whatever" at bounding box center [181, 260] width 51 height 13
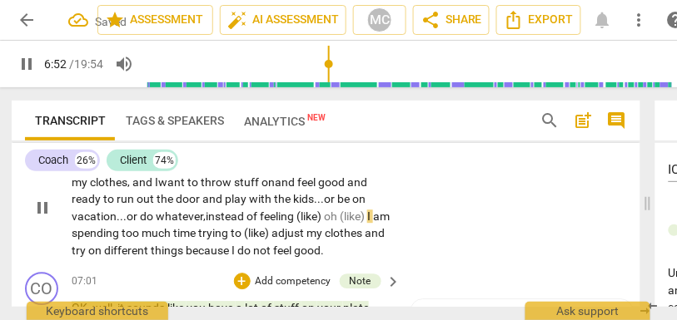
scroll to position [2630, 0]
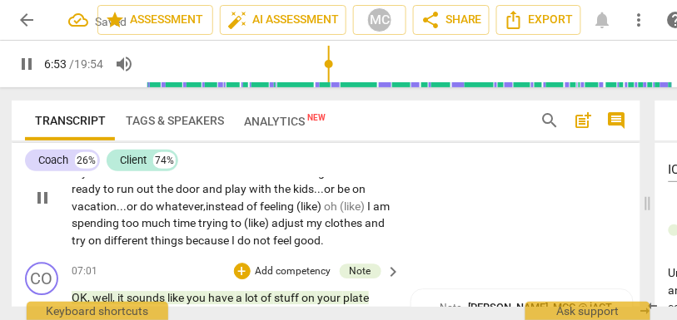
click at [243, 213] on span "instead" at bounding box center [226, 206] width 41 height 13
click at [296, 213] on span "feeling" at bounding box center [278, 206] width 37 height 13
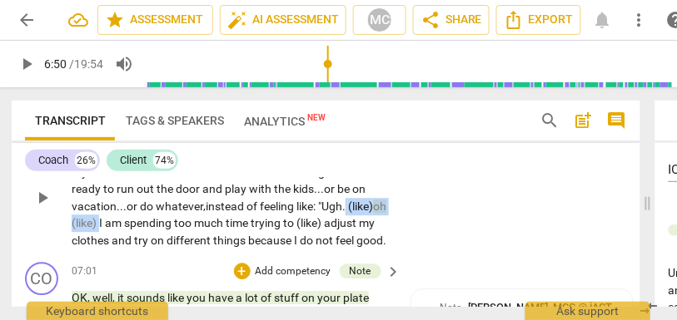
click at [105, 230] on span "I" at bounding box center [102, 222] width 6 height 13
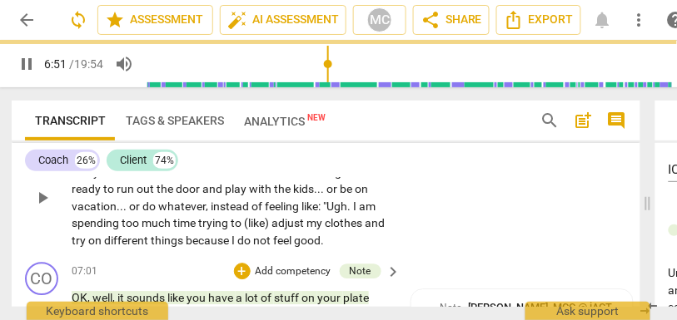
click at [429, 255] on div "CL play_arrow pause 06:35 + Add competency keyboard_arrow_right Yeah . . . feel…" at bounding box center [326, 183] width 628 height 143
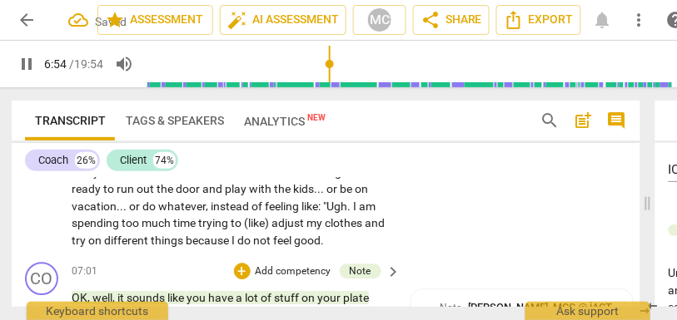
click at [275, 230] on span "adjust" at bounding box center [288, 222] width 35 height 13
type input "415"
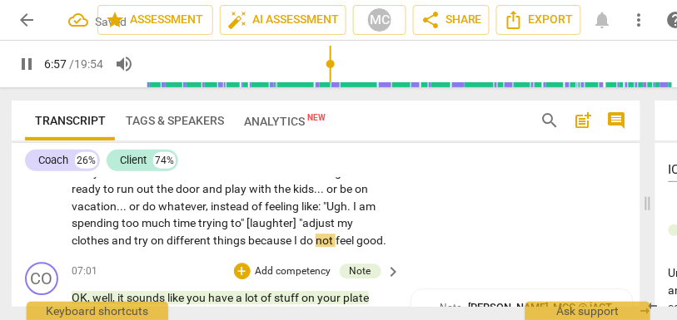
click at [390, 249] on div "Yeah . . . feeling like getting dressed as hard , I do not feel good in my clot…" at bounding box center [237, 197] width 331 height 102
click at [386, 247] on span "." at bounding box center [384, 240] width 3 height 13
type input "418"
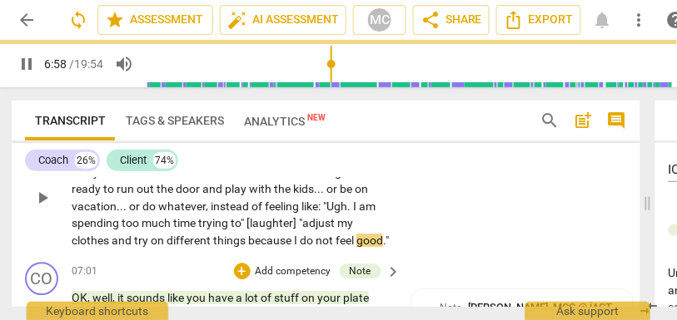
click at [444, 242] on div "CL play_arrow pause 06:35 + Add competency keyboard_arrow_right Yeah . . . feel…" at bounding box center [326, 183] width 628 height 143
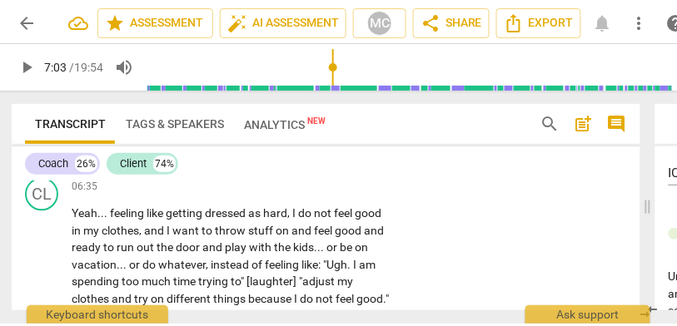
scroll to position [2560, 0]
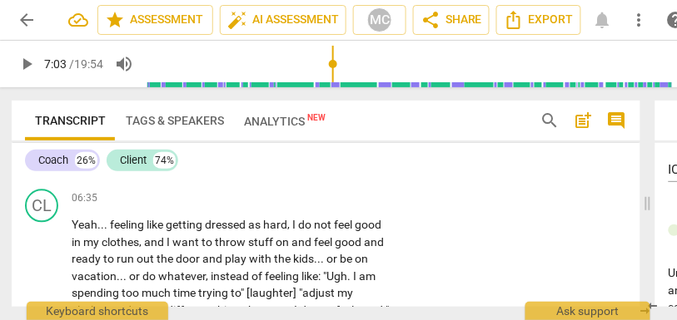
click at [340, 206] on p "Add competency" at bounding box center [341, 198] width 79 height 15
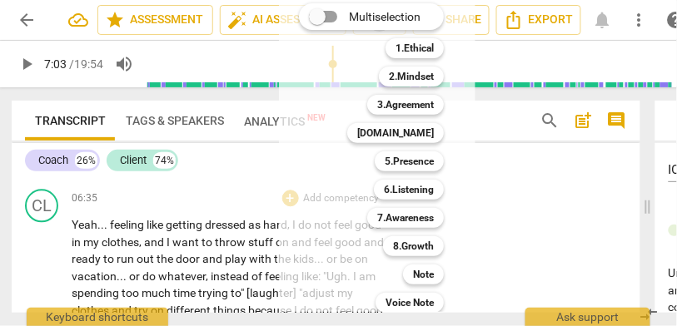
click at [422, 285] on div "Note 9" at bounding box center [432, 274] width 72 height 28
click at [424, 282] on b "Note" at bounding box center [423, 275] width 21 height 20
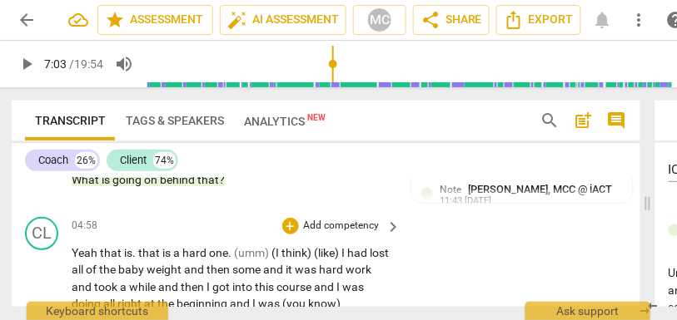
scroll to position [2021, 0]
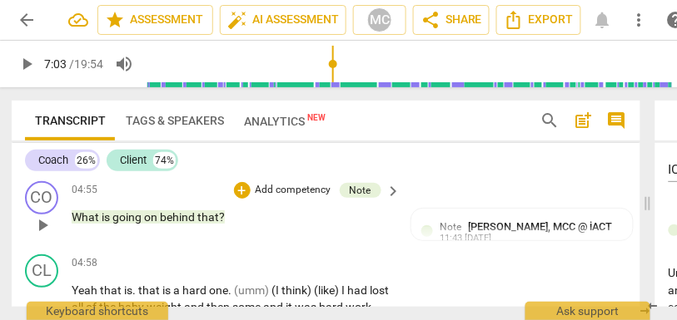
click at [208, 216] on span "that" at bounding box center [208, 217] width 22 height 13
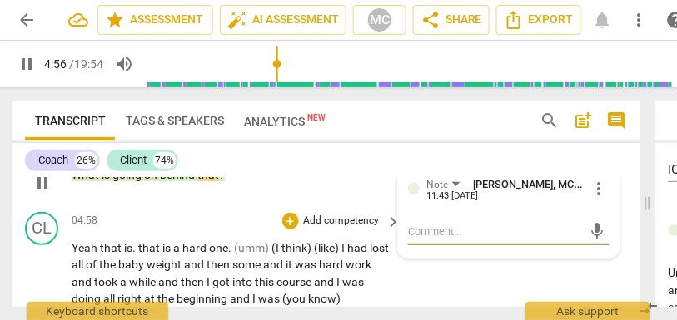
scroll to position [2064, 0]
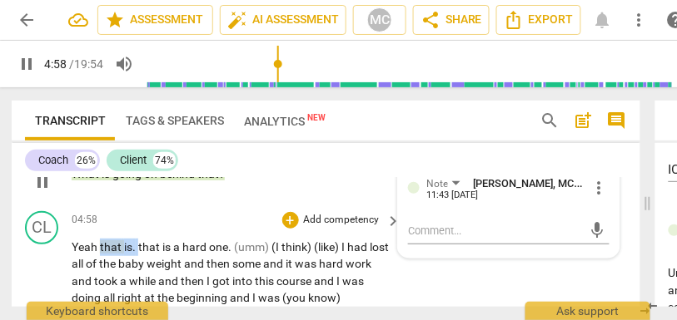
drag, startPoint x: 136, startPoint y: 246, endPoint x: 99, endPoint y: 245, distance: 37.5
type input "300"
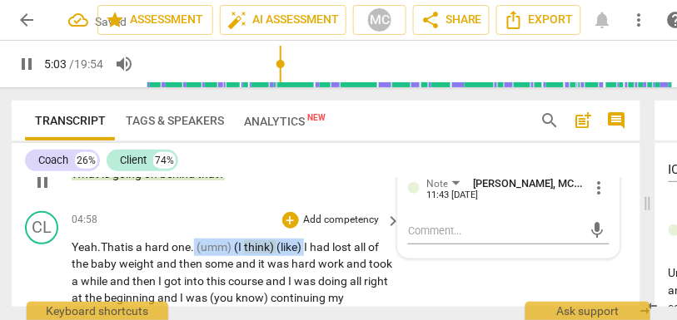
drag, startPoint x: 310, startPoint y: 246, endPoint x: 199, endPoint y: 248, distance: 110.7
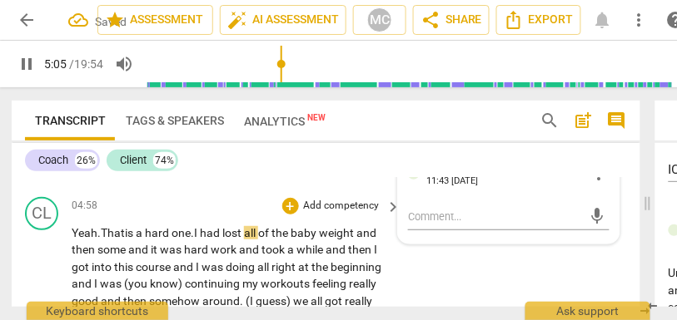
scroll to position [2088, 0]
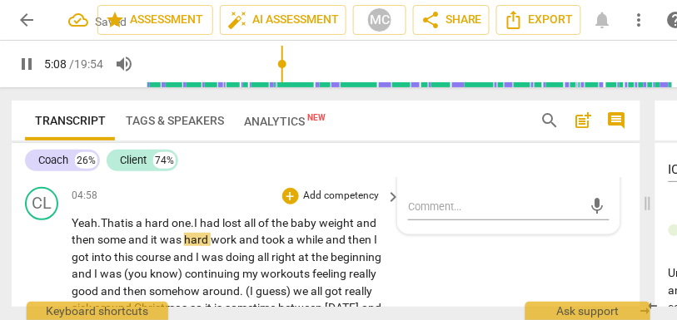
click at [120, 238] on span "some" at bounding box center [112, 239] width 31 height 13
click at [153, 238] on span "it" at bounding box center [155, 239] width 9 height 13
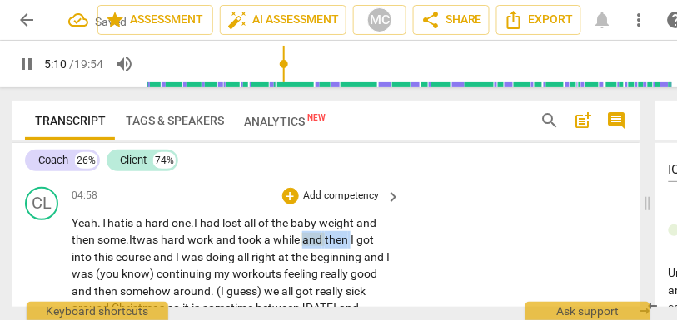
drag, startPoint x: 355, startPoint y: 240, endPoint x: 306, endPoint y: 241, distance: 49.1
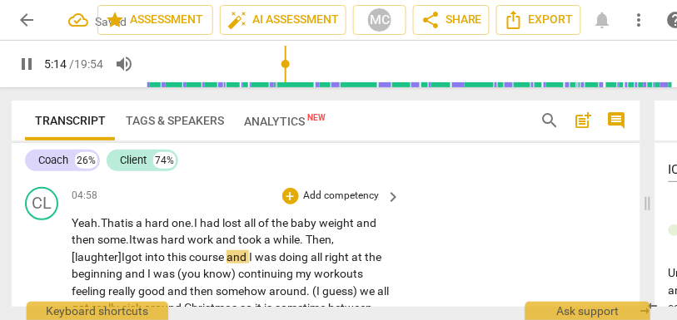
click at [249, 254] on span "and" at bounding box center [237, 257] width 22 height 13
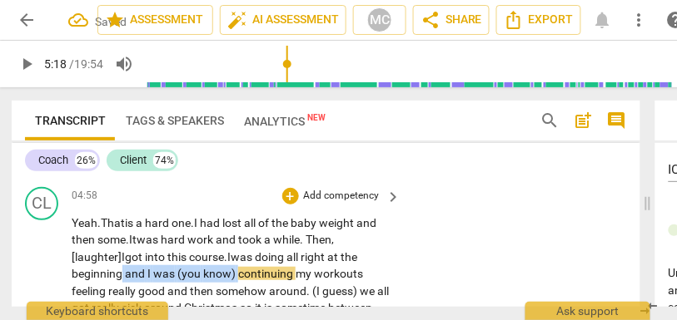
drag, startPoint x: 239, startPoint y: 275, endPoint x: 122, endPoint y: 271, distance: 116.6
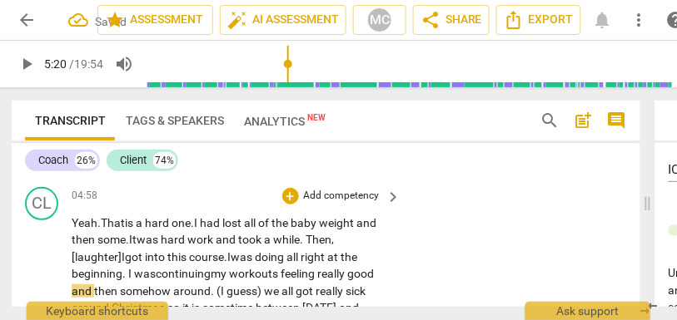
click at [280, 274] on span "workouts" at bounding box center [255, 273] width 52 height 13
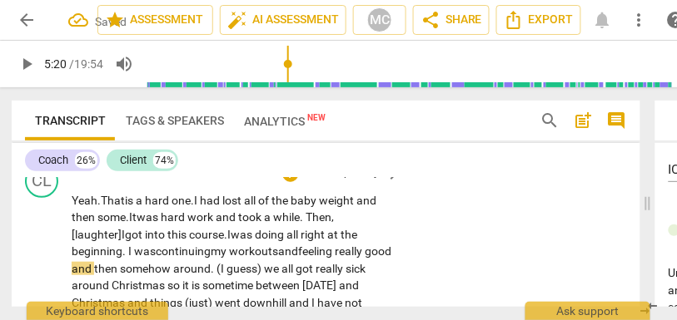
scroll to position [2117, 0]
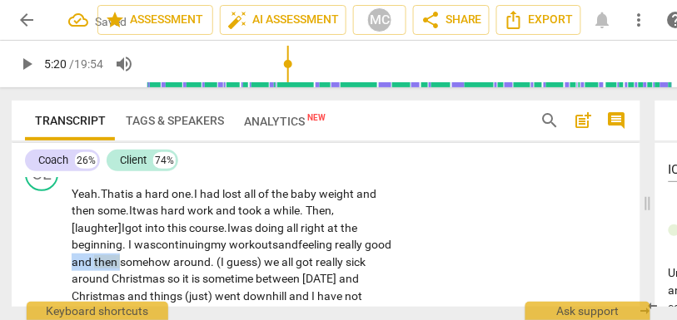
drag, startPoint x: 148, startPoint y: 262, endPoint x: 94, endPoint y: 261, distance: 54.1
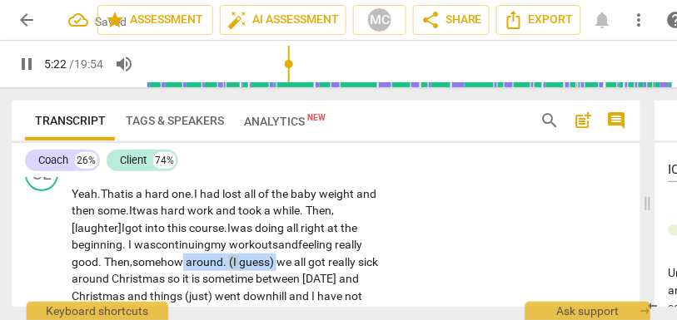
drag, startPoint x: 280, startPoint y: 260, endPoint x: 185, endPoint y: 260, distance: 95.7
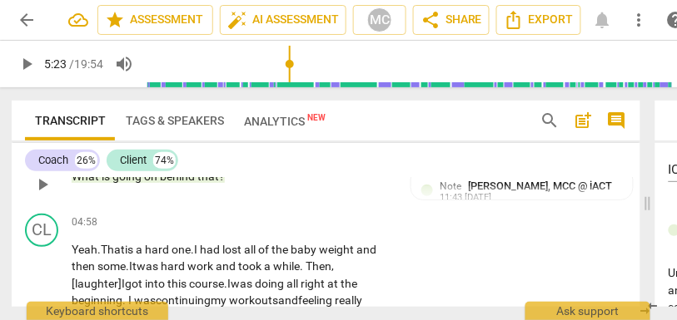
scroll to position [2060, 0]
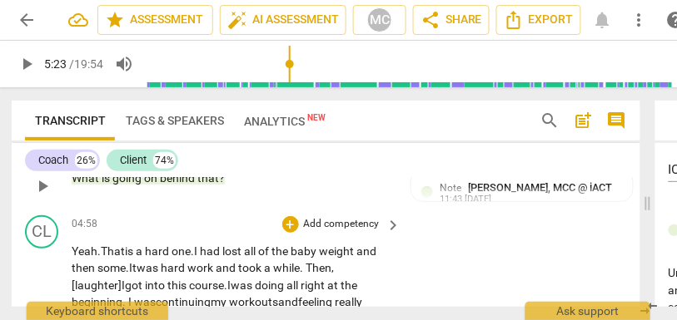
click at [315, 264] on span "while. Then, [laughter]" at bounding box center [203, 276] width 262 height 31
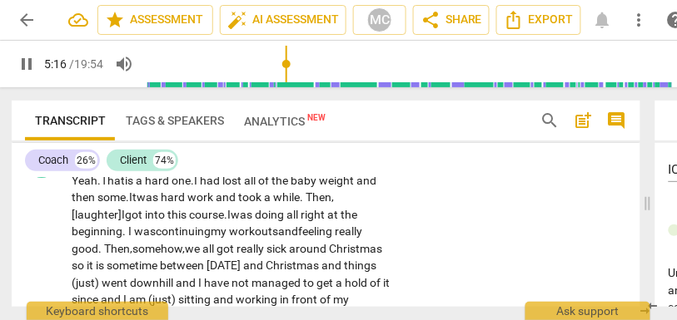
scroll to position [2137, 0]
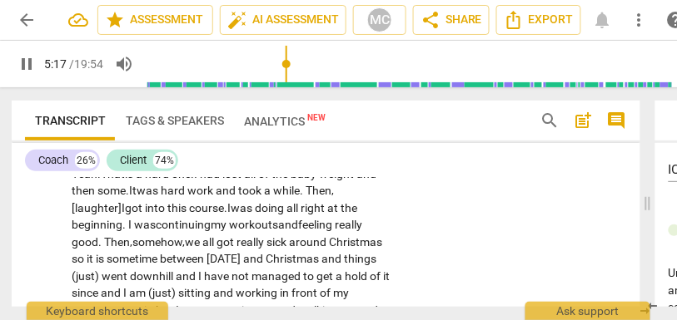
click at [246, 238] on span "really" at bounding box center [251, 242] width 30 height 13
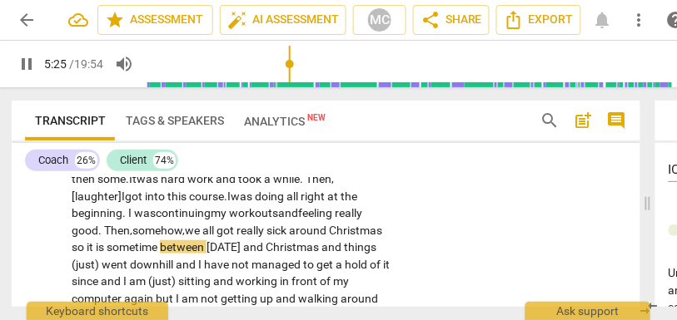
scroll to position [2146, 0]
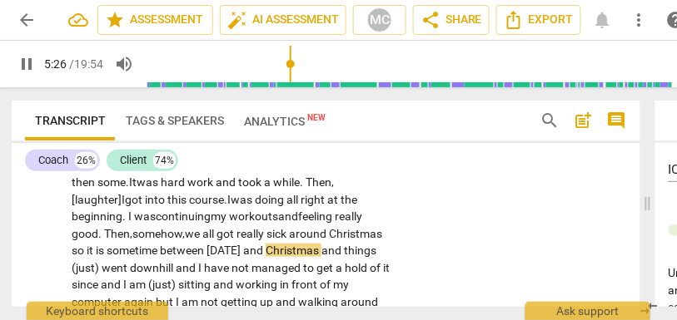
click at [122, 231] on span "good. Then," at bounding box center [102, 233] width 61 height 13
click at [116, 231] on span "good. Then," at bounding box center [102, 233] width 61 height 13
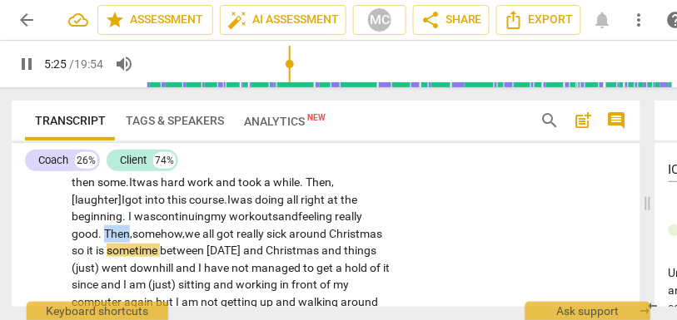
click at [116, 231] on span "good. Then," at bounding box center [102, 233] width 61 height 13
click at [320, 232] on span "around" at bounding box center [309, 233] width 40 height 13
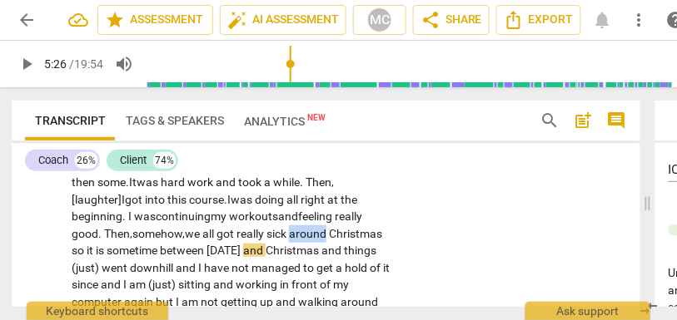
click at [320, 232] on span "around" at bounding box center [309, 233] width 40 height 13
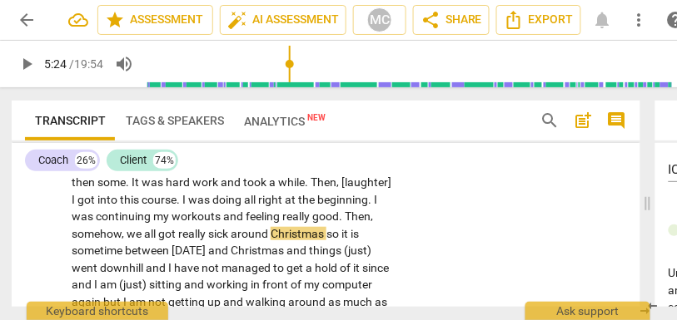
type input "324"
click at [326, 233] on span "Christmas" at bounding box center [298, 233] width 56 height 13
click at [171, 253] on span "between" at bounding box center [148, 250] width 47 height 13
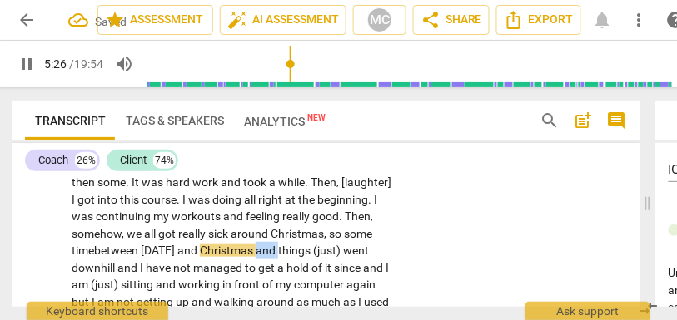
drag, startPoint x: 92, startPoint y: 268, endPoint x: 59, endPoint y: 268, distance: 32.5
click at [59, 268] on div "CL play_arrow pause 04:58 + Add competency keyboard_arrow_right Yeah . That is …" at bounding box center [326, 314] width 628 height 382
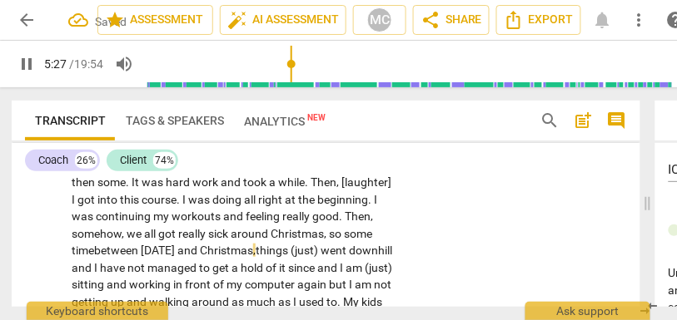
click at [290, 257] on span "(just)" at bounding box center [305, 250] width 30 height 13
click at [365, 257] on span "and" at bounding box center [376, 250] width 22 height 13
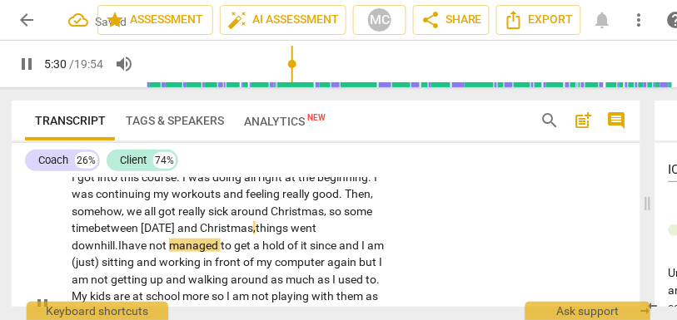
scroll to position [2170, 0]
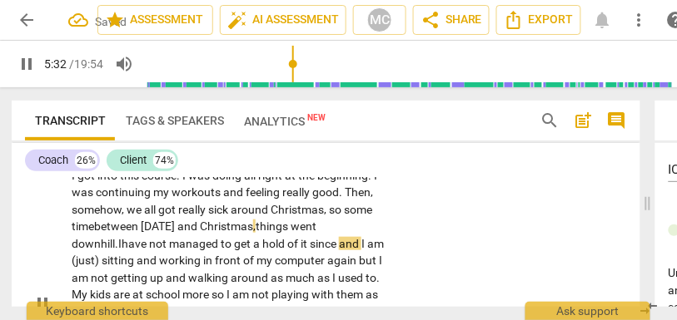
click at [339, 251] on span "and" at bounding box center [350, 243] width 22 height 13
click at [102, 260] on span "(just)" at bounding box center [87, 260] width 30 height 13
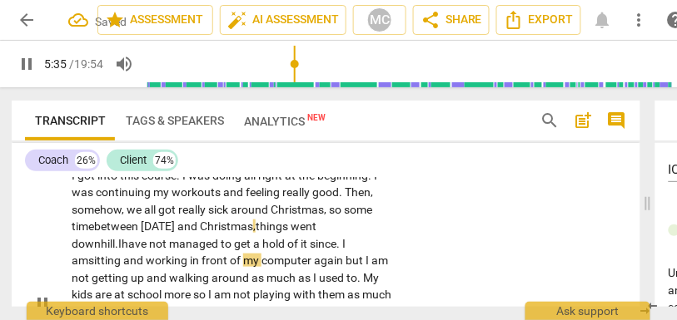
click at [377, 261] on p "Yeah . That is a hard one . I had lost all of the baby weight and then some . I…" at bounding box center [232, 303] width 321 height 341
click at [345, 267] on span "but" at bounding box center [355, 260] width 20 height 13
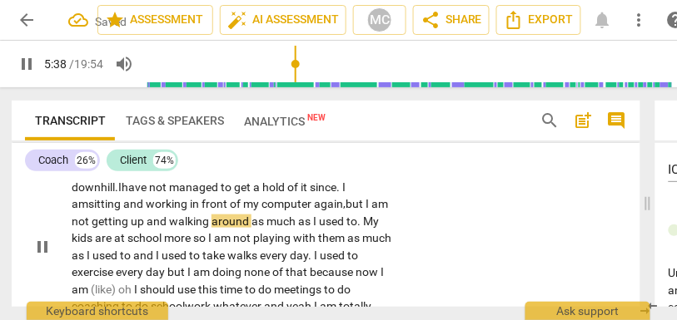
scroll to position [2227, 0]
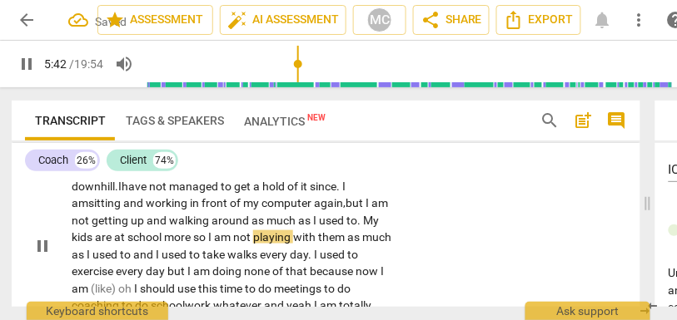
click at [208, 240] on span "so" at bounding box center [200, 237] width 15 height 13
click at [161, 254] on span "I" at bounding box center [159, 254] width 6 height 13
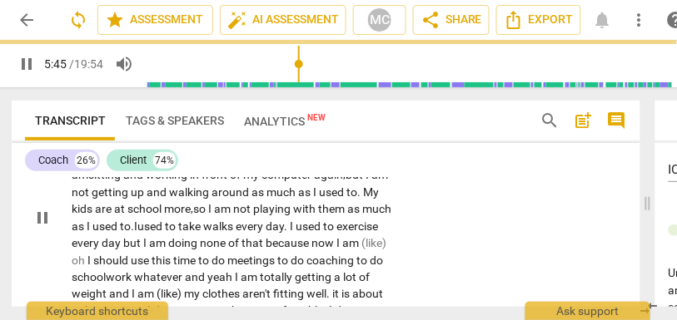
scroll to position [2275, 0]
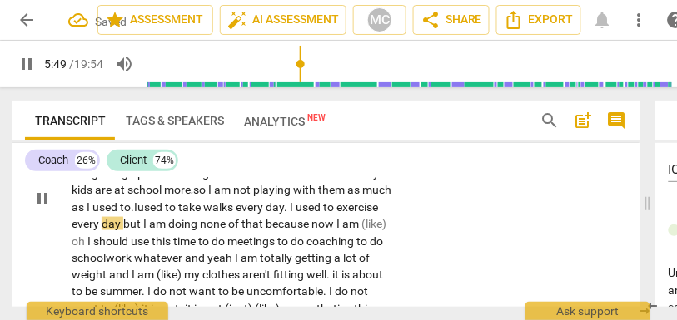
click at [123, 226] on span "day" at bounding box center [113, 223] width 22 height 13
click at [265, 231] on span "because" at bounding box center [288, 223] width 46 height 13
click at [271, 231] on span "because" at bounding box center [294, 223] width 46 height 13
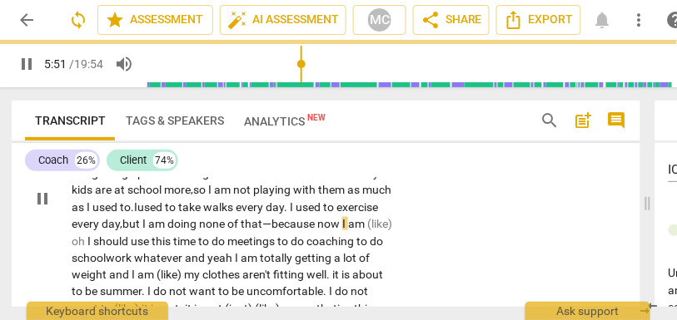
click at [342, 231] on span "I" at bounding box center [345, 223] width 6 height 13
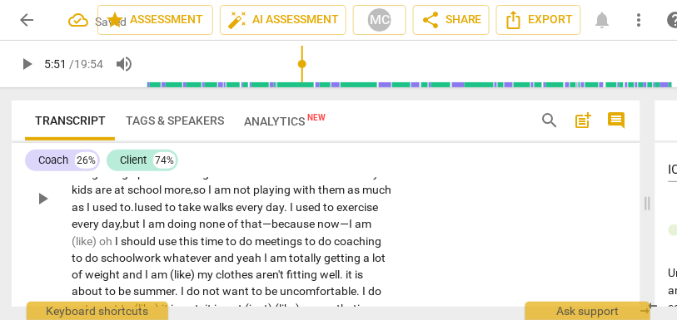
click at [355, 231] on span "am" at bounding box center [363, 223] width 17 height 13
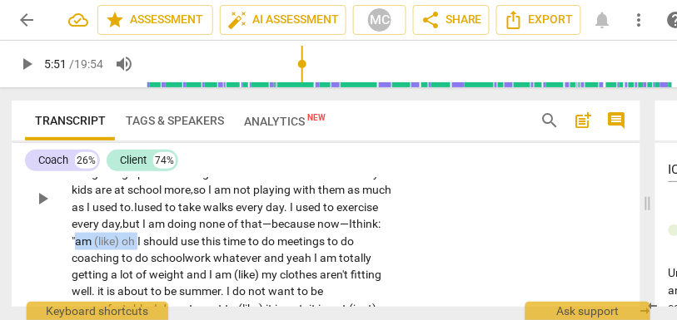
click at [143, 236] on span "I" at bounding box center [140, 241] width 6 height 13
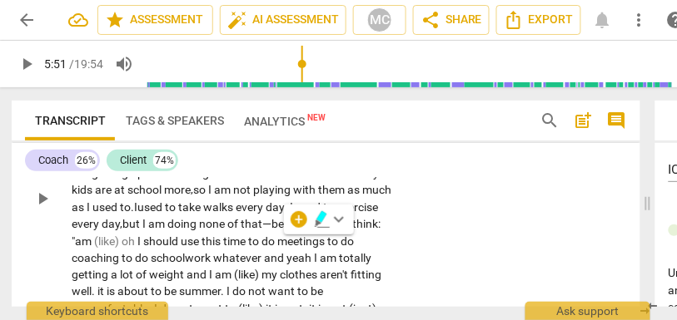
click at [178, 239] on span "I think: "" at bounding box center [226, 232] width 309 height 31
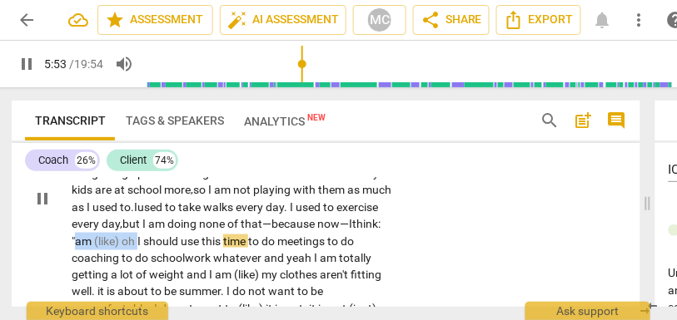
drag, startPoint x: 282, startPoint y: 241, endPoint x: 216, endPoint y: 244, distance: 65.8
click at [216, 244] on p "Yeah . That is a hard one . I had lost all of the baby weight and then some . I…" at bounding box center [232, 198] width 321 height 341
click at [94, 242] on span "am" at bounding box center [84, 241] width 19 height 13
drag, startPoint x: 283, startPoint y: 240, endPoint x: 221, endPoint y: 242, distance: 61.6
click at [221, 242] on p "Yeah . That is a hard one . I had lost all of the baby weight and then some . I…" at bounding box center [232, 198] width 321 height 341
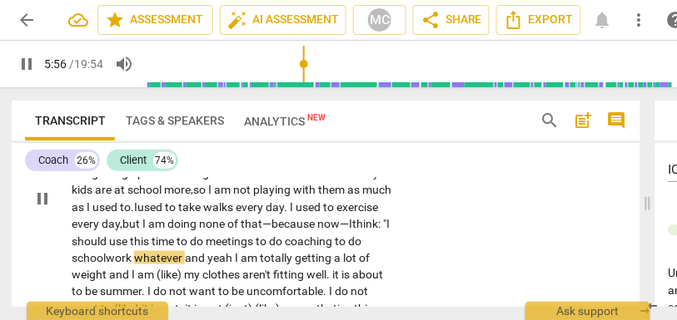
click at [109, 238] on span "should" at bounding box center [90, 241] width 37 height 13
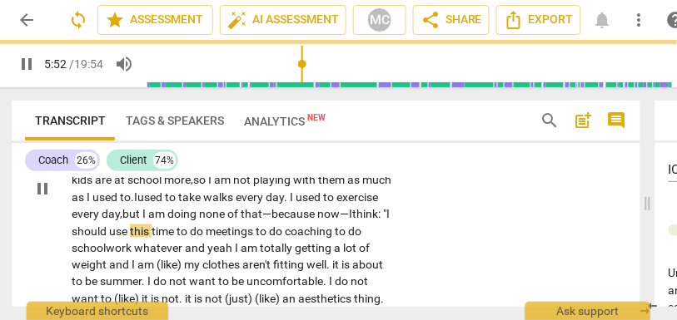
scroll to position [2285, 0]
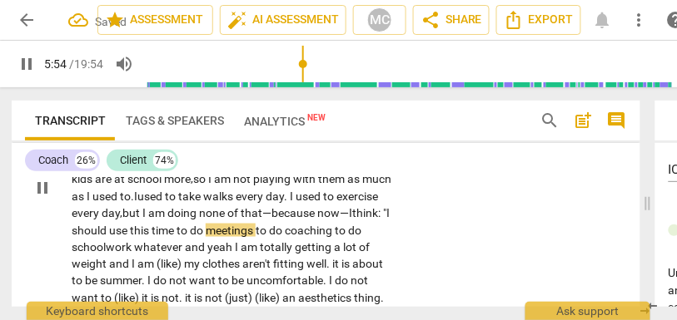
click at [109, 236] on span "should" at bounding box center [90, 230] width 37 height 13
click at [206, 237] on span "meetings" at bounding box center [231, 230] width 50 height 13
click at [337, 237] on span "to" at bounding box center [343, 230] width 13 height 13
click at [350, 237] on span "do" at bounding box center [356, 230] width 13 height 13
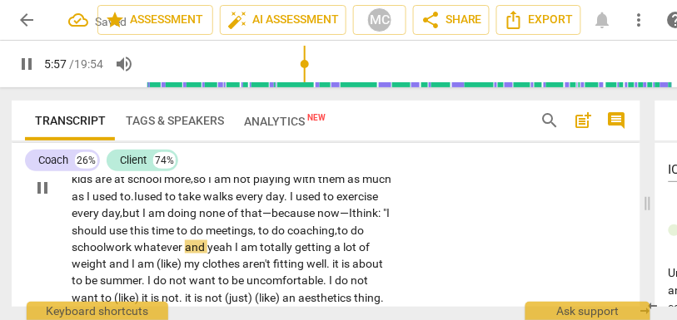
click at [350, 237] on span "do" at bounding box center [356, 230] width 13 height 13
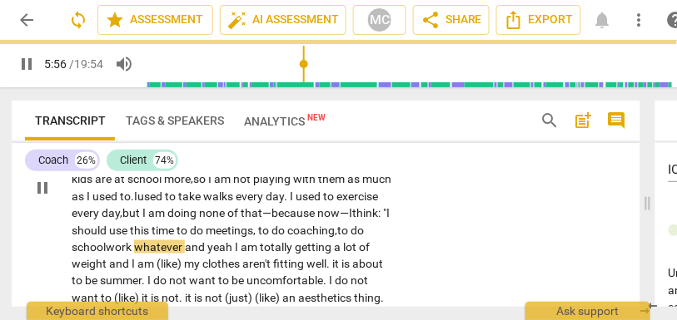
click at [134, 251] on span "schoolwork" at bounding box center [103, 247] width 62 height 13
drag, startPoint x: 352, startPoint y: 245, endPoint x: 384, endPoint y: 245, distance: 32.5
click at [384, 245] on p "Yeah . That is a hard one . I had lost all of the baby weight and then some . I…" at bounding box center [232, 187] width 321 height 341
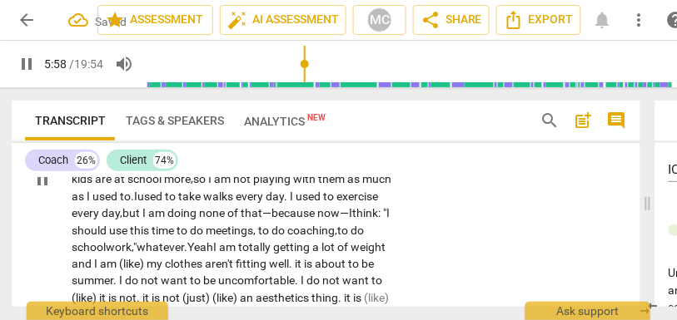
click at [219, 247] on span "I" at bounding box center [216, 247] width 6 height 13
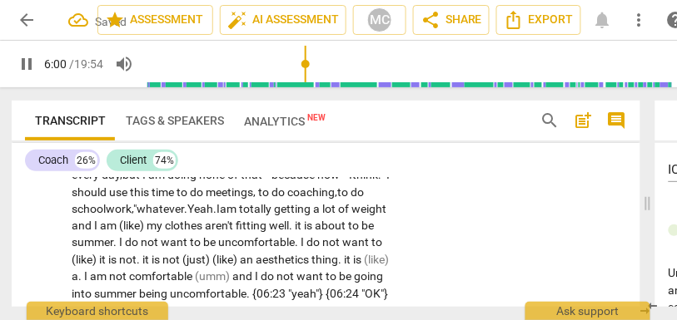
scroll to position [2325, 0]
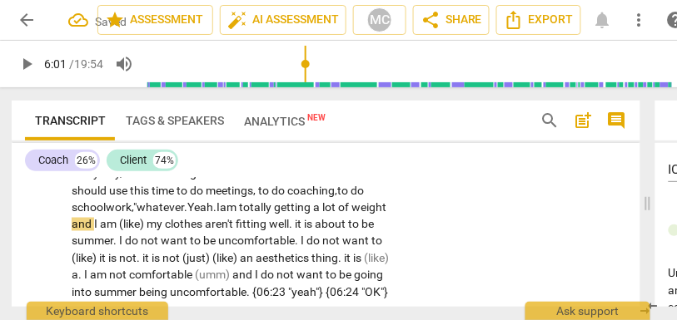
click at [248, 214] on span "totally" at bounding box center [256, 207] width 35 height 13
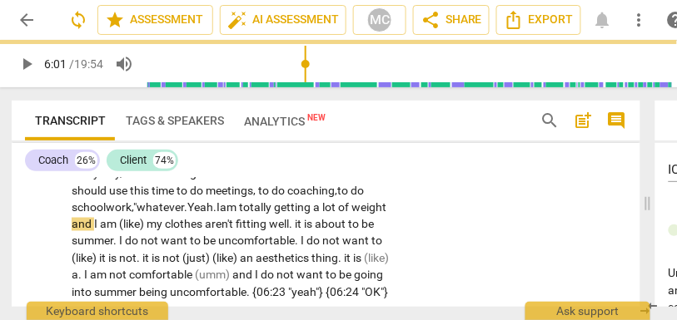
click at [248, 214] on span "totally" at bounding box center [256, 207] width 35 height 13
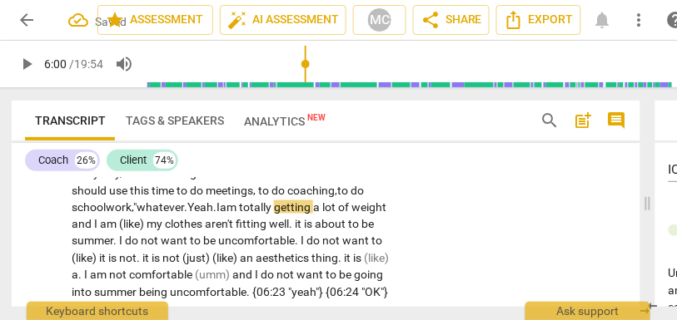
click at [285, 214] on span "getting" at bounding box center [293, 207] width 39 height 13
drag, startPoint x: 186, startPoint y: 241, endPoint x: 111, endPoint y: 240, distance: 74.9
click at [111, 240] on p "Yeah . That is a hard one . I had lost all of the baby weight and then some . I…" at bounding box center [232, 140] width 321 height 325
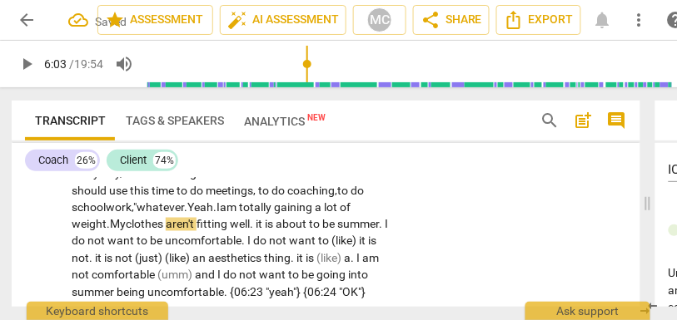
click at [196, 231] on span "aren't" at bounding box center [181, 224] width 31 height 13
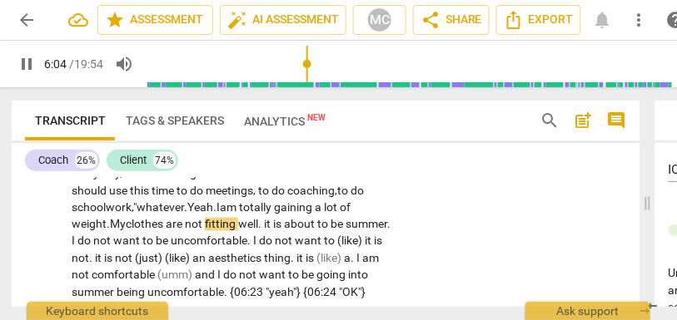
click at [442, 237] on div "CL play_arrow pause 04:58 + Add competency keyboard_arrow_right Yeah . That is …" at bounding box center [326, 125] width 628 height 365
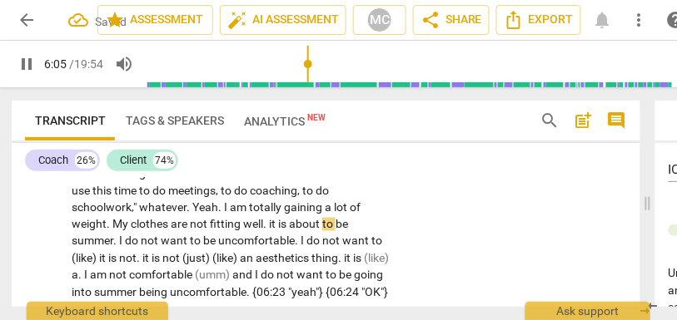
click at [278, 225] on span "it" at bounding box center [273, 224] width 9 height 13
type input "367"
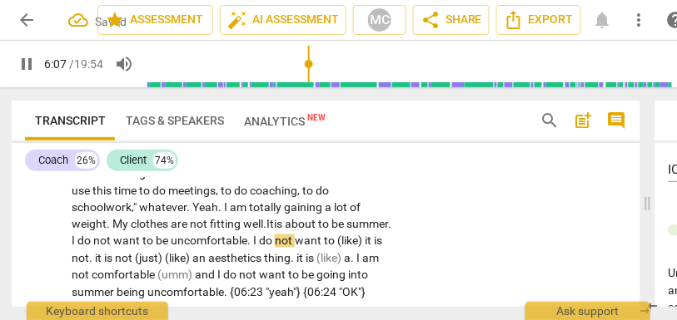
click at [285, 225] on span "is" at bounding box center [279, 224] width 11 height 13
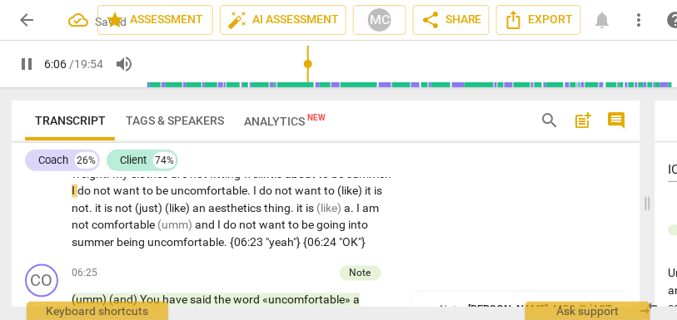
scroll to position [2346, 0]
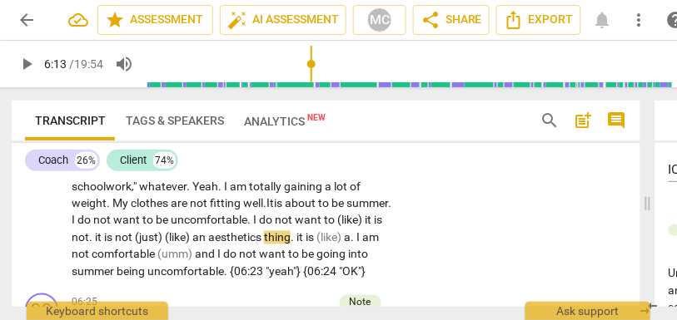
click at [247, 221] on span "uncomfortable" at bounding box center [209, 220] width 77 height 13
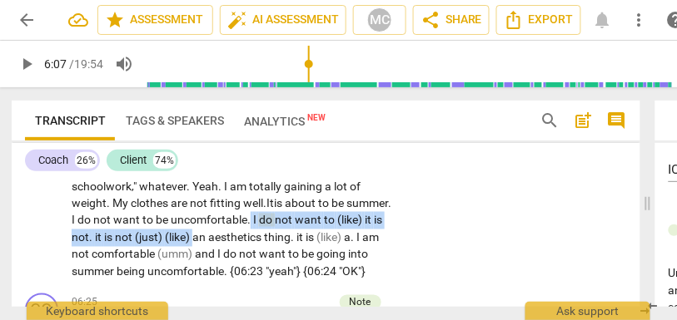
drag, startPoint x: 304, startPoint y: 237, endPoint x: 360, endPoint y: 216, distance: 60.3
click at [360, 216] on p "Yeah . That is a hard one . I had lost all of the baby weight and then some . I…" at bounding box center [232, 119] width 321 height 325
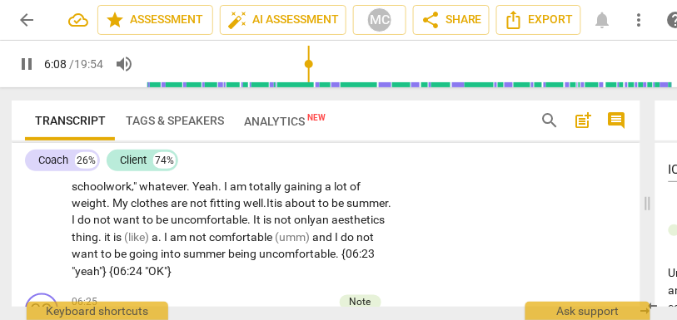
click at [538, 216] on div "CL play_arrow pause 04:58 + Add competency keyboard_arrow_right Yeah . That is …" at bounding box center [326, 105] width 628 height 365
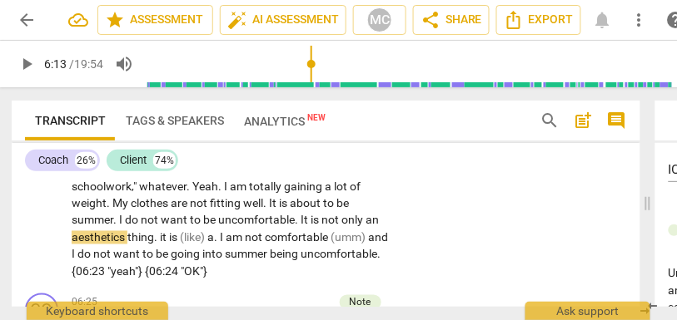
click at [295, 218] on span "uncomfortable" at bounding box center [256, 220] width 77 height 13
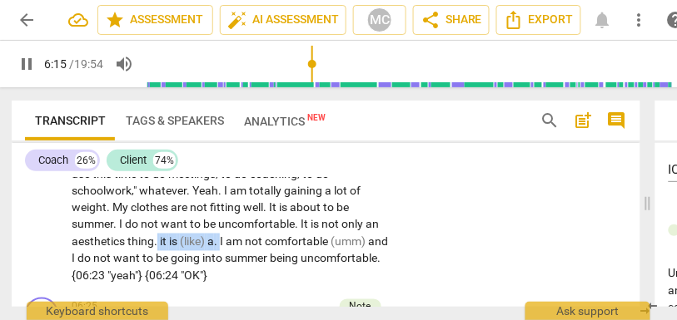
drag, startPoint x: 281, startPoint y: 241, endPoint x: 216, endPoint y: 241, distance: 65.8
click at [216, 241] on p "Yeah . That is a hard one . I had lost all of the baby weight and then some . I…" at bounding box center [232, 123] width 321 height 325
type input "375"
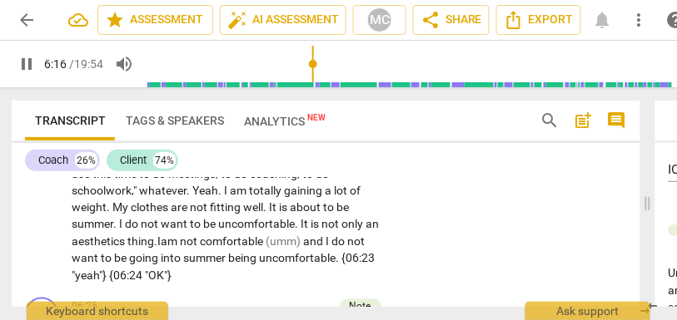
click at [303, 243] on span "(umm)" at bounding box center [283, 242] width 37 height 13
click at [265, 245] on span "comfortable" at bounding box center [233, 242] width 66 height 13
click at [265, 241] on span "comfortable" at bounding box center [233, 242] width 66 height 13
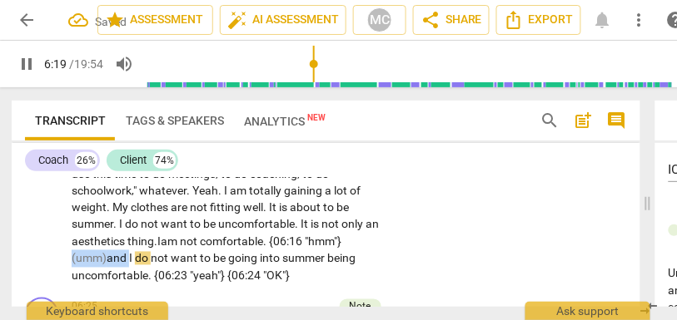
drag, startPoint x: 171, startPoint y: 257, endPoint x: 109, endPoint y: 255, distance: 61.6
click at [109, 255] on p "Yeah . That is a hard one . I had lost all of the baby weight and then some . I…" at bounding box center [232, 123] width 321 height 325
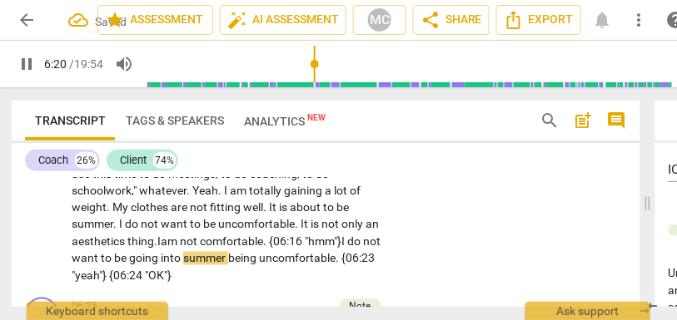
click at [407, 240] on div "CL play_arrow pause 04:58 + Add competency keyboard_arrow_right Yeah . That is …" at bounding box center [326, 109] width 628 height 365
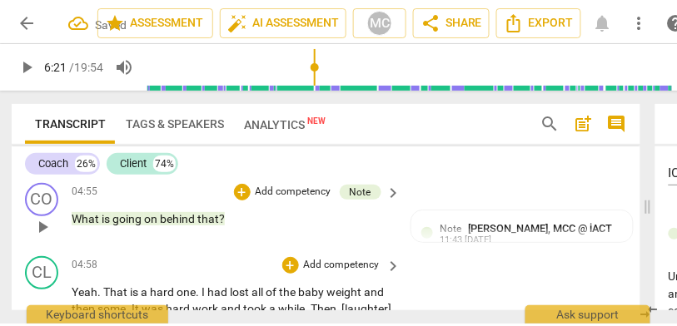
scroll to position [2022, 0]
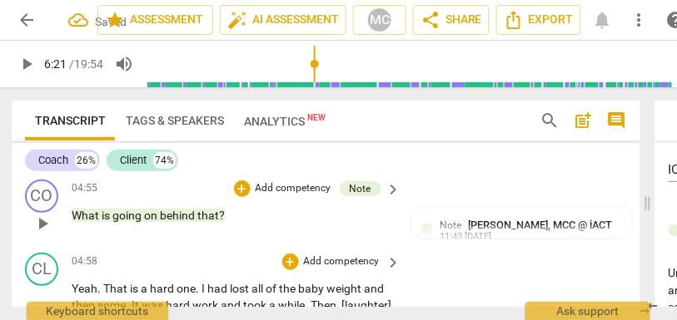
click at [338, 255] on p "Add competency" at bounding box center [341, 262] width 79 height 15
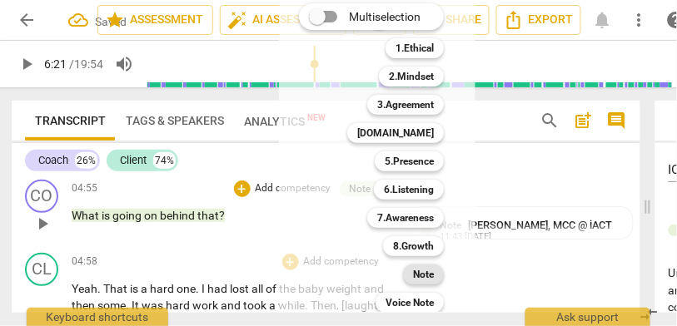
click at [425, 268] on b "Note" at bounding box center [423, 275] width 21 height 20
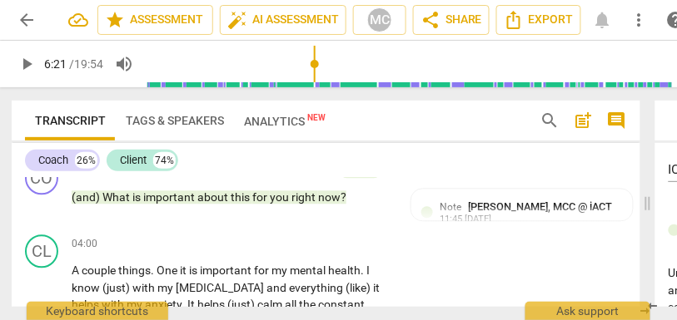
scroll to position [1590, 0]
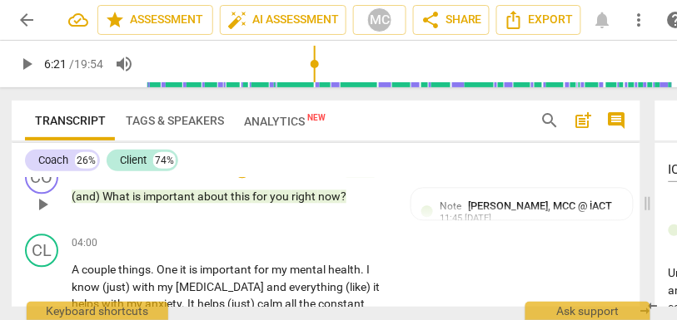
click at [318, 196] on span "now" at bounding box center [329, 197] width 22 height 13
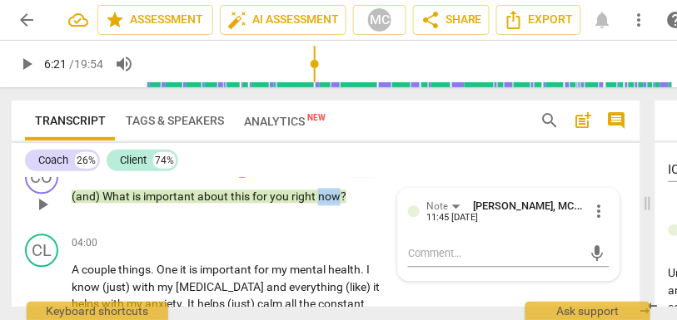
click at [318, 196] on span "now" at bounding box center [329, 197] width 22 height 13
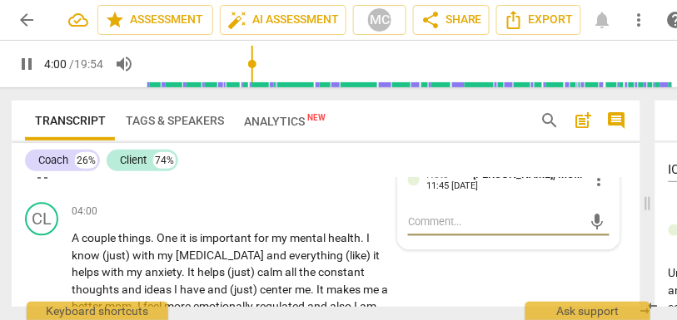
scroll to position [1622, 0]
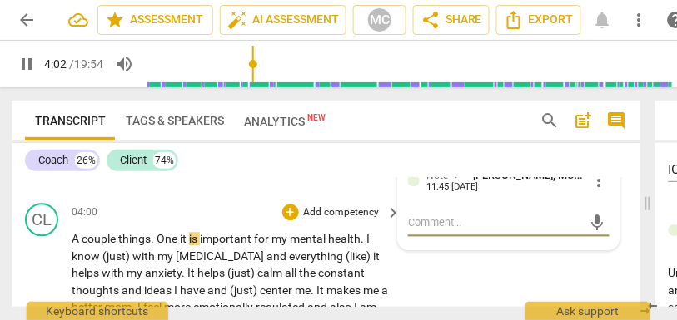
click at [181, 237] on span "it" at bounding box center [184, 238] width 9 height 13
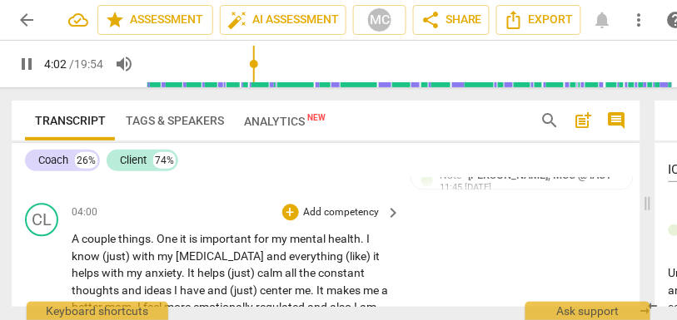
type input "243"
click at [228, 241] on span "important" at bounding box center [227, 238] width 54 height 13
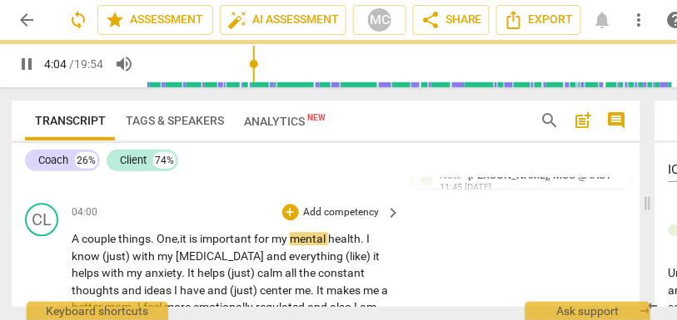
click at [133, 254] on span "with" at bounding box center [144, 256] width 25 height 13
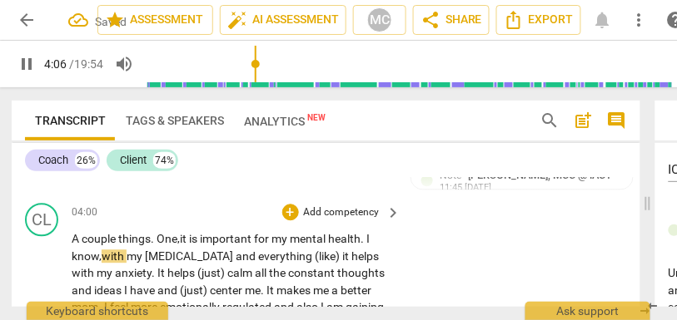
click at [315, 255] on span "(like)" at bounding box center [328, 256] width 27 height 13
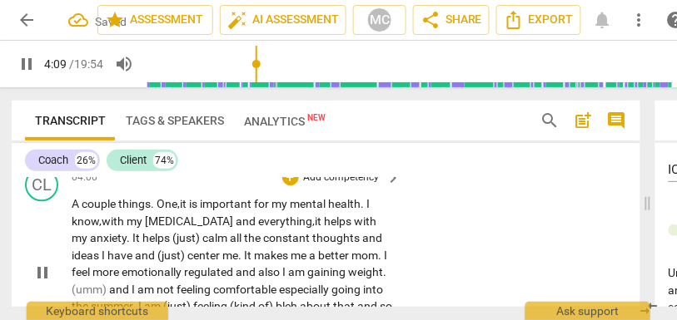
scroll to position [1658, 0]
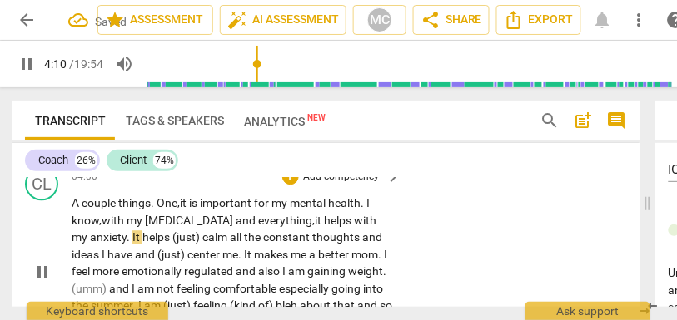
click at [172, 236] on span "(just)" at bounding box center [187, 237] width 30 height 13
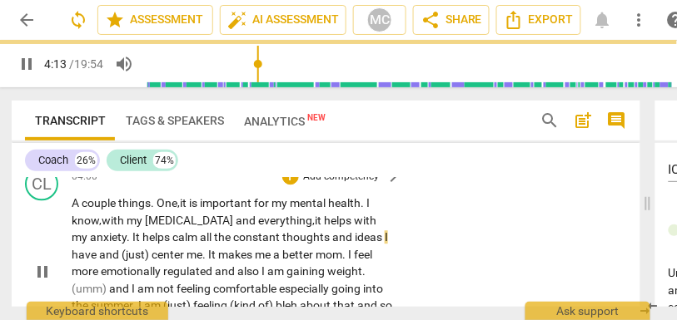
click at [355, 237] on span "ideas" at bounding box center [370, 237] width 30 height 13
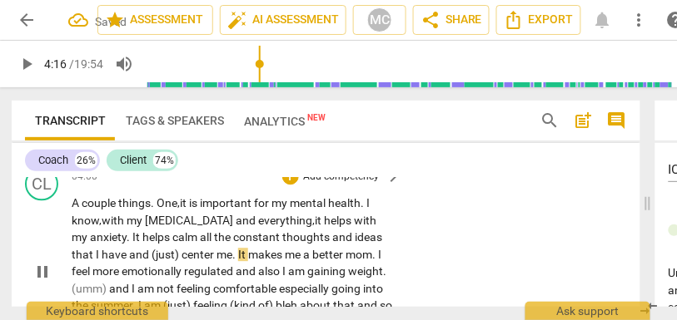
click at [151, 254] on span "(just)" at bounding box center [166, 254] width 30 height 13
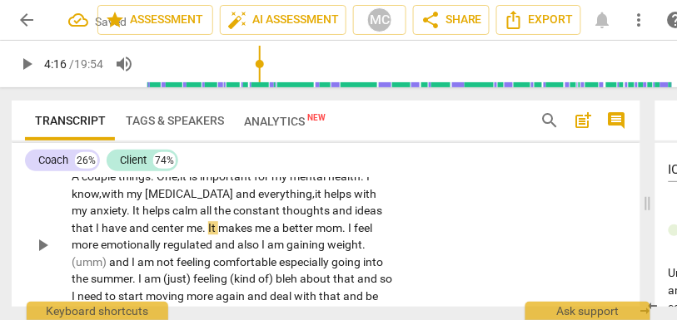
scroll to position [1686, 0]
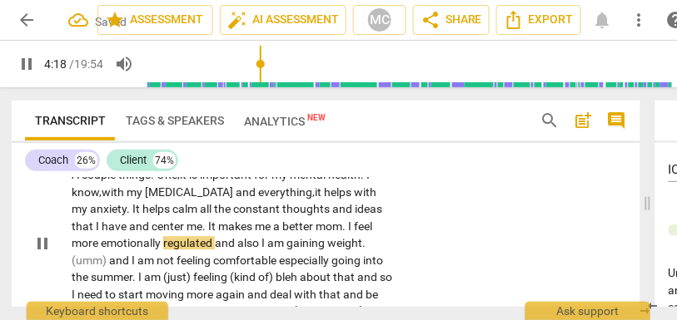
click at [215, 240] on span "and" at bounding box center [226, 242] width 22 height 13
click at [237, 243] on span "also" at bounding box center [249, 242] width 24 height 13
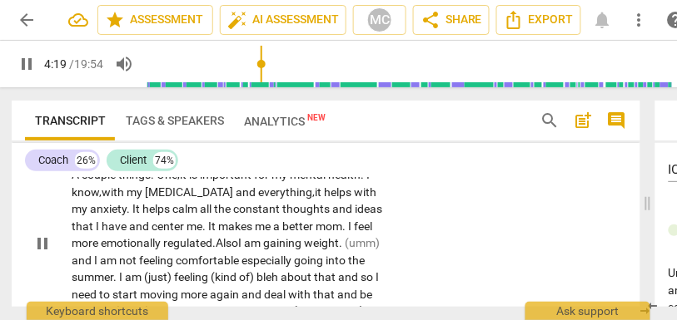
click at [238, 246] on span "I" at bounding box center [241, 242] width 6 height 13
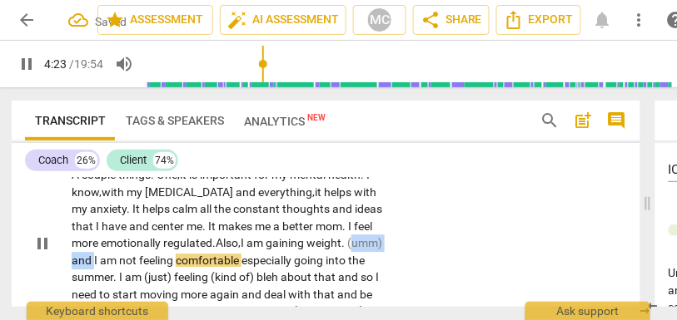
drag, startPoint x: 384, startPoint y: 240, endPoint x: 325, endPoint y: 240, distance: 58.3
click at [325, 240] on p "A couple things . One, it is important for my mental health . I know, with my […" at bounding box center [232, 243] width 321 height 154
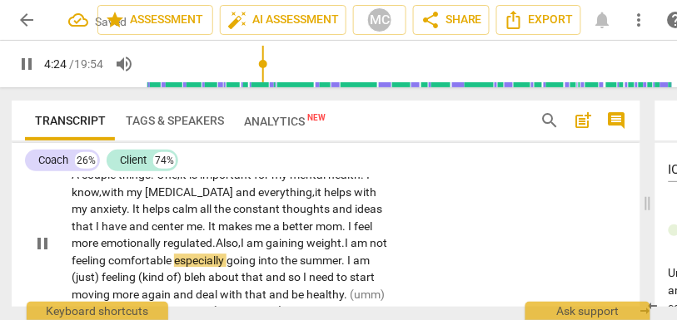
click at [350, 242] on span "am" at bounding box center [359, 242] width 19 height 13
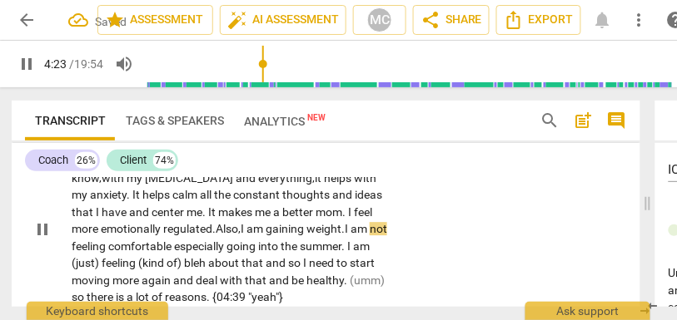
scroll to position [1704, 0]
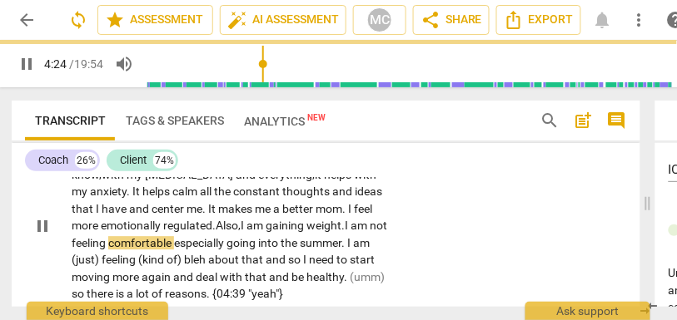
click at [174, 244] on span "comfortable" at bounding box center [141, 242] width 66 height 13
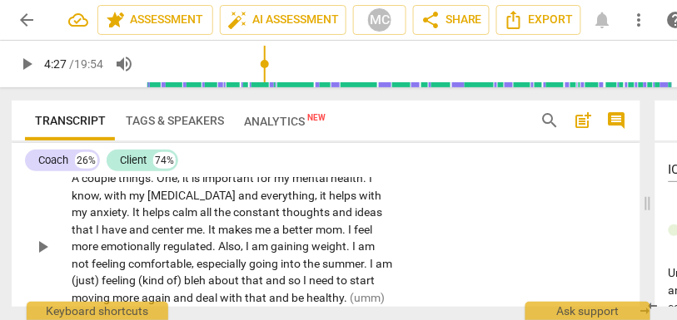
scroll to position [1683, 0]
click at [241, 241] on span "," at bounding box center [243, 246] width 5 height 13
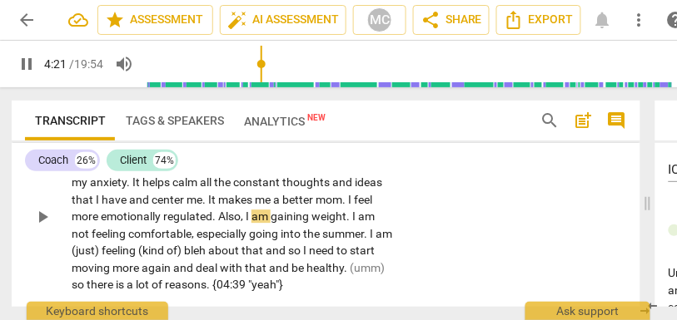
scroll to position [1718, 0]
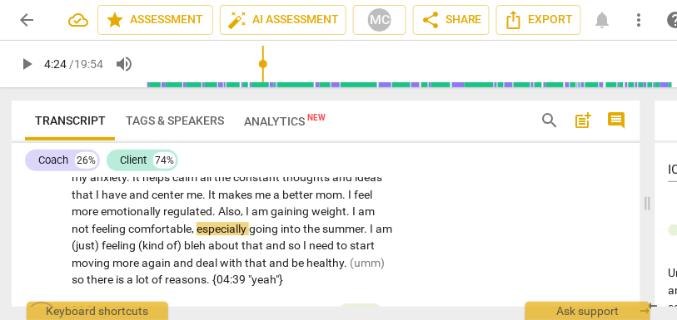
click at [18, 54] on span "play_arrow" at bounding box center [27, 64] width 20 height 20
type input "269"
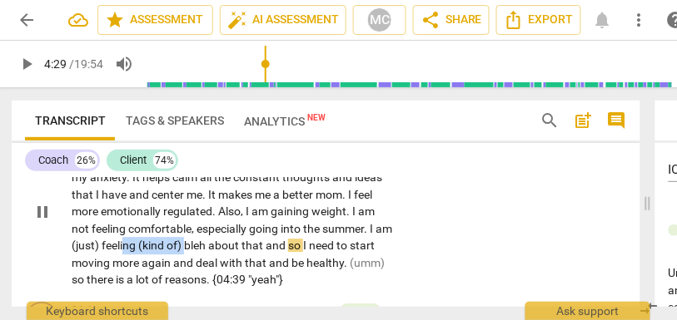
type input "269"
drag, startPoint x: 186, startPoint y: 246, endPoint x: 52, endPoint y: 251, distance: 133.3
click at [52, 251] on div "CL play_arrow pause 04:00 + Add competency keyboard_arrow_right A couple things…" at bounding box center [326, 198] width 628 height 195
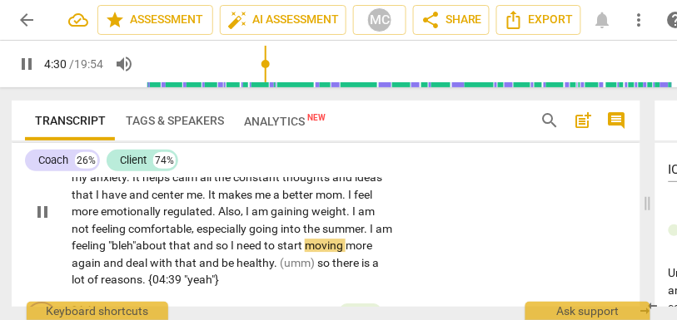
click at [231, 241] on span "so" at bounding box center [223, 245] width 15 height 13
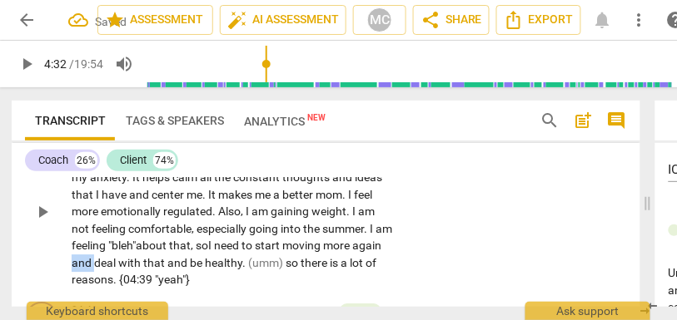
drag, startPoint x: 93, startPoint y: 262, endPoint x: 62, endPoint y: 264, distance: 31.7
click at [62, 264] on div "CL play_arrow pause 04:00 + Add competency keyboard_arrow_right A couple things…" at bounding box center [326, 198] width 628 height 195
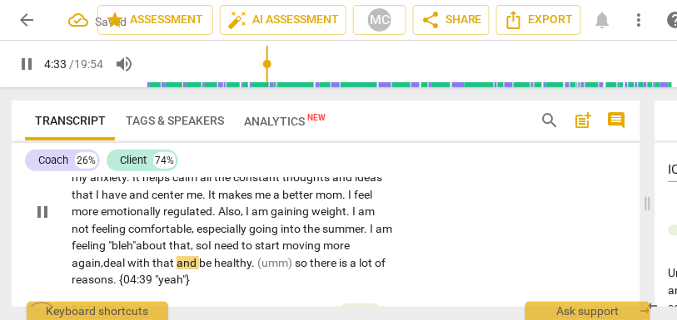
click at [182, 264] on span "and" at bounding box center [187, 262] width 22 height 13
drag, startPoint x: 312, startPoint y: 262, endPoint x: 260, endPoint y: 262, distance: 52.4
click at [260, 262] on p "A couple things . One , it is important for my mental health . I know , with my…" at bounding box center [232, 212] width 321 height 154
click at [289, 261] on span "here" at bounding box center [276, 262] width 25 height 13
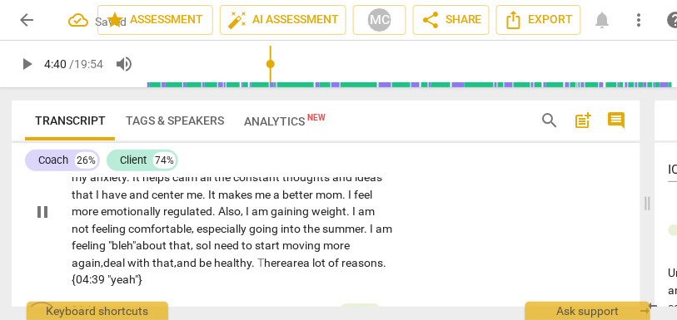
click at [454, 260] on div "CL play_arrow pause 04:00 + Add competency keyboard_arrow_right A couple things…" at bounding box center [326, 198] width 628 height 195
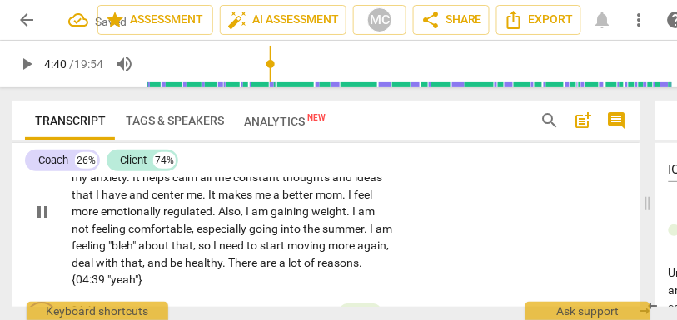
type input "280"
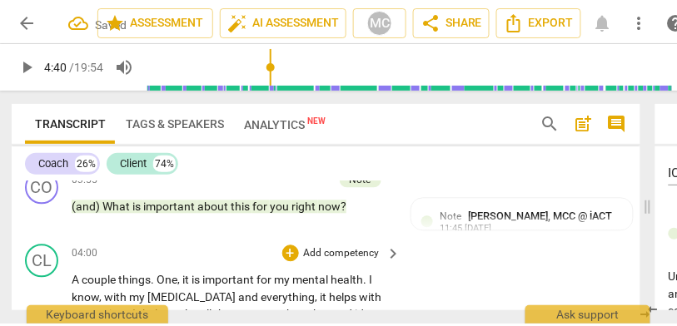
scroll to position [1595, 0]
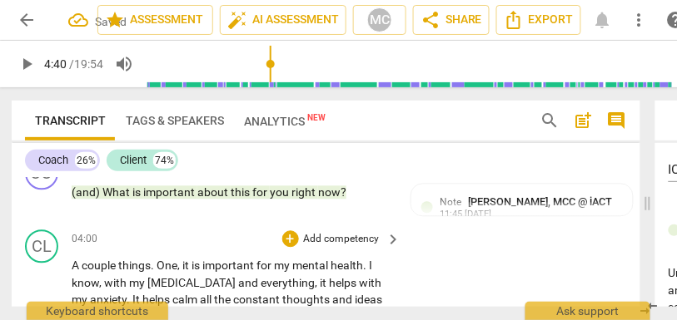
click at [353, 241] on p "Add competency" at bounding box center [341, 240] width 79 height 15
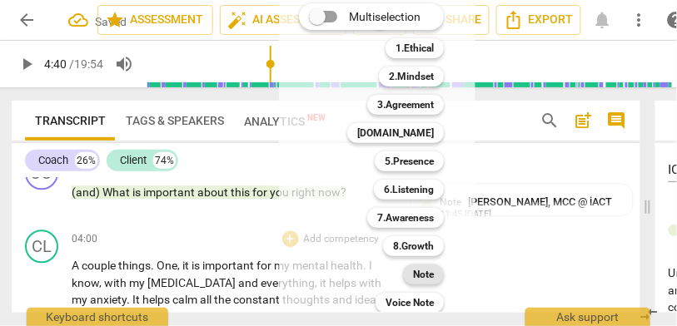
click at [426, 280] on b "Note" at bounding box center [423, 275] width 21 height 20
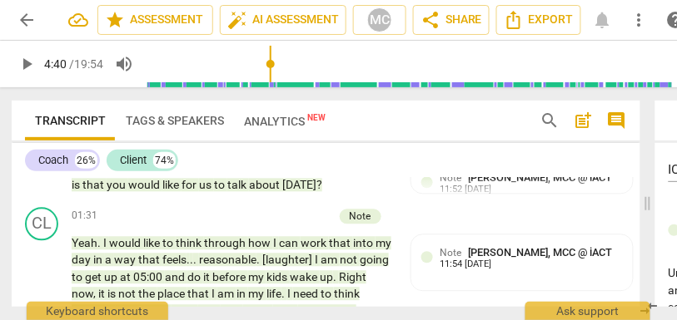
scroll to position [0, 0]
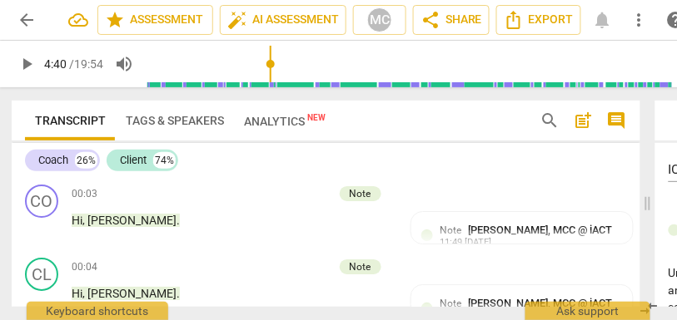
click at [629, 26] on span "more_vert" at bounding box center [639, 20] width 20 height 20
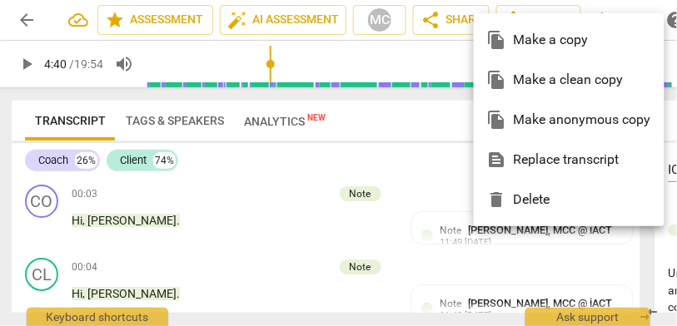
click at [383, 124] on div at bounding box center [338, 163] width 677 height 326
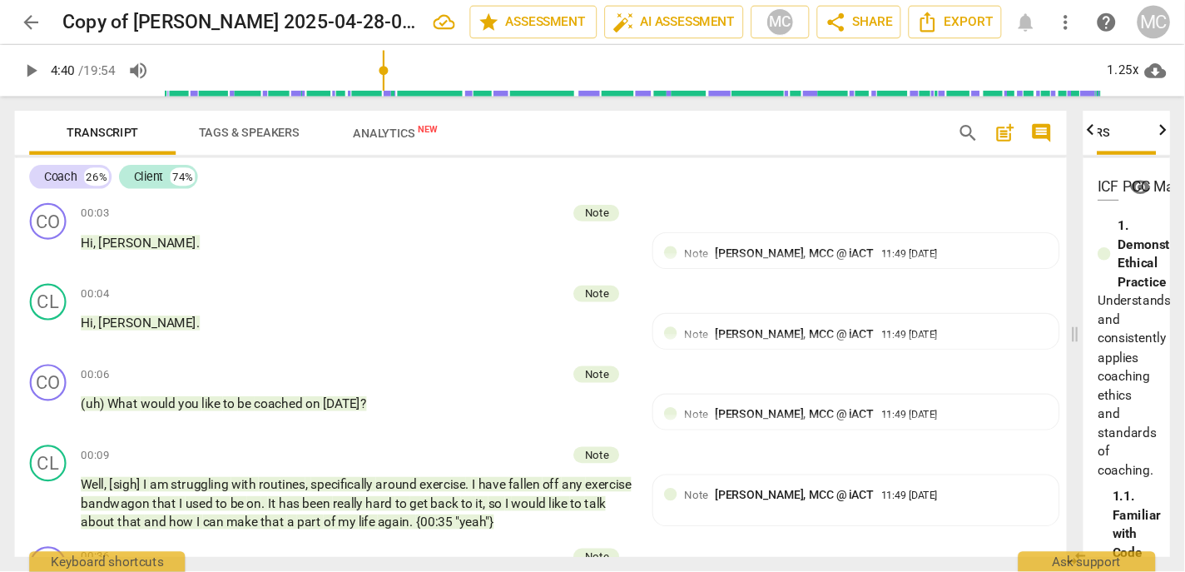
scroll to position [0, 214]
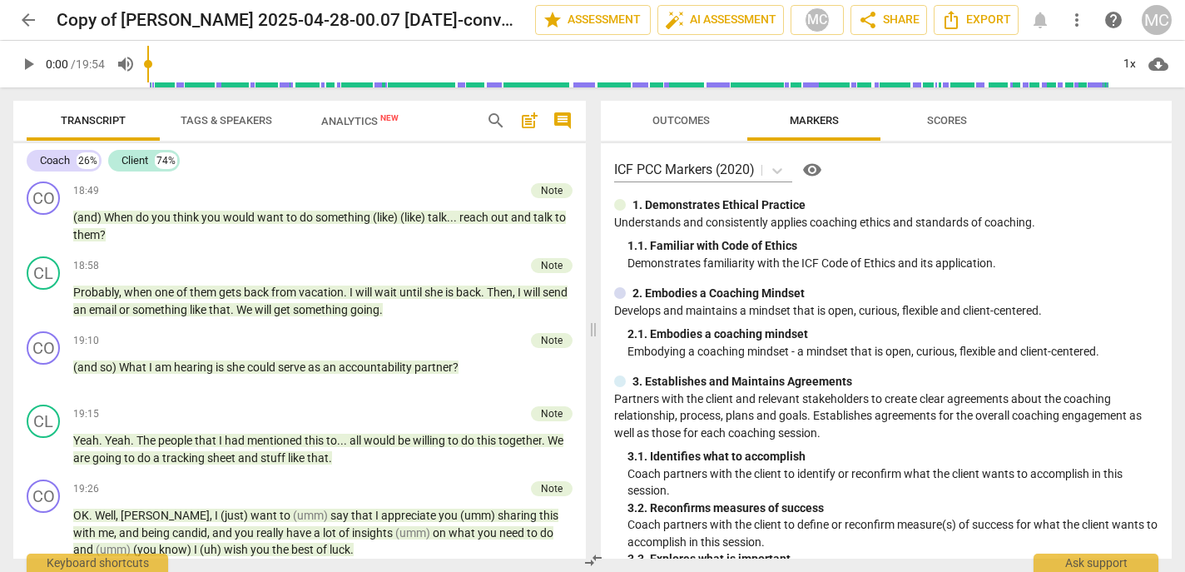
scroll to position [5820, 0]
